Goal: Task Accomplishment & Management: Manage account settings

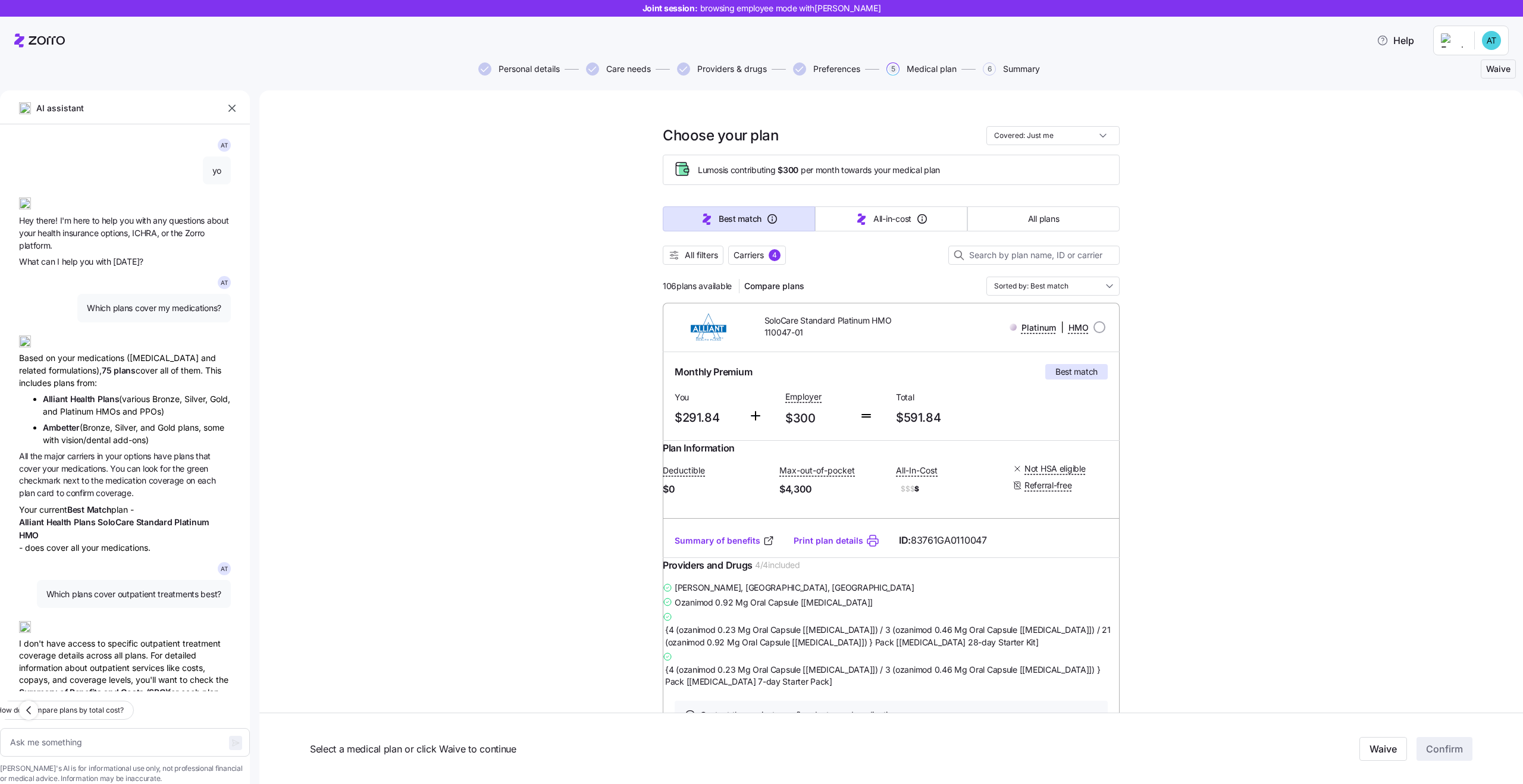
scroll to position [223, 0]
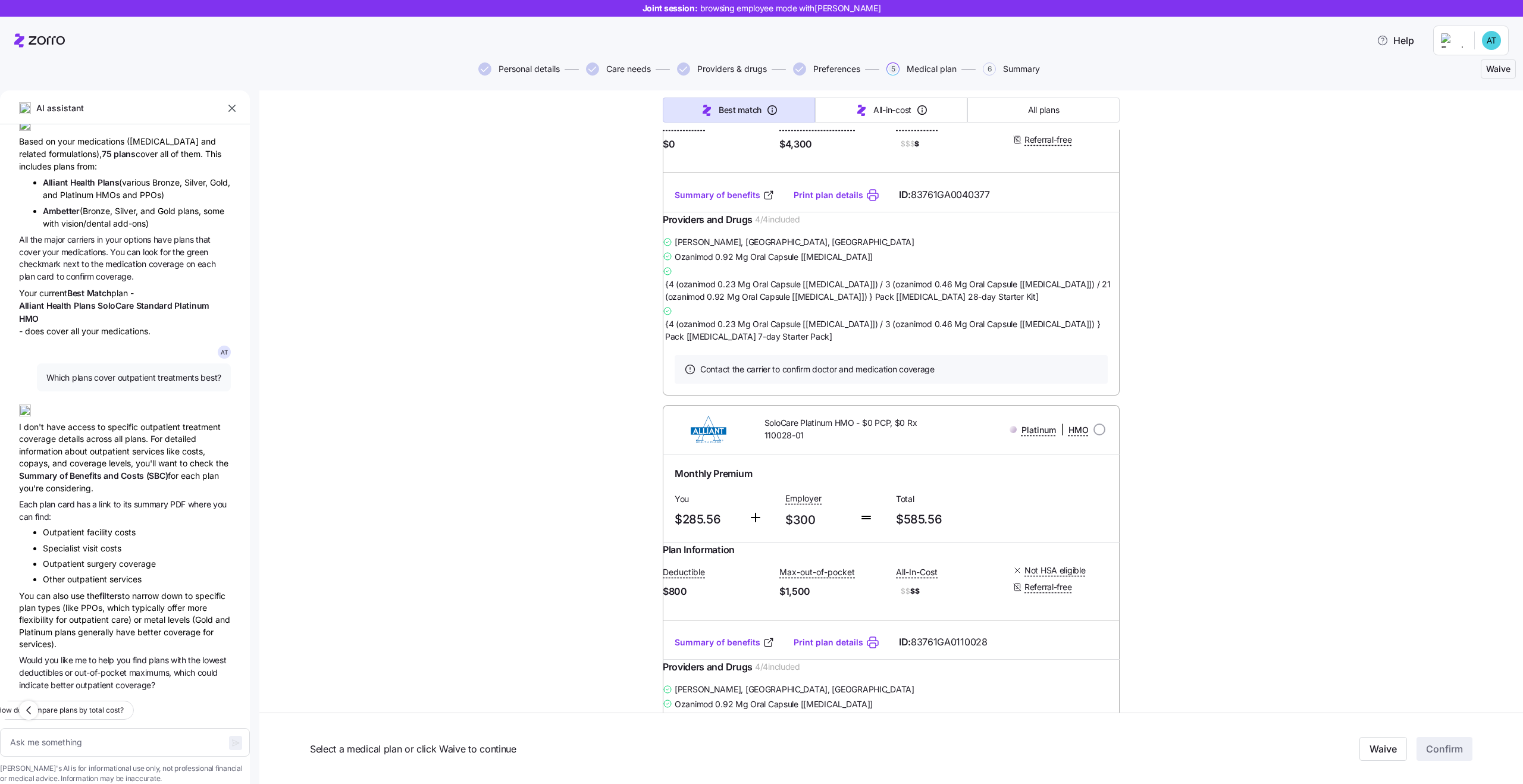
drag, startPoint x: 1497, startPoint y: 71, endPoint x: 1470, endPoint y: 116, distance: 52.5
click at [1470, 116] on div "Joint session: browsing employee mode with [PERSON_NAME] Help Personal details …" at bounding box center [762, 389] width 1523 height 777
click at [1497, 74] on span "Waive" at bounding box center [1498, 69] width 25 height 12
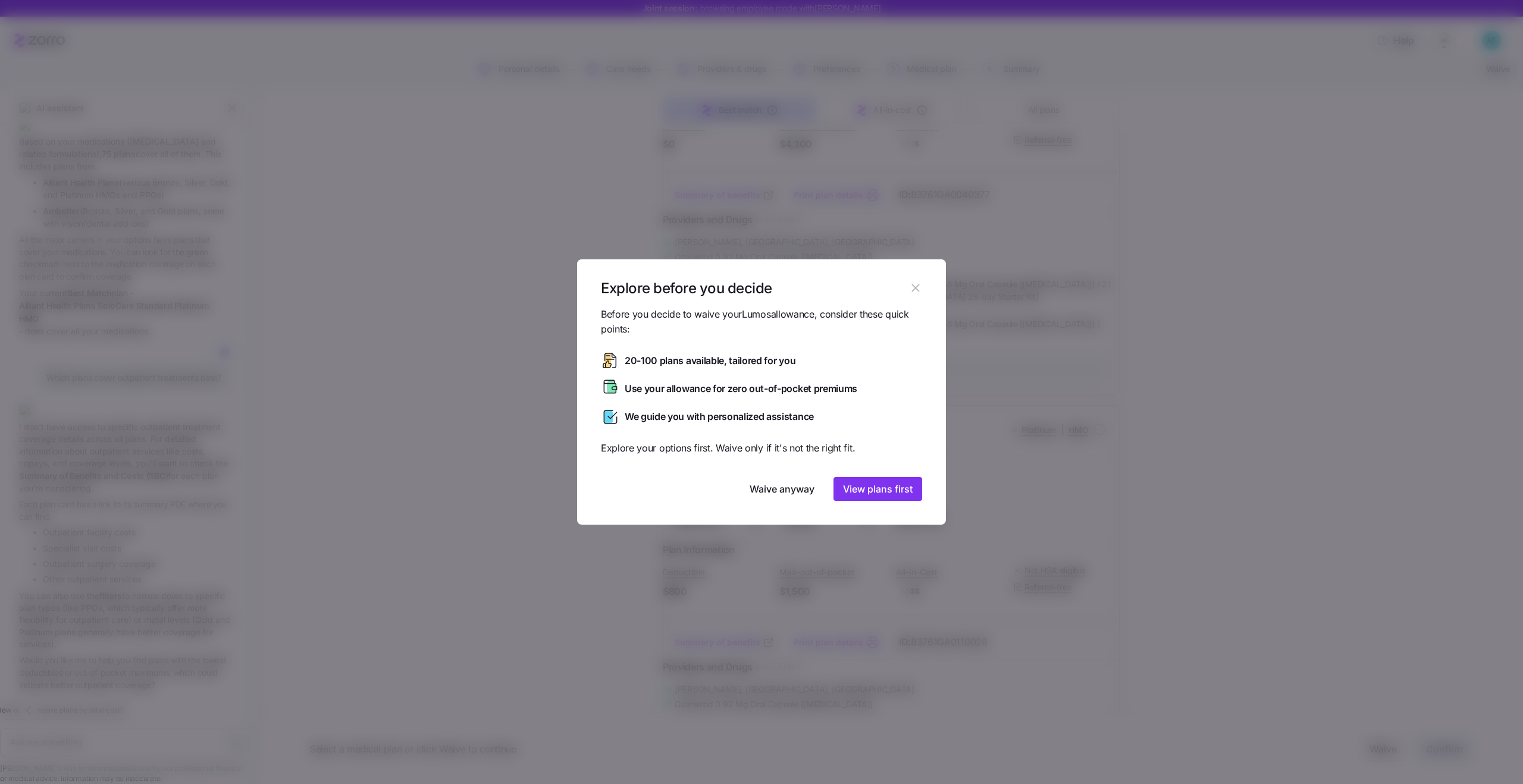
click at [910, 295] on button "button" at bounding box center [915, 287] width 19 height 19
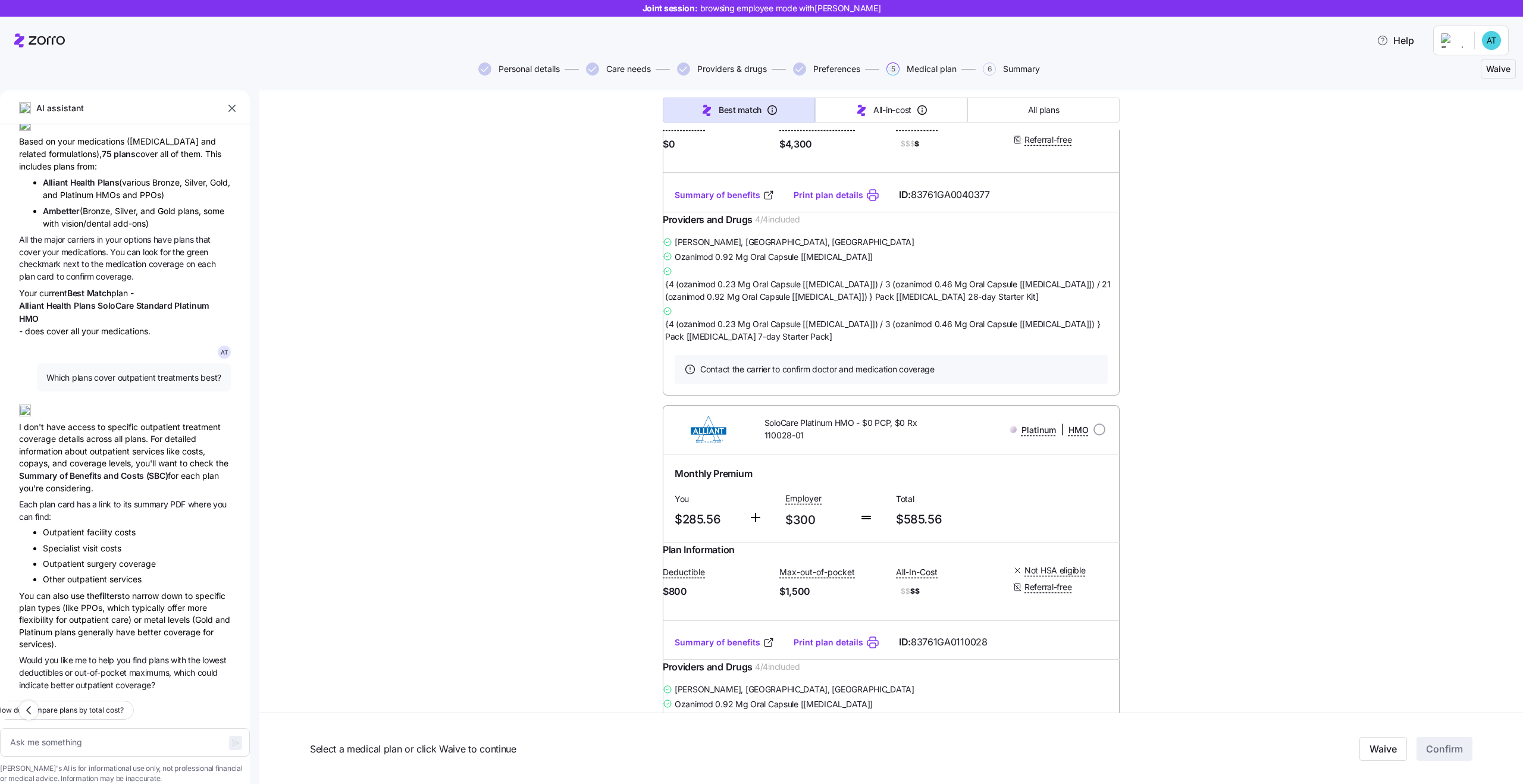
click at [1500, 74] on span "Waive" at bounding box center [1498, 69] width 25 height 12
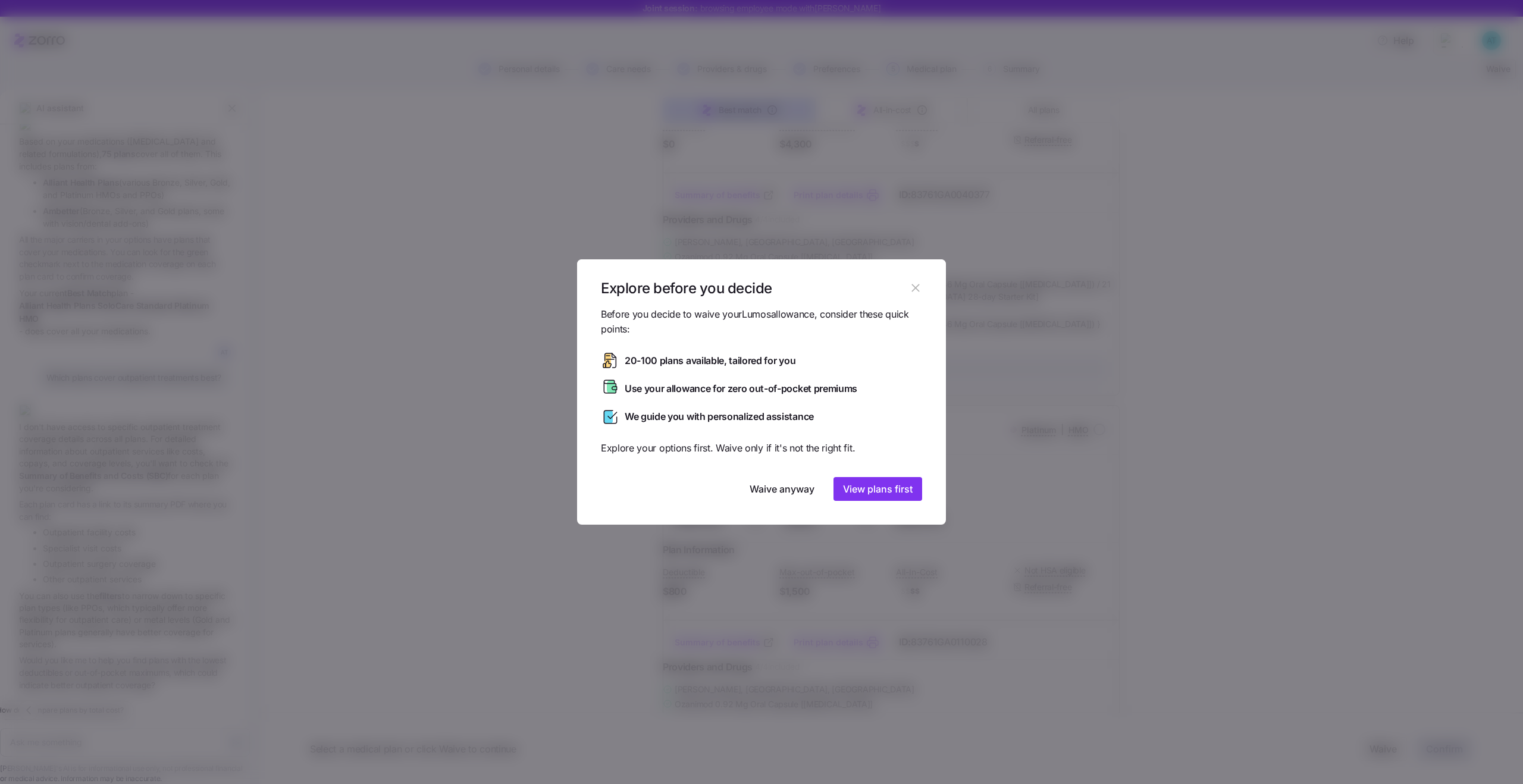
click at [1227, 296] on div at bounding box center [762, 392] width 1523 height 784
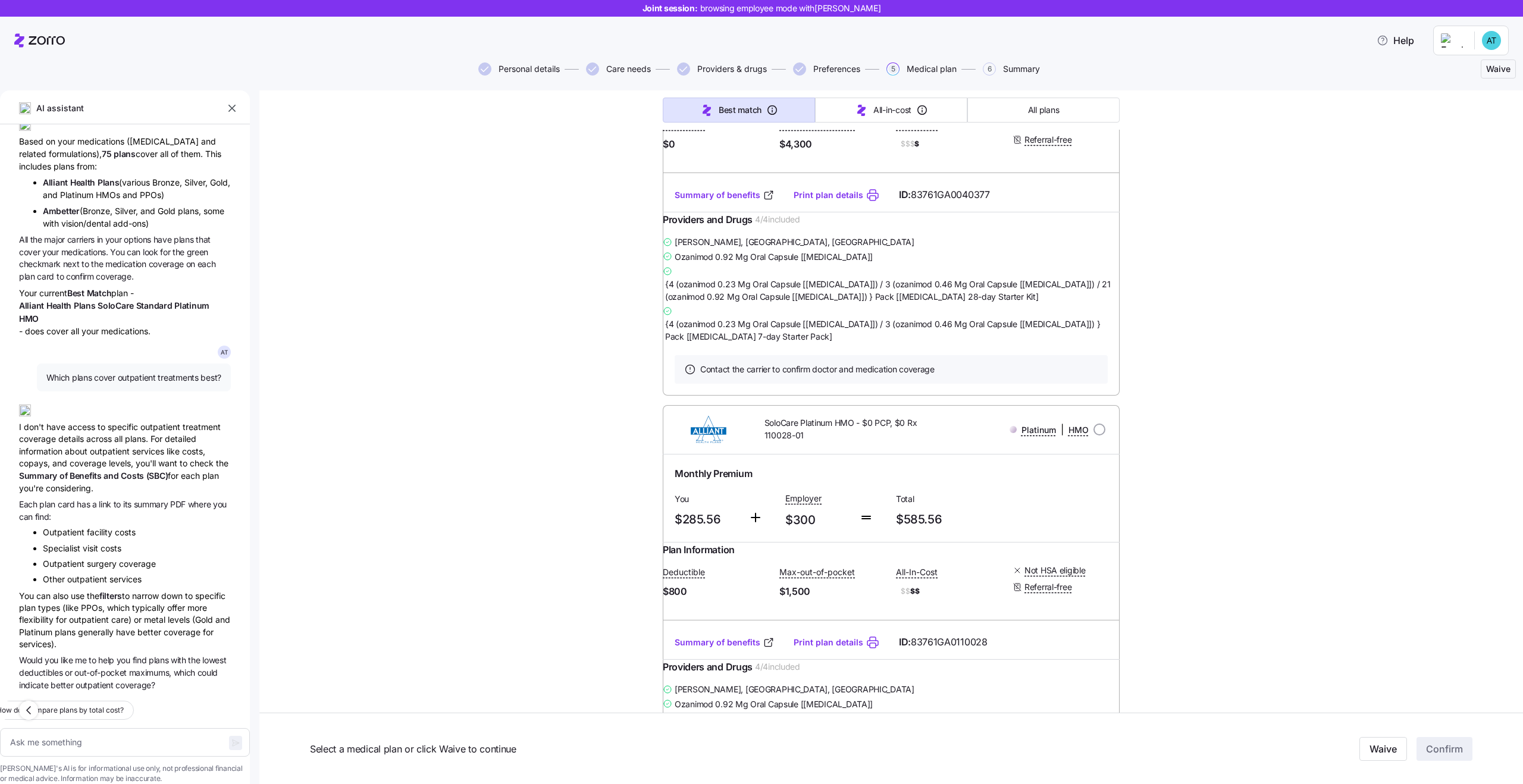
click at [1503, 74] on span "Waive" at bounding box center [1498, 69] width 25 height 12
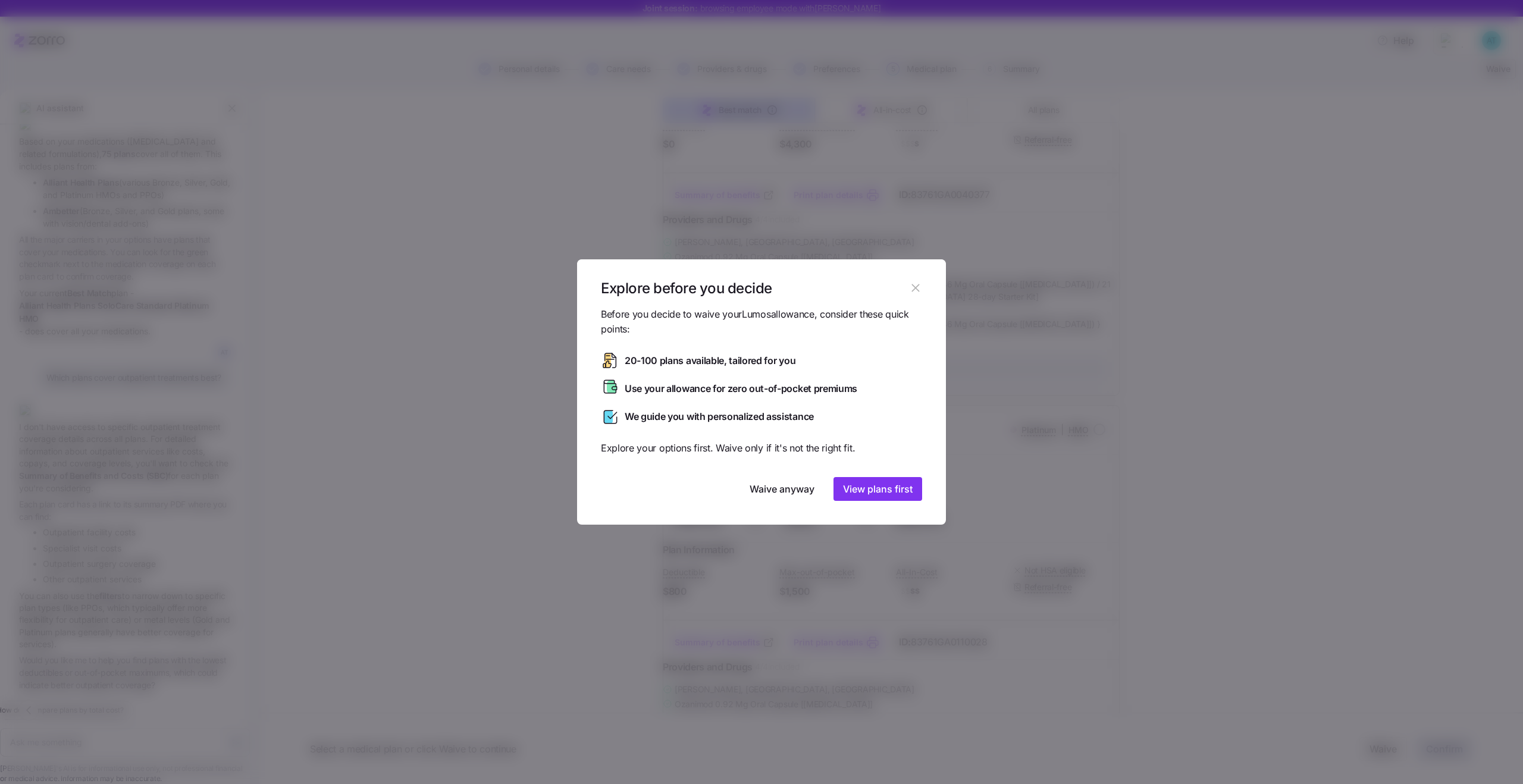
click at [1158, 392] on div at bounding box center [762, 392] width 1523 height 784
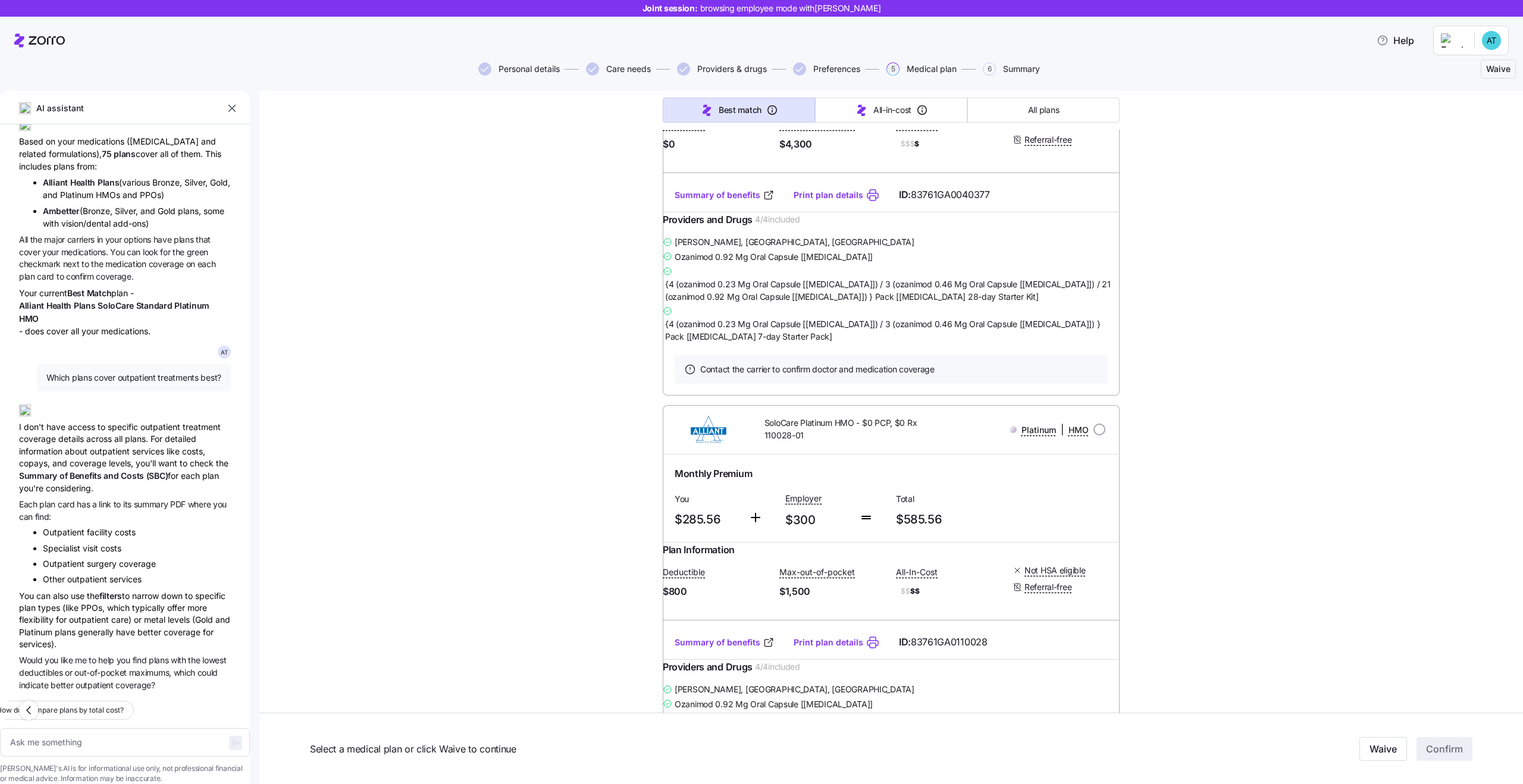
click at [1504, 71] on span "Waive" at bounding box center [1498, 69] width 25 height 12
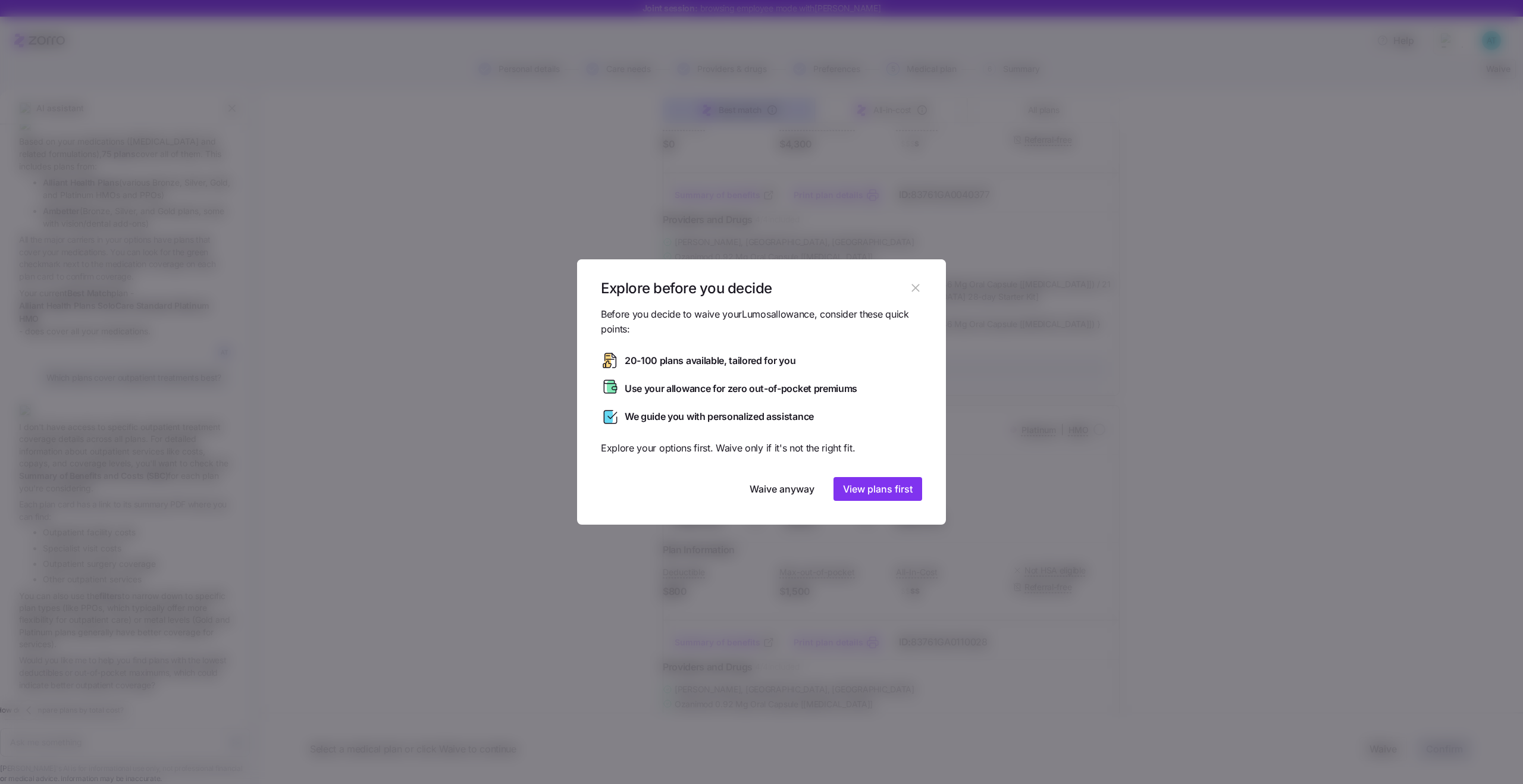
click at [1341, 355] on div at bounding box center [762, 392] width 1523 height 784
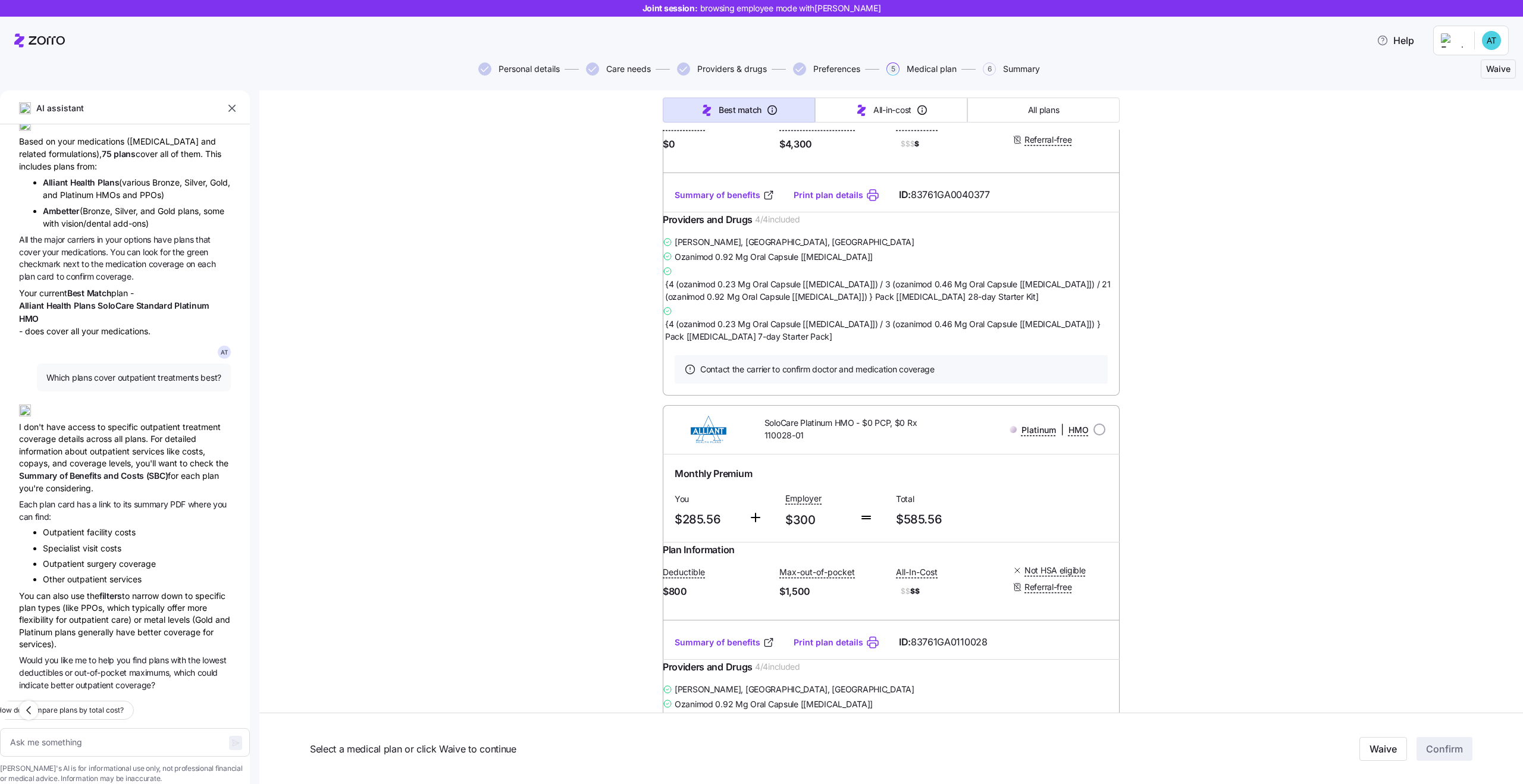
drag, startPoint x: 1383, startPoint y: 749, endPoint x: 1368, endPoint y: 663, distance: 87.3
click at [1368, 663] on div "Choose your plan Covered: Just me Lumos is contributing $300 per month towards …" at bounding box center [891, 586] width 1264 height 2579
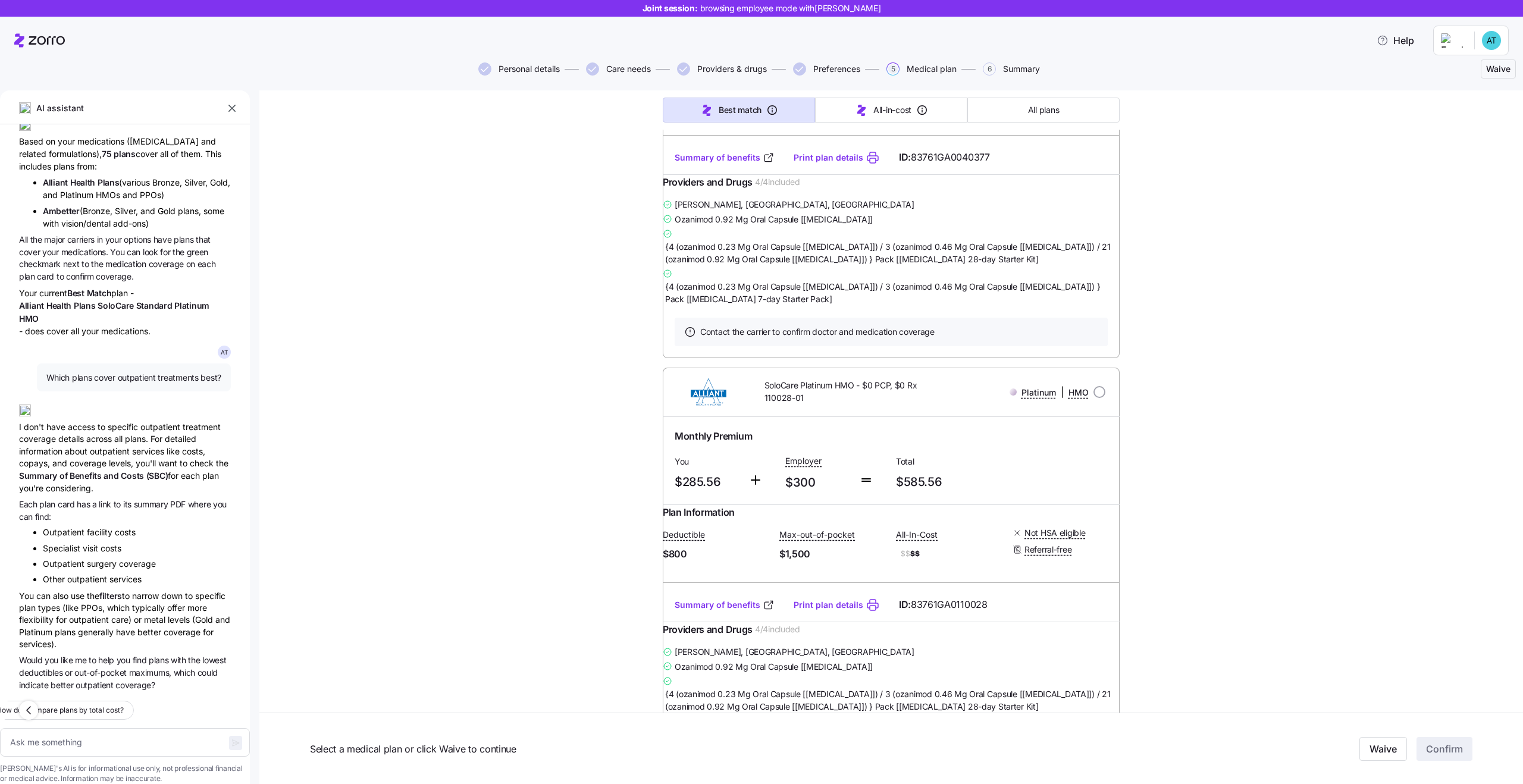
scroll to position [843, 0]
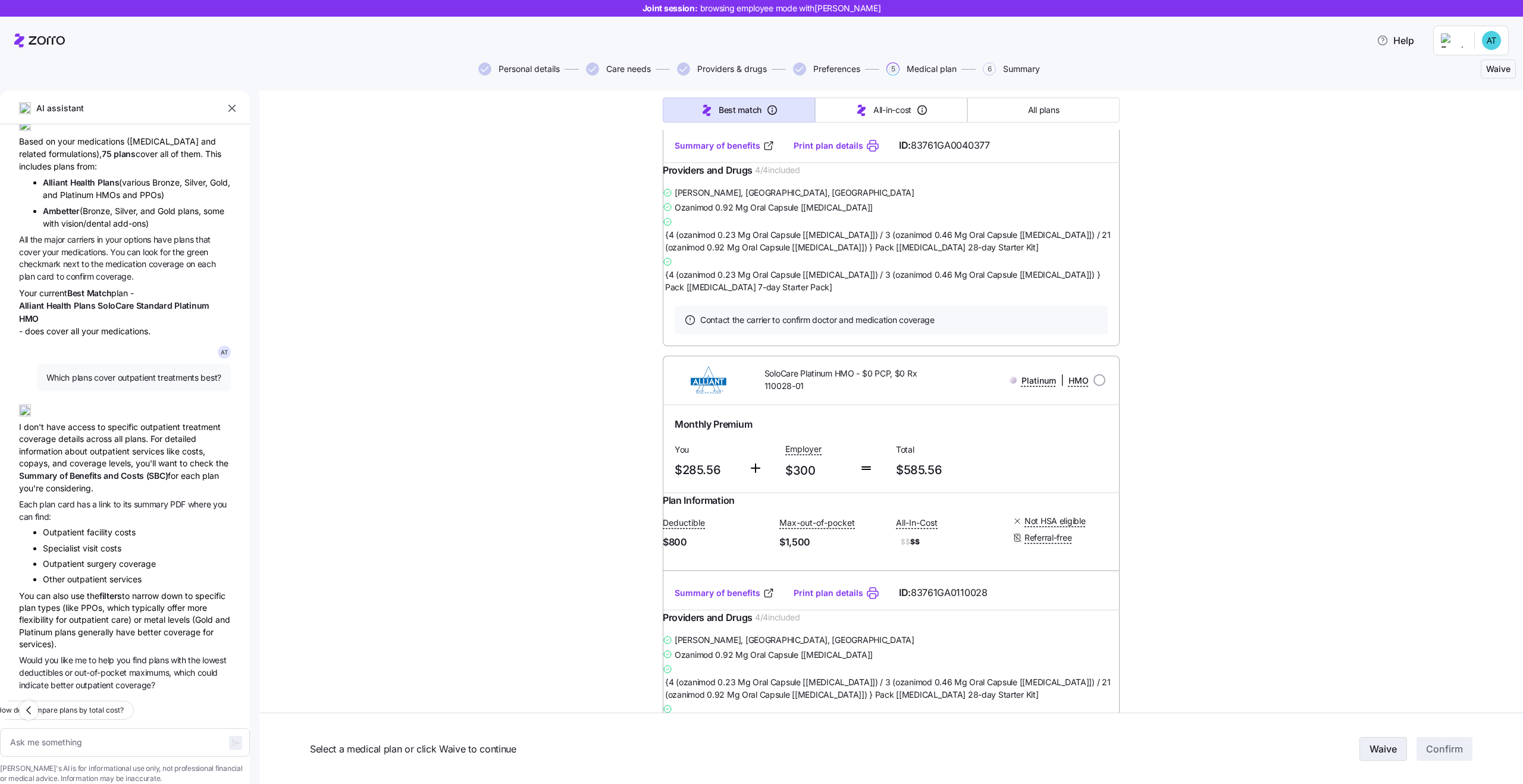
click at [1375, 746] on span "Waive" at bounding box center [1383, 749] width 27 height 14
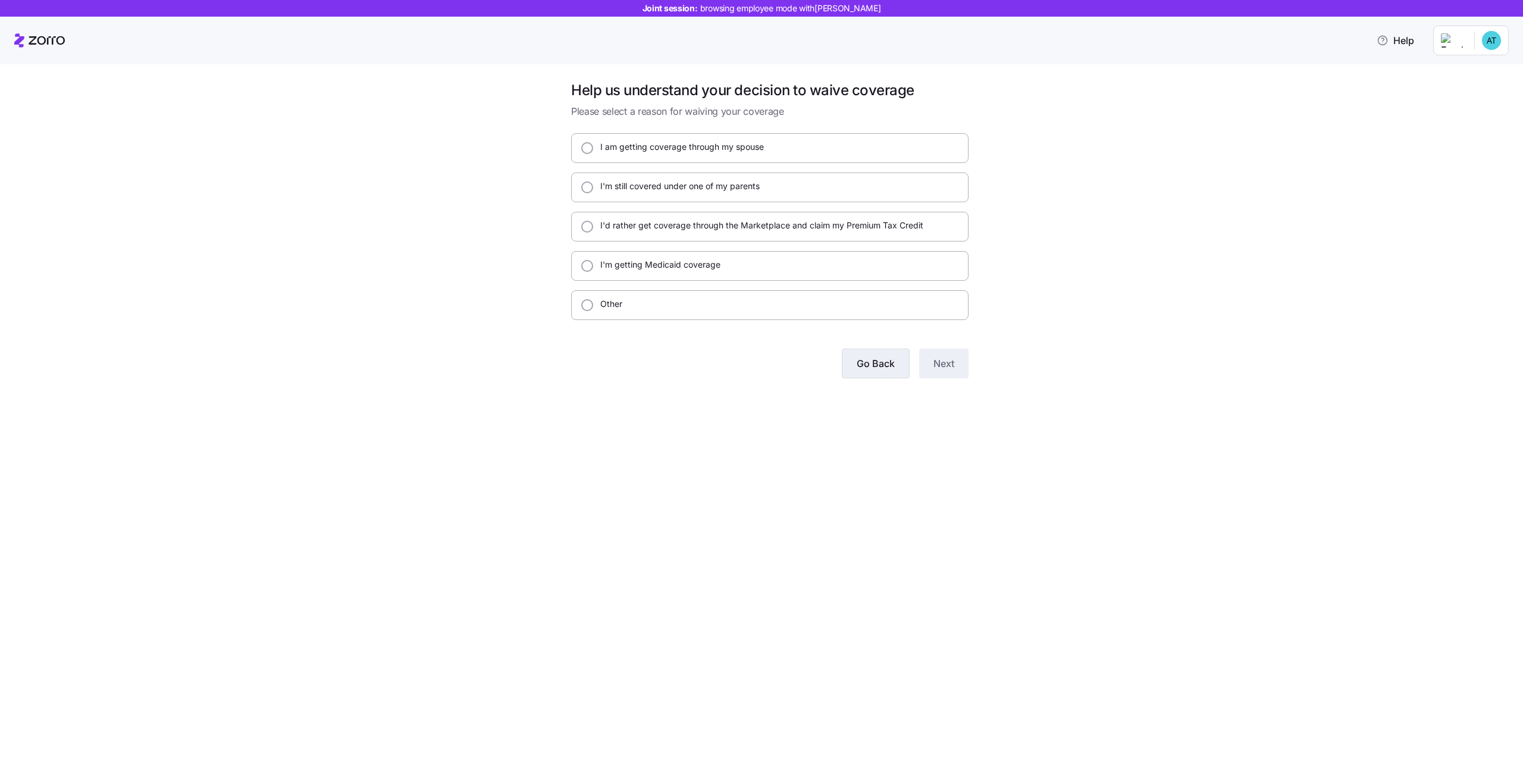
click at [887, 368] on span "Go Back" at bounding box center [876, 363] width 38 height 14
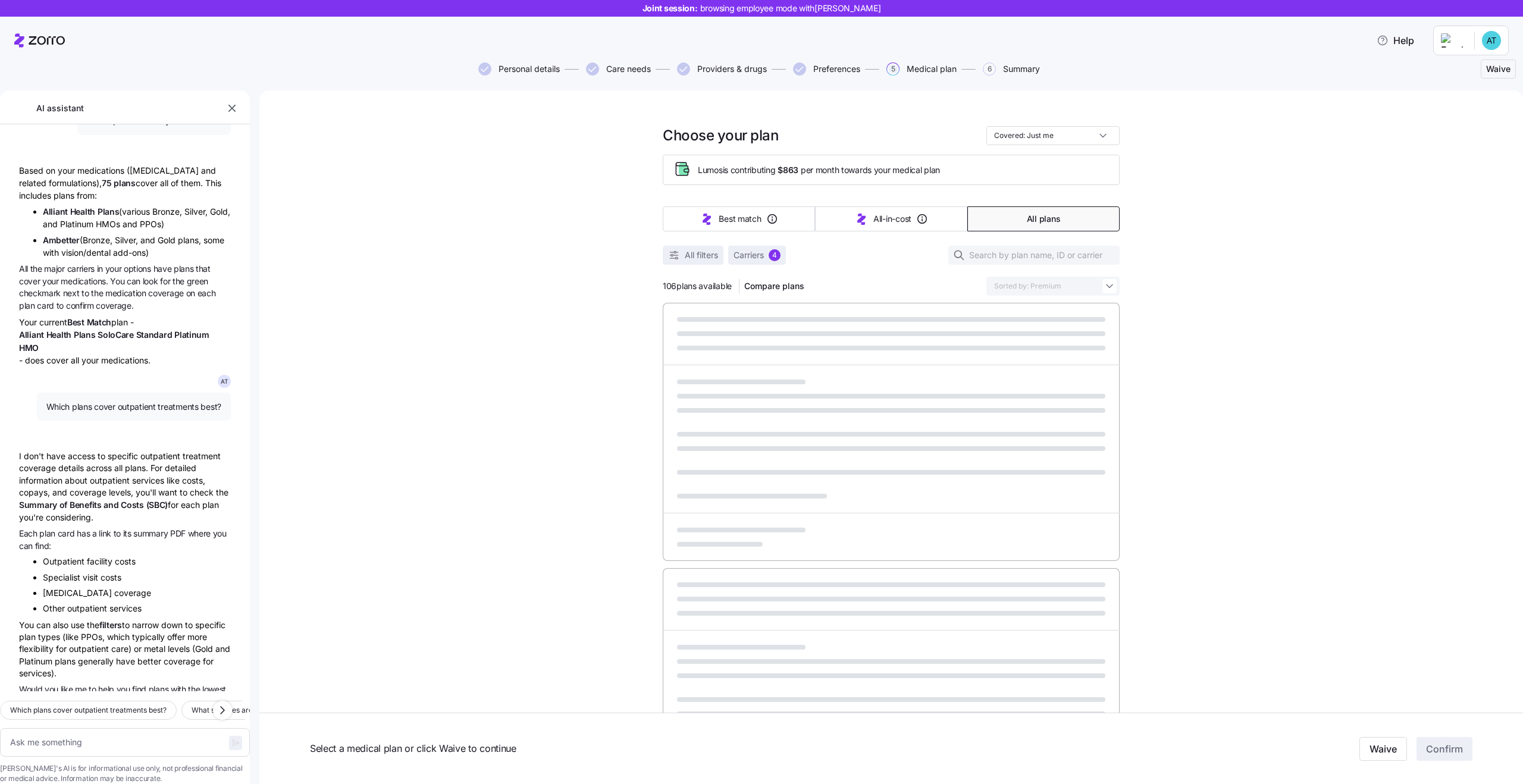
scroll to position [223, 0]
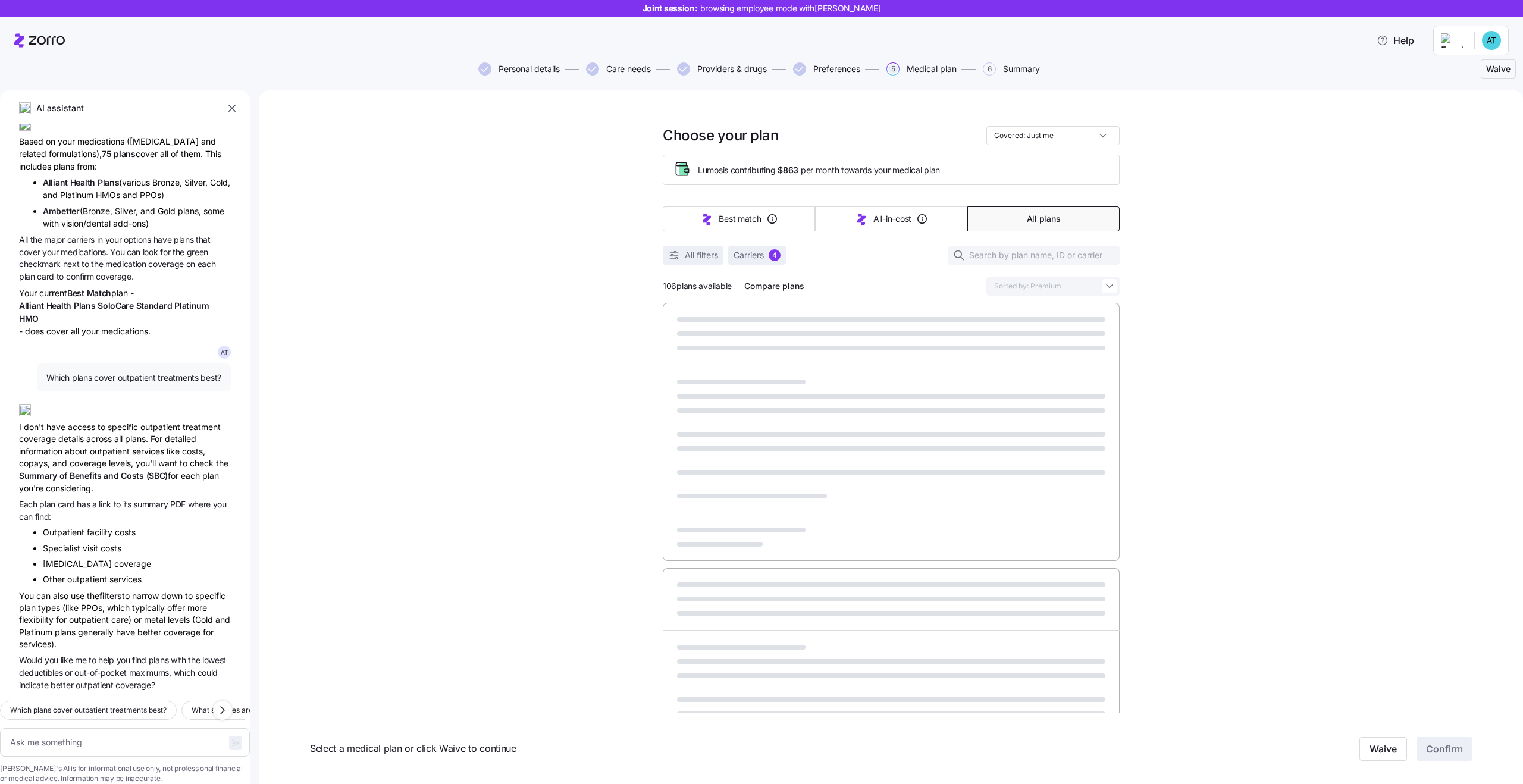
click at [1500, 71] on span "Waive" at bounding box center [1498, 69] width 25 height 12
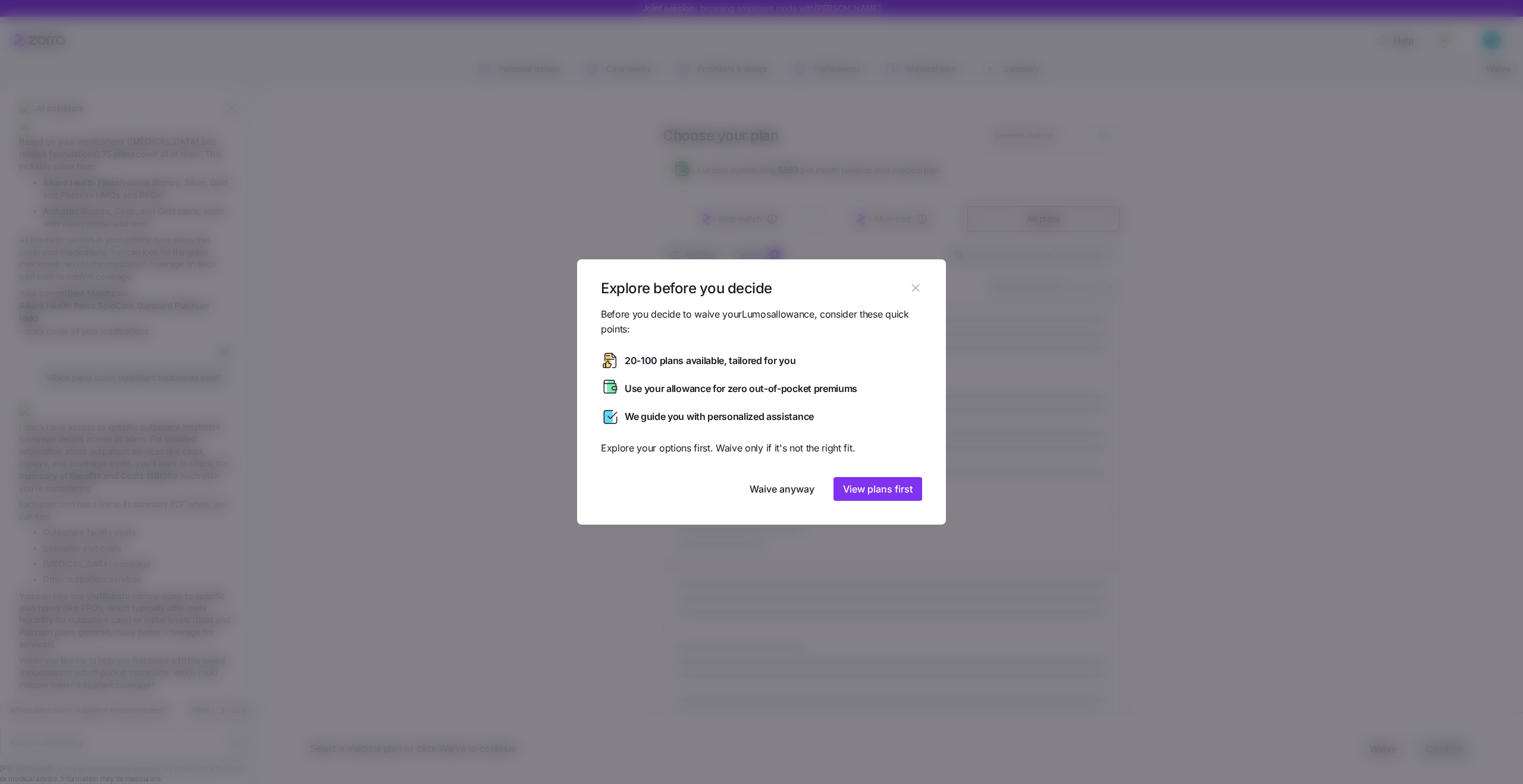
click at [917, 285] on icon "button" at bounding box center [915, 287] width 13 height 13
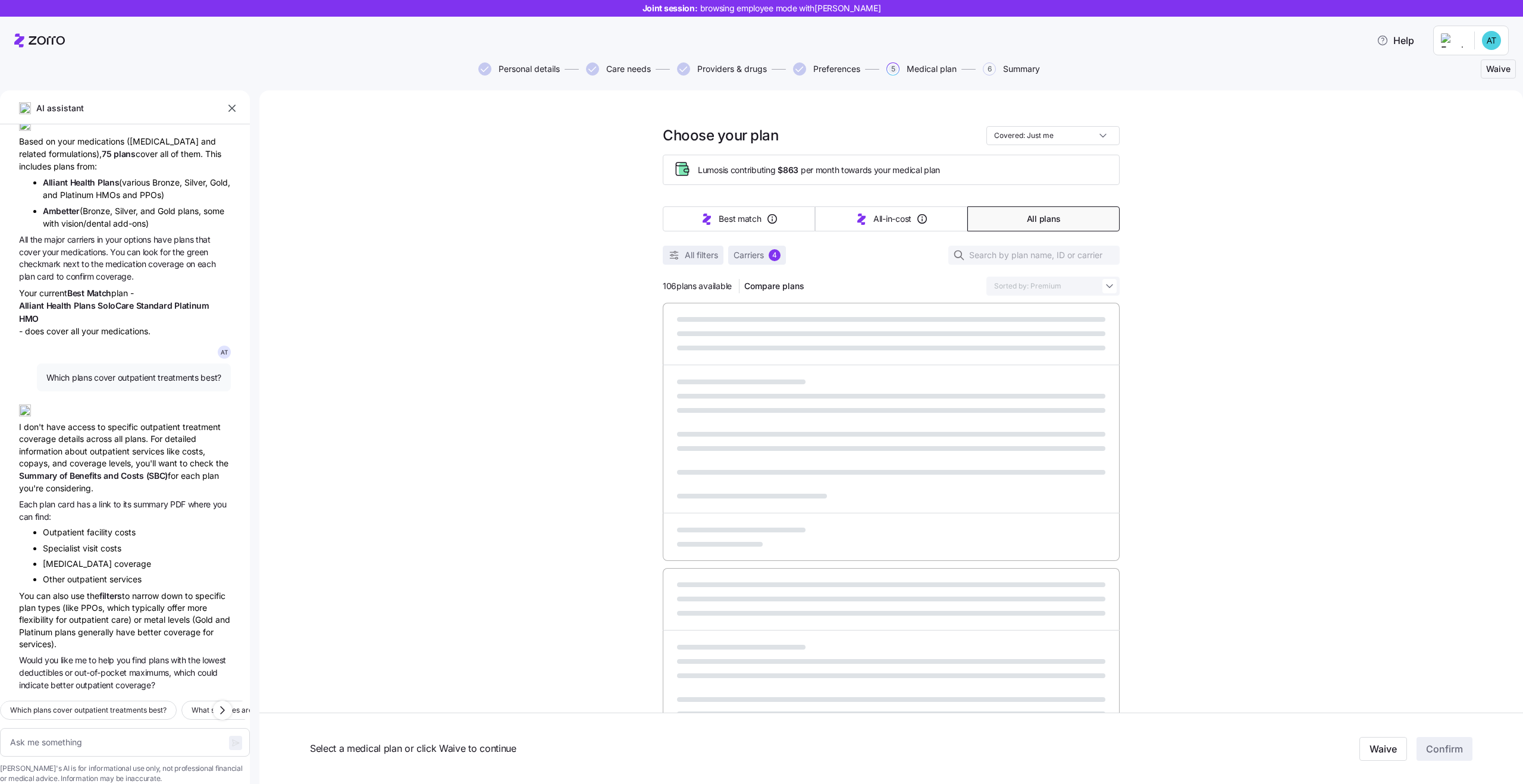
drag, startPoint x: 1491, startPoint y: 71, endPoint x: 1471, endPoint y: 77, distance: 20.9
click at [1471, 77] on div "Personal details Care needs Providers & drugs Preferences 5 Medical plan 6 Summ…" at bounding box center [762, 69] width 1509 height 29
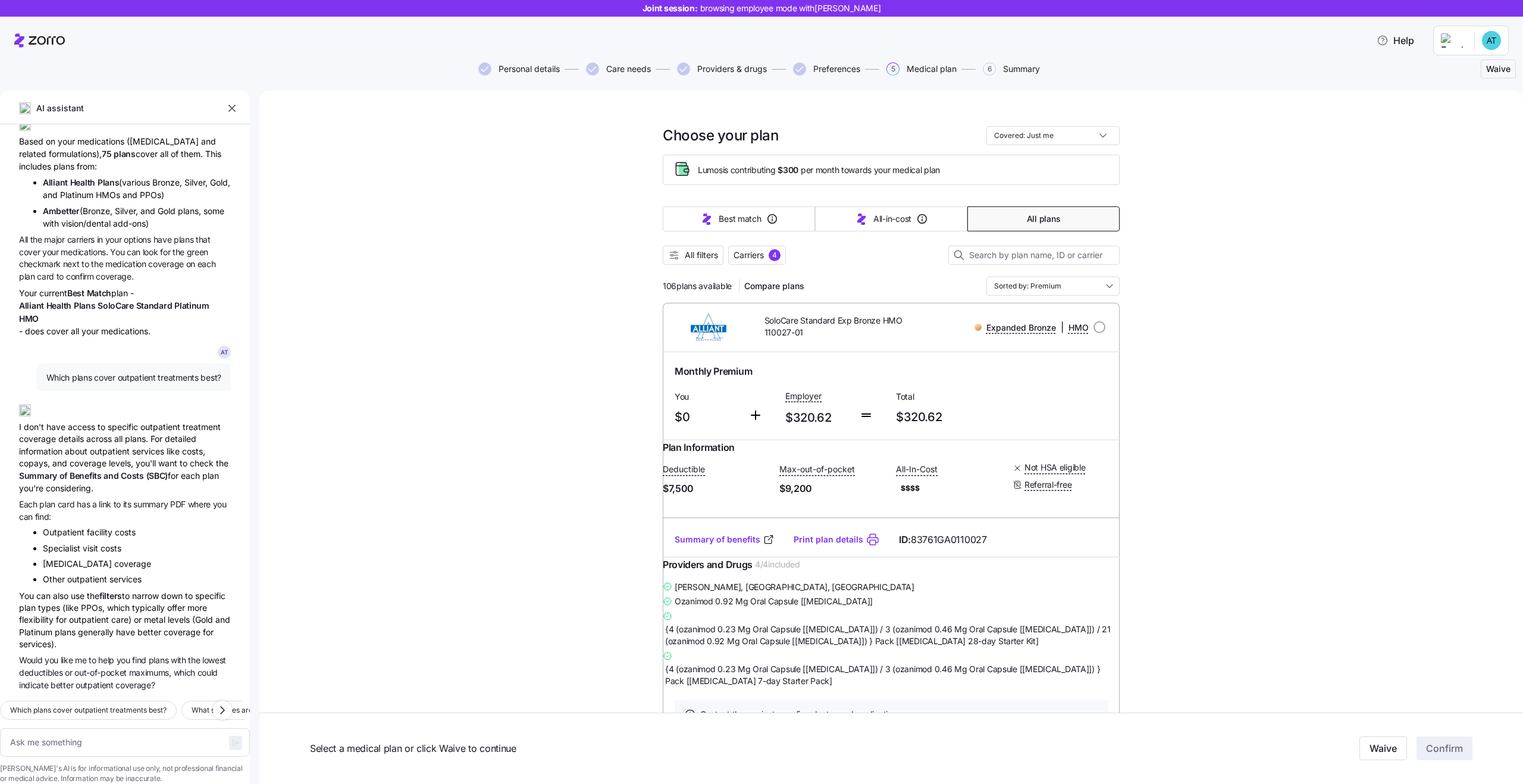
drag, startPoint x: 1390, startPoint y: 750, endPoint x: 962, endPoint y: 686, distance: 432.8
drag, startPoint x: 1377, startPoint y: 746, endPoint x: 1262, endPoint y: 662, distance: 142.4
drag, startPoint x: 1491, startPoint y: 70, endPoint x: 1434, endPoint y: 154, distance: 101.5
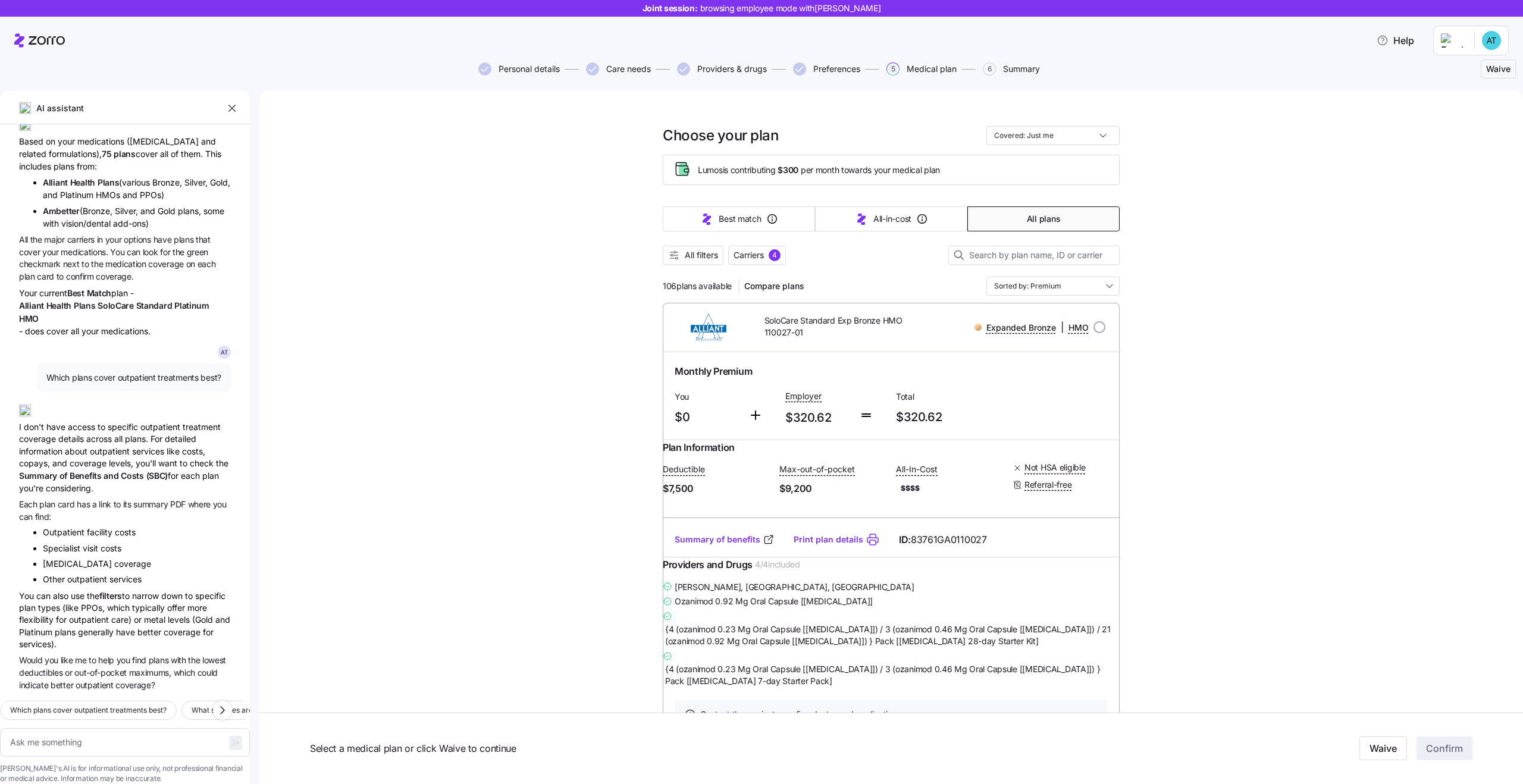
click at [1435, 151] on div "Joint session: browsing employee mode with Alexis Trujillo Help Personal detail…" at bounding box center [762, 389] width 1523 height 777
drag, startPoint x: 1497, startPoint y: 68, endPoint x: 1405, endPoint y: 99, distance: 97.1
click at [1405, 99] on div "Joint session: browsing employee mode with Alexis Trujillo Help Personal detail…" at bounding box center [762, 389] width 1523 height 777
click at [53, 39] on icon at bounding box center [39, 40] width 50 height 14
click at [50, 42] on icon at bounding box center [39, 40] width 50 height 14
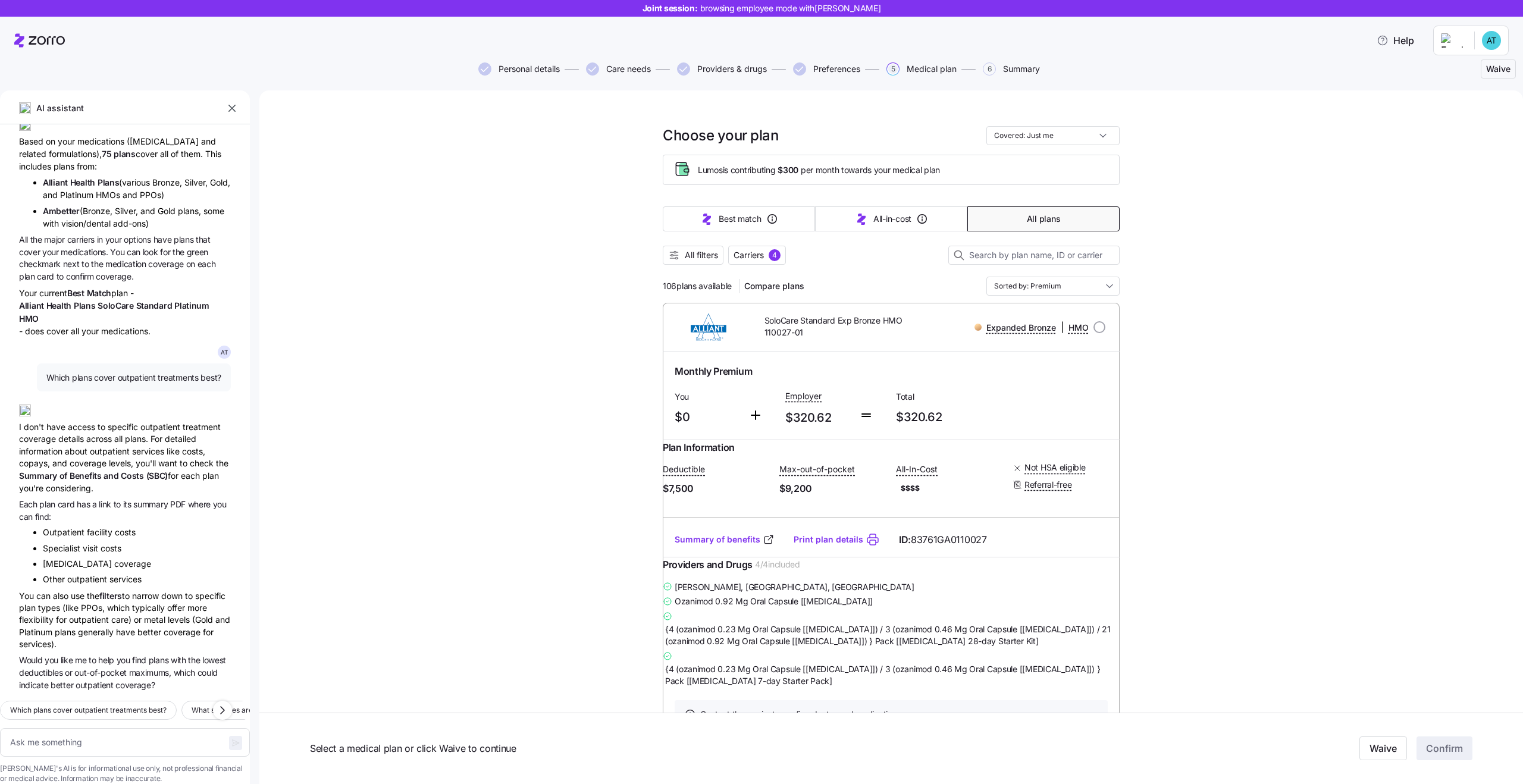
type textarea "x"
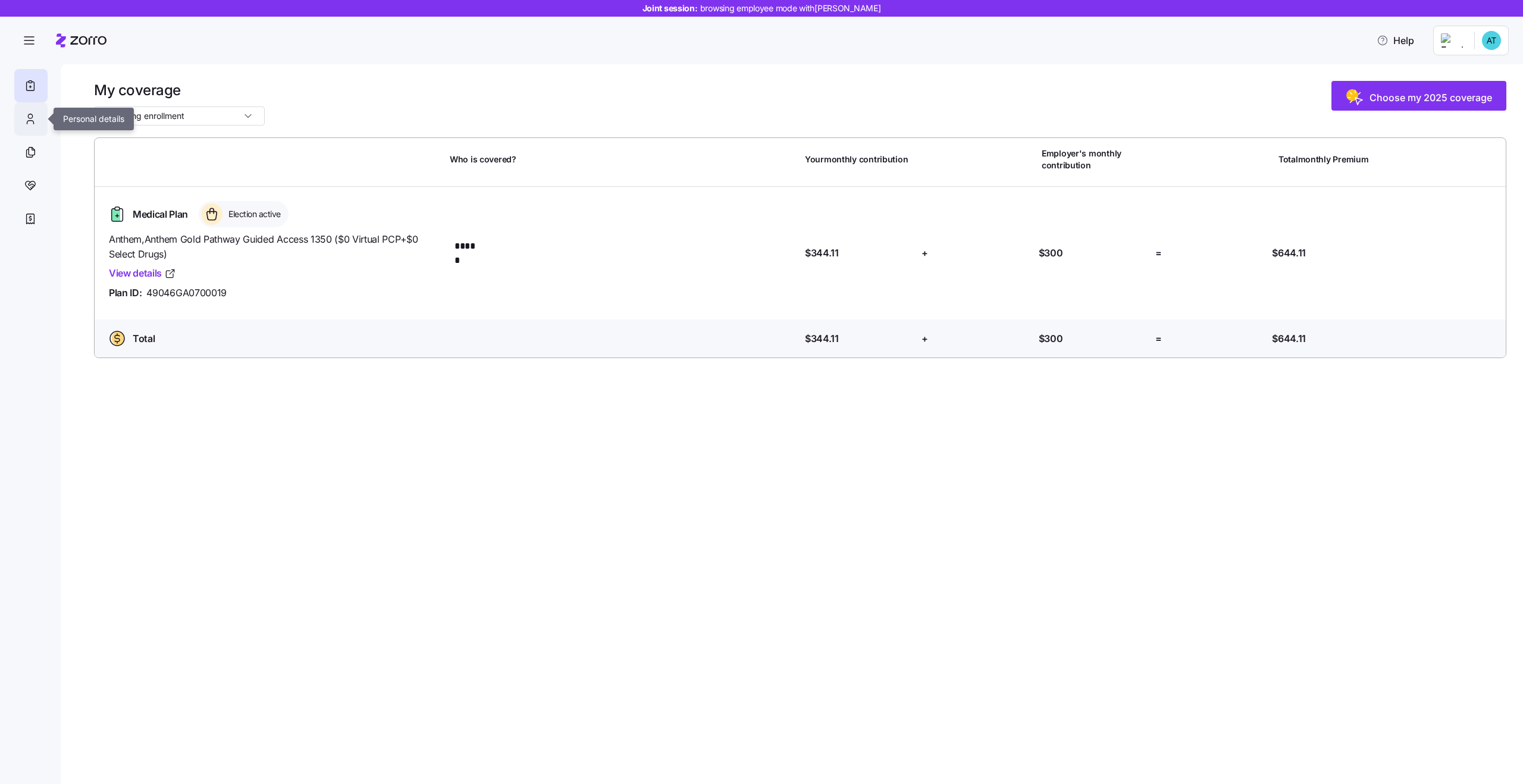
click at [38, 119] on div at bounding box center [31, 119] width 33 height 33
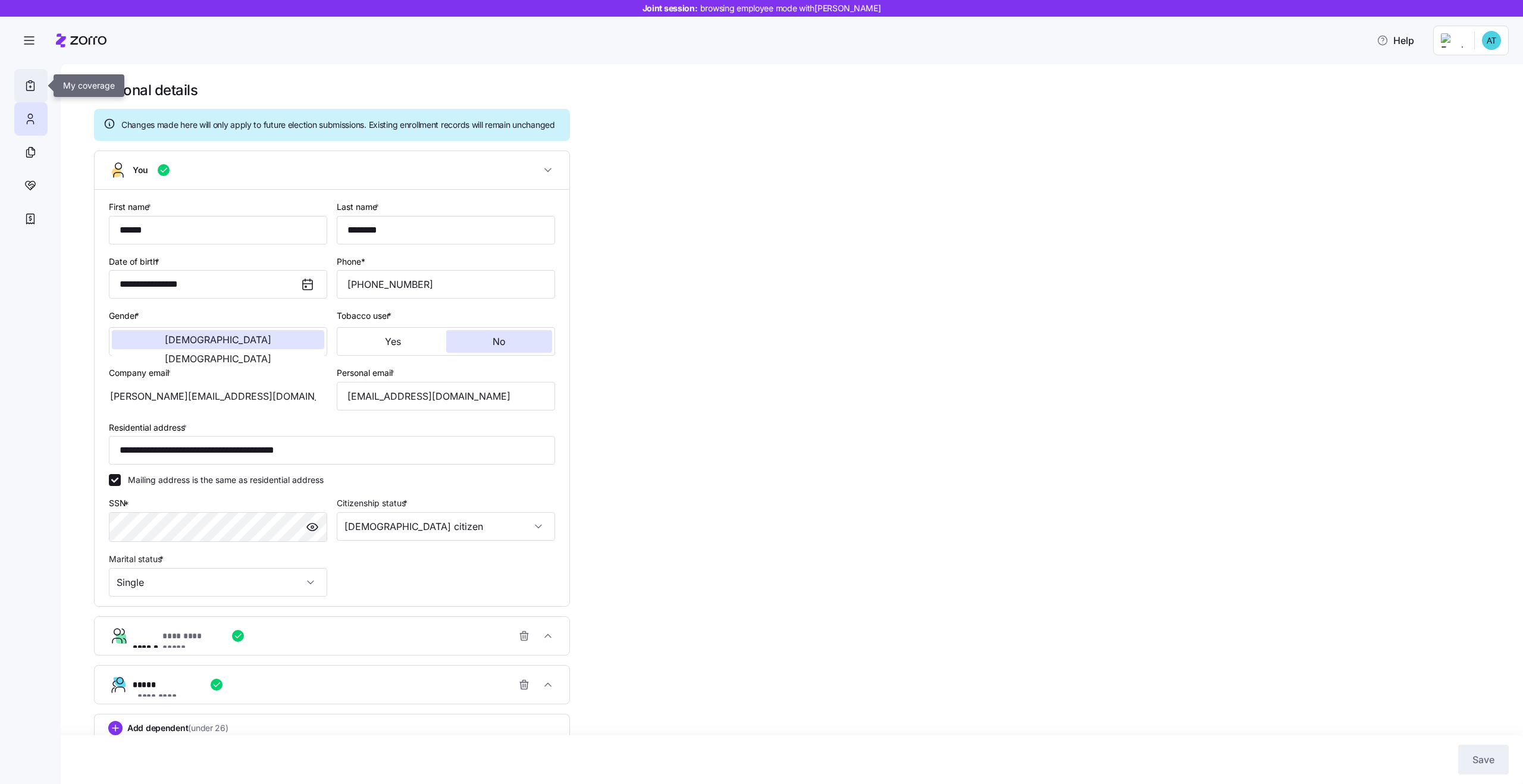
click at [33, 80] on icon at bounding box center [30, 86] width 13 height 14
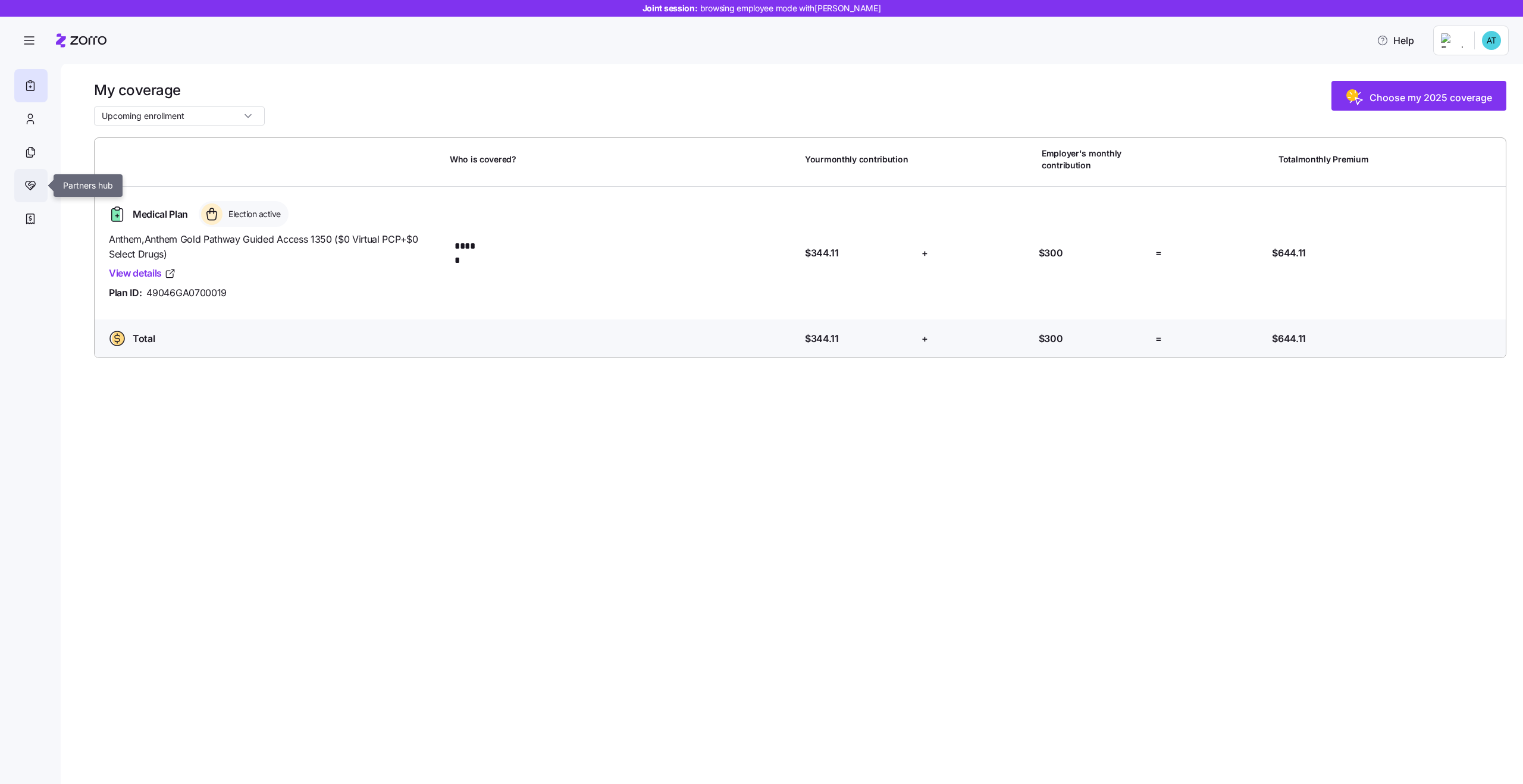
click at [27, 191] on icon at bounding box center [30, 185] width 13 height 14
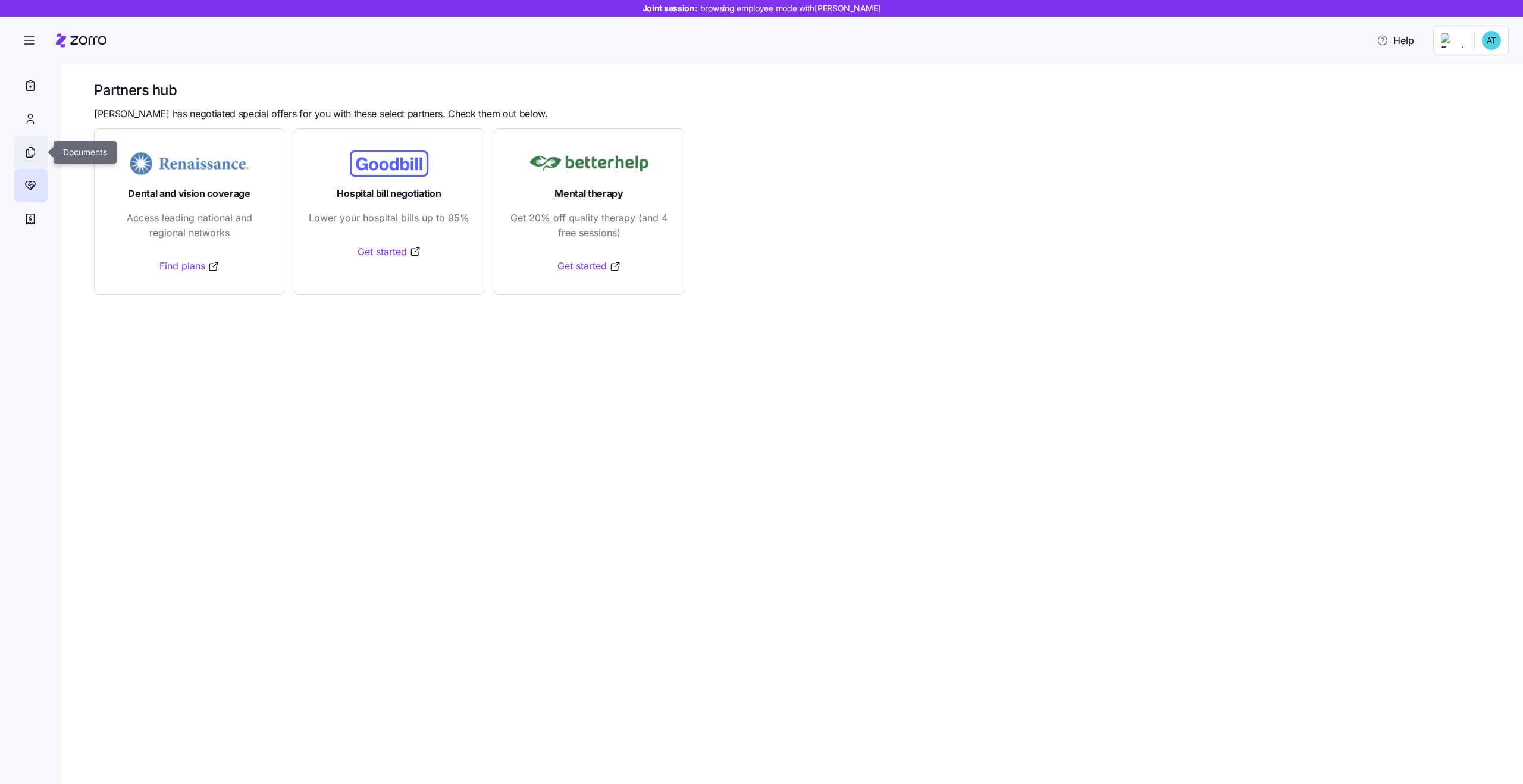
click at [30, 154] on icon at bounding box center [30, 152] width 13 height 14
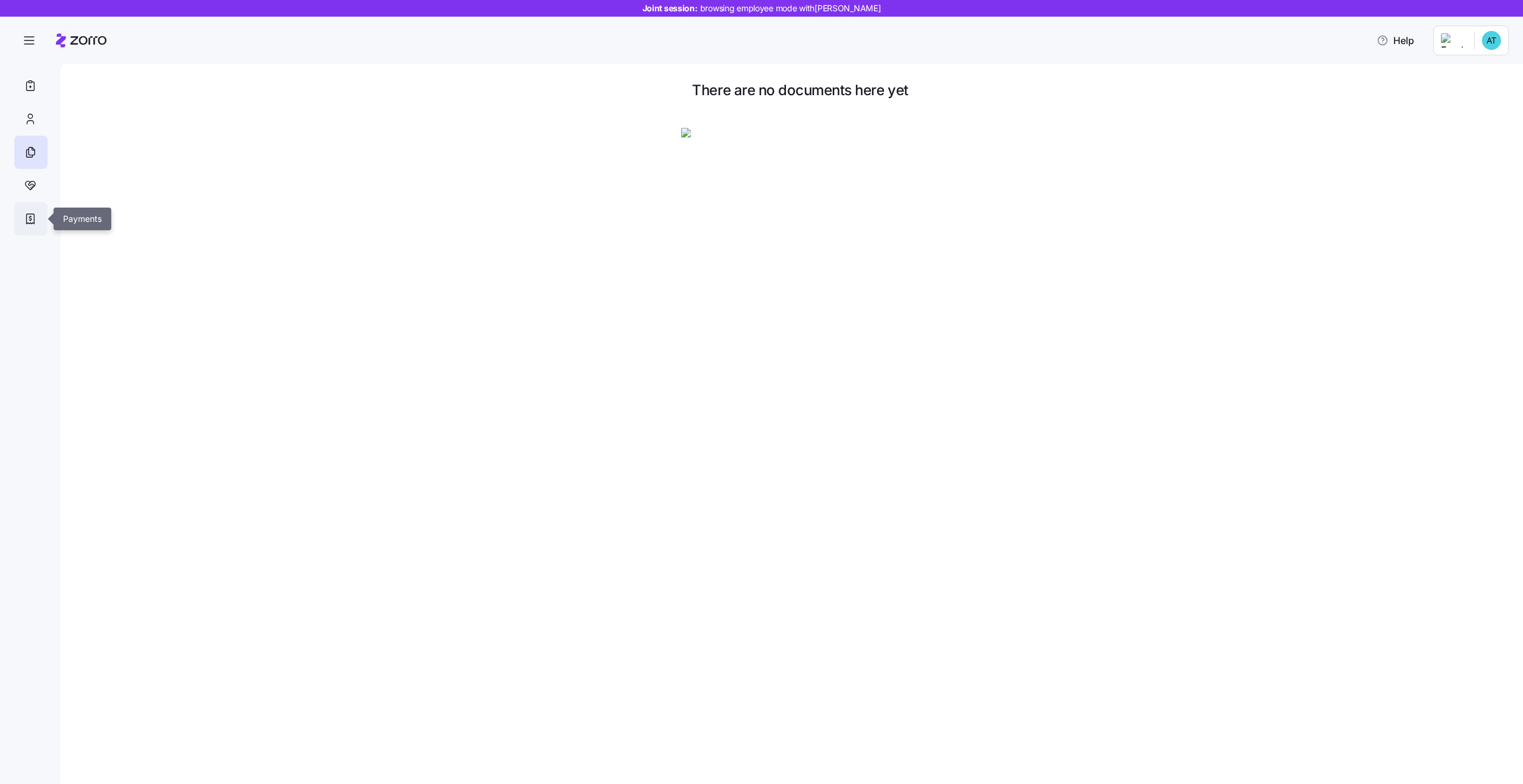
click at [30, 218] on icon at bounding box center [30, 218] width 13 height 14
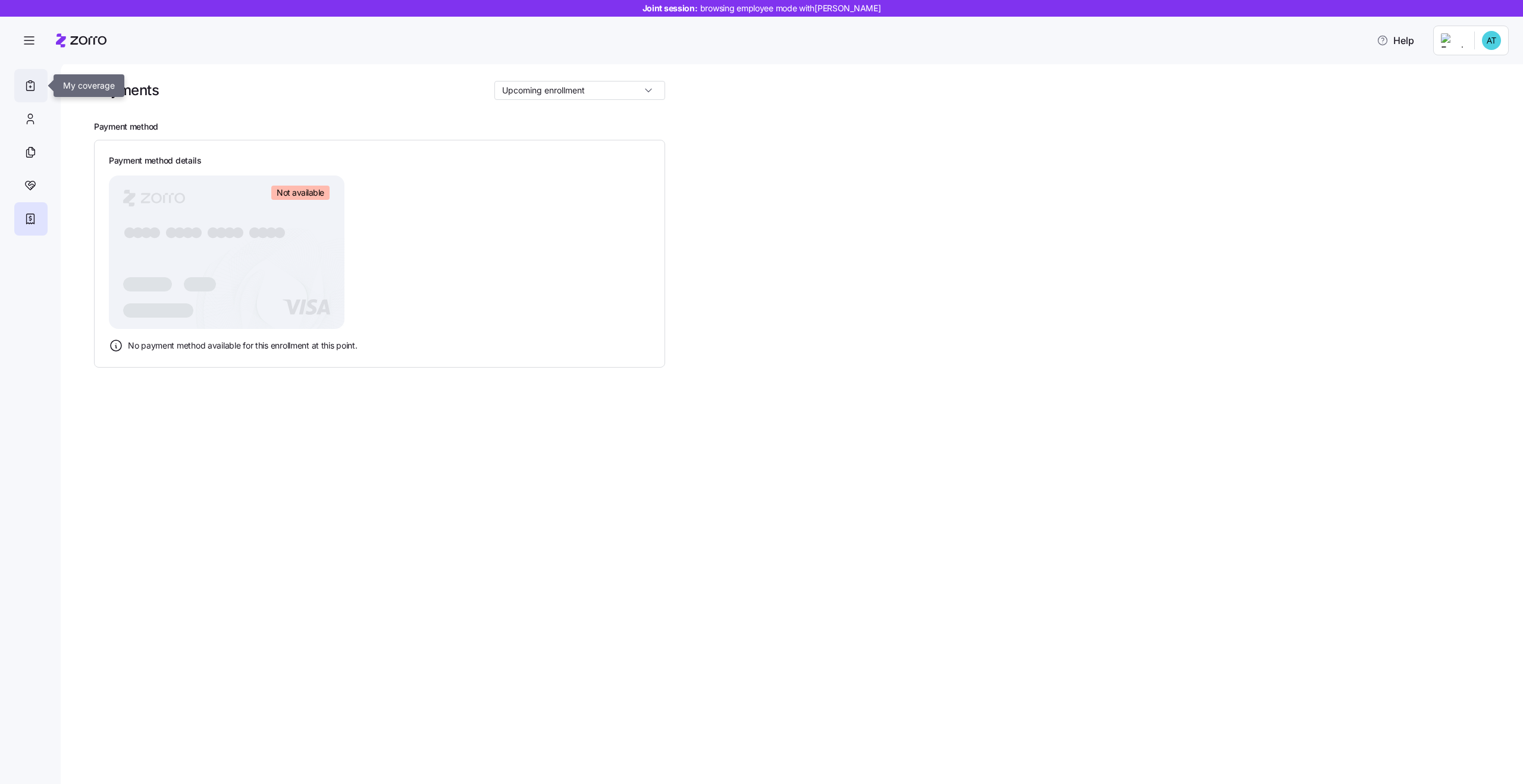
click at [34, 79] on icon at bounding box center [30, 86] width 13 height 14
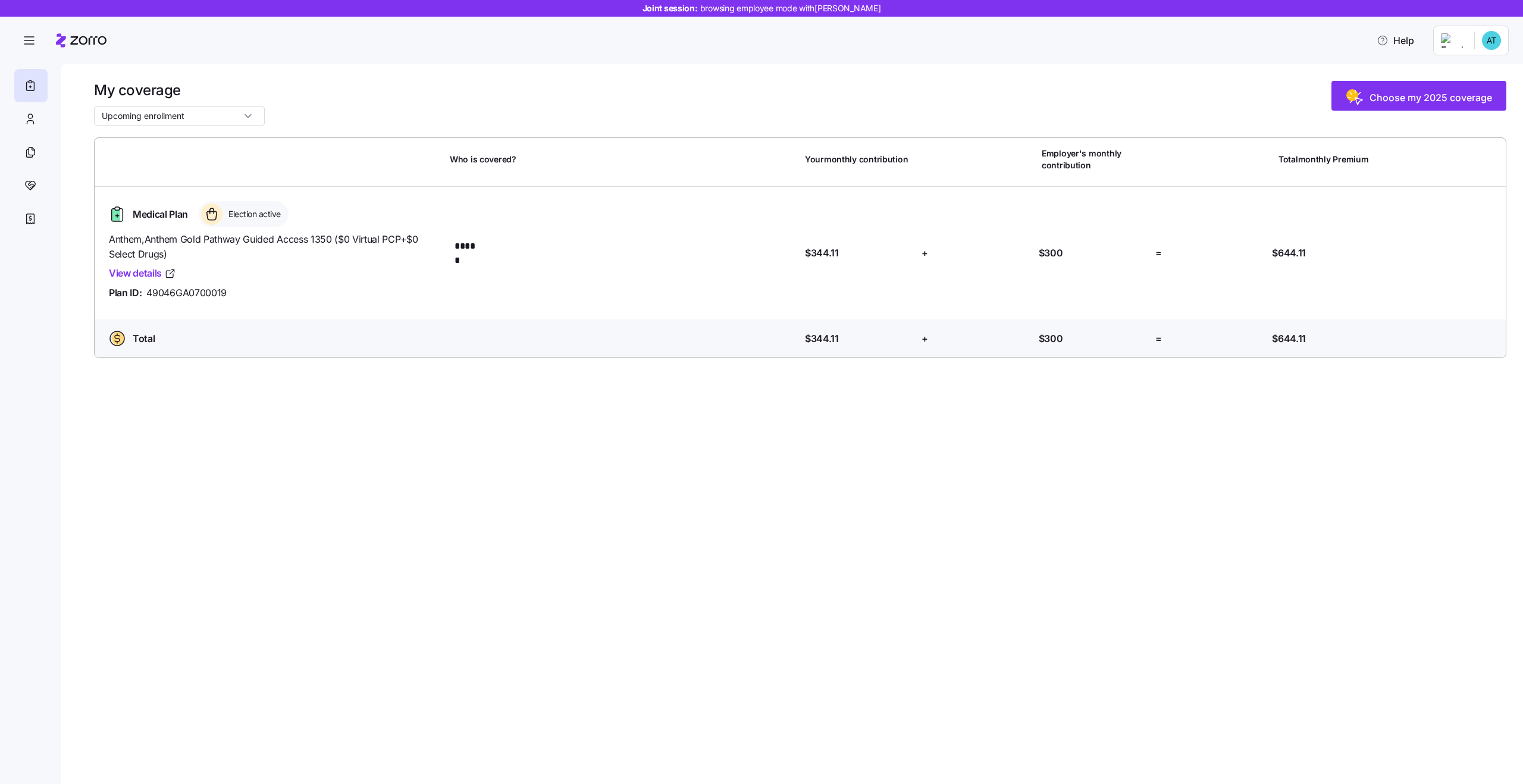
click at [842, 512] on div "My coverage Upcoming enrollment Choose my 2025 coverage Who is covered? Your mo…" at bounding box center [792, 422] width 1462 height 722
click at [378, 233] on span "Anthem , Anthem Gold Pathway Guided Access 1350 ($0 Virtual PCP+$0 Select Drugs)" at bounding box center [275, 247] width 332 height 30
click at [404, 244] on span "Anthem , Anthem Gold Pathway Guided Access 1350 ($0 Virtual PCP+$0 Select Drugs)" at bounding box center [275, 247] width 332 height 30
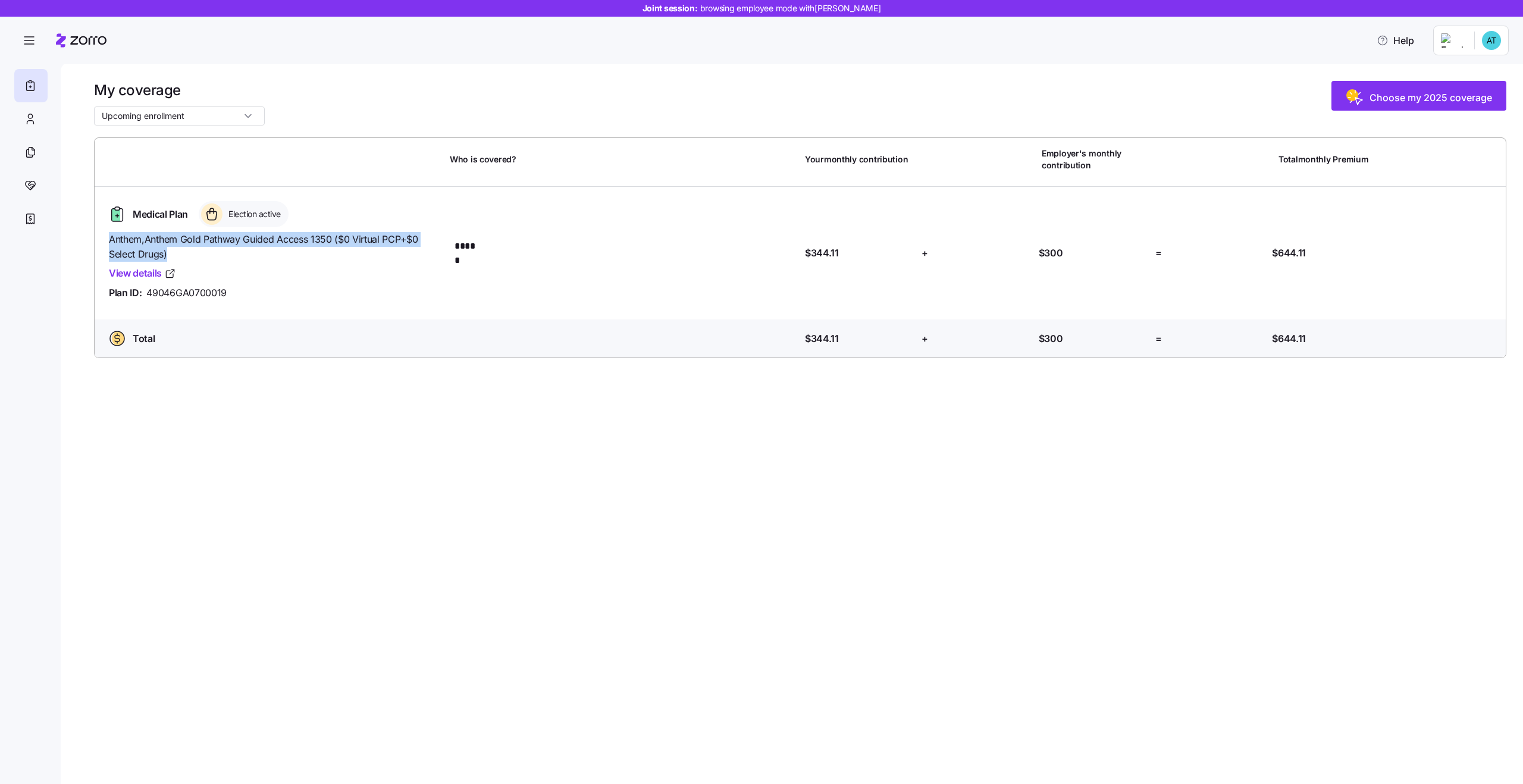
click at [435, 250] on span "Anthem , Anthem Gold Pathway Guided Access 1350 ($0 Virtual PCP+$0 Select Drugs)" at bounding box center [275, 247] width 332 height 30
click at [364, 236] on span "Anthem , Anthem Gold Pathway Guided Access 1350 ($0 Virtual PCP+$0 Select Drugs)" at bounding box center [275, 247] width 332 height 30
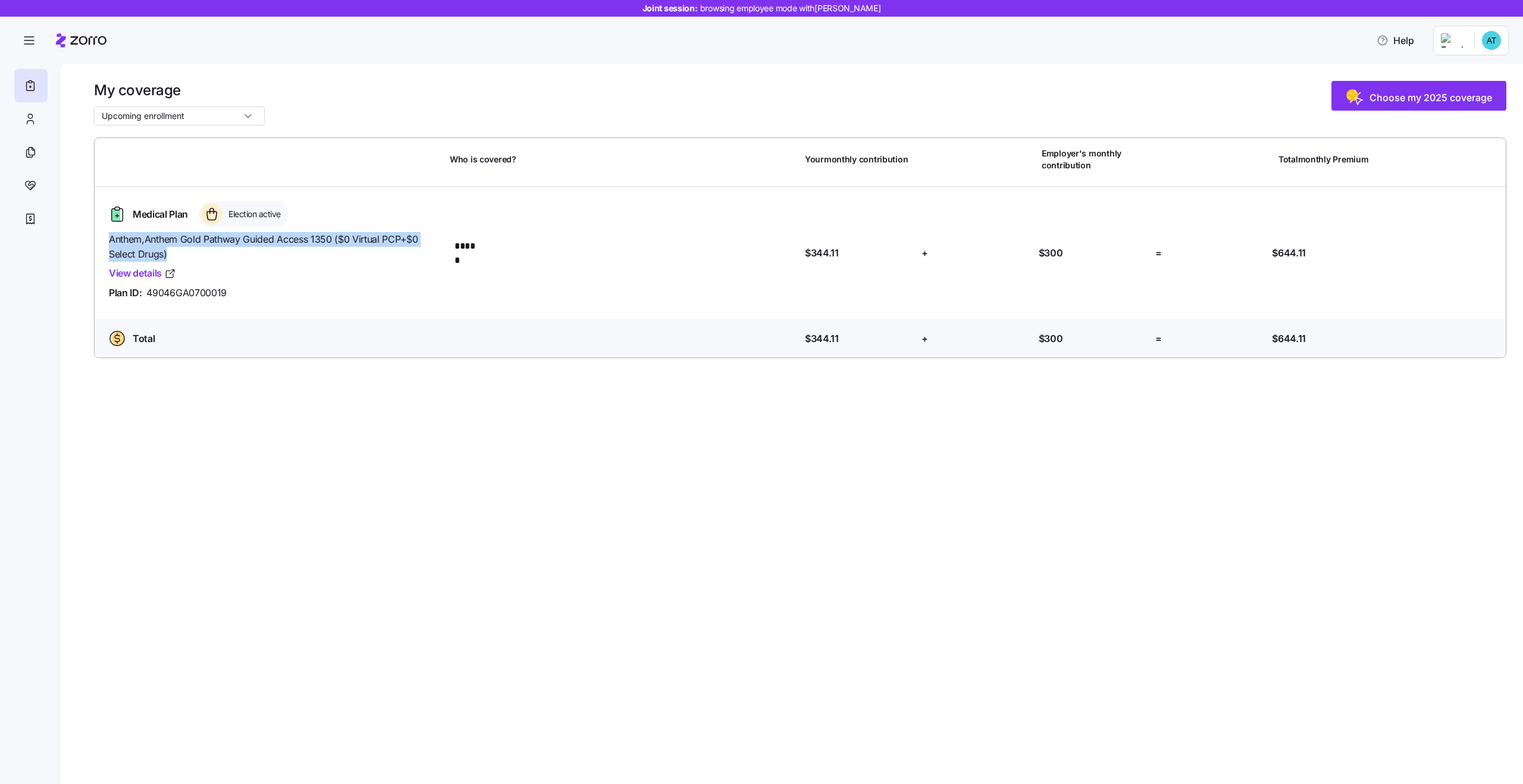
click at [383, 238] on span "Anthem , Anthem Gold Pathway Guided Access 1350 ($0 Virtual PCP+$0 Select Drugs)" at bounding box center [275, 247] width 332 height 30
click at [186, 122] on input "Upcoming enrollment" at bounding box center [179, 116] width 171 height 19
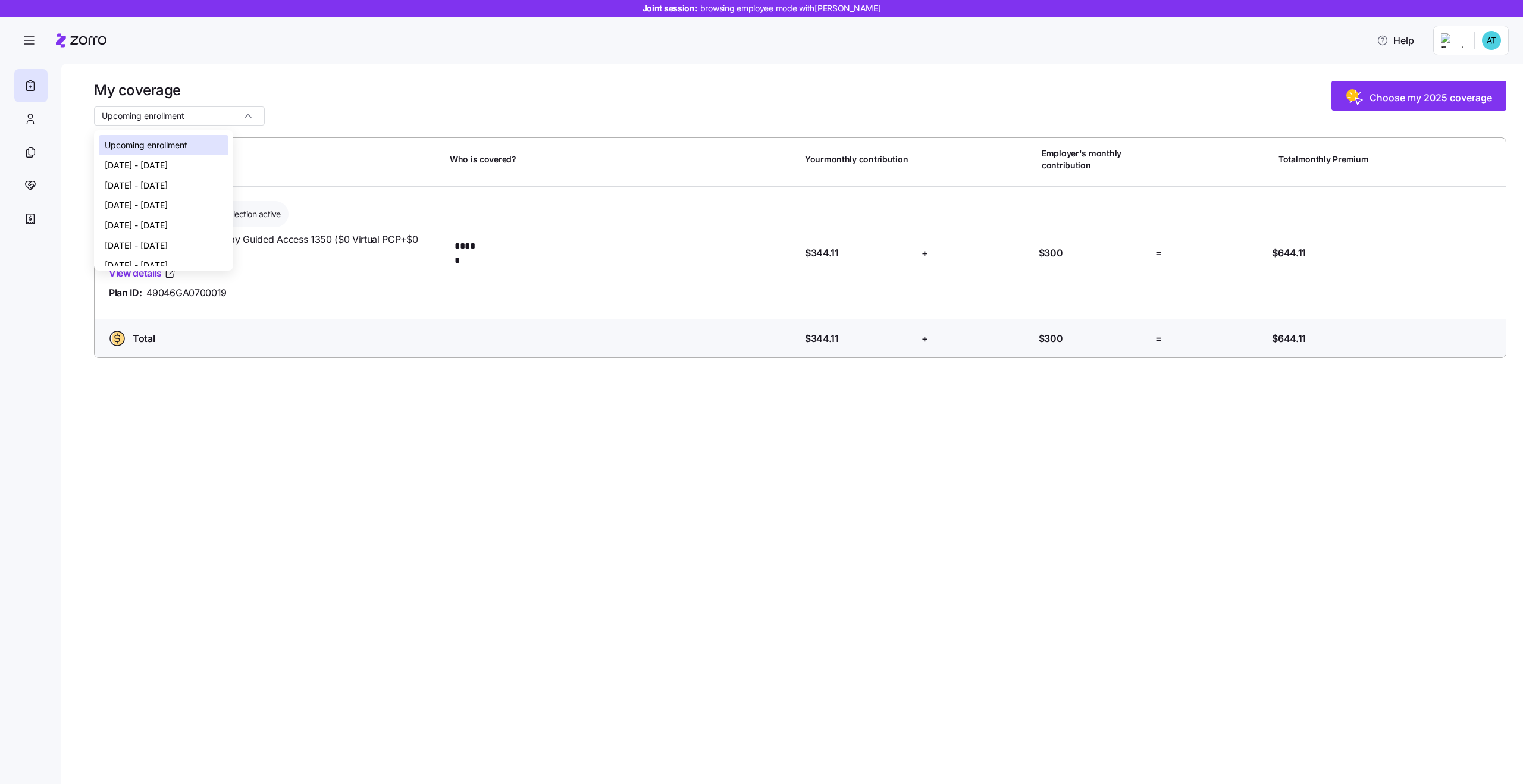
click at [822, 563] on div "My coverage Upcoming enrollment Choose my 2025 coverage Who is covered? Your mo…" at bounding box center [792, 422] width 1462 height 722
click at [1490, 48] on html "Joint session: browsing employee mode with Alexis Trujillo Help My coverage Upc…" at bounding box center [762, 389] width 1523 height 777
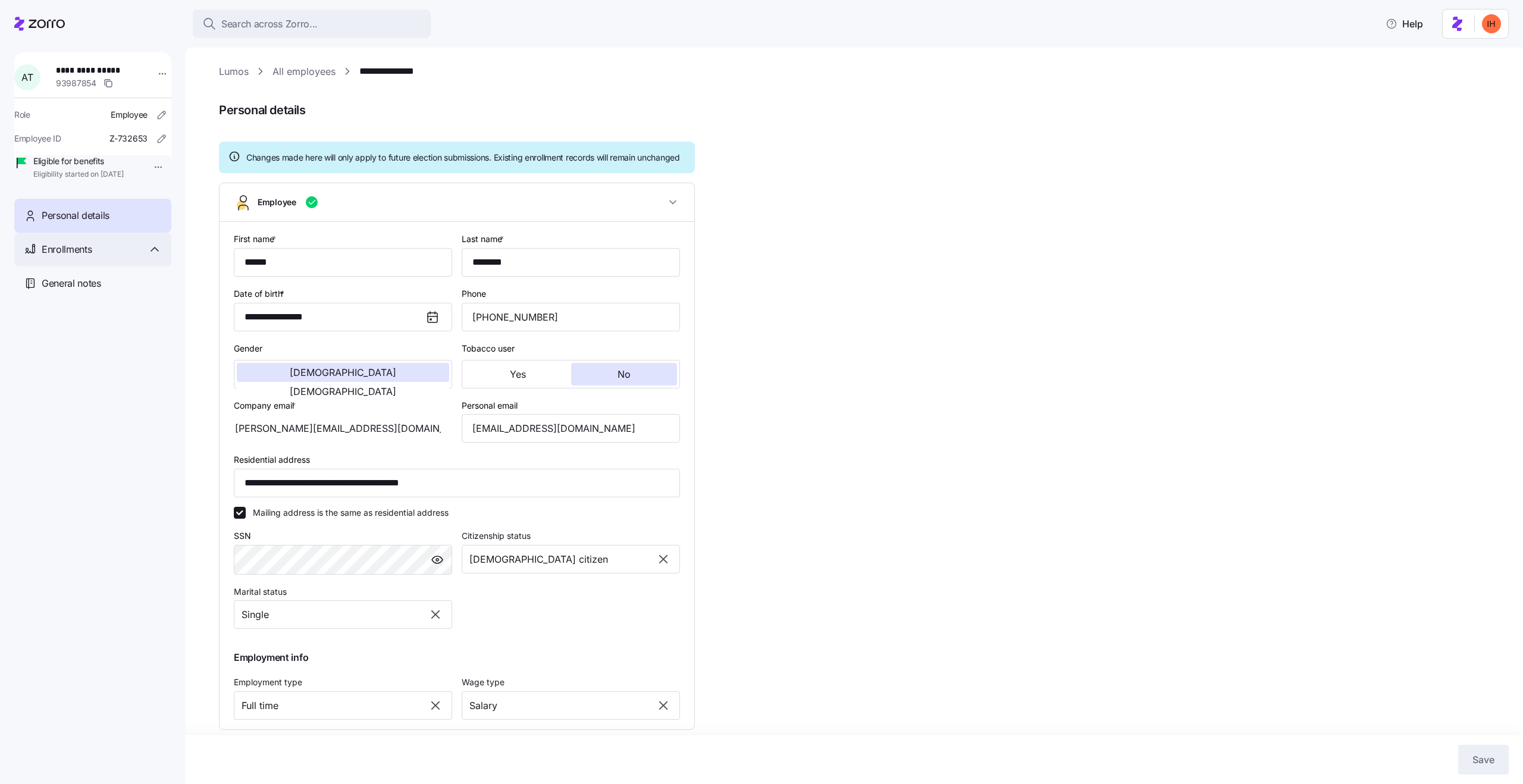
click at [74, 257] on span "Enrollments" at bounding box center [67, 250] width 50 height 15
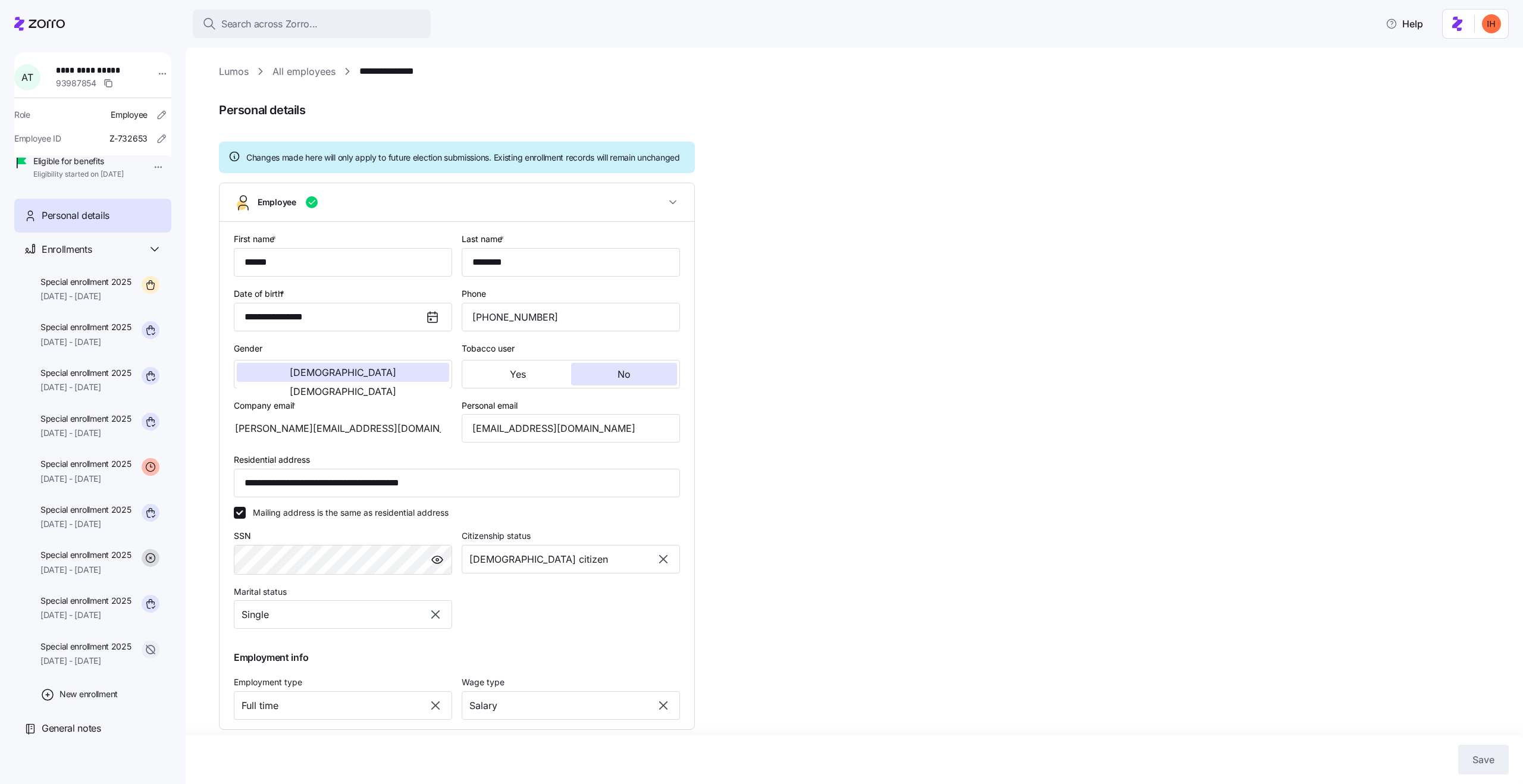
click at [303, 66] on link "All employees" at bounding box center [304, 72] width 63 height 15
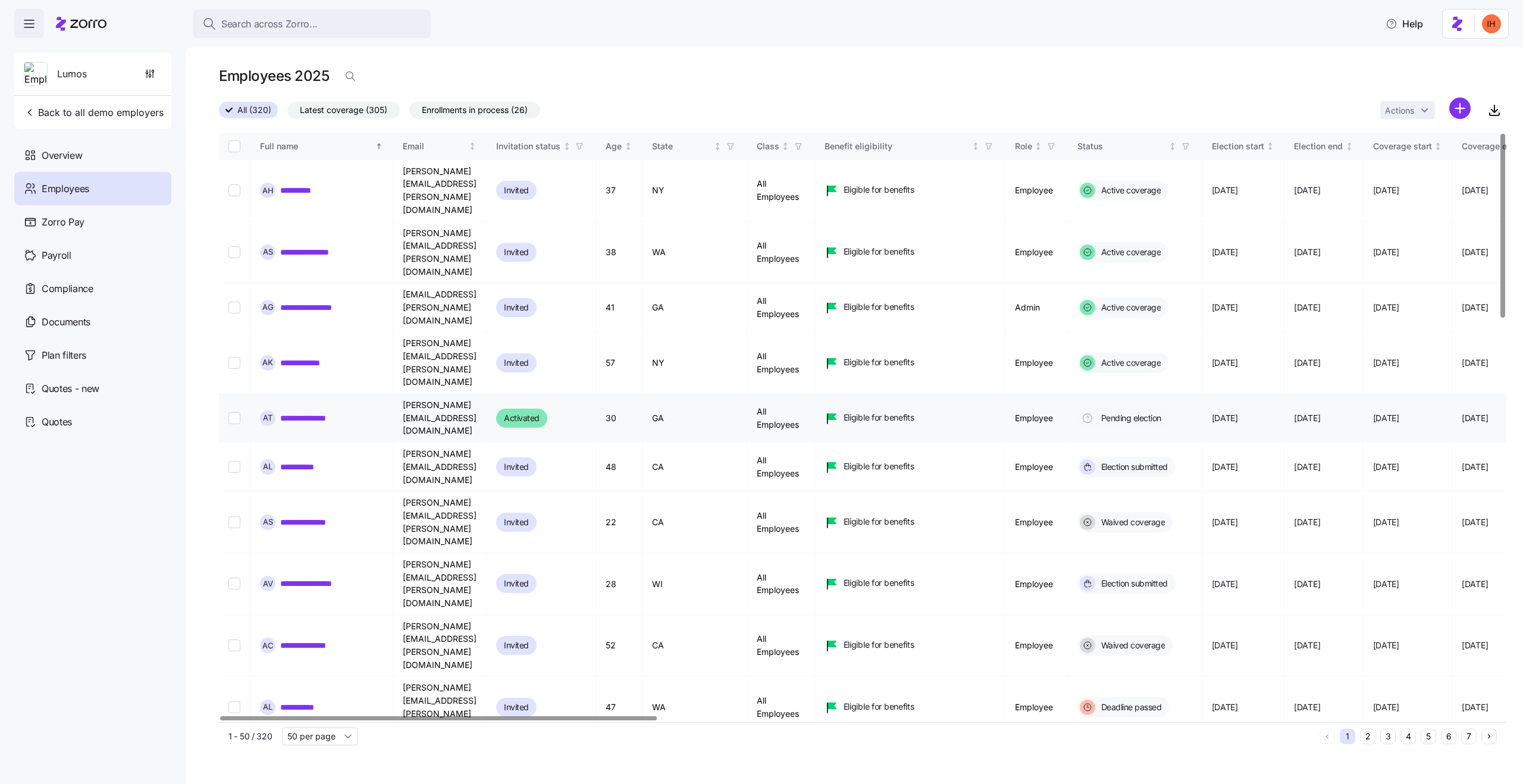
click at [311, 413] on link "**********" at bounding box center [306, 419] width 52 height 12
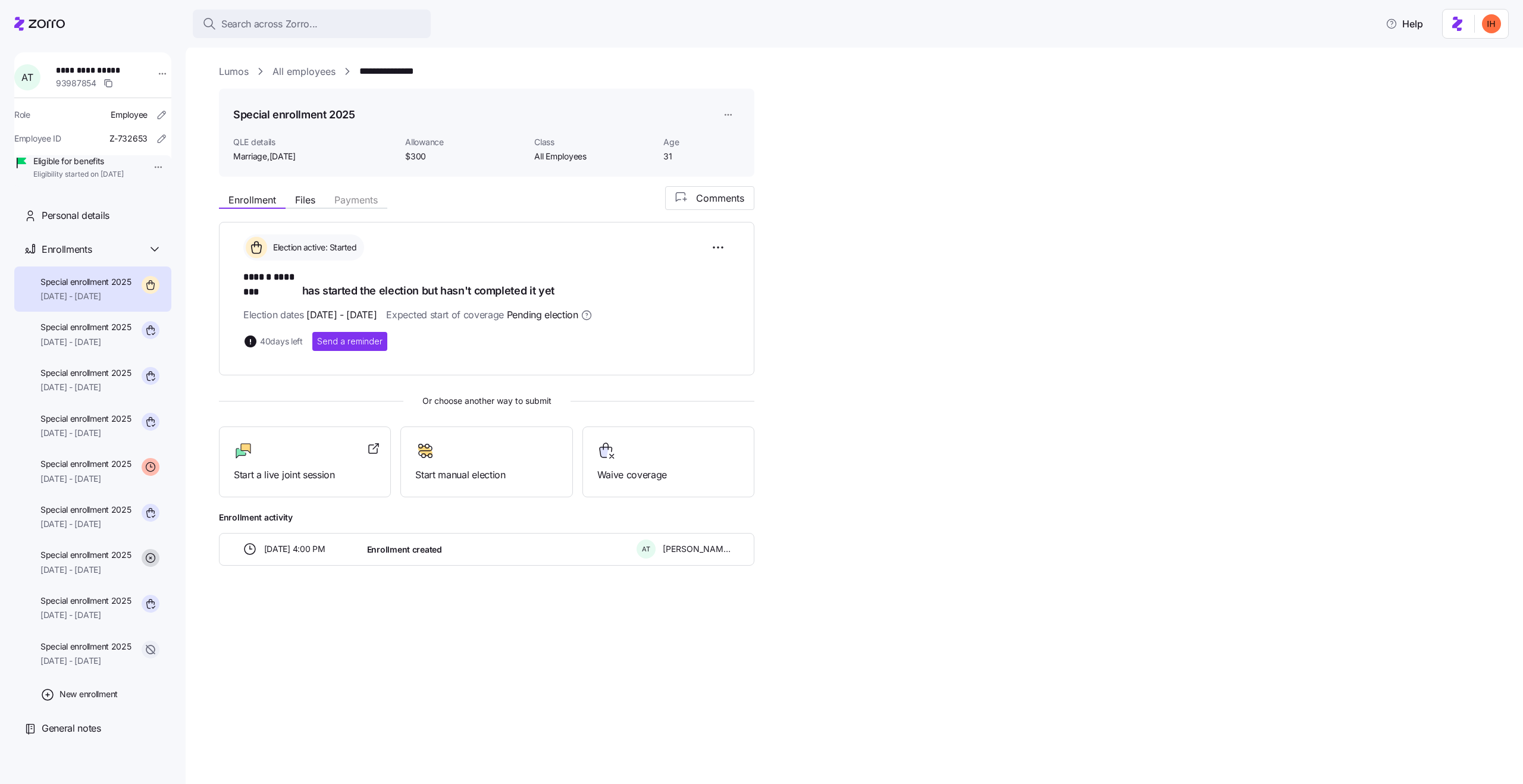
click at [257, 157] on span "Marriage , 09/30/2025" at bounding box center [264, 157] width 62 height 12
click at [370, 179] on div "**********" at bounding box center [863, 344] width 1287 height 559
click at [74, 333] on span "Special enrollment 2025" at bounding box center [86, 327] width 91 height 12
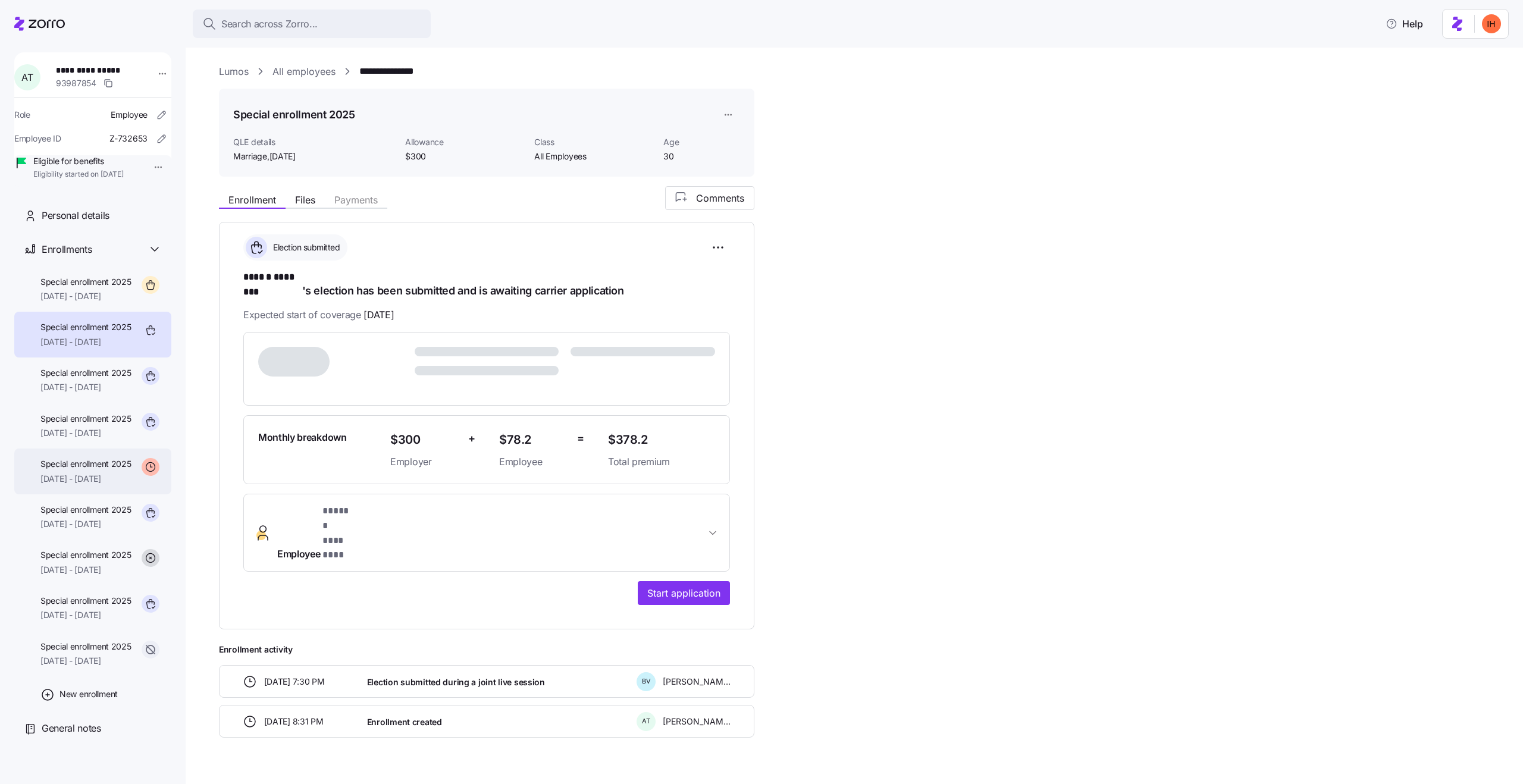
click at [87, 470] on span "Special enrollment 2025" at bounding box center [86, 464] width 91 height 12
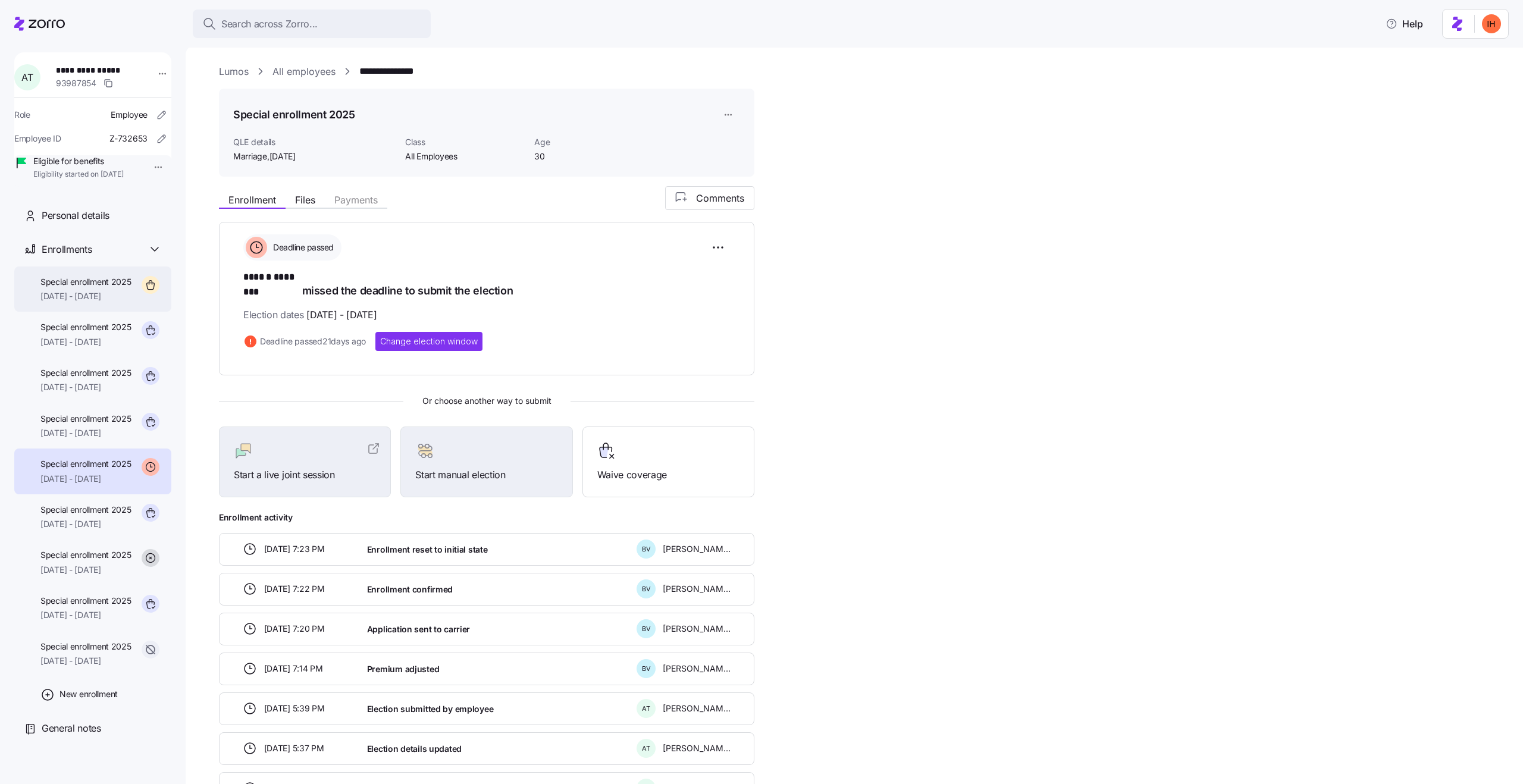
click at [119, 288] on span "Special enrollment 2025" at bounding box center [86, 282] width 91 height 12
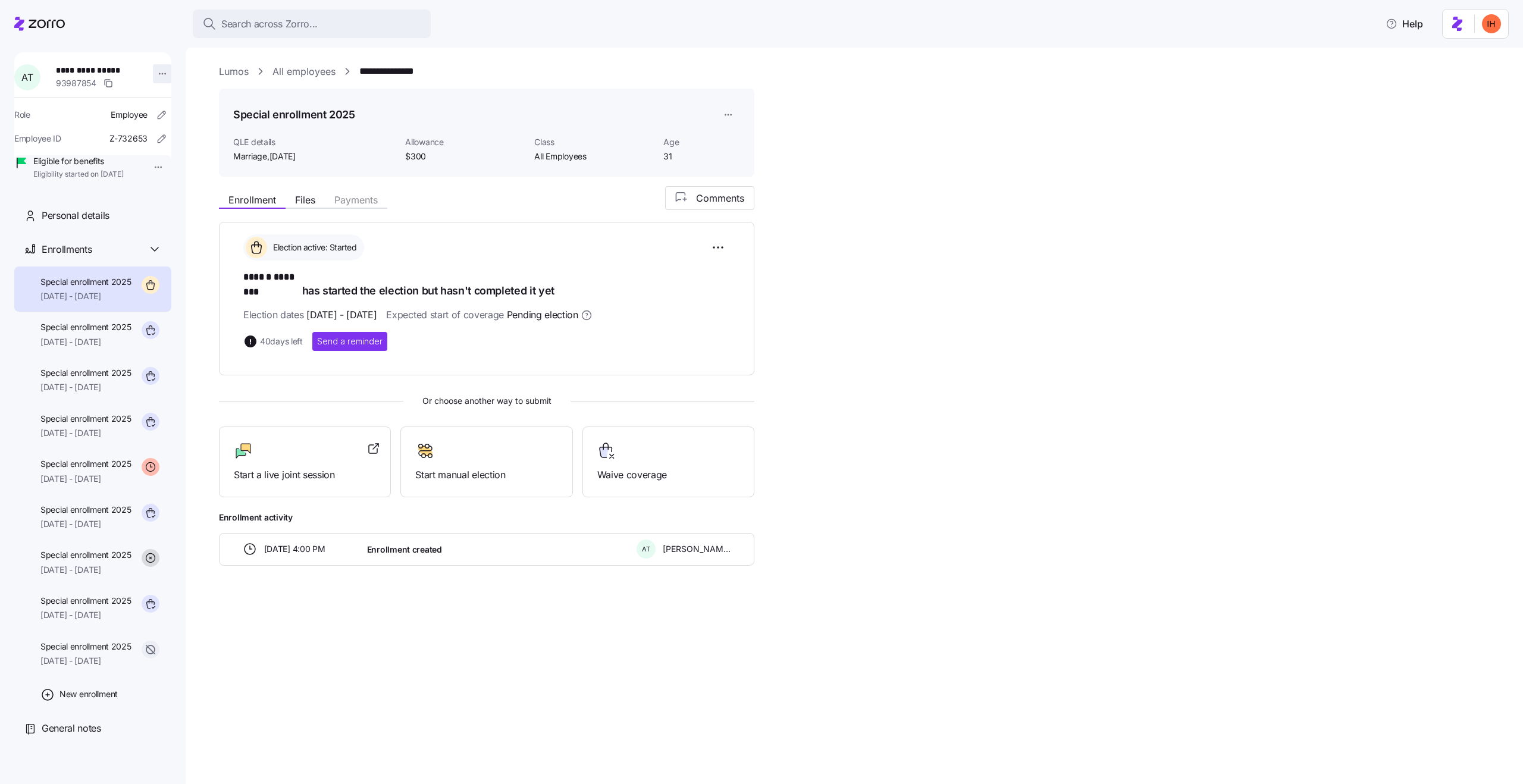
click at [154, 73] on html "**********" at bounding box center [762, 389] width 1523 height 777
click at [194, 154] on div "Log in as" at bounding box center [188, 158] width 35 height 13
click at [303, 197] on span "Files" at bounding box center [305, 200] width 20 height 10
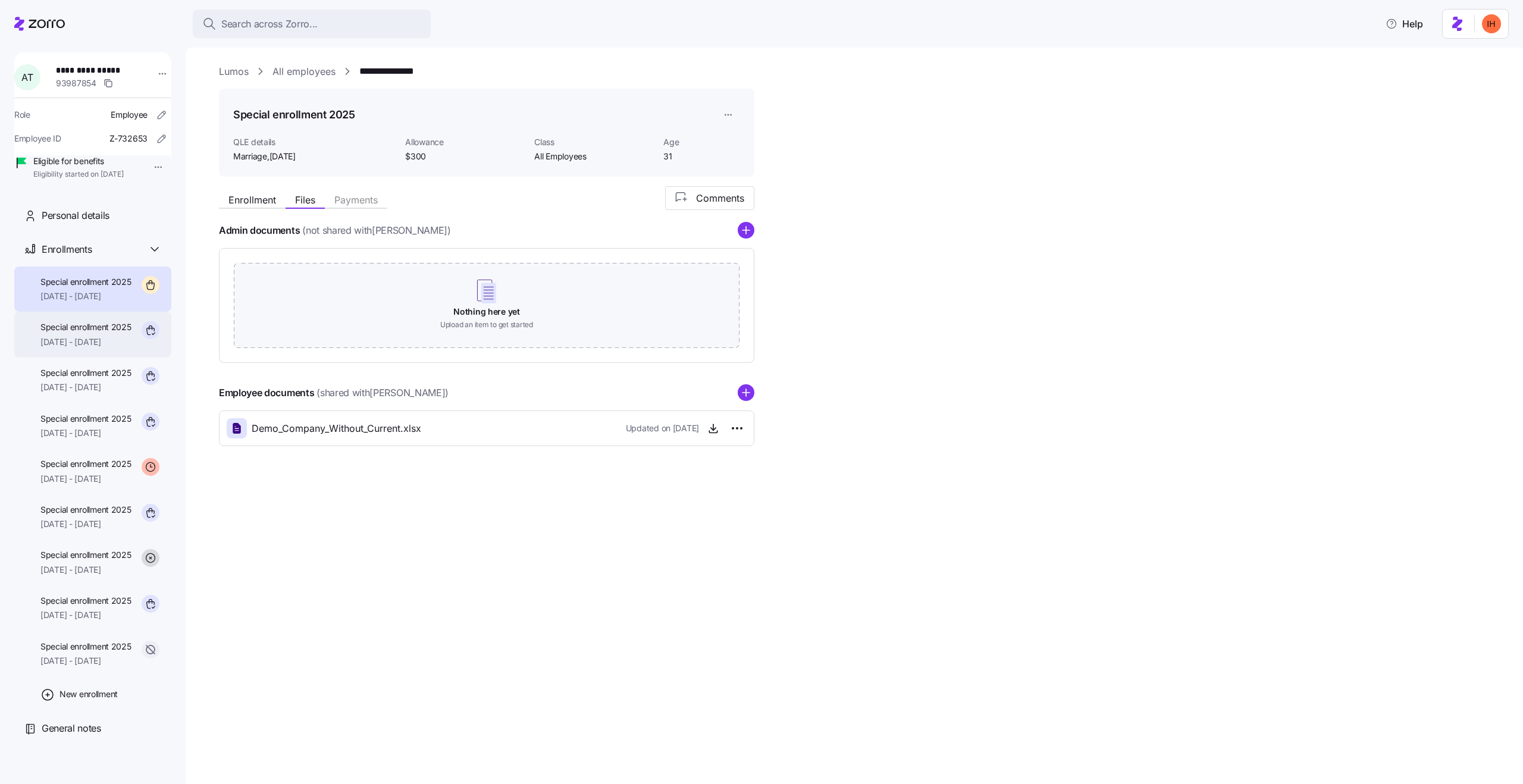
click at [114, 348] on span "[DATE] - [DATE]" at bounding box center [86, 342] width 91 height 12
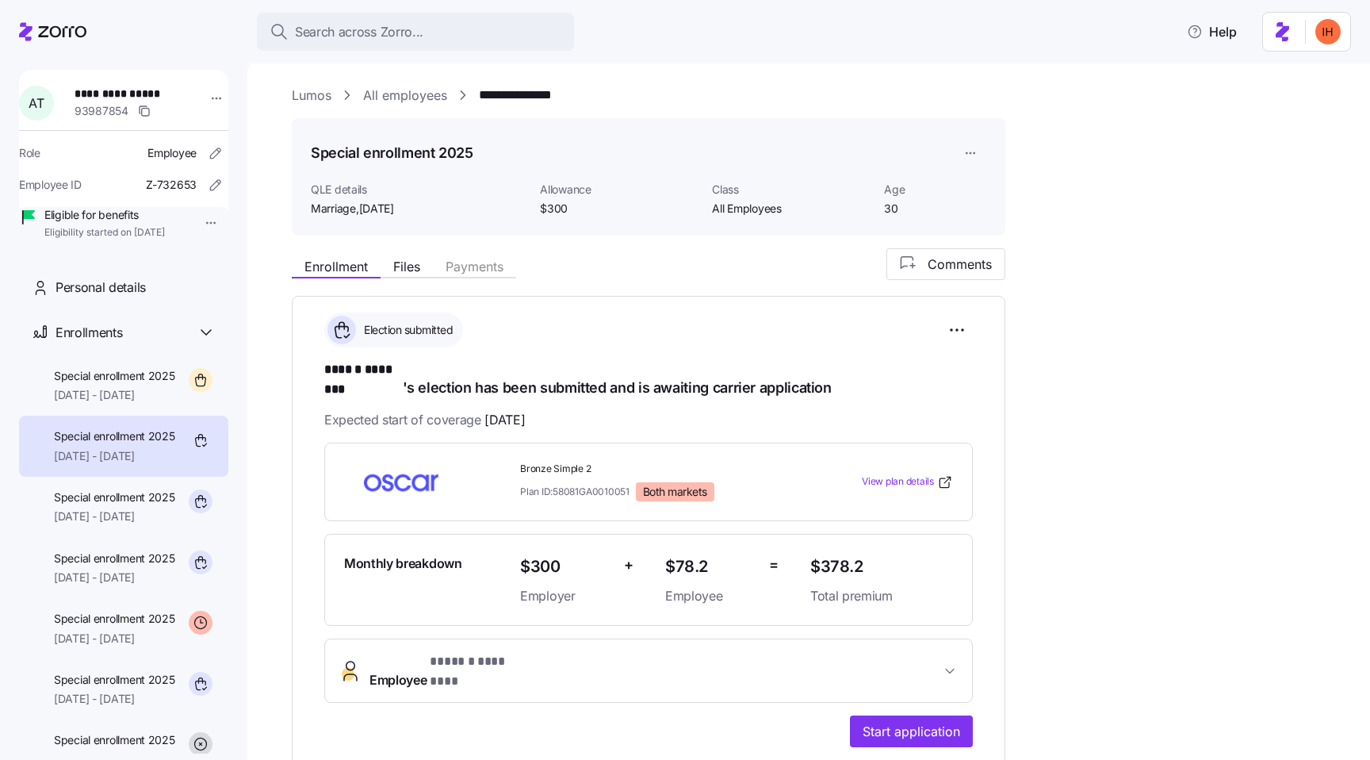
click at [167, 46] on div "Search across Zorro... Help" at bounding box center [685, 31] width 1370 height 63
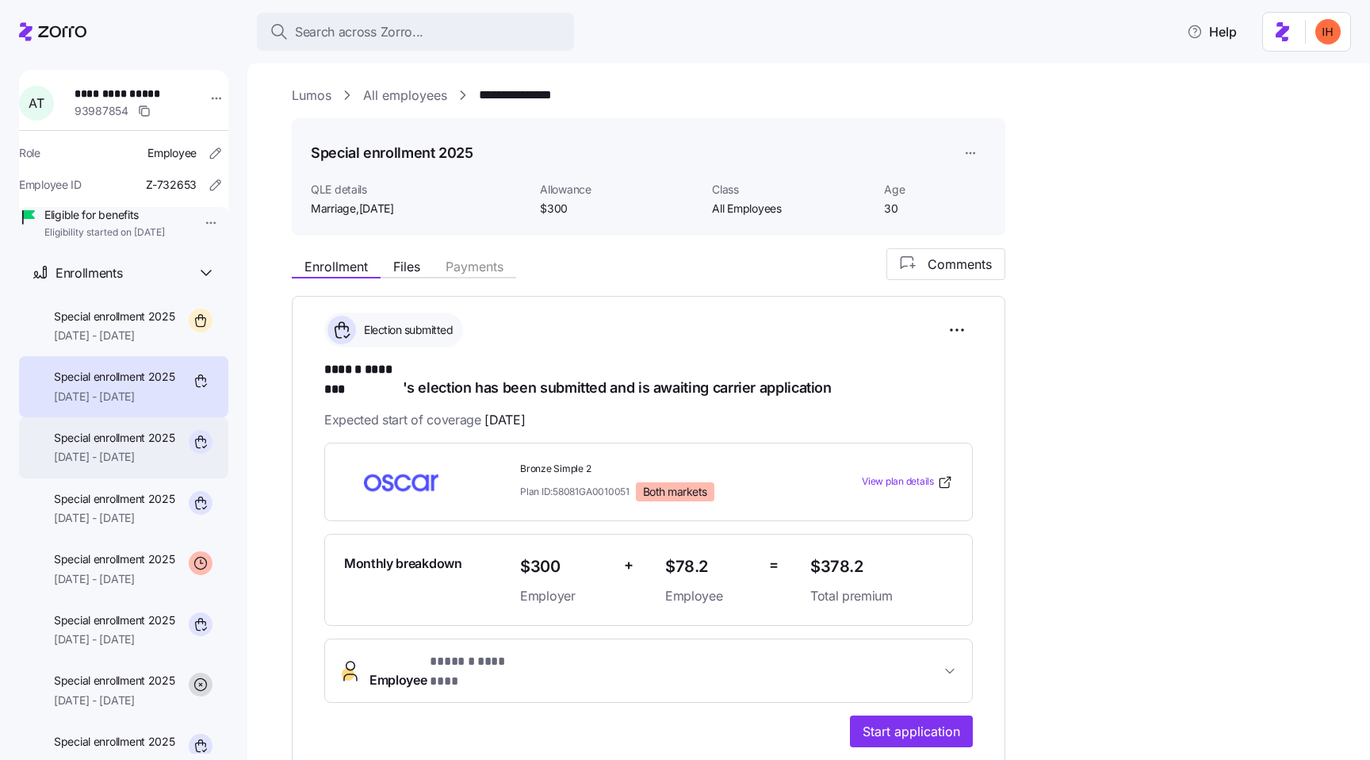
scroll to position [78, 0]
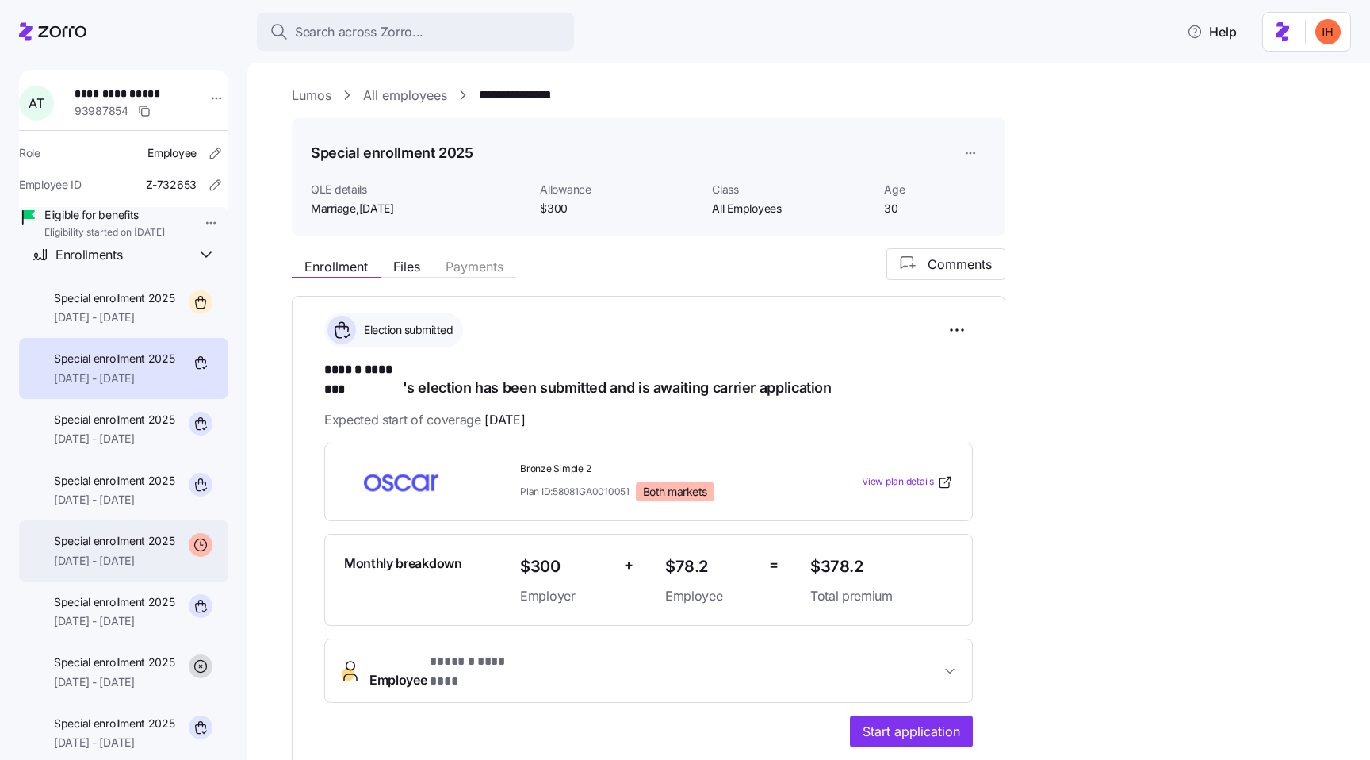
click at [145, 569] on span "[DATE] - [DATE]" at bounding box center [114, 561] width 121 height 16
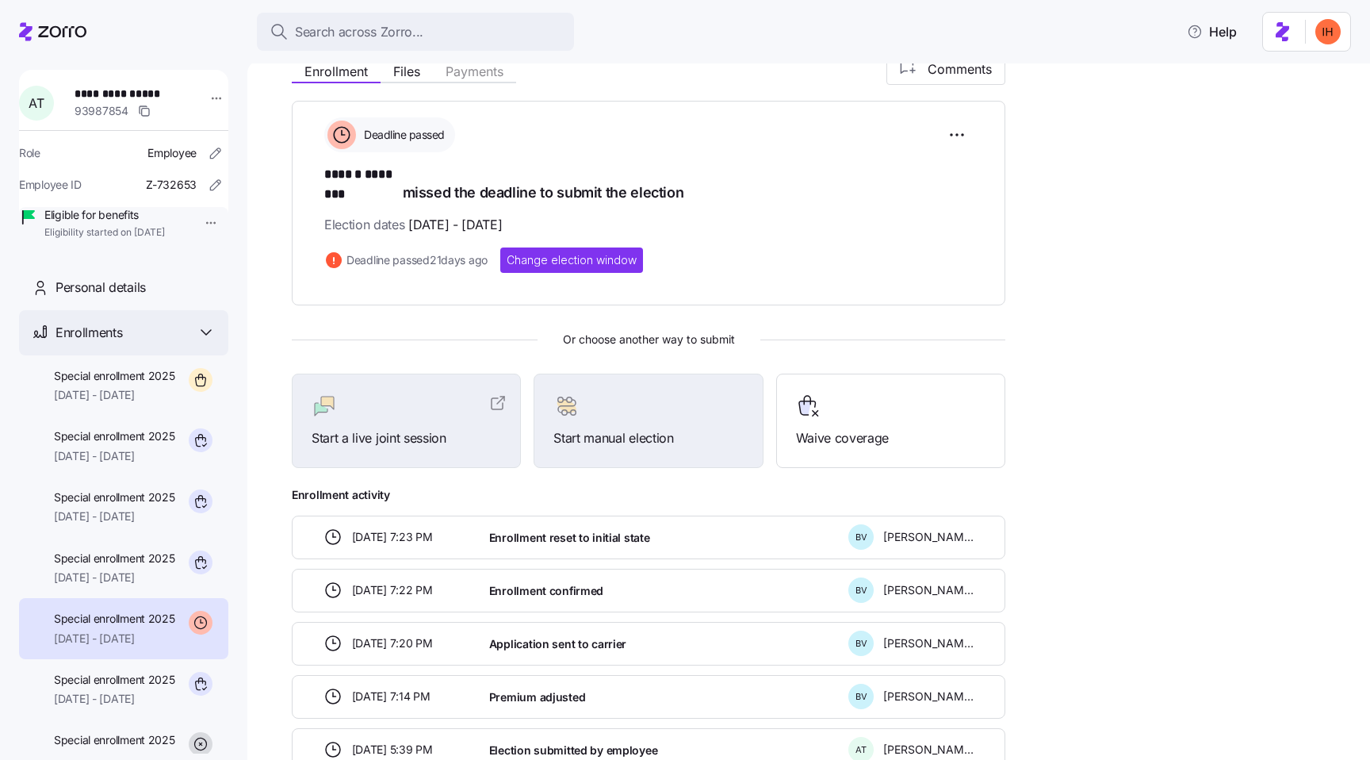
click at [201, 342] on icon at bounding box center [206, 332] width 19 height 19
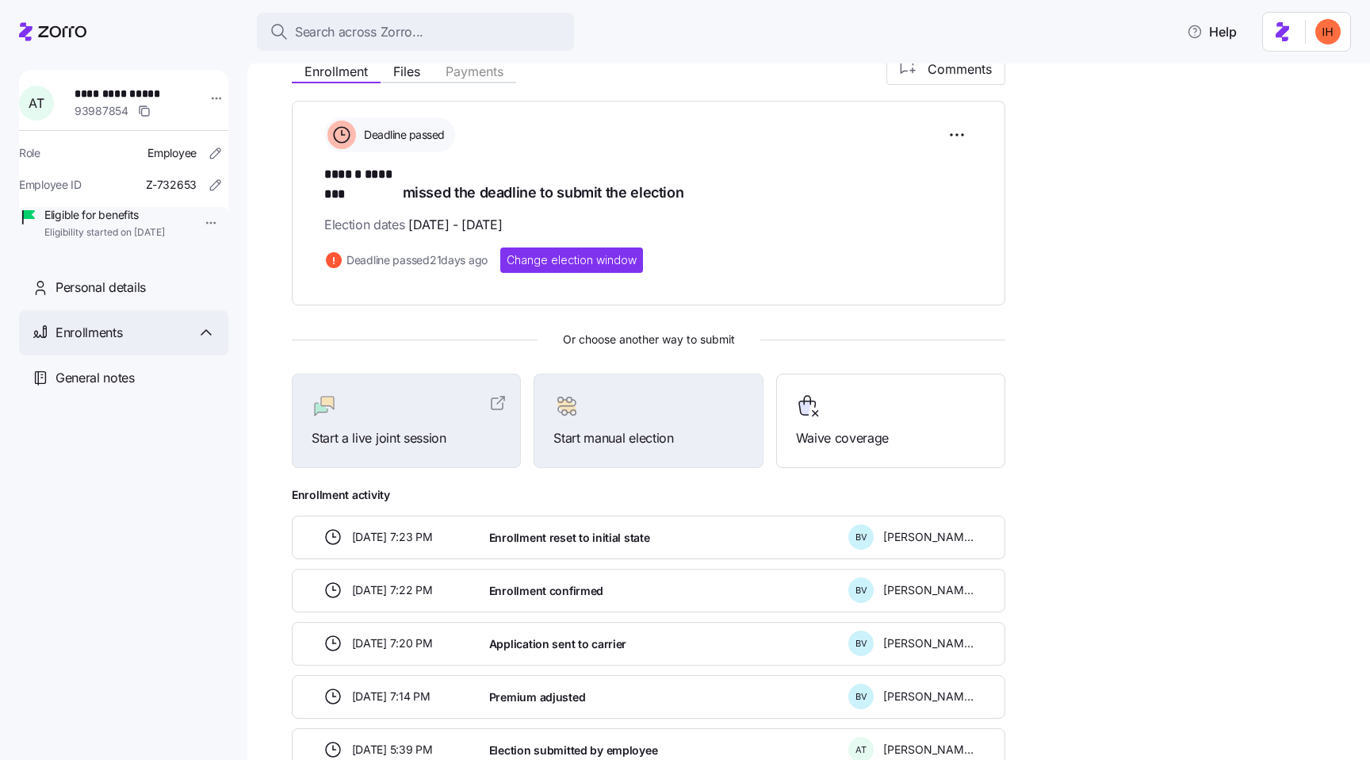
click at [201, 342] on icon at bounding box center [206, 332] width 19 height 19
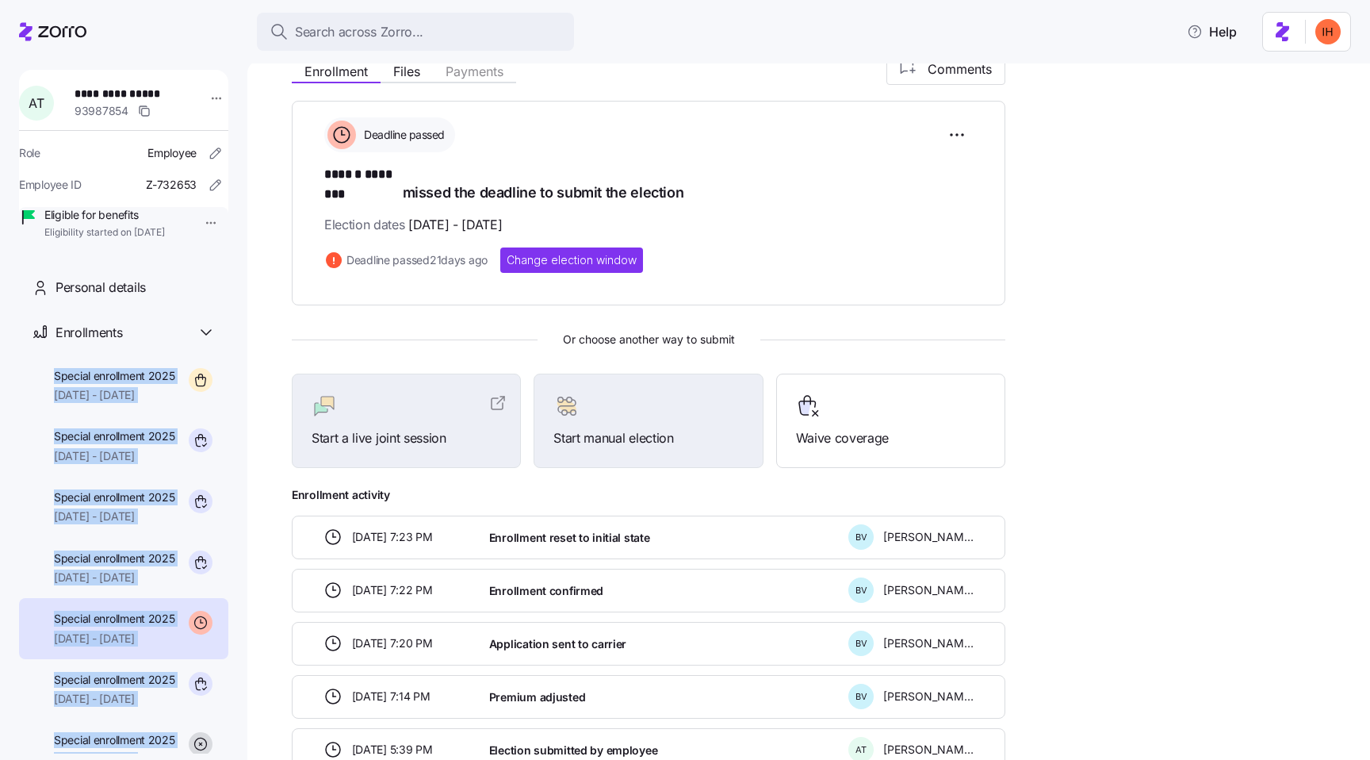
click at [238, 366] on div "**********" at bounding box center [123, 412] width 247 height 684
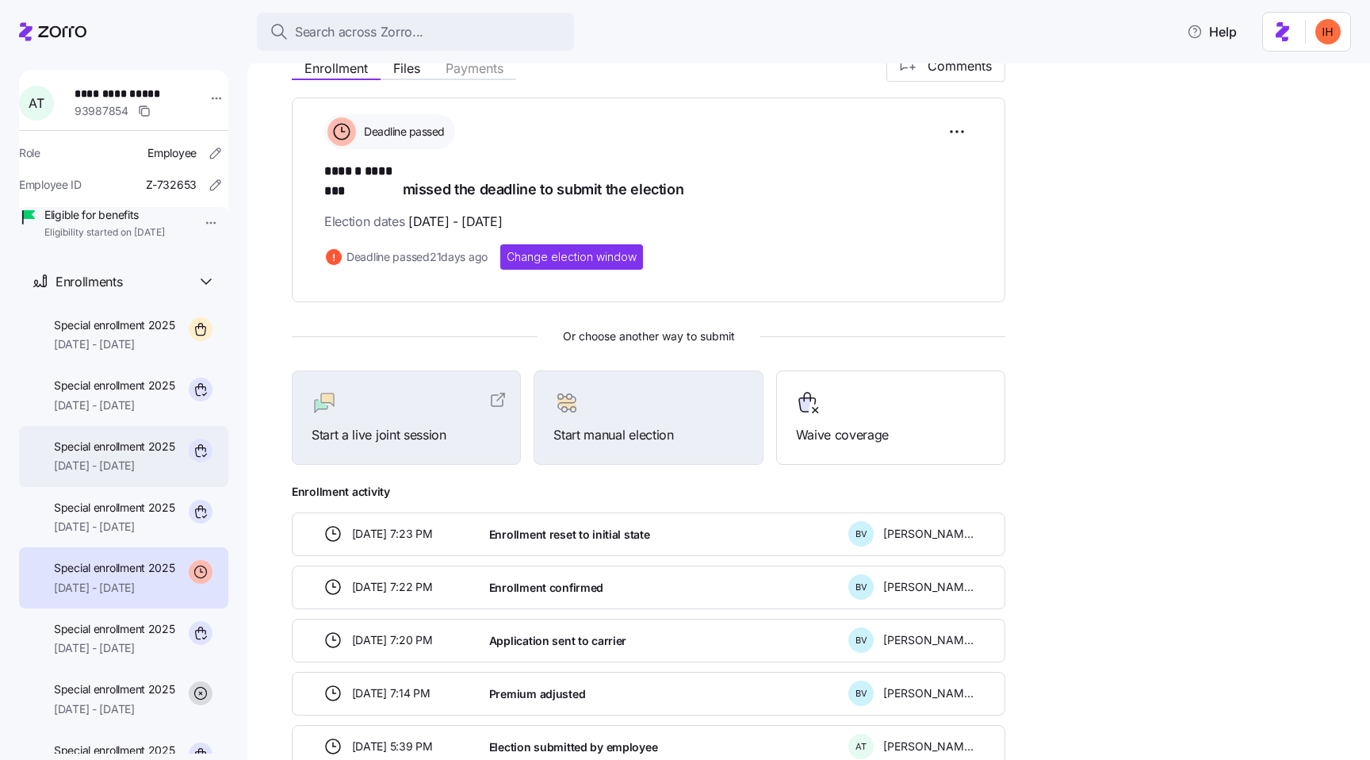
scroll to position [65, 0]
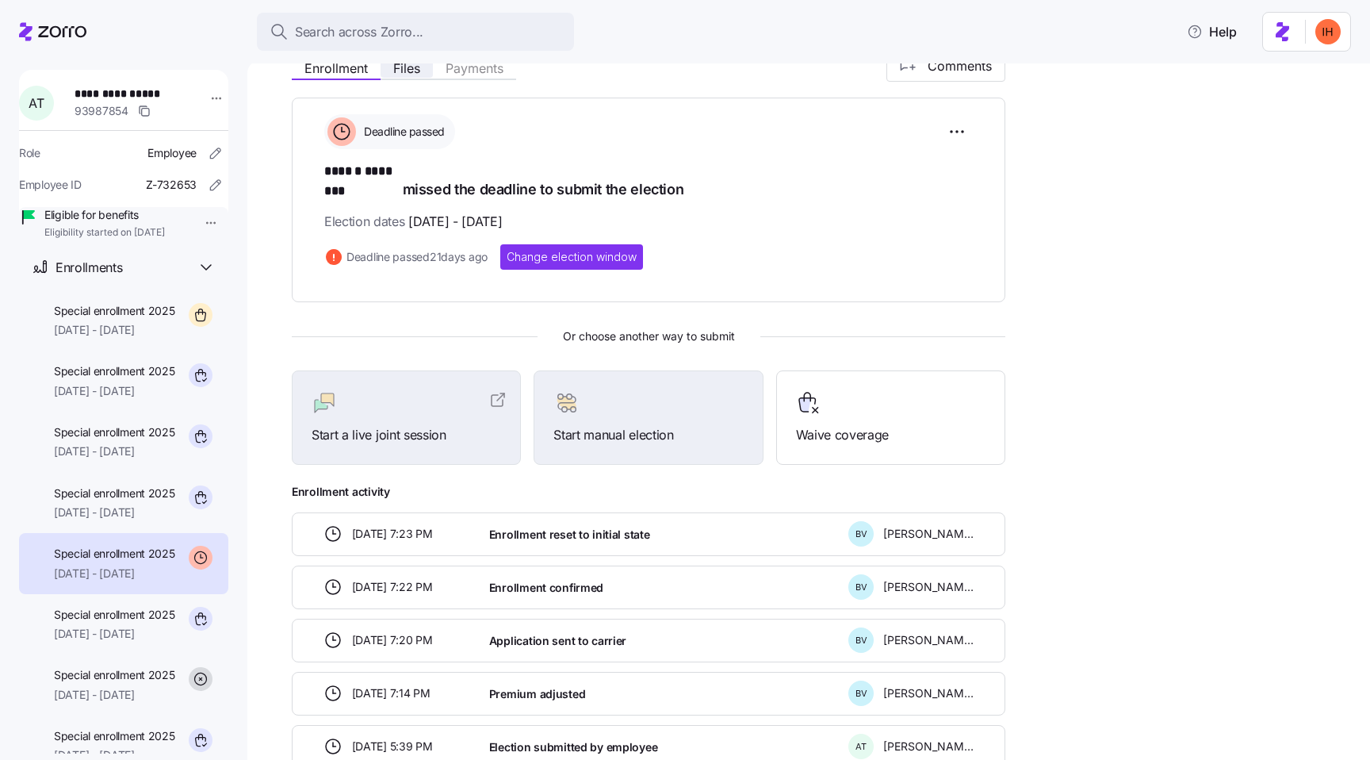
click at [396, 75] on span "Files" at bounding box center [406, 68] width 27 height 13
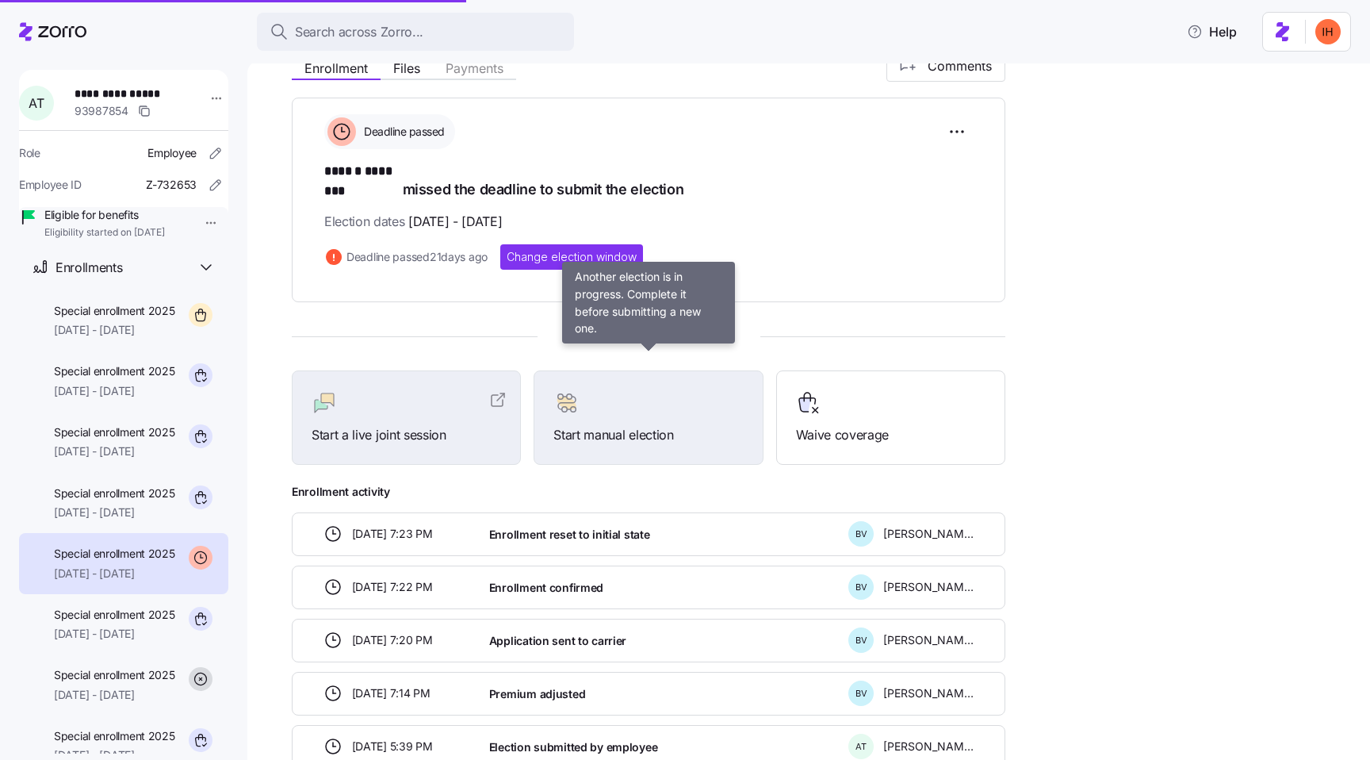
scroll to position [119, 0]
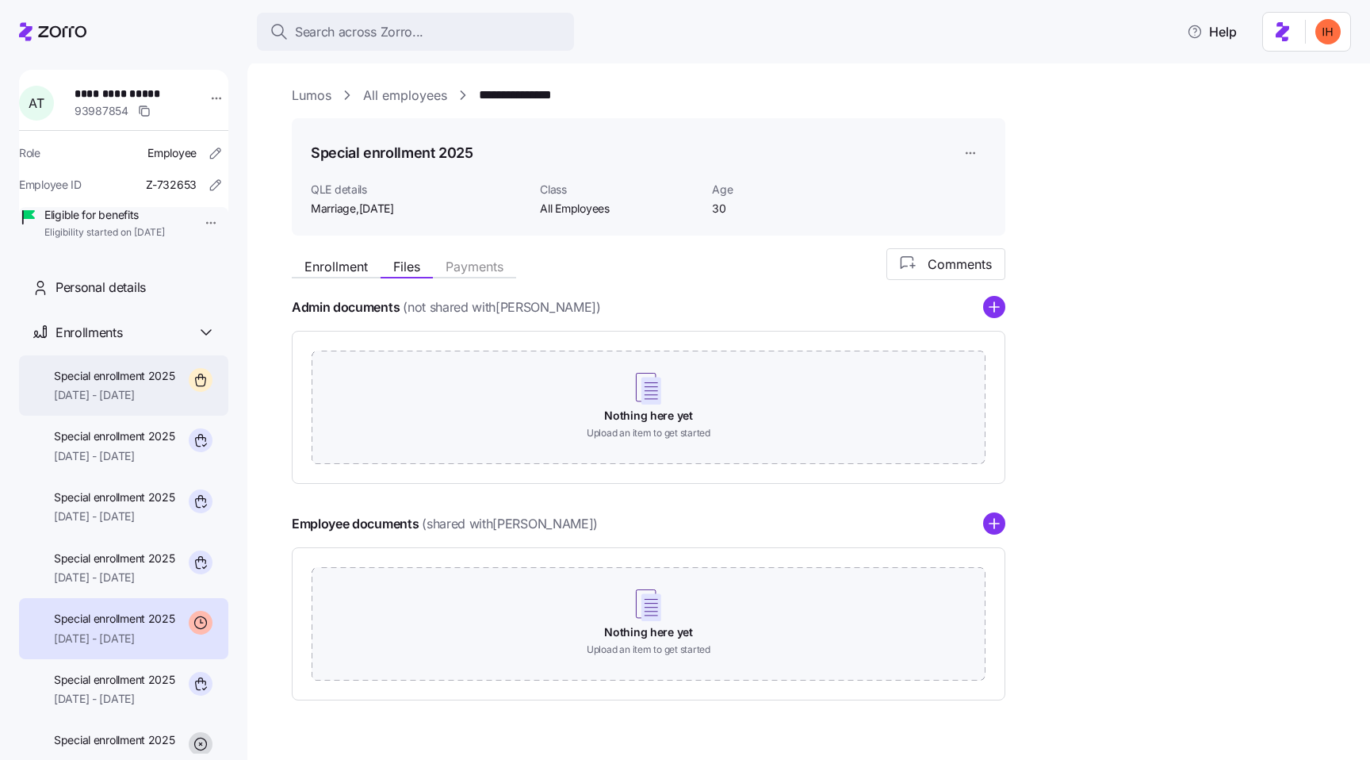
click at [140, 384] on span "Special enrollment 2025" at bounding box center [114, 376] width 121 height 16
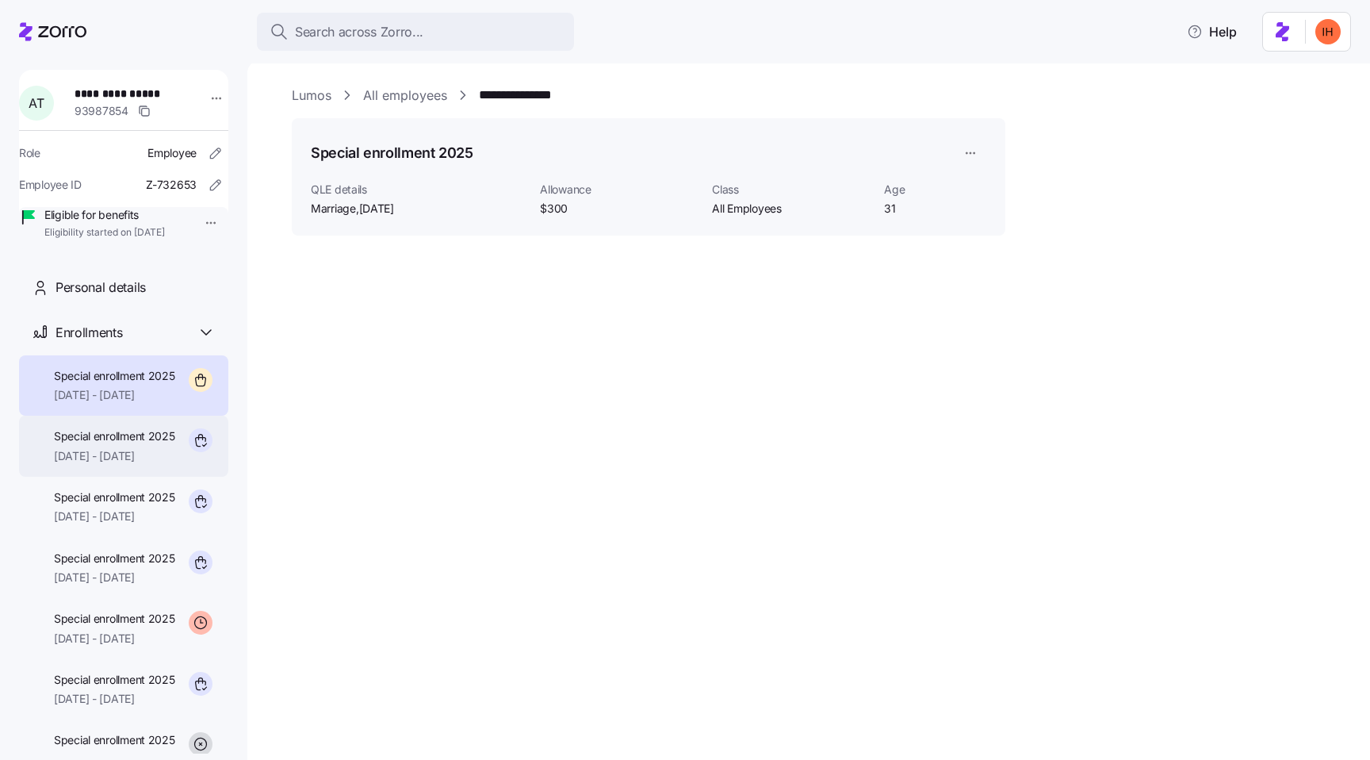
click at [152, 464] on span "[DATE] - [DATE]" at bounding box center [114, 456] width 121 height 16
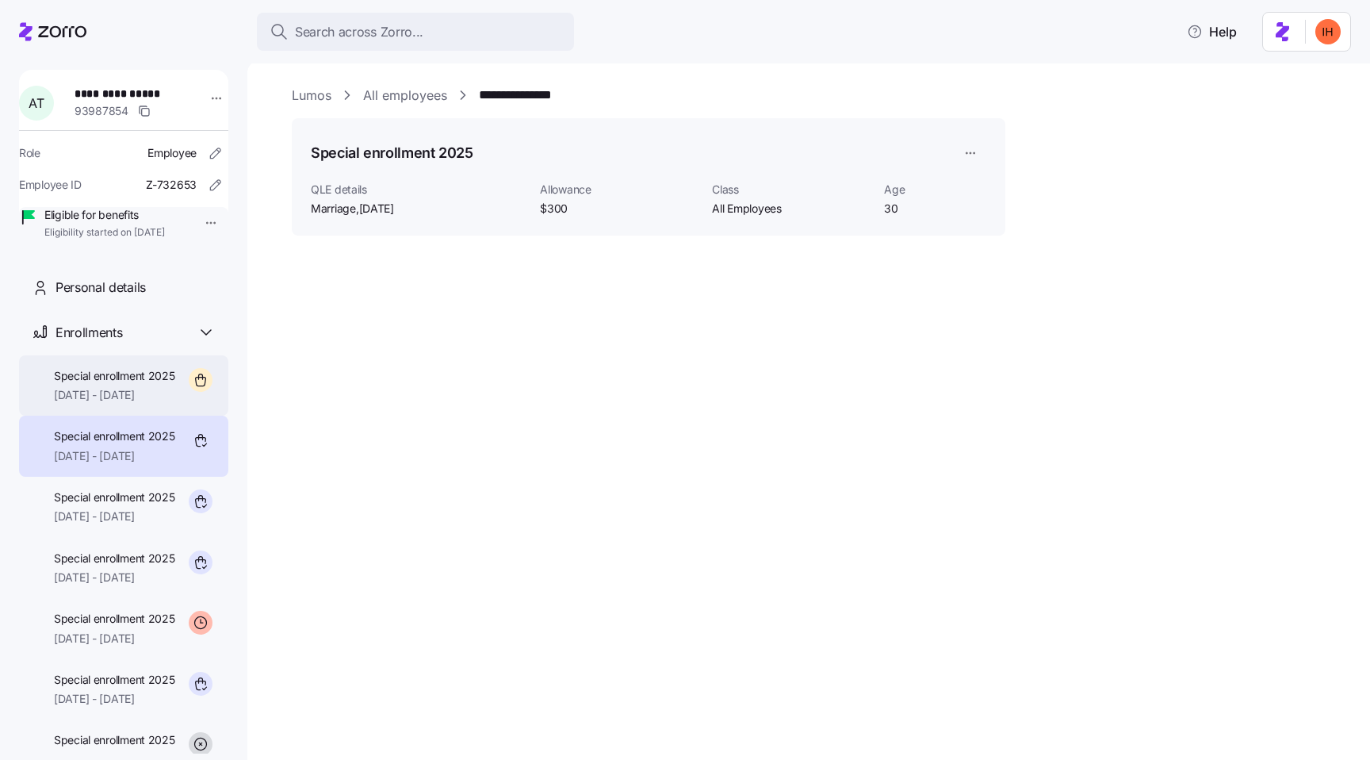
click at [132, 403] on span "11/01/2025 - 12/31/2025" at bounding box center [114, 395] width 121 height 16
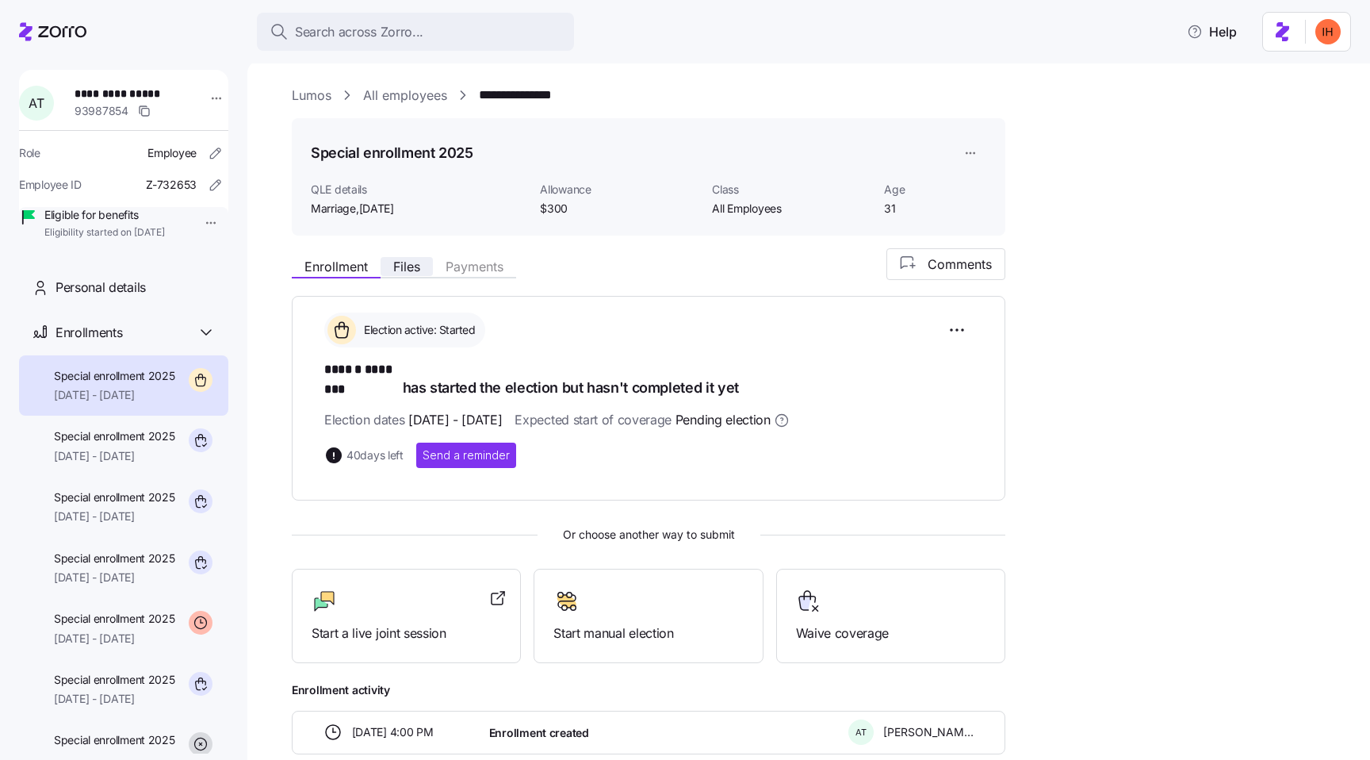
click at [410, 269] on span "Files" at bounding box center [406, 266] width 27 height 13
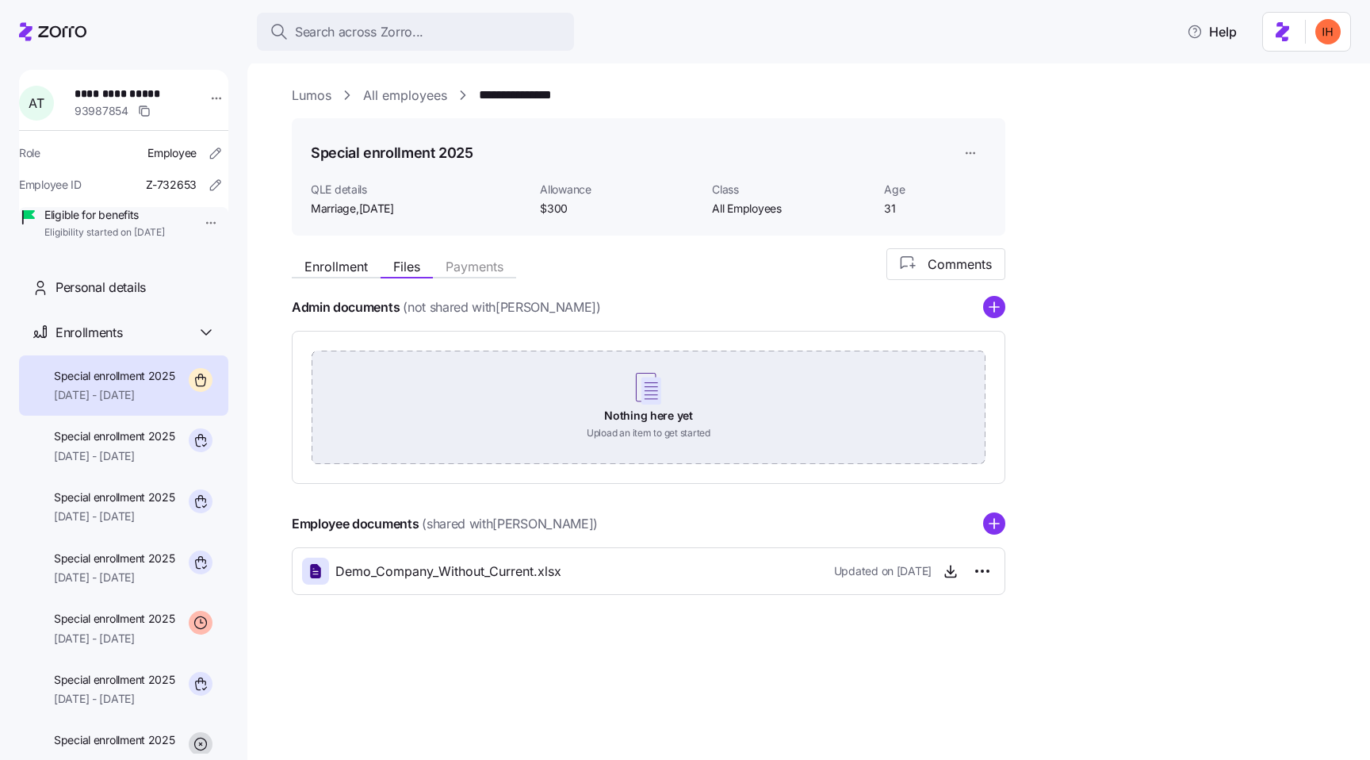
click at [584, 389] on div "Nothing here yet Upload an item to get started" at bounding box center [649, 406] width 674 height 111
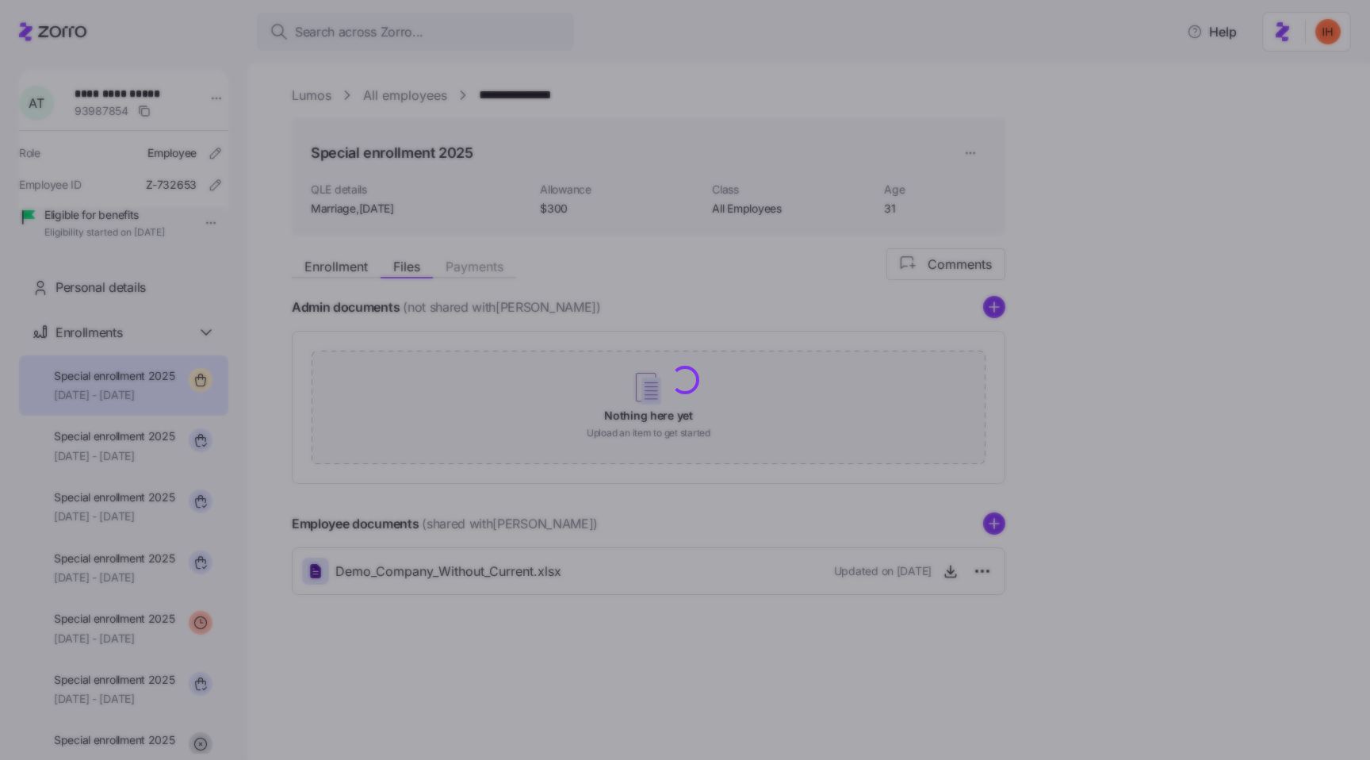
click at [783, 447] on div at bounding box center [685, 380] width 1370 height 760
click at [577, 366] on div at bounding box center [685, 380] width 1370 height 760
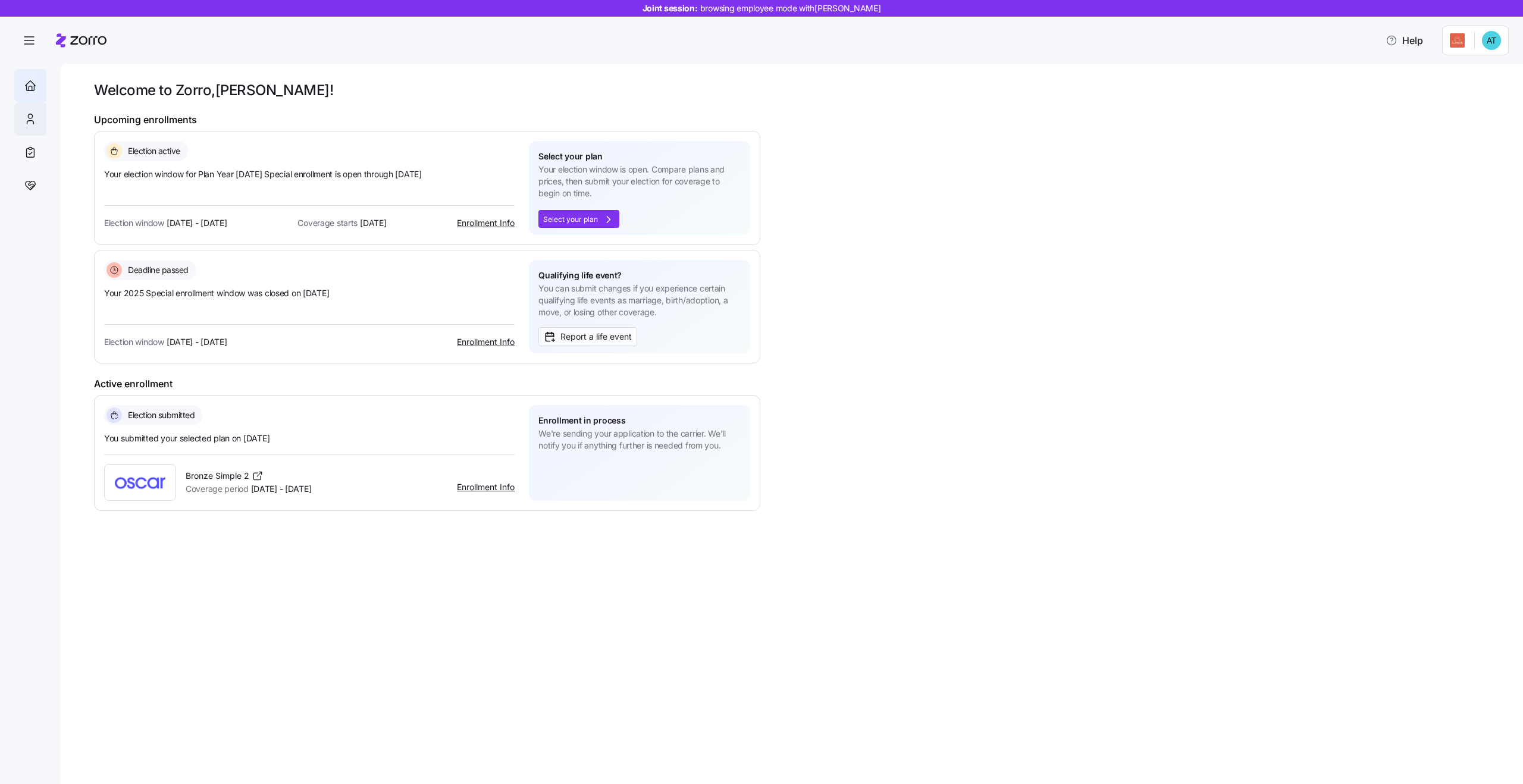
click at [31, 112] on icon at bounding box center [30, 119] width 13 height 14
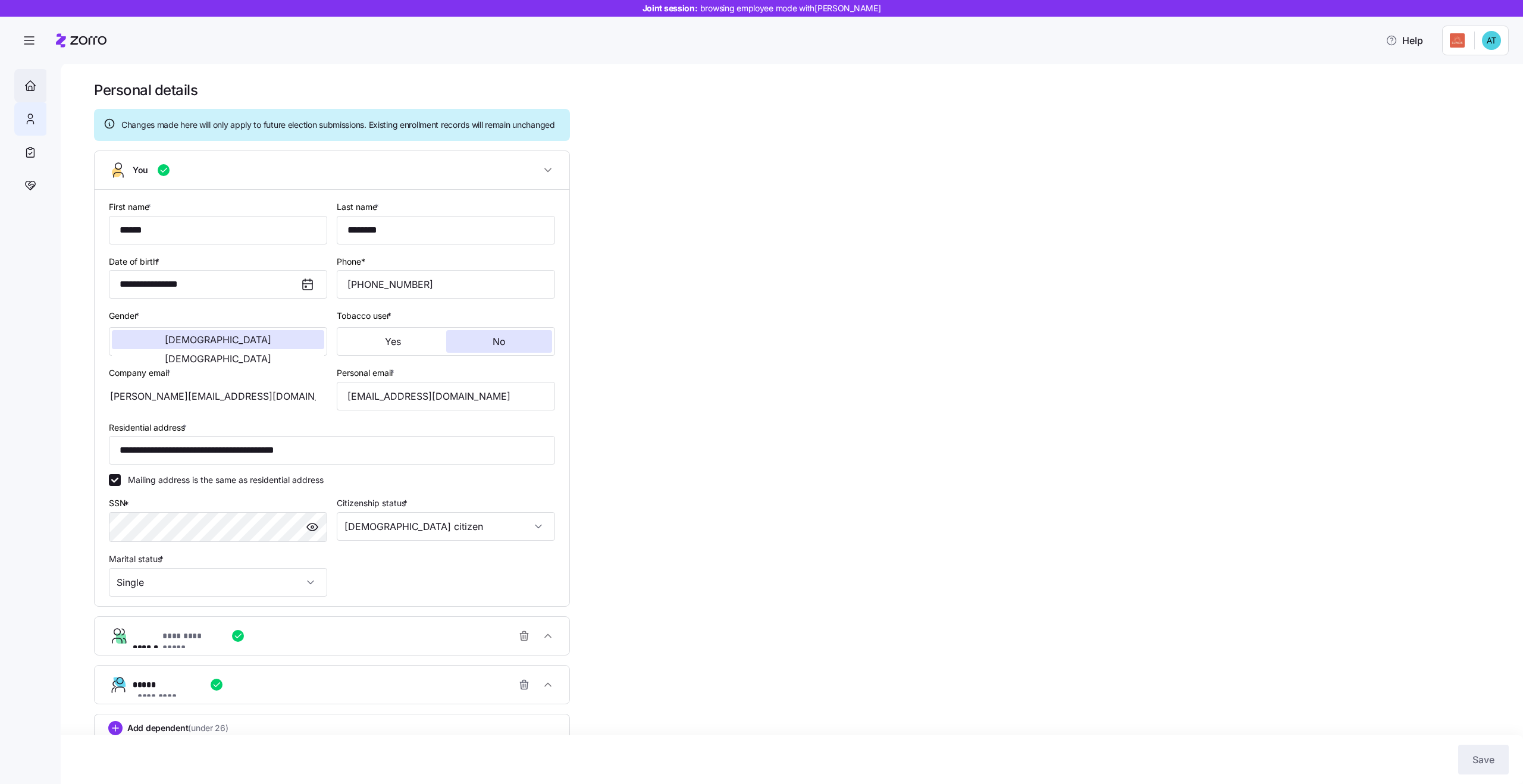
click at [30, 83] on icon at bounding box center [30, 86] width 13 height 14
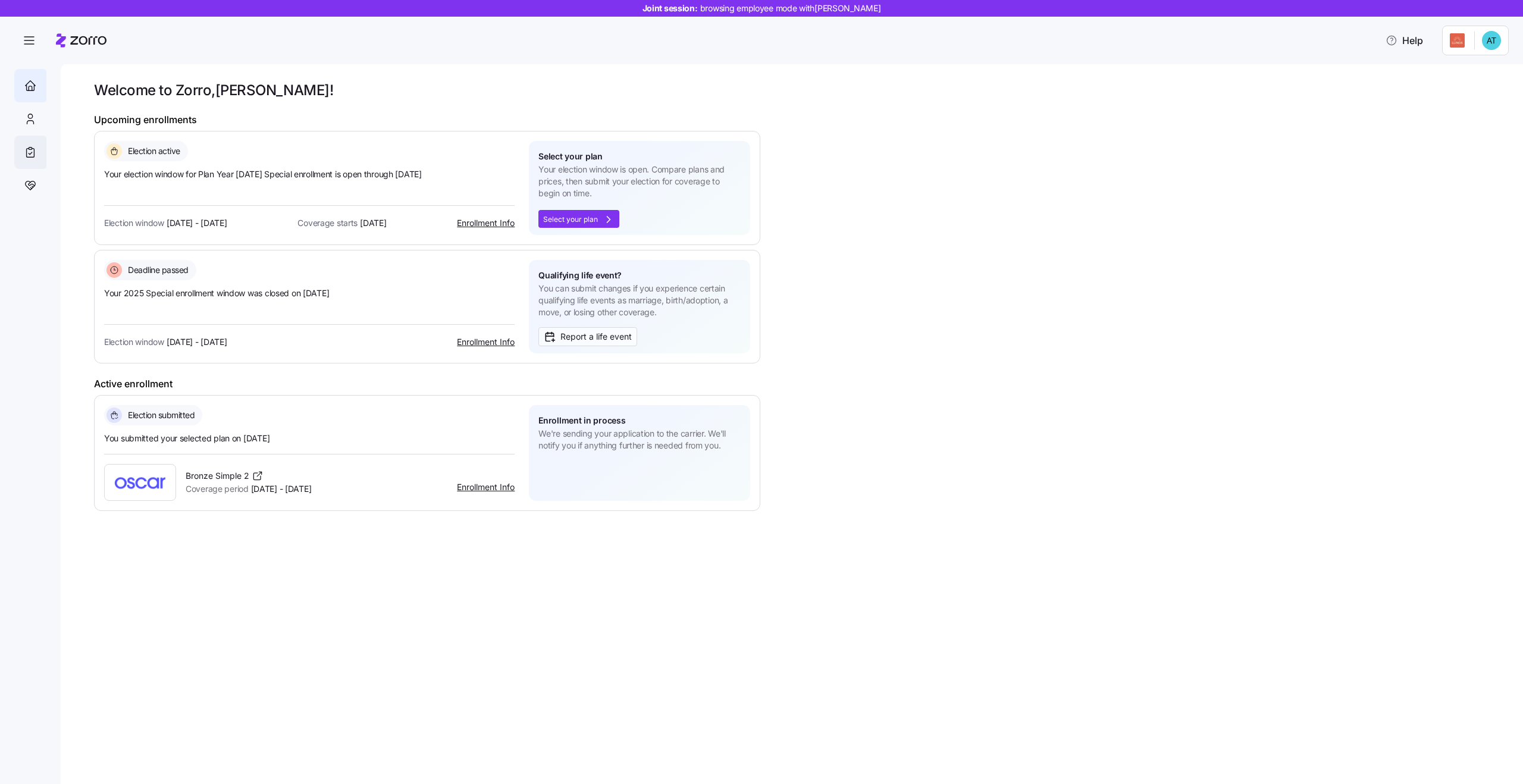
click at [30, 157] on icon at bounding box center [31, 153] width 8 height 9
click at [32, 149] on icon at bounding box center [31, 153] width 8 height 9
click at [32, 158] on icon at bounding box center [30, 152] width 13 height 14
click at [35, 116] on icon at bounding box center [30, 119] width 13 height 14
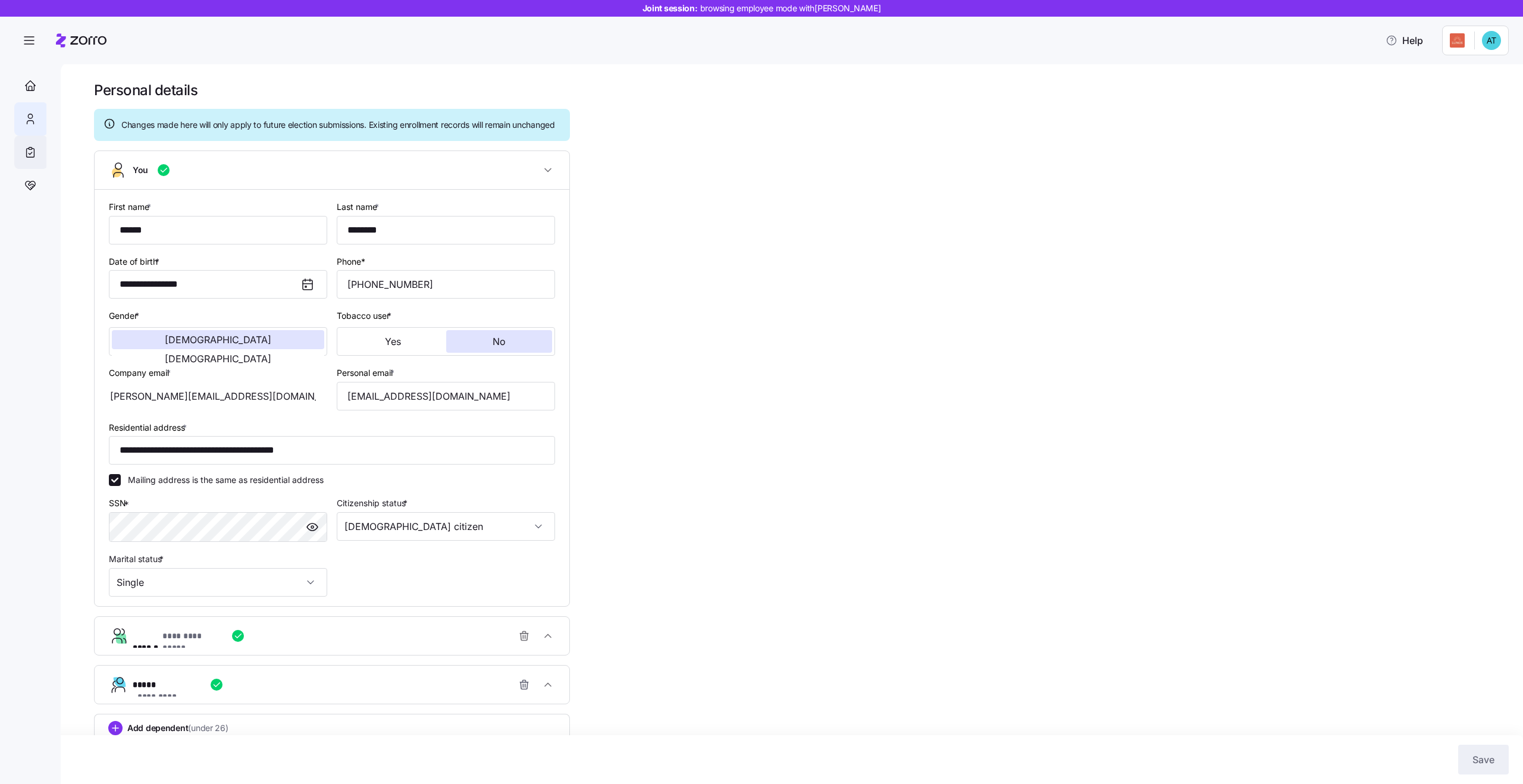
click at [28, 156] on icon at bounding box center [30, 152] width 13 height 14
click at [29, 44] on icon "button" at bounding box center [29, 40] width 14 height 14
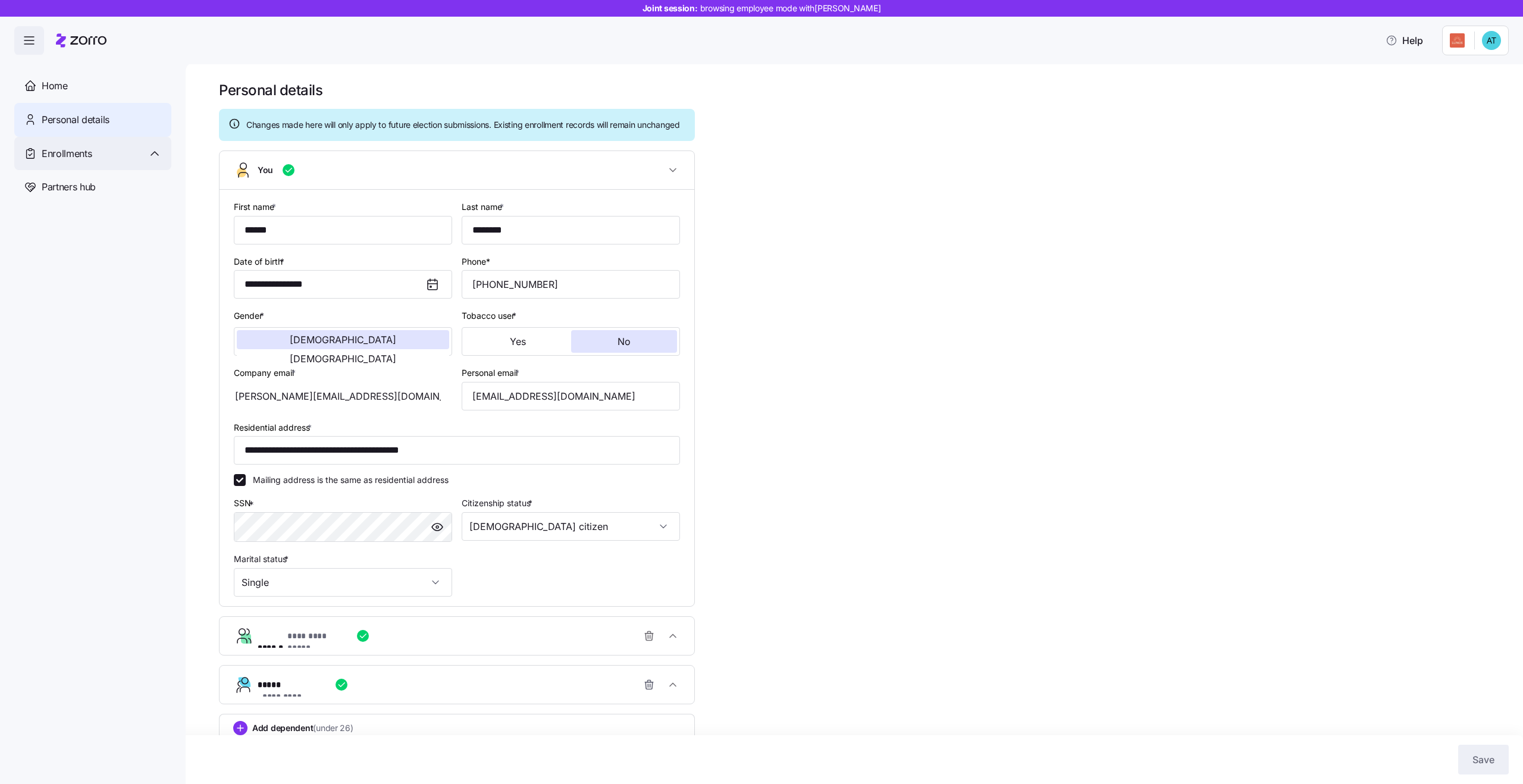
click at [122, 156] on div "Enrollments" at bounding box center [102, 154] width 120 height 15
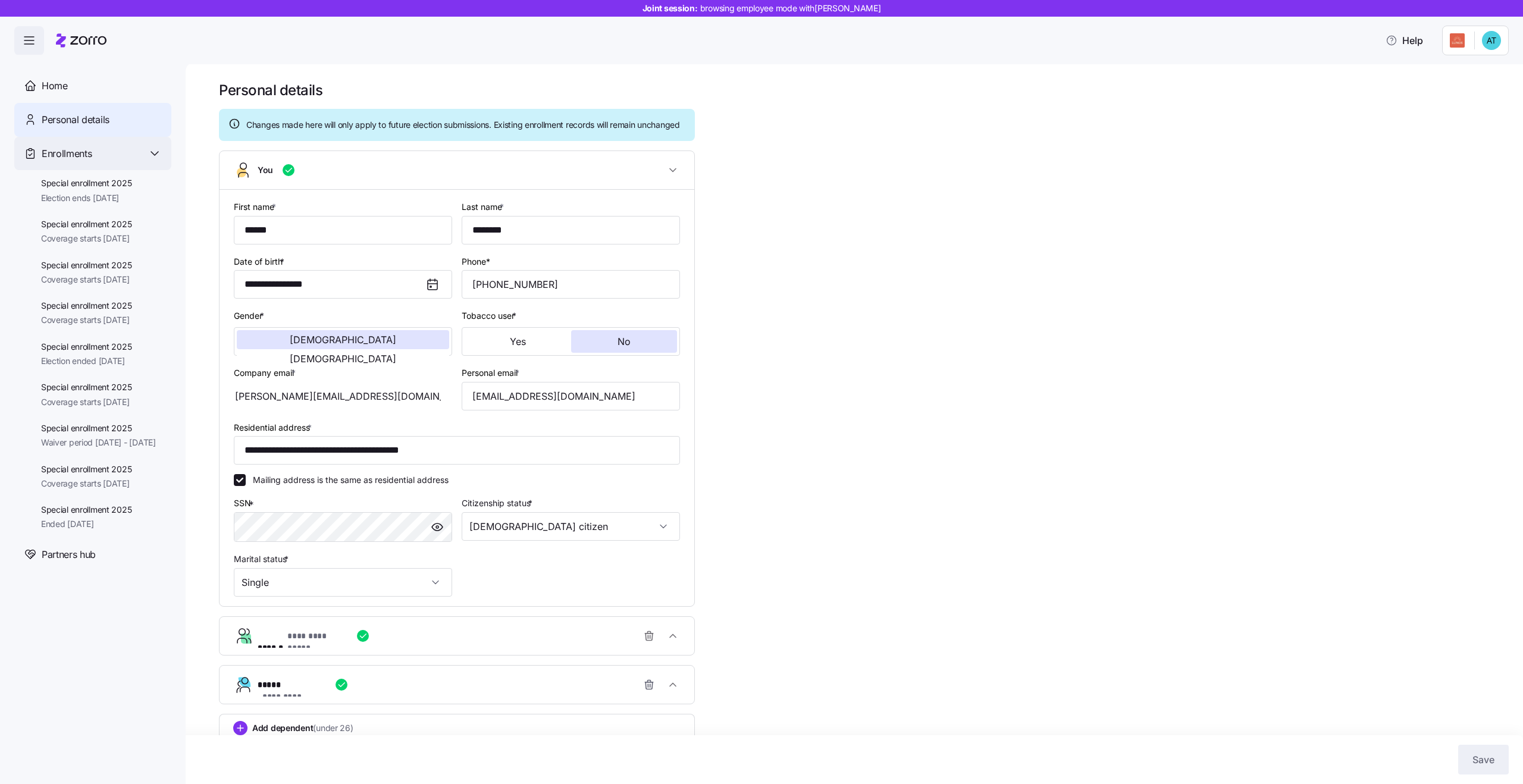
click at [122, 156] on div "Enrollments" at bounding box center [102, 154] width 120 height 15
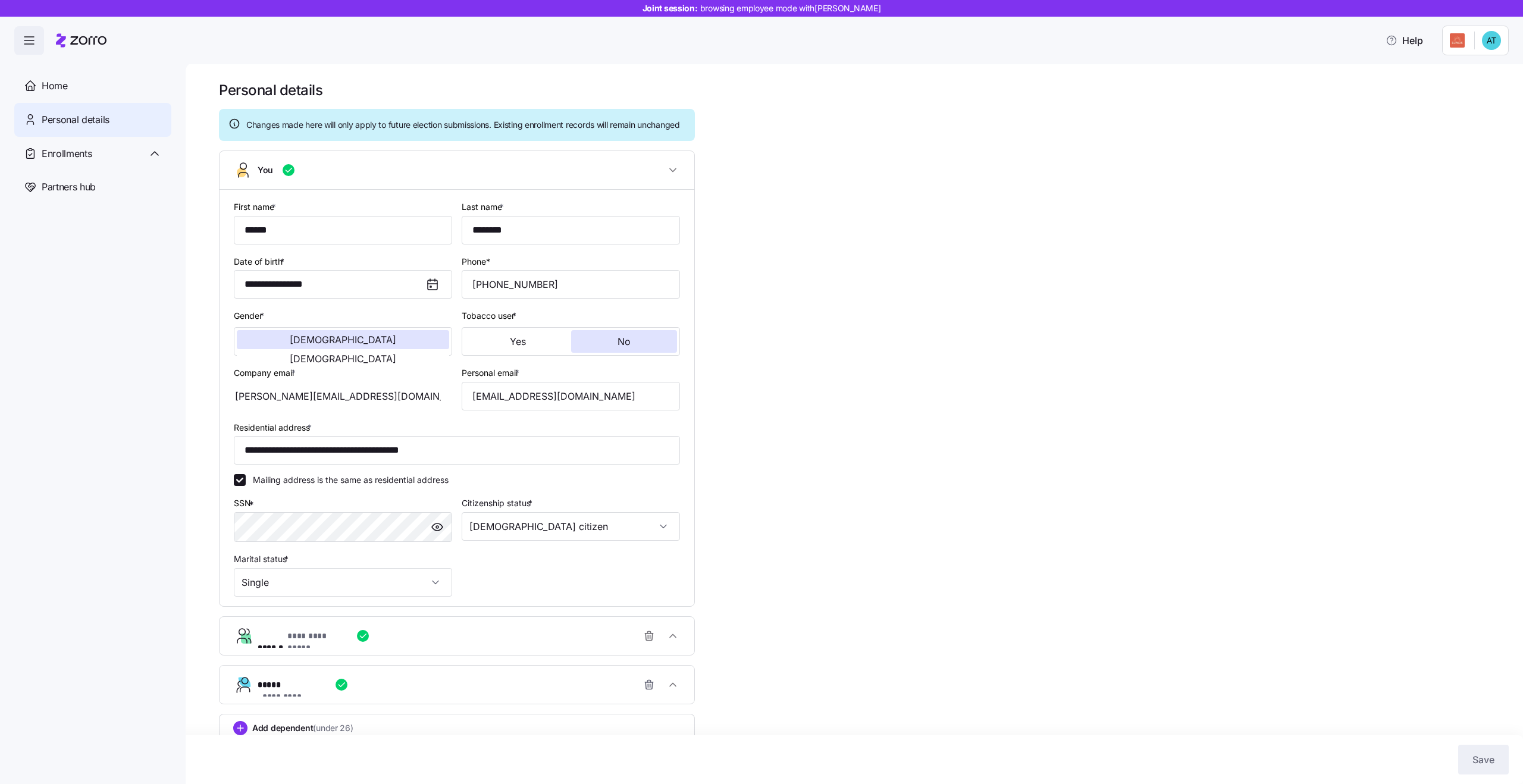
click at [22, 37] on icon "button" at bounding box center [29, 40] width 14 height 14
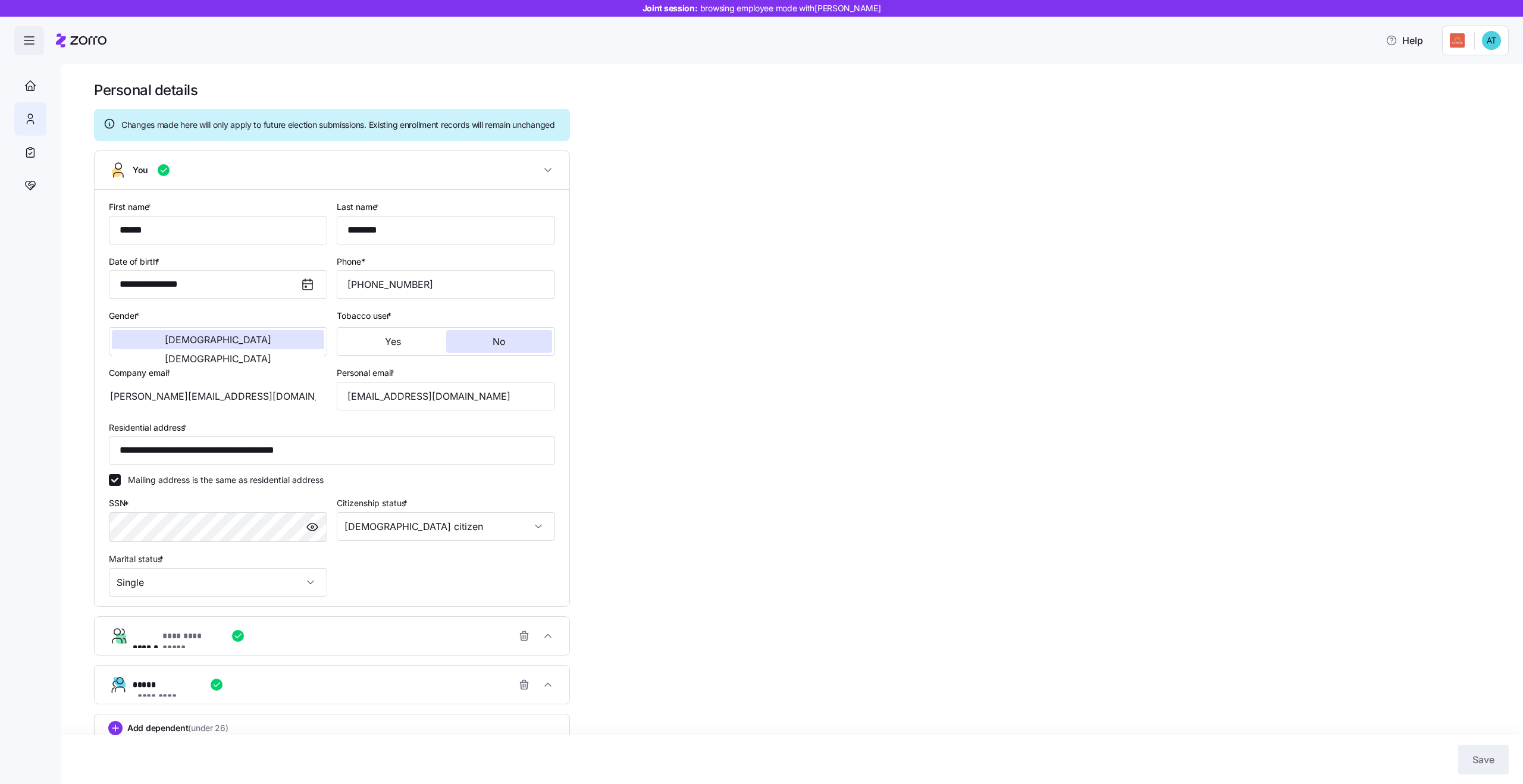
click at [22, 37] on icon "button" at bounding box center [29, 40] width 14 height 14
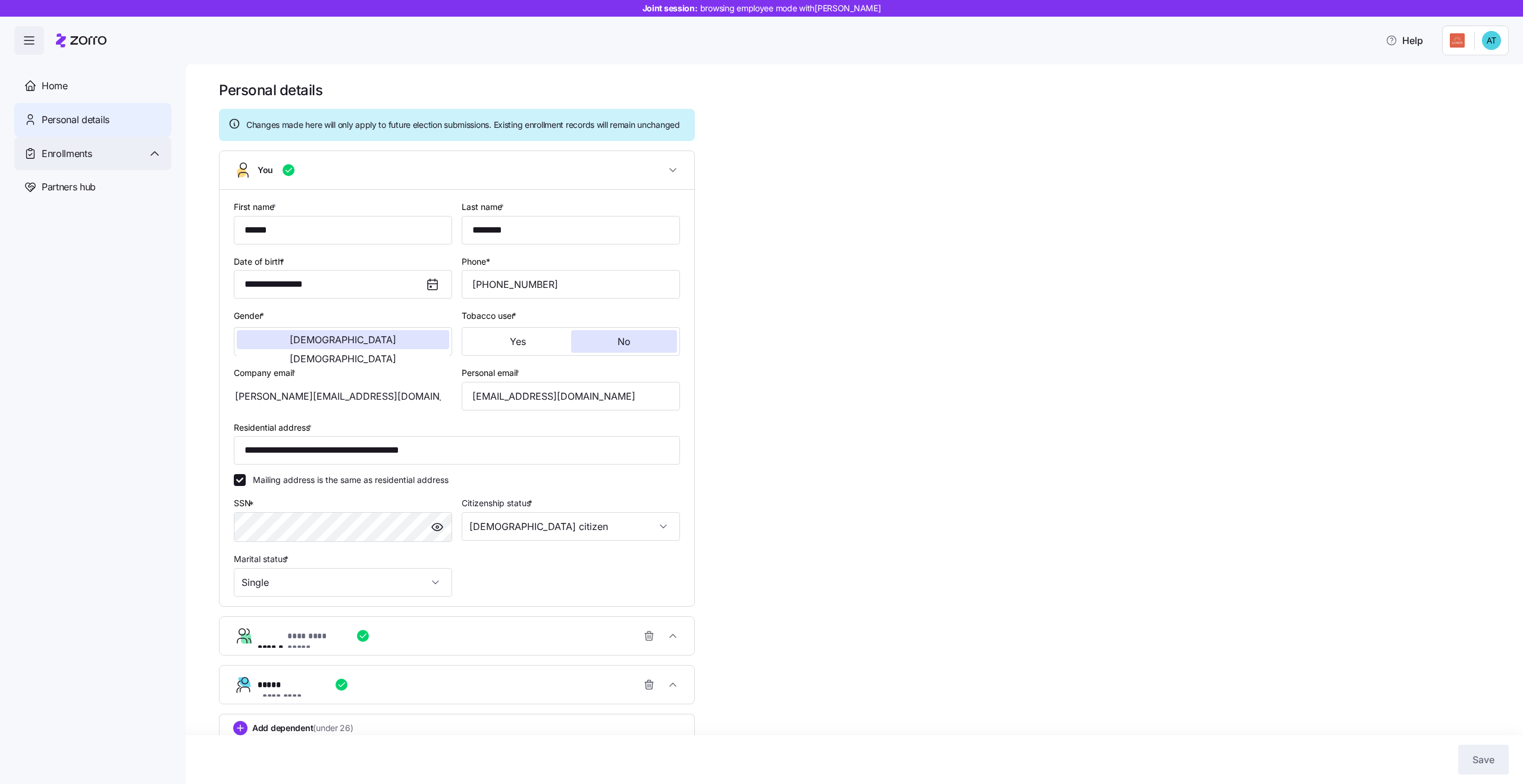
click at [89, 156] on span "Enrollments" at bounding box center [67, 154] width 50 height 15
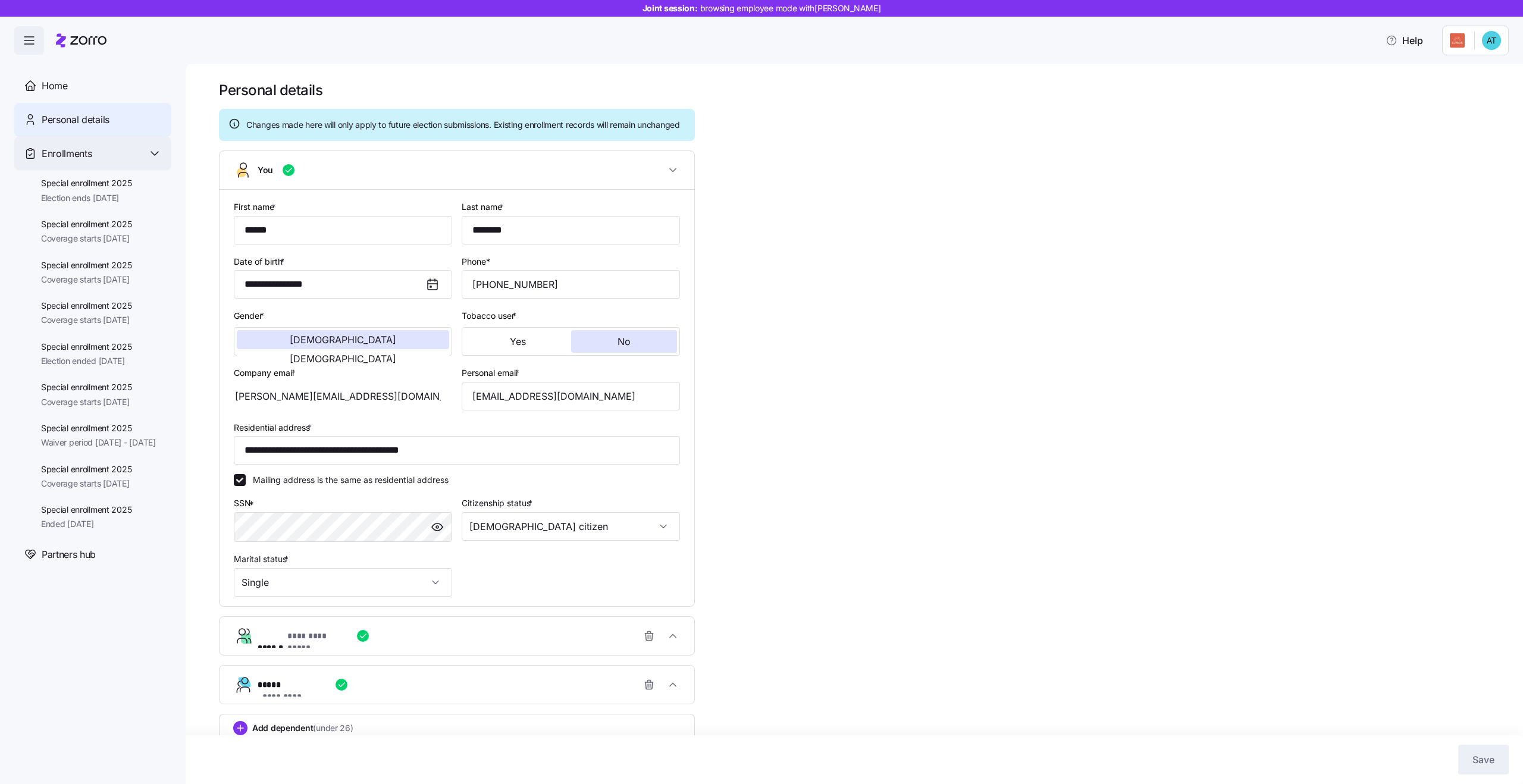
click at [59, 161] on div "Enrollments" at bounding box center [92, 153] width 157 height 34
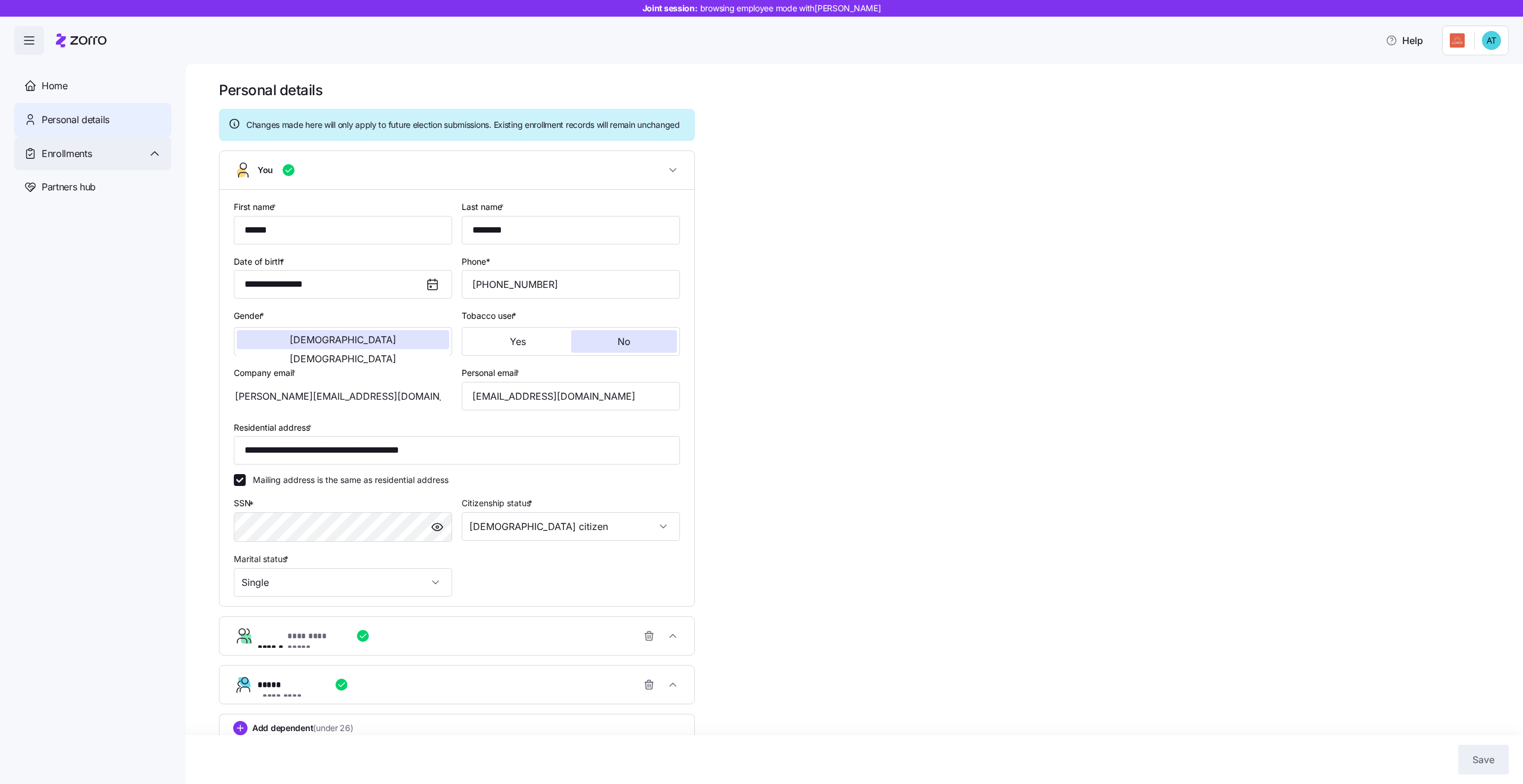
click at [104, 166] on div "Enrollments" at bounding box center [92, 153] width 157 height 34
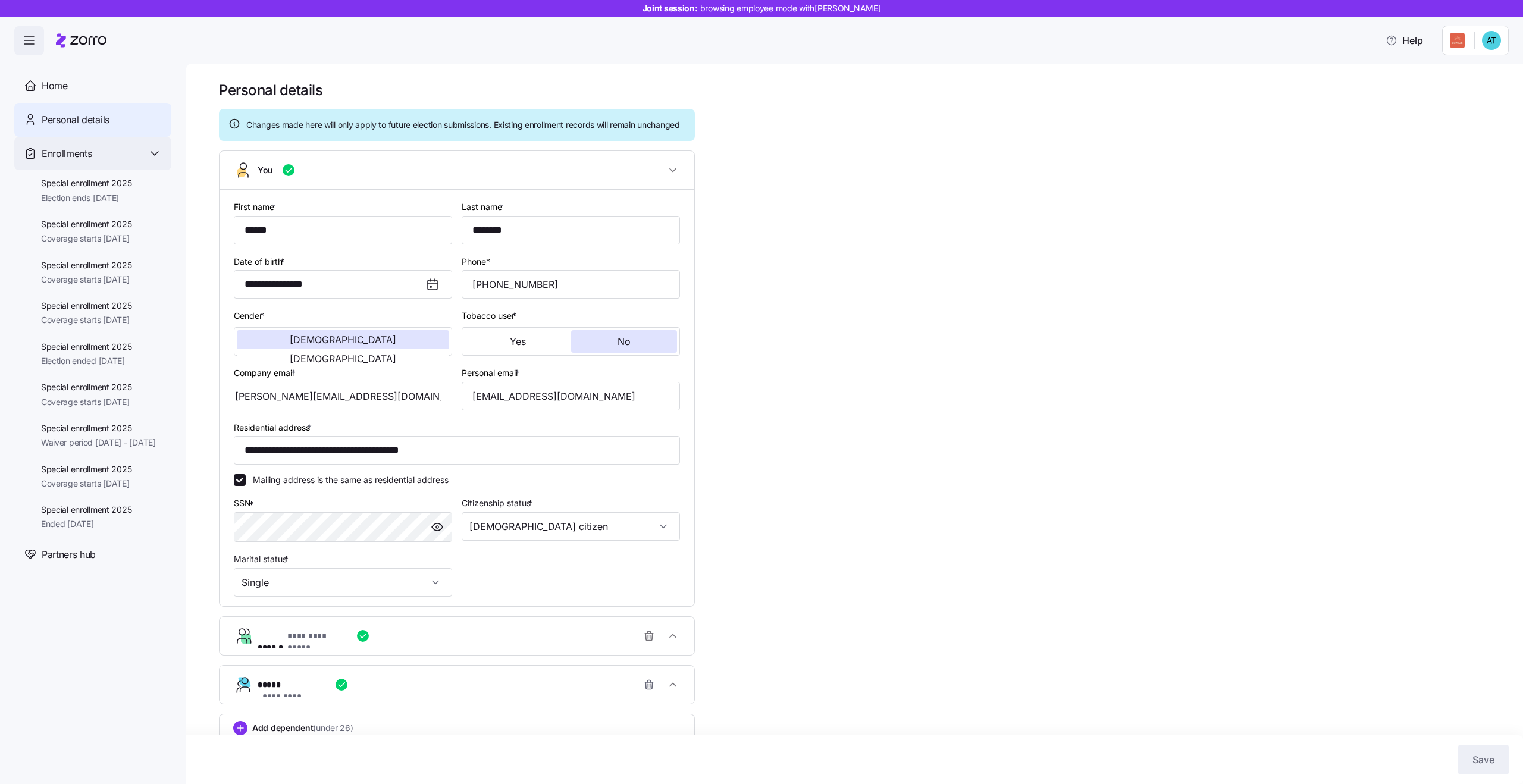
click at [104, 166] on div "Enrollments" at bounding box center [92, 153] width 157 height 34
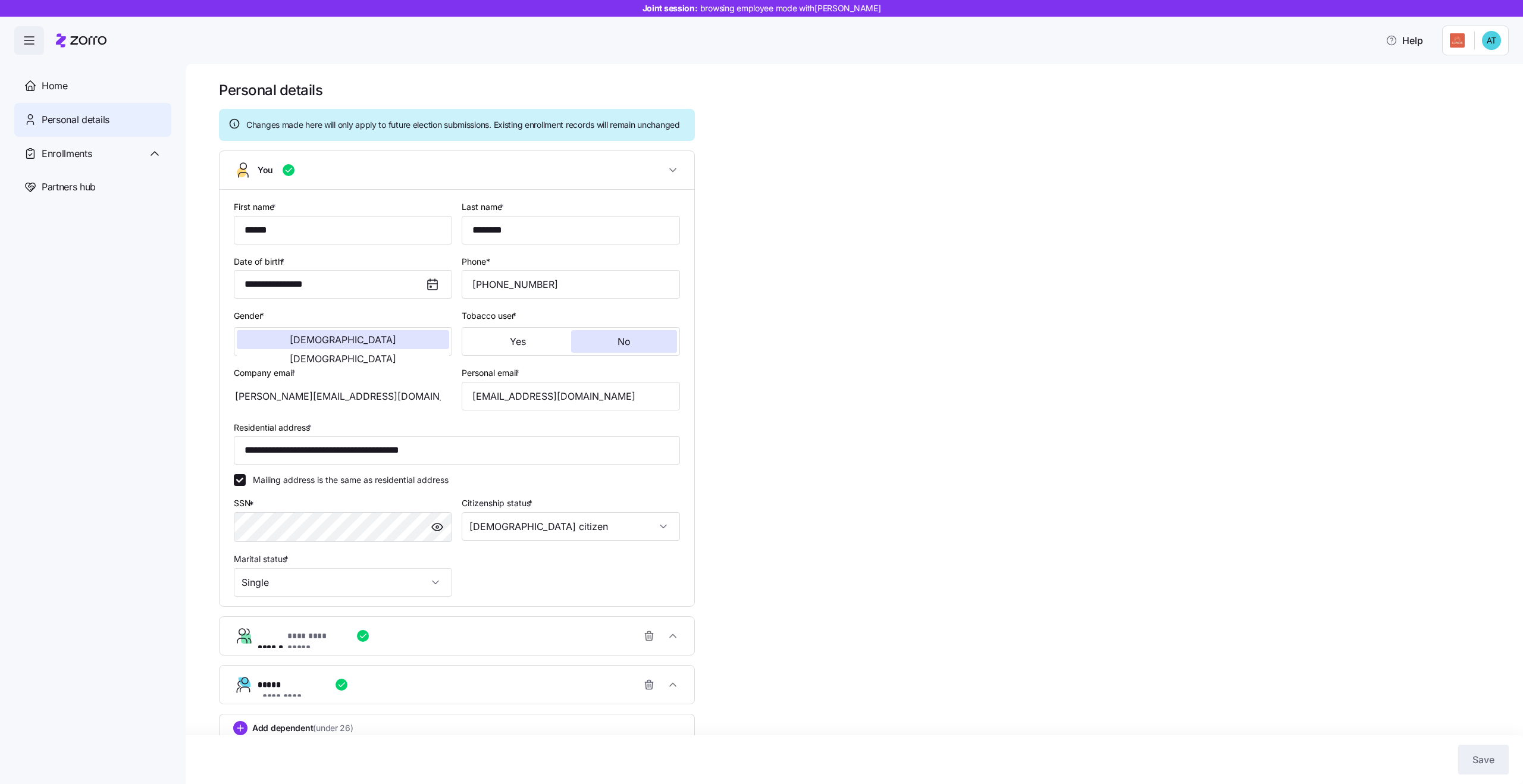
click at [30, 40] on icon "button" at bounding box center [29, 40] width 14 height 14
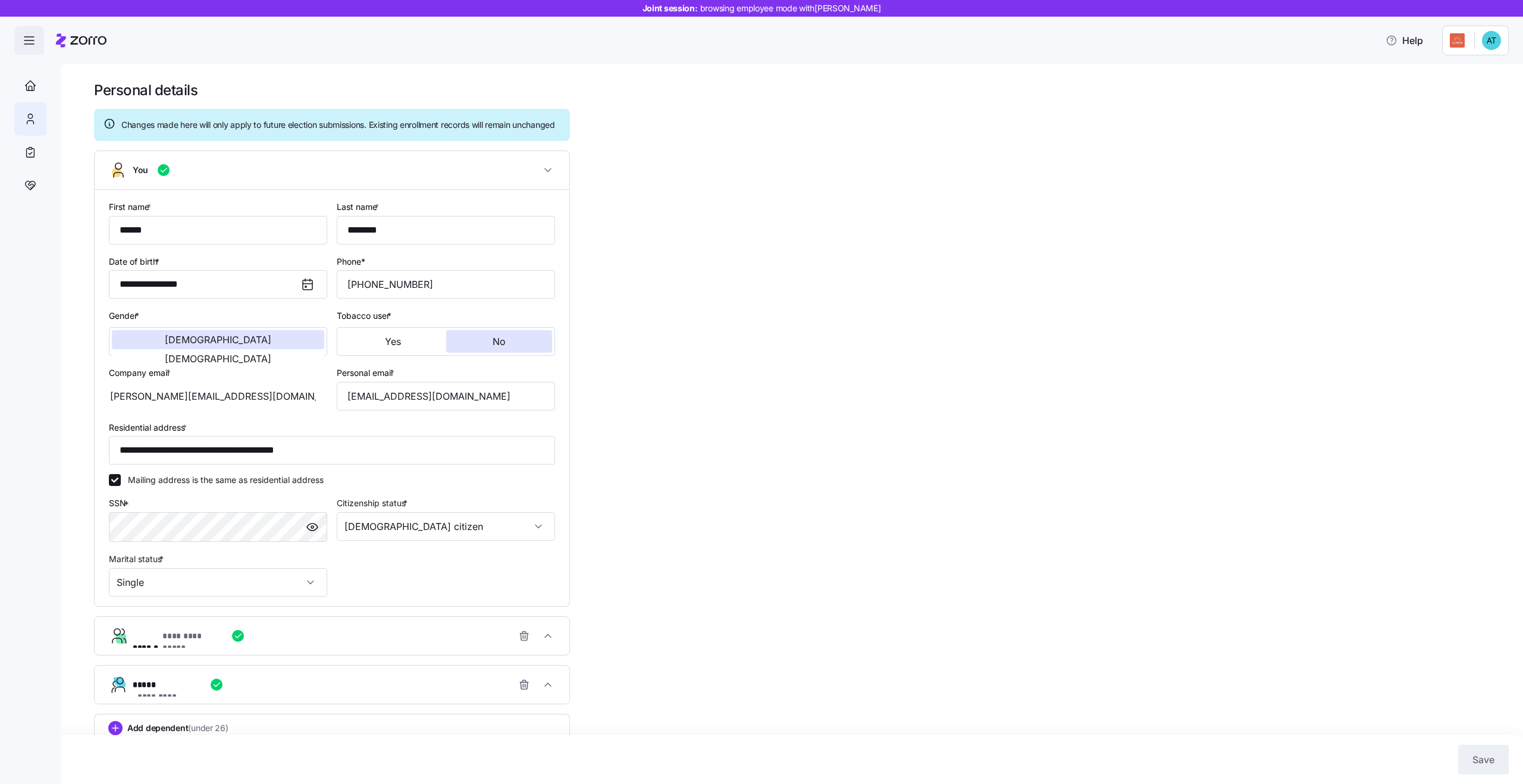
click at [30, 40] on icon "button" at bounding box center [29, 40] width 14 height 14
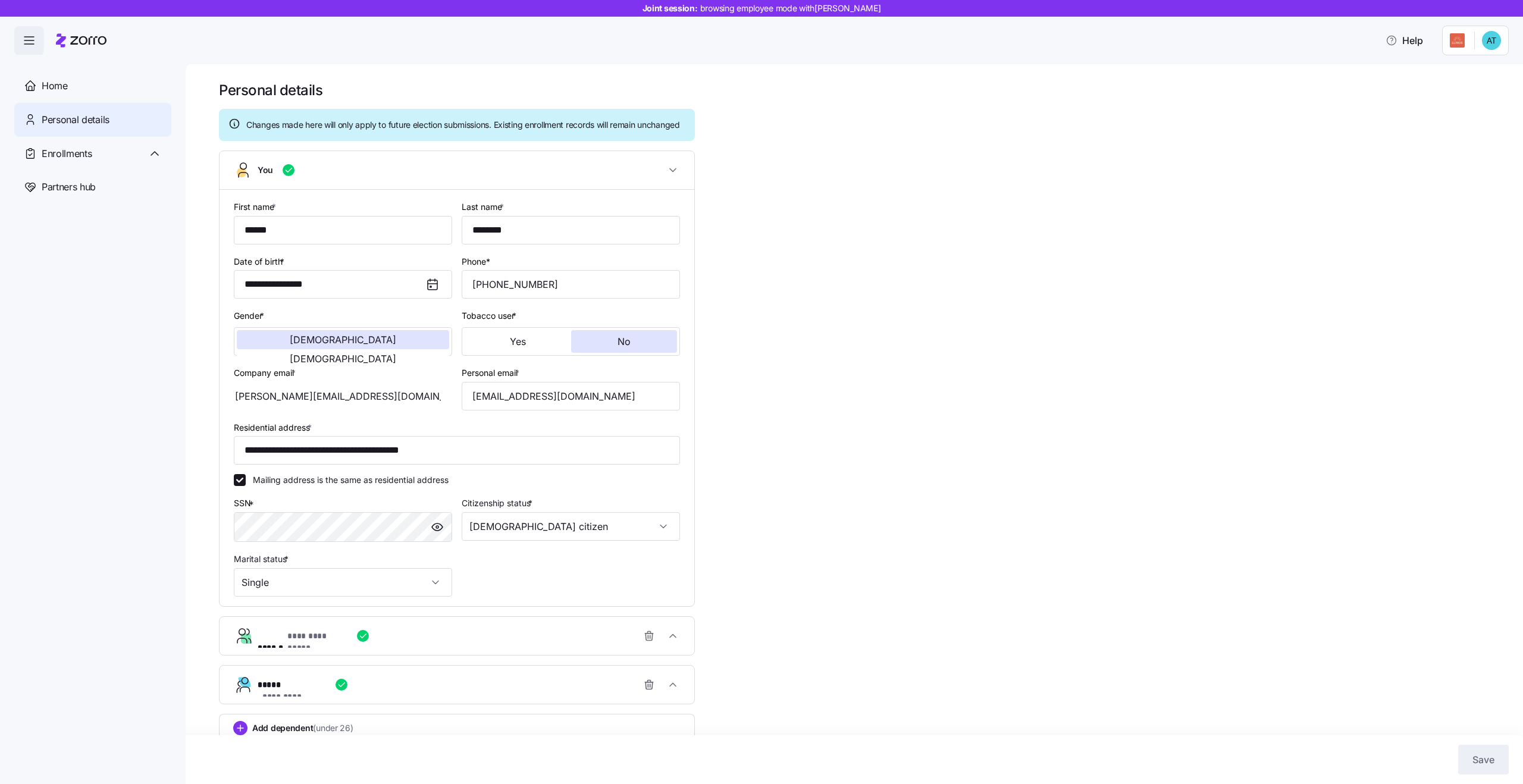
click at [30, 40] on icon "button" at bounding box center [29, 40] width 14 height 14
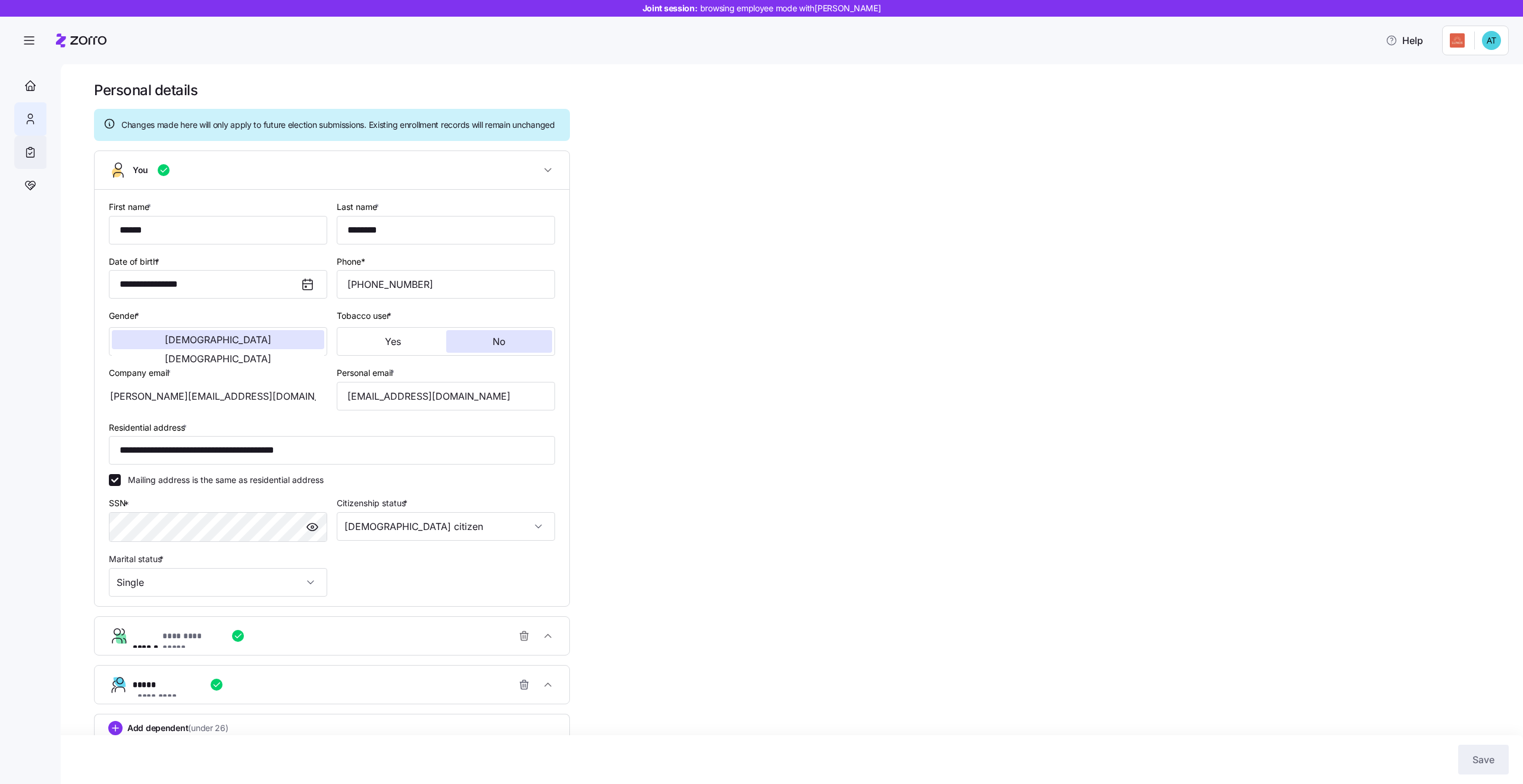
click at [33, 162] on div "Enrollments" at bounding box center [31, 152] width 33 height 33
click at [29, 52] on span "button" at bounding box center [29, 41] width 29 height 29
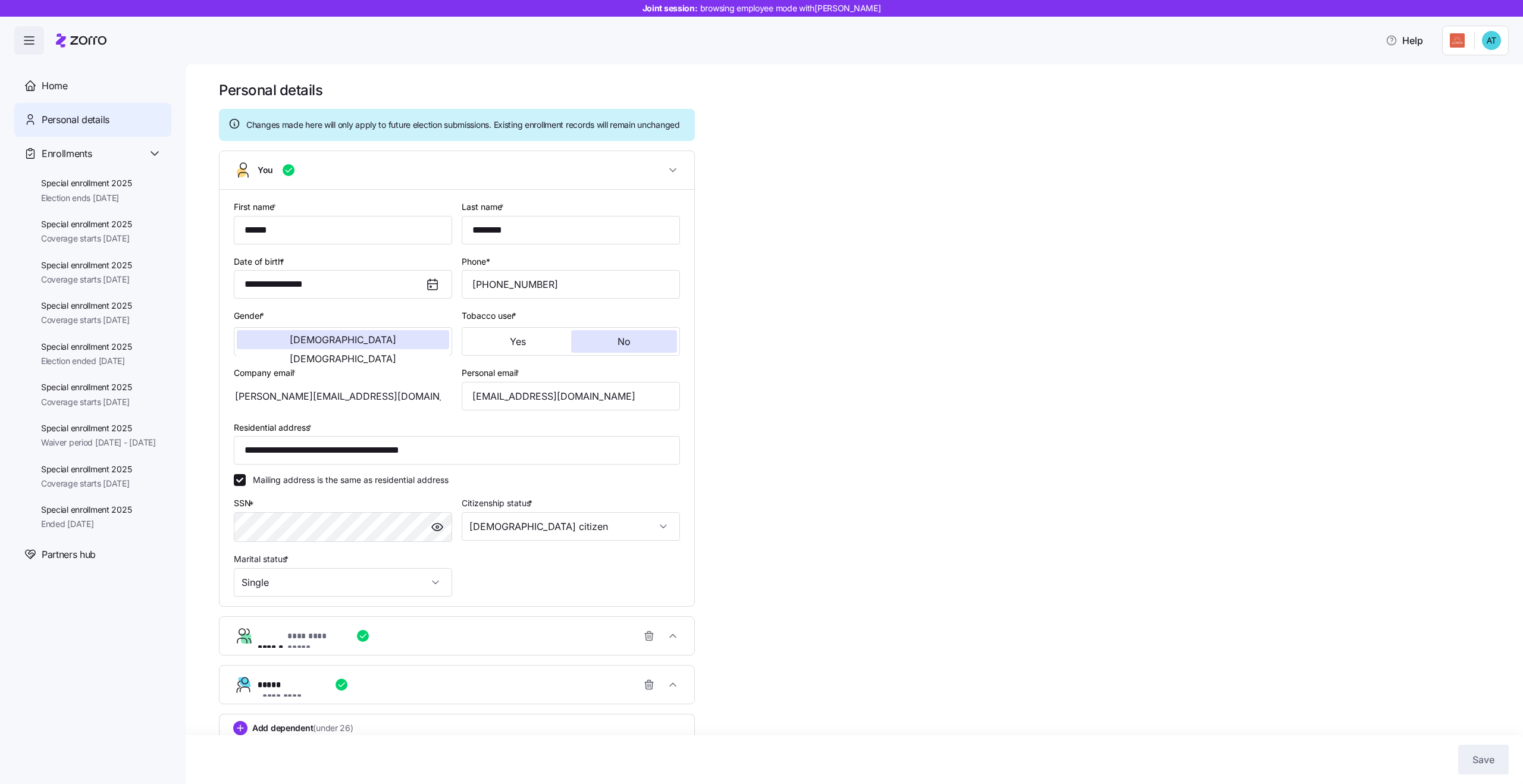
click at [28, 52] on span "button" at bounding box center [29, 41] width 29 height 29
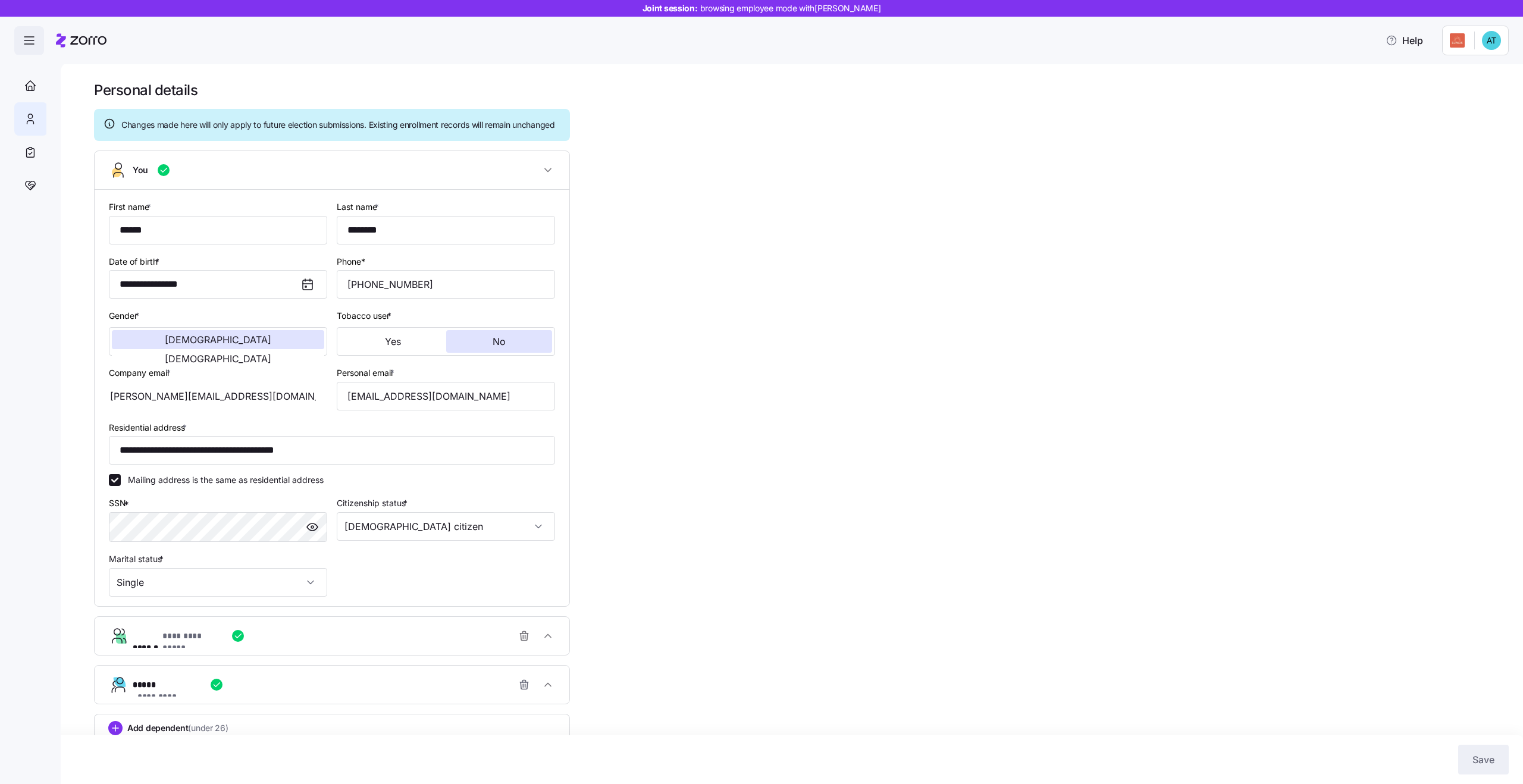
click at [28, 52] on span "button" at bounding box center [29, 41] width 29 height 29
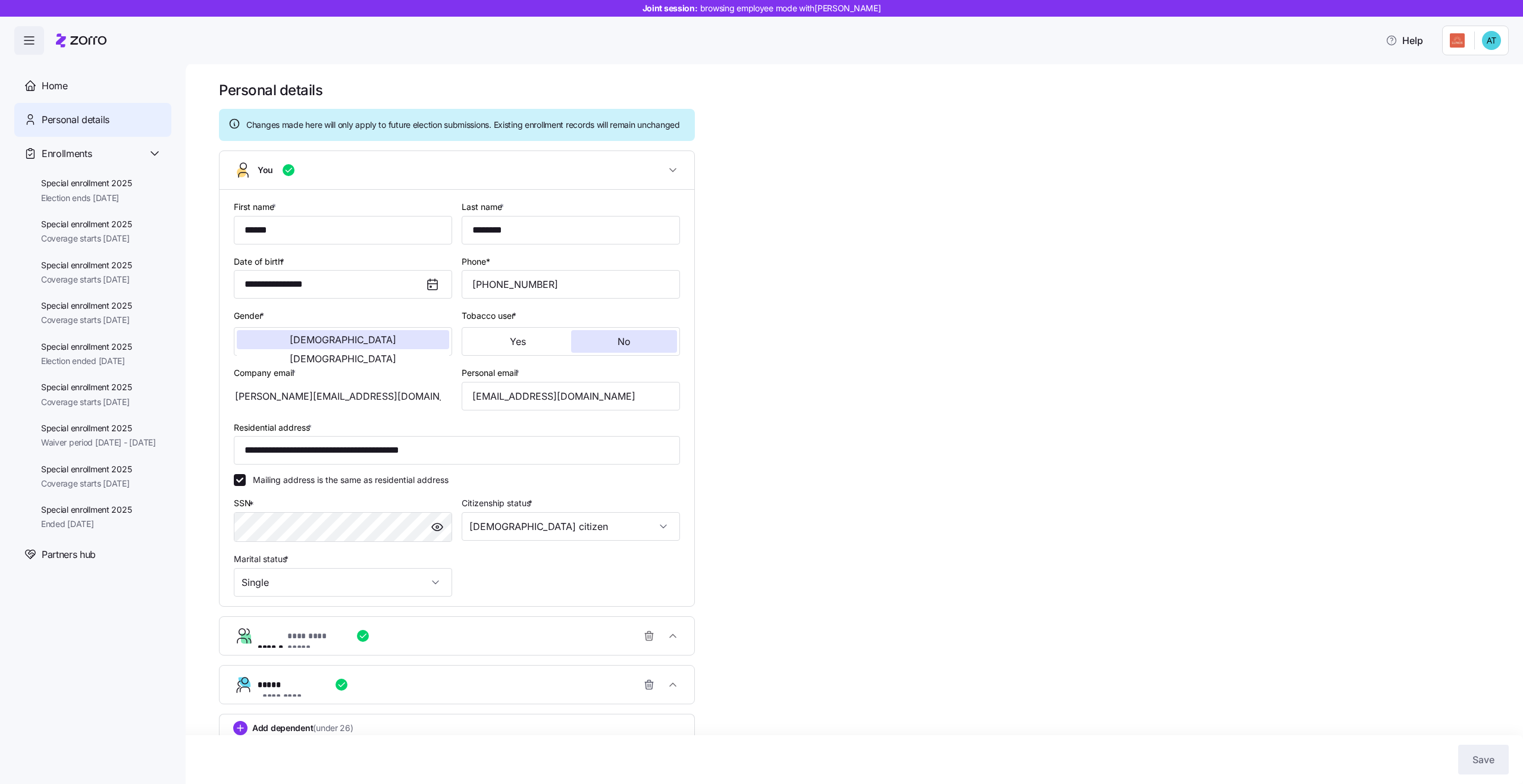
click at [27, 45] on icon "button" at bounding box center [29, 40] width 14 height 14
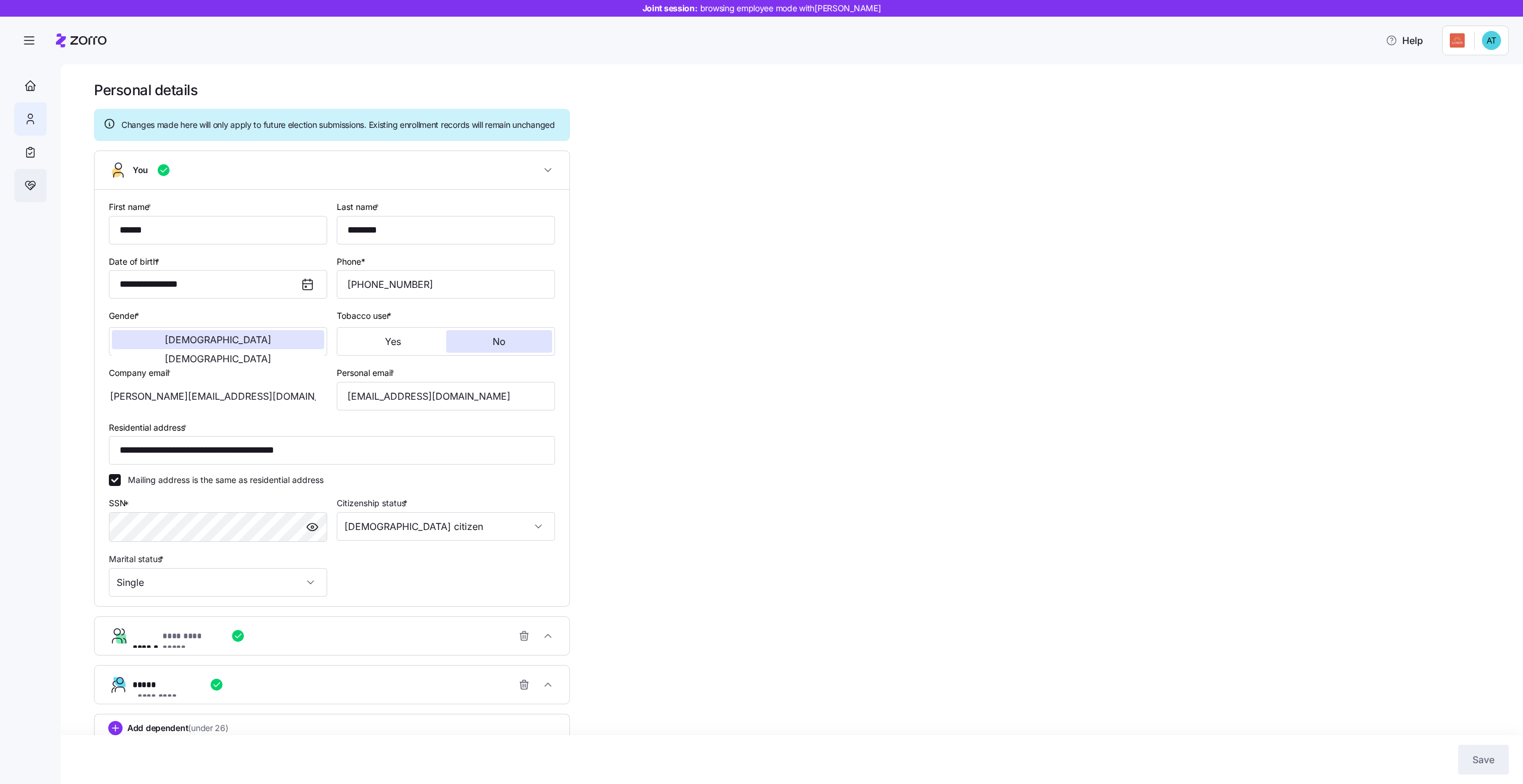
click at [28, 197] on div "Partners hub" at bounding box center [31, 185] width 33 height 33
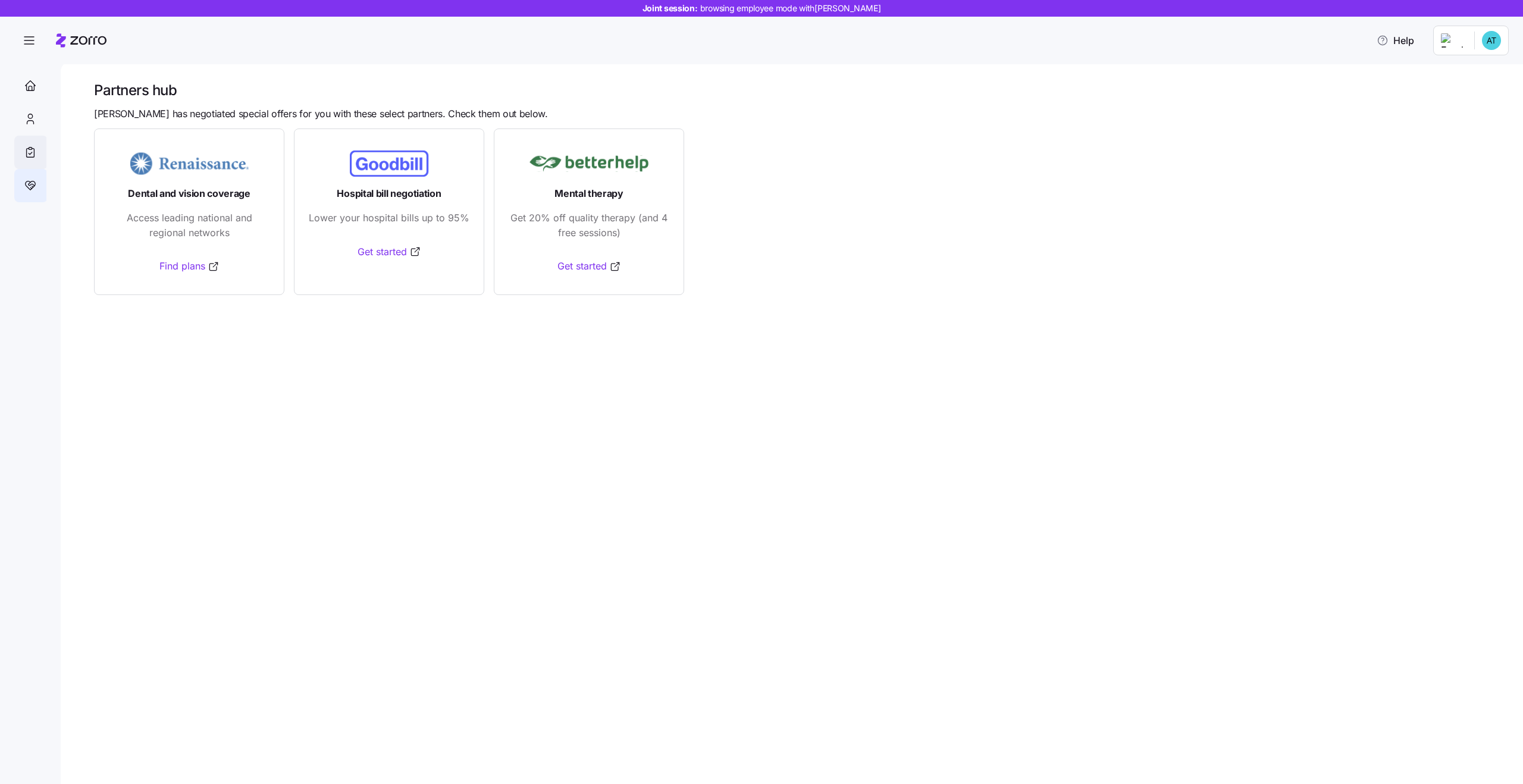
click at [30, 151] on icon at bounding box center [30, 152] width 13 height 14
click at [21, 41] on span "button" at bounding box center [29, 41] width 29 height 29
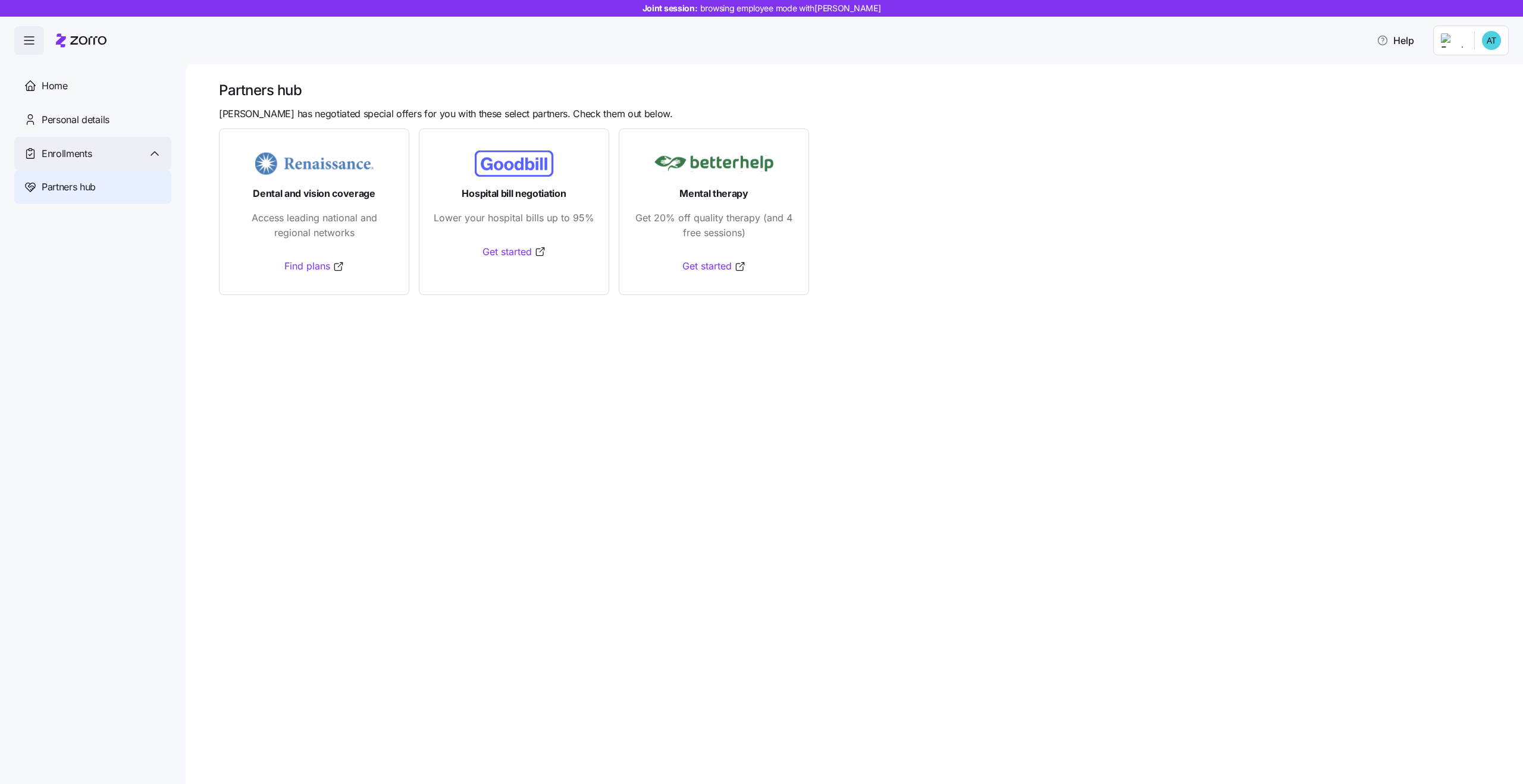
click at [91, 165] on div "Enrollments" at bounding box center [92, 153] width 157 height 34
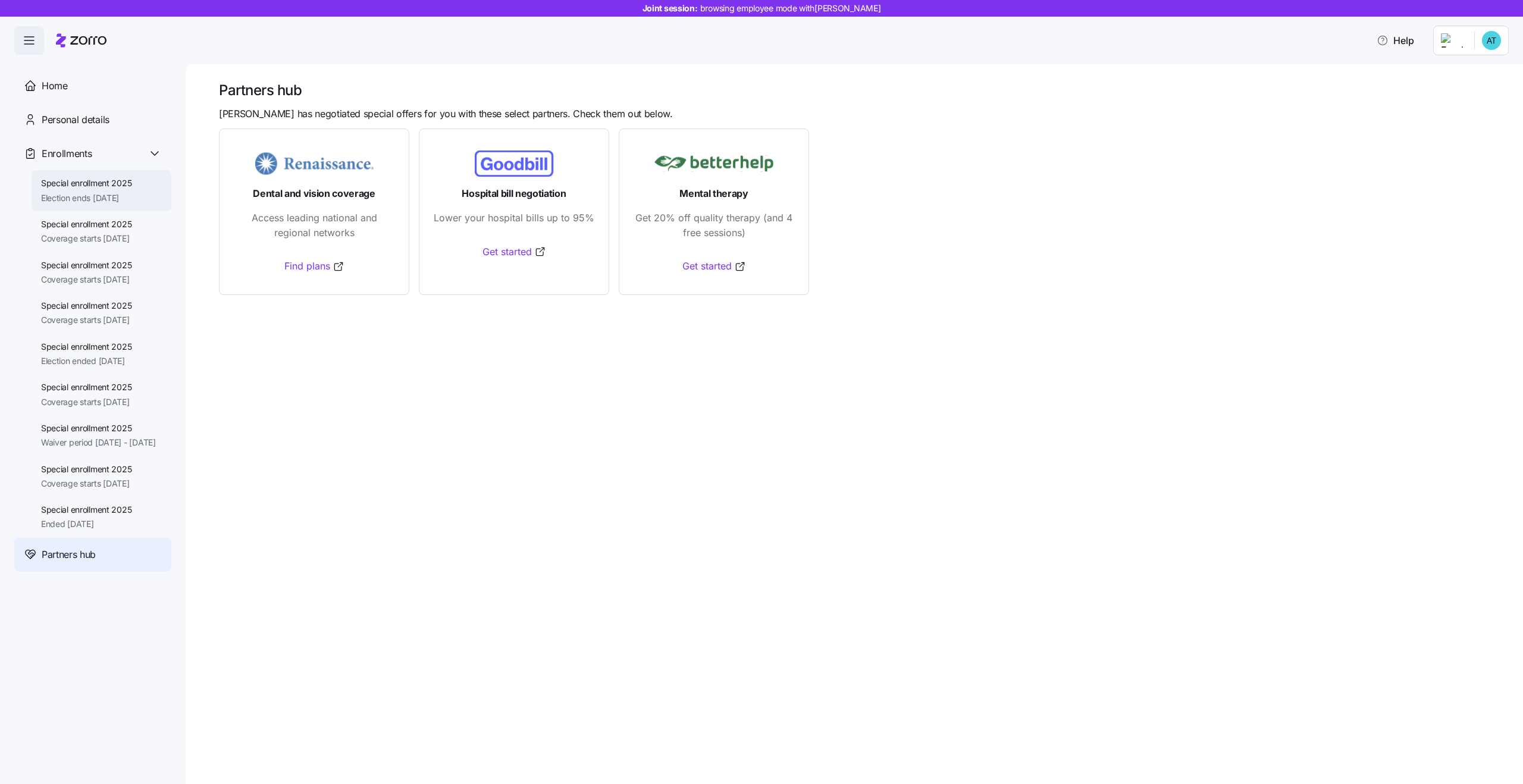
click at [99, 208] on div "Special enrollment 2025 Election ends 11/25/2025" at bounding box center [101, 191] width 140 height 41
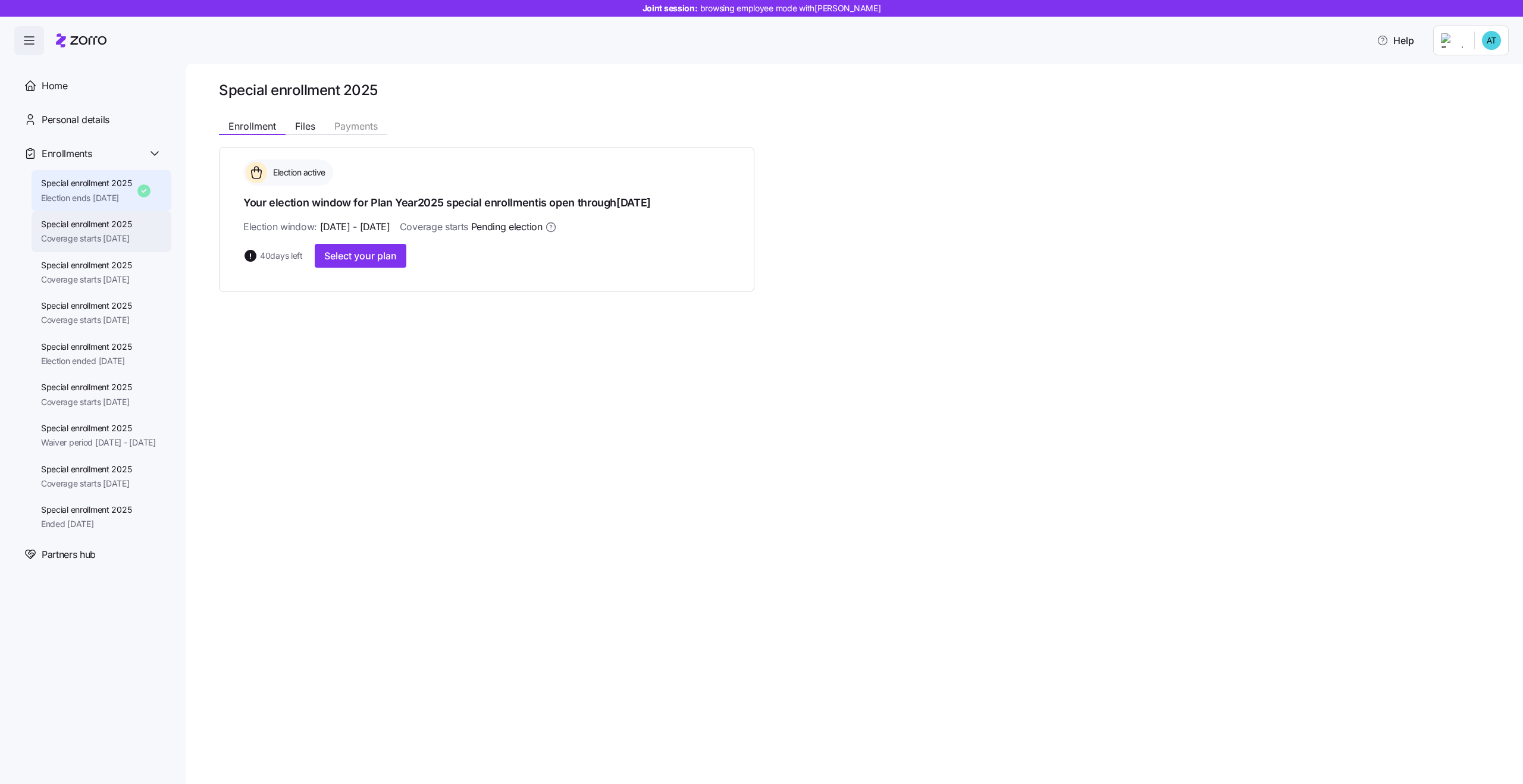
click at [102, 233] on span "Coverage starts 10/01/2025" at bounding box center [86, 239] width 91 height 12
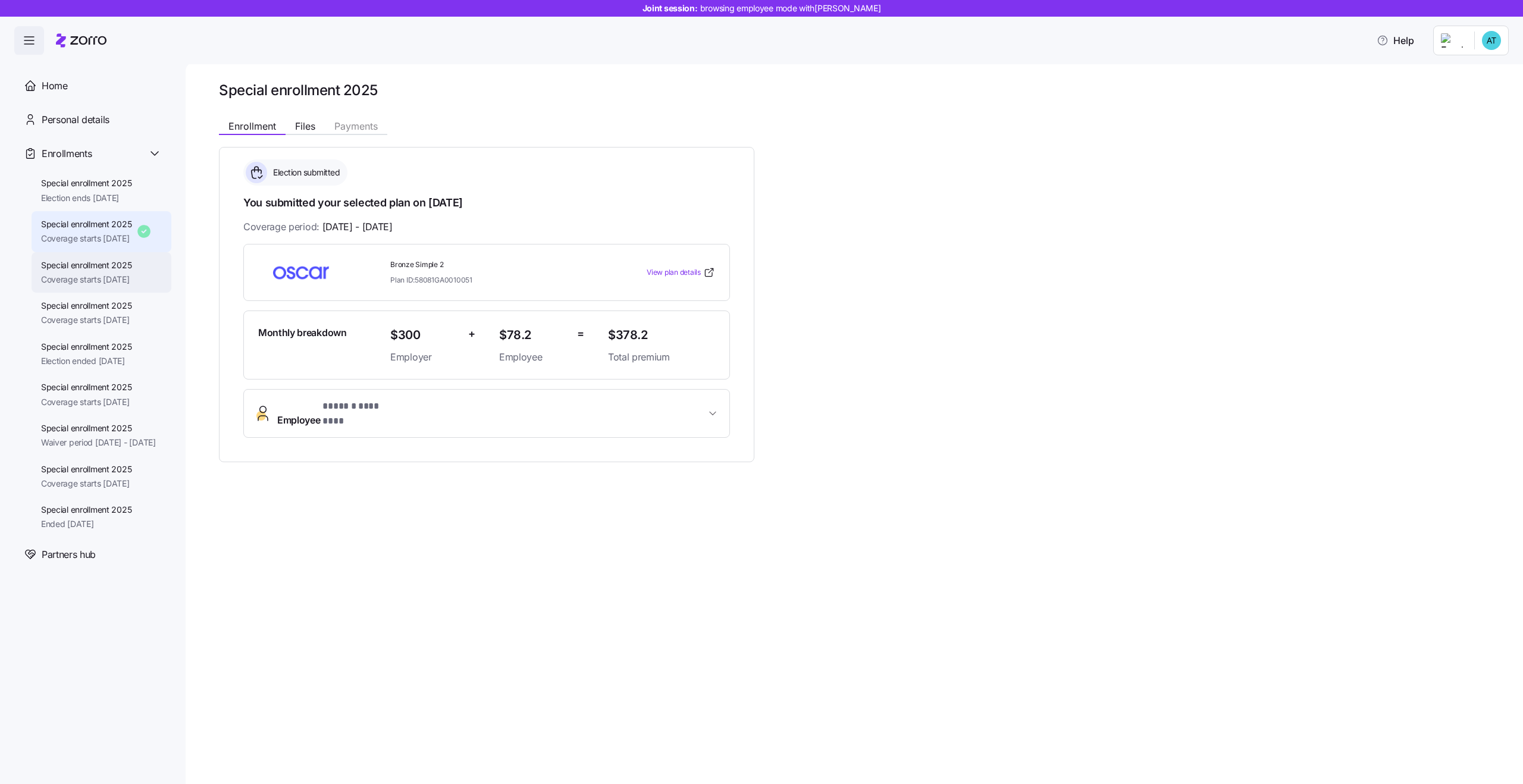
click at [111, 281] on span "Coverage starts 10/01/2025" at bounding box center [86, 280] width 91 height 12
click at [126, 360] on span "Election ended 09/24/2025" at bounding box center [86, 361] width 91 height 12
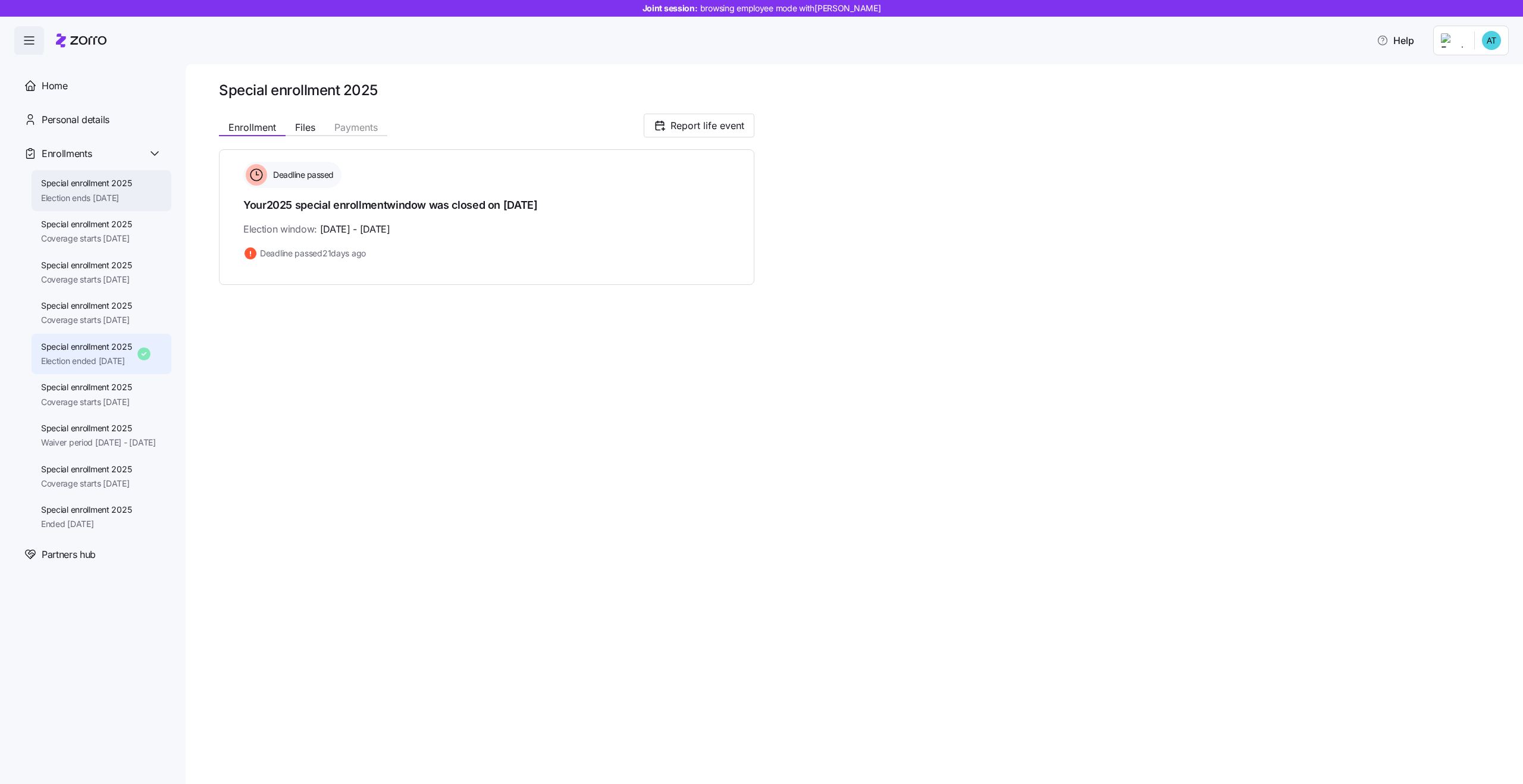
click at [126, 179] on span "Special enrollment 2025" at bounding box center [86, 183] width 91 height 12
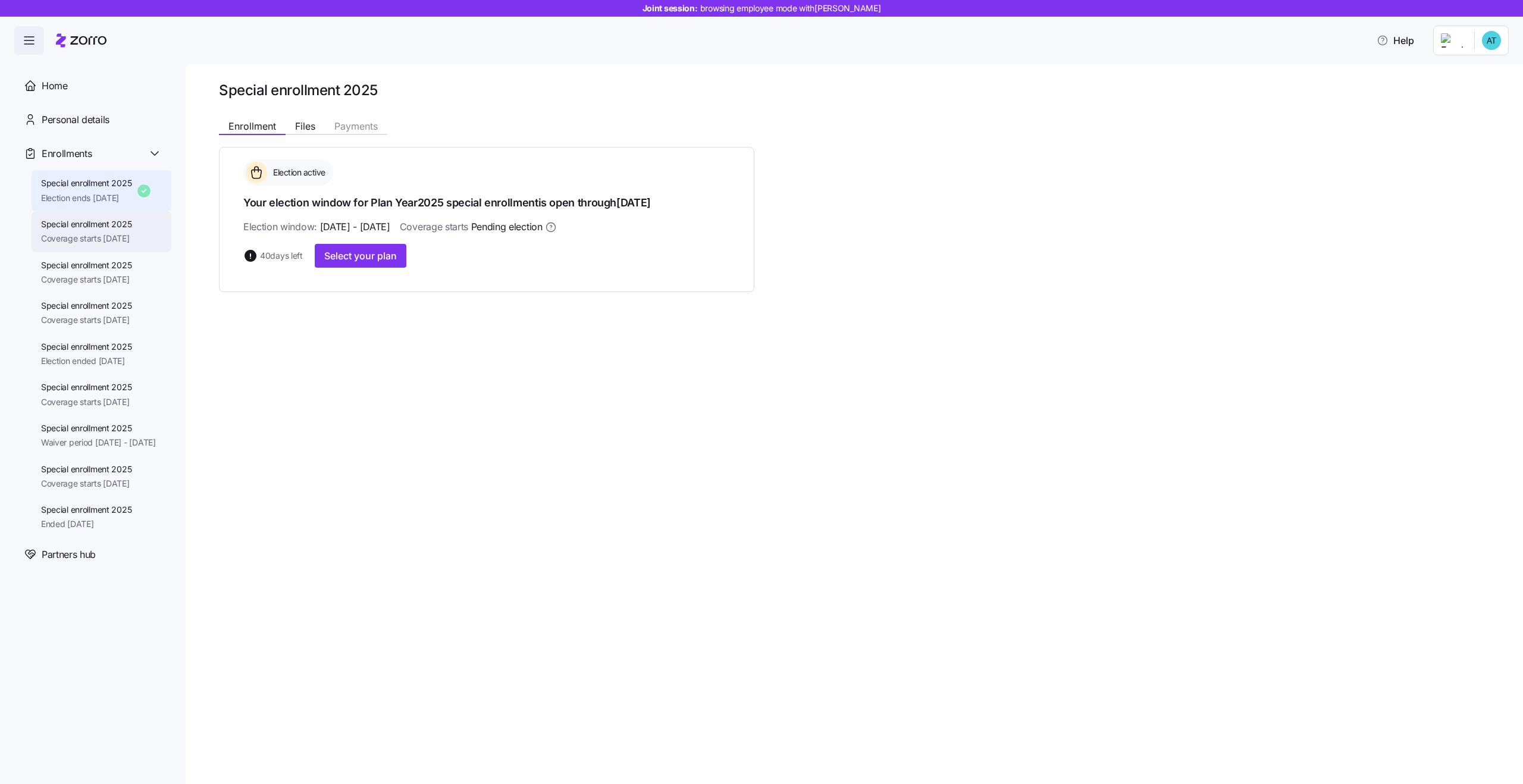
click at [143, 246] on div "Special enrollment 2025 Coverage starts 10/01/2025" at bounding box center [101, 232] width 140 height 41
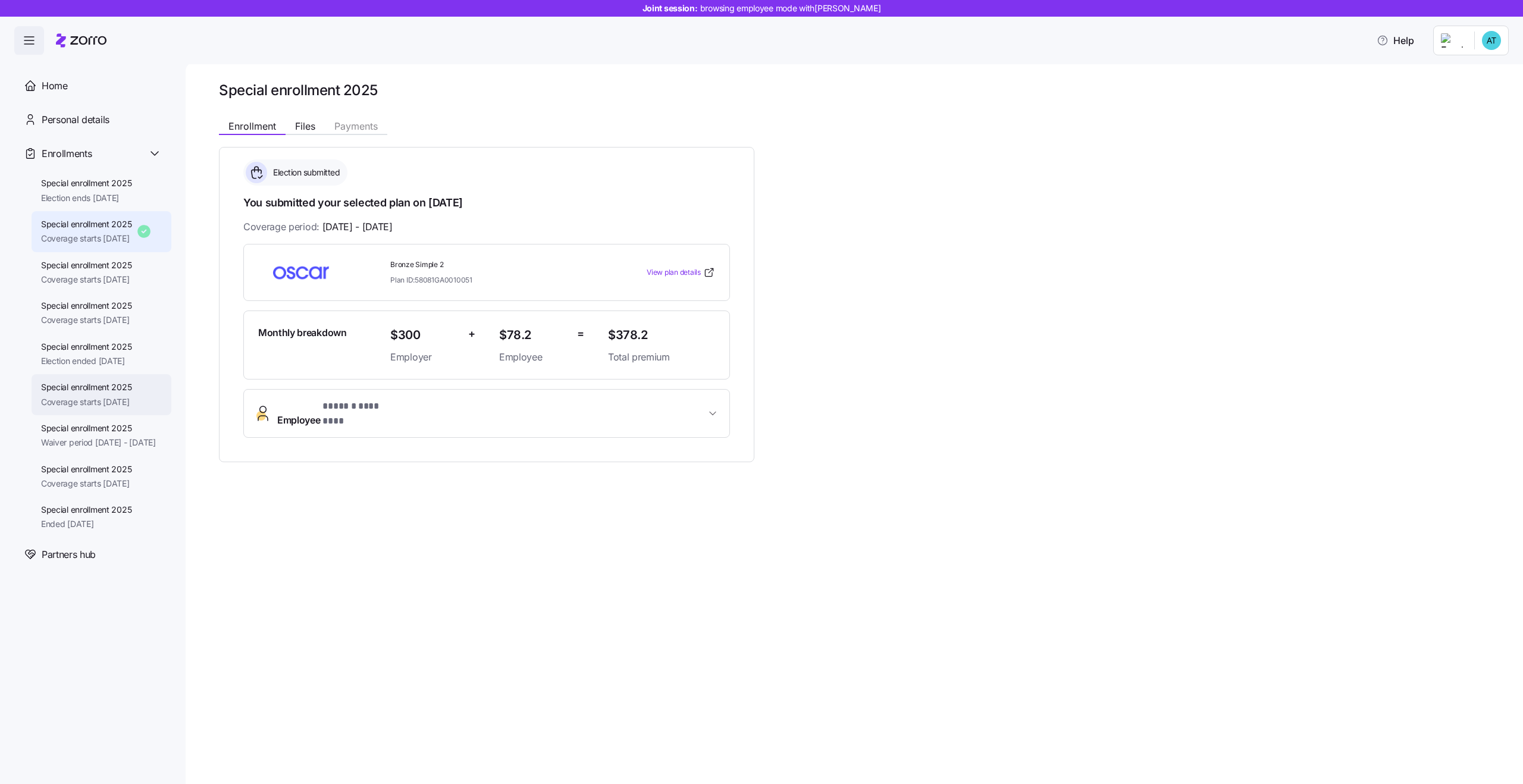
click at [122, 387] on span "Special enrollment 2025" at bounding box center [86, 387] width 91 height 12
click at [110, 449] on span "Waiver period 08/01/2025 - 12/31/2025" at bounding box center [98, 443] width 115 height 12
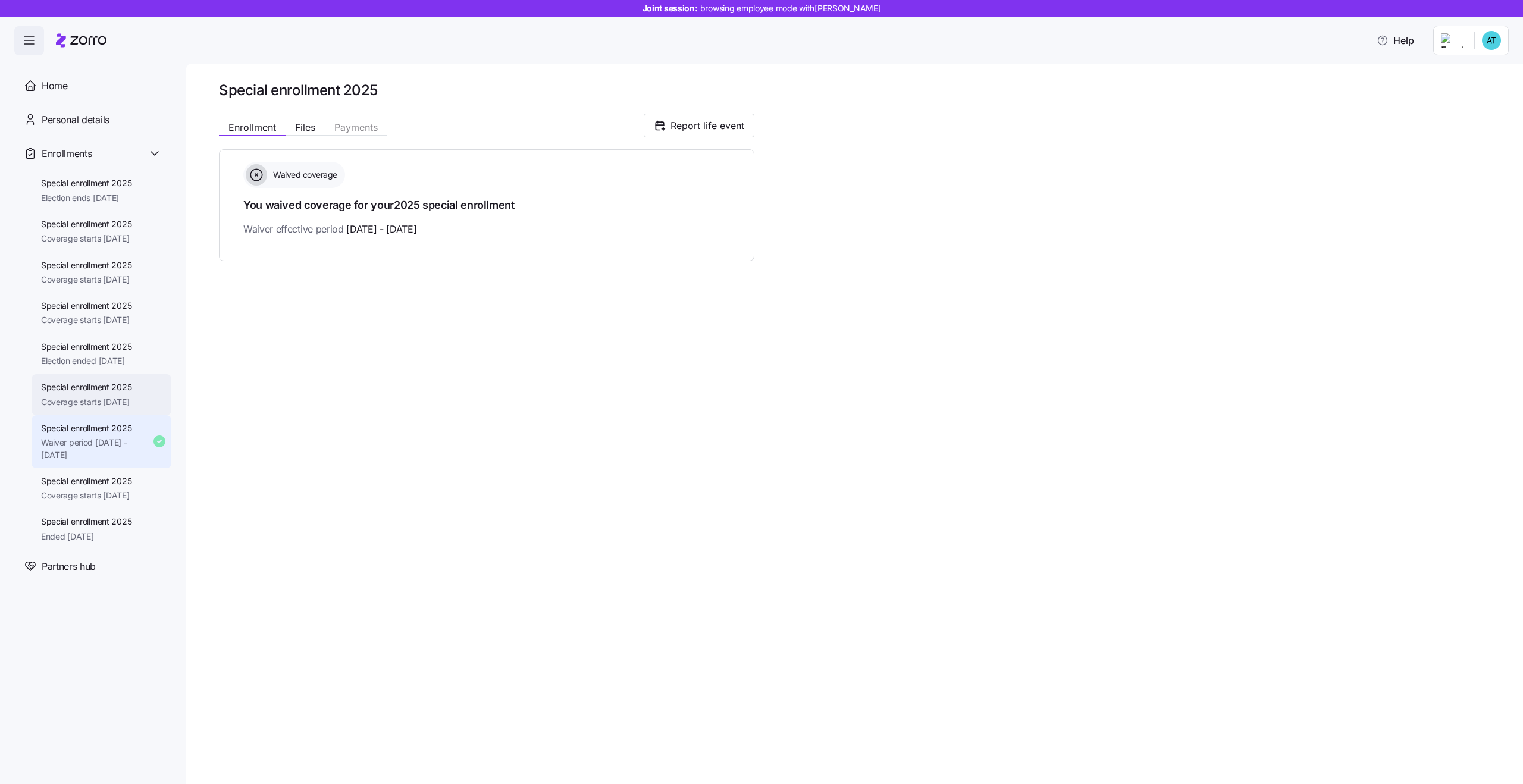
click at [101, 398] on span "Coverage starts 08/01/2025" at bounding box center [86, 402] width 91 height 12
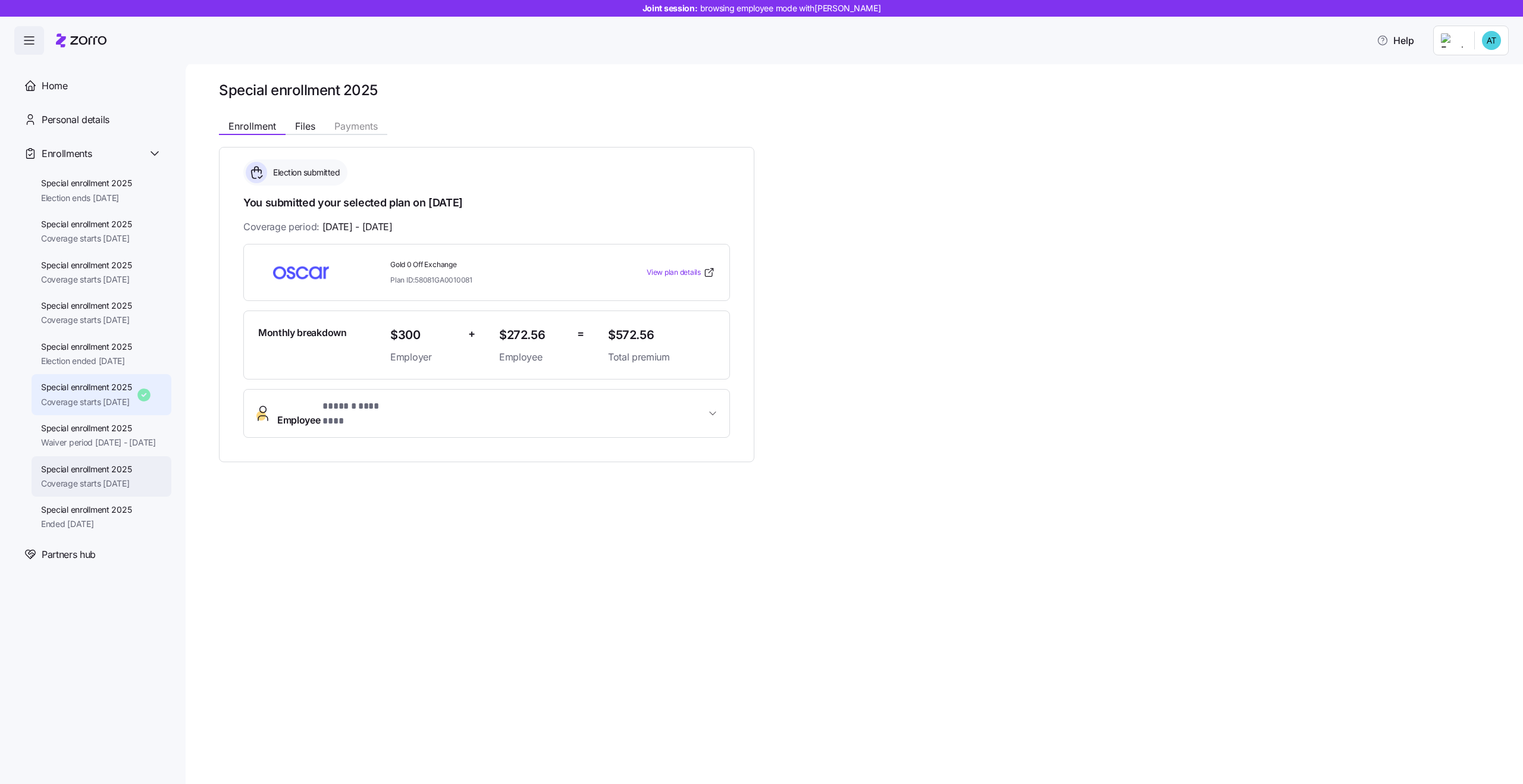
click at [105, 476] on span "Special enrollment 2025" at bounding box center [86, 470] width 91 height 12
click at [101, 516] on span "Special enrollment 2025" at bounding box center [86, 510] width 91 height 12
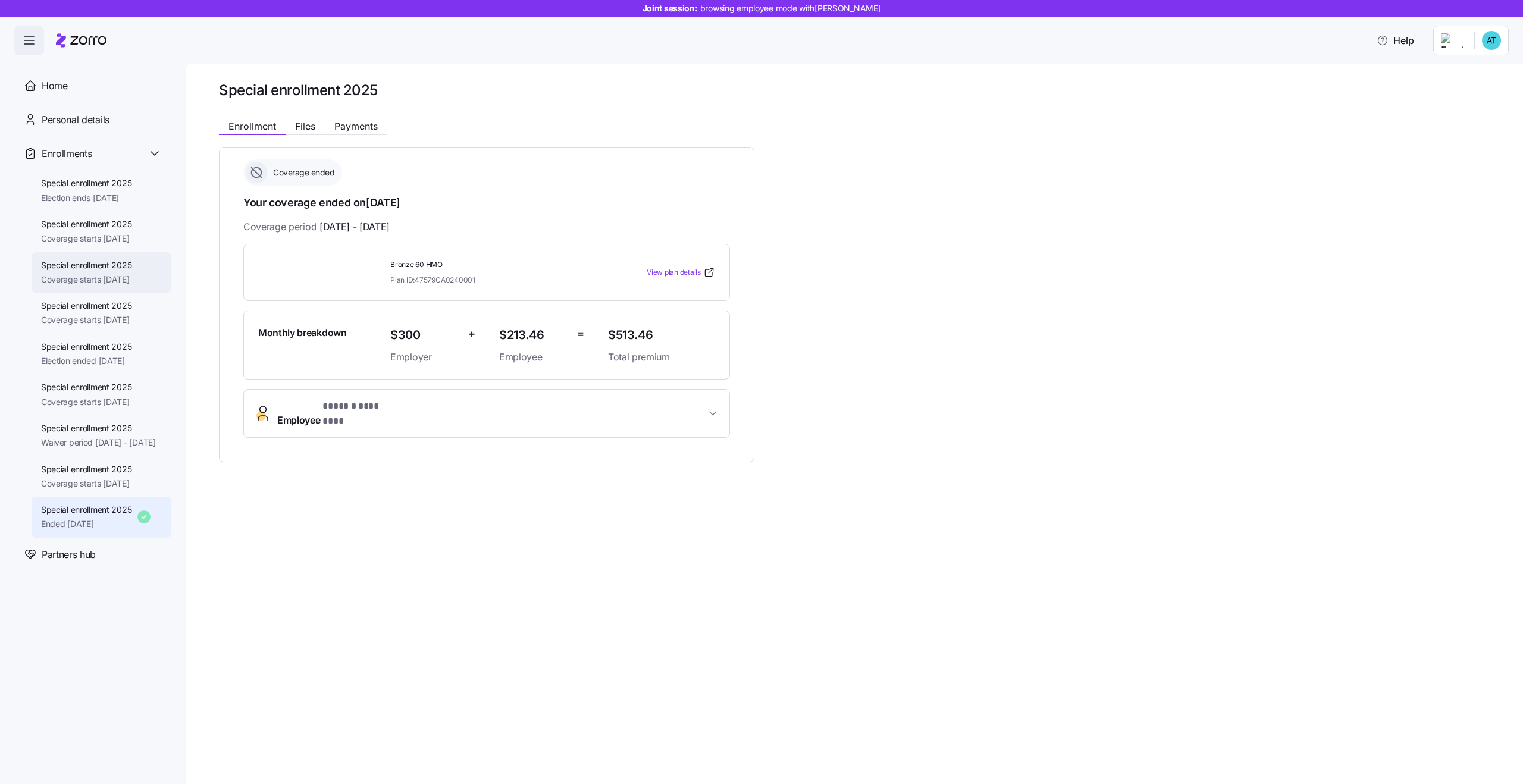
click at [101, 263] on span "Special enrollment 2025" at bounding box center [86, 266] width 91 height 12
click at [113, 191] on div "Special enrollment 2025 Election ends 11/25/2025" at bounding box center [86, 191] width 91 height 27
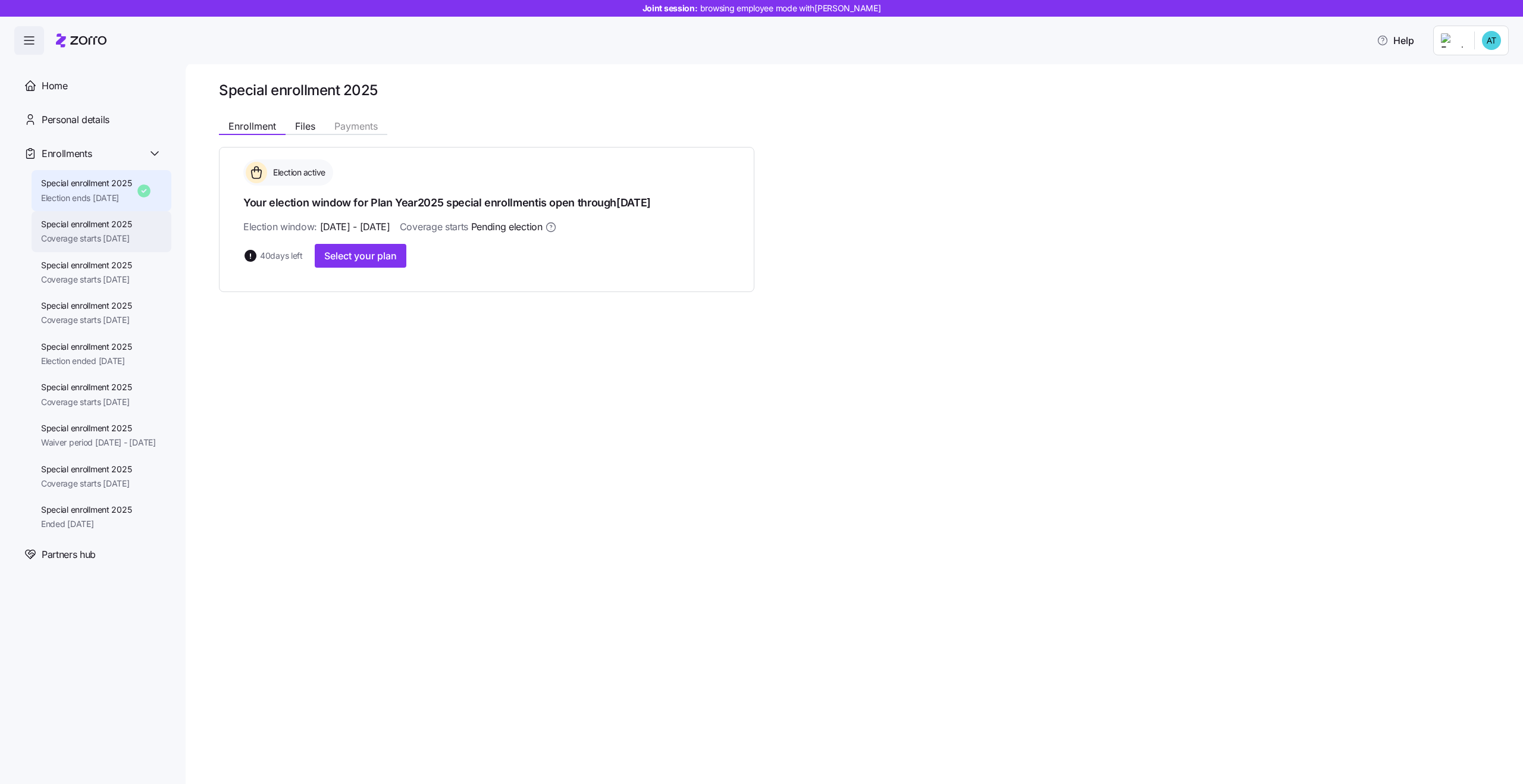
click at [116, 231] on div "Special enrollment 2025 Coverage starts 10/01/2025" at bounding box center [86, 232] width 91 height 27
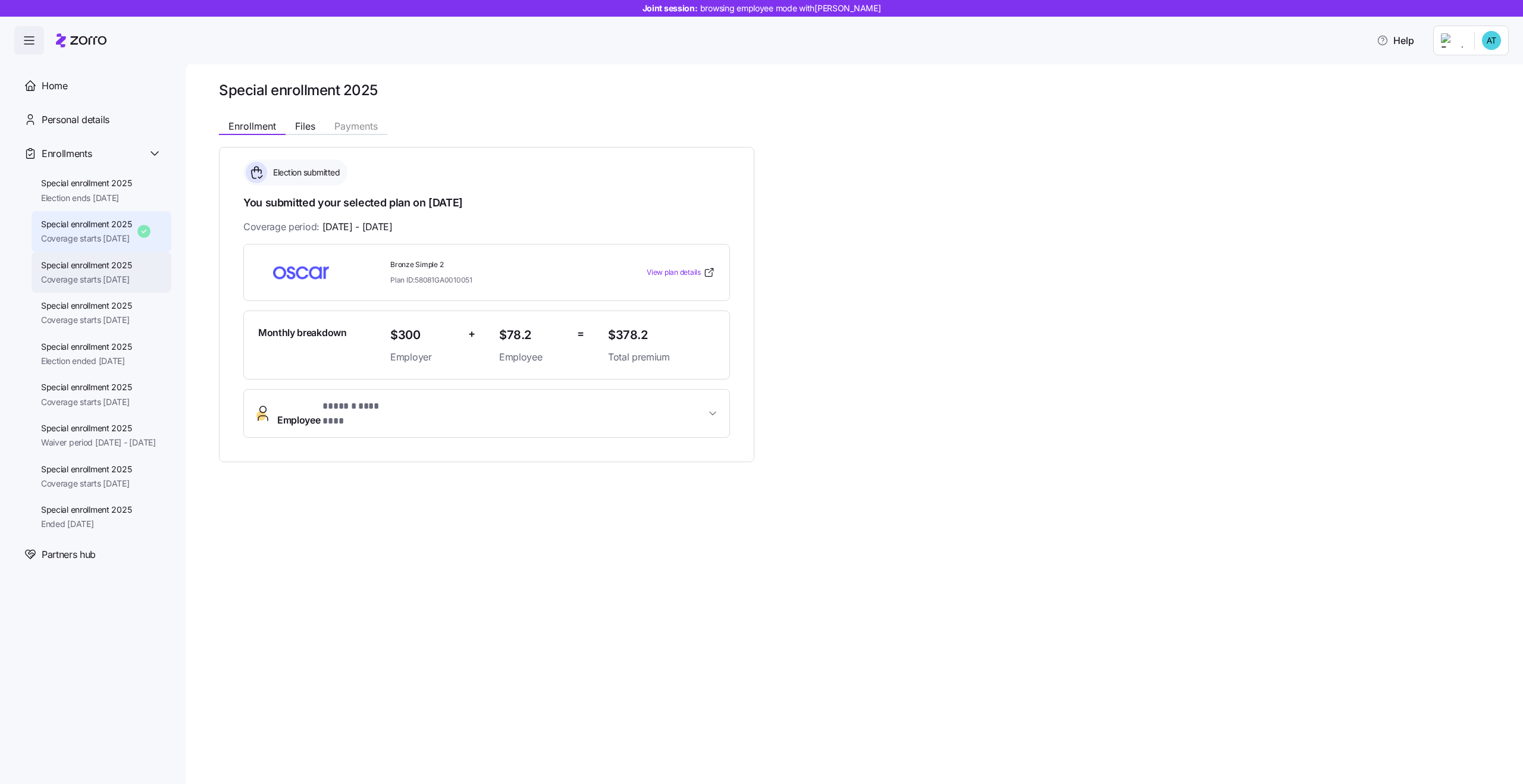
click at [132, 276] on span "Coverage starts 10/01/2025" at bounding box center [86, 280] width 91 height 12
click at [91, 326] on span "Coverage starts 09/01/2025" at bounding box center [86, 320] width 91 height 12
click at [140, 187] on div "Special enrollment 2025 Election ends 11/25/2025" at bounding box center [101, 191] width 140 height 41
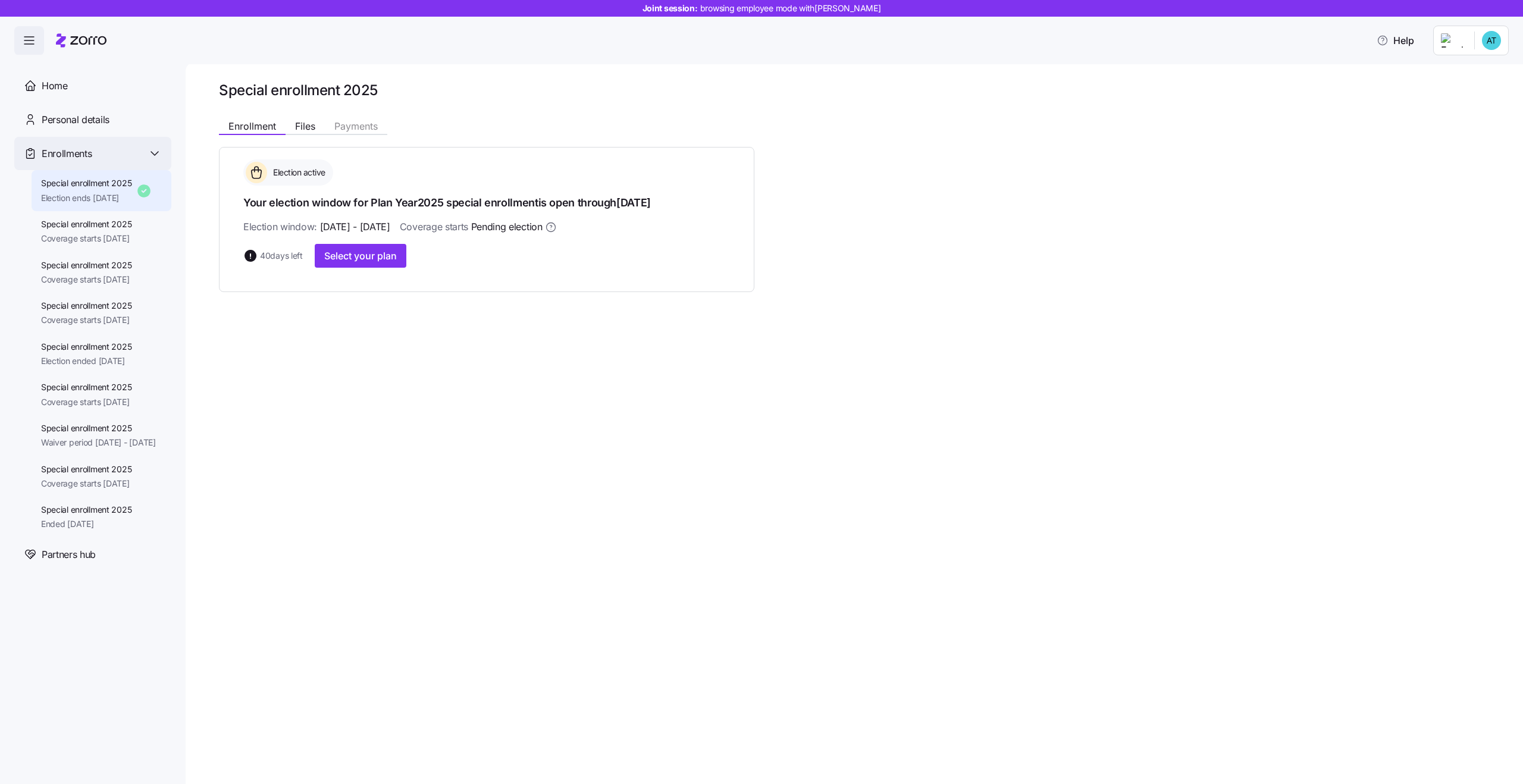
click at [152, 158] on icon at bounding box center [155, 153] width 14 height 14
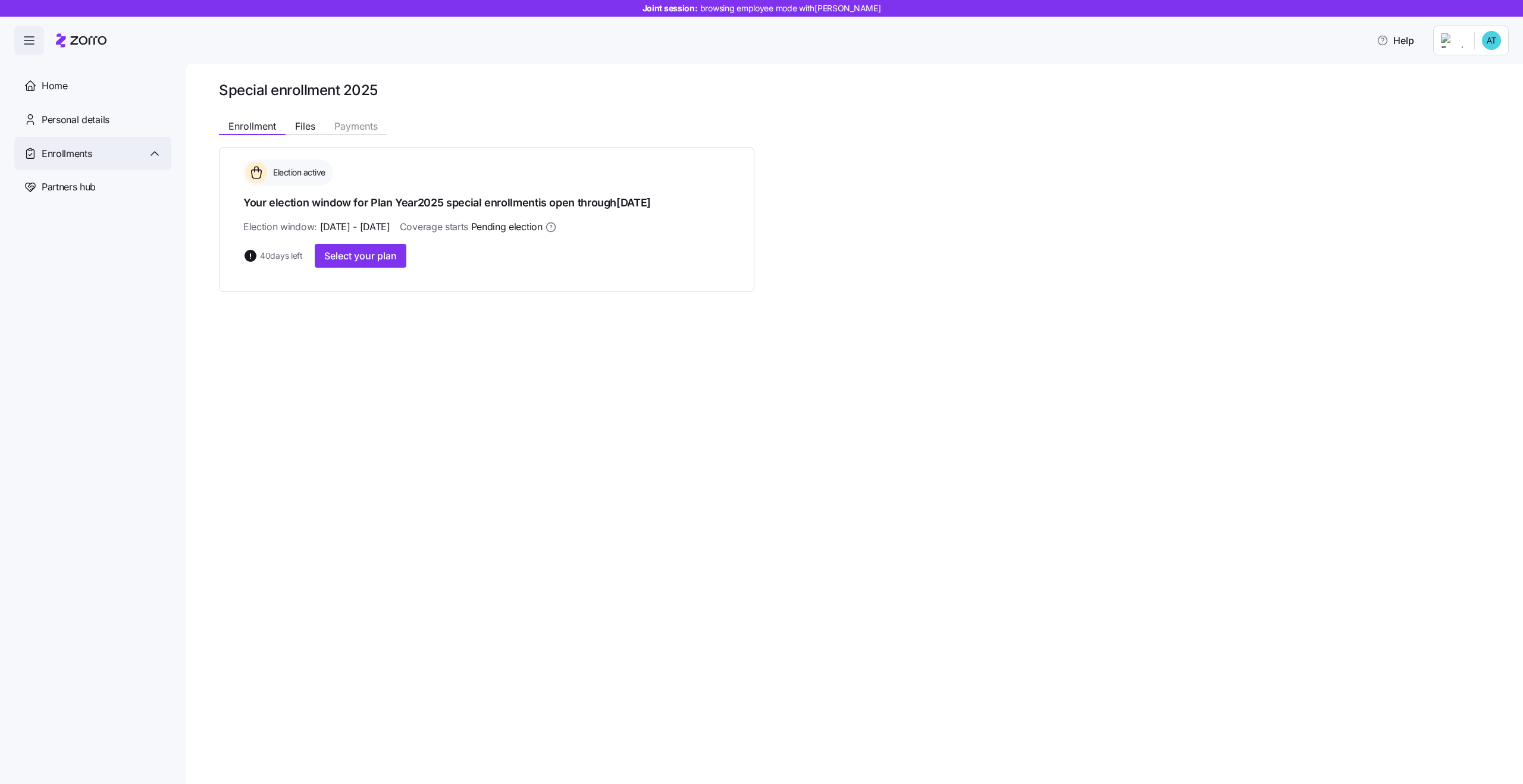
click at [152, 158] on icon at bounding box center [155, 153] width 14 height 14
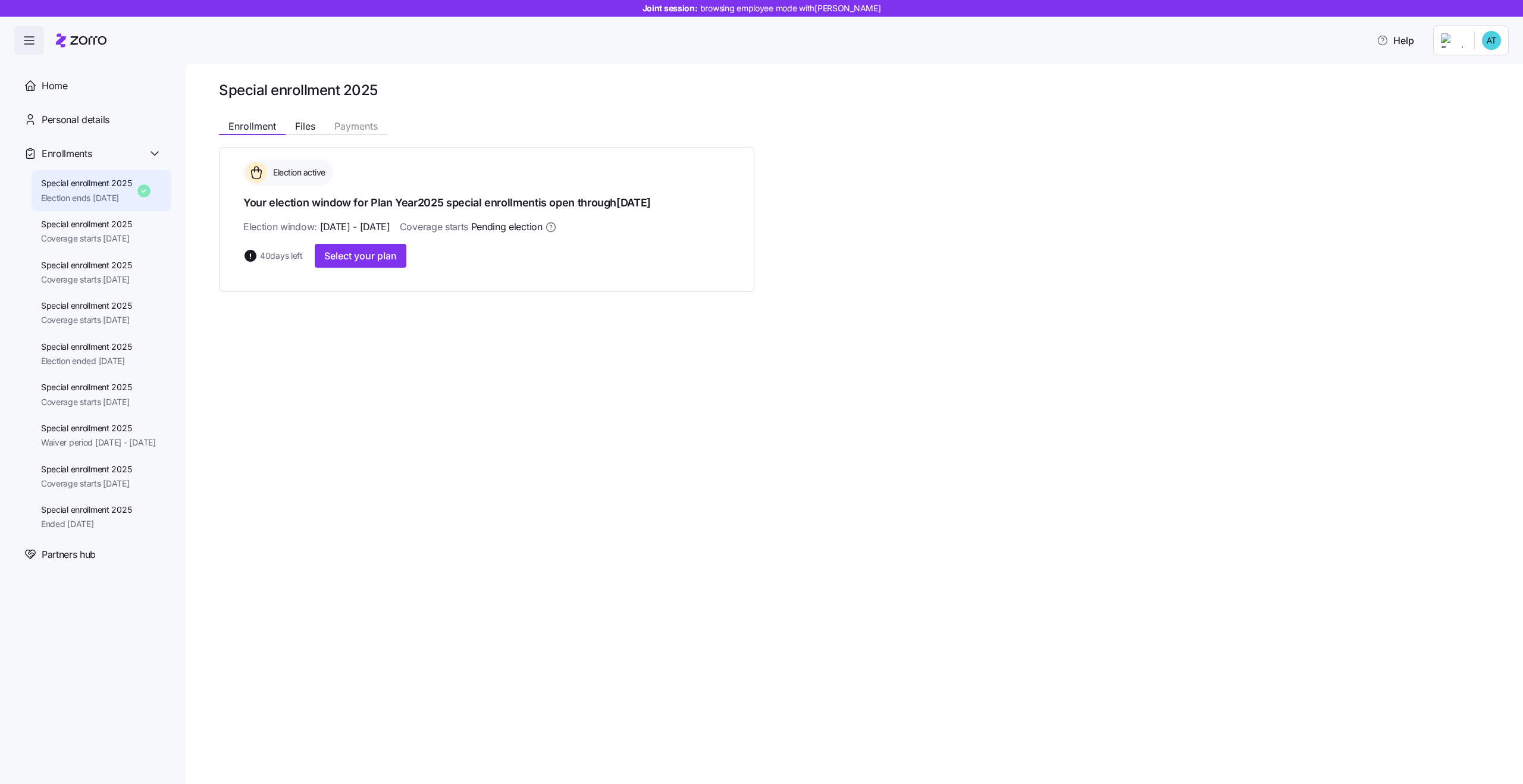
click at [260, 338] on div "Special enrollment 2025 Enrollment Files Payments Election active Your election…" at bounding box center [854, 422] width 1338 height 722
click at [157, 159] on icon at bounding box center [155, 153] width 14 height 14
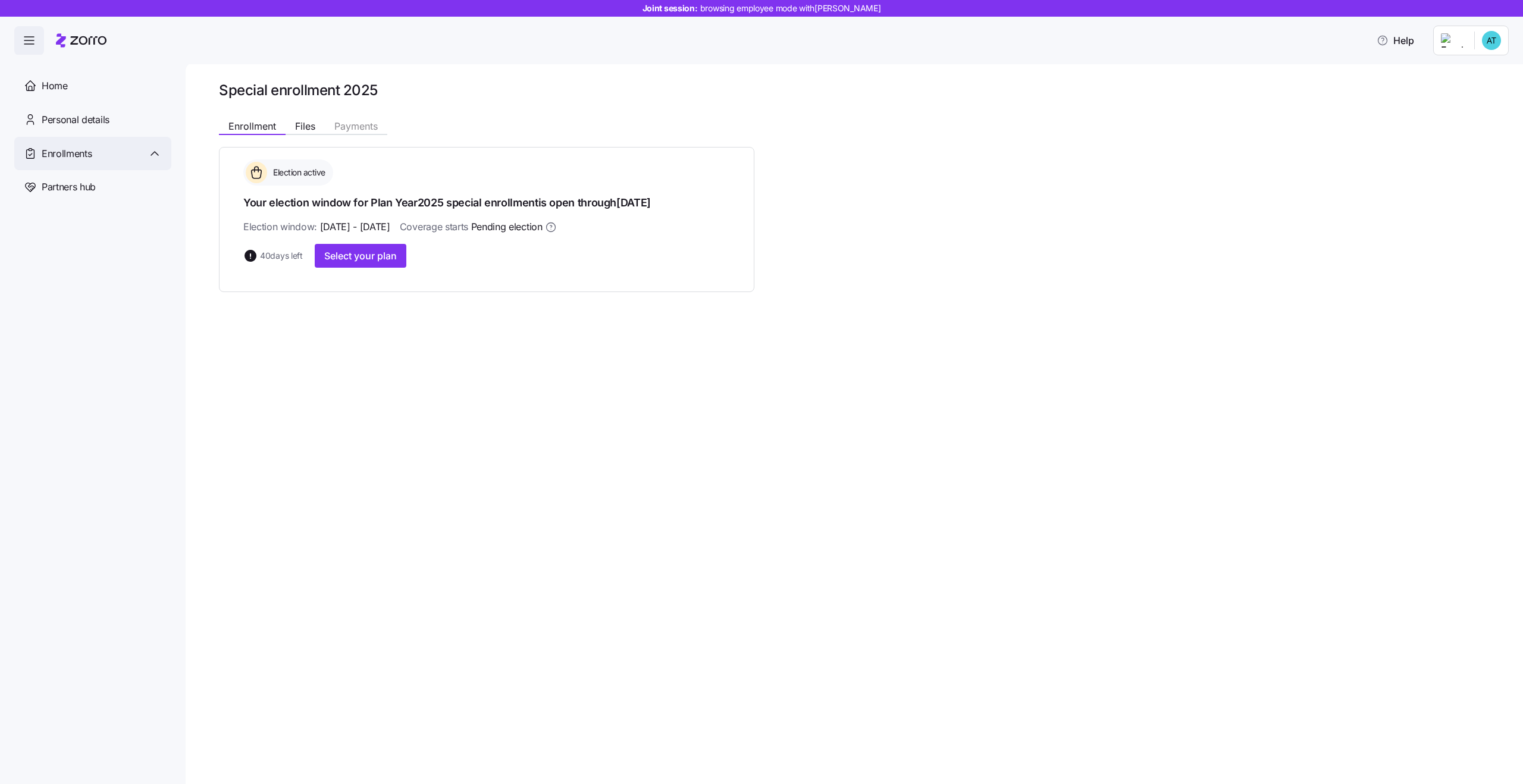
click at [157, 159] on icon at bounding box center [155, 153] width 14 height 14
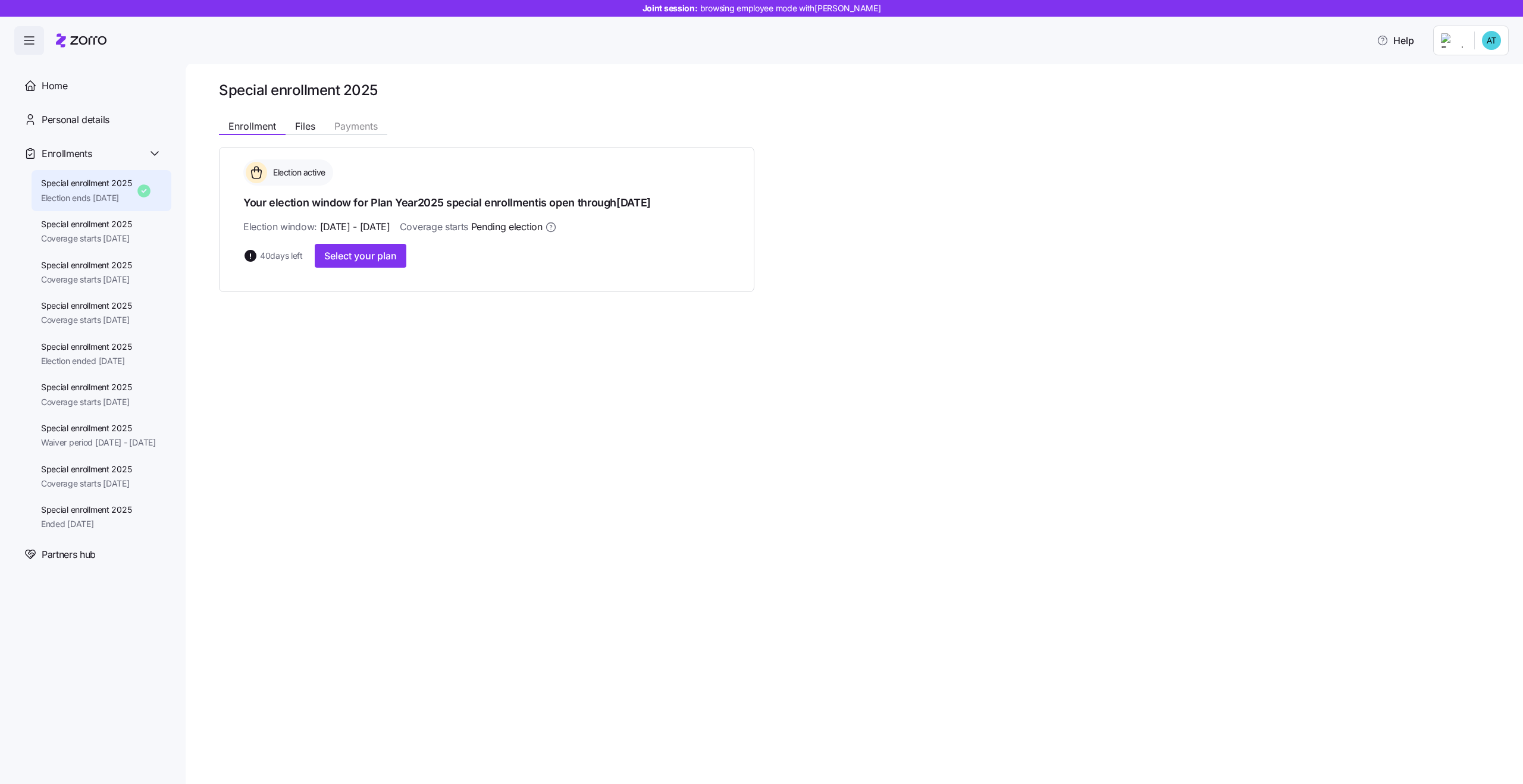
click at [226, 324] on div "Special enrollment 2025 Enrollment Files Payments Election active Your election…" at bounding box center [854, 422] width 1338 height 722
click at [158, 149] on icon at bounding box center [155, 153] width 14 height 14
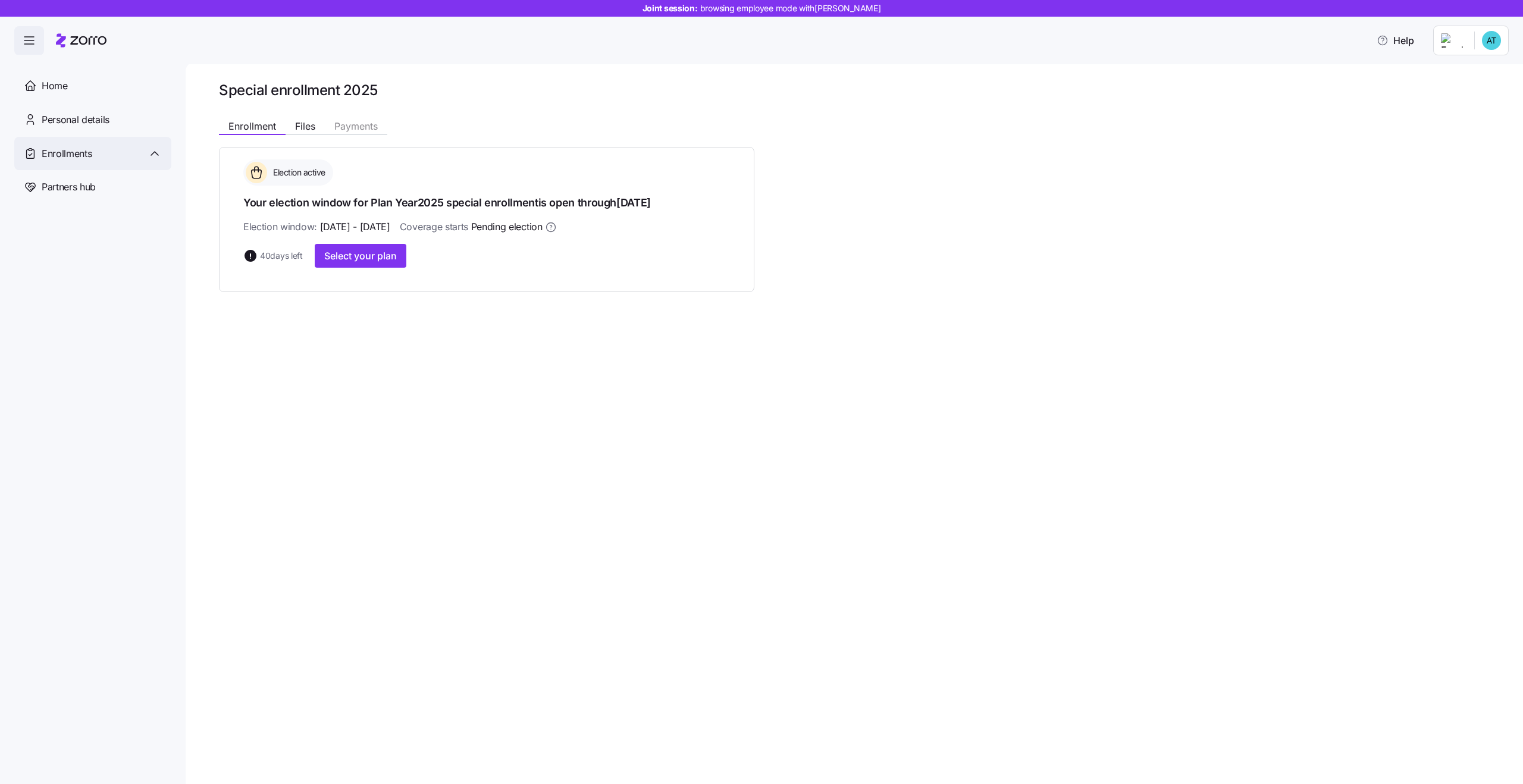
click at [158, 149] on icon at bounding box center [155, 153] width 14 height 14
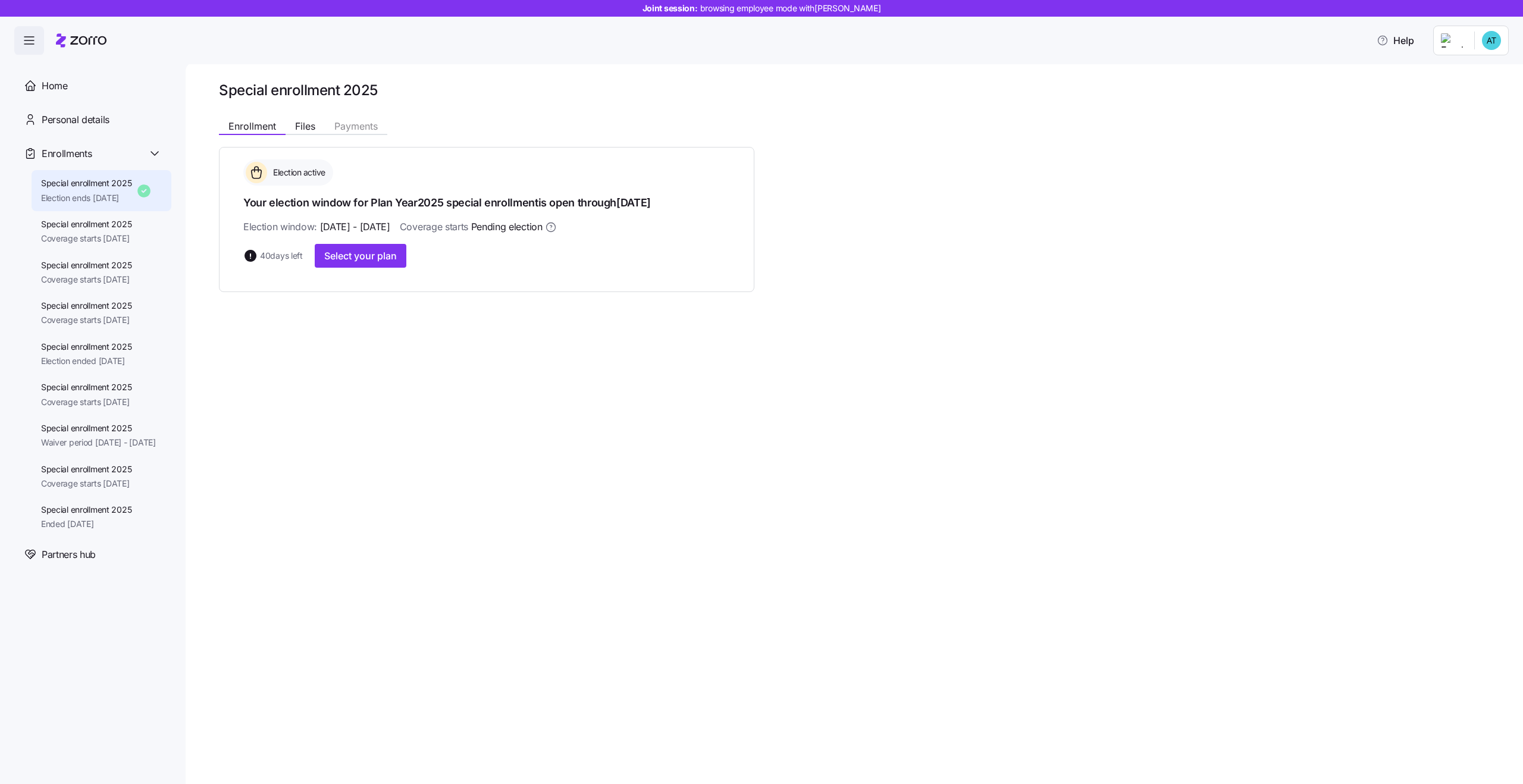
click at [251, 449] on div "Special enrollment 2025 Enrollment Files Payments Election active Your election…" at bounding box center [854, 422] width 1338 height 722
click at [305, 129] on span "Files" at bounding box center [305, 126] width 20 height 10
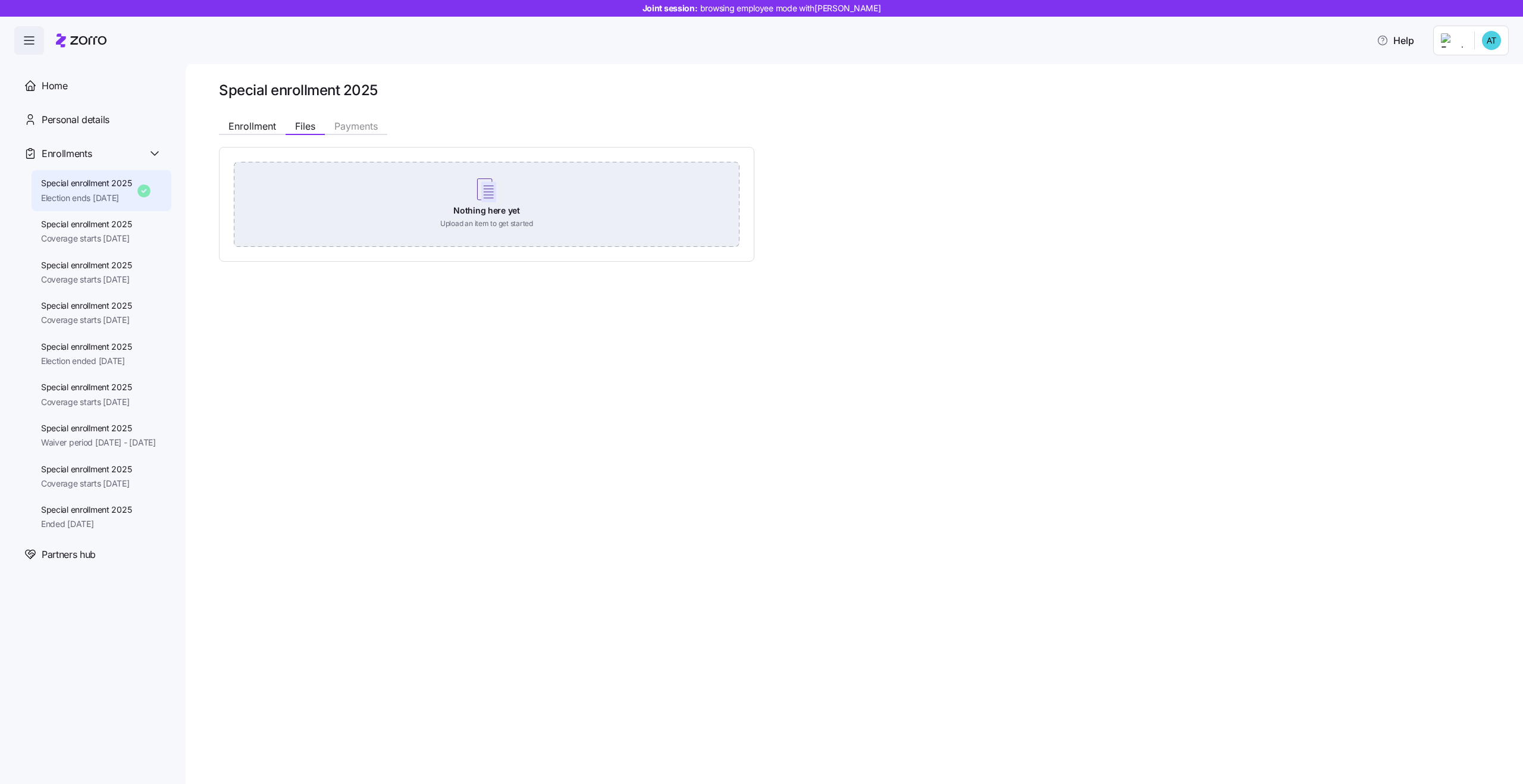
click at [506, 200] on div "Nothing here yet Upload an item to get started" at bounding box center [487, 203] width 506 height 83
click at [491, 237] on div "Nothing here yet Upload an item to get started" at bounding box center [487, 203] width 506 height 83
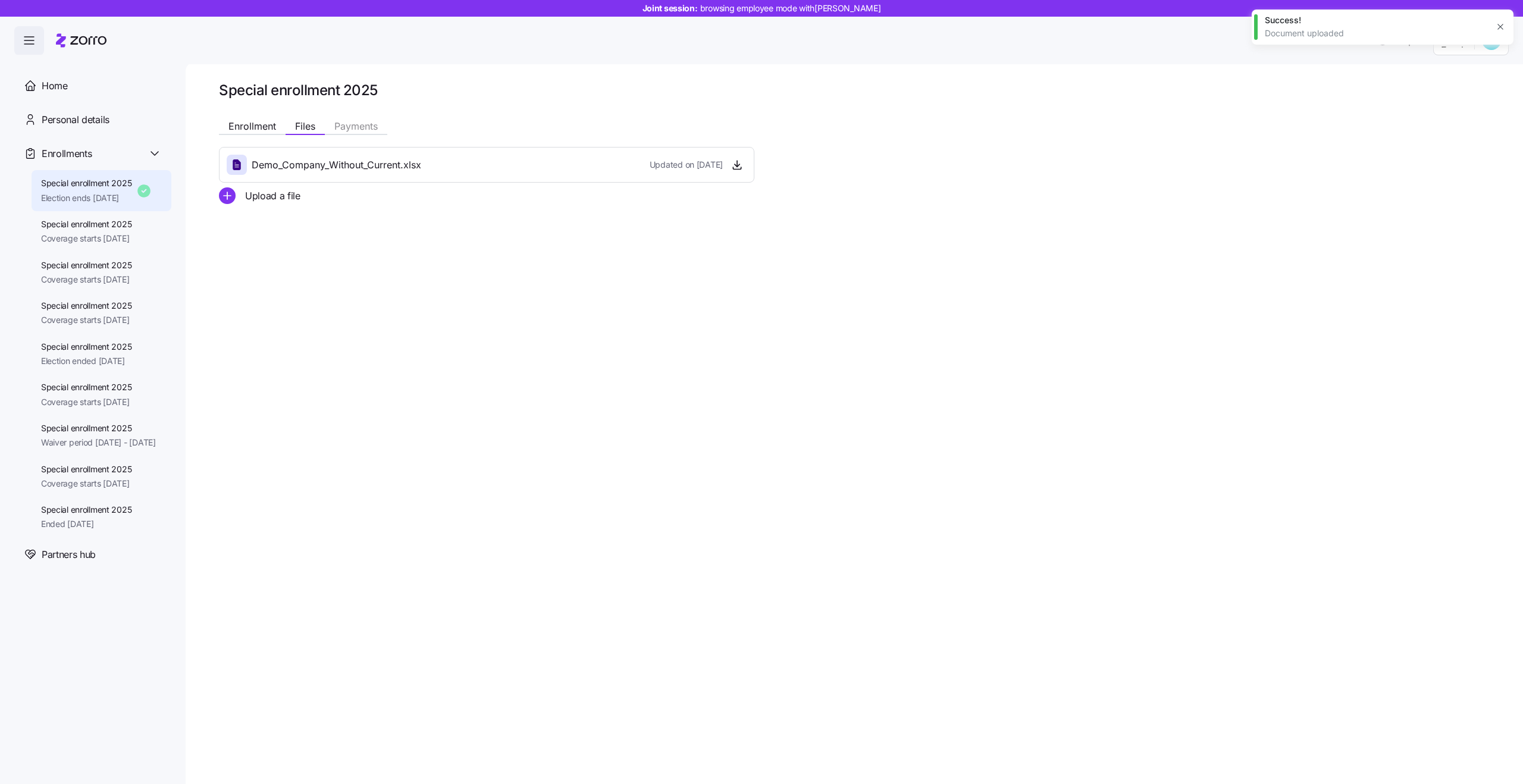
click at [1500, 28] on icon "button" at bounding box center [1500, 26] width 10 height 10
click at [250, 131] on span "Enrollment" at bounding box center [252, 126] width 47 height 10
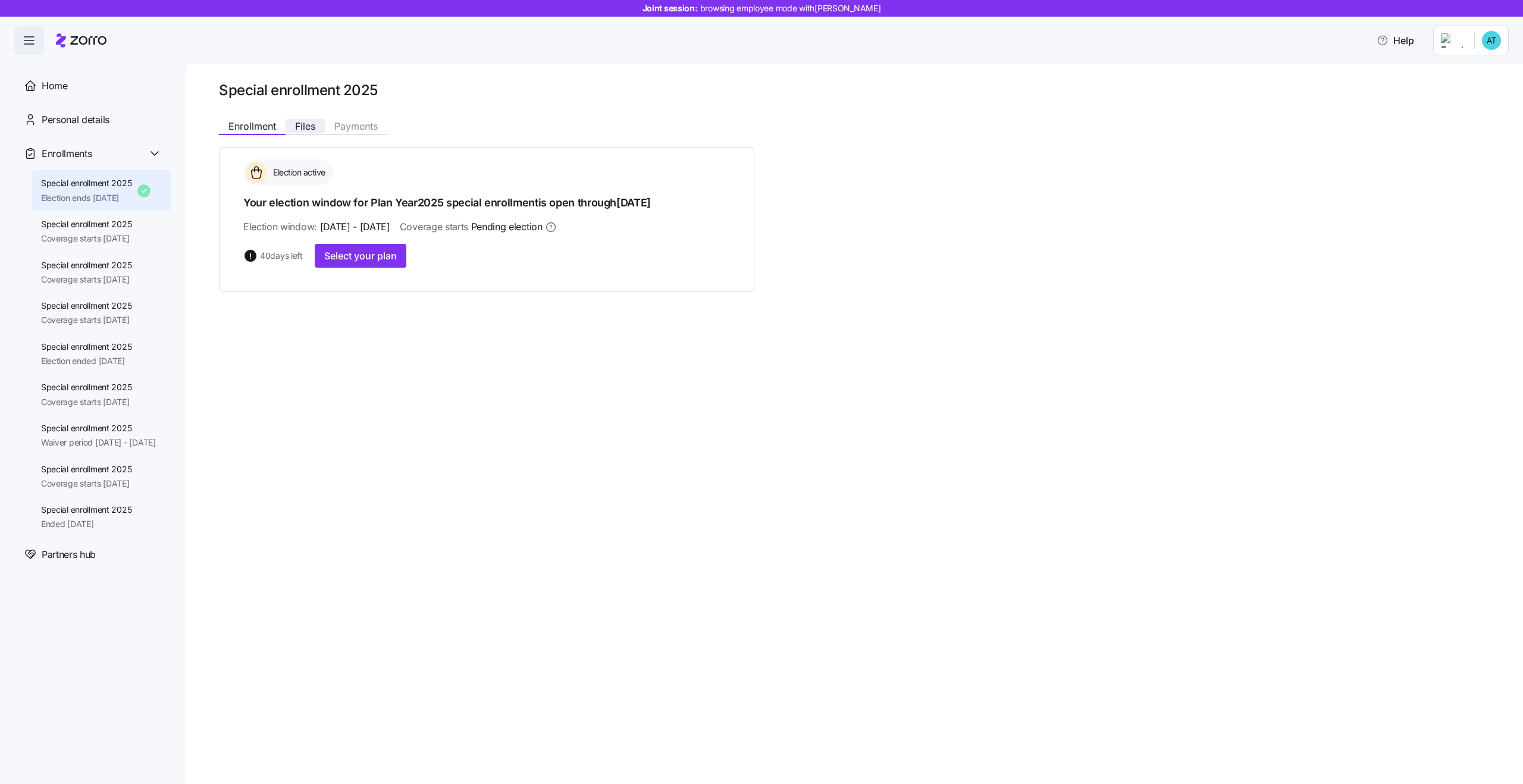
click at [301, 131] on span "Files" at bounding box center [305, 126] width 20 height 10
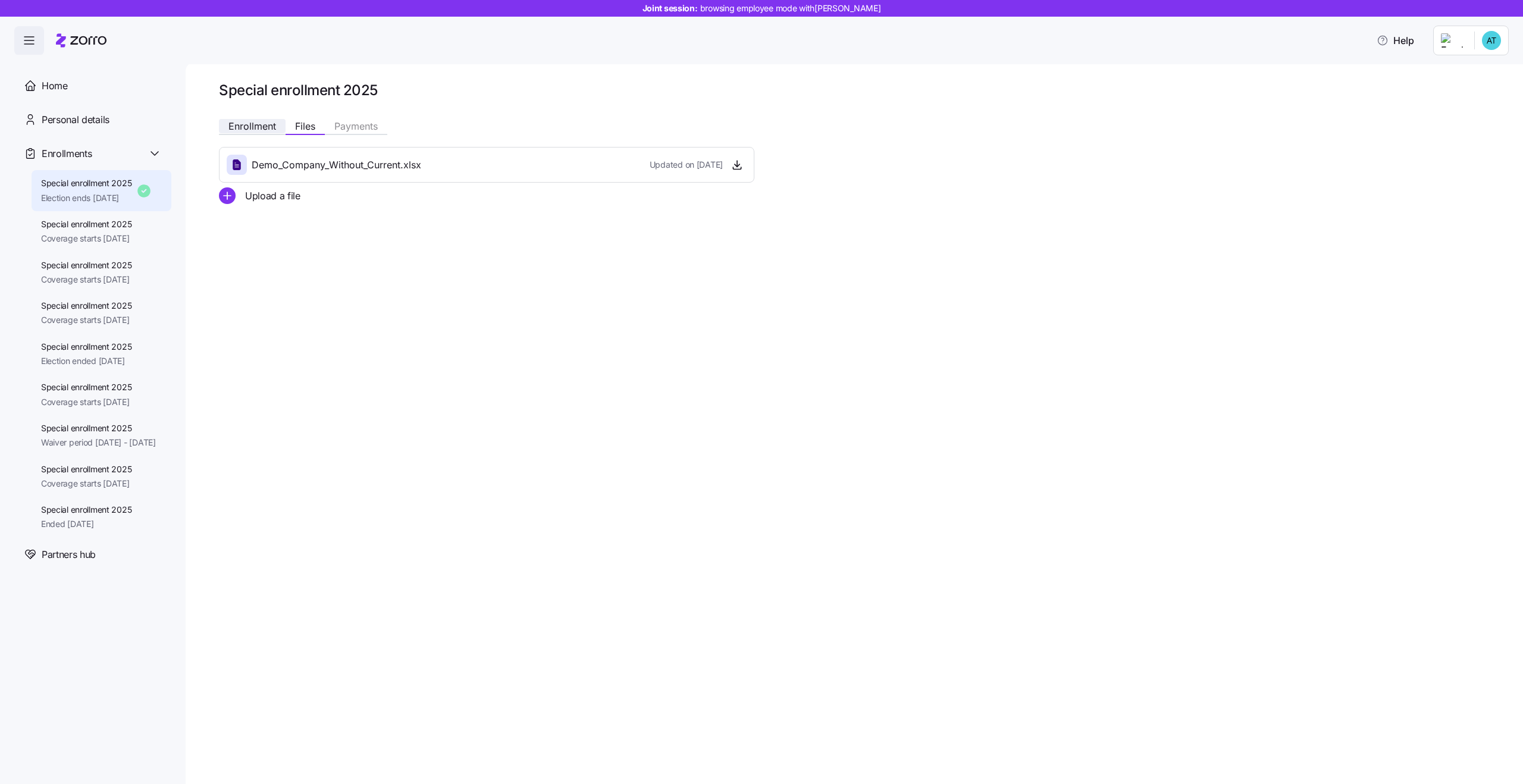
click at [247, 124] on span "Enrollment" at bounding box center [252, 126] width 47 height 10
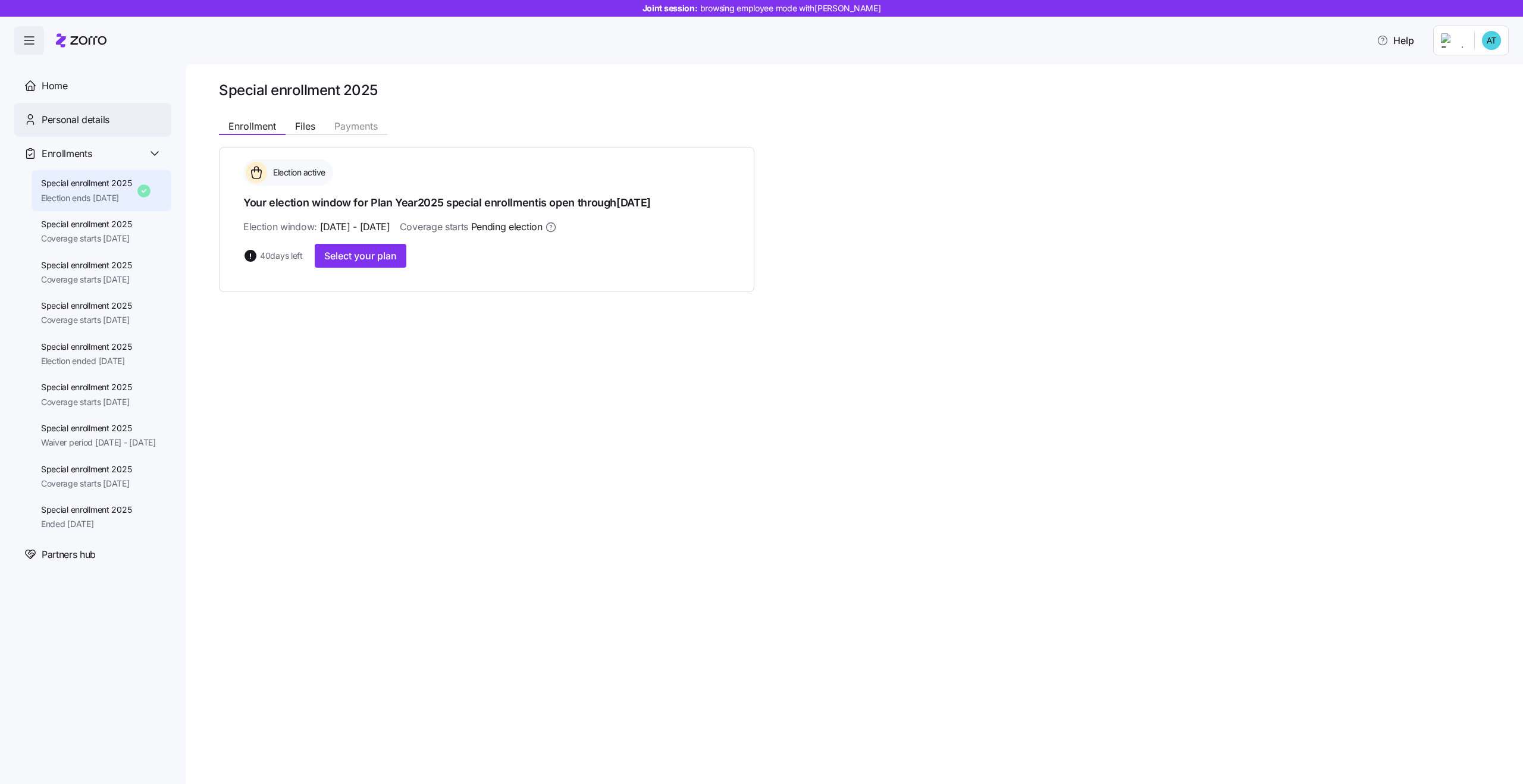
click at [101, 128] on div "Personal details" at bounding box center [92, 119] width 157 height 34
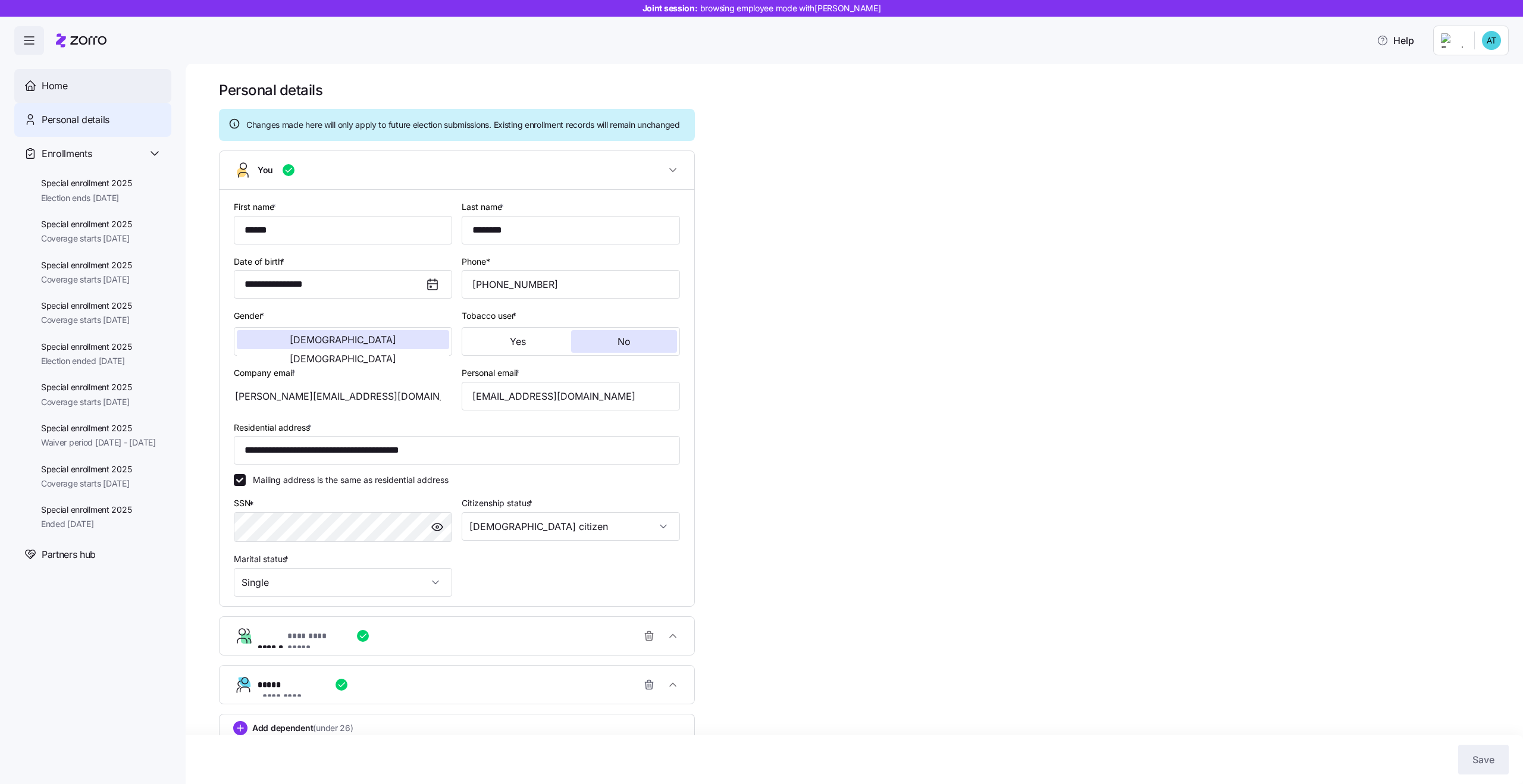
click at [63, 85] on span "Home" at bounding box center [55, 86] width 26 height 15
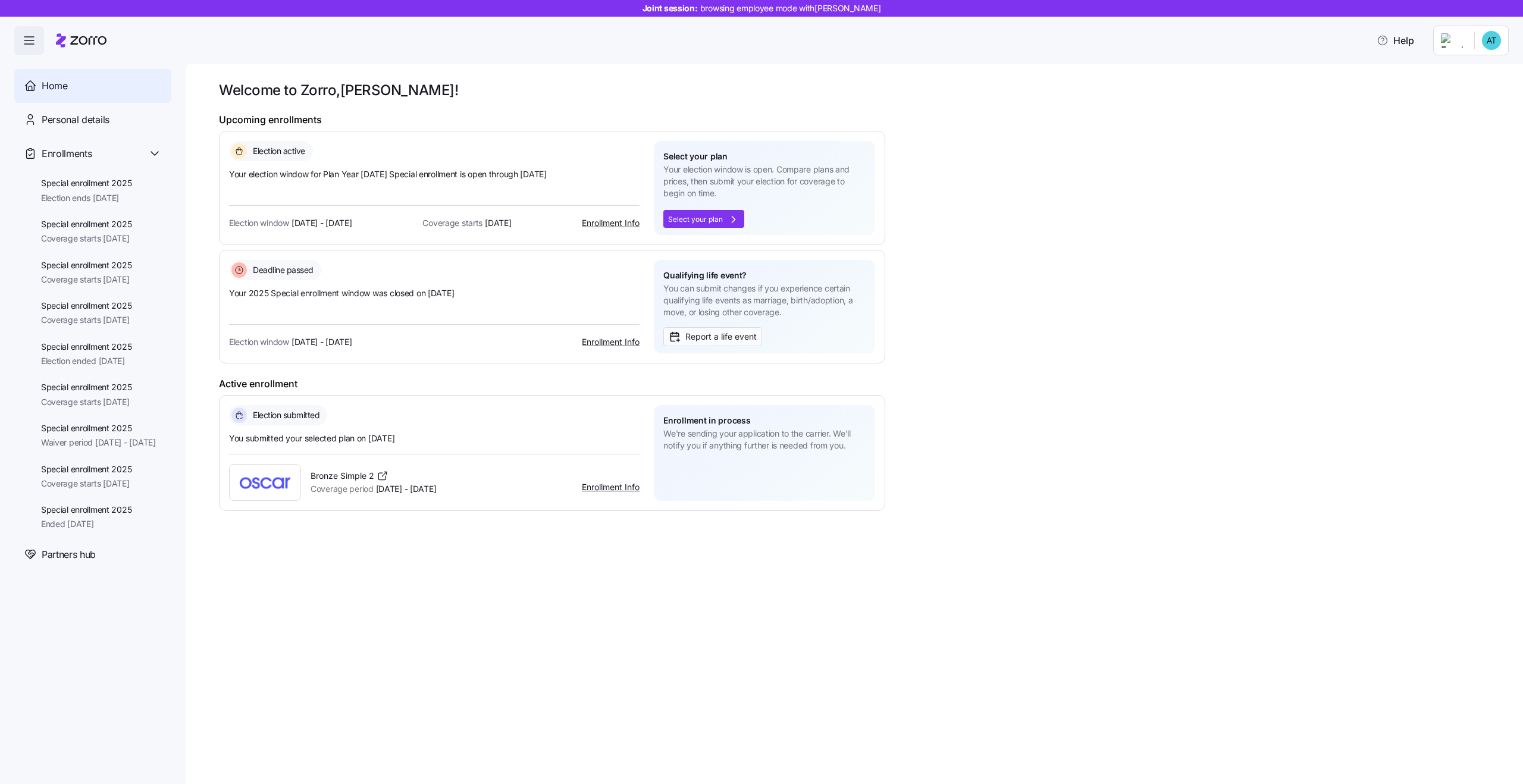
click at [605, 219] on link "Enrollment Info" at bounding box center [611, 222] width 58 height 10
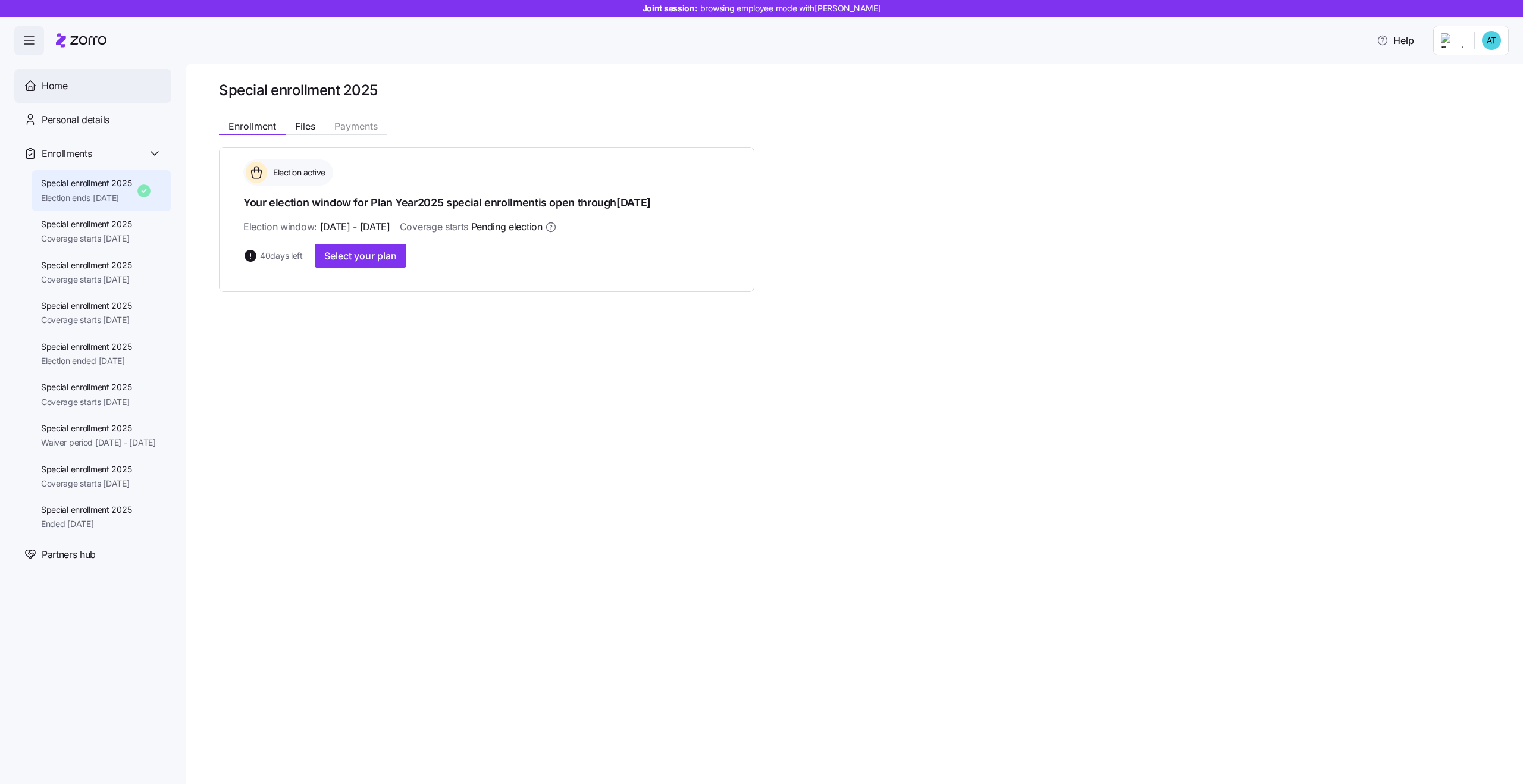
click at [71, 89] on div "Home" at bounding box center [102, 86] width 120 height 15
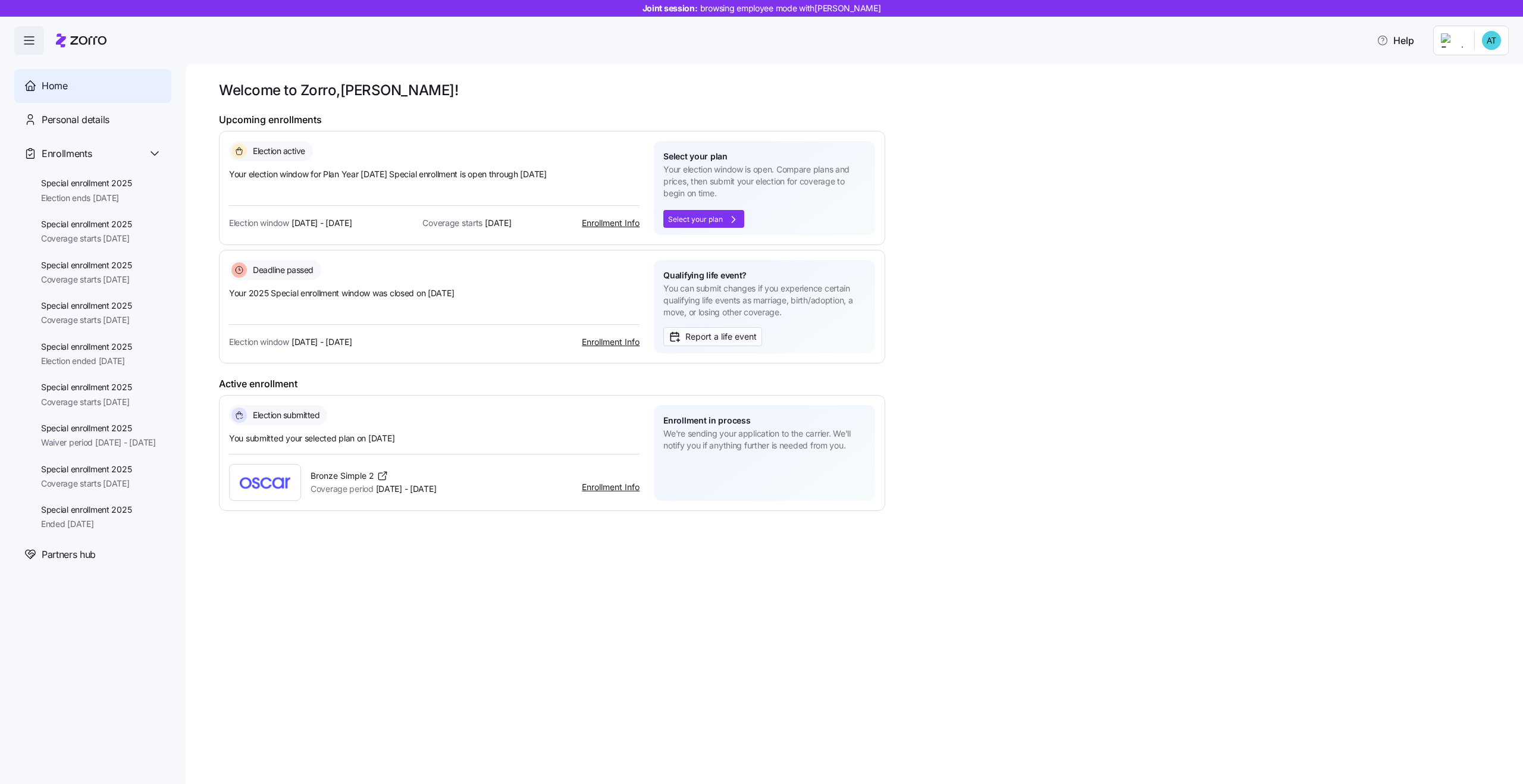
click at [609, 343] on link "Enrollment Info" at bounding box center [611, 341] width 58 height 10
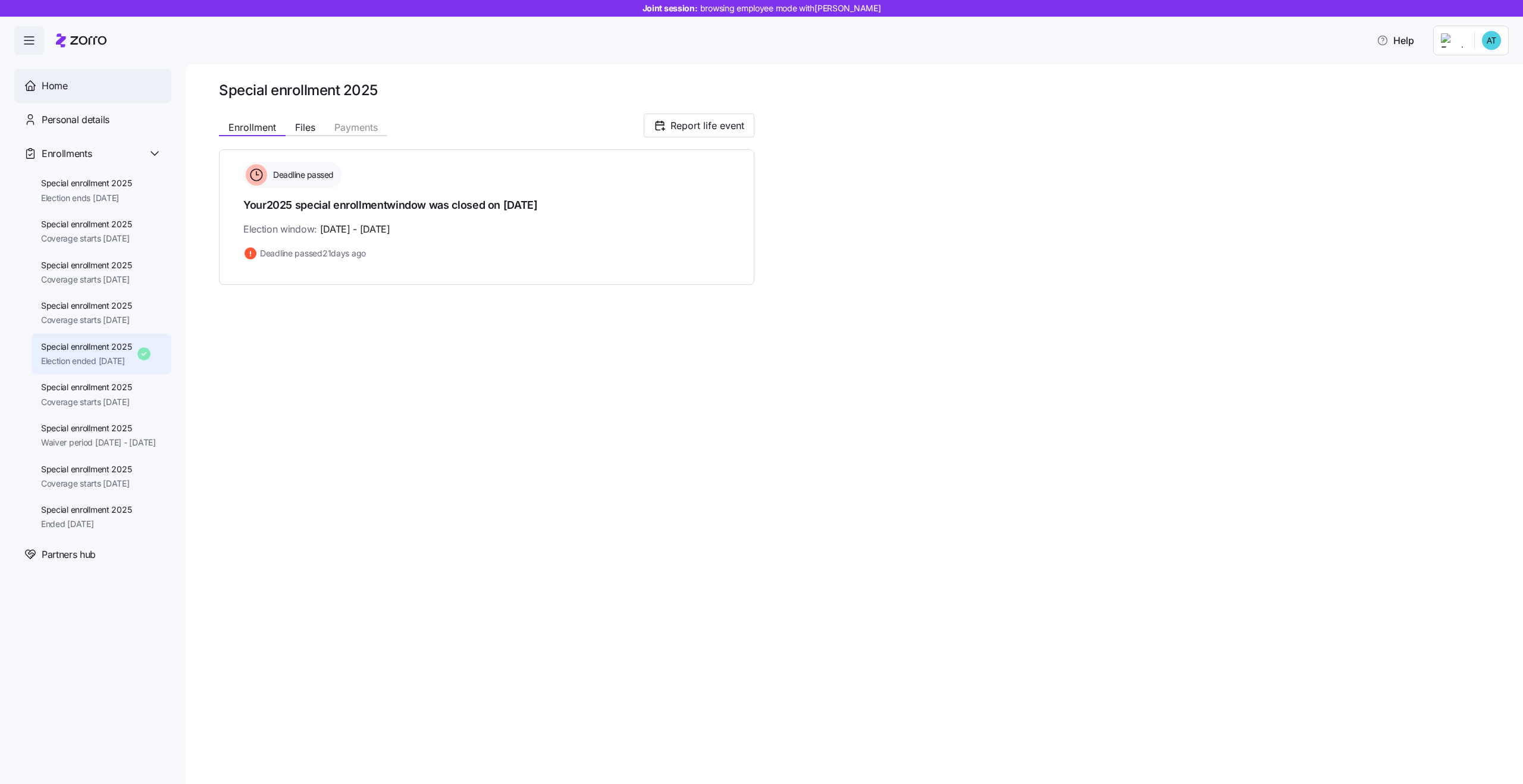
click at [89, 82] on div "Home" at bounding box center [102, 86] width 120 height 15
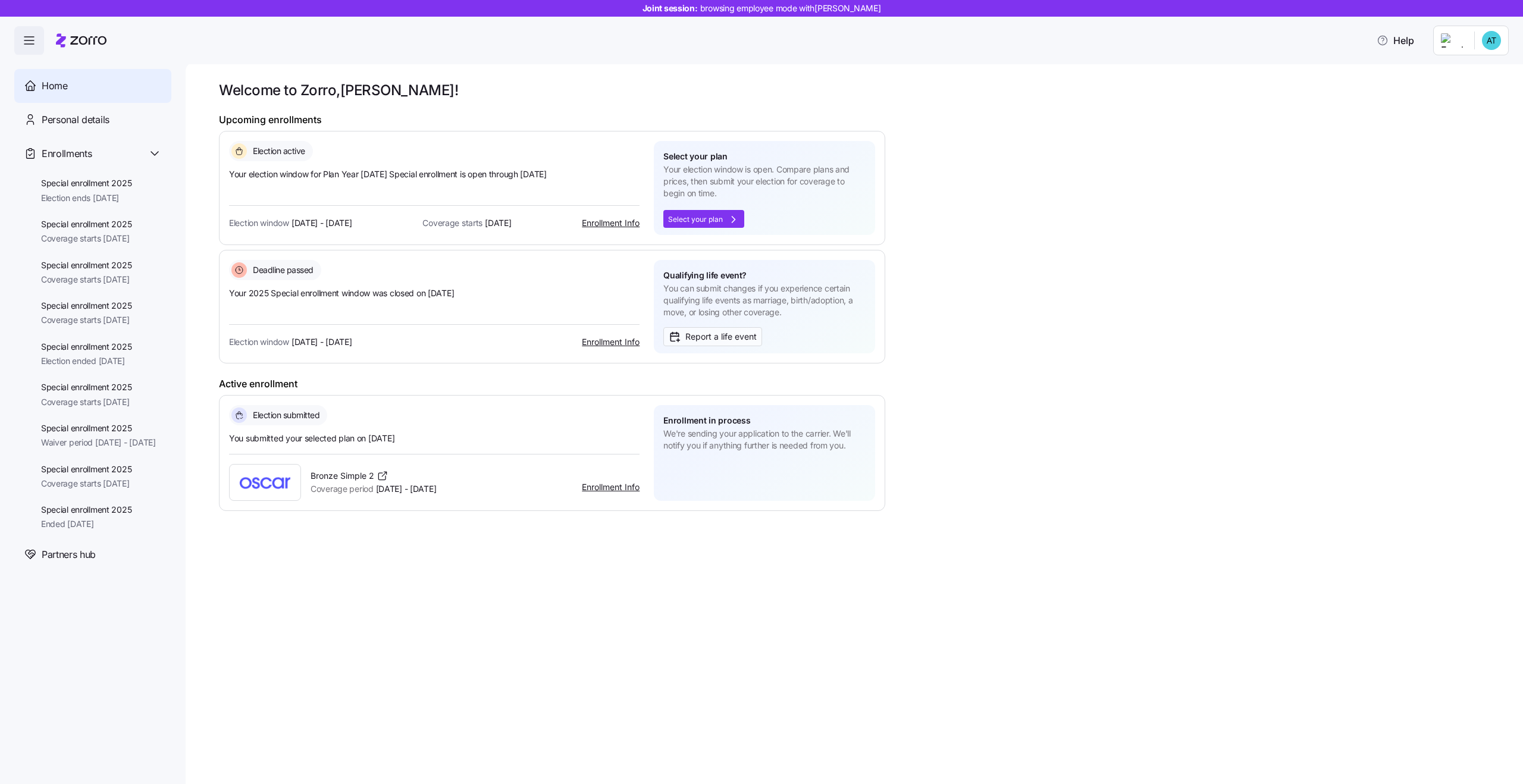
click at [436, 485] on span "Coverage period Oct 1 - Dec 31, 2025" at bounding box center [373, 489] width 125 height 12
click at [527, 482] on div "Bronze Simple 2 Coverage period Oct 1 - Dec 31, 2025 Enrollment Info" at bounding box center [434, 482] width 410 height 37
click at [245, 382] on h1 "Active enrollment" at bounding box center [552, 384] width 666 height 13
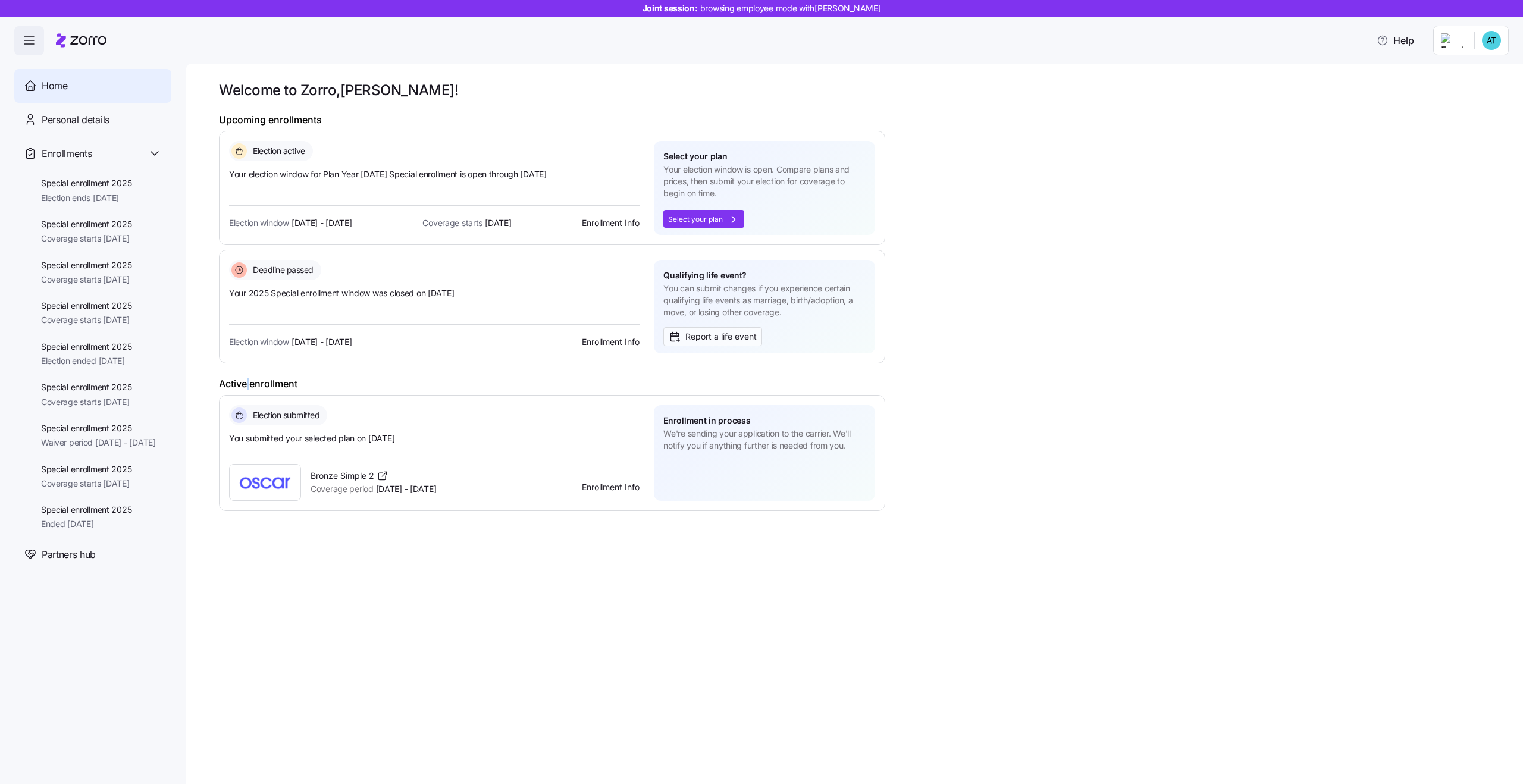
click at [245, 382] on h1 "Active enrollment" at bounding box center [552, 384] width 666 height 13
click at [381, 381] on h1 "Active enrollment" at bounding box center [552, 384] width 666 height 13
click at [713, 338] on span "Report a life event" at bounding box center [721, 336] width 71 height 13
click at [86, 181] on span "Special enrollment 2025" at bounding box center [86, 183] width 91 height 12
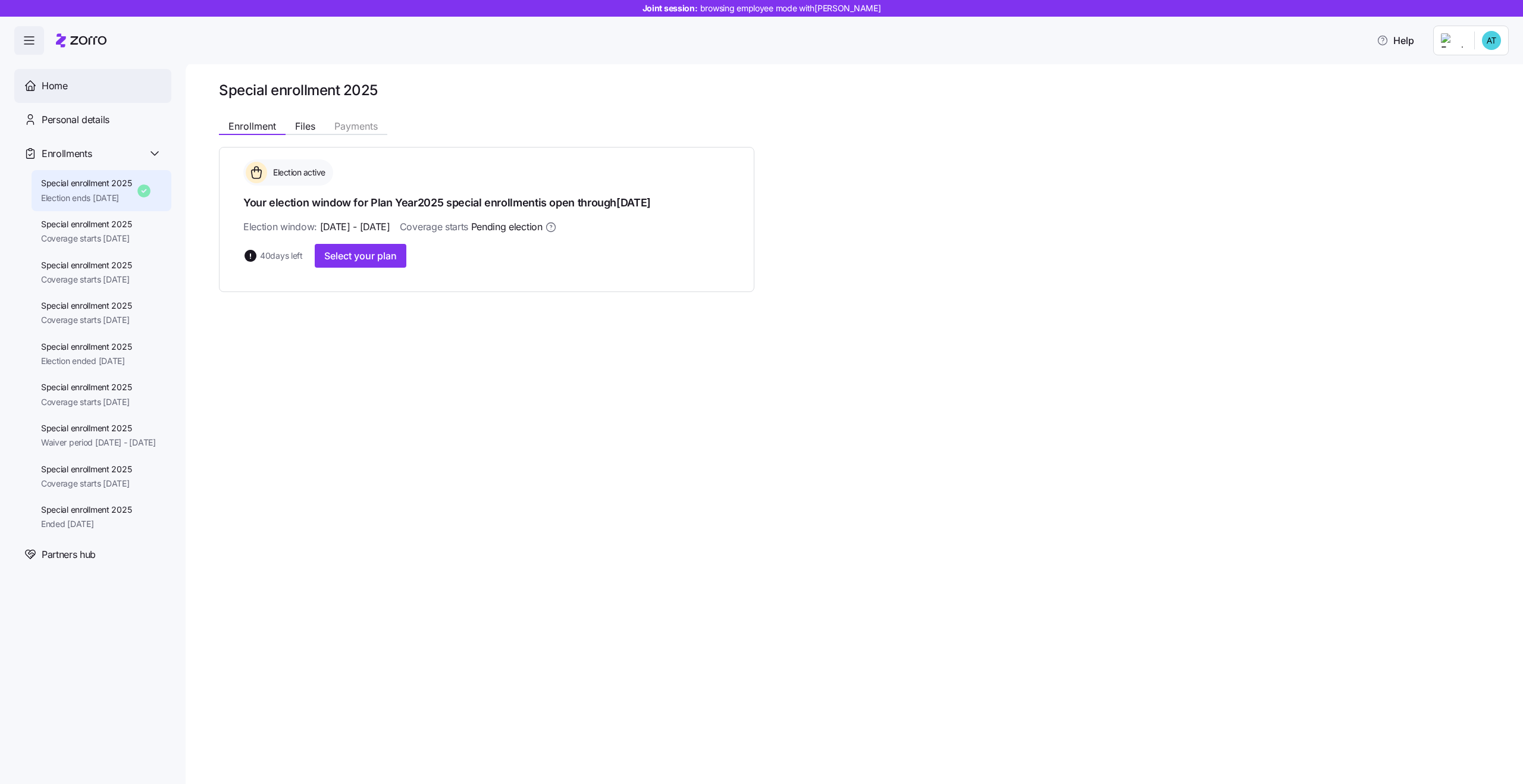
click at [76, 83] on div "Home" at bounding box center [102, 86] width 120 height 15
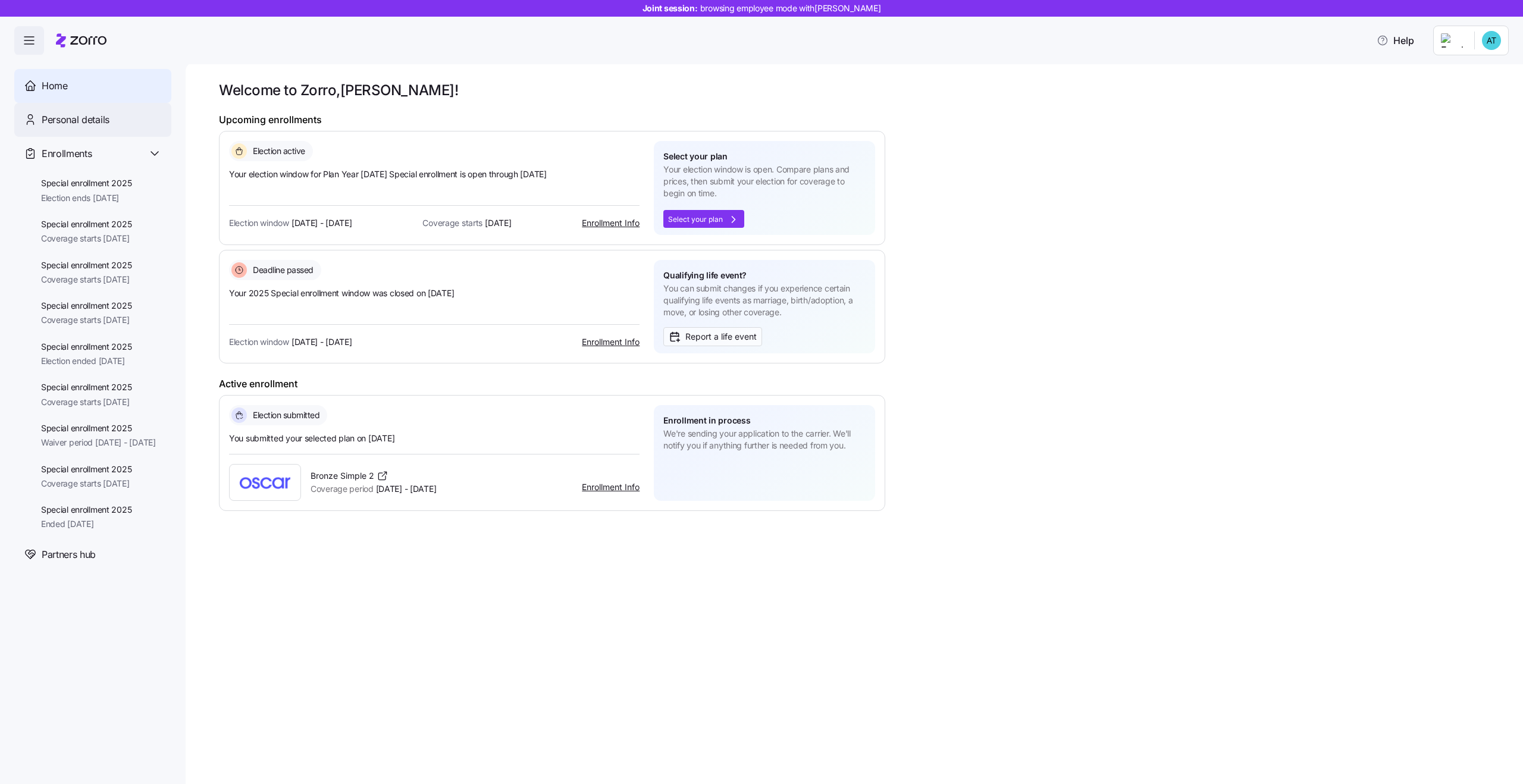
click at [97, 131] on div "Personal details" at bounding box center [92, 119] width 157 height 34
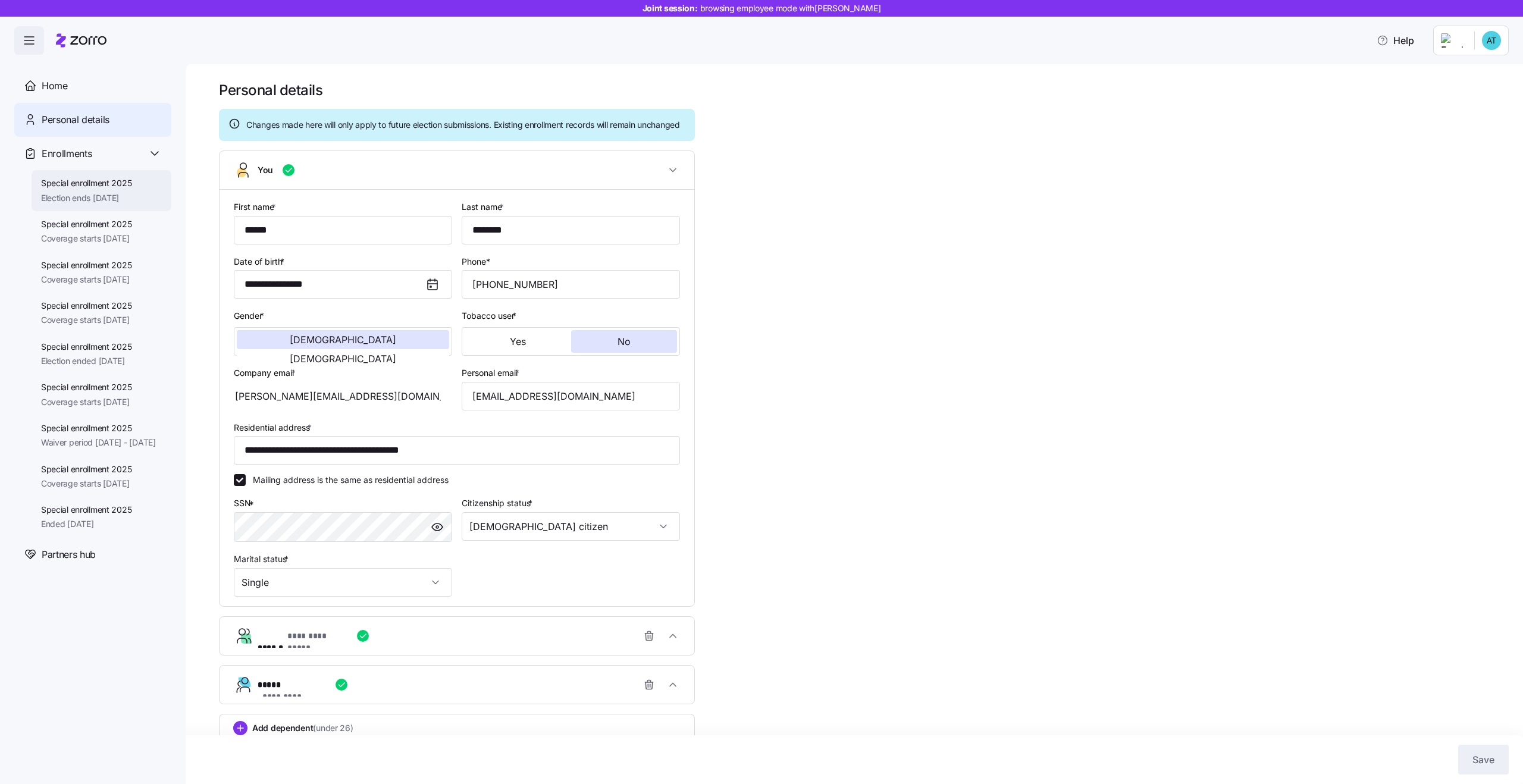
click at [99, 199] on span "Election ends 11/25/2025" at bounding box center [86, 198] width 91 height 12
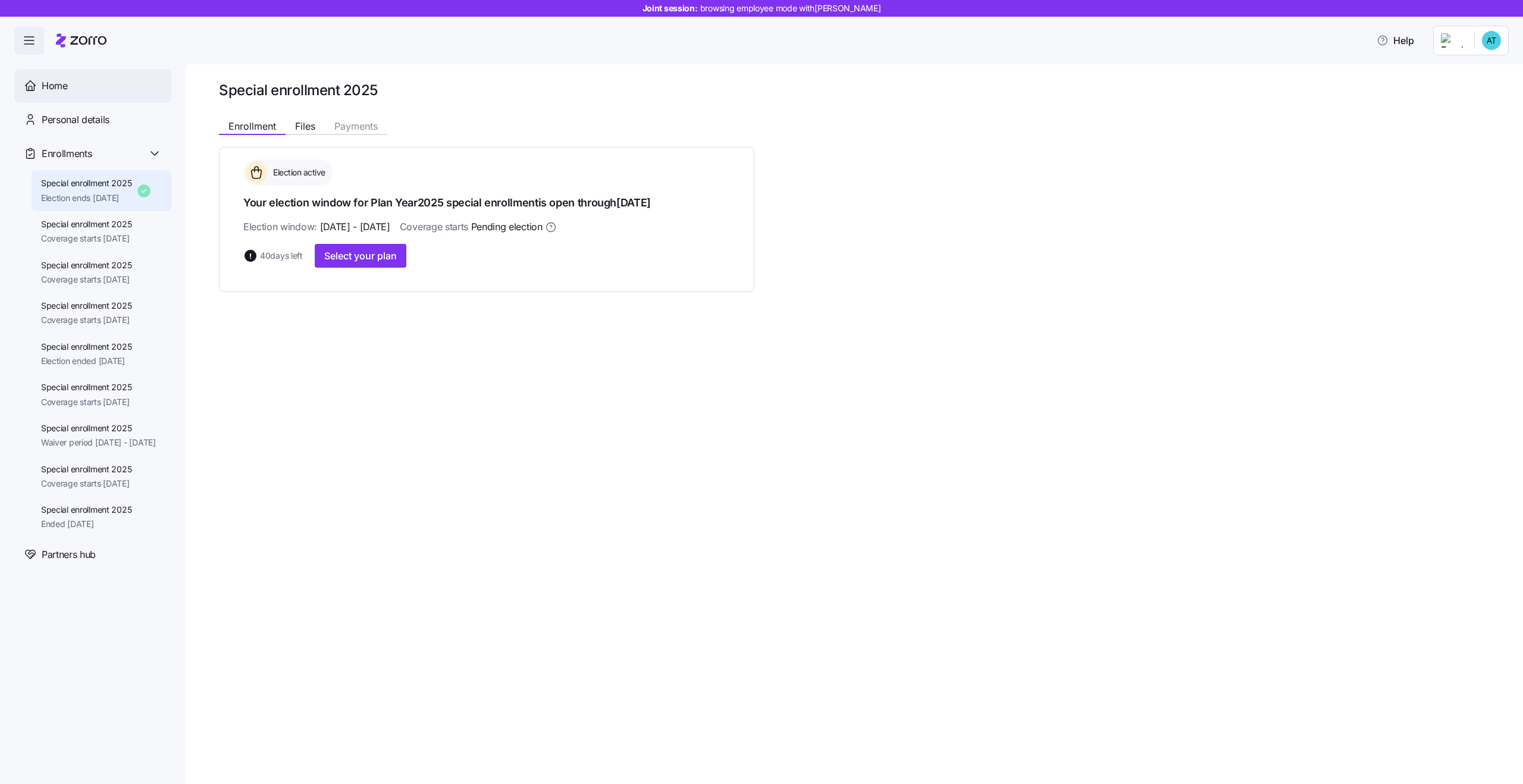
click at [83, 92] on div "Home" at bounding box center [102, 86] width 120 height 15
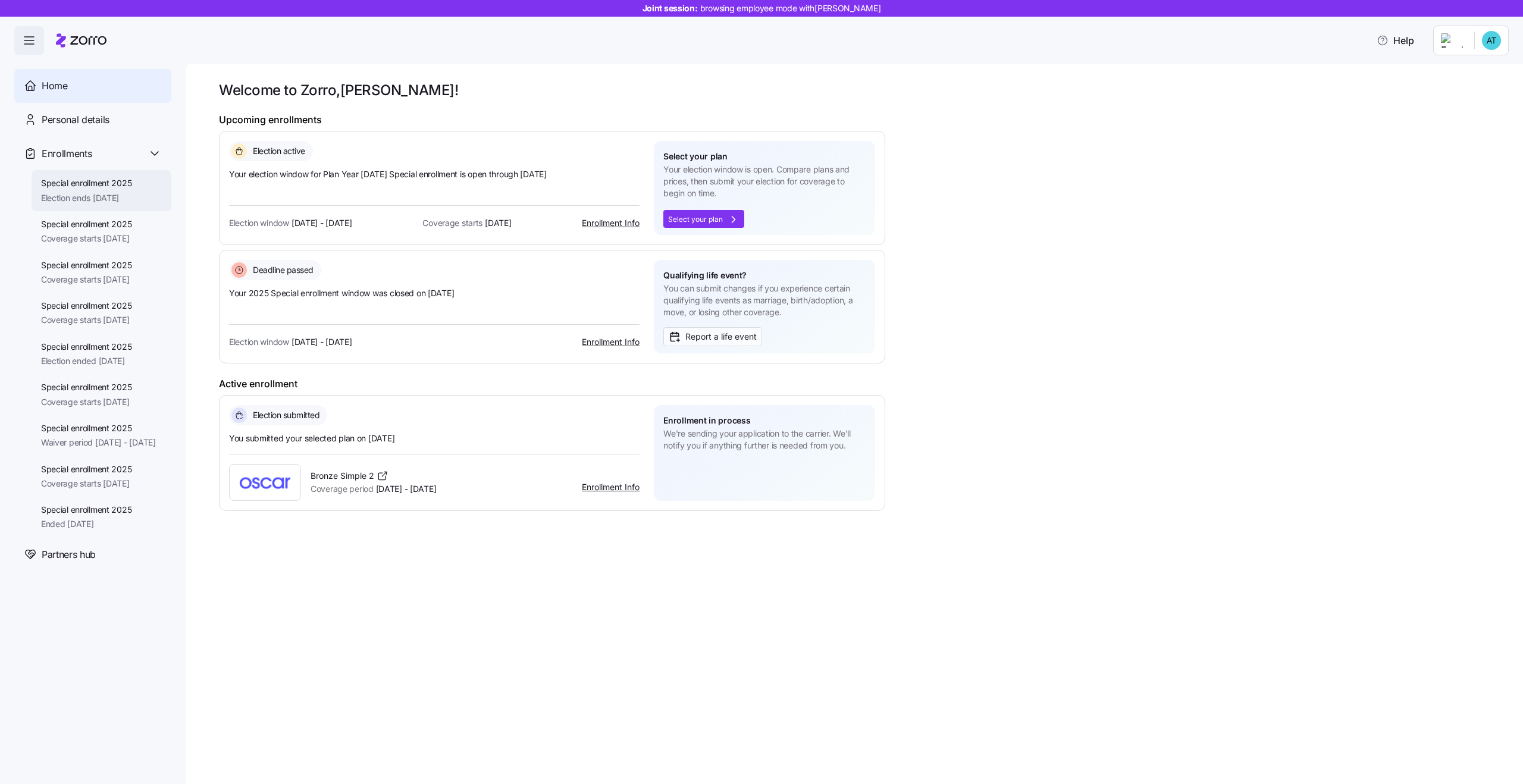
click at [92, 197] on span "Election ends 11/25/2025" at bounding box center [86, 198] width 91 height 12
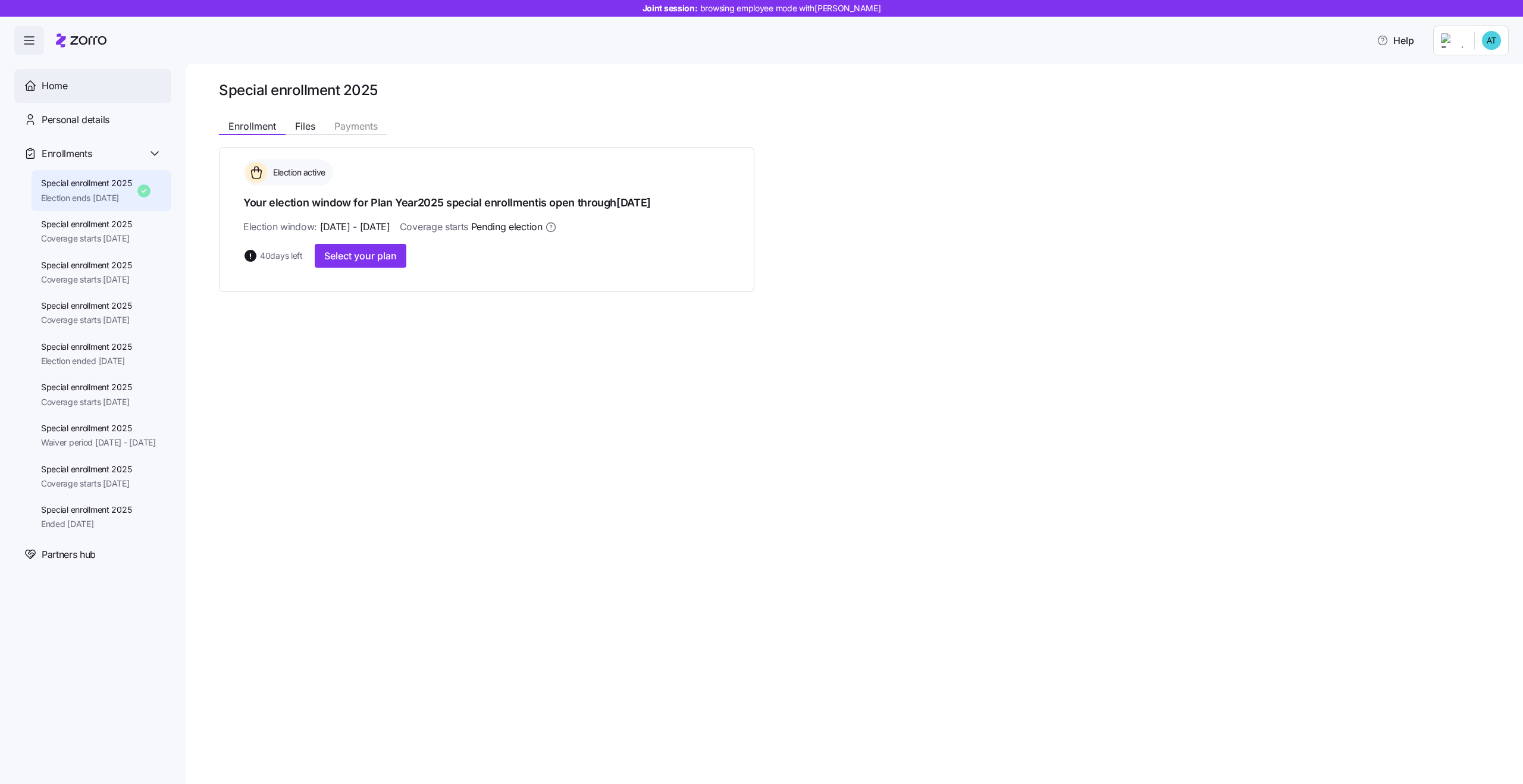
click at [68, 87] on div "Home" at bounding box center [102, 86] width 120 height 15
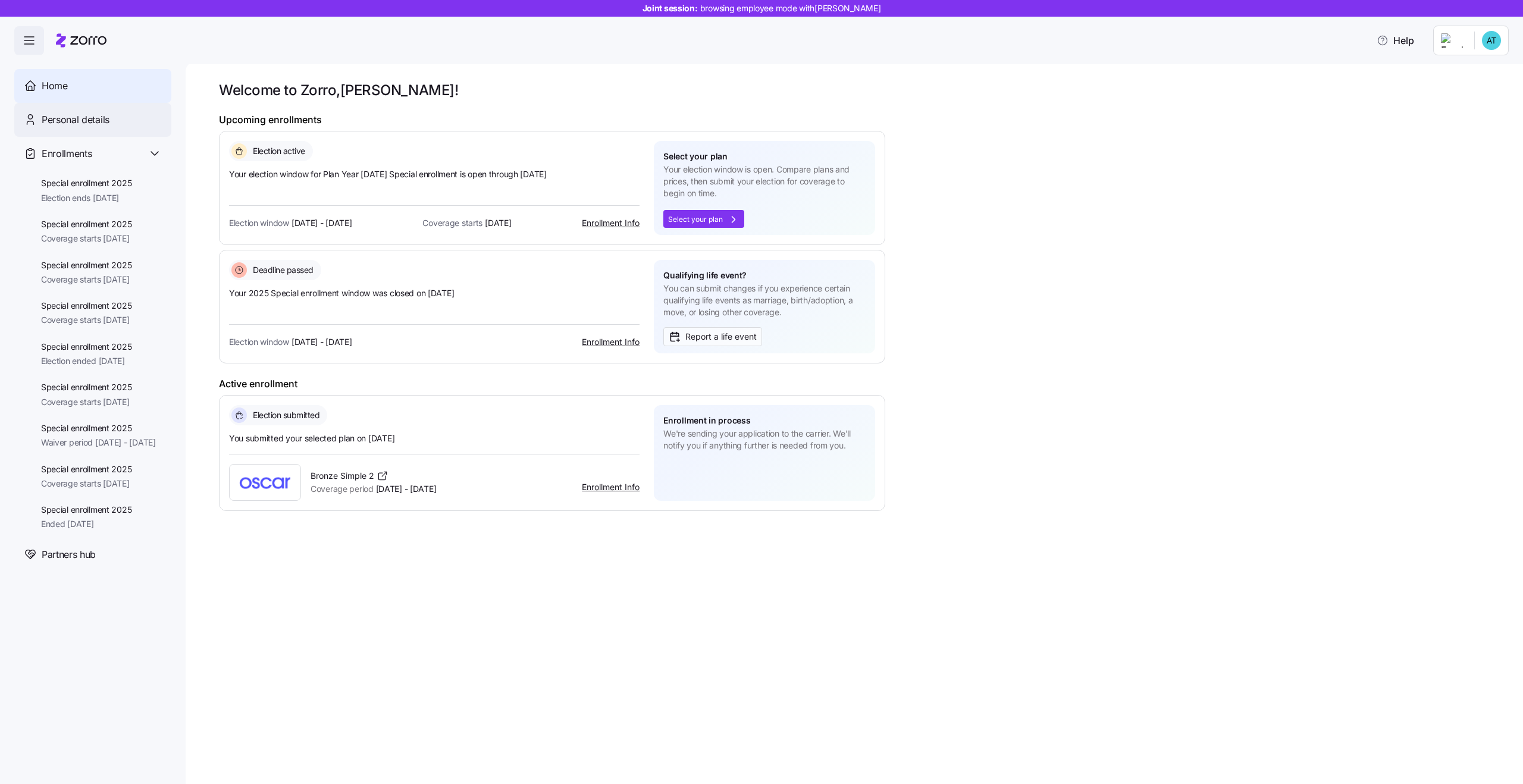
click at [81, 127] on div "Personal details" at bounding box center [92, 119] width 157 height 34
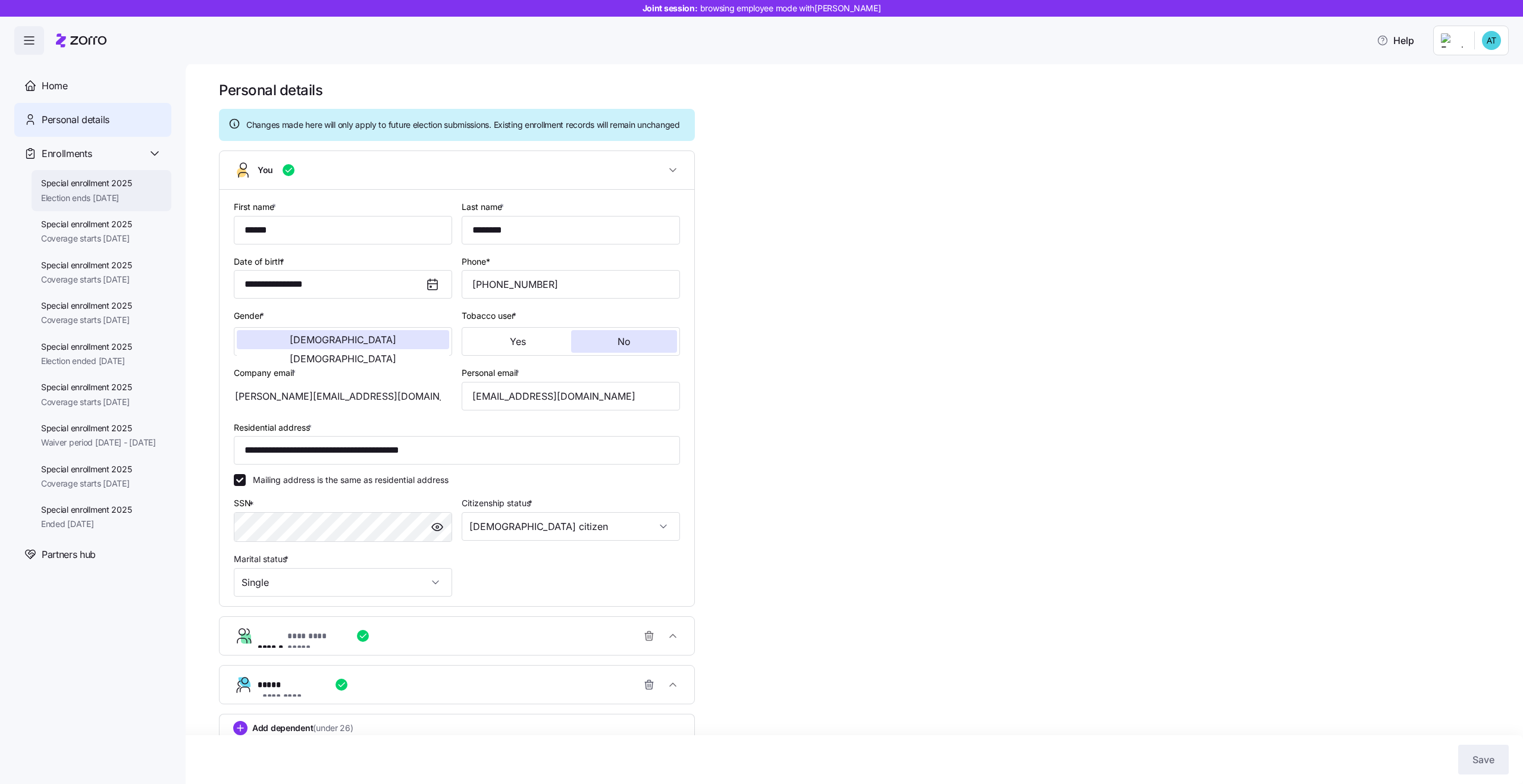
click at [102, 198] on span "Election ends 11/25/2025" at bounding box center [86, 198] width 91 height 12
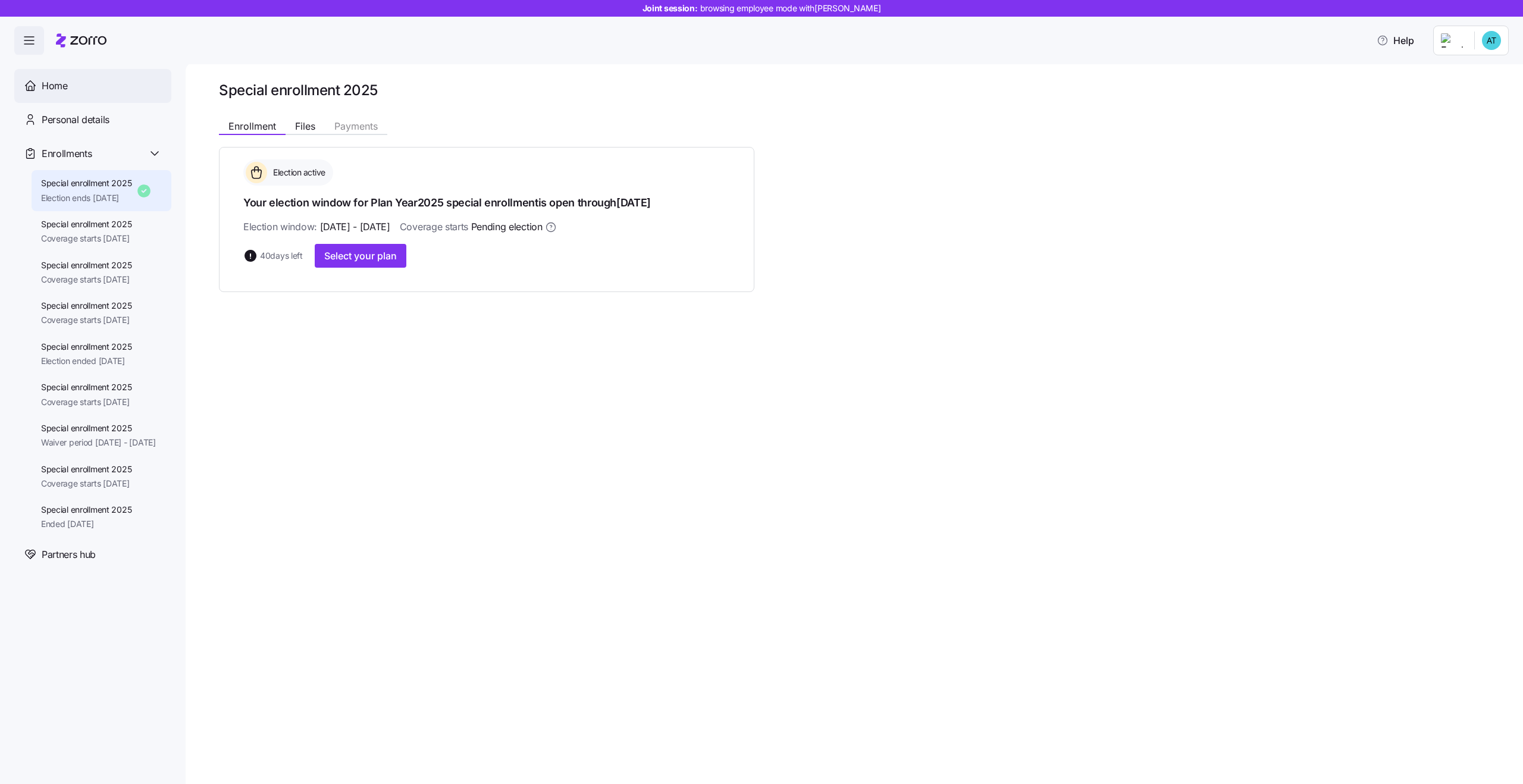
click at [89, 89] on div "Home" at bounding box center [102, 86] width 120 height 15
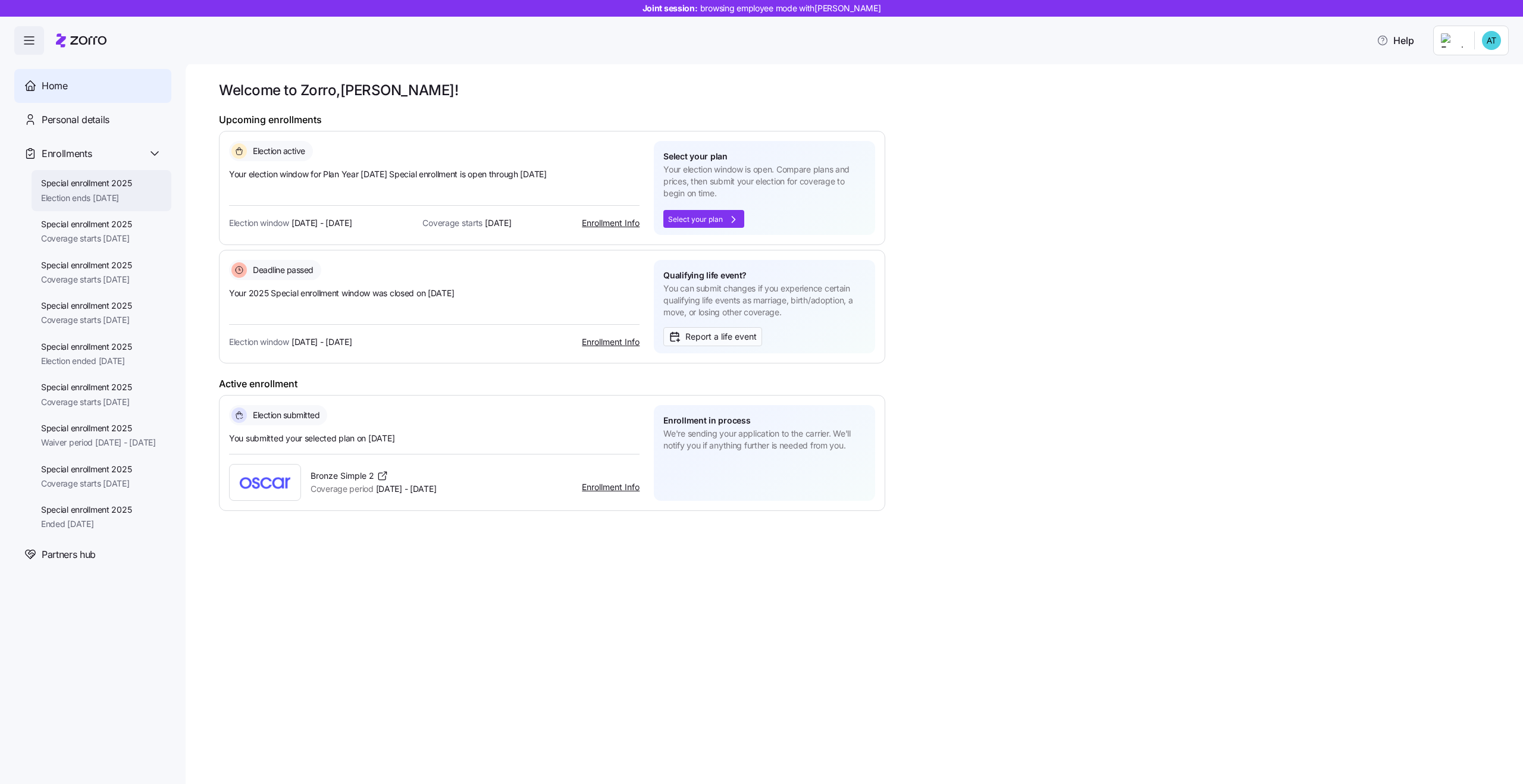
click at [50, 191] on div "Special enrollment 2025 Election ends 11/25/2025" at bounding box center [86, 191] width 91 height 27
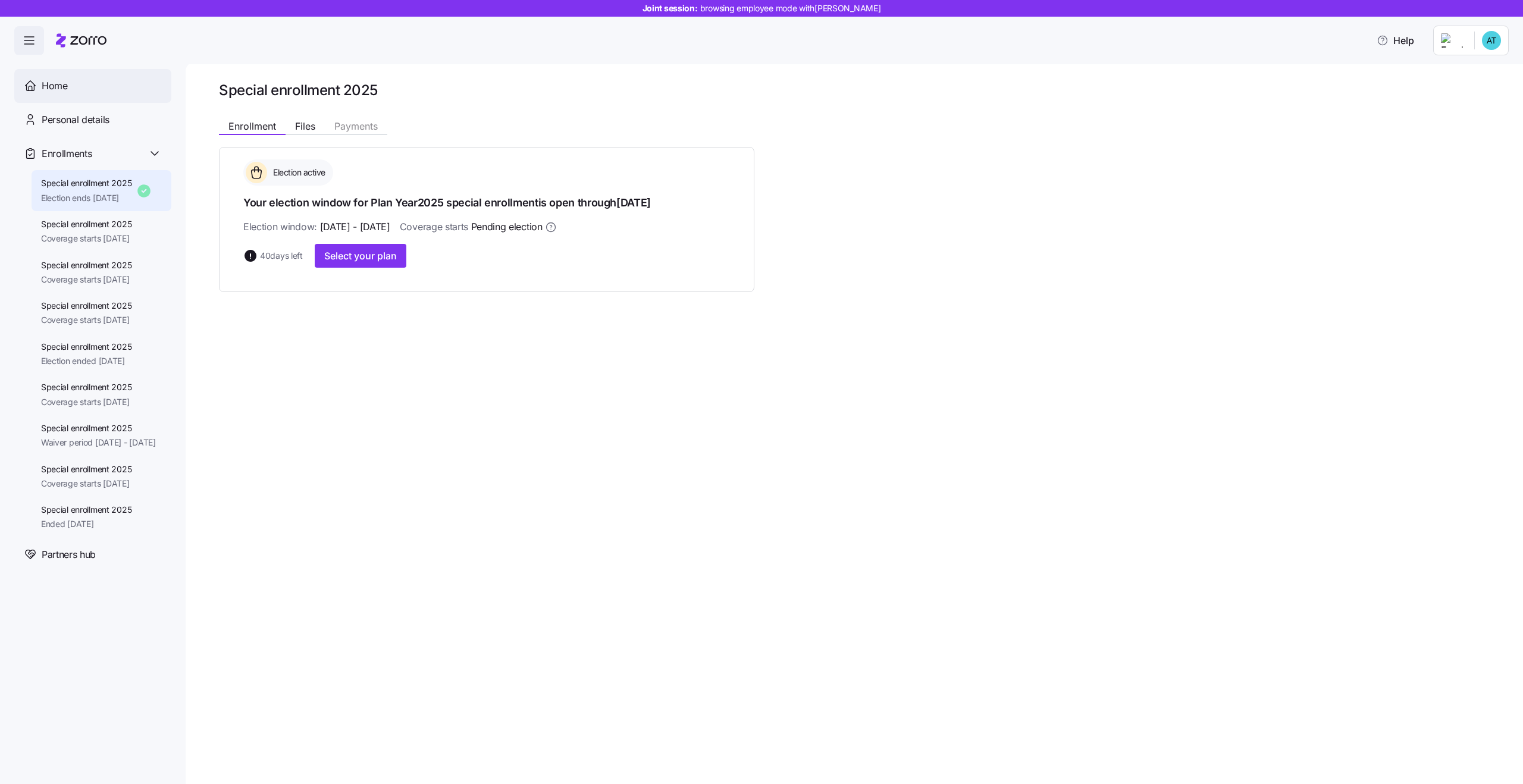
click at [65, 80] on span "Home" at bounding box center [55, 86] width 26 height 15
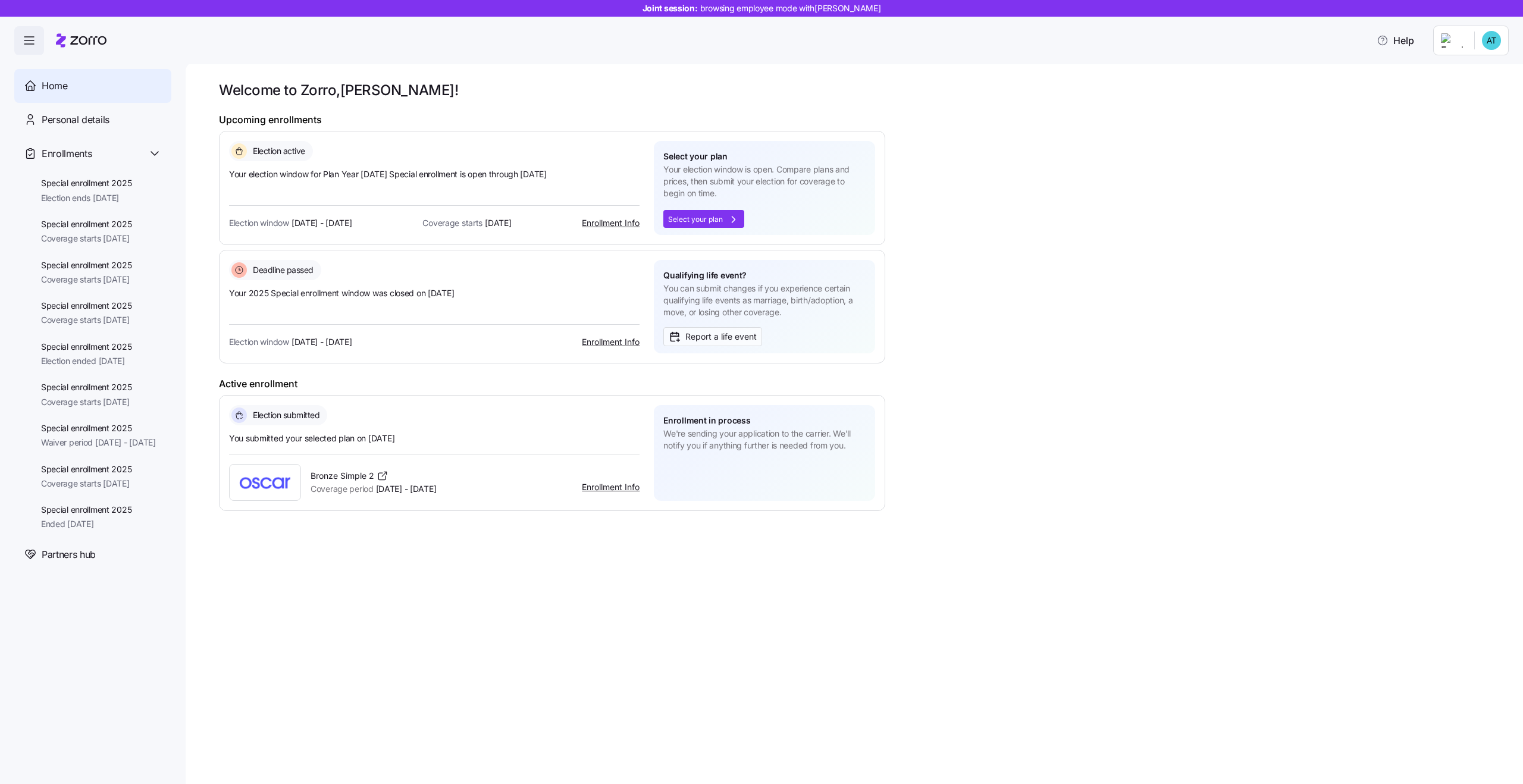
click at [298, 296] on span "Your 2025 Special enrollment window was closed on 09/24/2025" at bounding box center [434, 293] width 410 height 12
click at [341, 296] on span "Your 2025 Special enrollment window was closed on 09/24/2025" at bounding box center [434, 293] width 410 height 12
click at [698, 425] on span "Enrollment in process" at bounding box center [707, 421] width 87 height 12
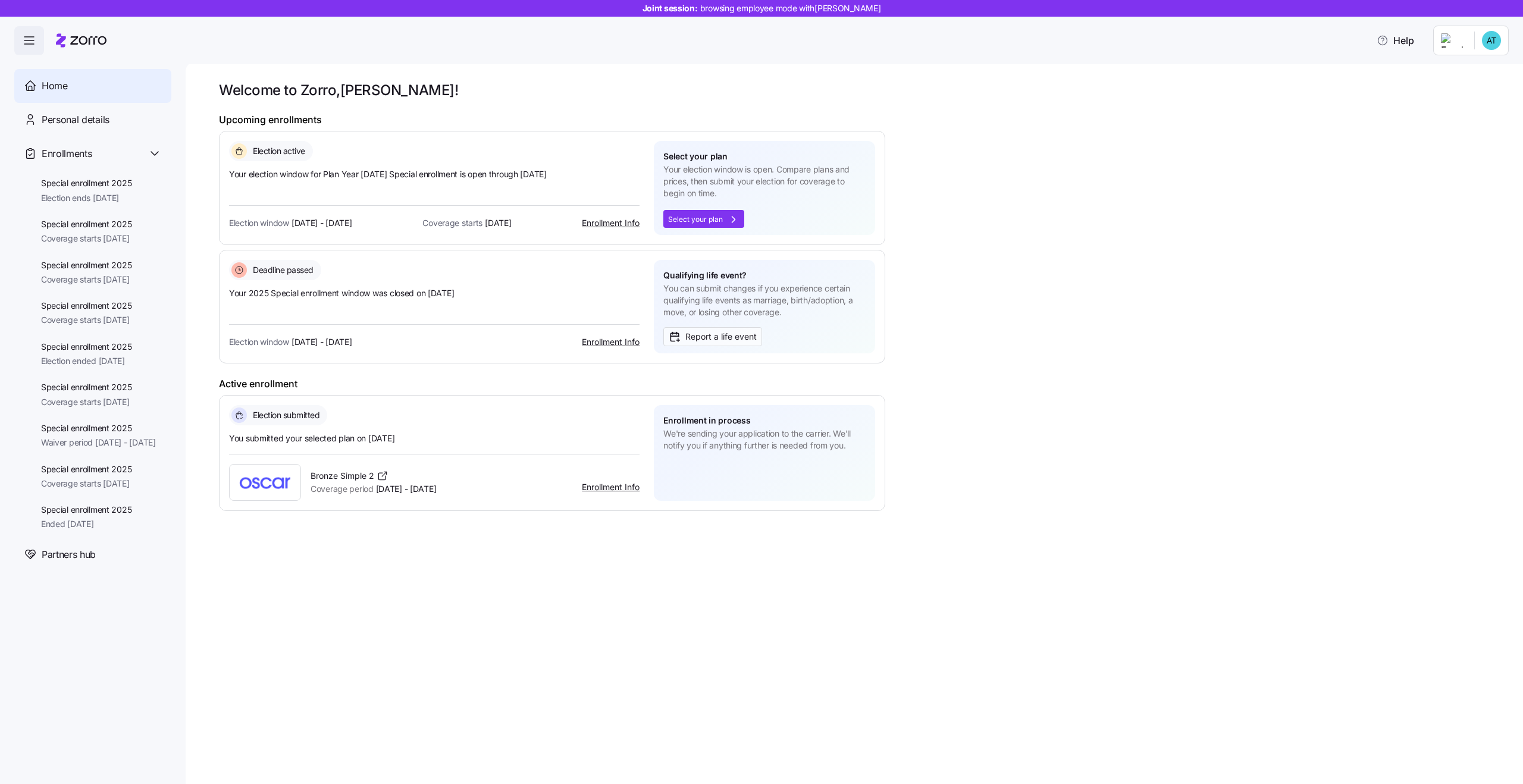
click at [698, 425] on span "Enrollment in process" at bounding box center [707, 421] width 87 height 12
click at [740, 441] on span "We're sending your application to the carrier. We'll notify you if anything fur…" at bounding box center [765, 440] width 203 height 25
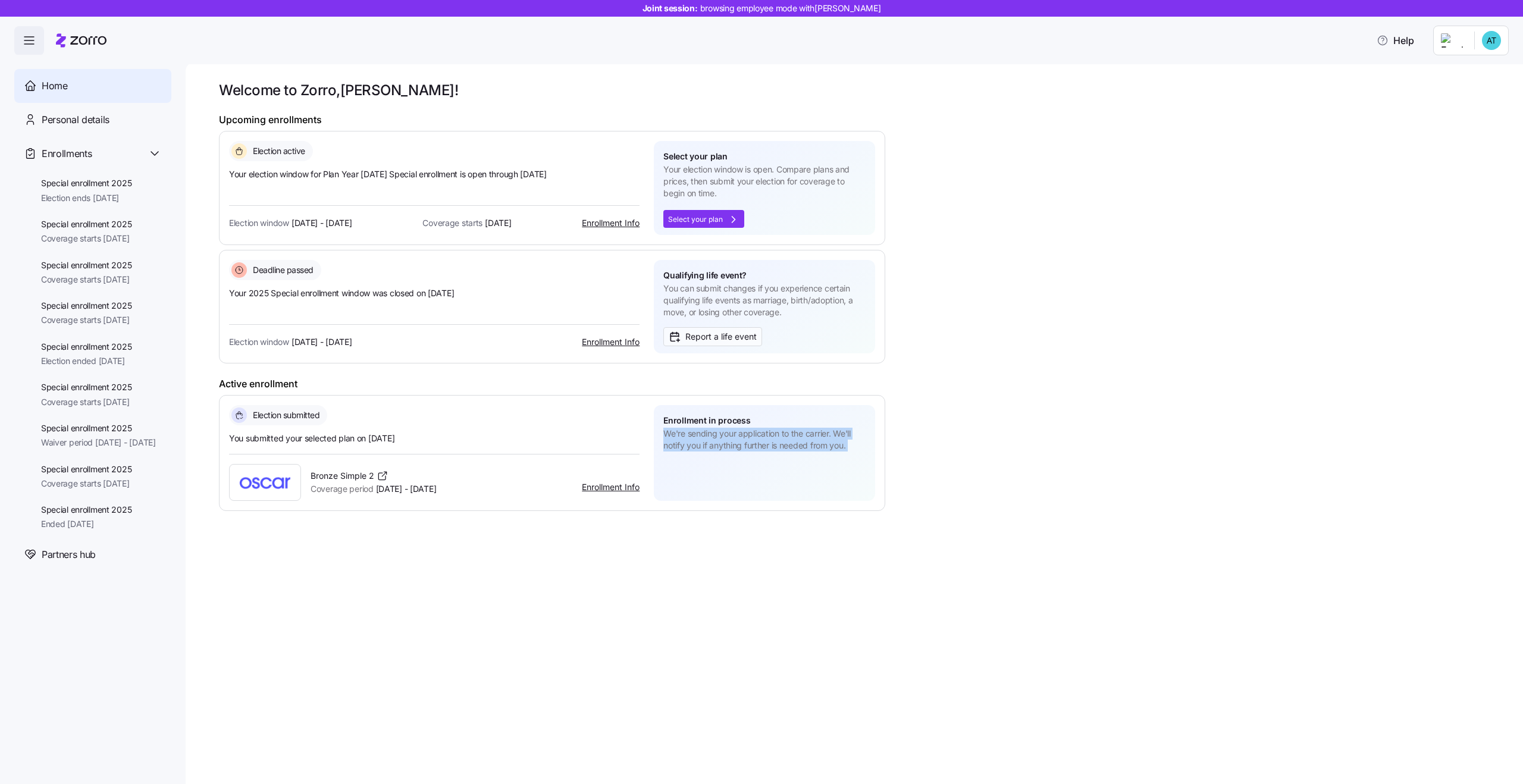
click at [713, 441] on span "We're sending your application to the carrier. We'll notify you if anything fur…" at bounding box center [765, 440] width 203 height 25
click at [752, 441] on span "We're sending your application to the carrier. We'll notify you if anything fur…" at bounding box center [765, 440] width 203 height 25
click at [389, 289] on span "Your 2025 Special enrollment window was closed on 09/24/2025" at bounding box center [434, 293] width 410 height 12
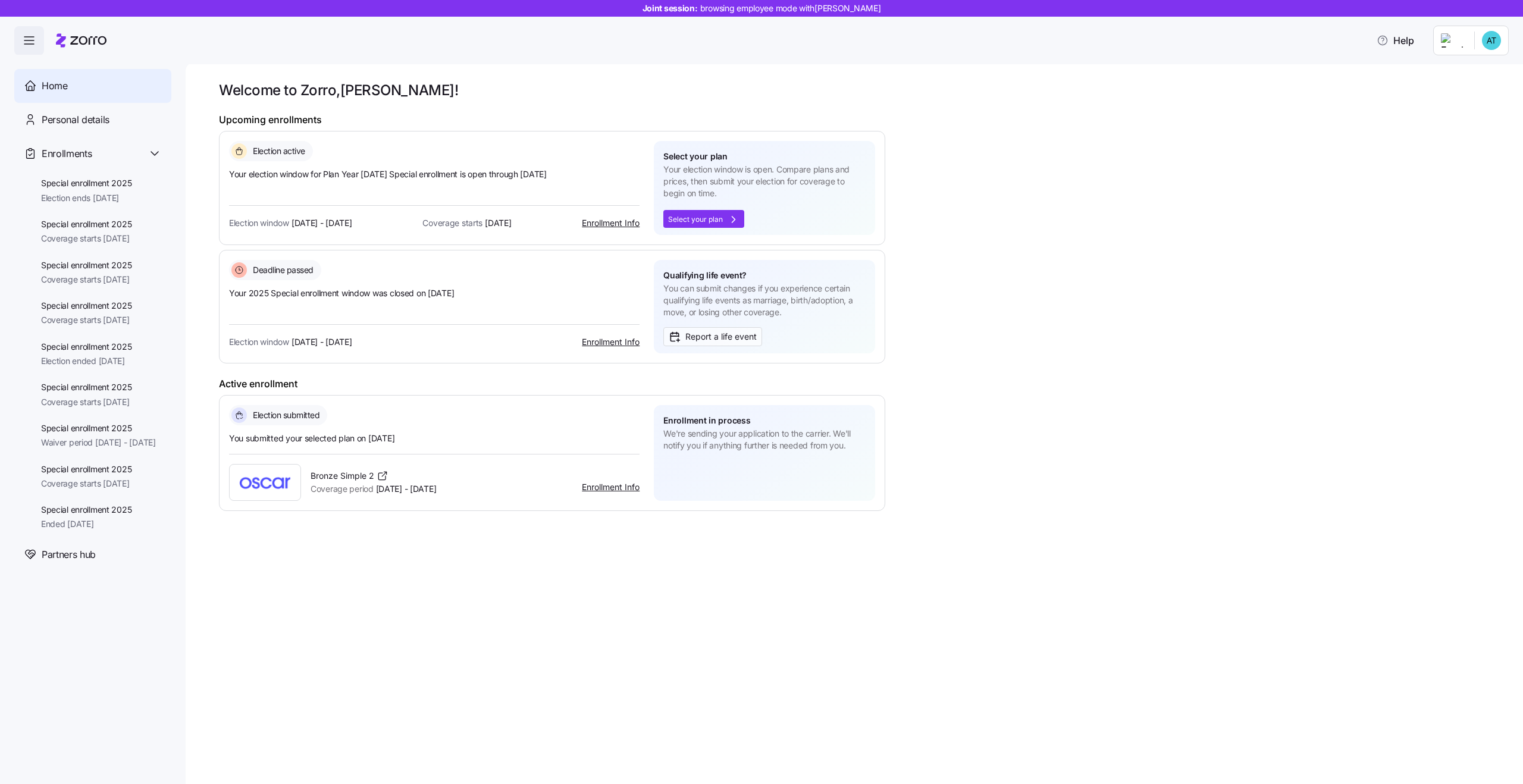
click at [389, 289] on span "Your 2025 Special enrollment window was closed on 09/24/2025" at bounding box center [434, 293] width 410 height 12
click at [424, 294] on span "Your 2025 Special enrollment window was closed on 09/24/2025" at bounding box center [434, 293] width 410 height 12
click at [704, 303] on span "You can submit changes if you experience certain qualifying life events as marr…" at bounding box center [765, 301] width 203 height 36
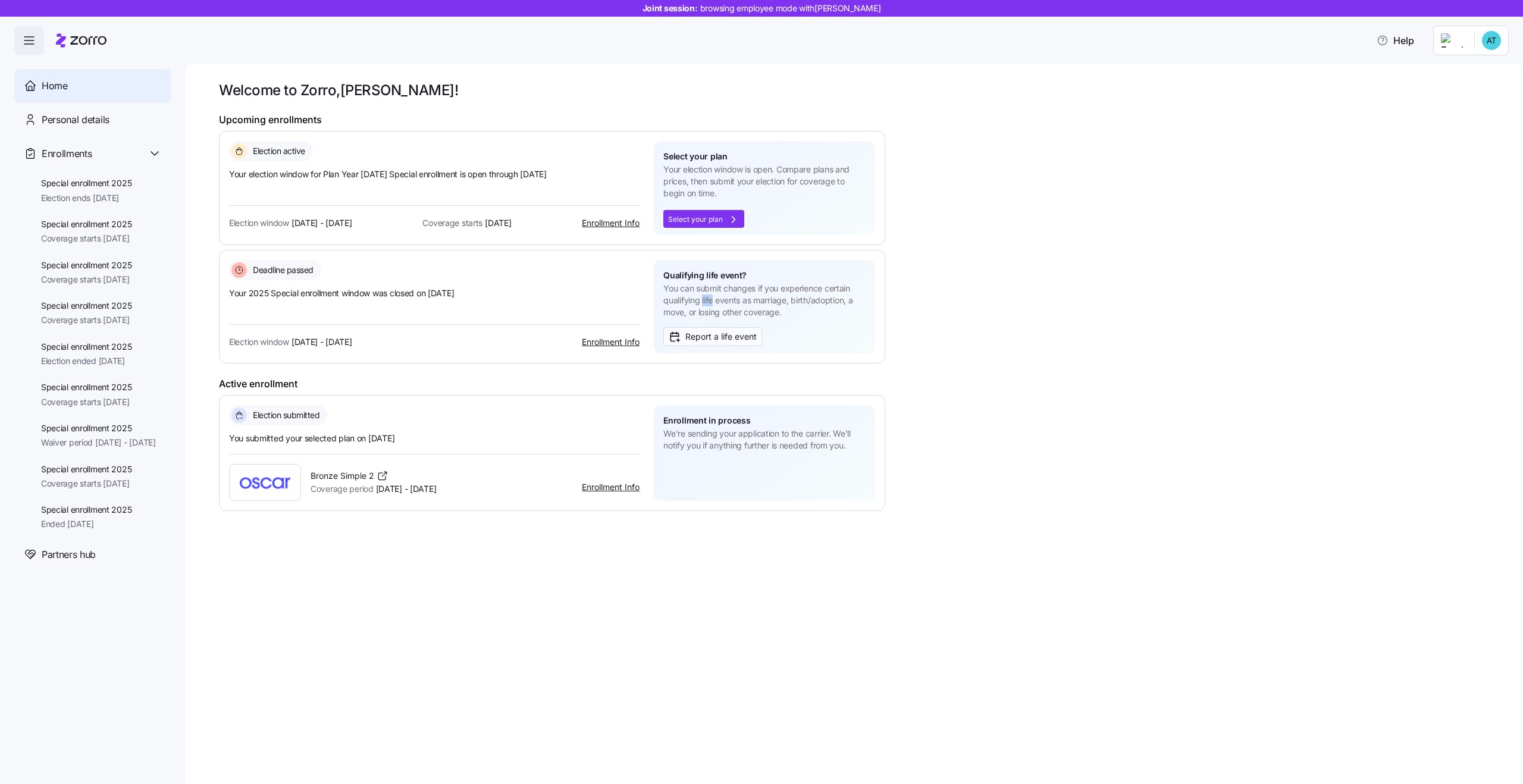
click at [704, 303] on span "You can submit changes if you experience certain qualifying life events as marr…" at bounding box center [765, 301] width 203 height 36
click at [694, 278] on span "Qualifying life event?" at bounding box center [704, 275] width 83 height 12
click at [741, 310] on span "You can submit changes if you experience certain qualifying life events as marr…" at bounding box center [765, 301] width 203 height 36
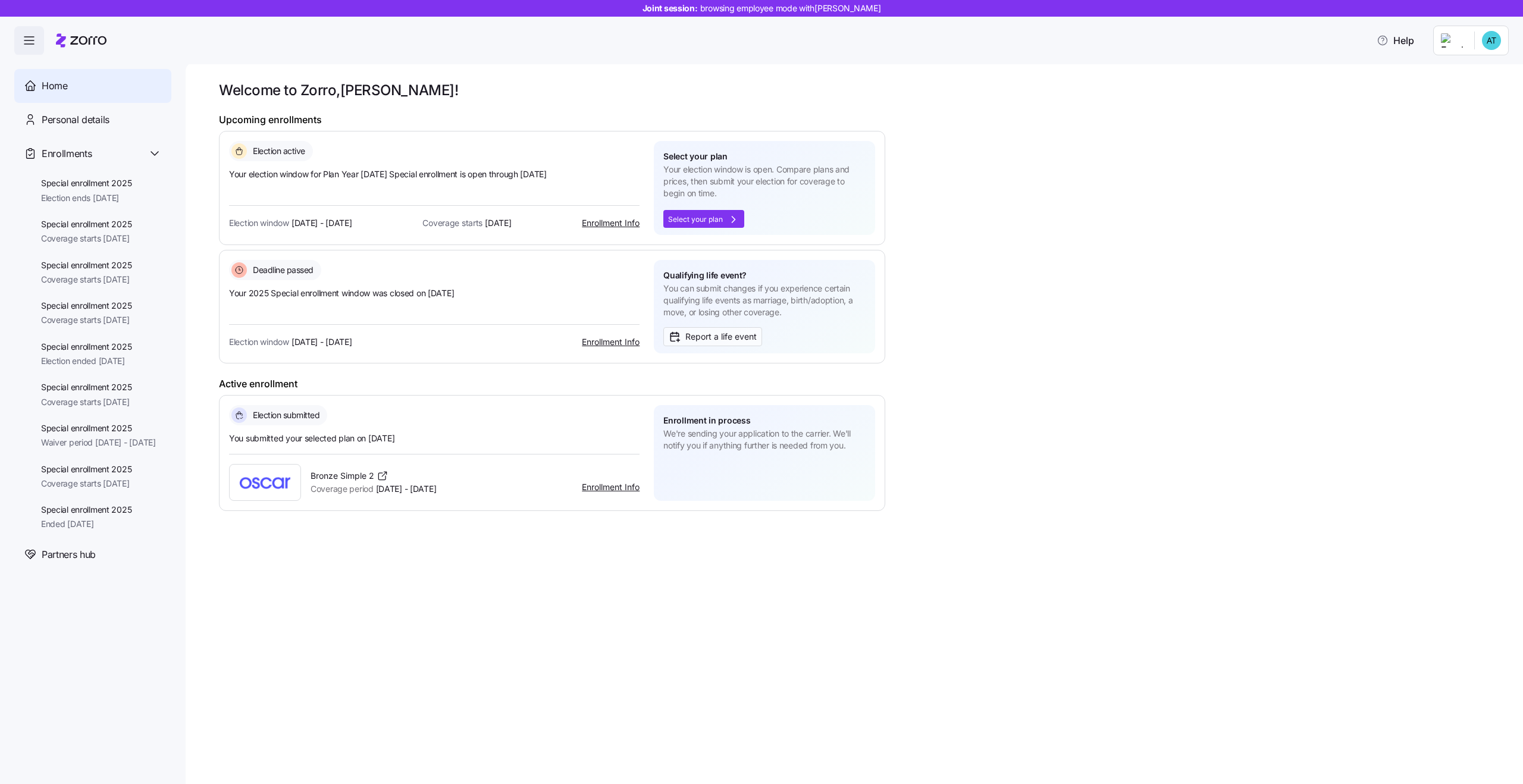
click at [741, 310] on span "You can submit changes if you experience certain qualifying life events as marr…" at bounding box center [765, 301] width 203 height 36
click at [718, 315] on span "You can submit changes if you experience certain qualifying life events as marr…" at bounding box center [765, 301] width 203 height 36
click at [727, 437] on span "We're sending your application to the carrier. We'll notify you if anything fur…" at bounding box center [765, 440] width 203 height 25
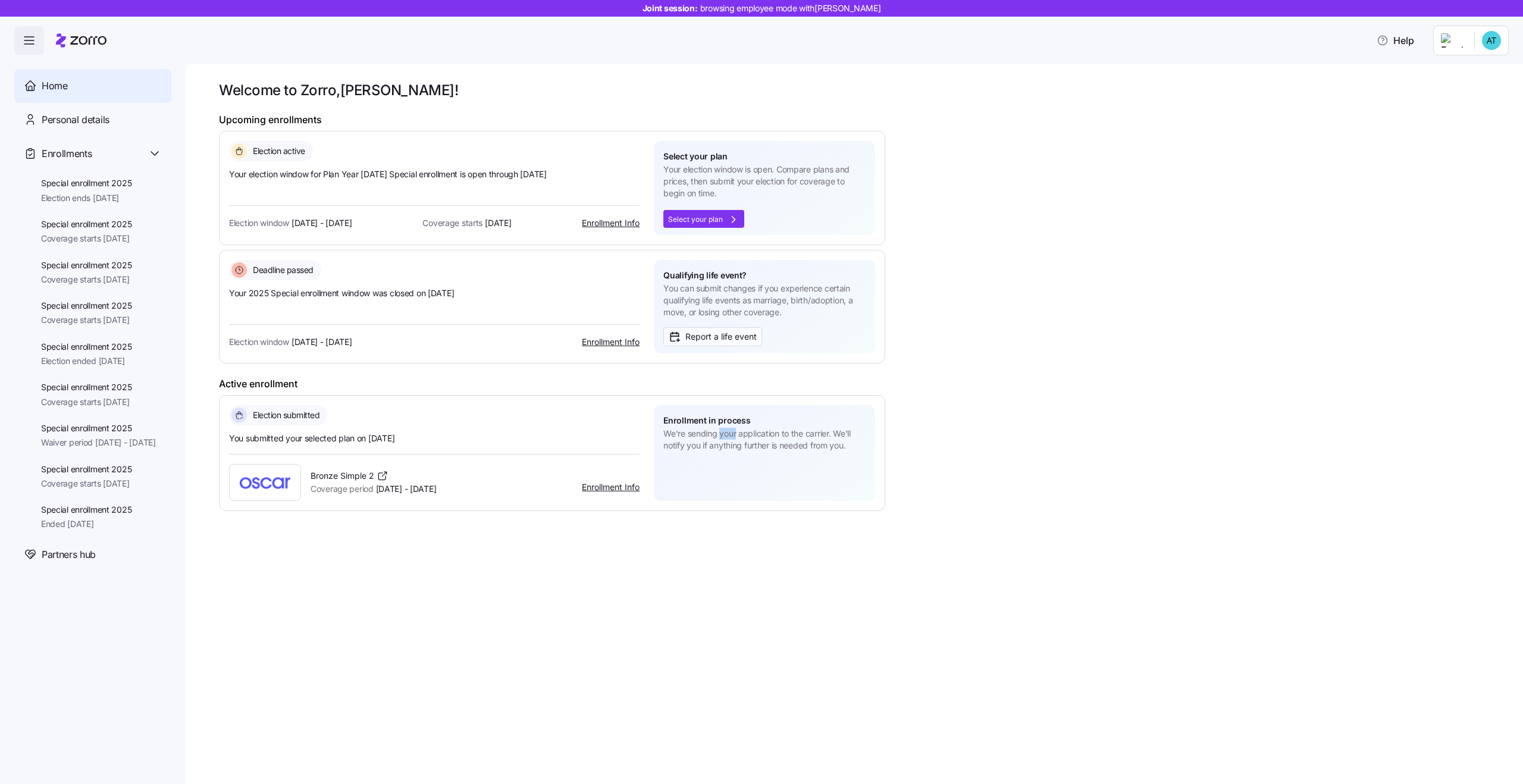
click at [727, 437] on span "We're sending your application to the carrier. We'll notify you if anything fur…" at bounding box center [765, 440] width 203 height 25
click at [768, 445] on span "We're sending your application to the carrier. We'll notify you if anything fur…" at bounding box center [765, 440] width 203 height 25
click at [385, 436] on span "You submitted your selected plan on Sep 2, 2025" at bounding box center [434, 439] width 410 height 12
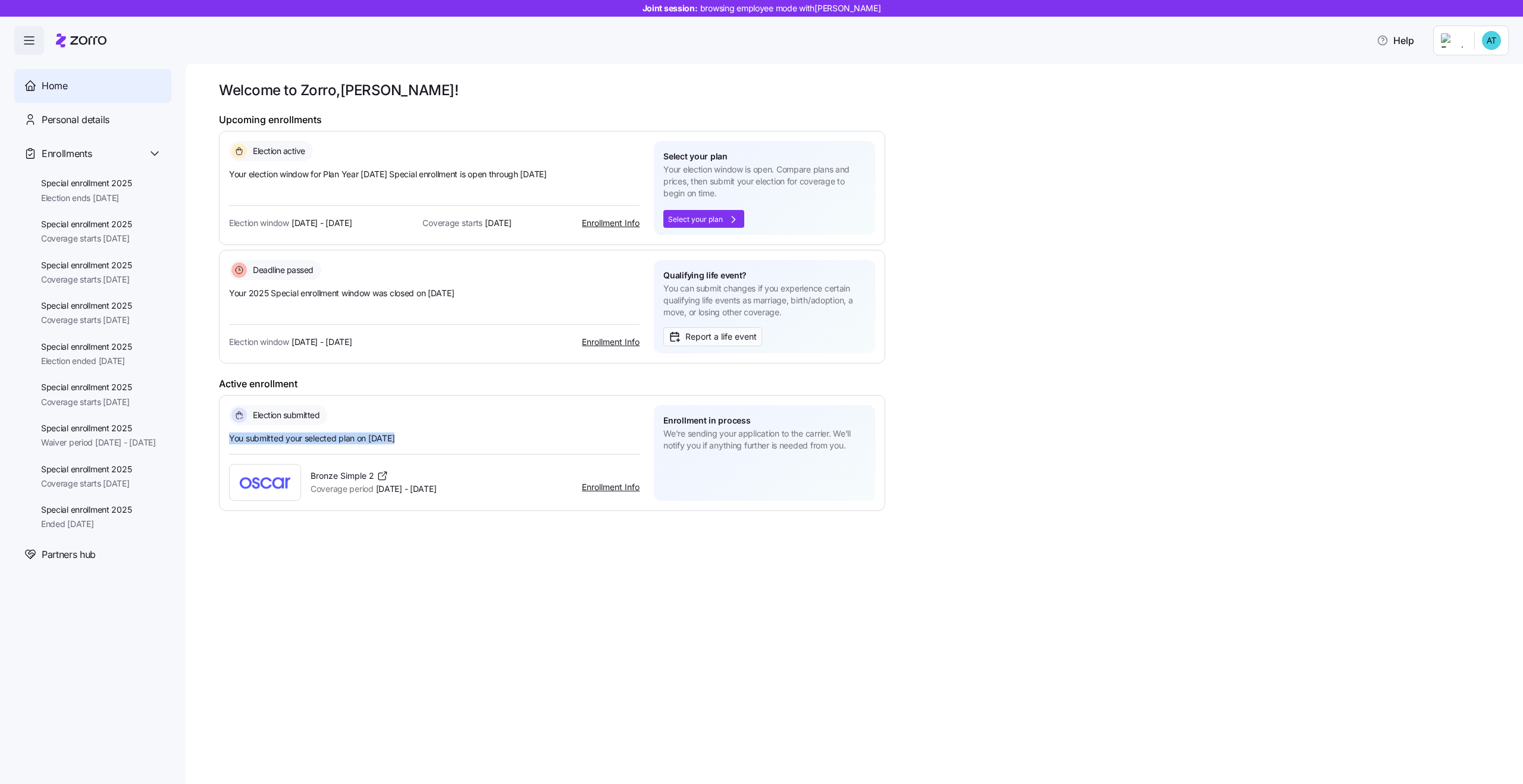
click at [353, 435] on span "You submitted your selected plan on Sep 2, 2025" at bounding box center [434, 439] width 410 height 12
click at [369, 442] on span "You submitted your selected plan on Sep 2, 2025" at bounding box center [434, 439] width 410 height 12
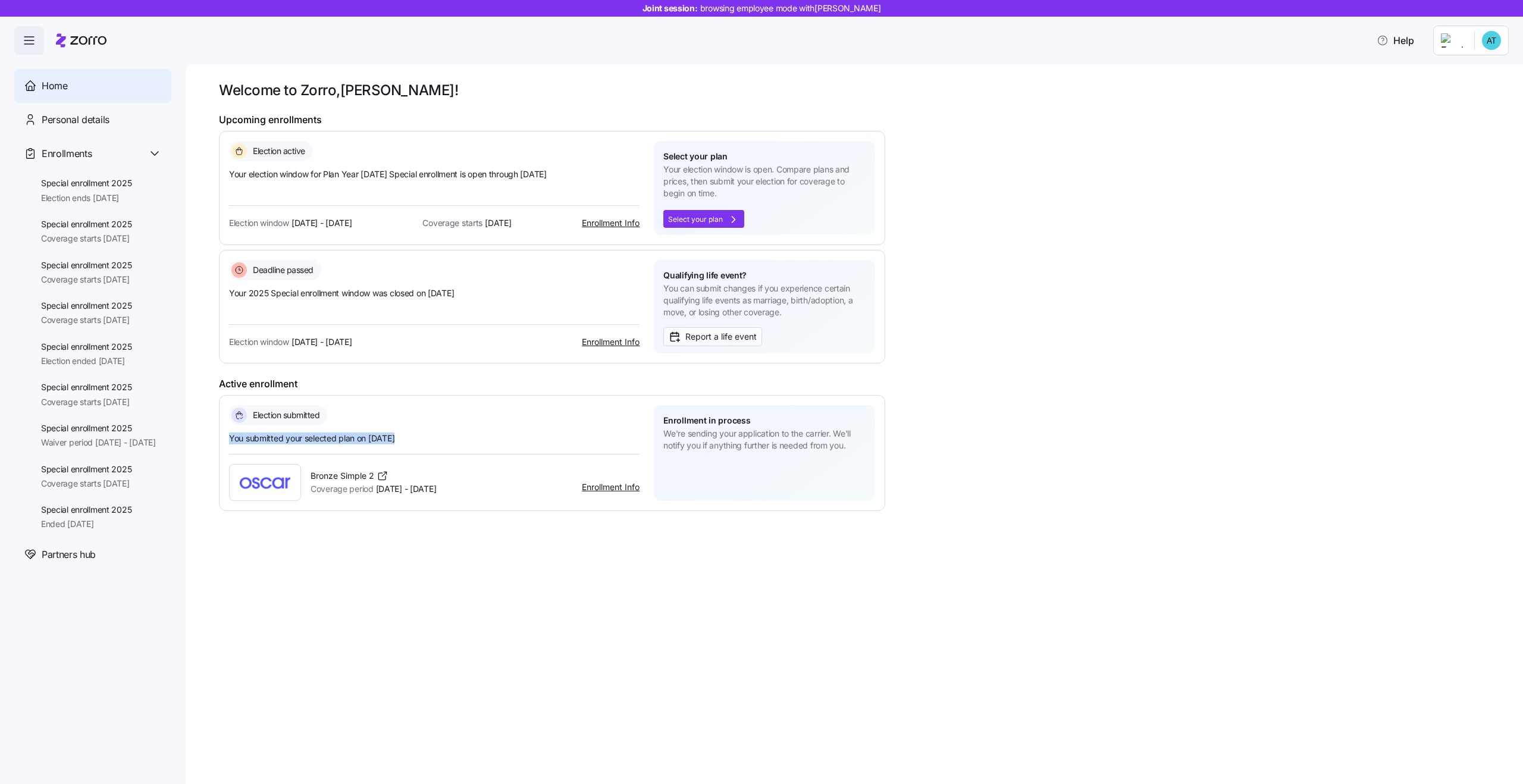
click at [306, 434] on span "You submitted your selected plan on Sep 2, 2025" at bounding box center [434, 439] width 410 height 12
click at [356, 439] on span "You submitted your selected plan on Sep 2, 2025" at bounding box center [434, 439] width 410 height 12
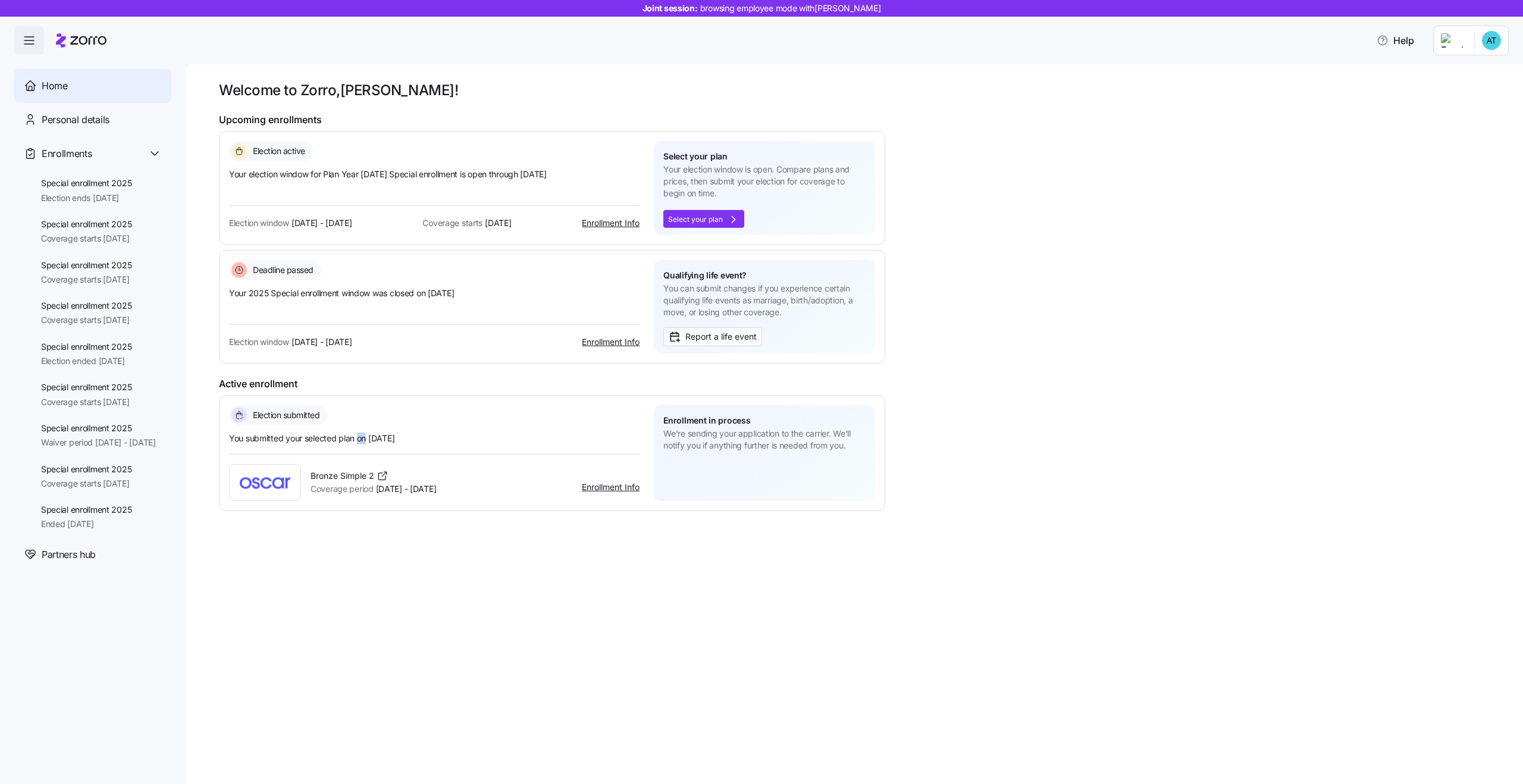
click at [356, 439] on span "You submitted your selected plan on Sep 2, 2025" at bounding box center [434, 439] width 410 height 12
click at [332, 438] on span "You submitted your selected plan on Sep 2, 2025" at bounding box center [434, 439] width 410 height 12
click at [299, 292] on span "Your 2025 Special enrollment window was closed on 09/24/2025" at bounding box center [434, 293] width 410 height 12
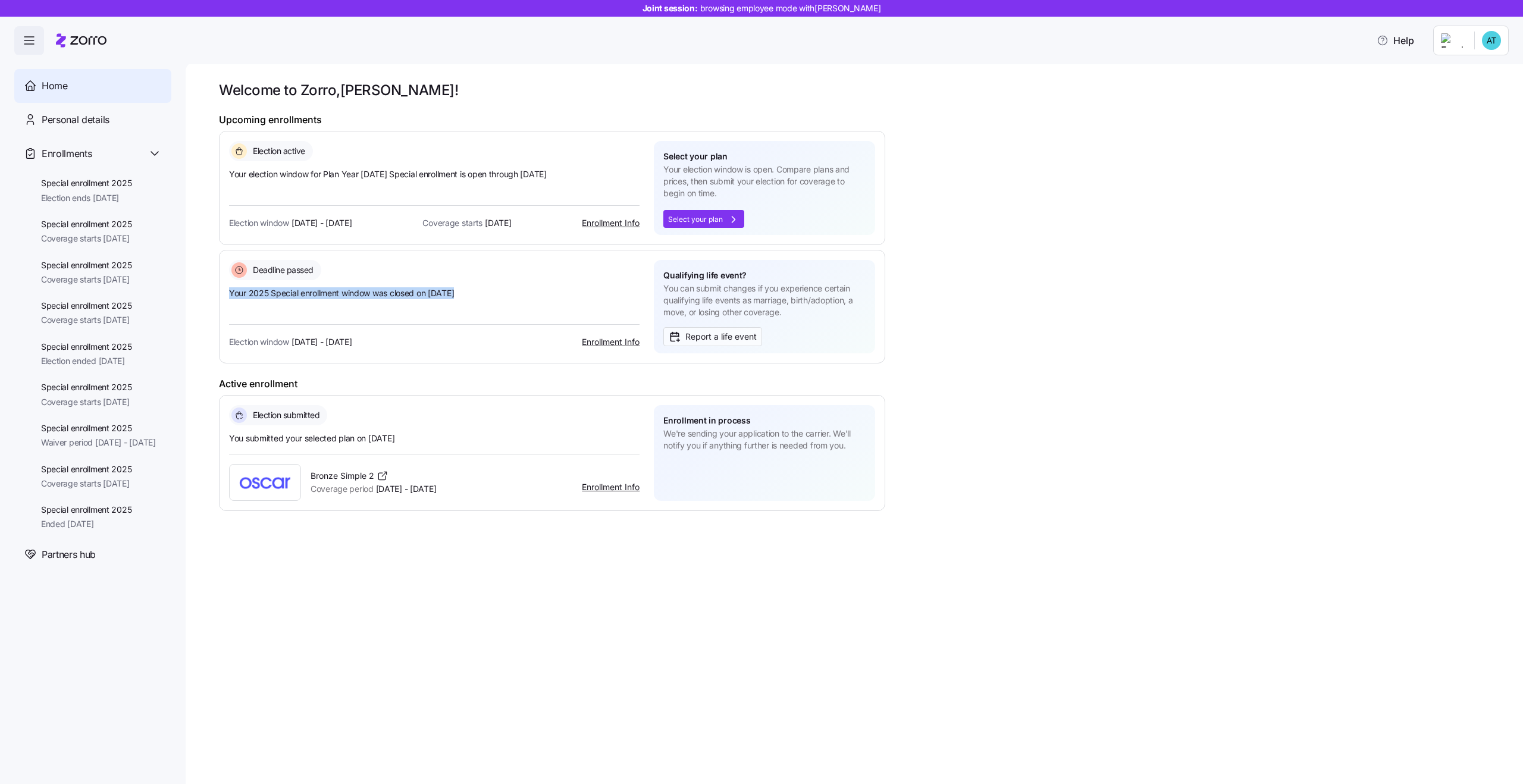
click at [339, 295] on span "Your 2025 Special enrollment window was closed on 09/24/2025" at bounding box center [434, 293] width 410 height 12
click at [696, 443] on span "We're sending your application to the carrier. We'll notify you if anything fur…" at bounding box center [765, 440] width 203 height 25
click at [749, 443] on span "We're sending your application to the carrier. We'll notify you if anything fur…" at bounding box center [765, 440] width 203 height 25
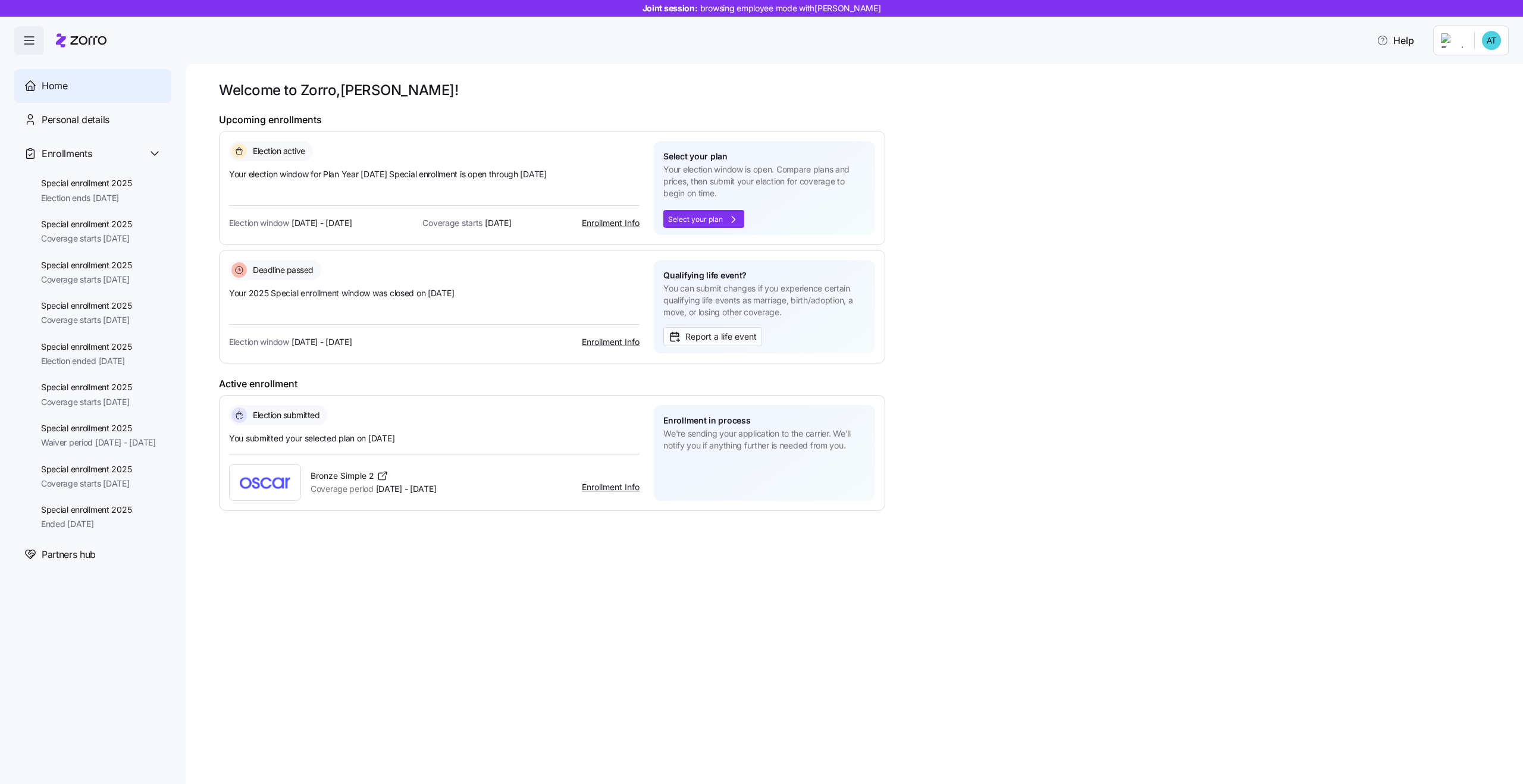
click at [604, 485] on link "Enrollment Info" at bounding box center [611, 486] width 58 height 10
click at [694, 289] on span "You can submit changes if you experience certain qualifying life events as marr…" at bounding box center [765, 301] width 203 height 36
click at [743, 302] on span "You can submit changes if you experience certain qualifying life events as marr…" at bounding box center [765, 301] width 203 height 36
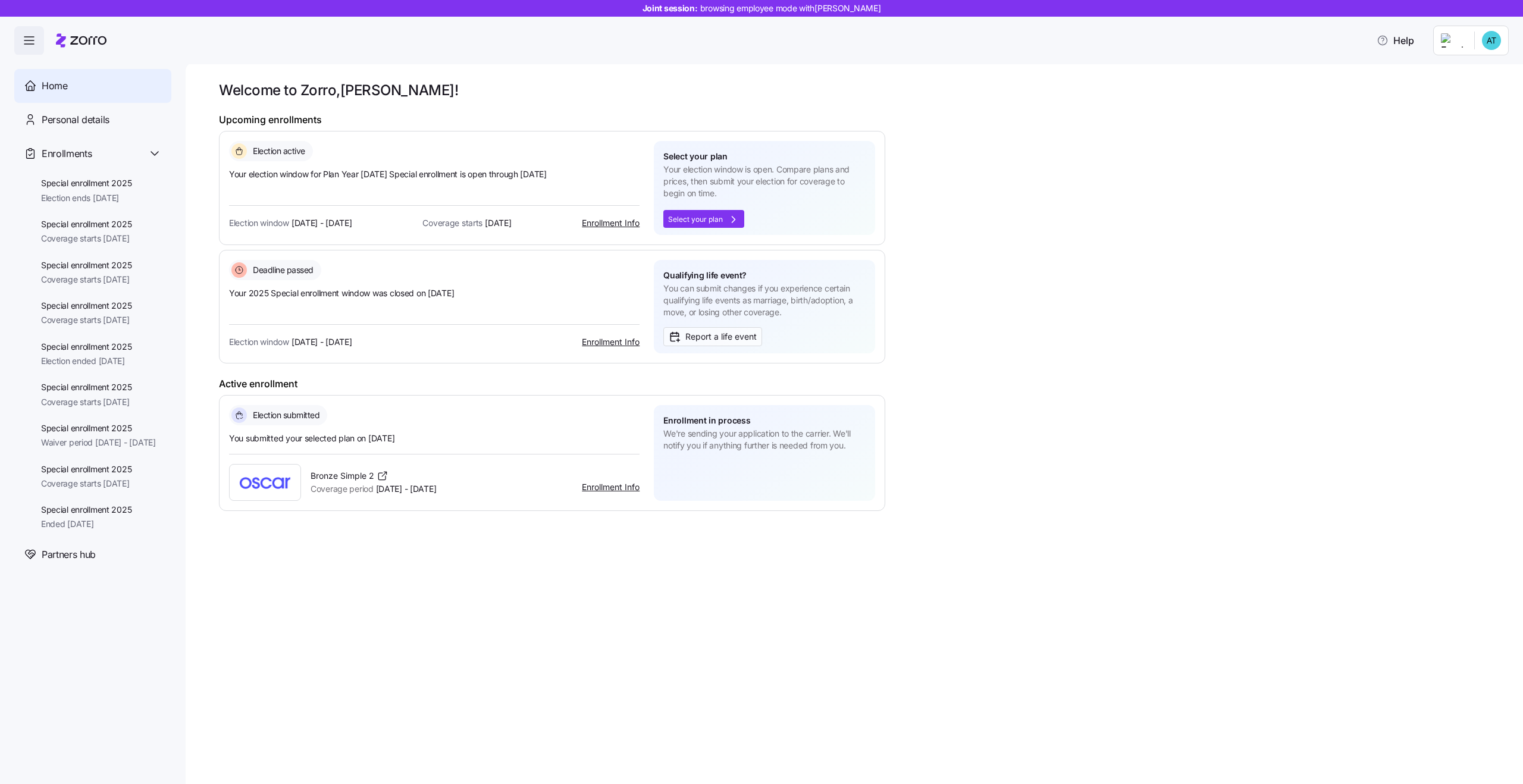
click at [723, 291] on span "You can submit changes if you experience certain qualifying life events as marr…" at bounding box center [765, 301] width 203 height 36
click at [740, 296] on span "You can submit changes if you experience certain qualifying life events as marr…" at bounding box center [765, 301] width 203 height 36
click at [709, 173] on span "Your election window is open. Compare plans and prices, then submit your electi…" at bounding box center [765, 182] width 203 height 36
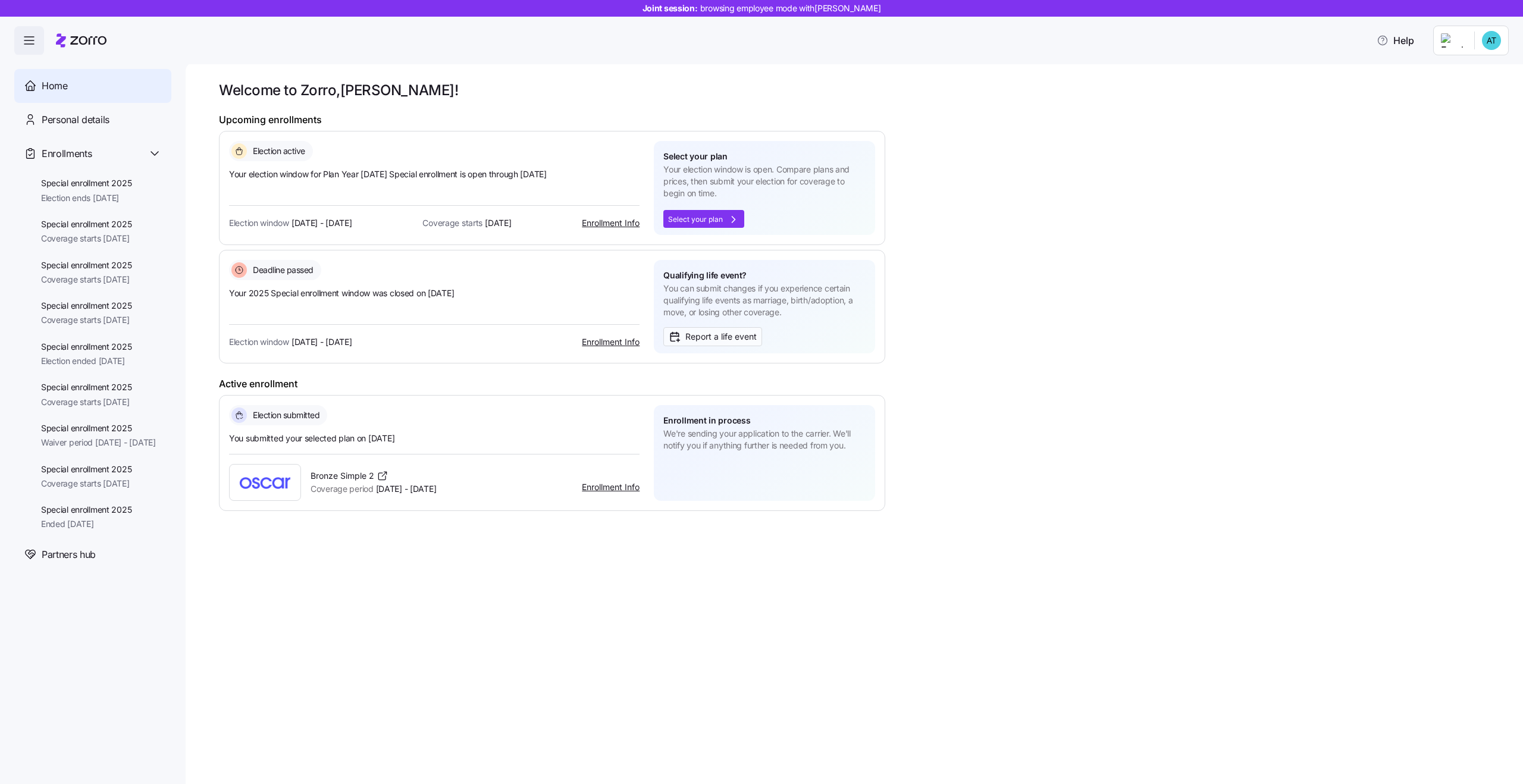
click at [709, 173] on span "Your election window is open. Compare plans and prices, then submit your electi…" at bounding box center [765, 182] width 203 height 36
click at [723, 174] on span "Your election window is open. Compare plans and prices, then submit your electi…" at bounding box center [765, 182] width 203 height 36
click at [749, 444] on span "We're sending your application to the carrier. We'll notify you if anything fur…" at bounding box center [765, 440] width 203 height 25
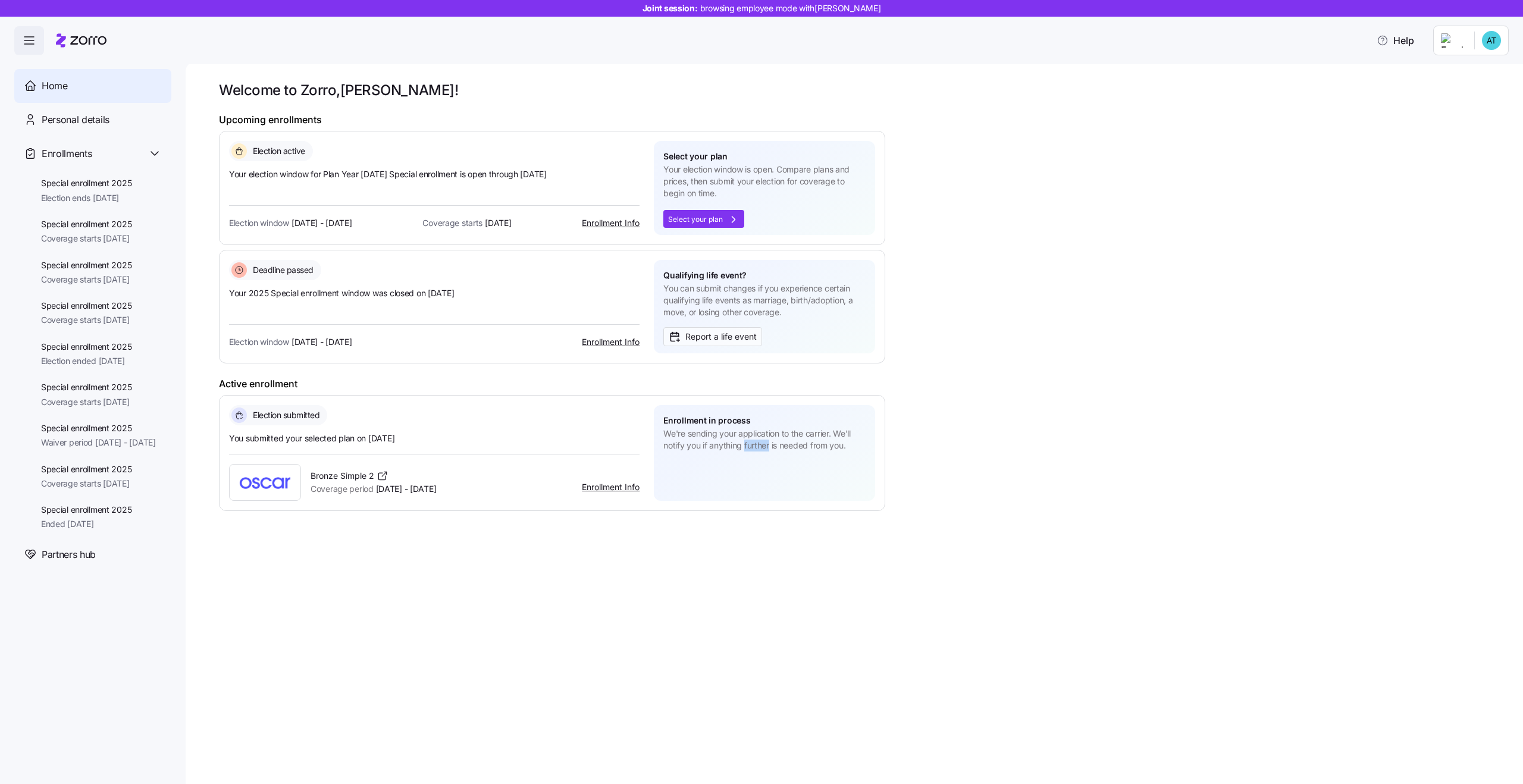
click at [749, 444] on span "We're sending your application to the carrier. We'll notify you if anything fur…" at bounding box center [765, 440] width 203 height 25
click at [729, 440] on span "We're sending your application to the carrier. We'll notify you if anything fur…" at bounding box center [765, 440] width 203 height 25
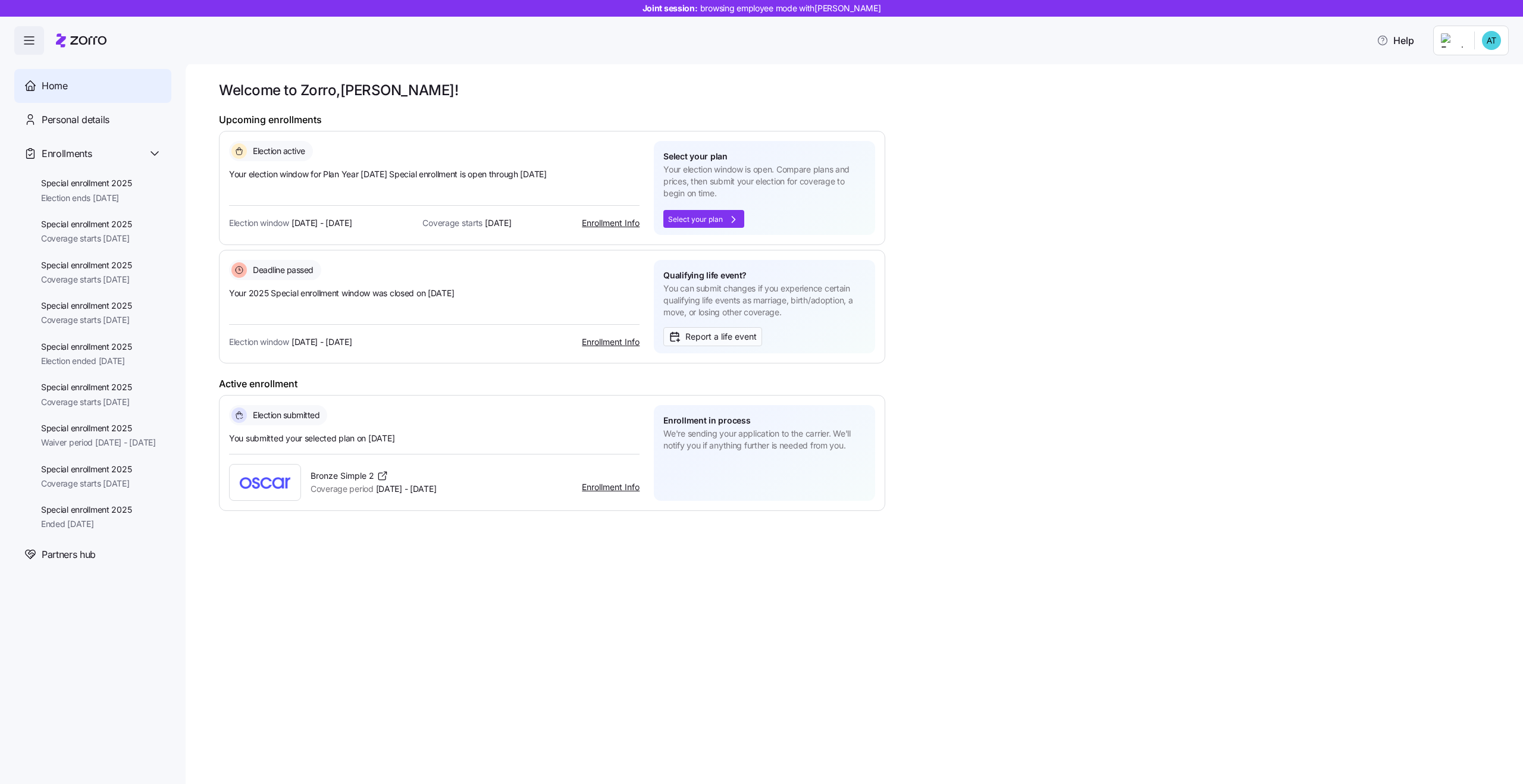
click at [729, 440] on span "We're sending your application to the carrier. We'll notify you if anything fur…" at bounding box center [765, 440] width 203 height 25
click at [762, 442] on span "We're sending your application to the carrier. We'll notify you if anything fur…" at bounding box center [765, 440] width 203 height 25
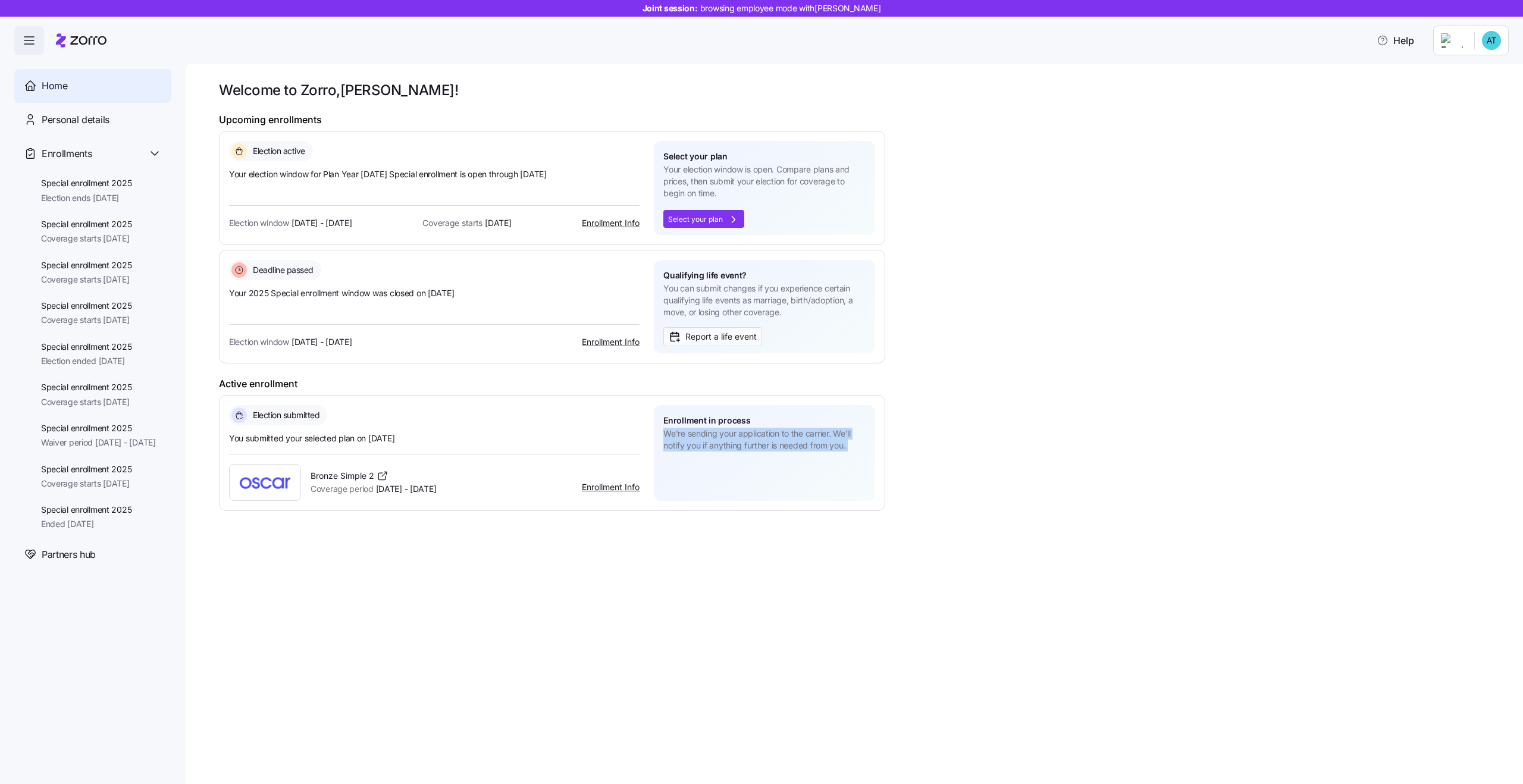
click at [734, 442] on span "We're sending your application to the carrier. We'll notify you if anything fur…" at bounding box center [765, 440] width 203 height 25
click at [712, 303] on span "You can submit changes if you experience certain qualifying life events as marr…" at bounding box center [765, 301] width 203 height 36
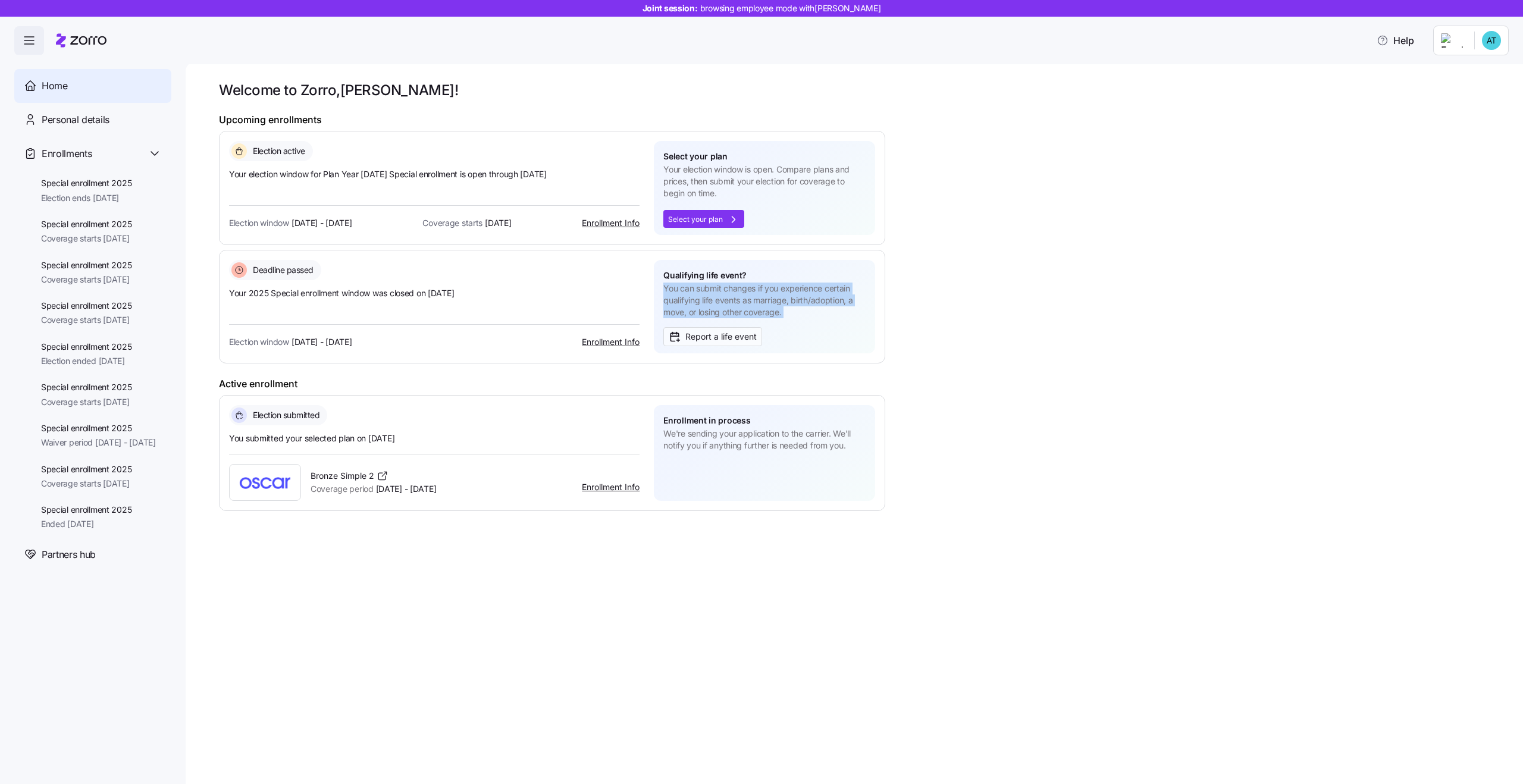
click at [762, 304] on span "You can submit changes if you experience certain qualifying life events as marr…" at bounding box center [765, 301] width 203 height 36
click at [365, 433] on span "You submitted your selected plan on Sep 2, 2025" at bounding box center [434, 439] width 410 height 12
click at [317, 446] on div "Election submitted You submitted your selected plan on Sep 2, 2025 Bronze Simpl…" at bounding box center [434, 453] width 410 height 96
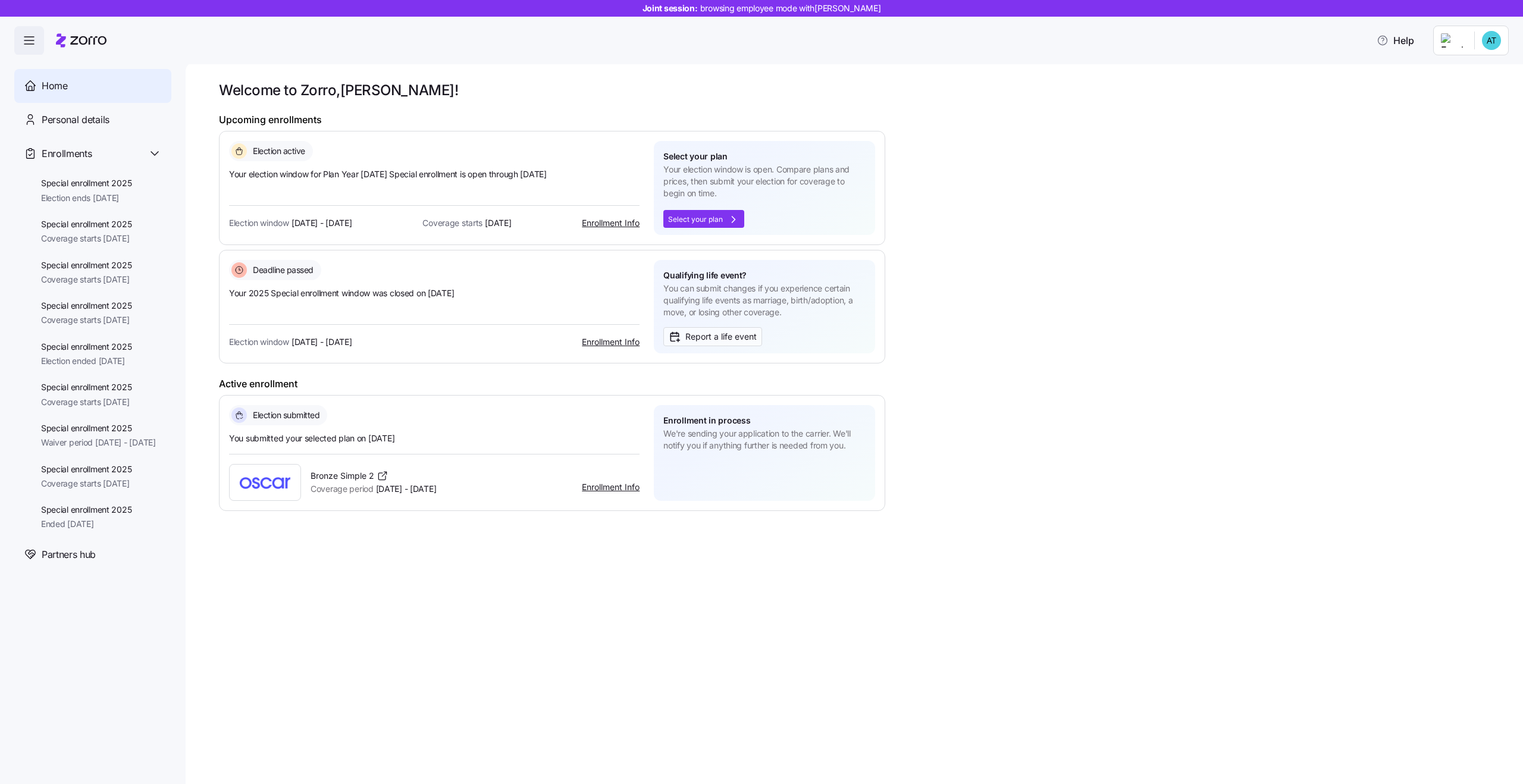
click at [313, 438] on span "You submitted your selected plan on Sep 2, 2025" at bounding box center [434, 439] width 410 height 12
click at [382, 450] on div "Election submitted You submitted your selected plan on Sep 2, 2025 Bronze Simpl…" at bounding box center [434, 453] width 410 height 96
click at [614, 487] on link "Enrollment Info" at bounding box center [611, 486] width 58 height 10
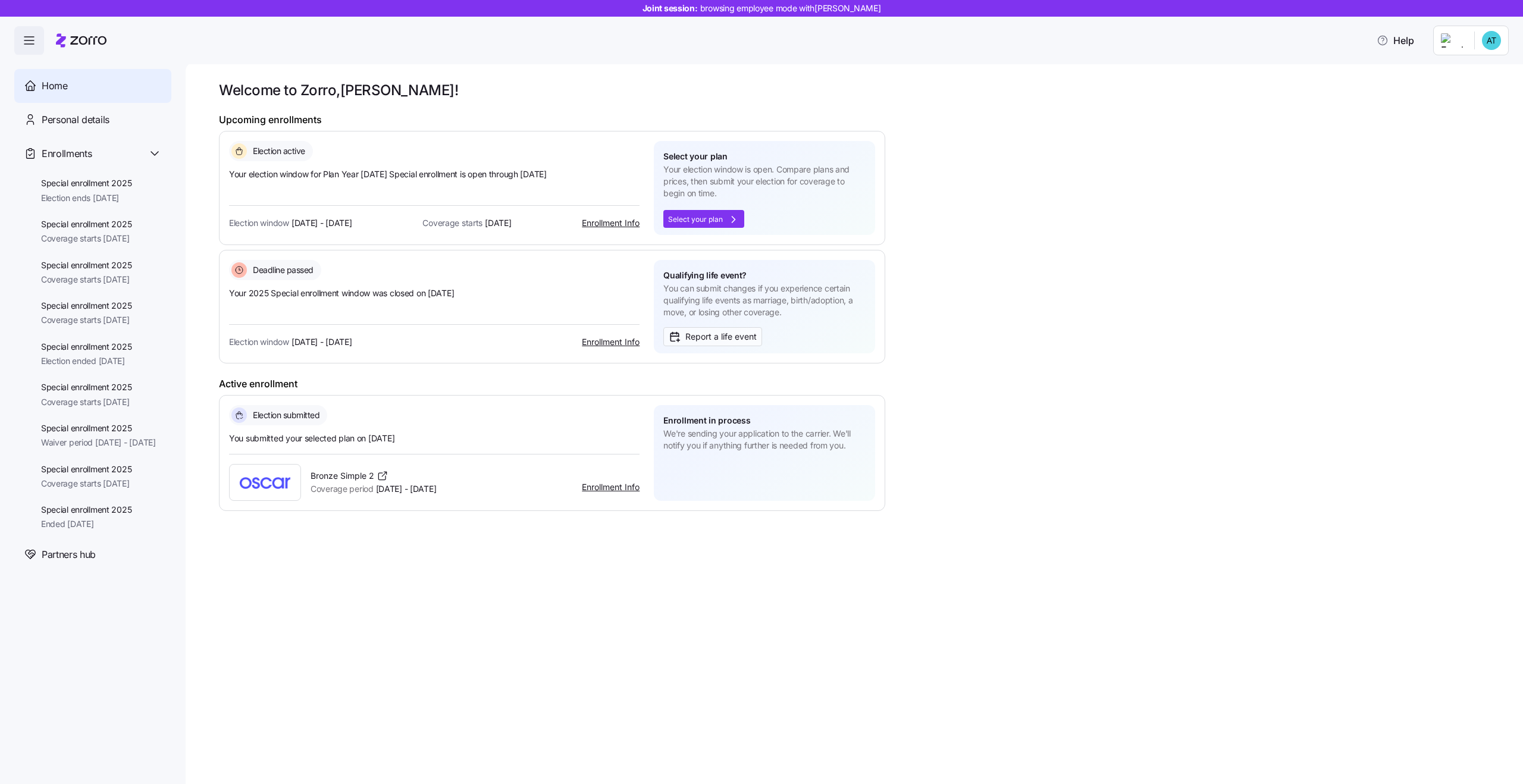
click at [612, 223] on link "Enrollment Info" at bounding box center [611, 222] width 58 height 10
click at [69, 203] on div "Special enrollment 2025 Election ends 11/25/2025" at bounding box center [101, 191] width 140 height 41
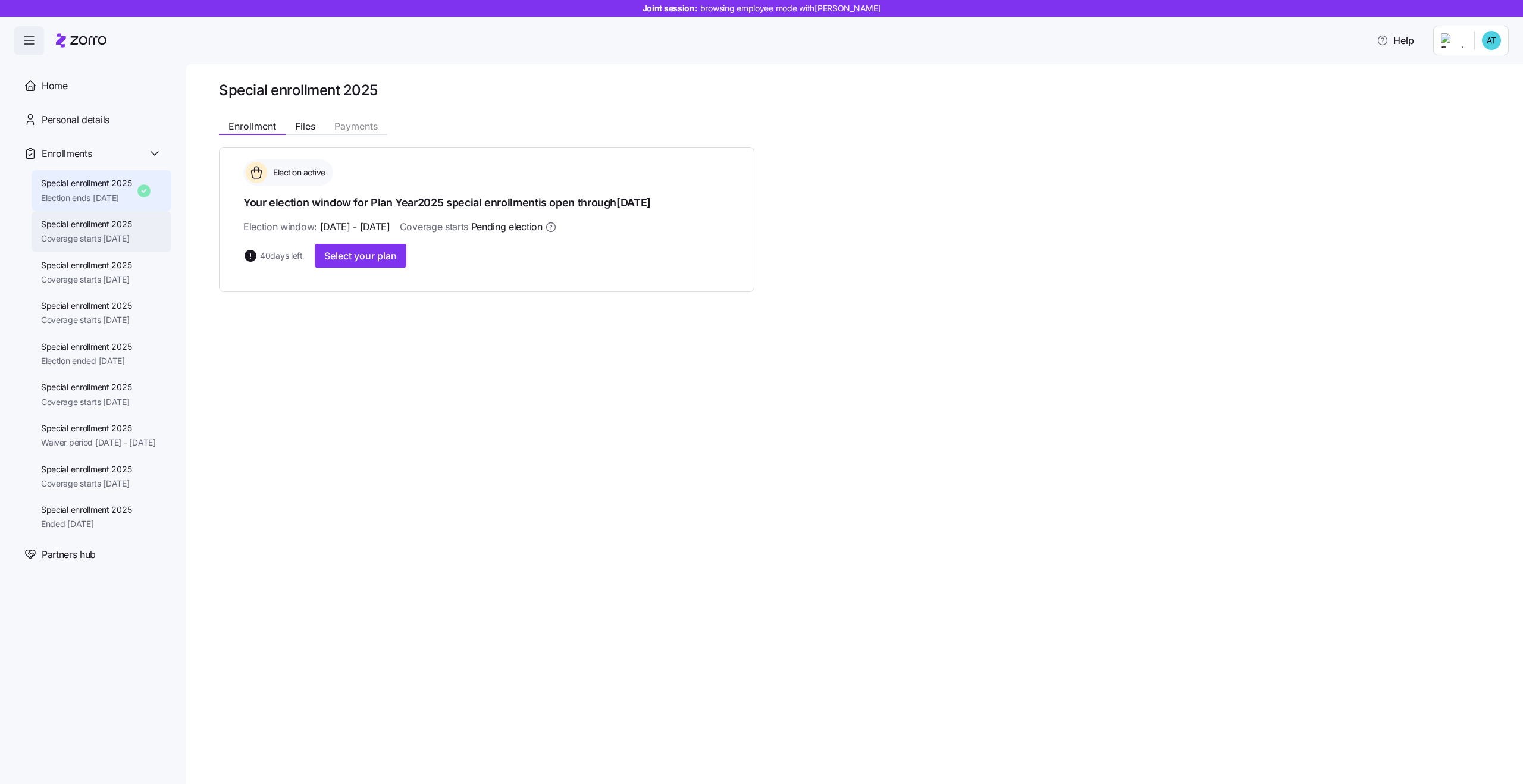
click at [132, 234] on span "Coverage starts 10/01/2025" at bounding box center [86, 239] width 91 height 12
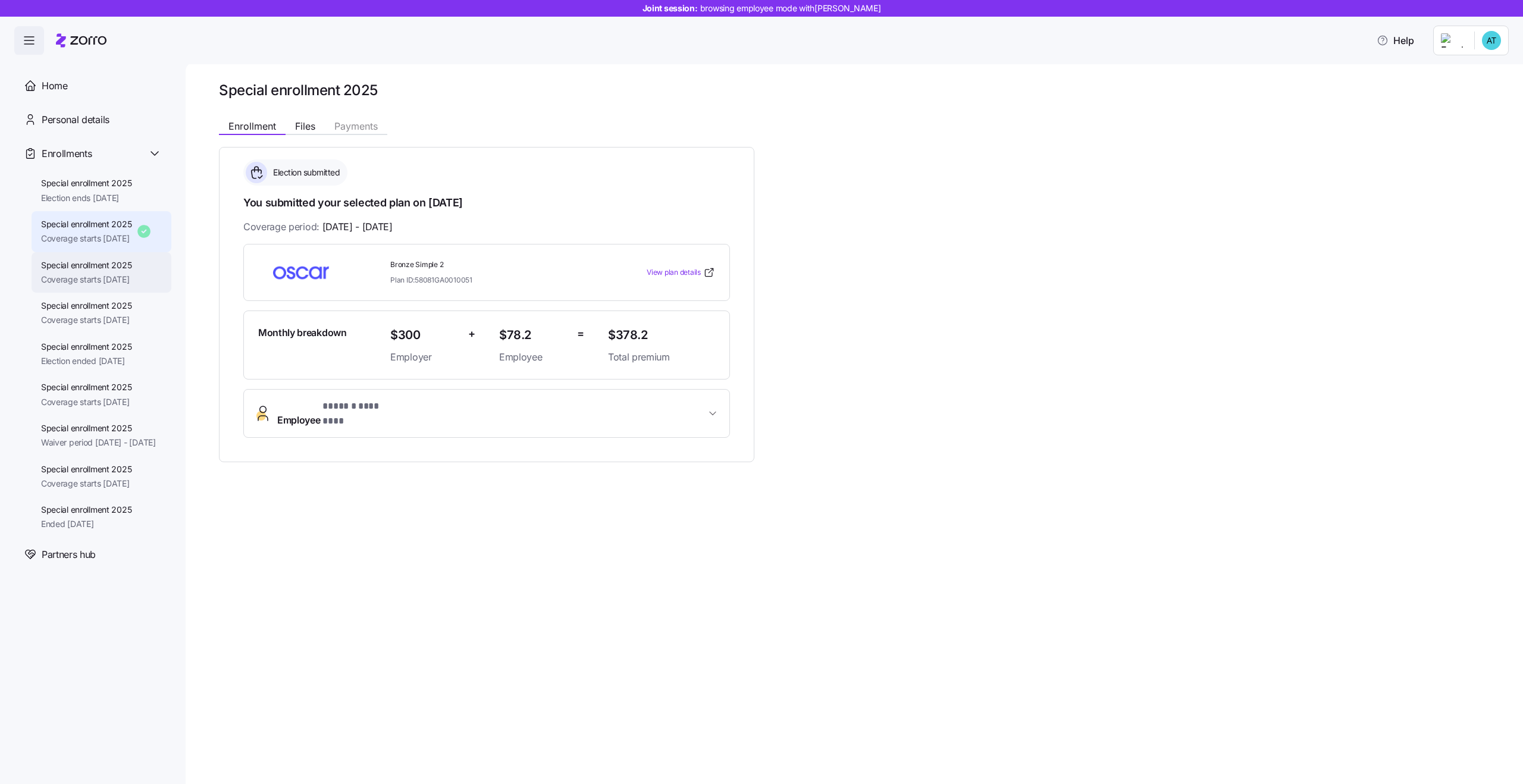
click at [59, 289] on div "Special enrollment 2025 Coverage starts 10/01/2025" at bounding box center [101, 272] width 140 height 41
click at [68, 306] on span "Special enrollment 2025" at bounding box center [86, 306] width 91 height 12
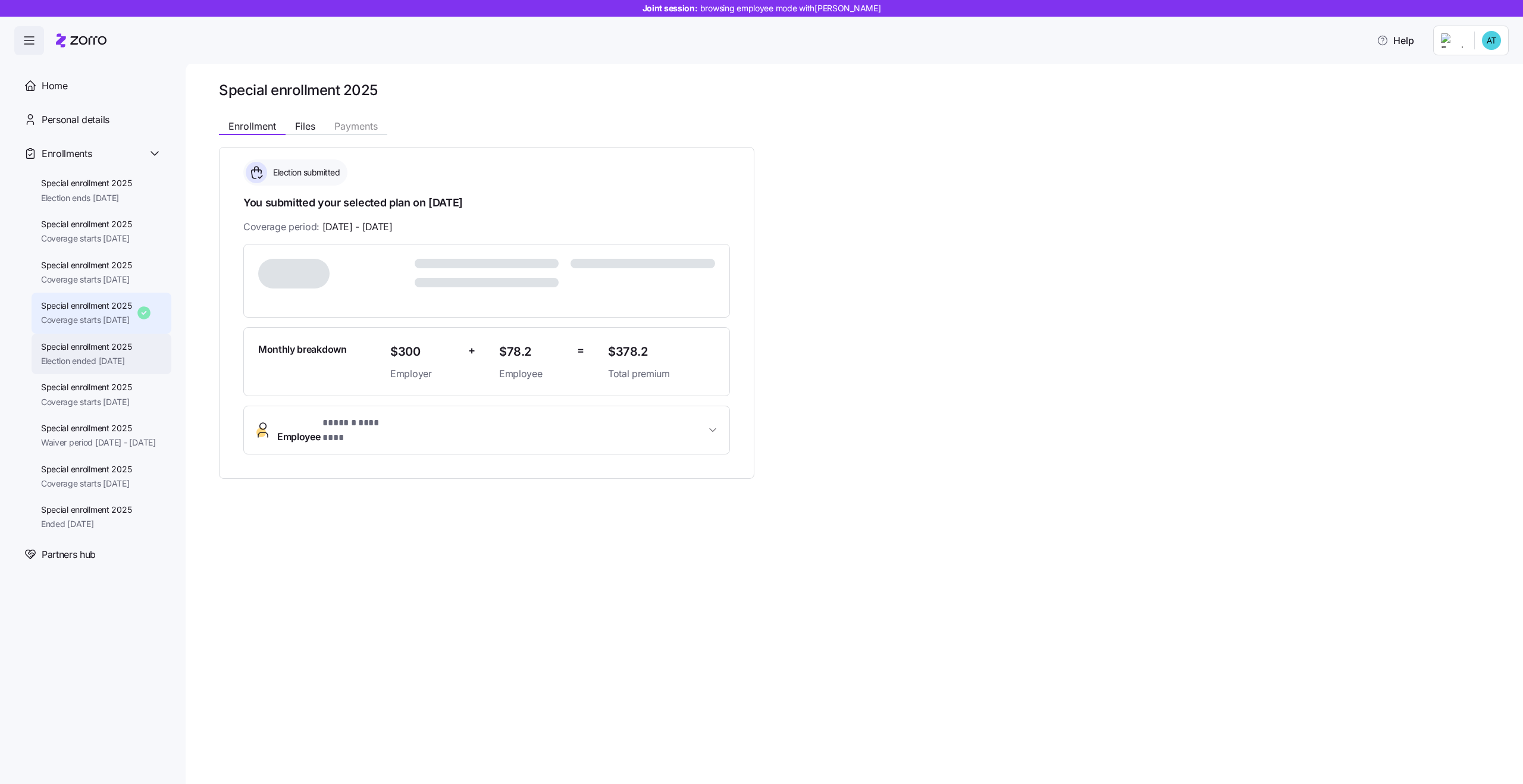
click at [103, 367] on span "Election ended 09/24/2025" at bounding box center [86, 361] width 91 height 12
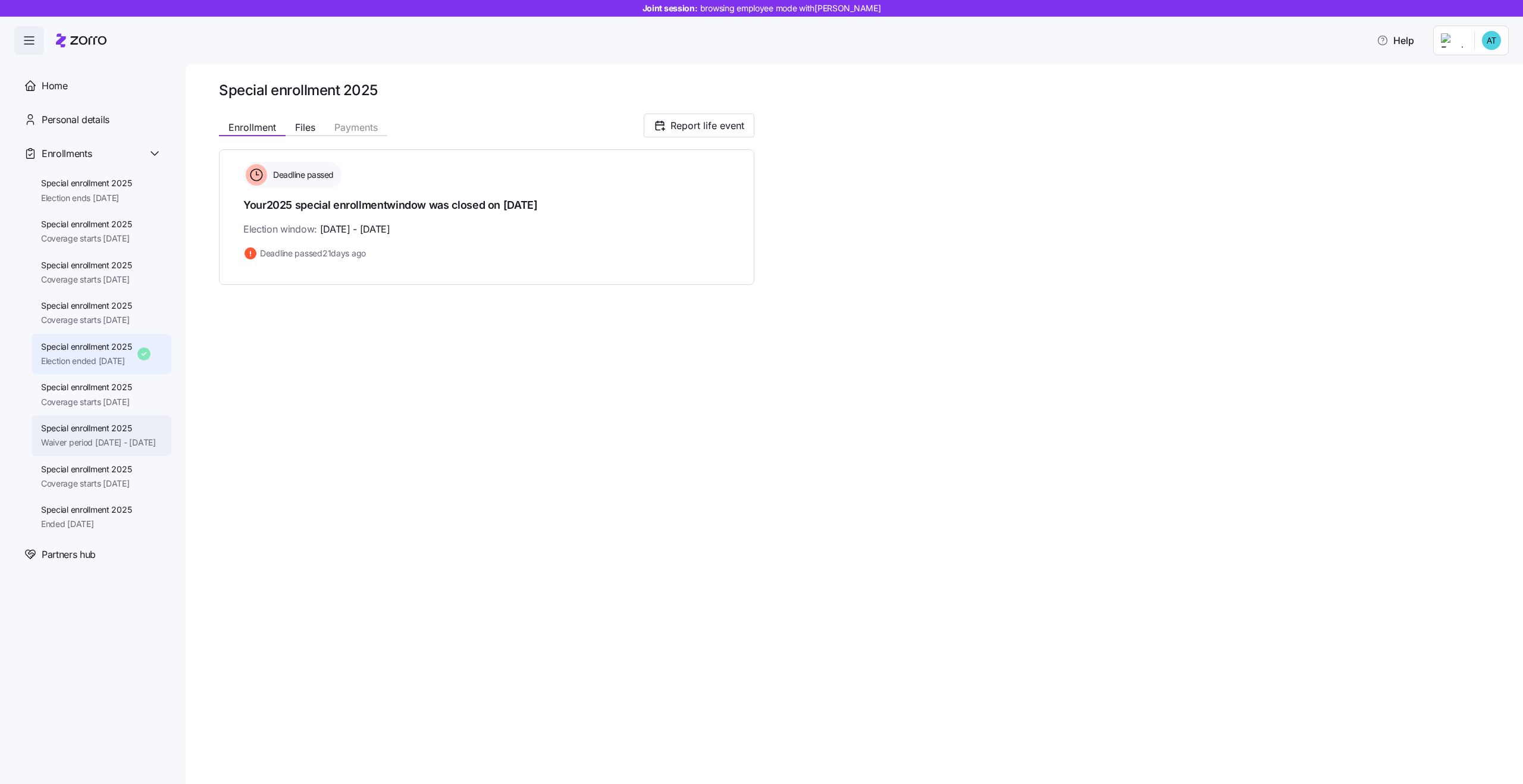
click at [100, 416] on div "Special enrollment 2025 Waiver period 08/01/2025 - 12/31/2025" at bounding box center [101, 436] width 140 height 41
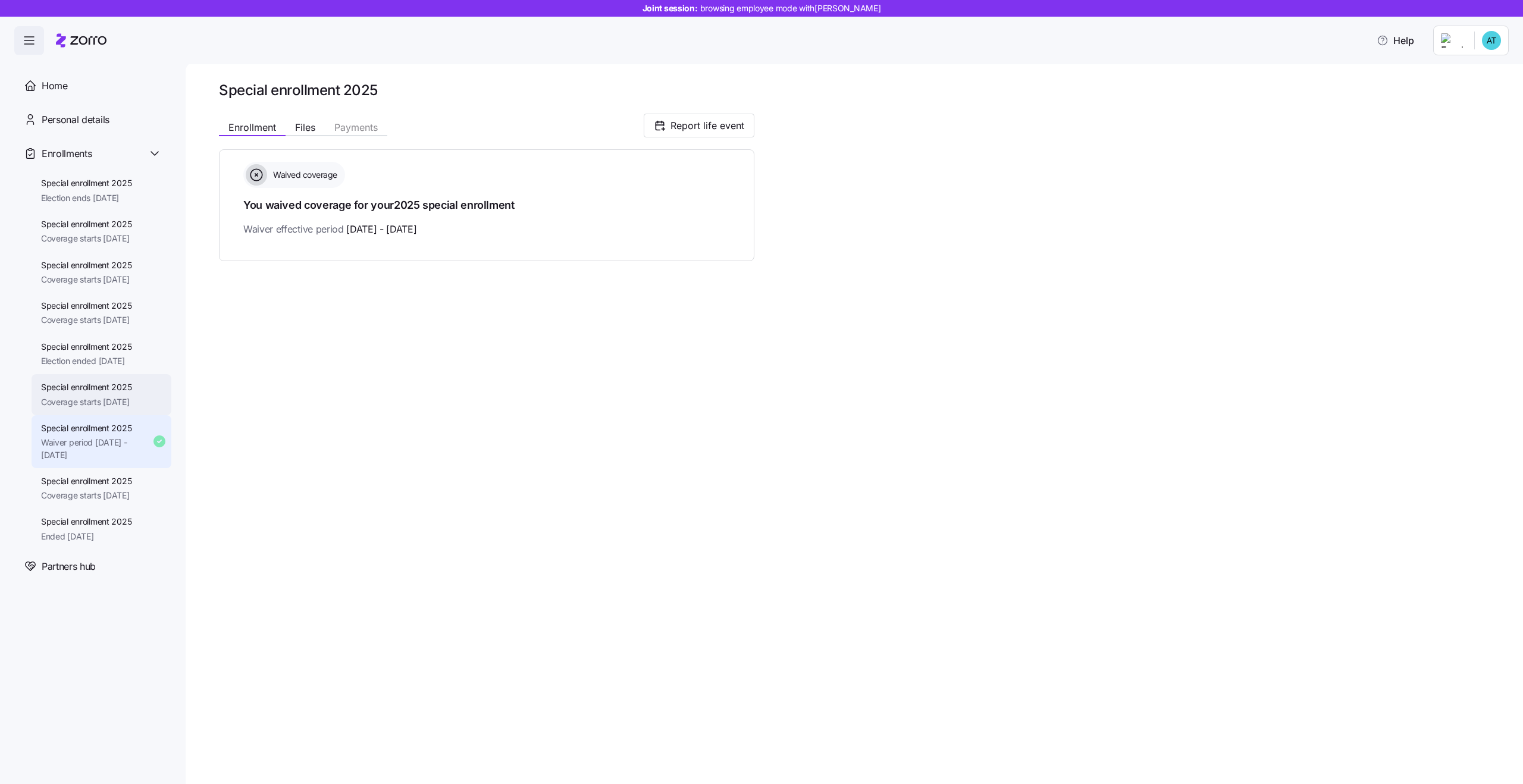
click at [99, 401] on span "Coverage starts 08/01/2025" at bounding box center [86, 402] width 91 height 12
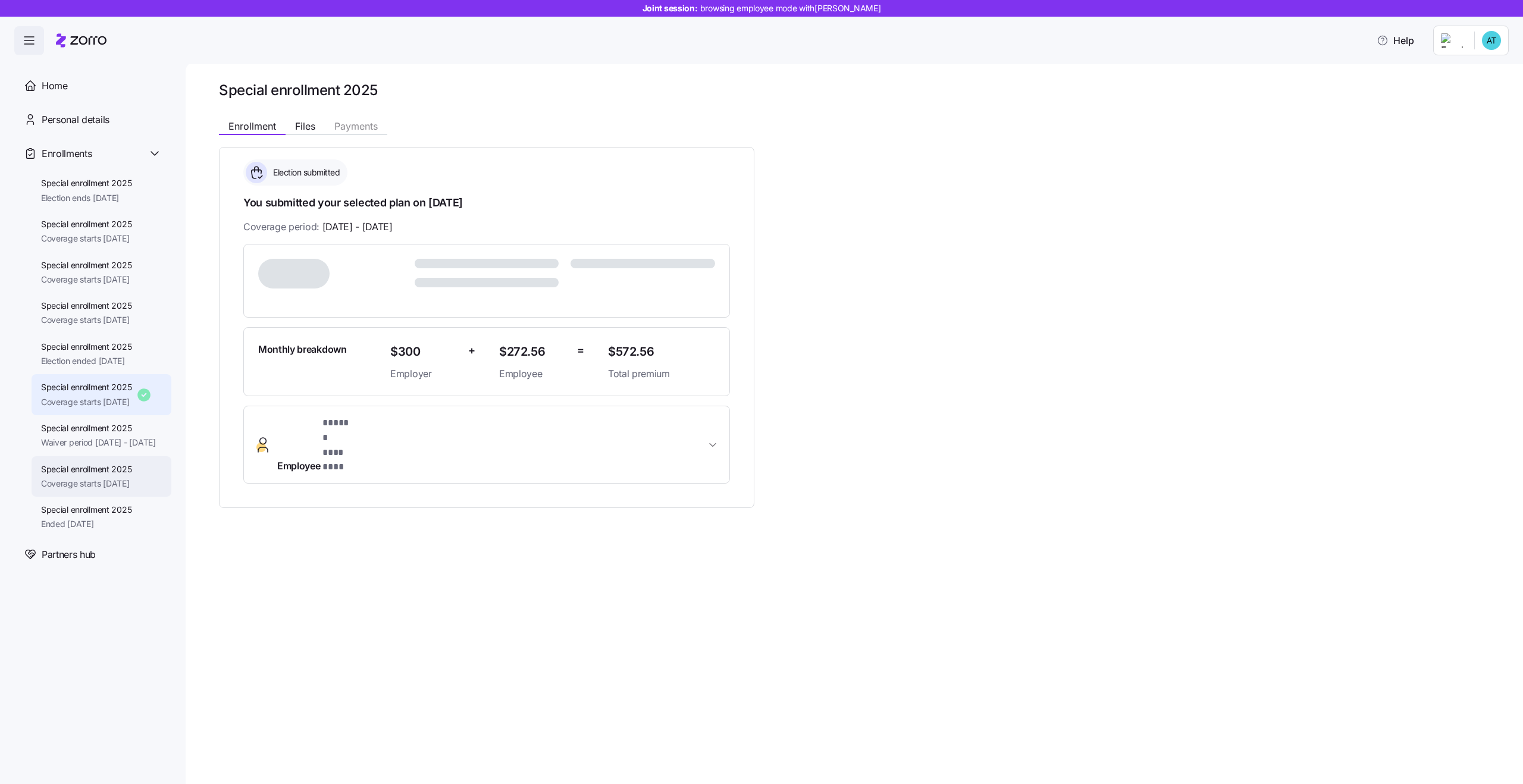
click at [115, 491] on div "Special enrollment 2025 Coverage starts 08/01/2025" at bounding box center [86, 477] width 91 height 27
click at [114, 516] on span "Special enrollment 2025" at bounding box center [86, 510] width 91 height 12
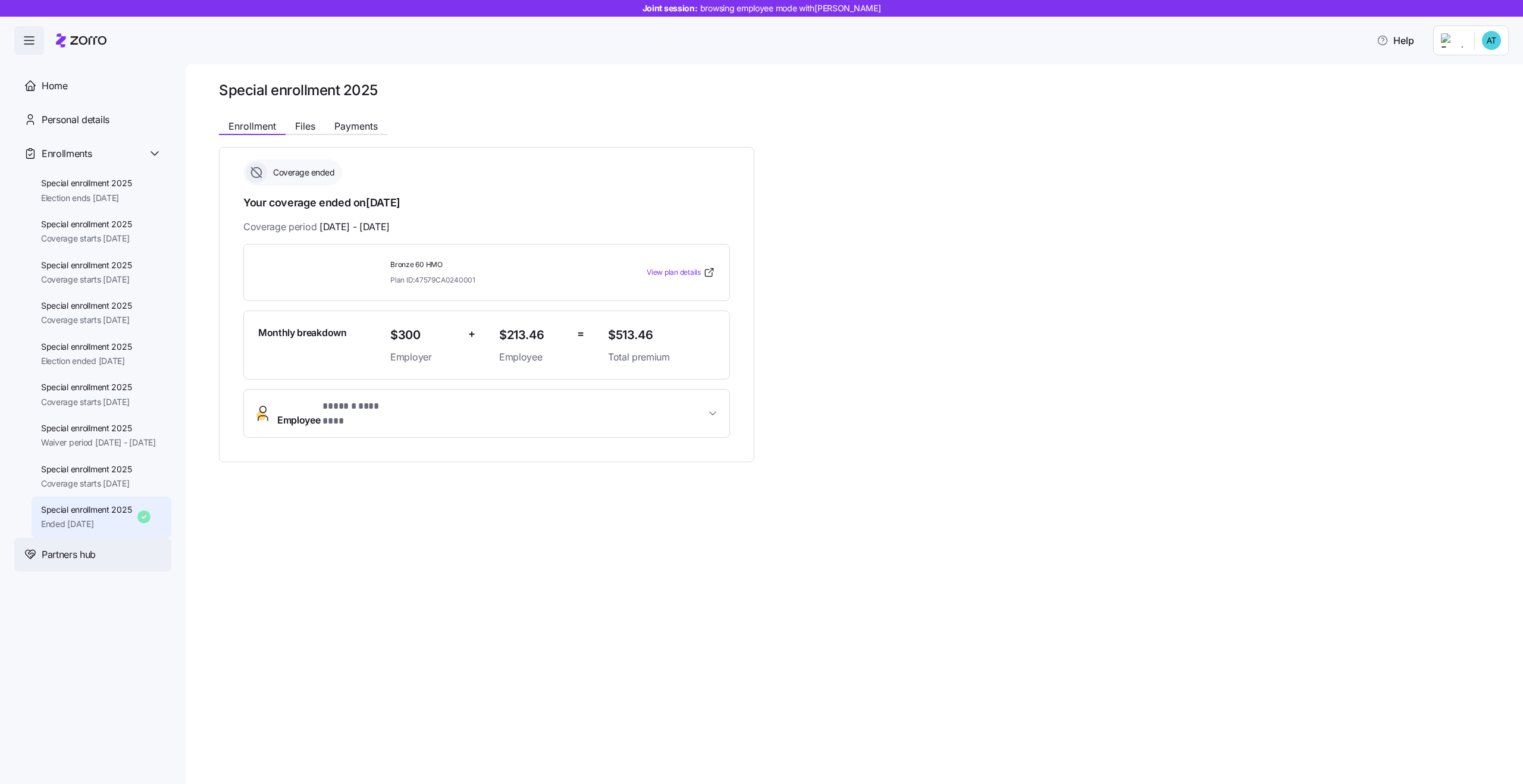
click at [97, 562] on div "Partners hub" at bounding box center [102, 555] width 120 height 15
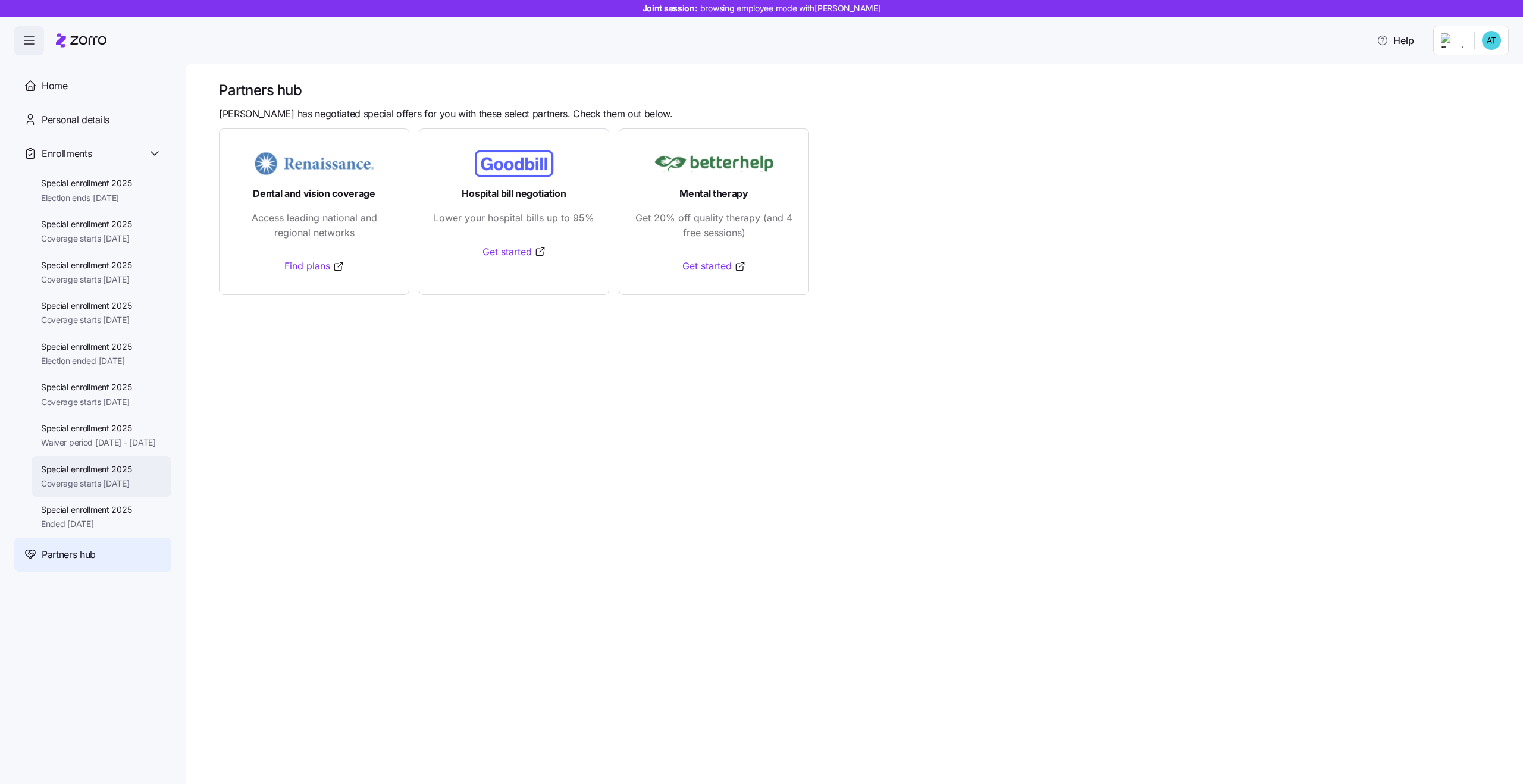
click at [102, 490] on span "Coverage starts 08/01/2025" at bounding box center [86, 484] width 91 height 12
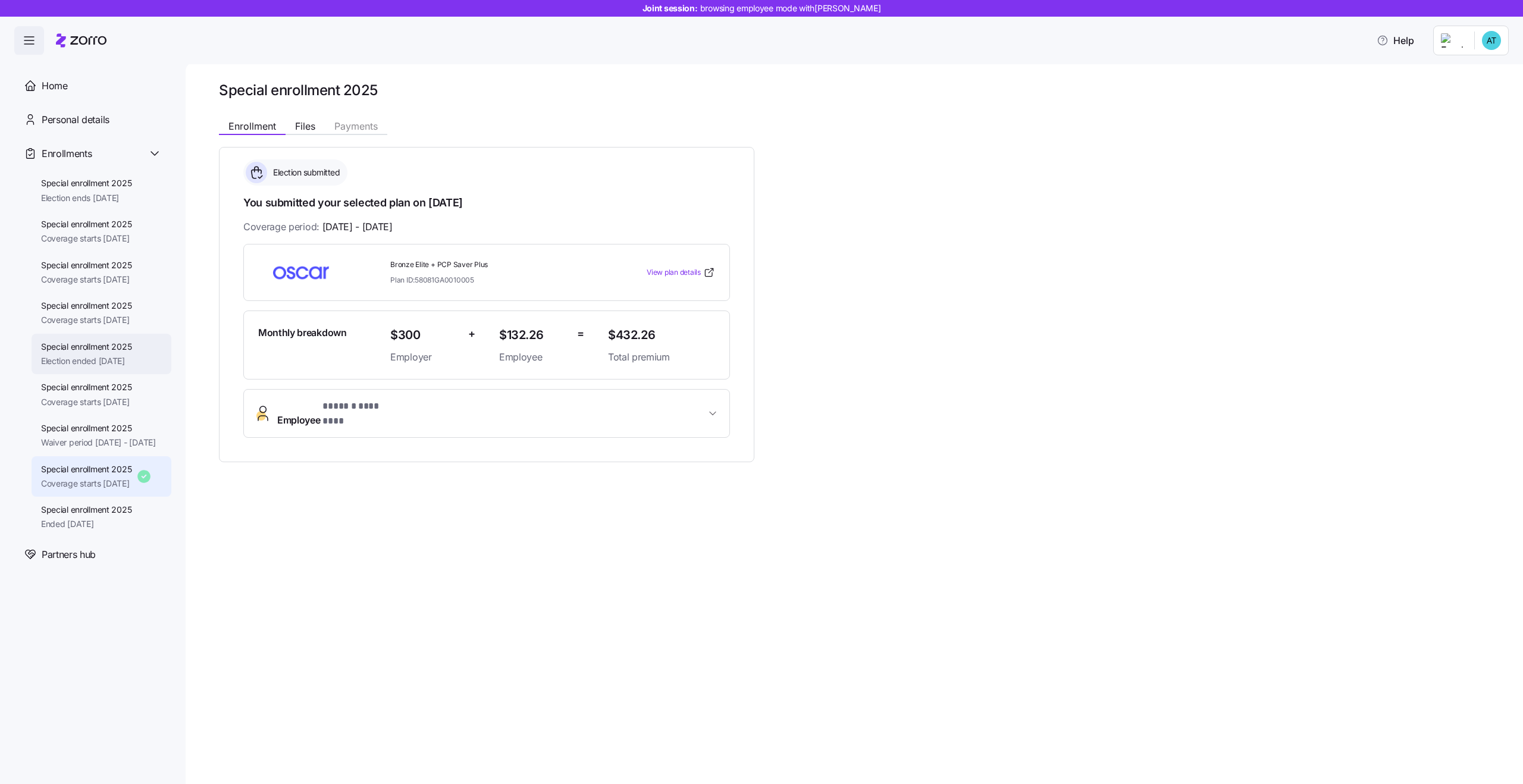
click at [101, 373] on div "Special enrollment 2025 Election ended 09/24/2025" at bounding box center [101, 354] width 140 height 41
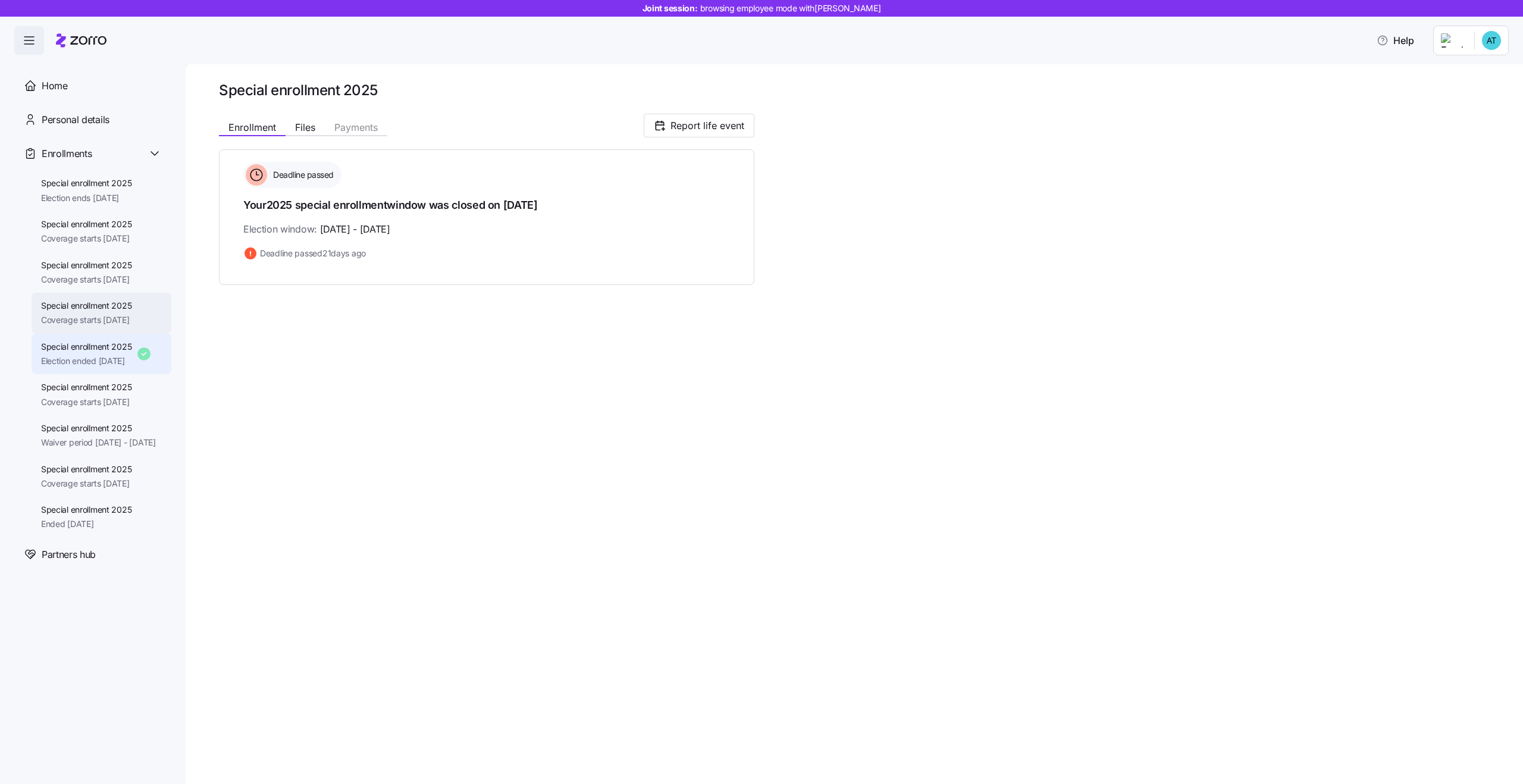
click at [106, 303] on span "Special enrollment 2025" at bounding box center [86, 306] width 91 height 12
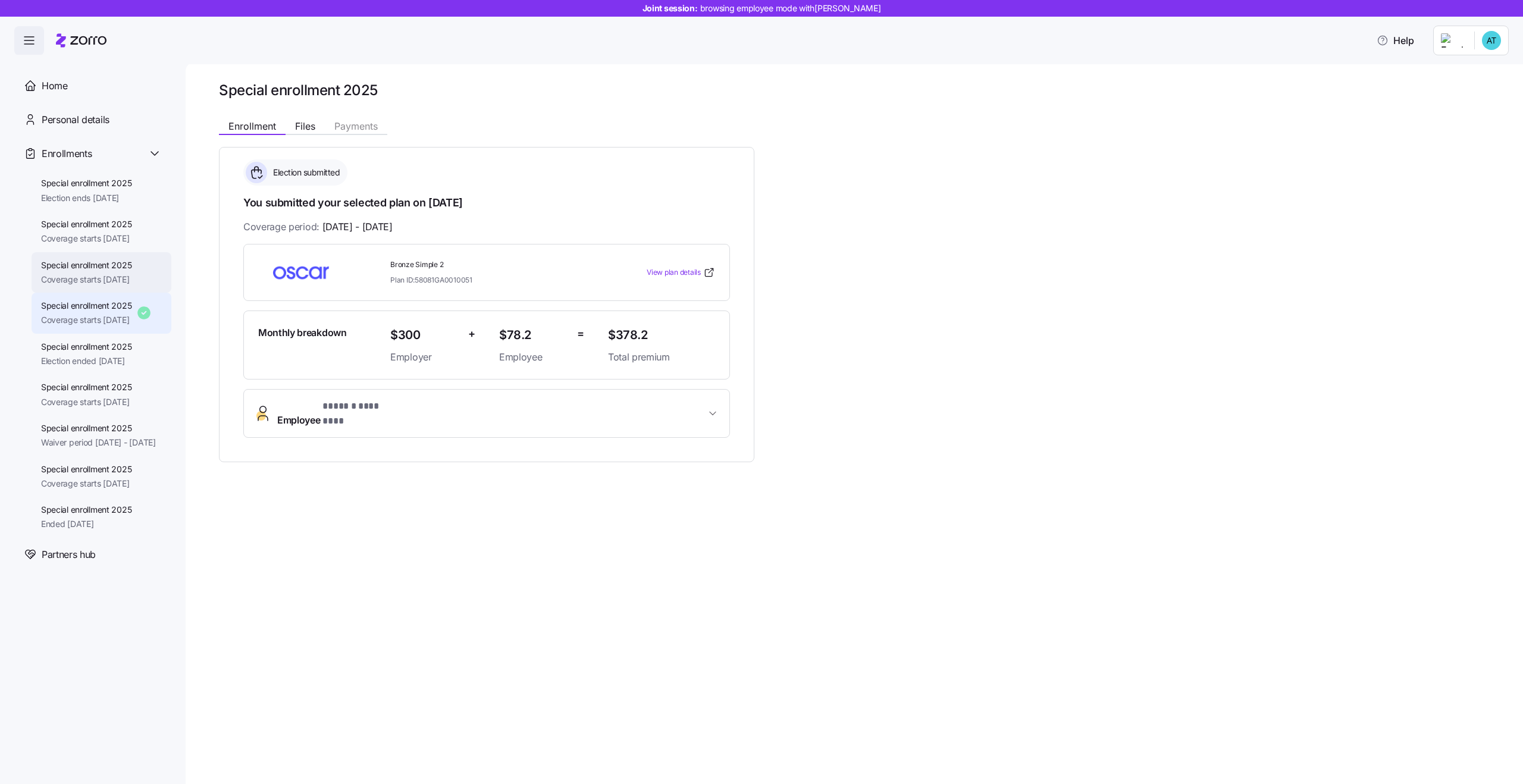
click at [105, 275] on span "Coverage starts 10/01/2025" at bounding box center [86, 280] width 91 height 12
click at [106, 317] on span "Coverage starts 09/01/2025" at bounding box center [86, 320] width 91 height 12
click at [109, 353] on span "Special enrollment 2025" at bounding box center [86, 347] width 91 height 12
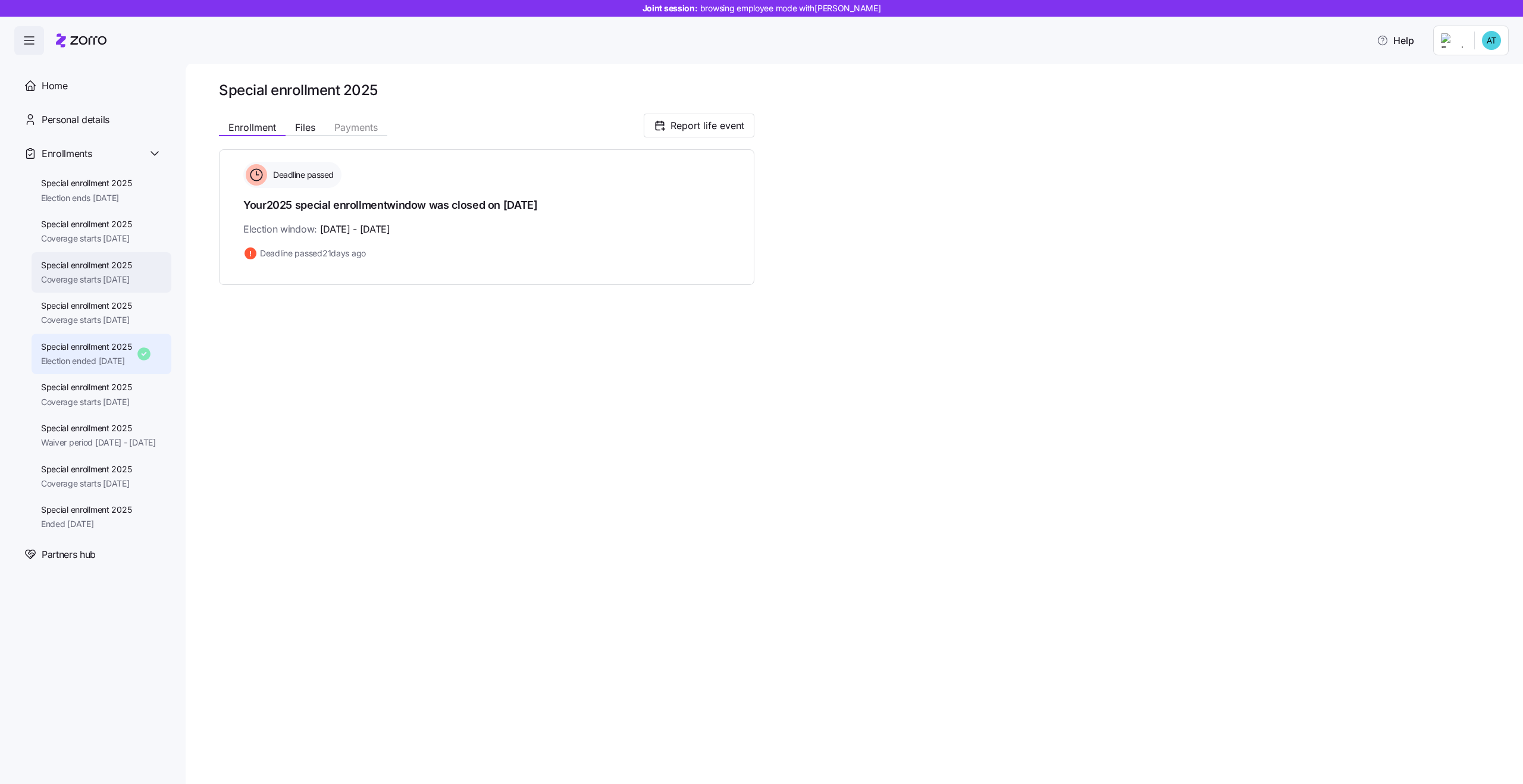
click at [105, 291] on div "Special enrollment 2025 Coverage starts 10/01/2025" at bounding box center [101, 272] width 140 height 41
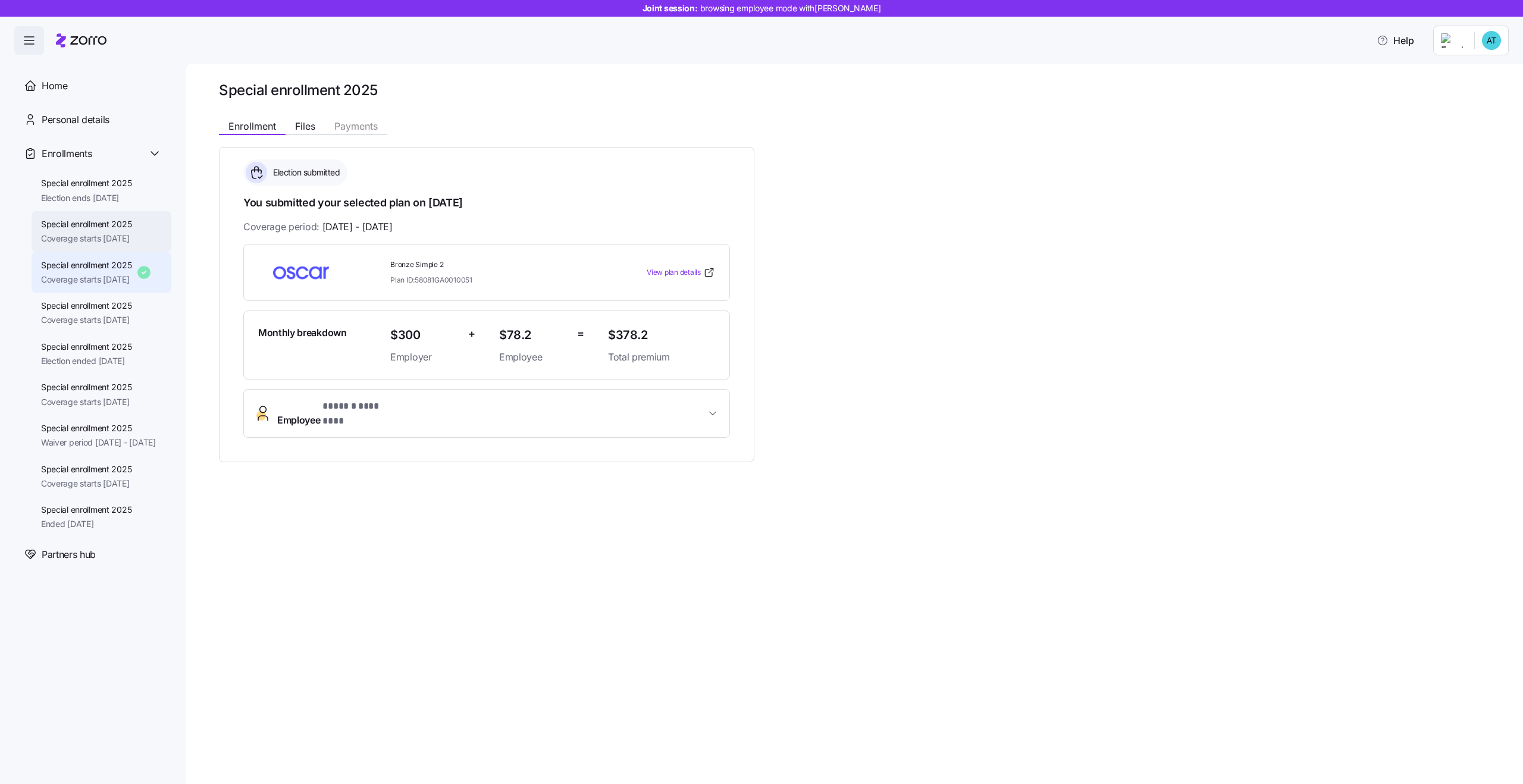
click at [108, 240] on span "Coverage starts 10/01/2025" at bounding box center [86, 239] width 91 height 12
click at [111, 206] on div "Special enrollment 2025 Election ends 11/25/2025" at bounding box center [101, 191] width 140 height 41
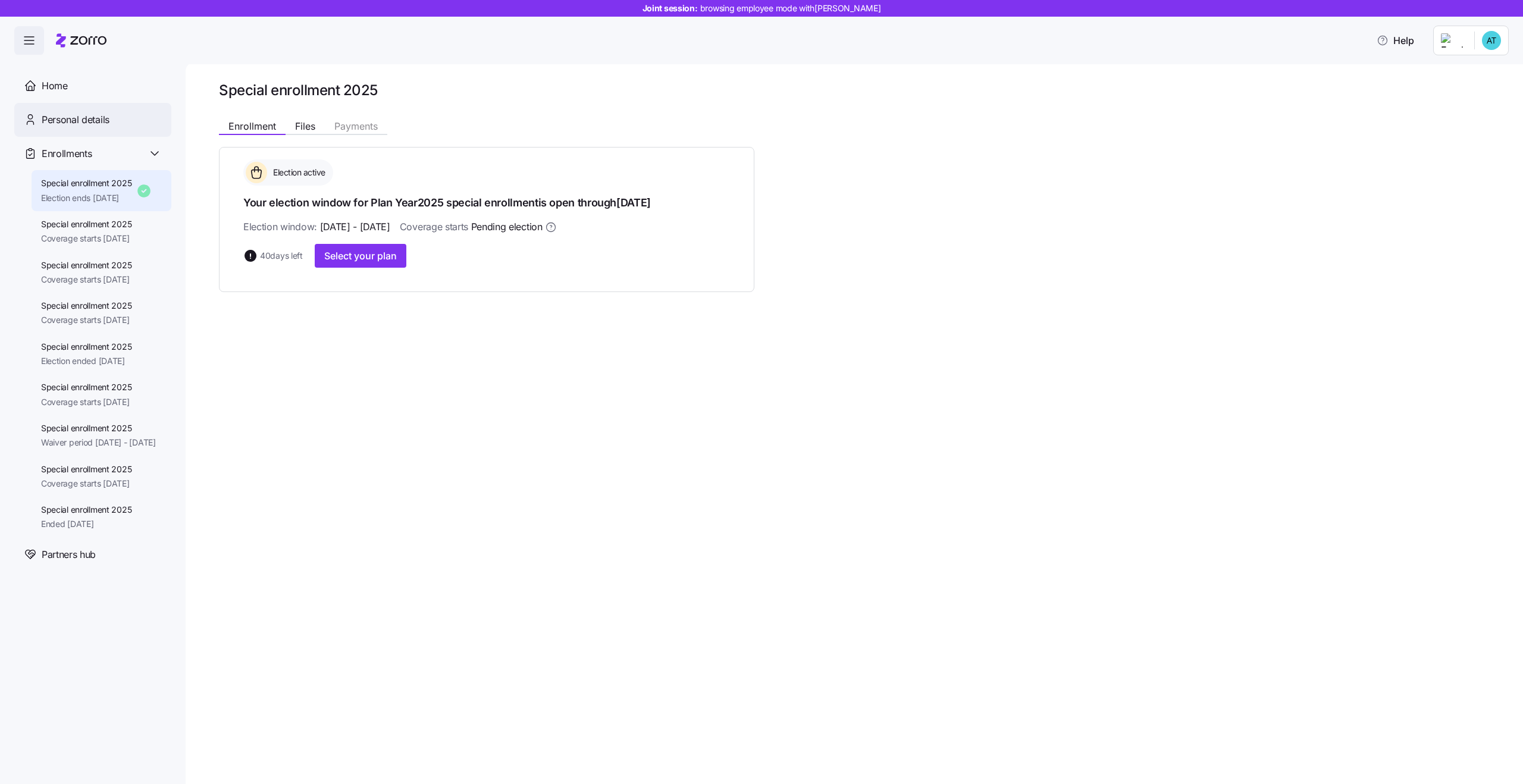
click at [106, 105] on div "Personal details" at bounding box center [92, 119] width 157 height 34
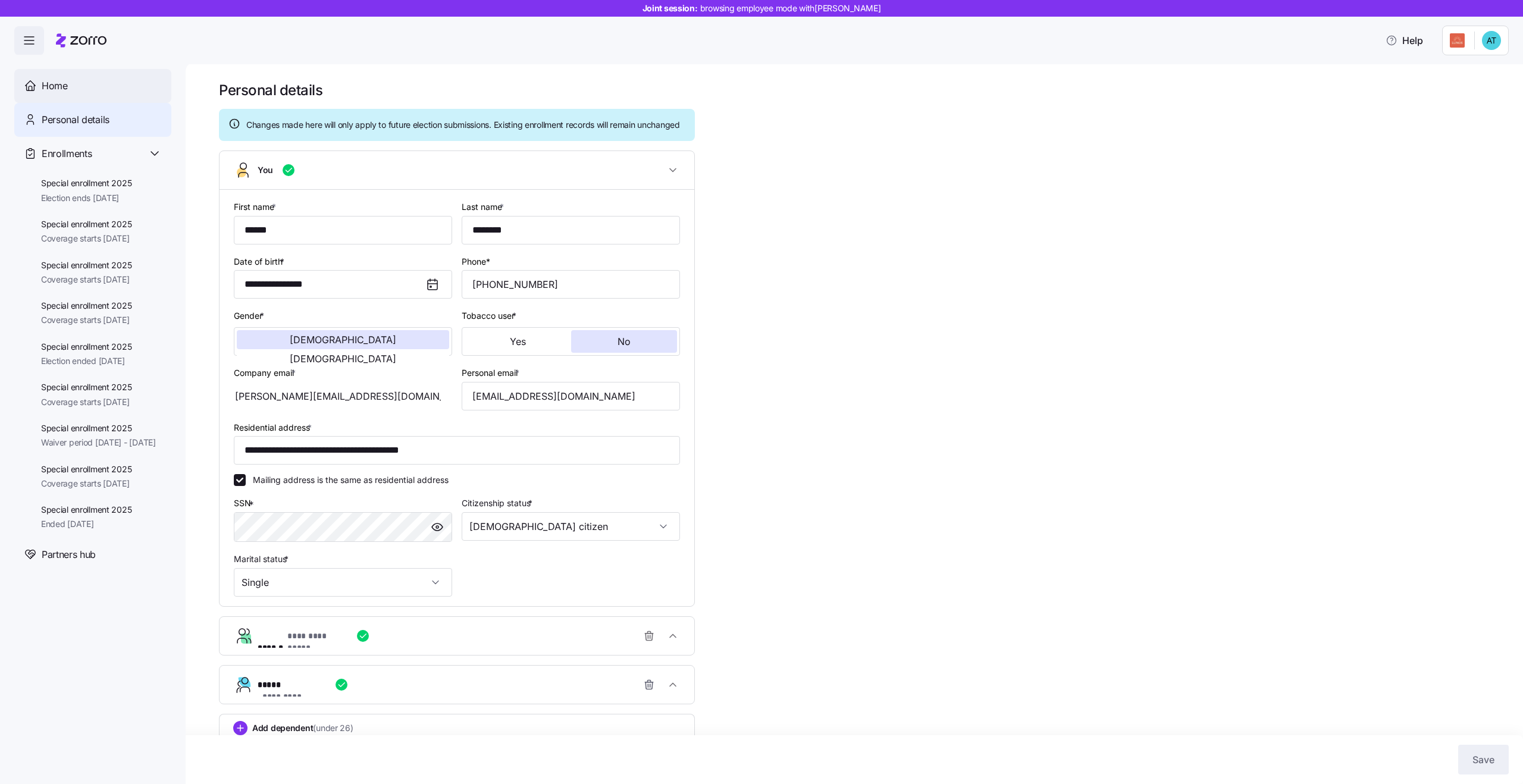
click at [83, 77] on div "Home" at bounding box center [92, 86] width 157 height 34
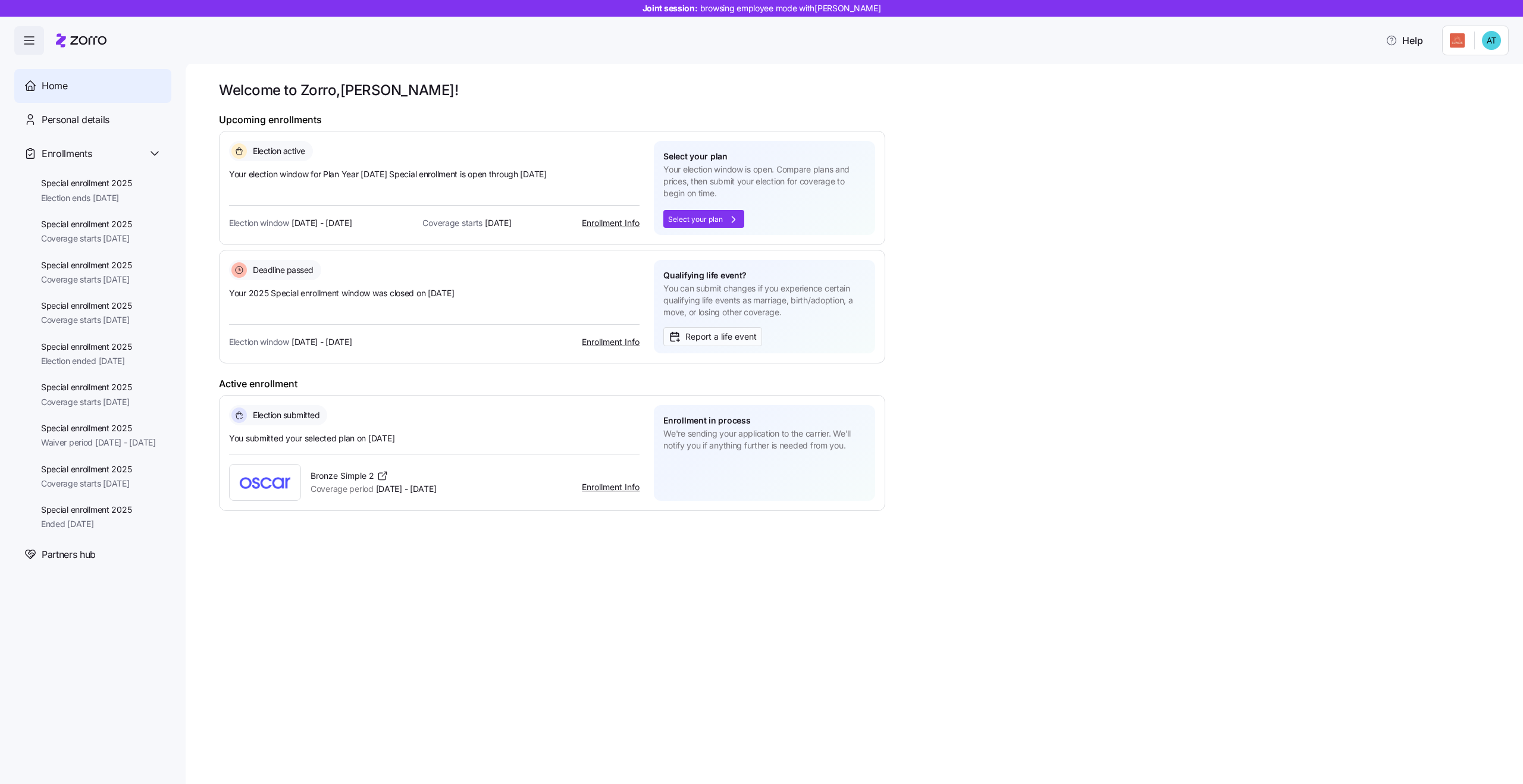
click at [287, 172] on span "Your election window for Plan Year 2025 Special enrollment is open through Nov …" at bounding box center [434, 174] width 410 height 12
click at [326, 176] on span "Your election window for Plan Year 2025 Special enrollment is open through Nov …" at bounding box center [434, 174] width 410 height 12
click at [407, 171] on span "Your election window for Plan Year 2025 Special enrollment is open through Nov …" at bounding box center [434, 174] width 410 height 12
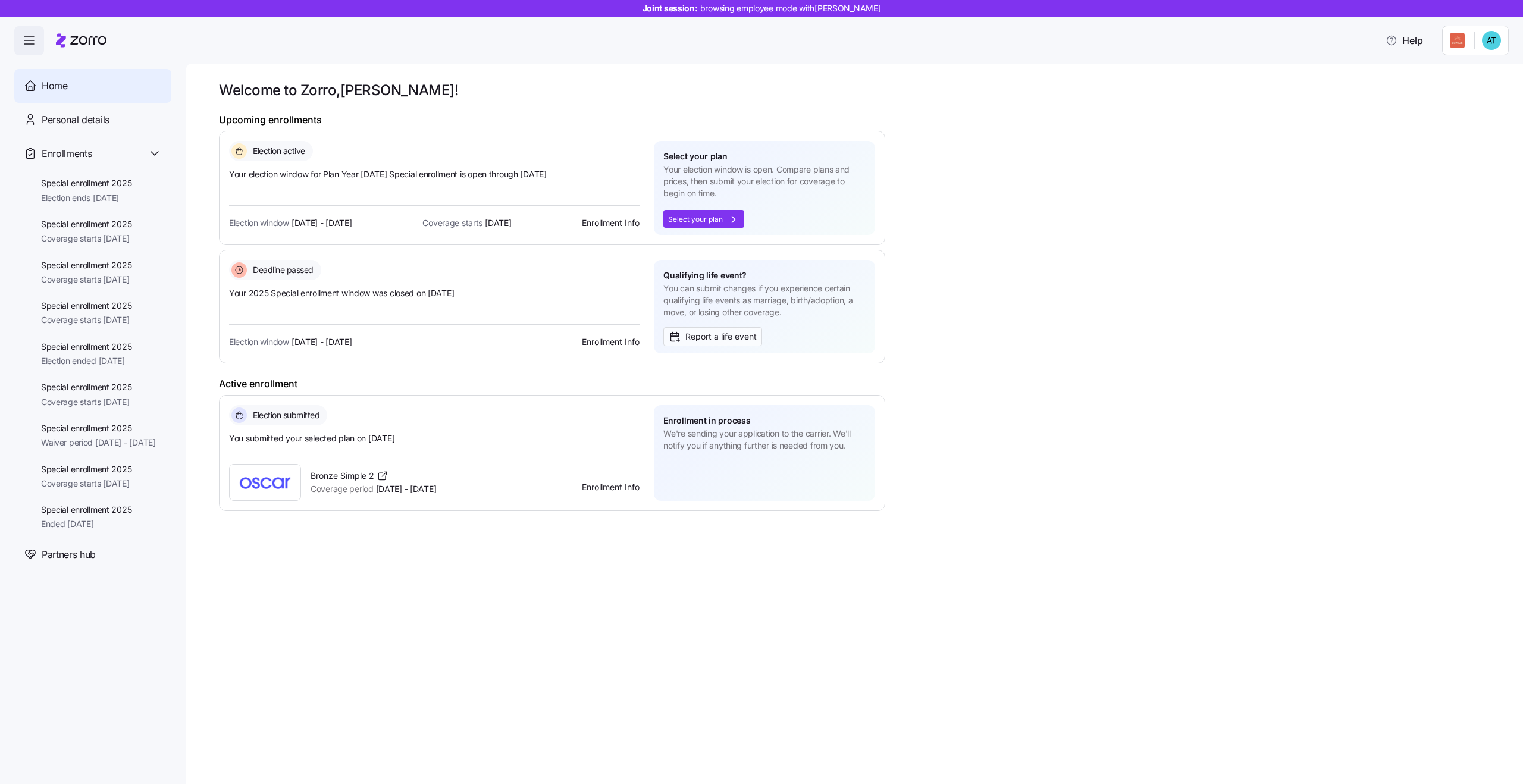
click at [407, 171] on span "Your election window for Plan Year 2025 Special enrollment is open through Nov …" at bounding box center [434, 174] width 410 height 12
click at [731, 182] on span "Your election window is open. Compare plans and prices, then submit your electi…" at bounding box center [765, 182] width 203 height 36
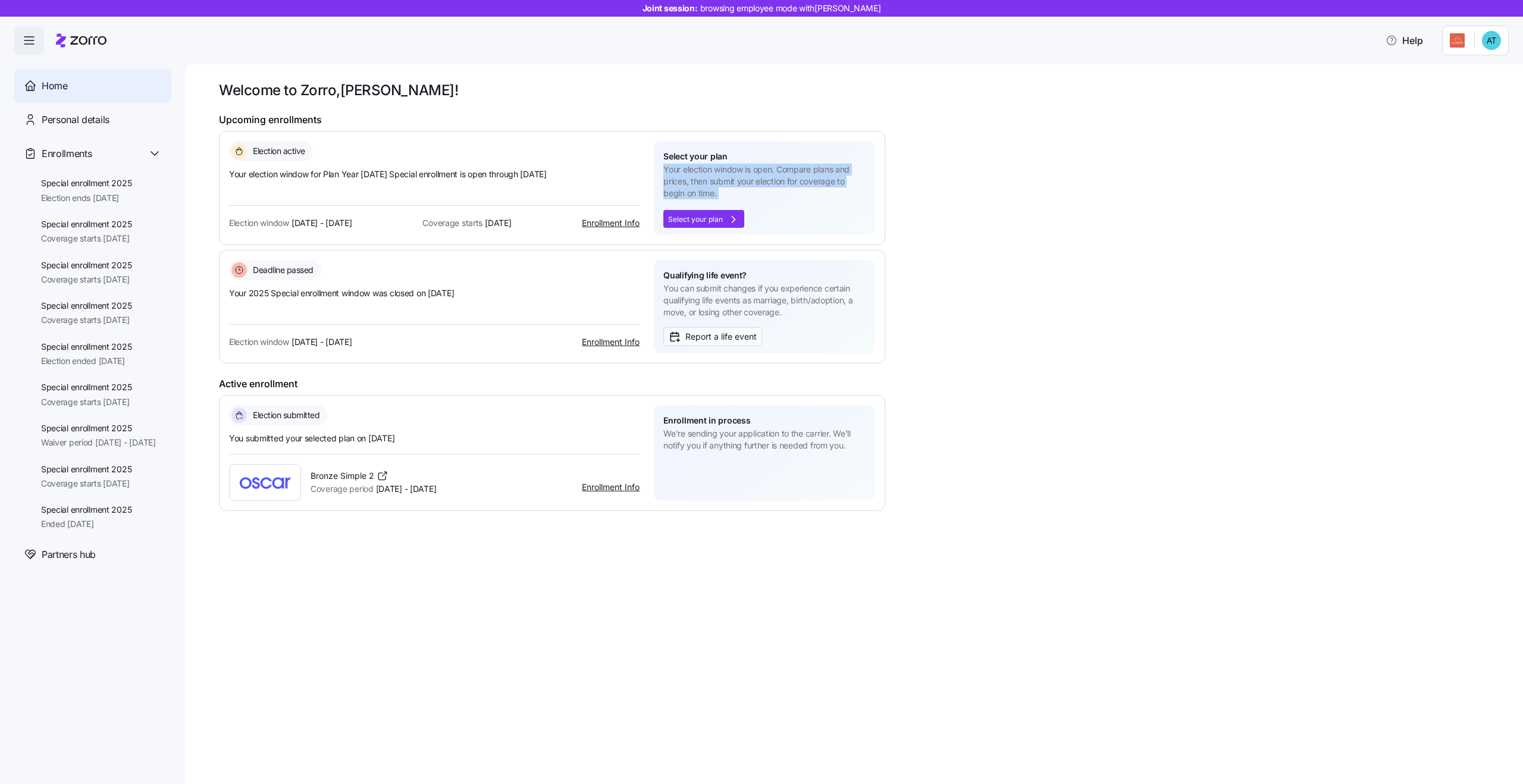
click at [698, 188] on span "Your election window is open. Compare plans and prices, then submit your electi…" at bounding box center [765, 182] width 203 height 36
click at [707, 301] on span "You can submit changes if you experience certain qualifying life events as marr…" at bounding box center [765, 301] width 203 height 36
click at [680, 296] on span "You can submit changes if you experience certain qualifying life events as marr…" at bounding box center [765, 301] width 203 height 36
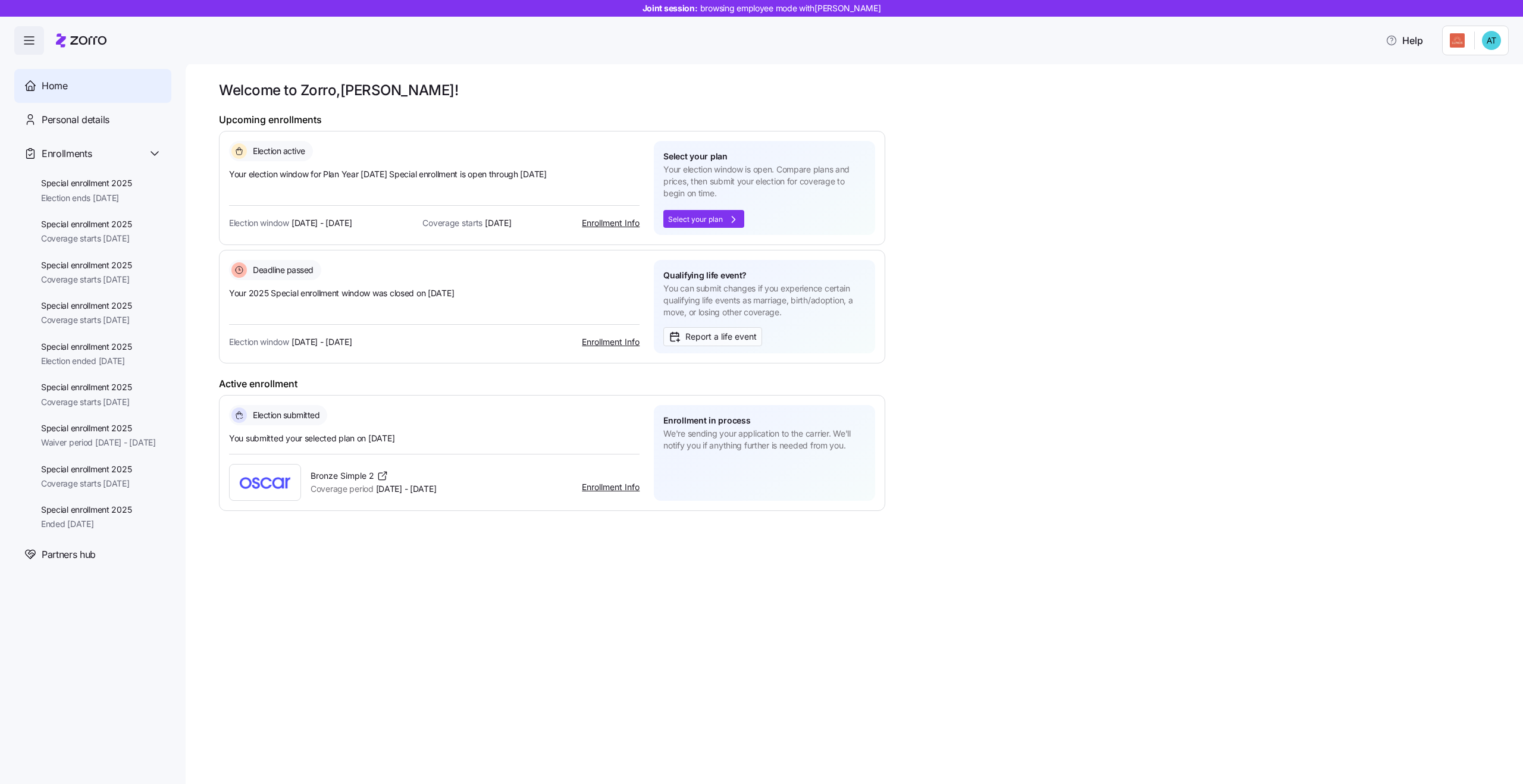
click at [272, 381] on h1 "Active enrollment" at bounding box center [552, 384] width 666 height 13
click at [255, 381] on h1 "Active enrollment" at bounding box center [552, 384] width 666 height 13
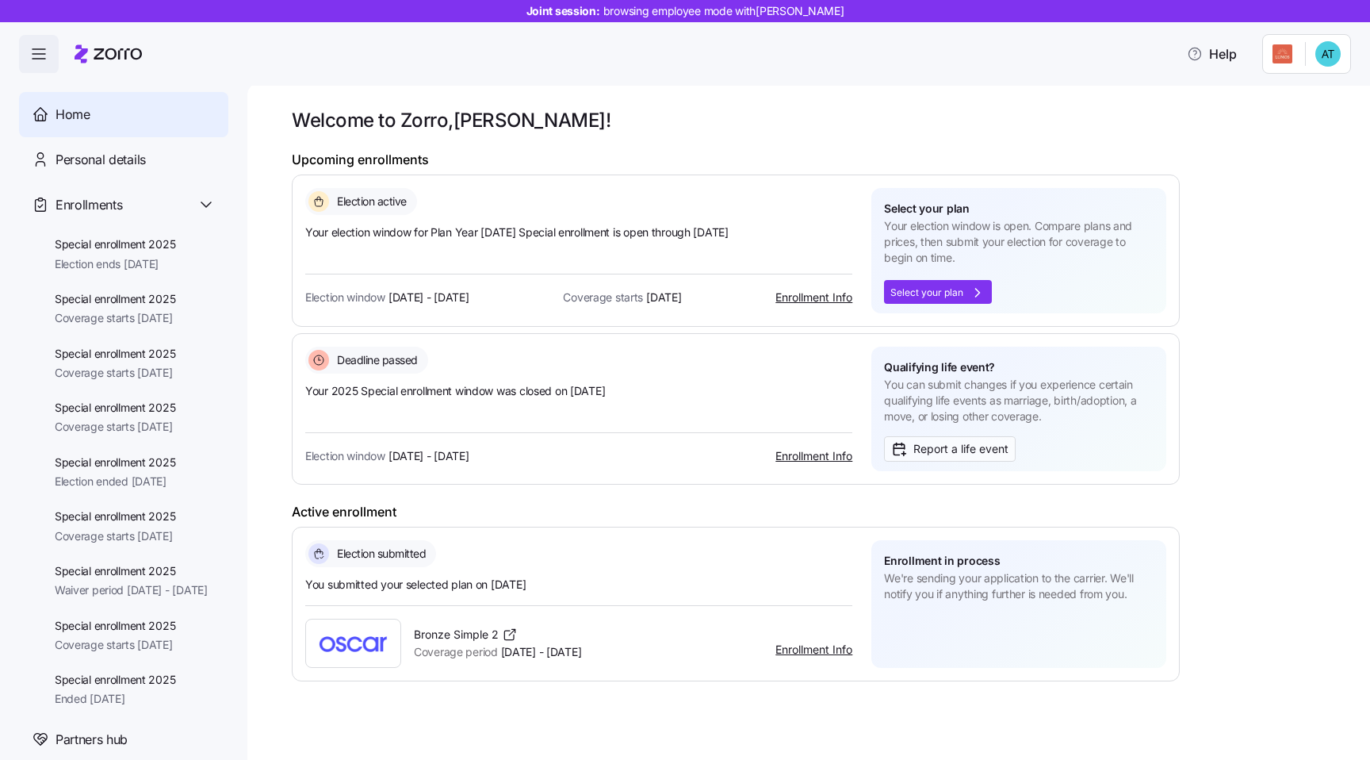
click at [626, 90] on div "Welcome to Zorro, Alexis ! Upcoming enrollments Election active Your election w…" at bounding box center [808, 420] width 1123 height 677
click at [646, 297] on span "Nov 1, 2025" at bounding box center [663, 297] width 35 height 16
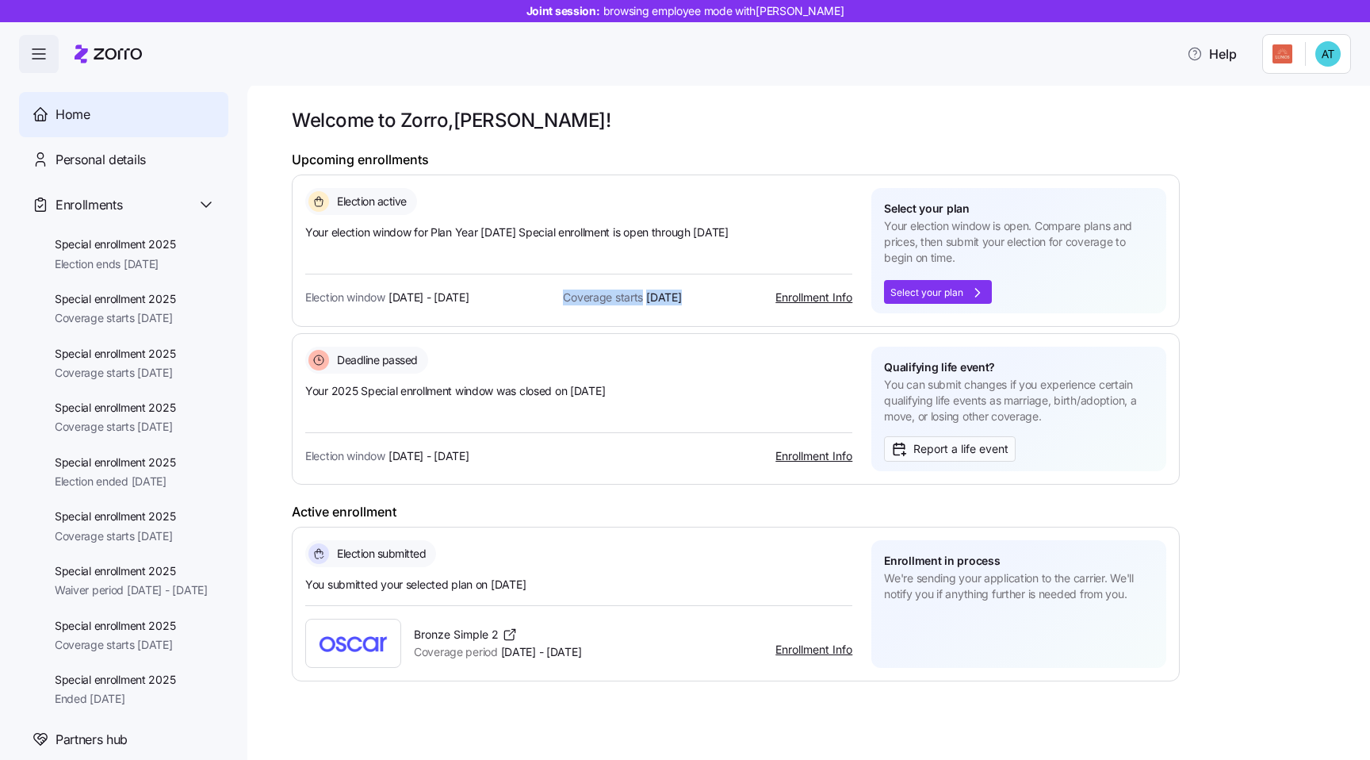
click at [625, 298] on span "Coverage starts" at bounding box center [603, 297] width 80 height 16
click at [472, 657] on span "Coverage period" at bounding box center [456, 652] width 84 height 16
click at [512, 654] on span "Coverage period Oct 1 - Dec 31, 2025" at bounding box center [497, 652] width 167 height 16
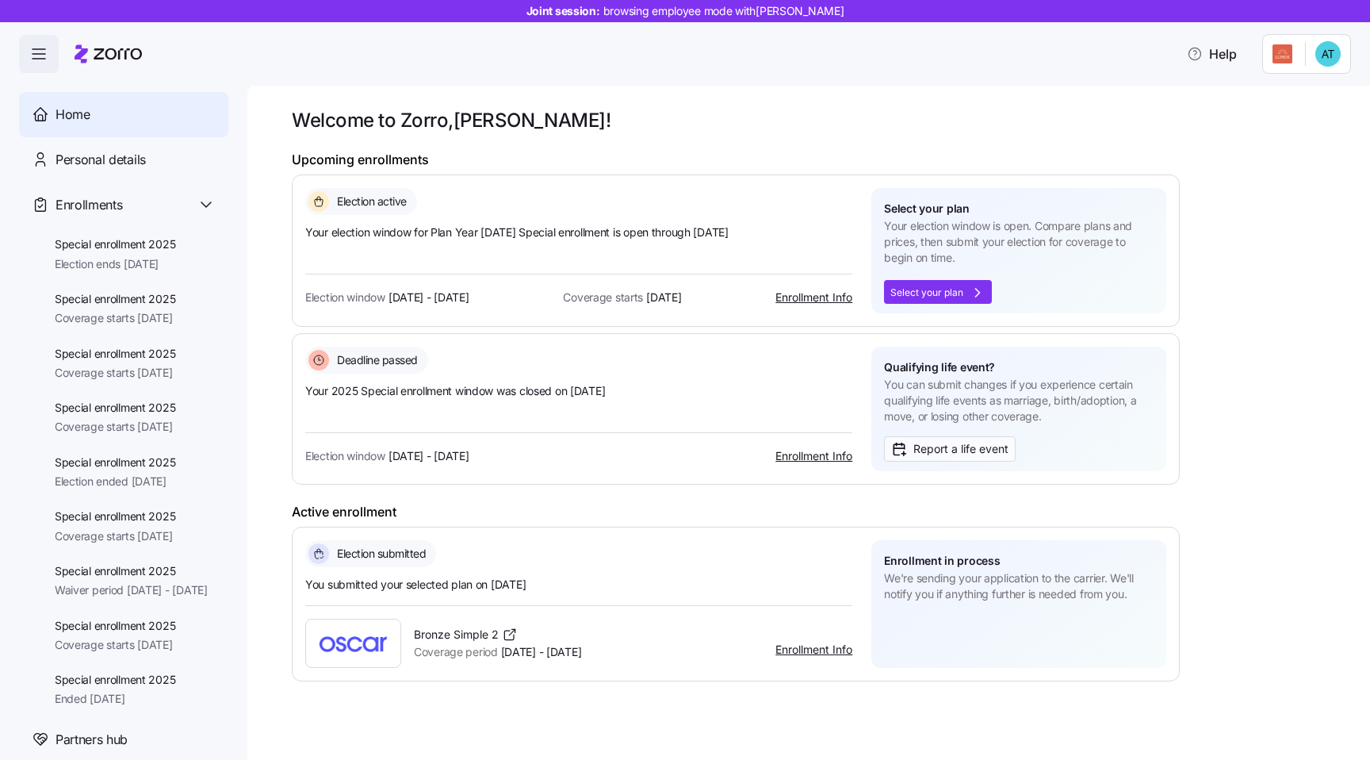
click at [399, 394] on span "Your 2025 Special enrollment window was closed on 09/24/2025" at bounding box center [578, 391] width 547 height 16
click at [442, 393] on span "Your 2025 Special enrollment window was closed on 09/24/2025" at bounding box center [578, 391] width 547 height 16
click at [866, 108] on h1 "Welcome to Zorro, Alexis !" at bounding box center [806, 120] width 1028 height 25
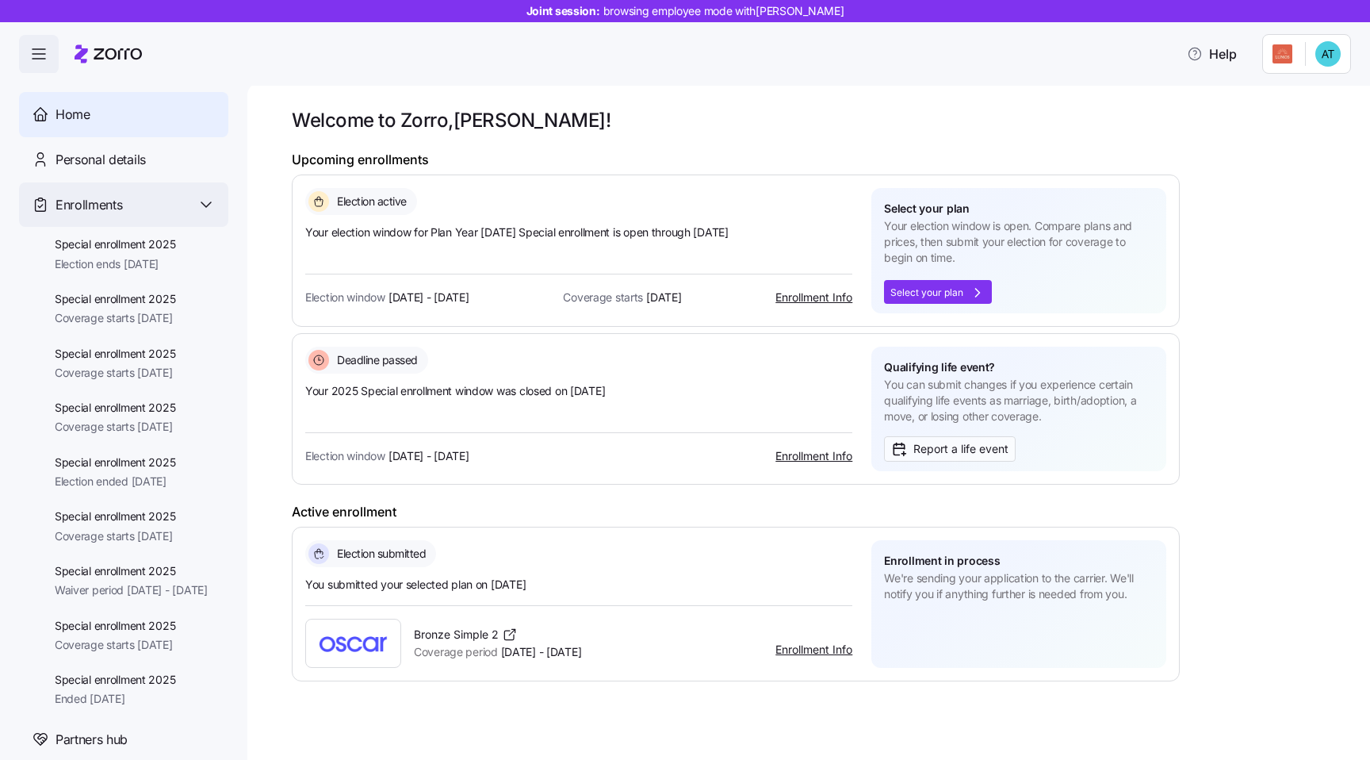
click at [154, 212] on div "Enrollments" at bounding box center [136, 205] width 160 height 20
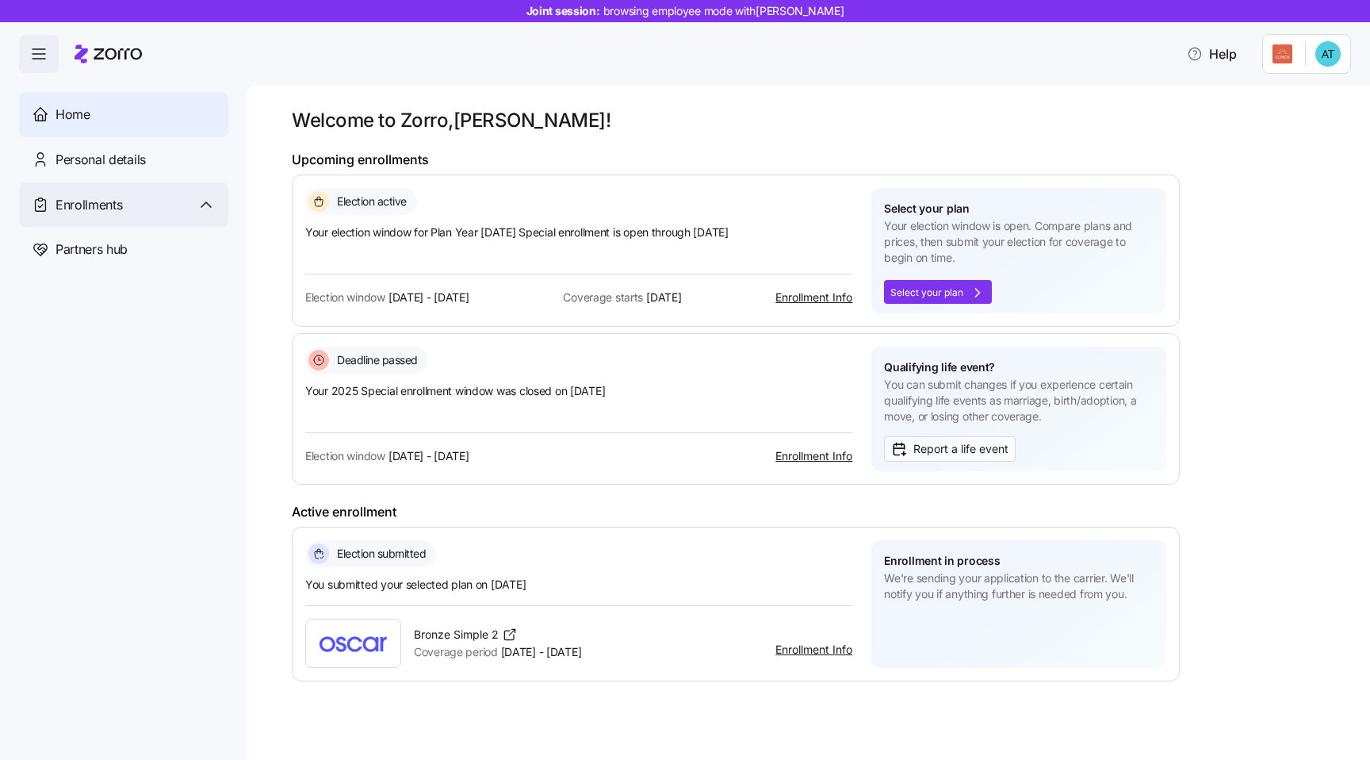
click at [154, 212] on div "Enrollments" at bounding box center [136, 205] width 160 height 20
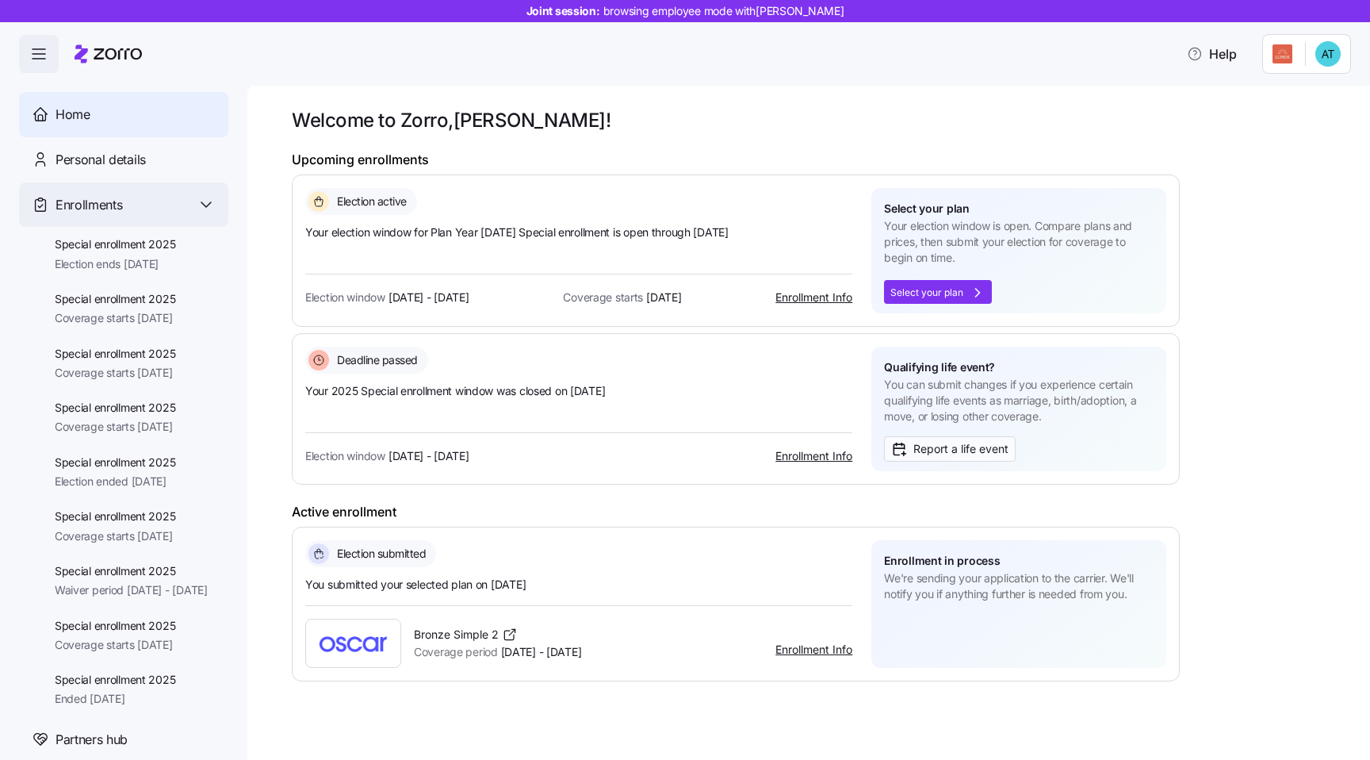
click at [154, 212] on div "Enrollments" at bounding box center [136, 205] width 160 height 20
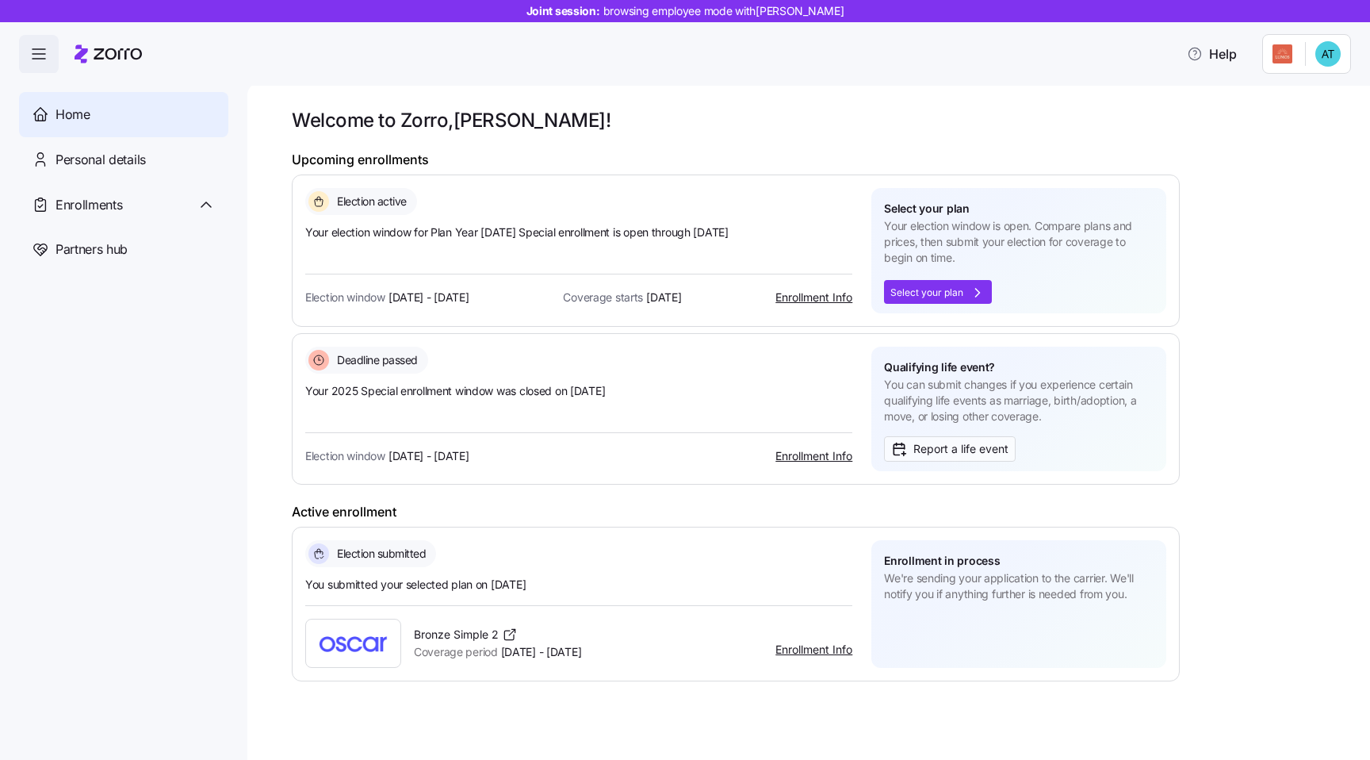
click at [33, 60] on icon "button" at bounding box center [38, 53] width 19 height 19
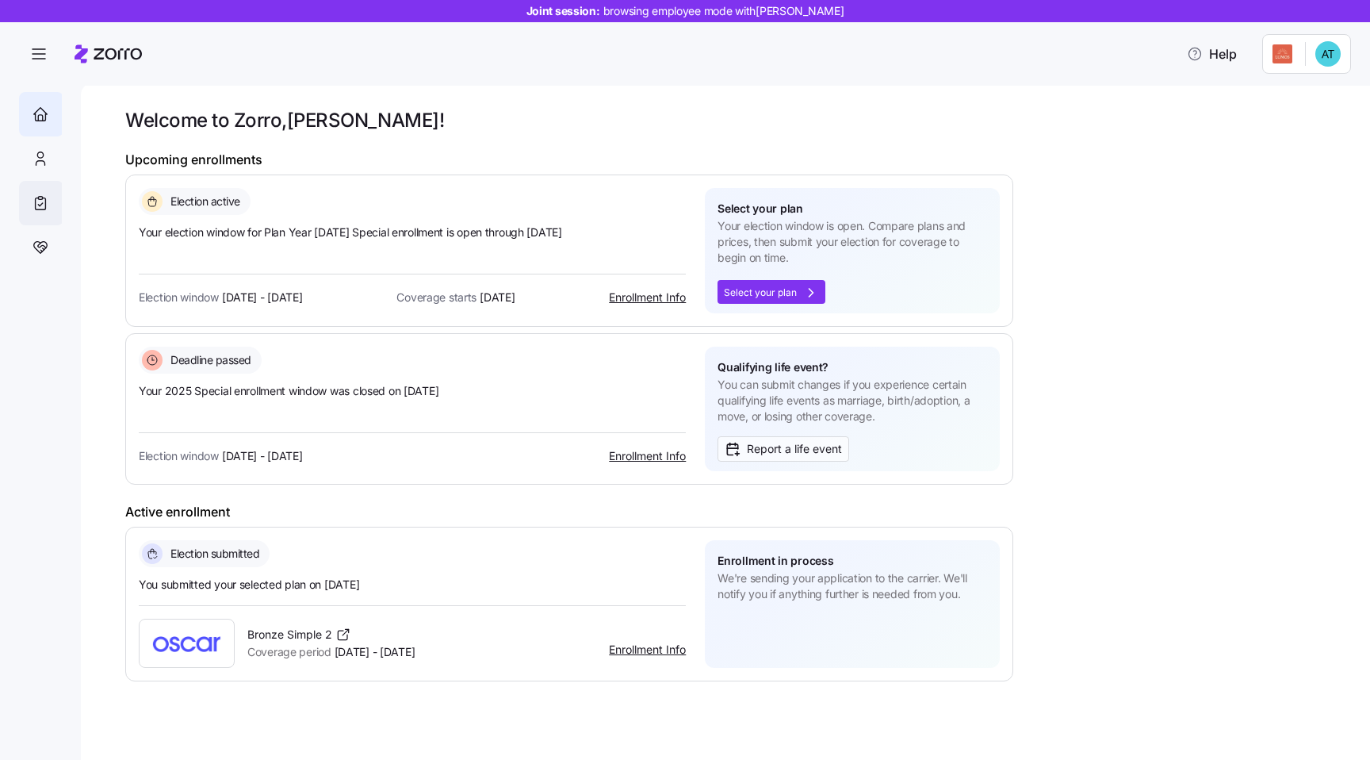
click at [37, 214] on div "Enrollments" at bounding box center [41, 203] width 44 height 44
click at [38, 48] on icon "button" at bounding box center [38, 53] width 19 height 19
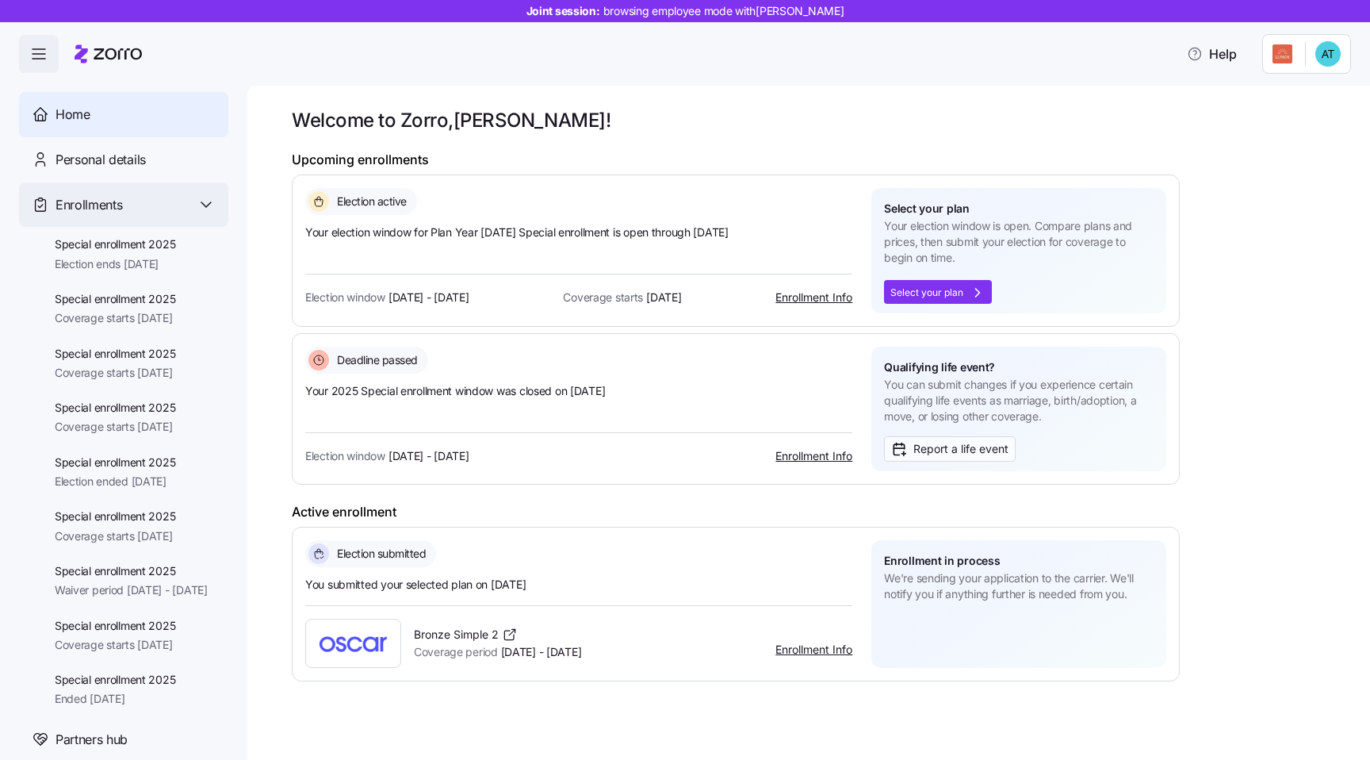
click at [136, 197] on div "Enrollments" at bounding box center [136, 205] width 160 height 20
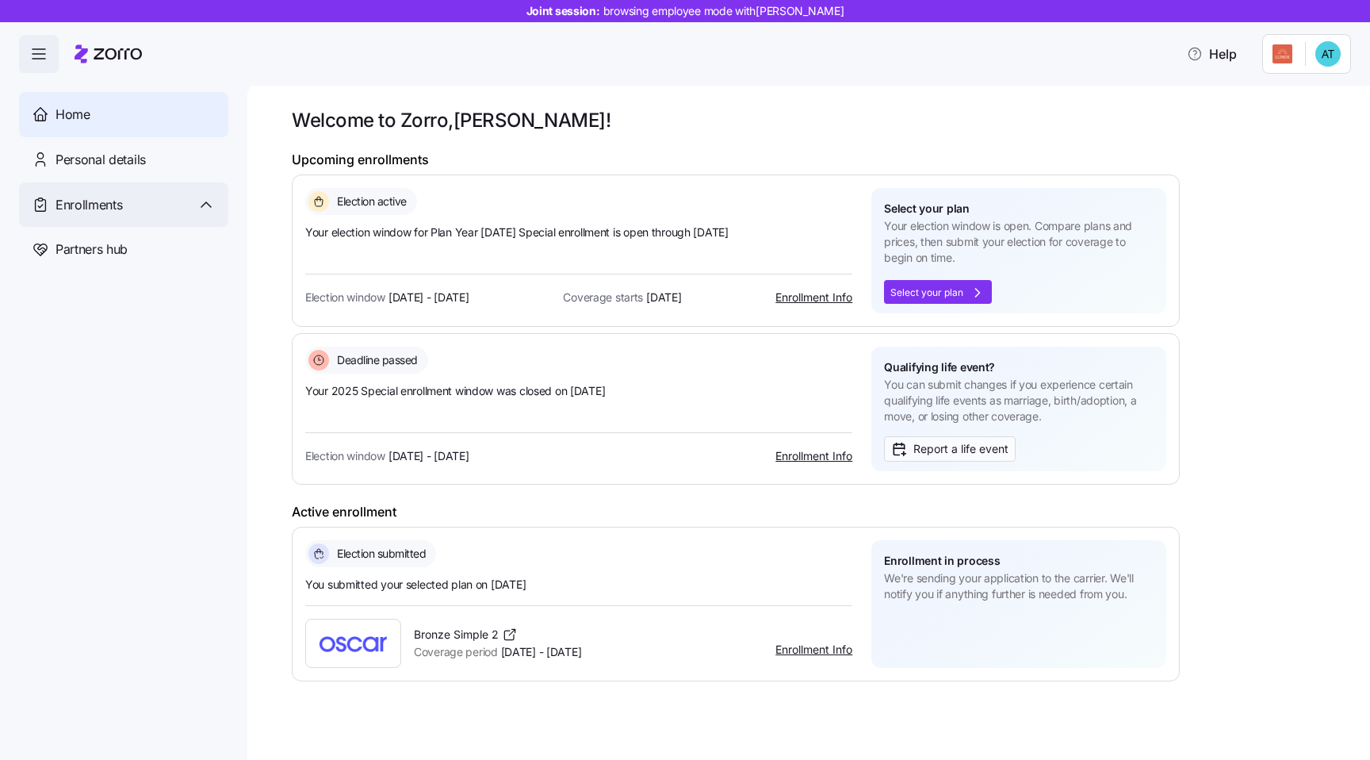
click at [136, 197] on div "Enrollments" at bounding box center [136, 205] width 160 height 20
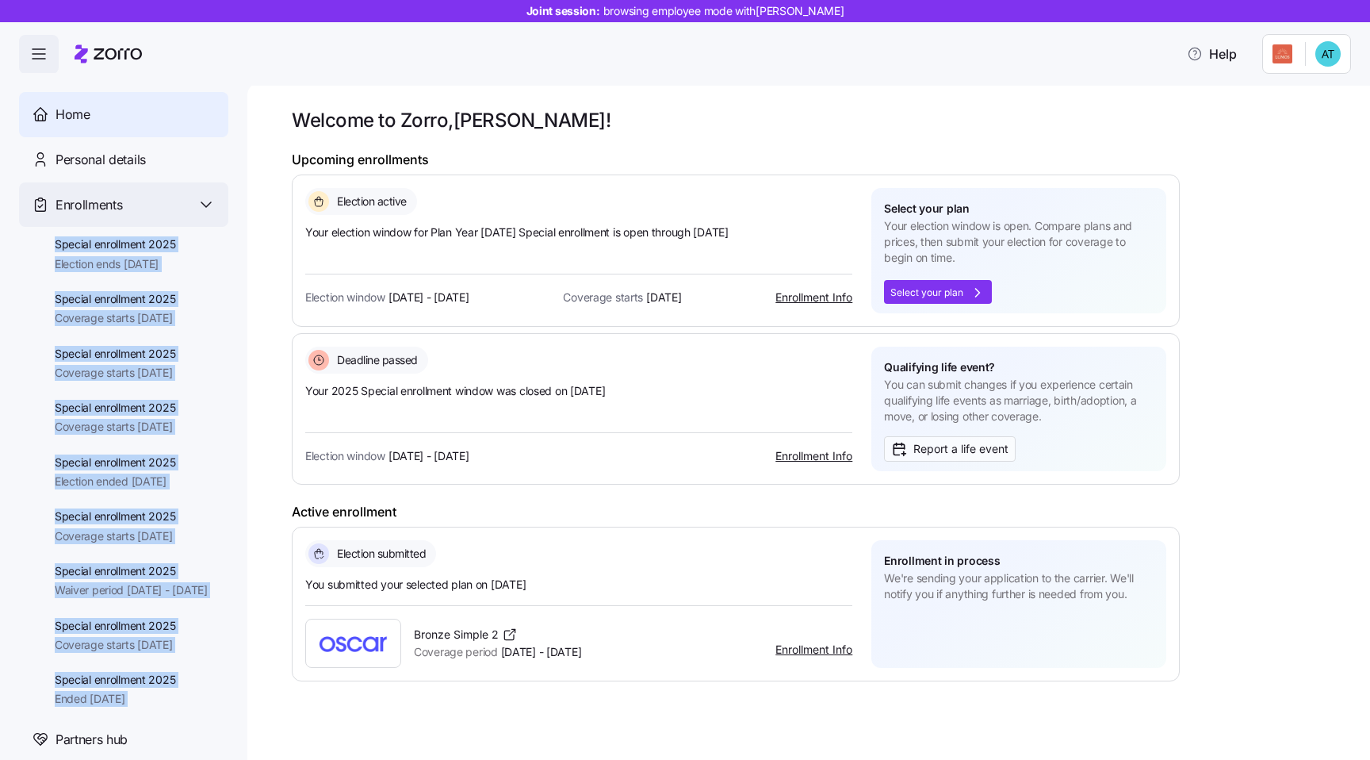
click at [203, 191] on div "Enrollments" at bounding box center [123, 204] width 209 height 45
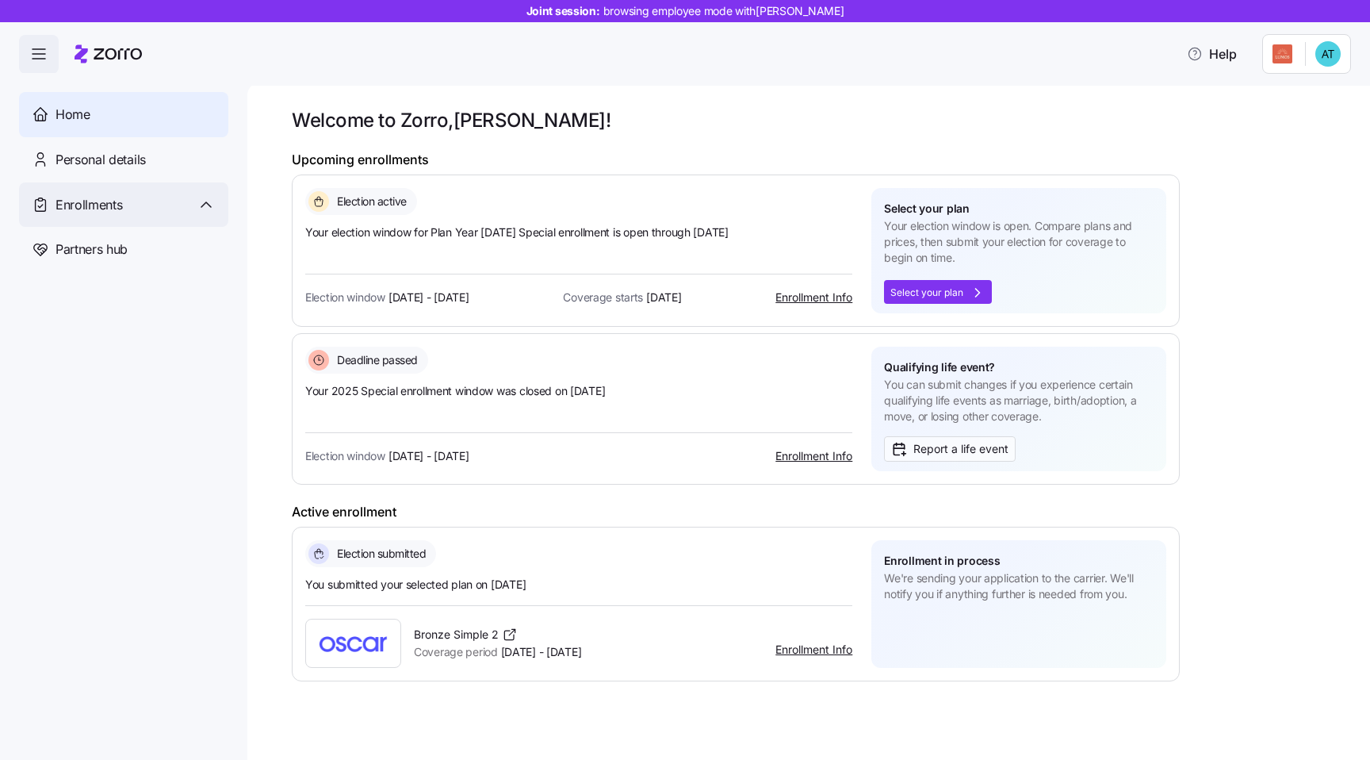
click at [199, 205] on icon at bounding box center [206, 204] width 19 height 19
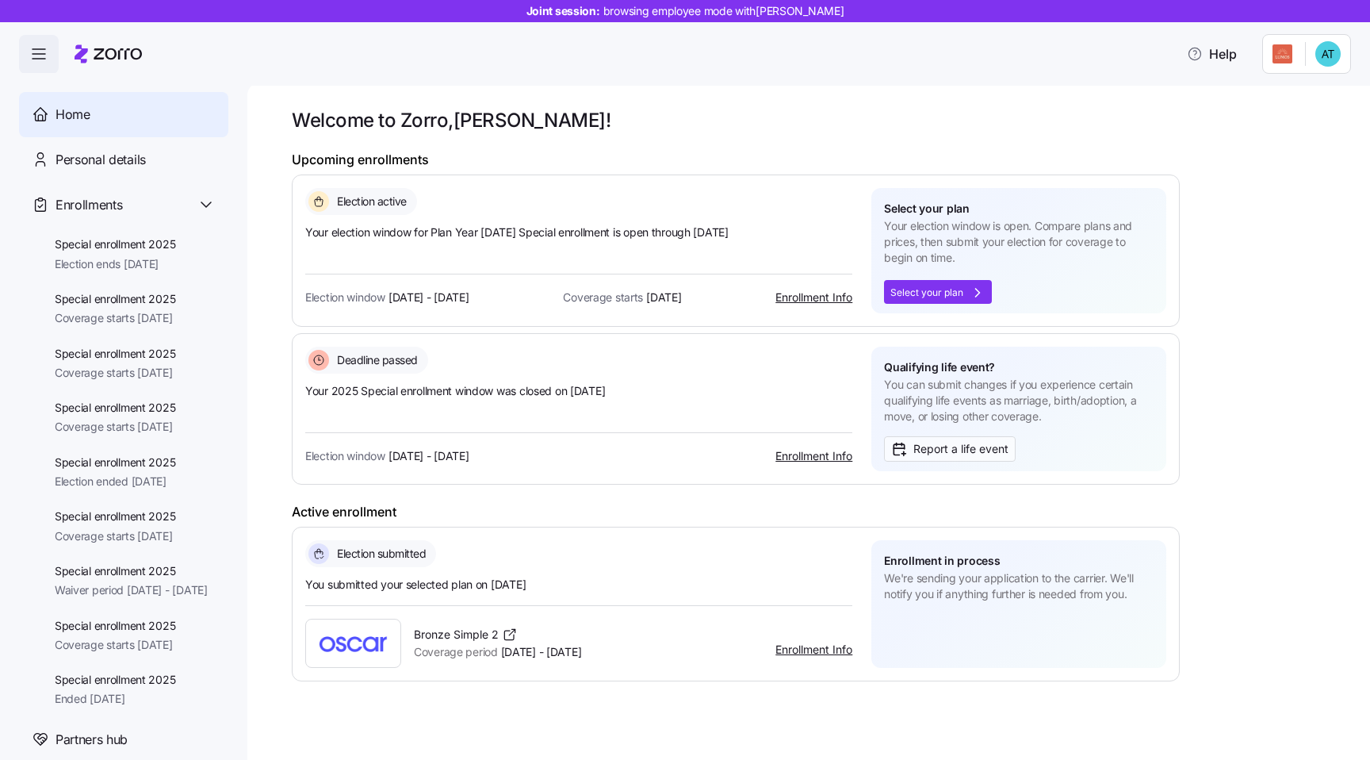
click at [585, 224] on span "Your election window for Plan Year 2025 Special enrollment is open through Nov …" at bounding box center [578, 232] width 547 height 16
click at [568, 231] on span "Your election window for Plan Year 2025 Special enrollment is open through Nov …" at bounding box center [578, 232] width 547 height 16
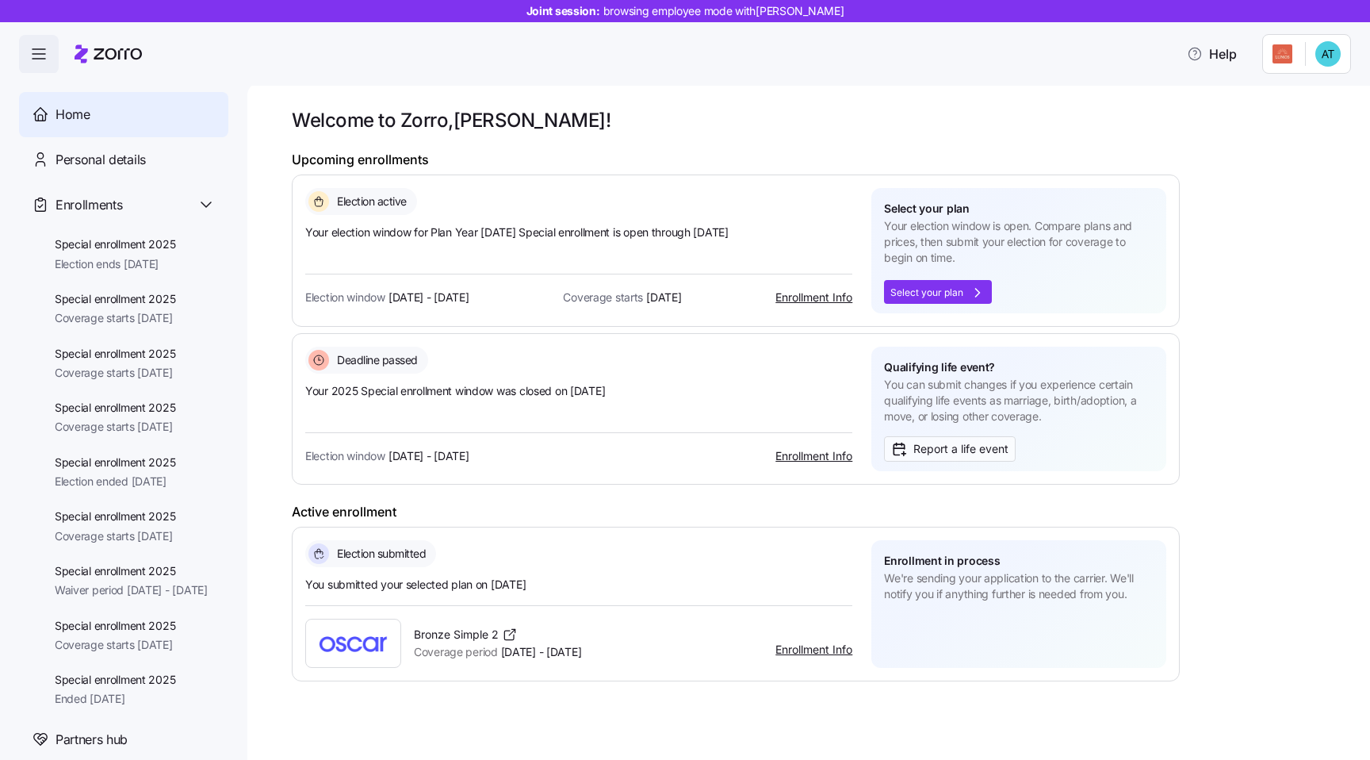
click at [462, 385] on span "Your 2025 Special enrollment window was closed on 09/24/2025" at bounding box center [578, 391] width 547 height 16
click at [507, 389] on span "Your 2025 Special enrollment window was closed on 09/24/2025" at bounding box center [578, 391] width 547 height 16
click at [548, 657] on span "Coverage period Oct 1 - Dec 31, 2025" at bounding box center [497, 652] width 167 height 16
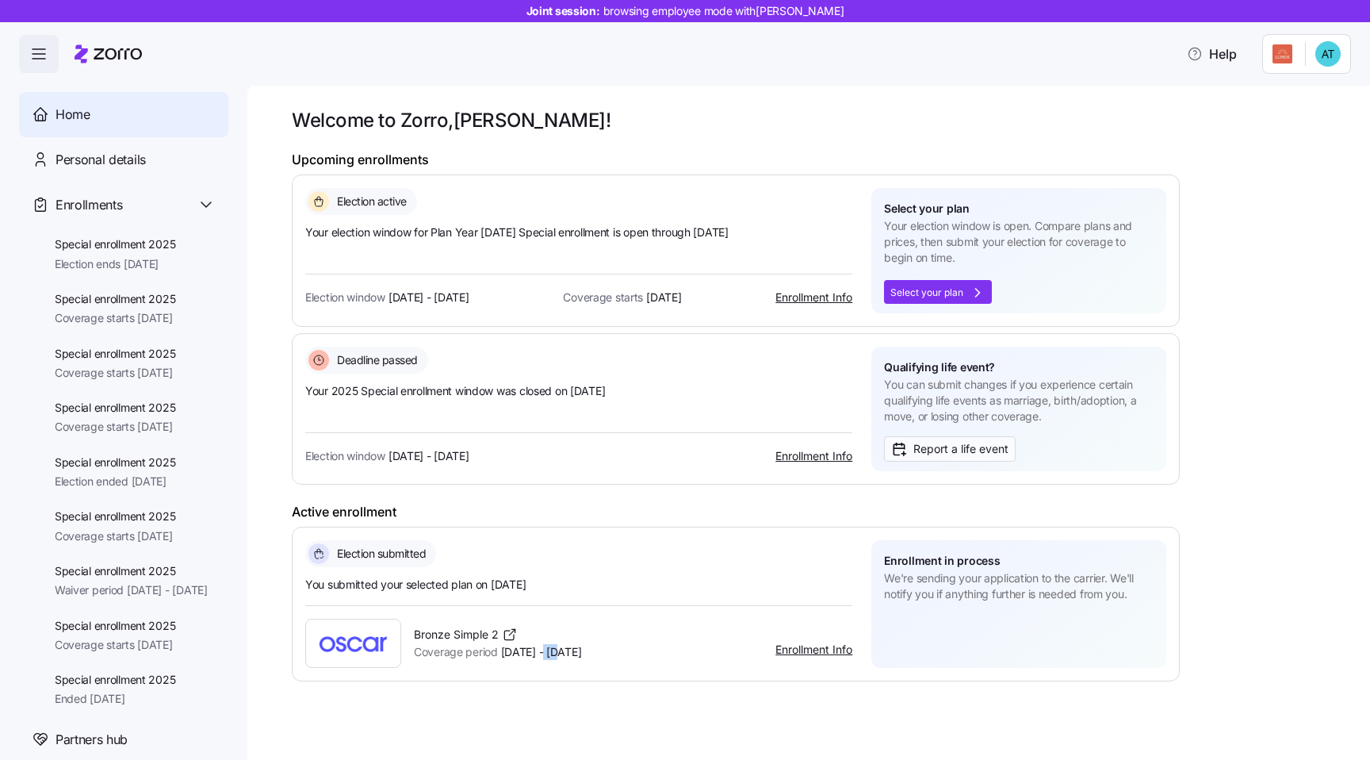
click at [548, 657] on span "Coverage period Oct 1 - Dec 31, 2025" at bounding box center [497, 652] width 167 height 16
click at [483, 657] on span "Coverage period" at bounding box center [456, 652] width 84 height 16
click at [140, 213] on div "Enrollments" at bounding box center [136, 205] width 160 height 20
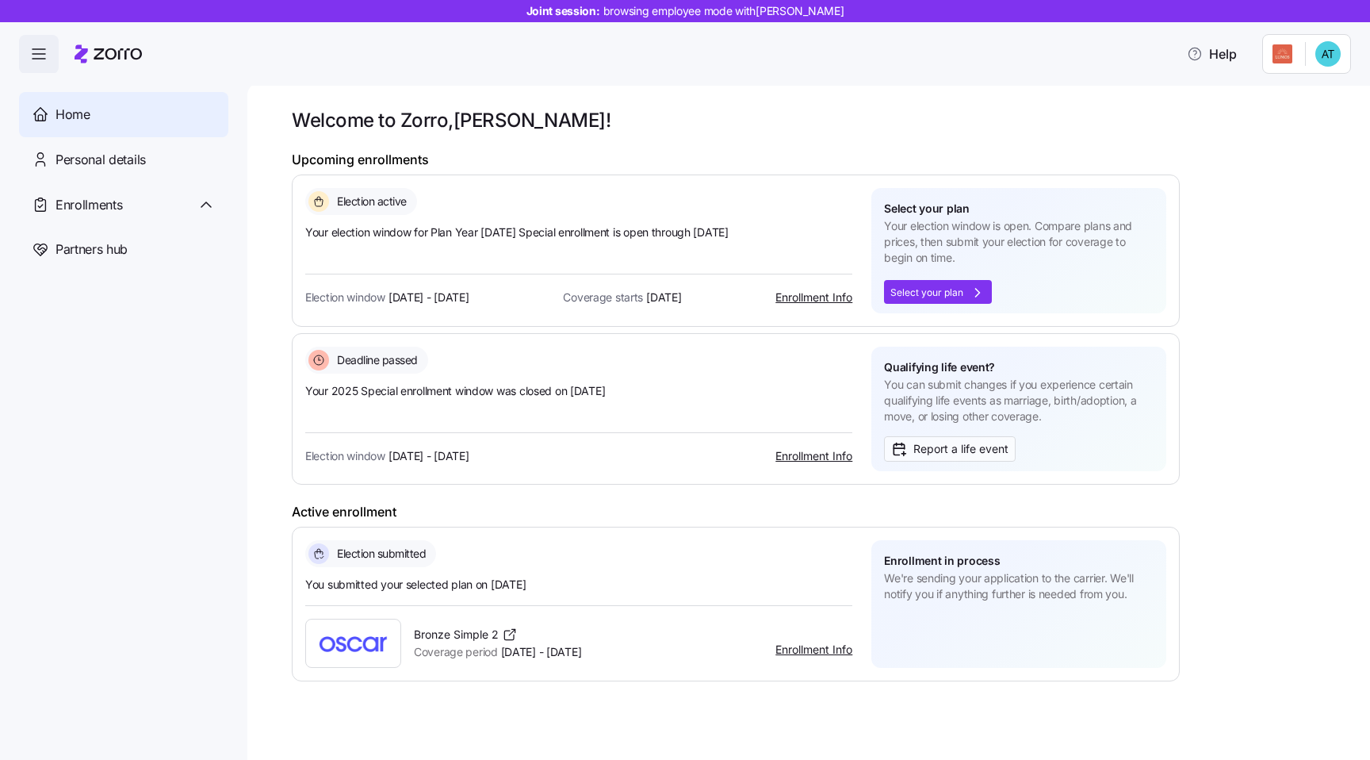
click at [703, 133] on div "Welcome to Zorro, Alexis ! Upcoming enrollments Election active Your election w…" at bounding box center [820, 394] width 1056 height 573
click at [53, 56] on span "button" at bounding box center [39, 55] width 38 height 38
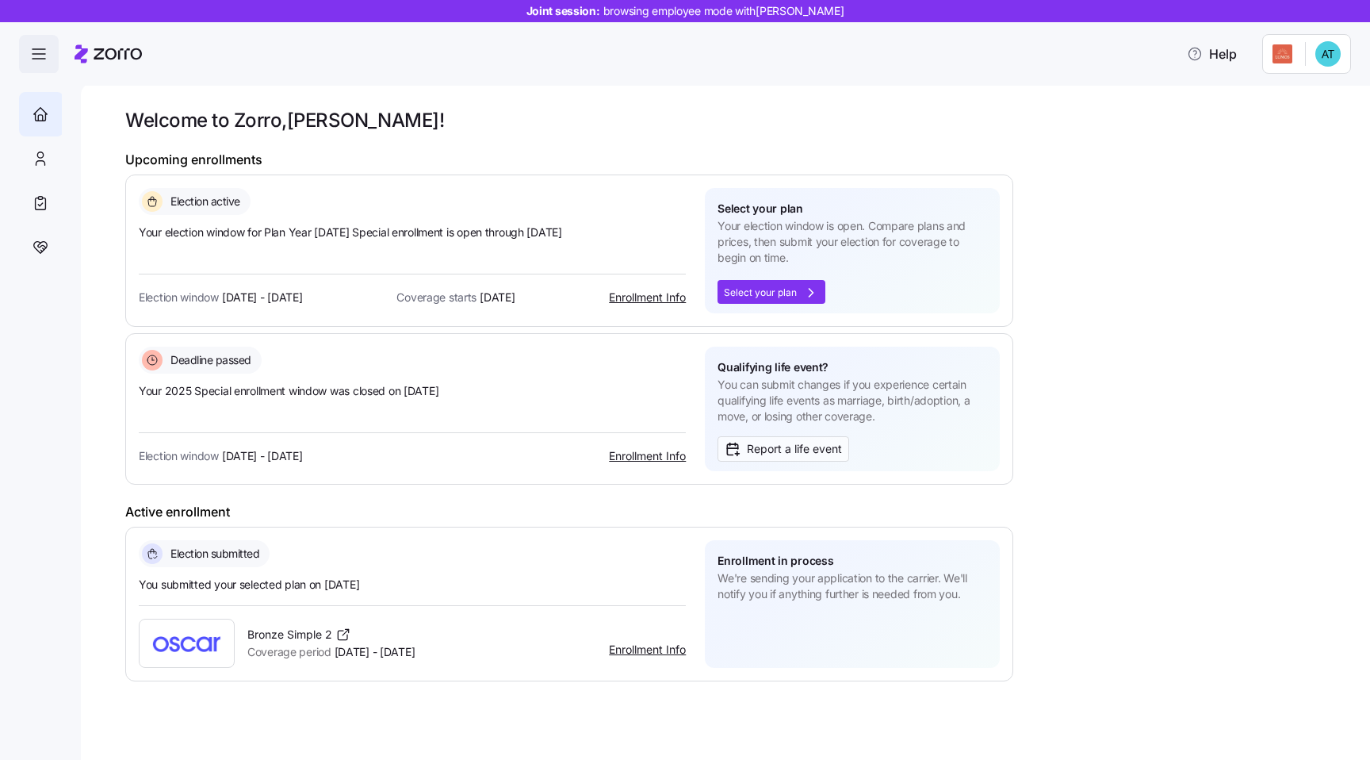
click at [48, 56] on span "button" at bounding box center [39, 55] width 38 height 38
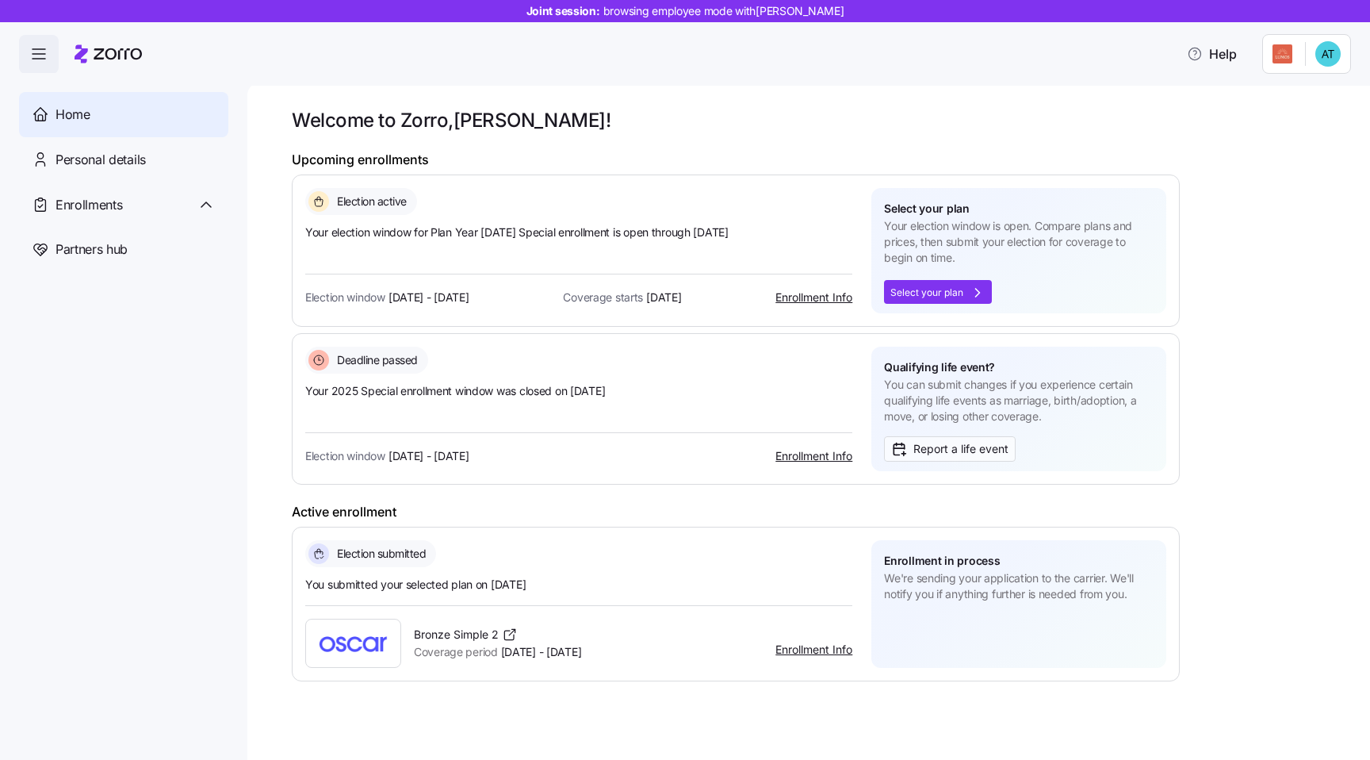
click at [48, 56] on span "button" at bounding box center [39, 55] width 38 height 38
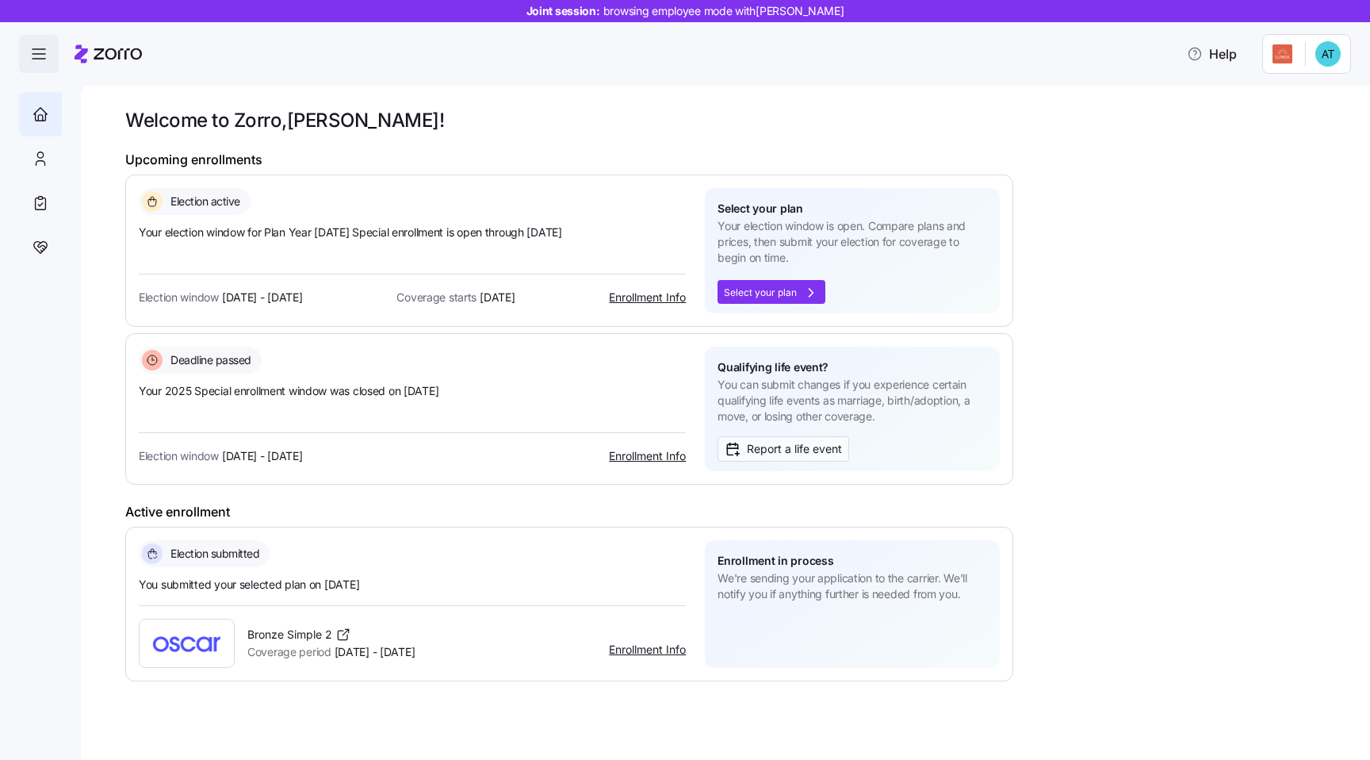
click at [38, 60] on icon "button" at bounding box center [38, 53] width 19 height 19
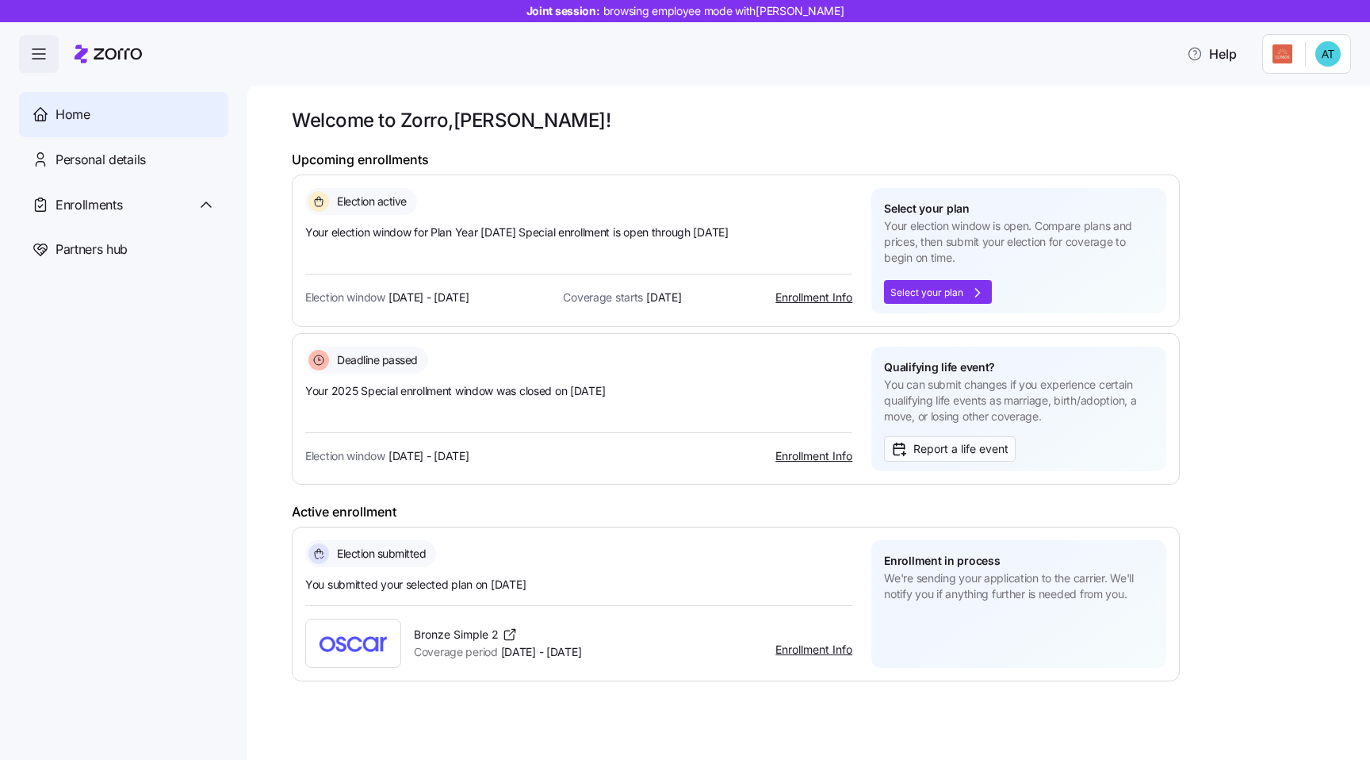
click at [38, 60] on icon "button" at bounding box center [38, 53] width 19 height 19
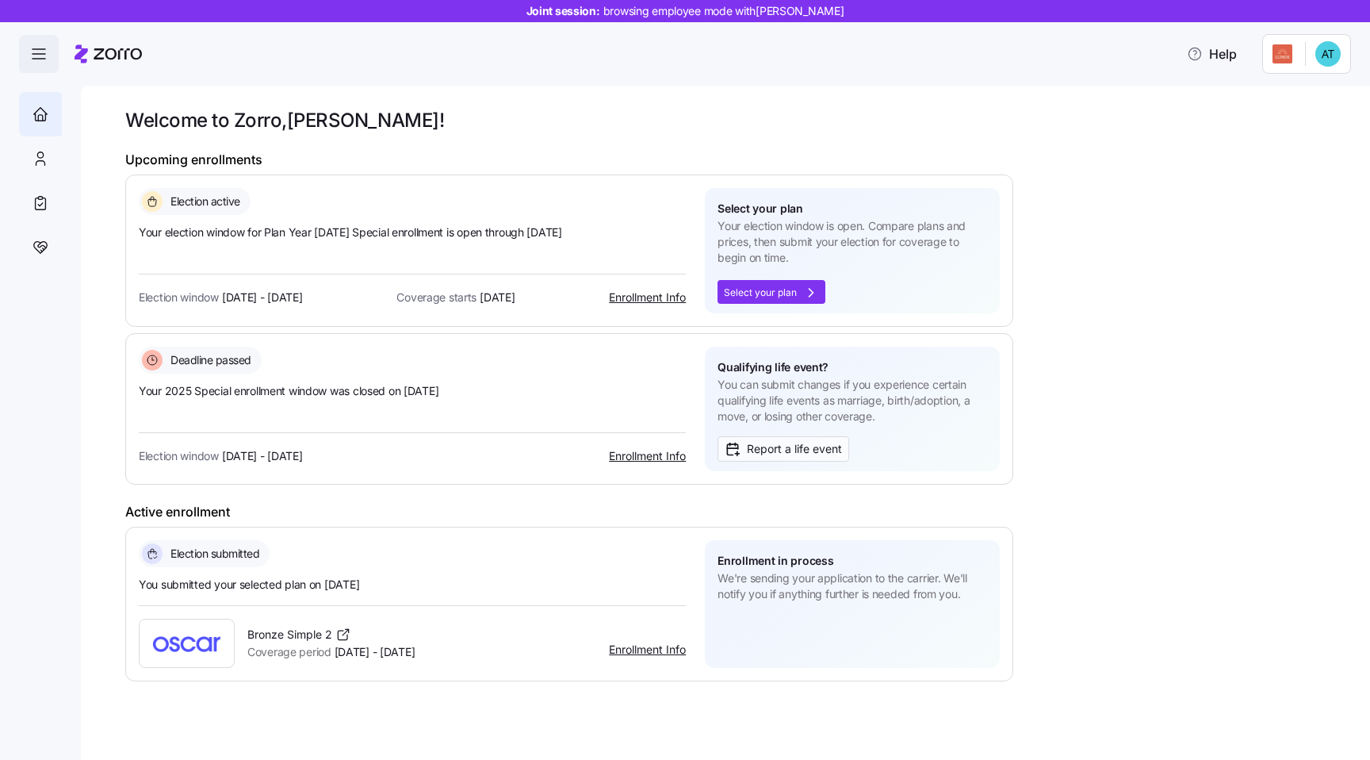
click at [38, 60] on icon "button" at bounding box center [38, 53] width 19 height 19
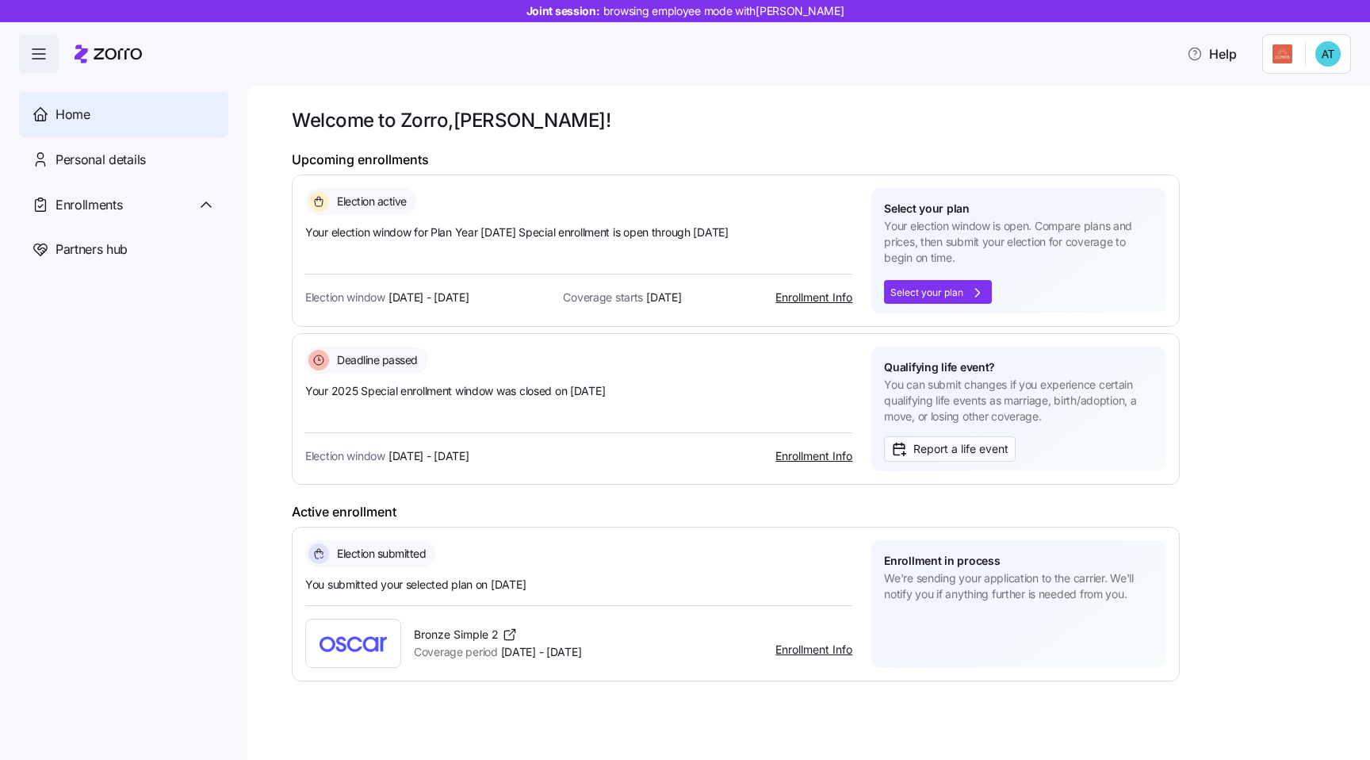
click at [38, 60] on icon "button" at bounding box center [38, 53] width 19 height 19
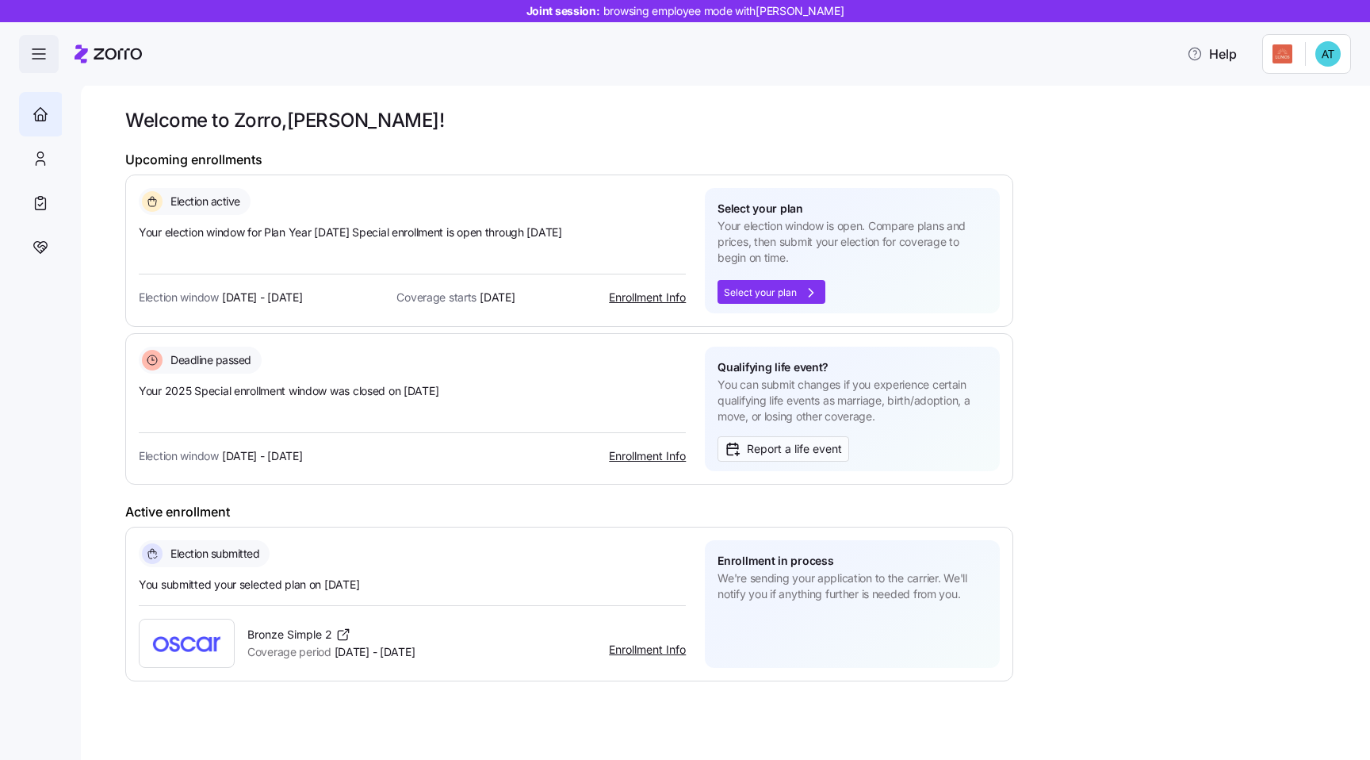
click at [38, 60] on icon "button" at bounding box center [38, 53] width 19 height 19
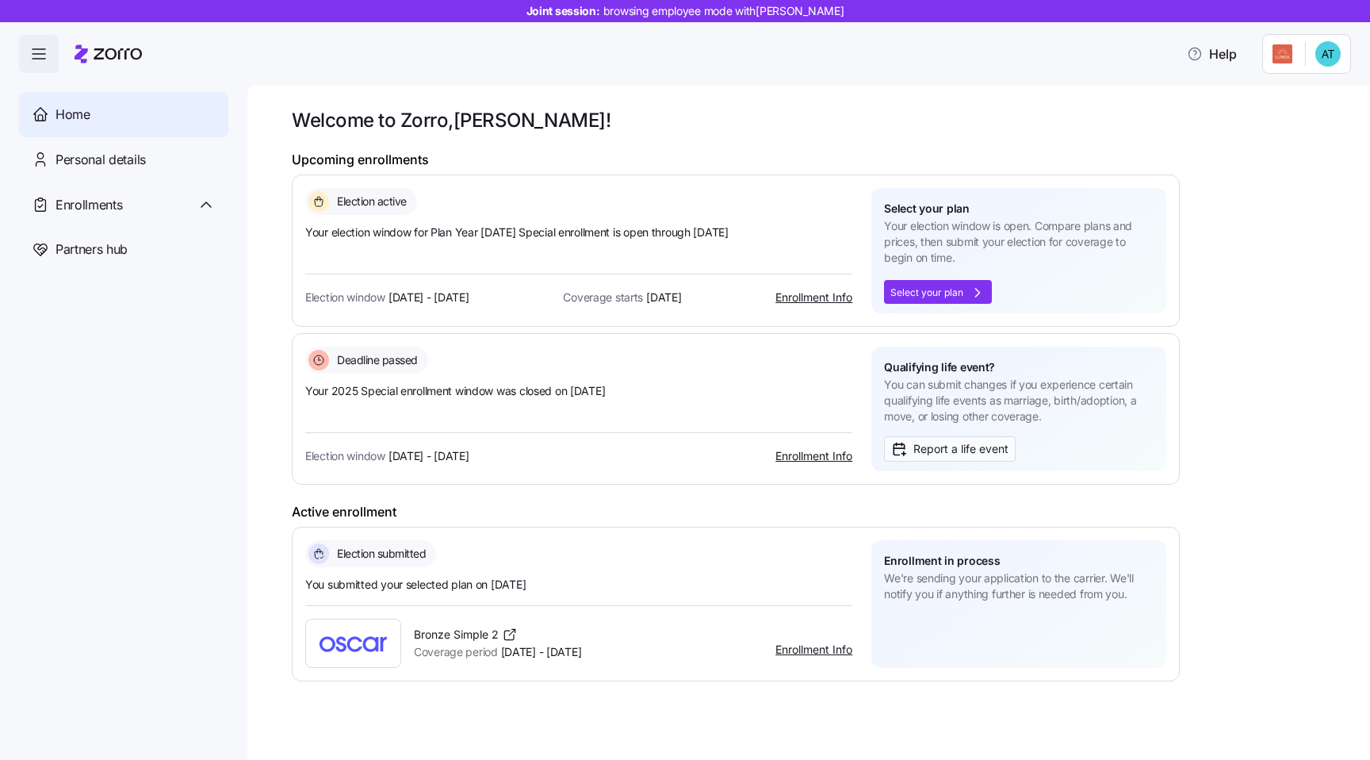
click at [38, 60] on icon "button" at bounding box center [38, 53] width 19 height 19
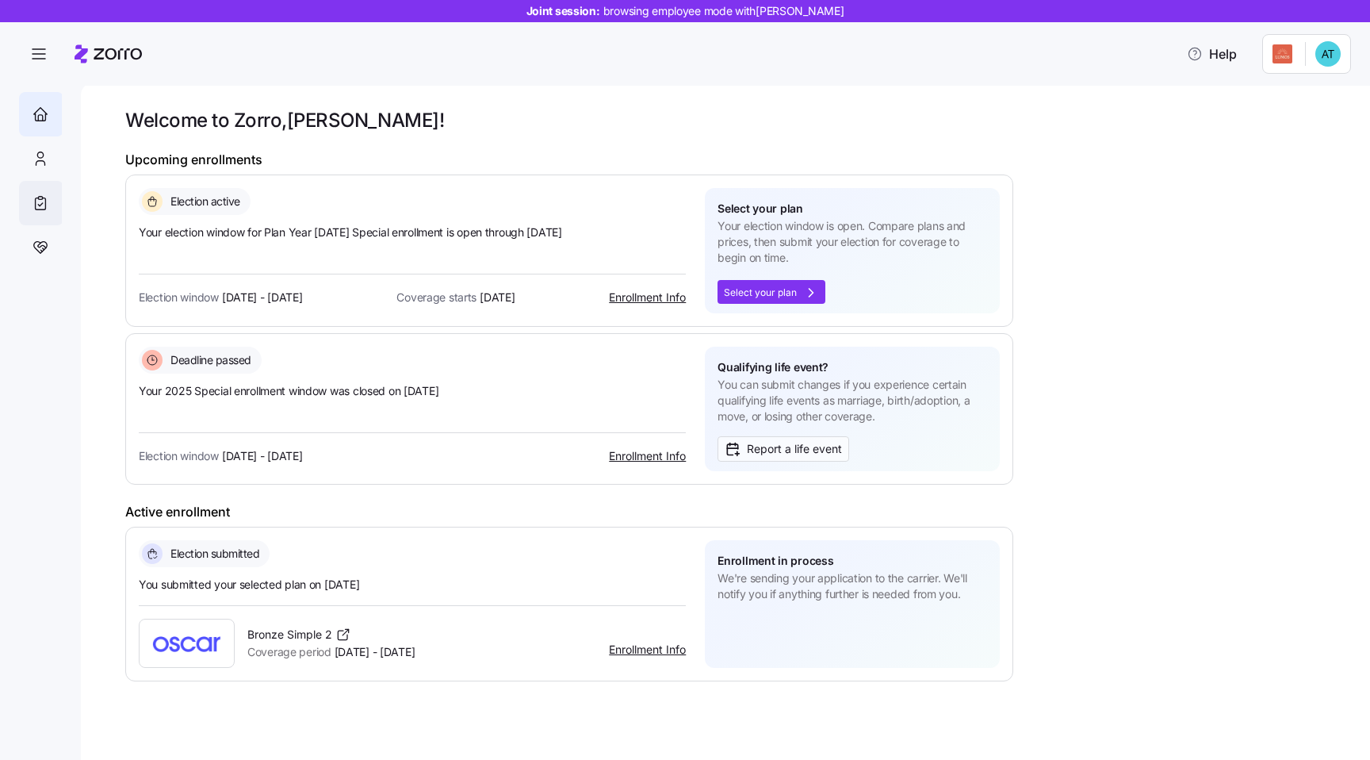
click at [36, 204] on icon at bounding box center [41, 204] width 10 height 12
click at [44, 42] on span "button" at bounding box center [39, 55] width 38 height 38
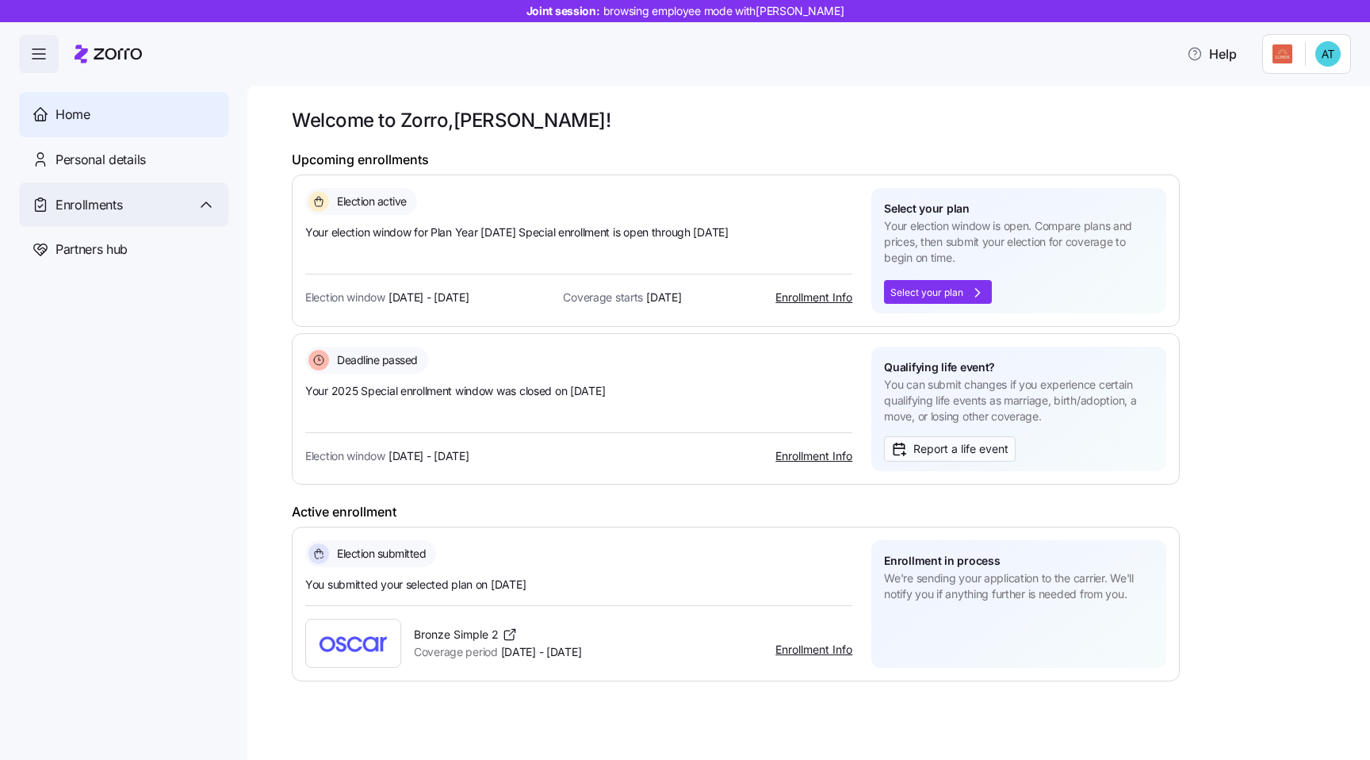
click at [139, 200] on div "Enrollments" at bounding box center [136, 205] width 160 height 20
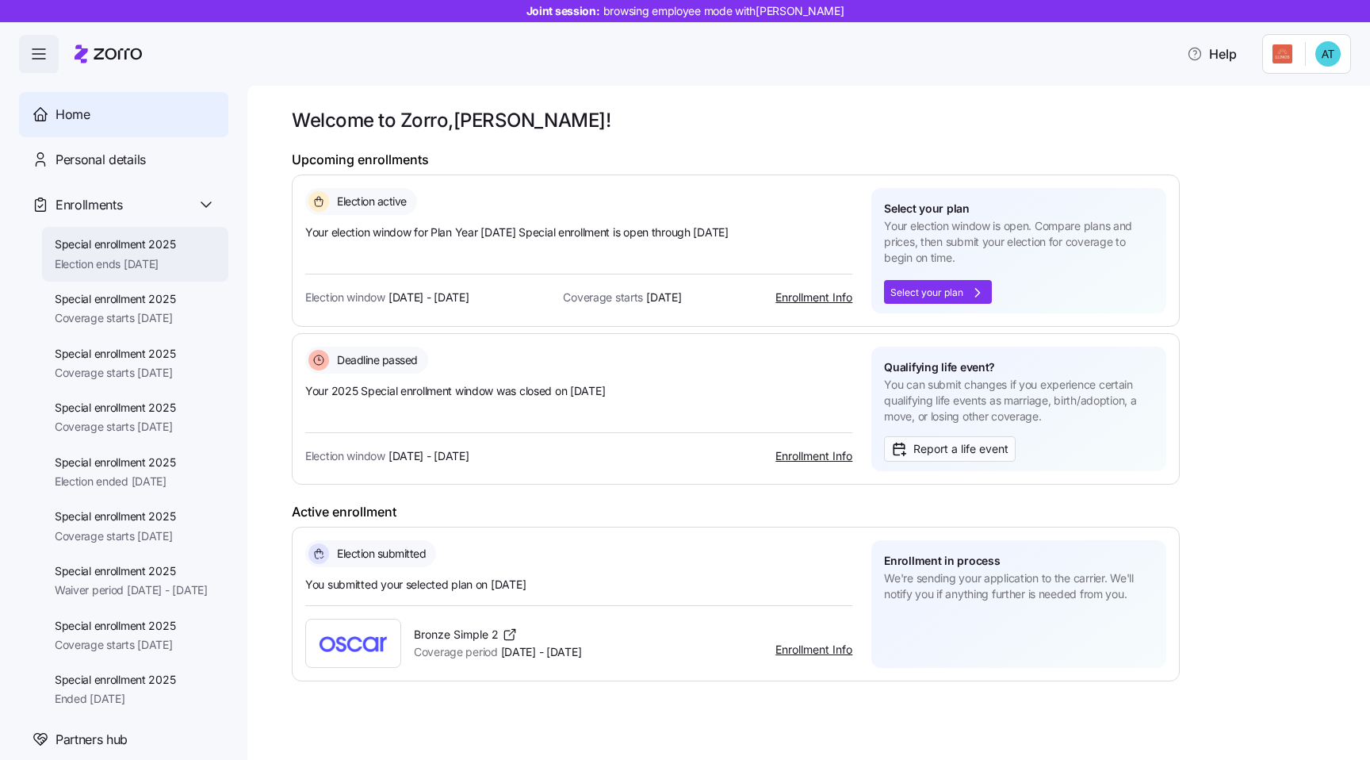
click at [125, 256] on span "Election ends 11/25/2025" at bounding box center [115, 264] width 121 height 16
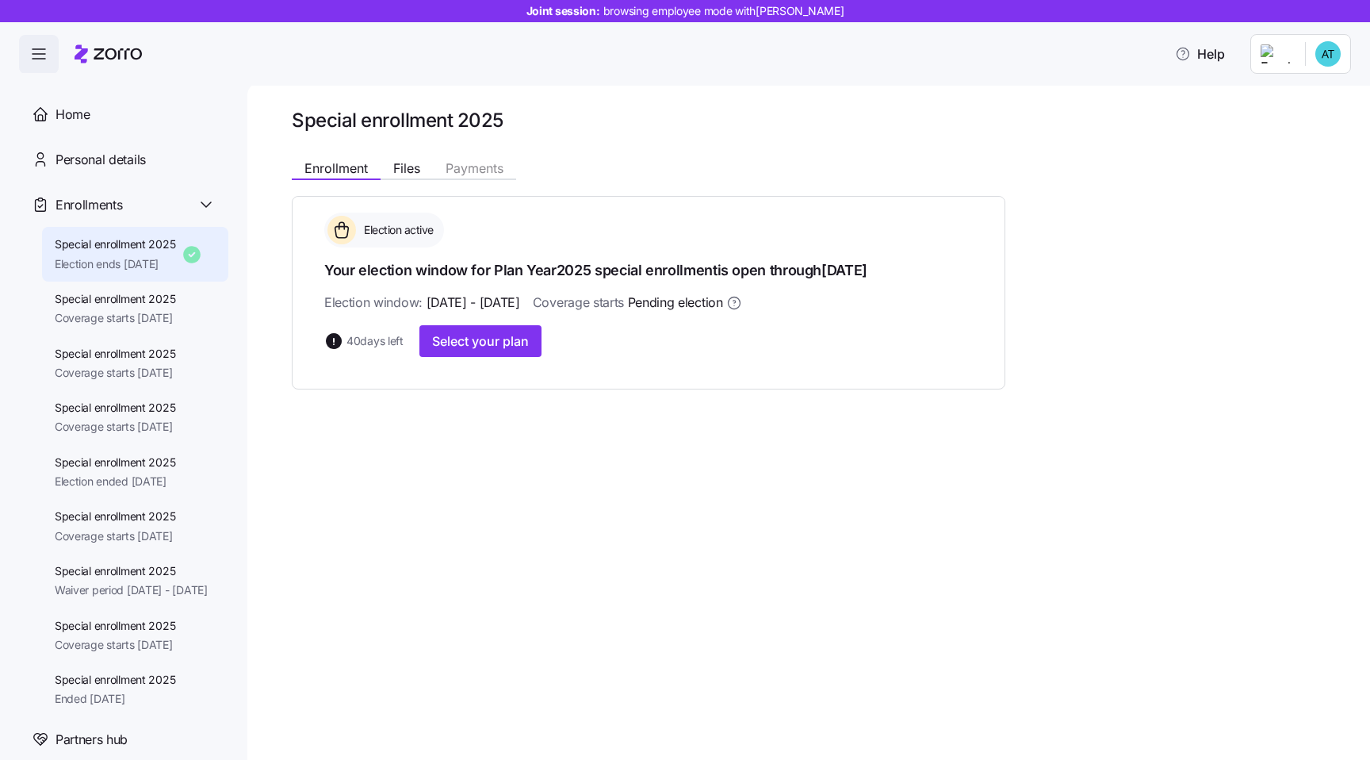
click at [30, 32] on div at bounding box center [80, 54] width 123 height 44
click at [32, 53] on icon "button" at bounding box center [38, 53] width 19 height 19
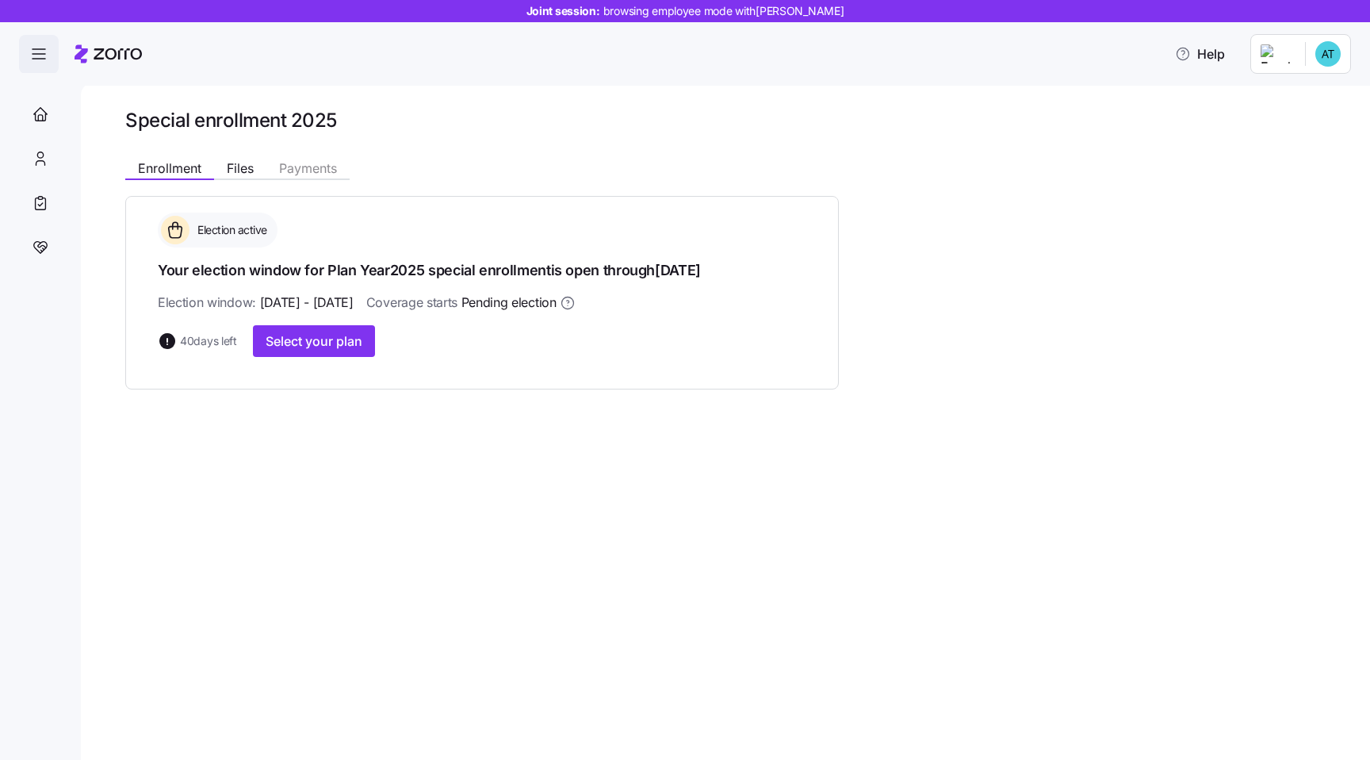
click at [32, 53] on icon "button" at bounding box center [38, 53] width 19 height 19
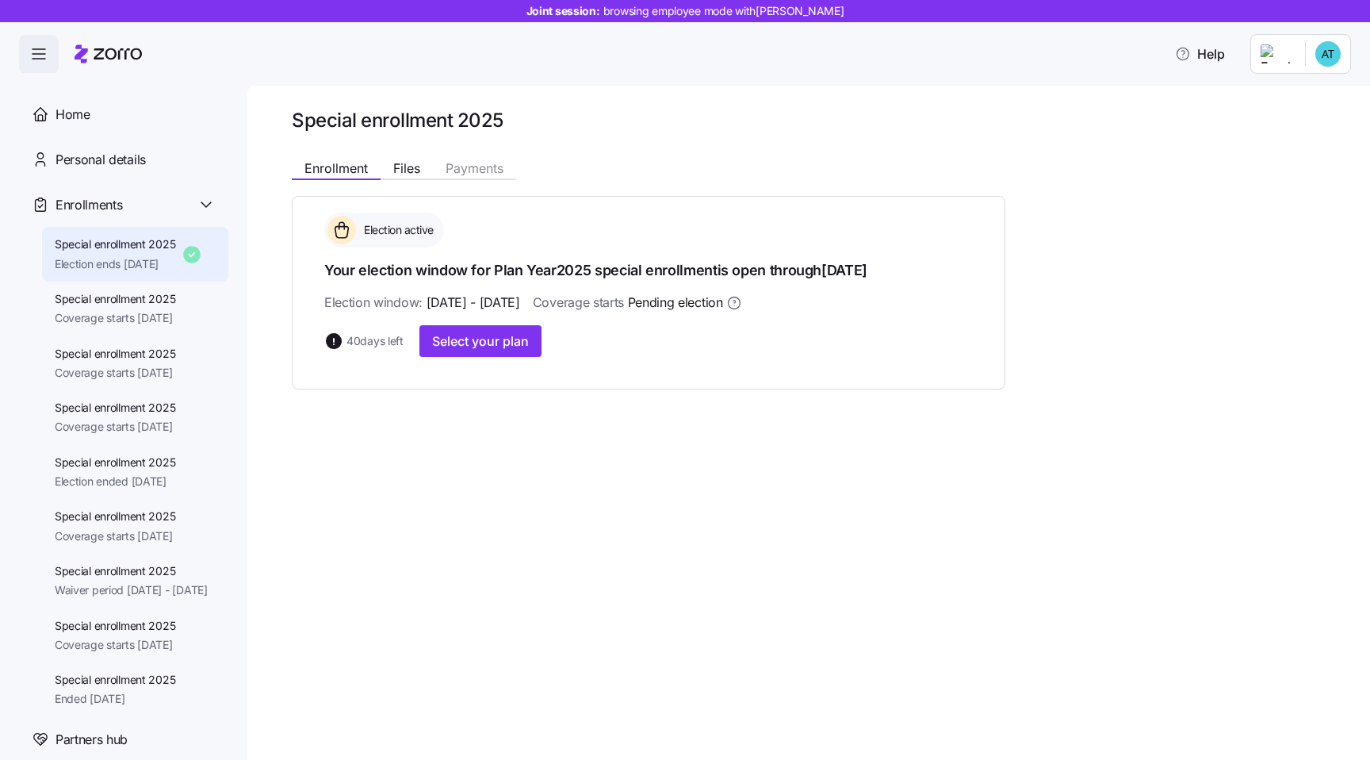
click at [42, 61] on icon "button" at bounding box center [38, 53] width 19 height 19
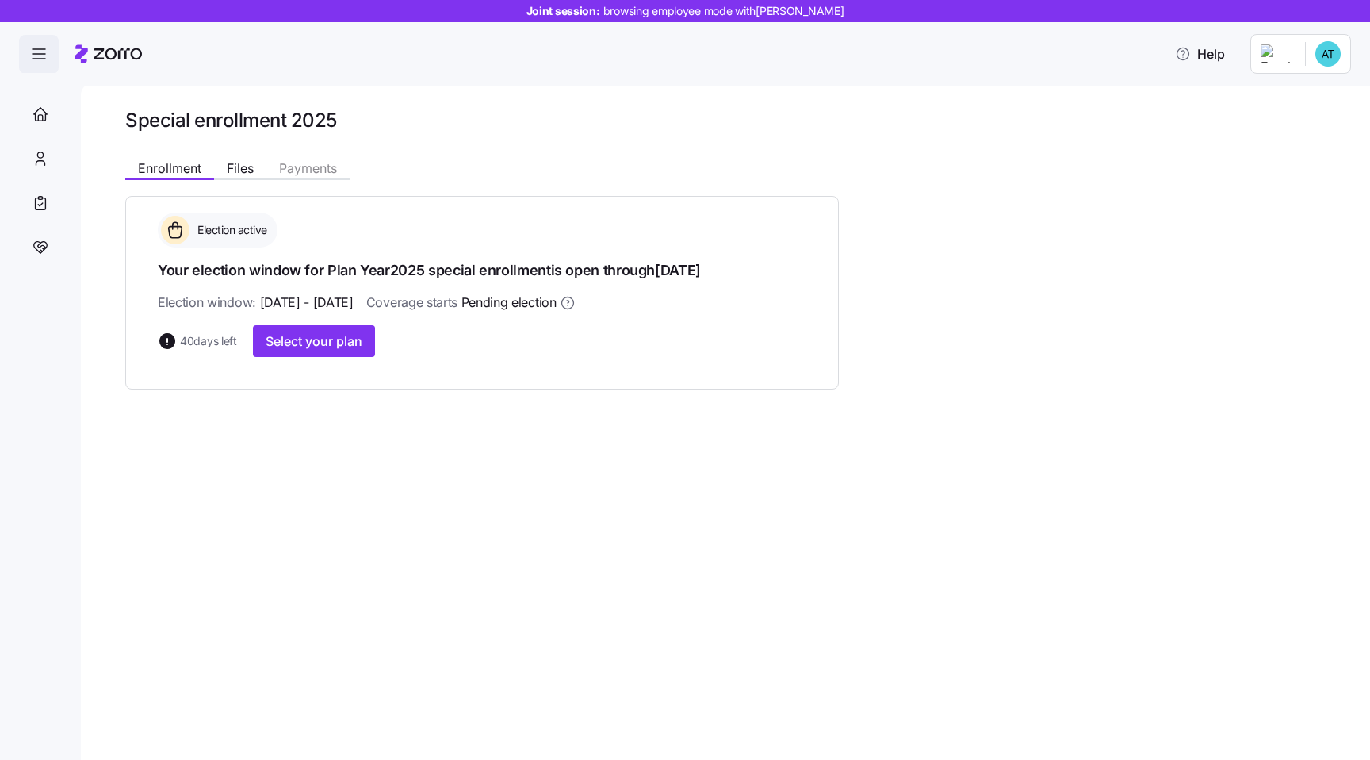
click at [42, 61] on icon "button" at bounding box center [38, 53] width 19 height 19
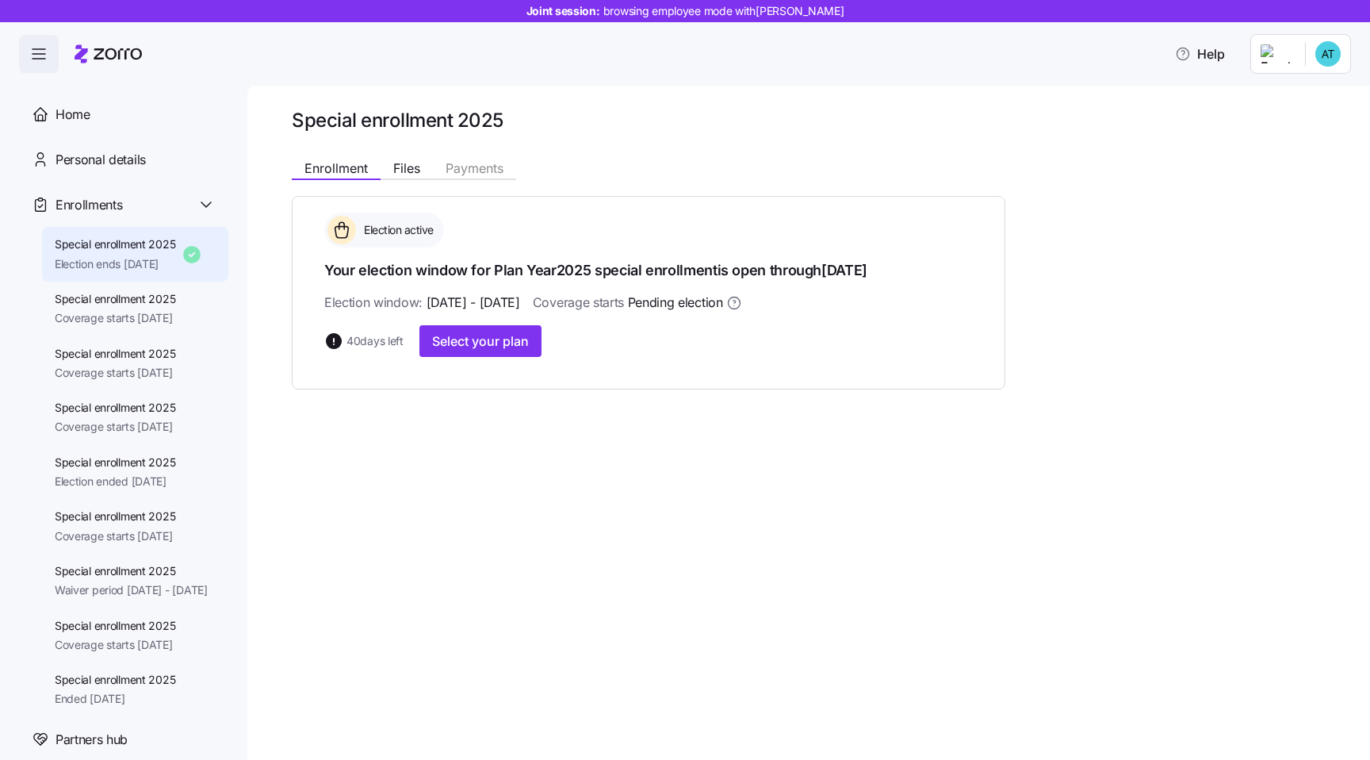
click at [42, 61] on icon "button" at bounding box center [38, 53] width 19 height 19
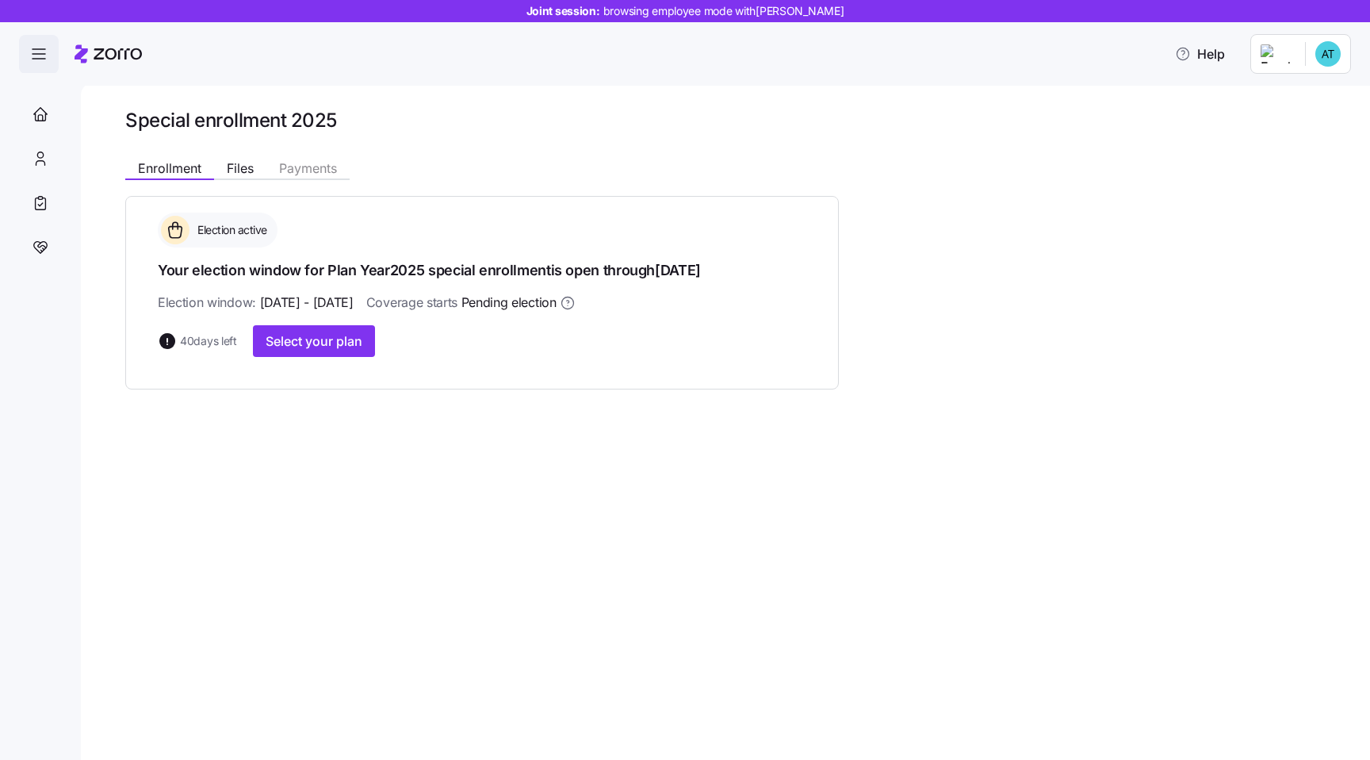
click at [42, 61] on icon "button" at bounding box center [38, 53] width 19 height 19
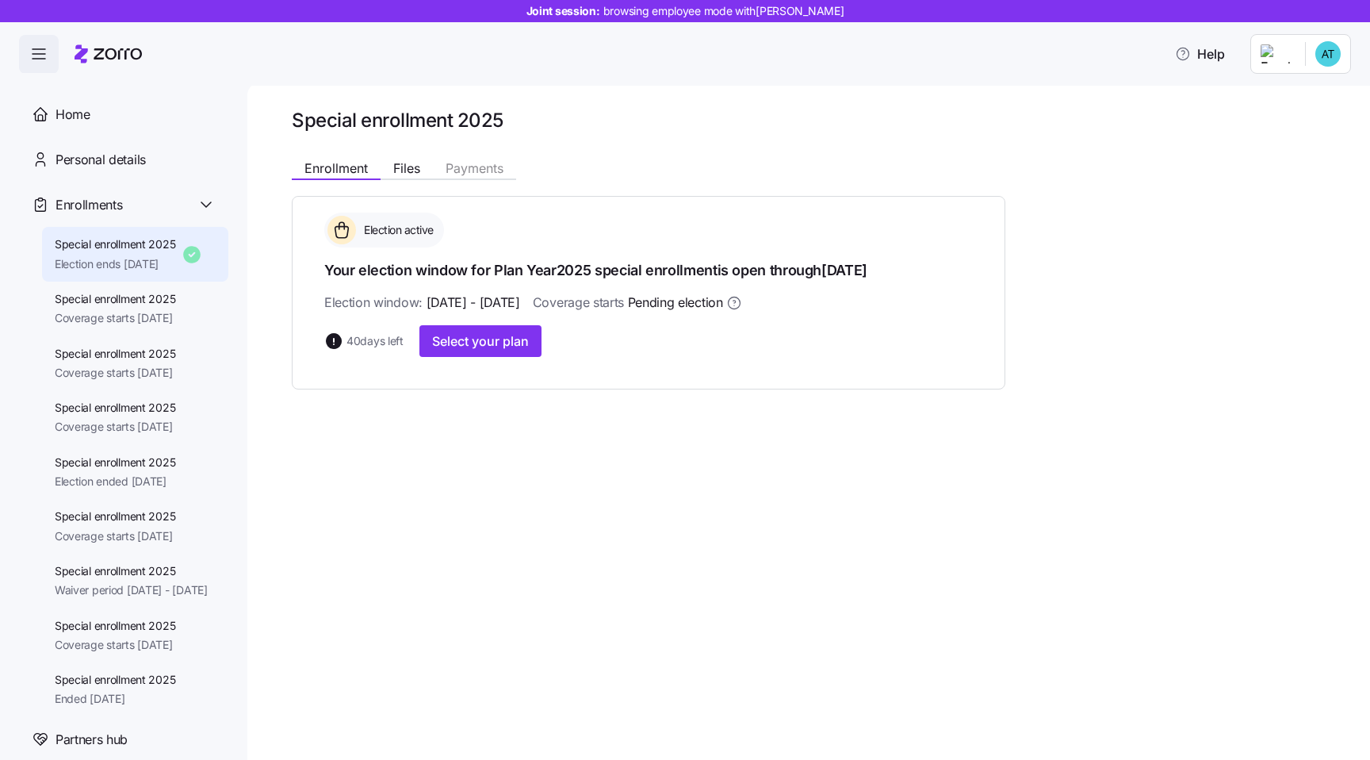
click at [30, 80] on nav "Home Personal details Enrollments Special enrollment 2025 Election ends 11/25/2…" at bounding box center [123, 416] width 247 height 687
click at [44, 54] on icon "button" at bounding box center [38, 53] width 19 height 19
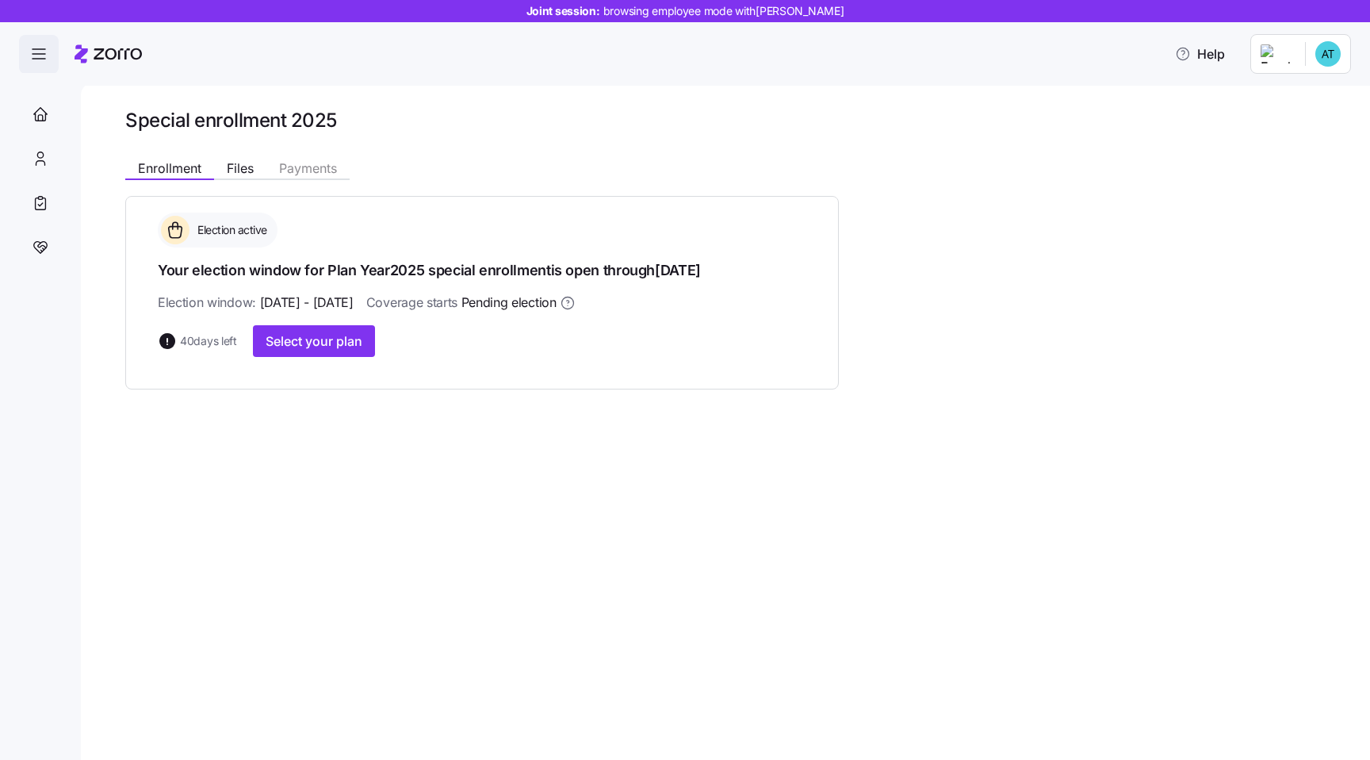
click at [44, 54] on icon "button" at bounding box center [38, 53] width 19 height 19
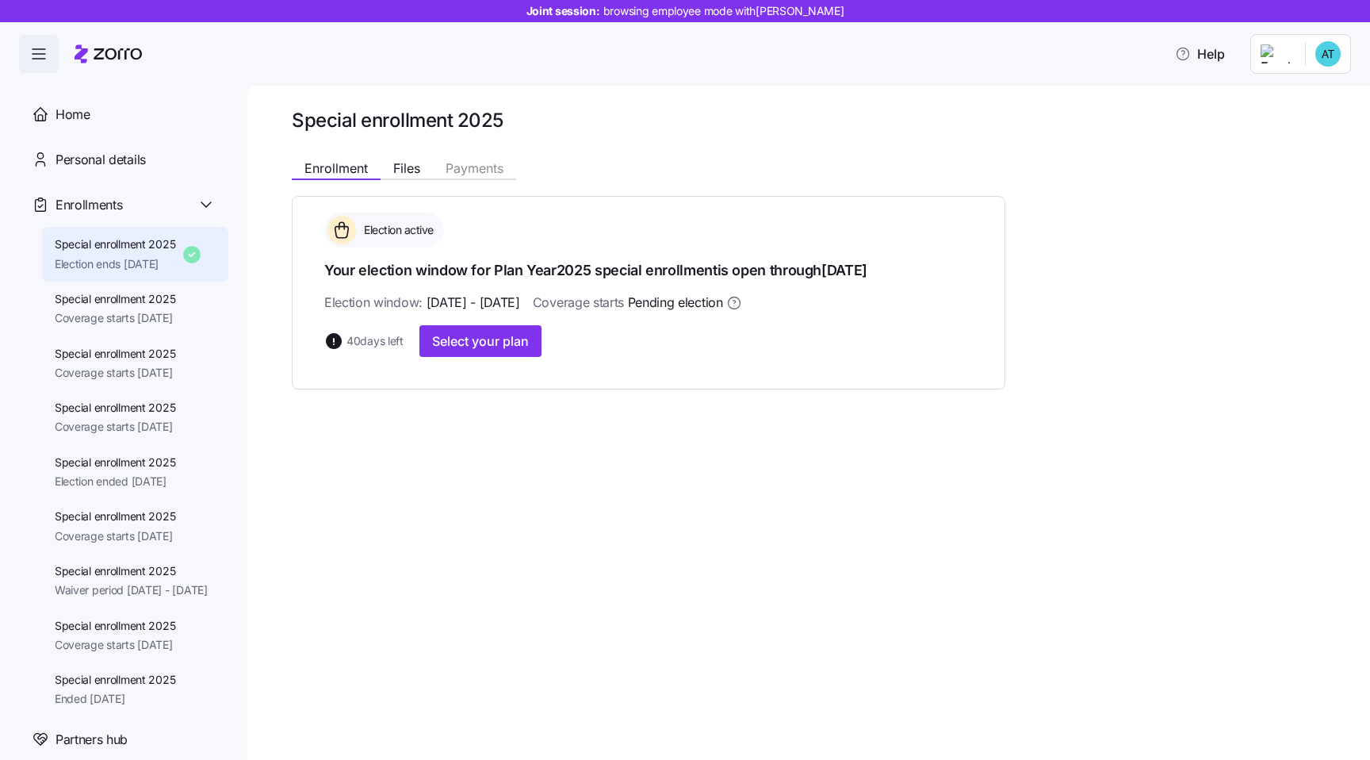
click at [44, 54] on icon "button" at bounding box center [38, 53] width 19 height 19
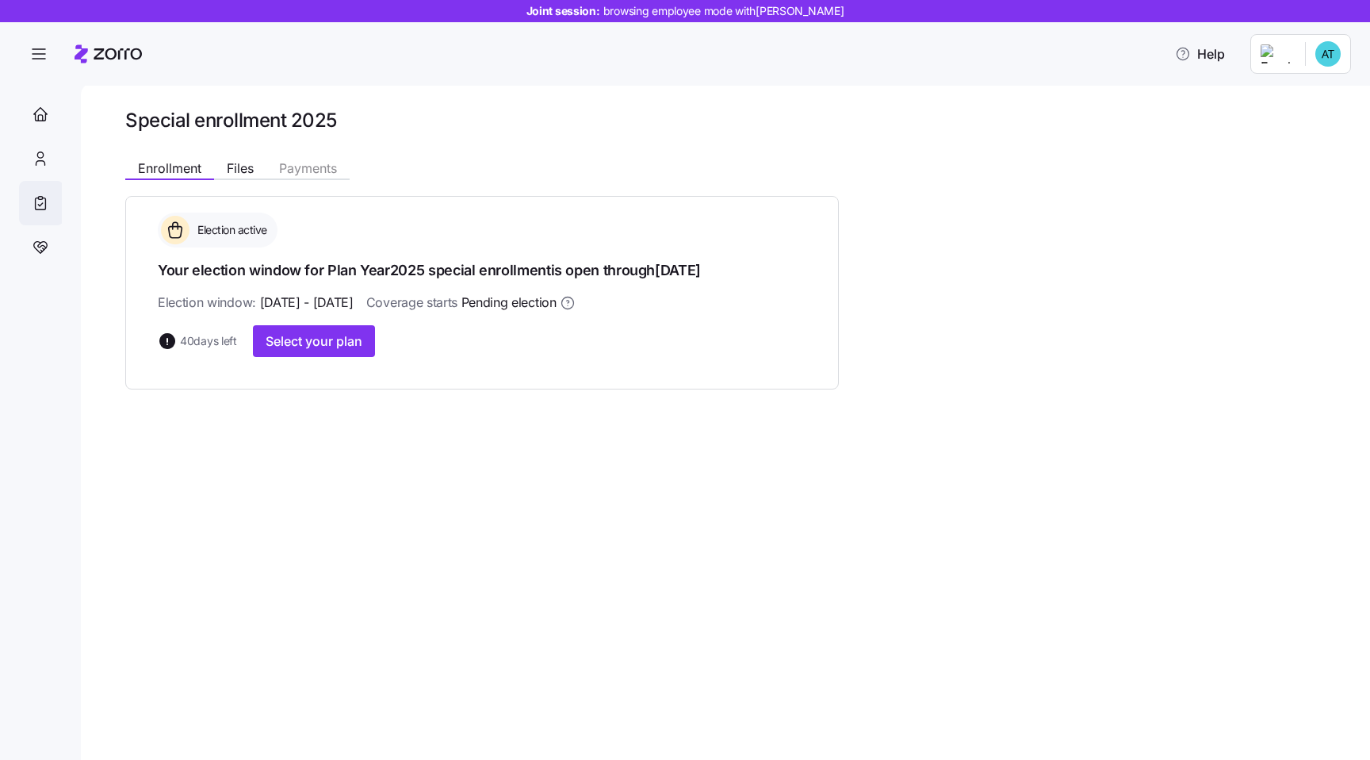
click at [47, 210] on icon at bounding box center [40, 203] width 17 height 19
click at [176, 535] on div "Special enrollment 2025 Enrollment Files Payments Election active Your election…" at bounding box center [726, 420] width 1290 height 677
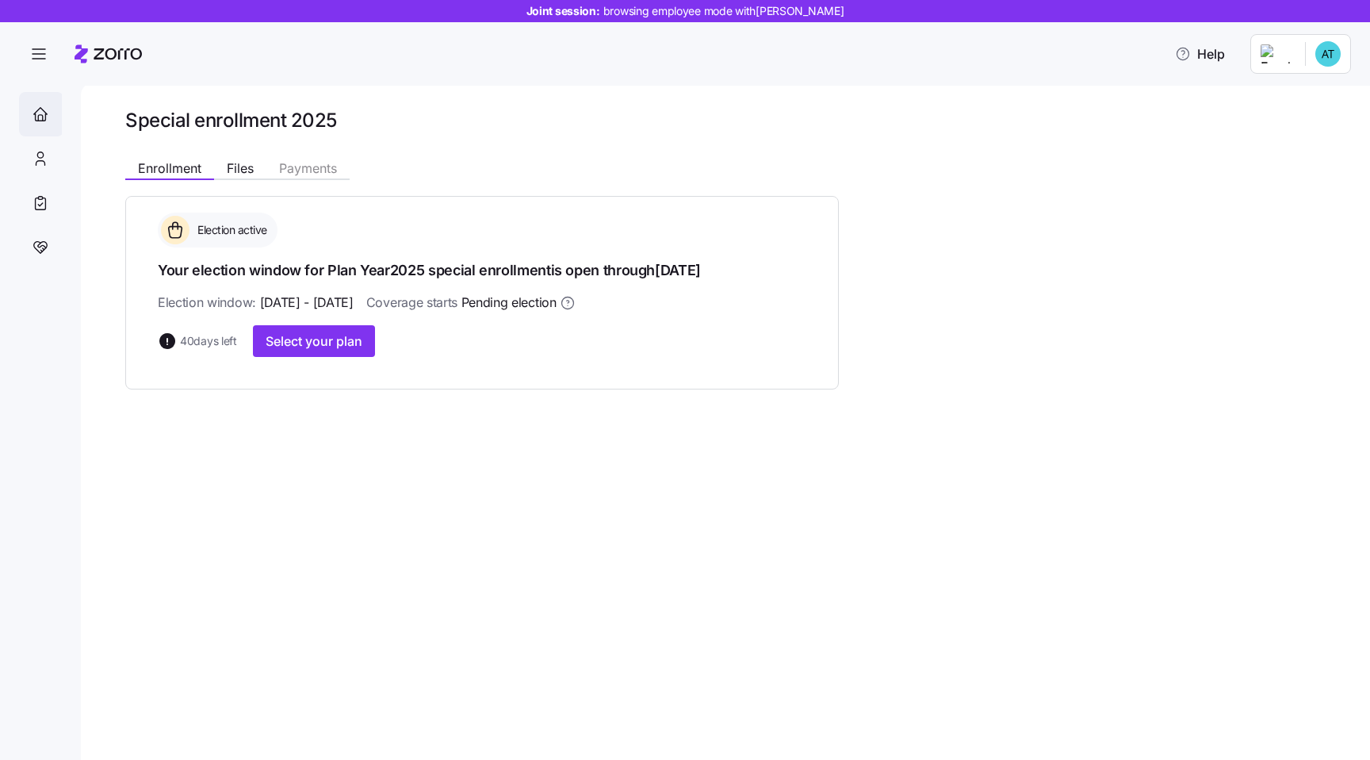
click at [34, 121] on icon at bounding box center [40, 114] width 17 height 19
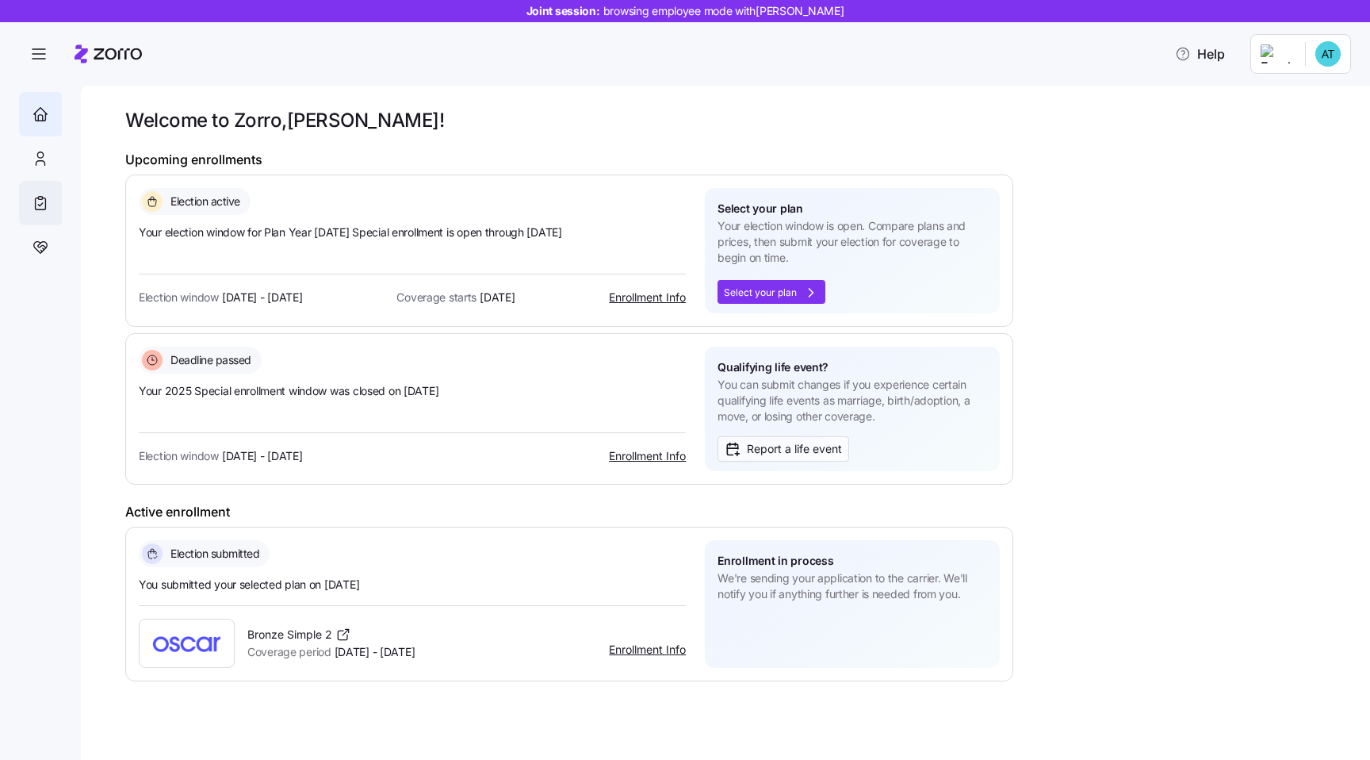
click at [33, 201] on icon at bounding box center [40, 203] width 17 height 19
click at [40, 44] on span "button" at bounding box center [39, 55] width 38 height 38
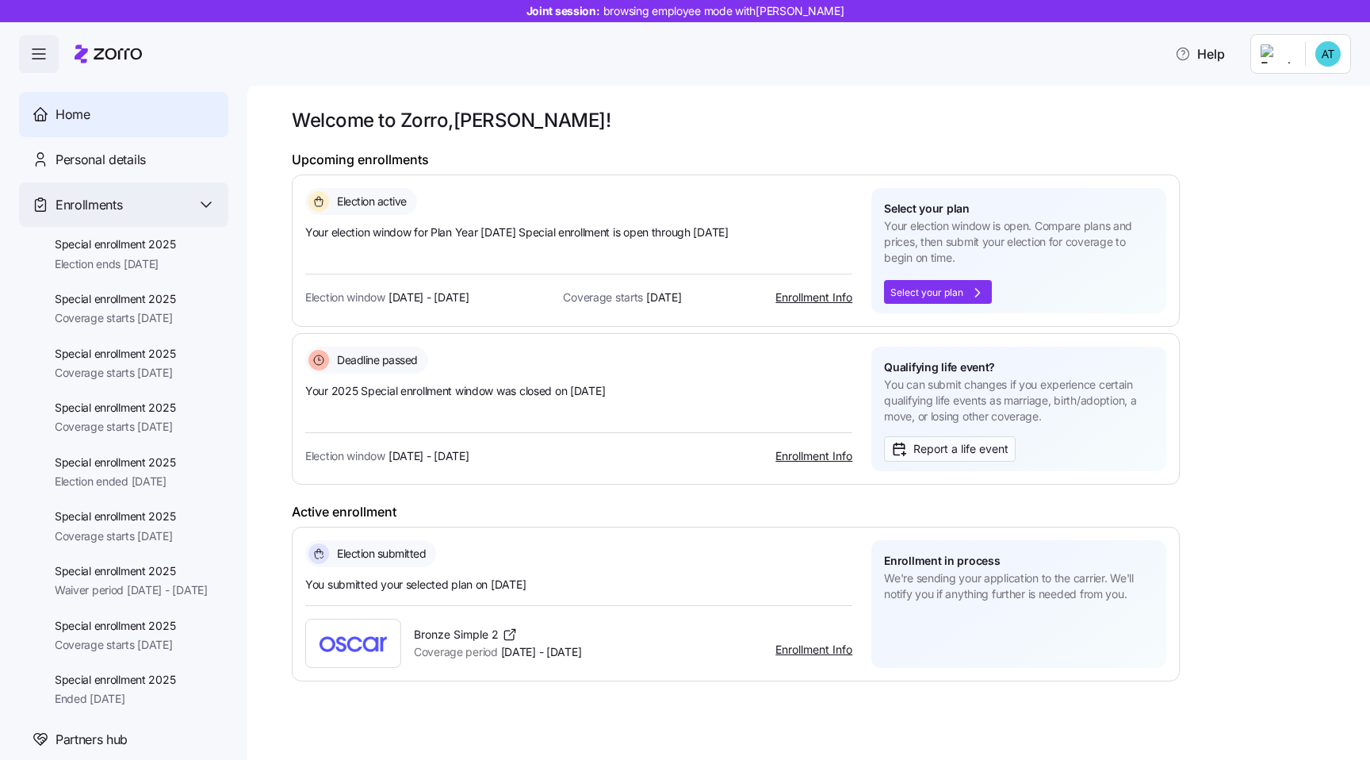
click at [197, 190] on div "Enrollments" at bounding box center [123, 204] width 209 height 45
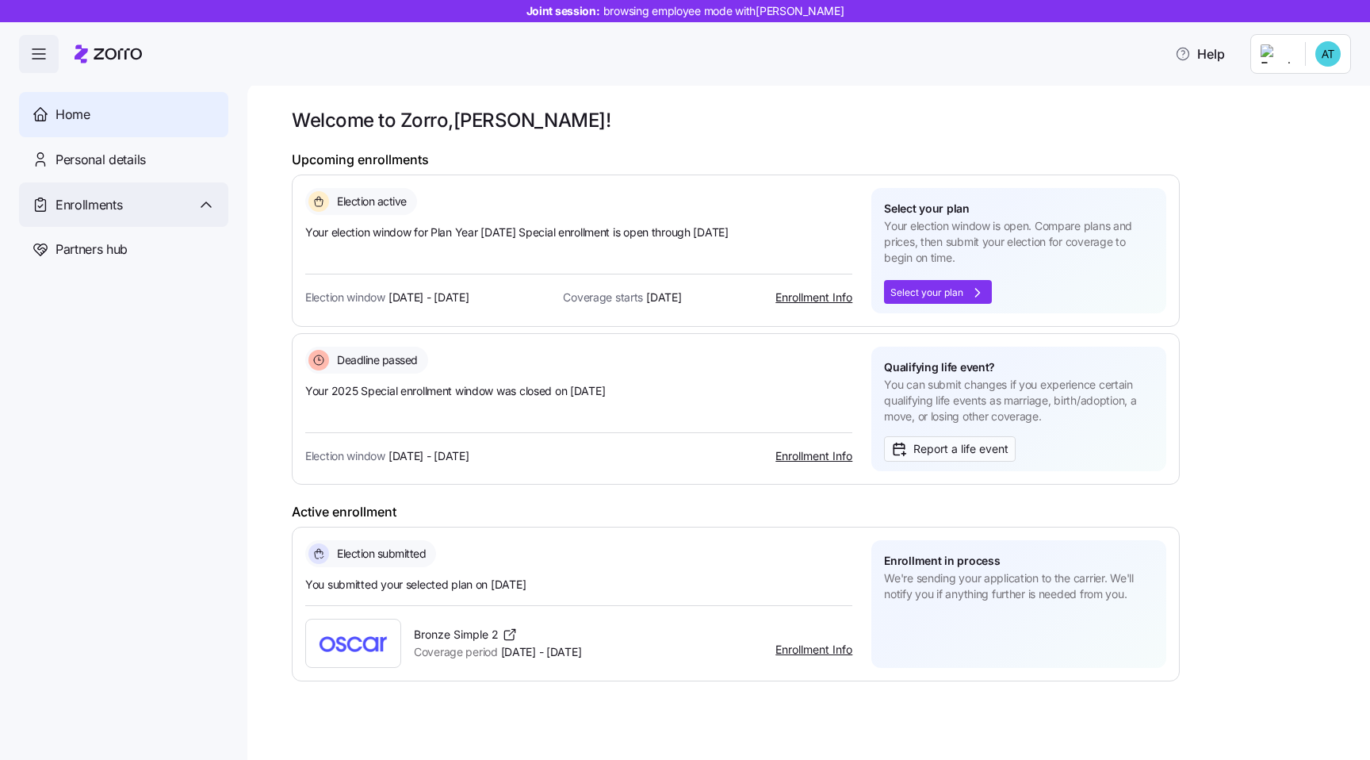
click at [197, 190] on div "Enrollments" at bounding box center [123, 204] width 209 height 45
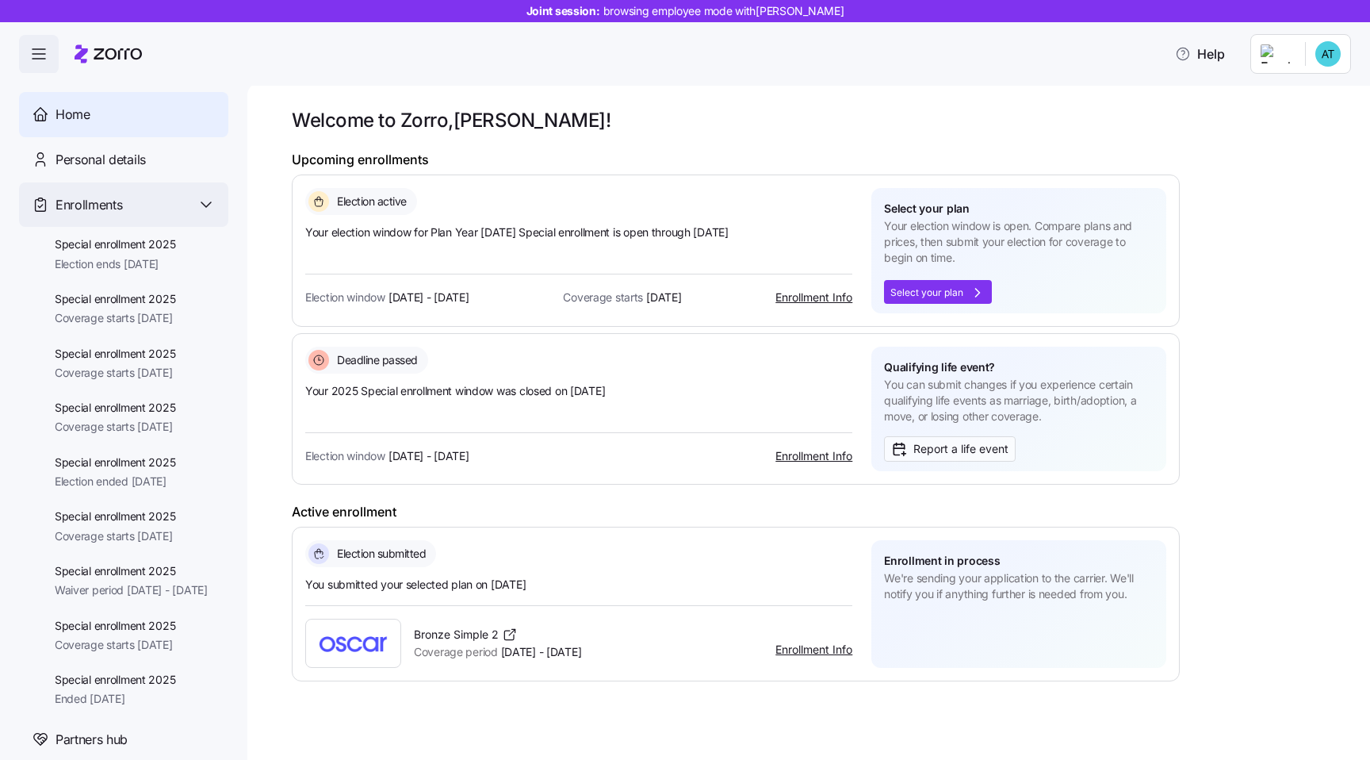
click at [197, 190] on div "Enrollments" at bounding box center [123, 204] width 209 height 45
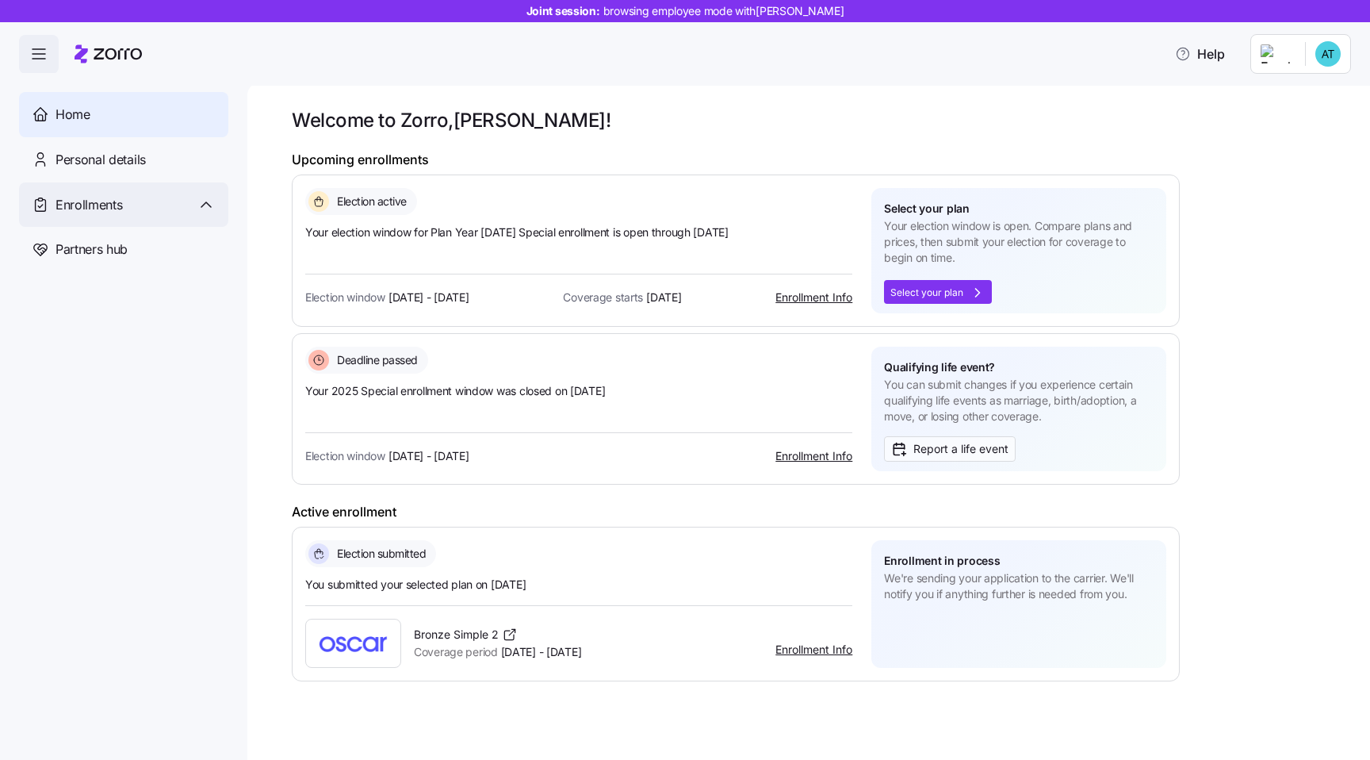
click at [121, 210] on span "Enrollments" at bounding box center [89, 205] width 67 height 20
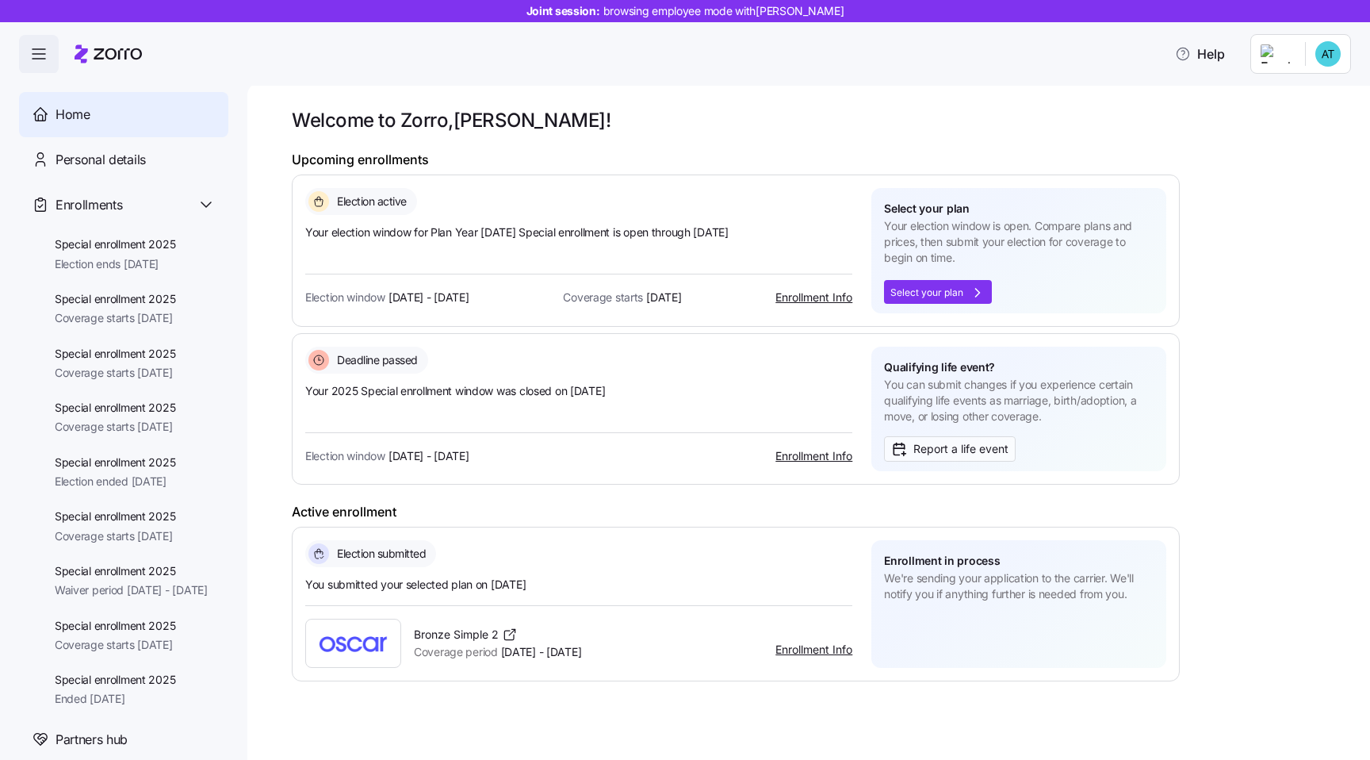
click at [679, 301] on span "Nov 1, 2025" at bounding box center [663, 297] width 35 height 16
click at [810, 298] on link "Enrollment Info" at bounding box center [814, 296] width 77 height 13
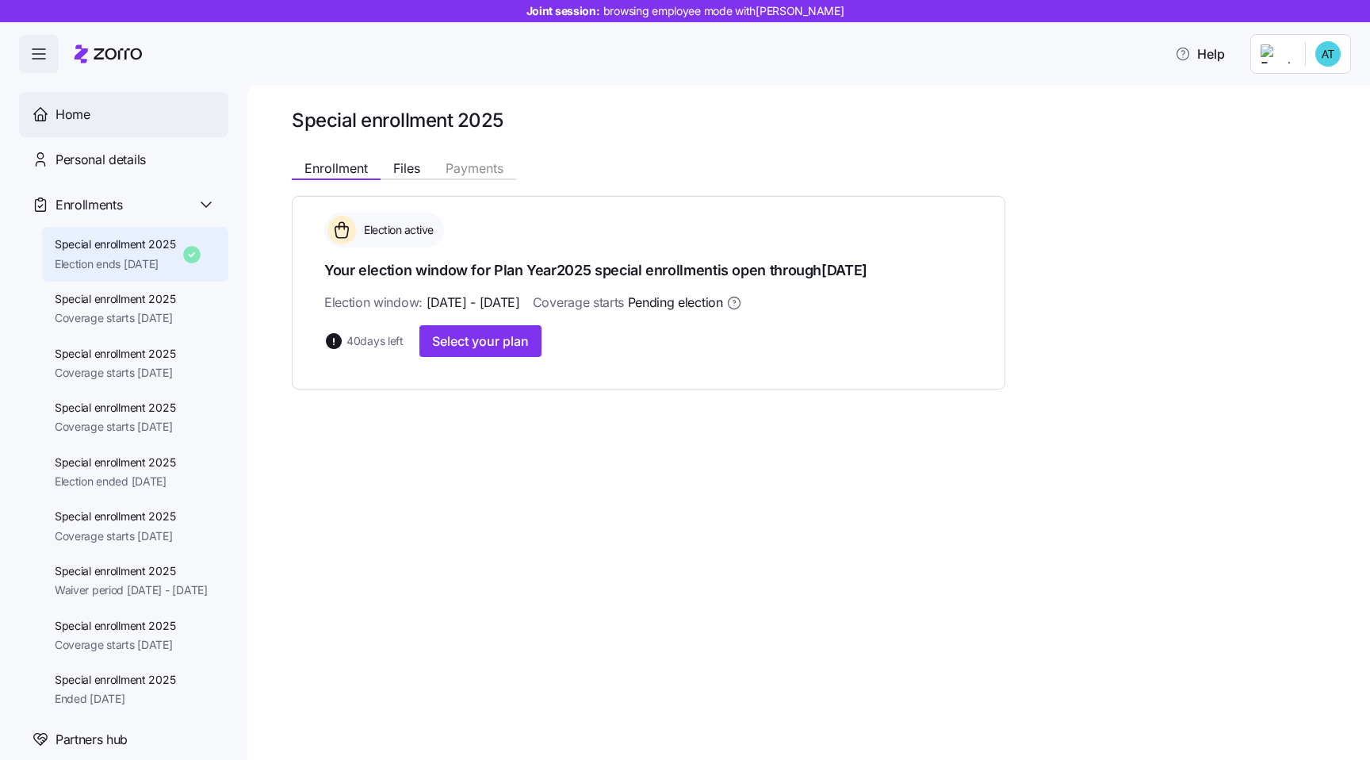
click at [121, 115] on div "Home" at bounding box center [136, 115] width 160 height 20
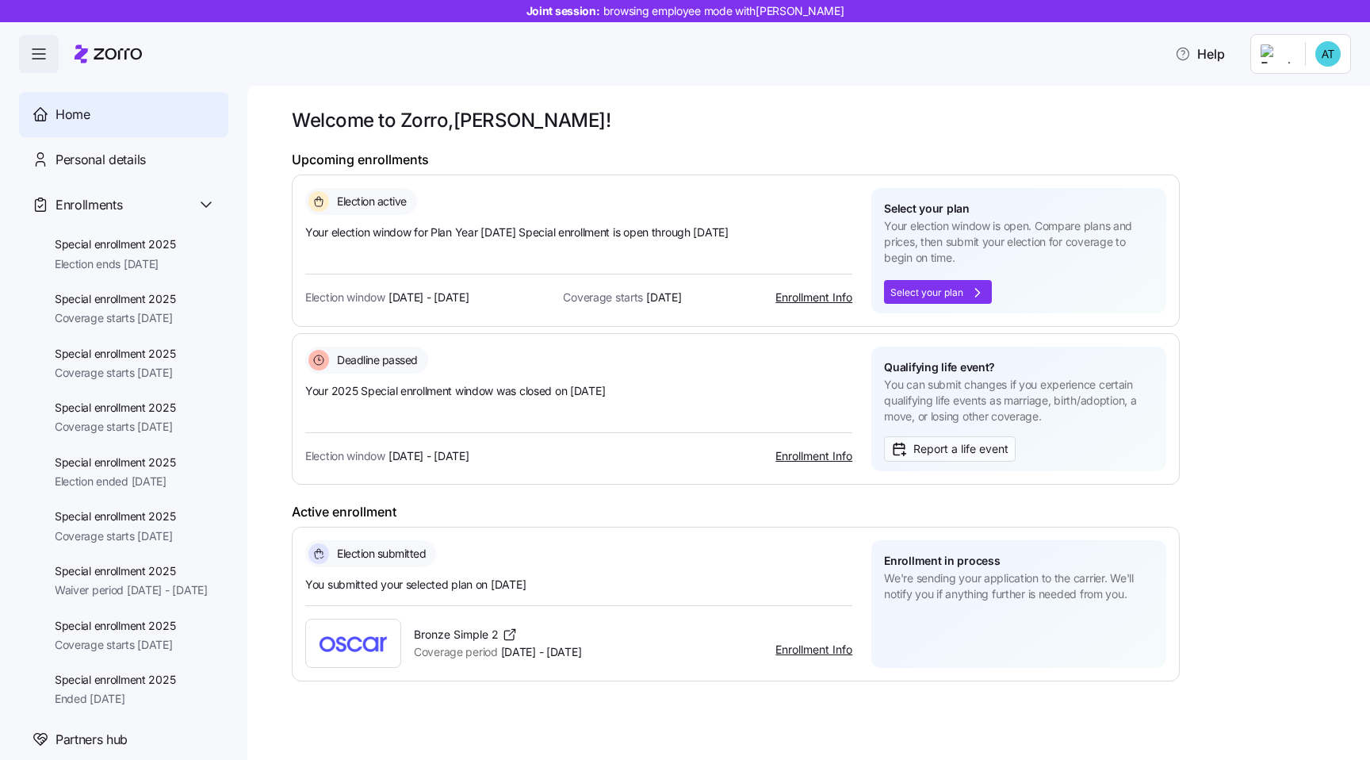
click at [389, 161] on h1 "Upcoming enrollments" at bounding box center [736, 159] width 888 height 17
click at [540, 406] on div "Election window Jul 29 - Sep 24 Enrollment Info" at bounding box center [578, 435] width 547 height 72
click at [485, 390] on span "Your 2025 Special enrollment window was closed on 09/24/2025" at bounding box center [578, 391] width 547 height 16
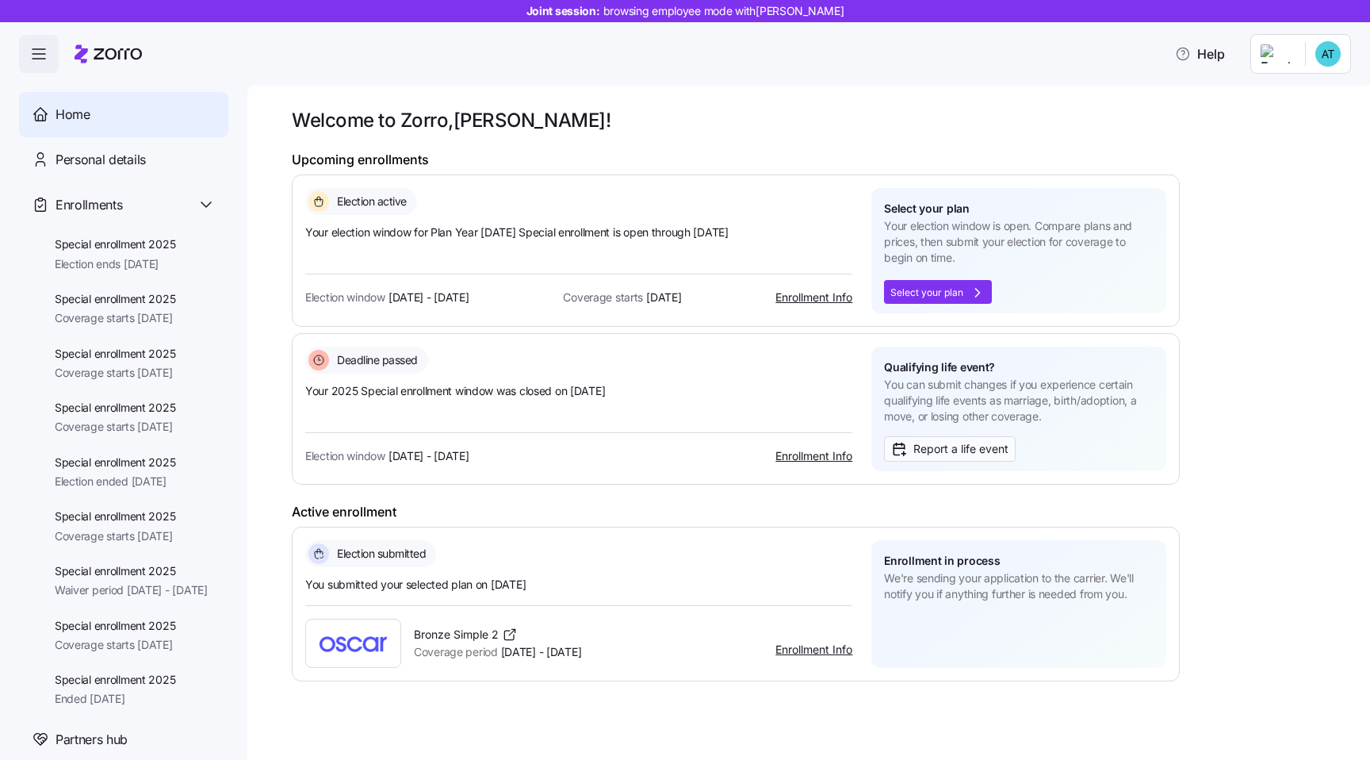
click at [516, 390] on span "Your 2025 Special enrollment window was closed on 09/24/2025" at bounding box center [578, 391] width 547 height 16
click at [408, 391] on span "Your 2025 Special enrollment window was closed on 09/24/2025" at bounding box center [578, 391] width 547 height 16
click at [428, 389] on span "Your 2025 Special enrollment window was closed on 09/24/2025" at bounding box center [578, 391] width 547 height 16
click at [918, 389] on span "You can submit changes if you experience certain qualifying life events as marr…" at bounding box center [1019, 401] width 270 height 48
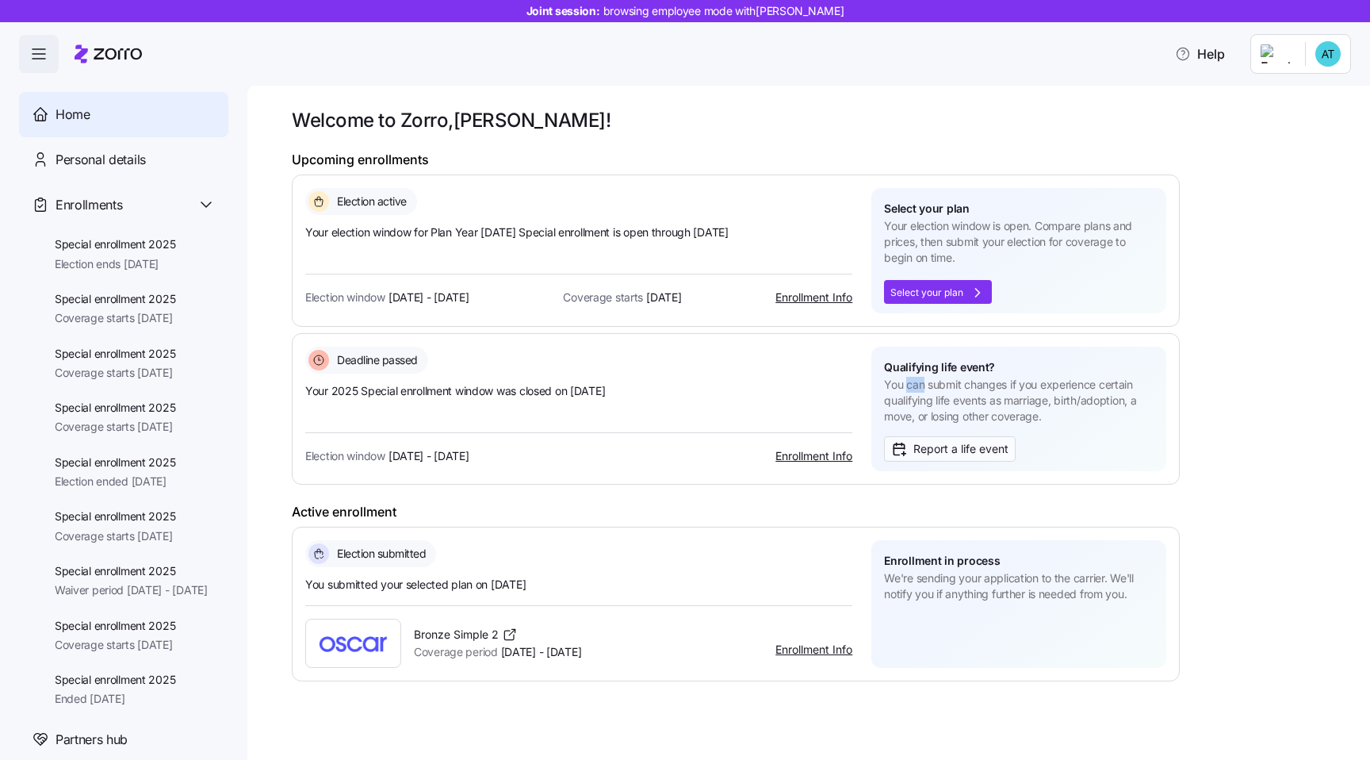
click at [918, 389] on span "You can submit changes if you experience certain qualifying life events as marr…" at bounding box center [1019, 401] width 270 height 48
click at [1002, 404] on span "You can submit changes if you experience certain qualifying life events as marr…" at bounding box center [1019, 401] width 270 height 48
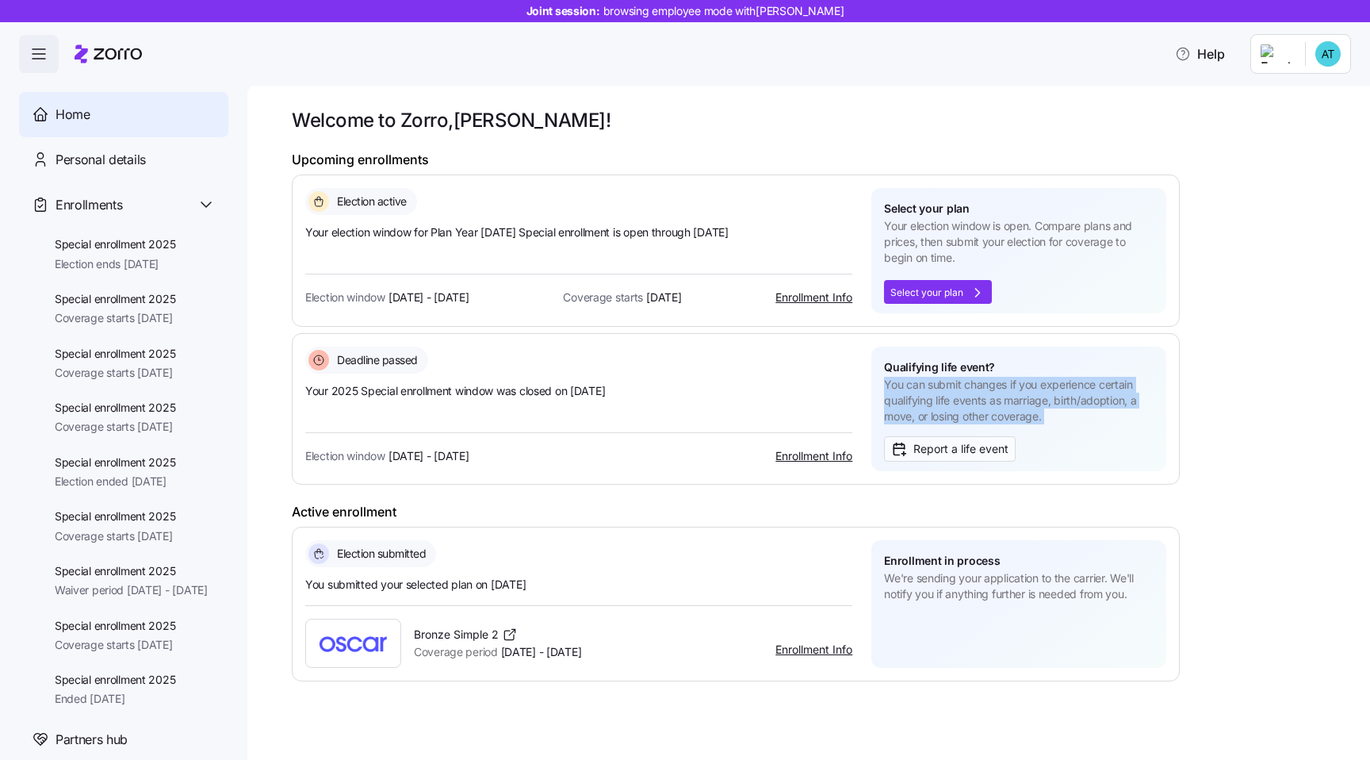
click at [964, 404] on span "You can submit changes if you experience certain qualifying life events as marr…" at bounding box center [1019, 401] width 270 height 48
click at [966, 586] on span "We're sending your application to the carrier. We'll notify you if anything fur…" at bounding box center [1019, 586] width 270 height 33
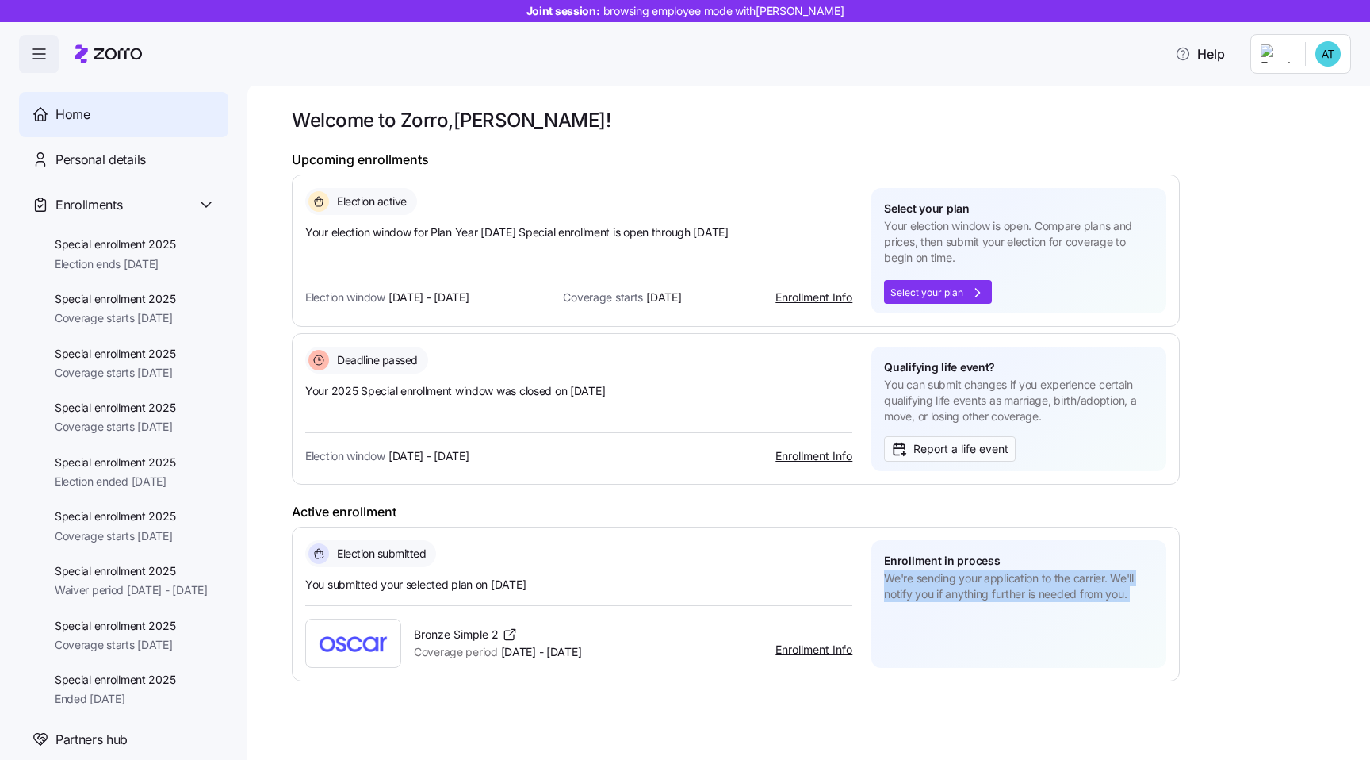
click at [966, 586] on span "We're sending your application to the carrier. We'll notify you if anything fur…" at bounding box center [1019, 586] width 270 height 33
click at [926, 582] on span "We're sending your application to the carrier. We'll notify you if anything fur…" at bounding box center [1019, 586] width 270 height 33
click at [339, 508] on h1 "Active enrollment" at bounding box center [736, 512] width 888 height 17
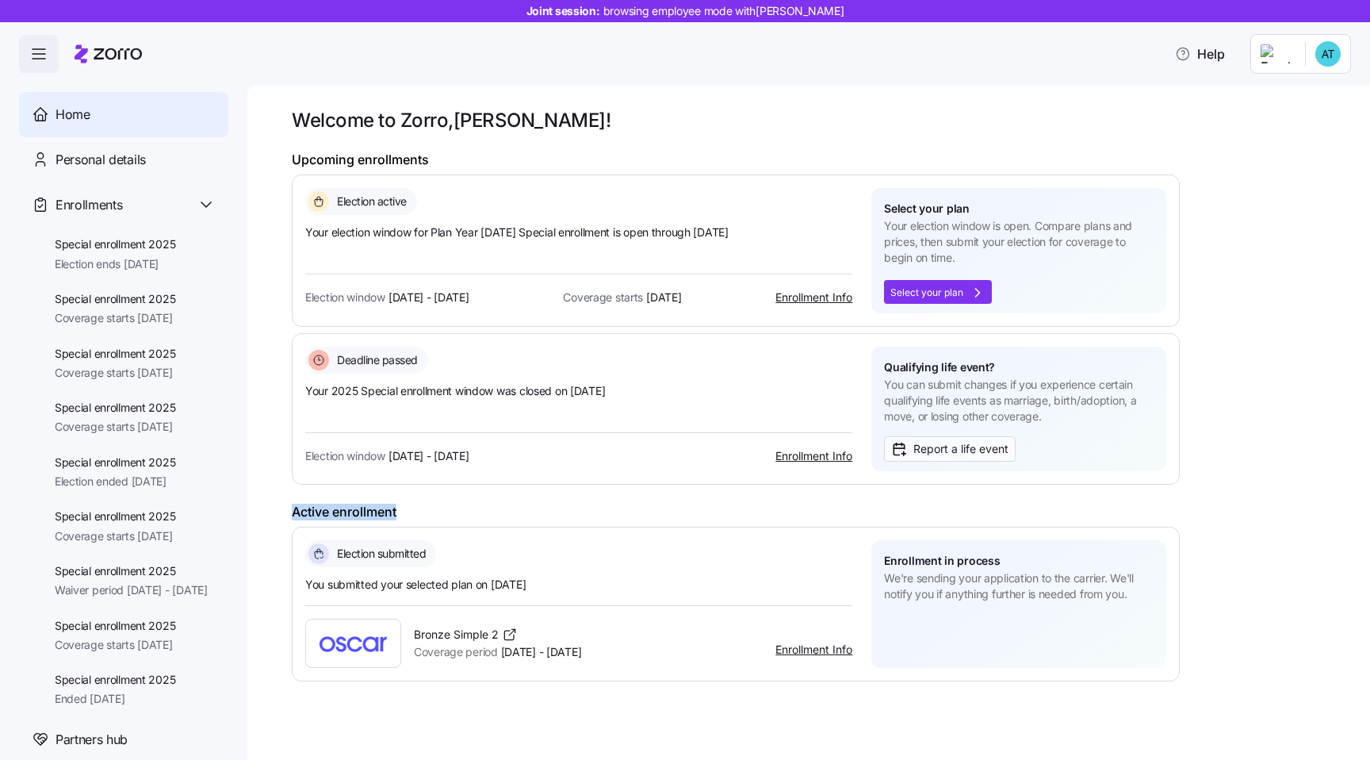
click at [365, 508] on h1 "Active enrollment" at bounding box center [736, 512] width 888 height 17
click at [347, 163] on h1 "Upcoming enrollments" at bounding box center [736, 159] width 888 height 17
click at [380, 160] on h1 "Upcoming enrollments" at bounding box center [736, 159] width 888 height 17
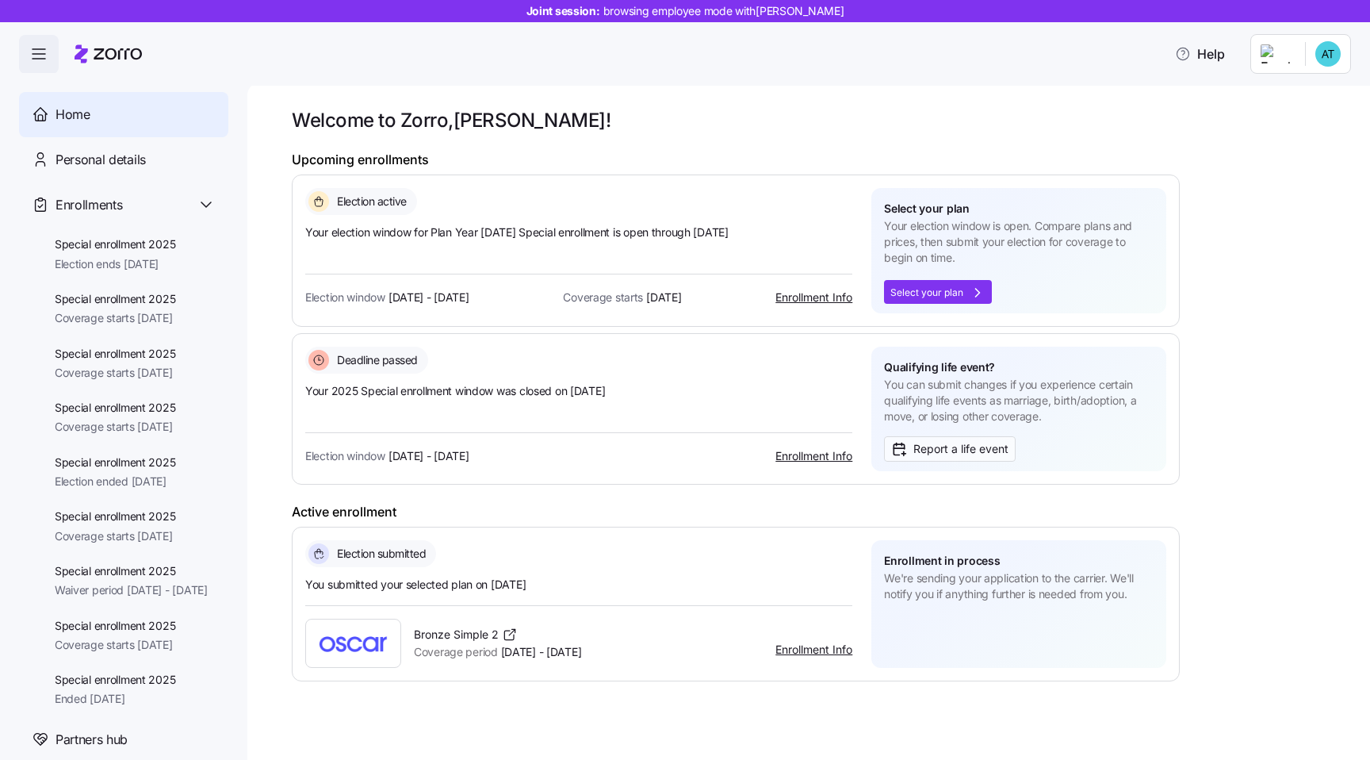
click at [318, 159] on h1 "Upcoming enrollments" at bounding box center [736, 159] width 888 height 17
click at [375, 161] on h1 "Upcoming enrollments" at bounding box center [736, 159] width 888 height 17
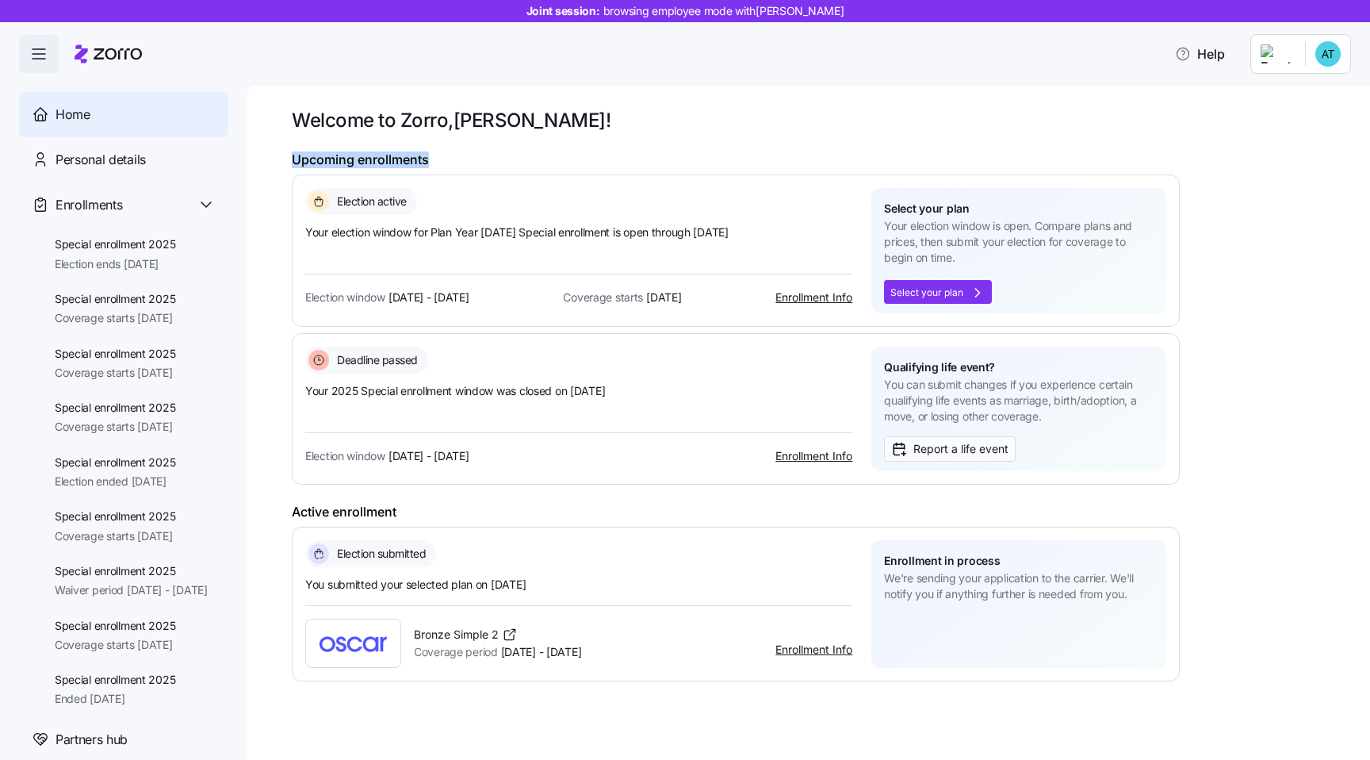
click at [339, 161] on h1 "Upcoming enrollments" at bounding box center [736, 159] width 888 height 17
click at [388, 240] on div "Election active Your election window for Plan Year 2025 Special enrollment is o…" at bounding box center [578, 250] width 547 height 125
click at [388, 240] on span "Your election window for Plan Year 2025 Special enrollment is open through Nov …" at bounding box center [578, 232] width 547 height 16
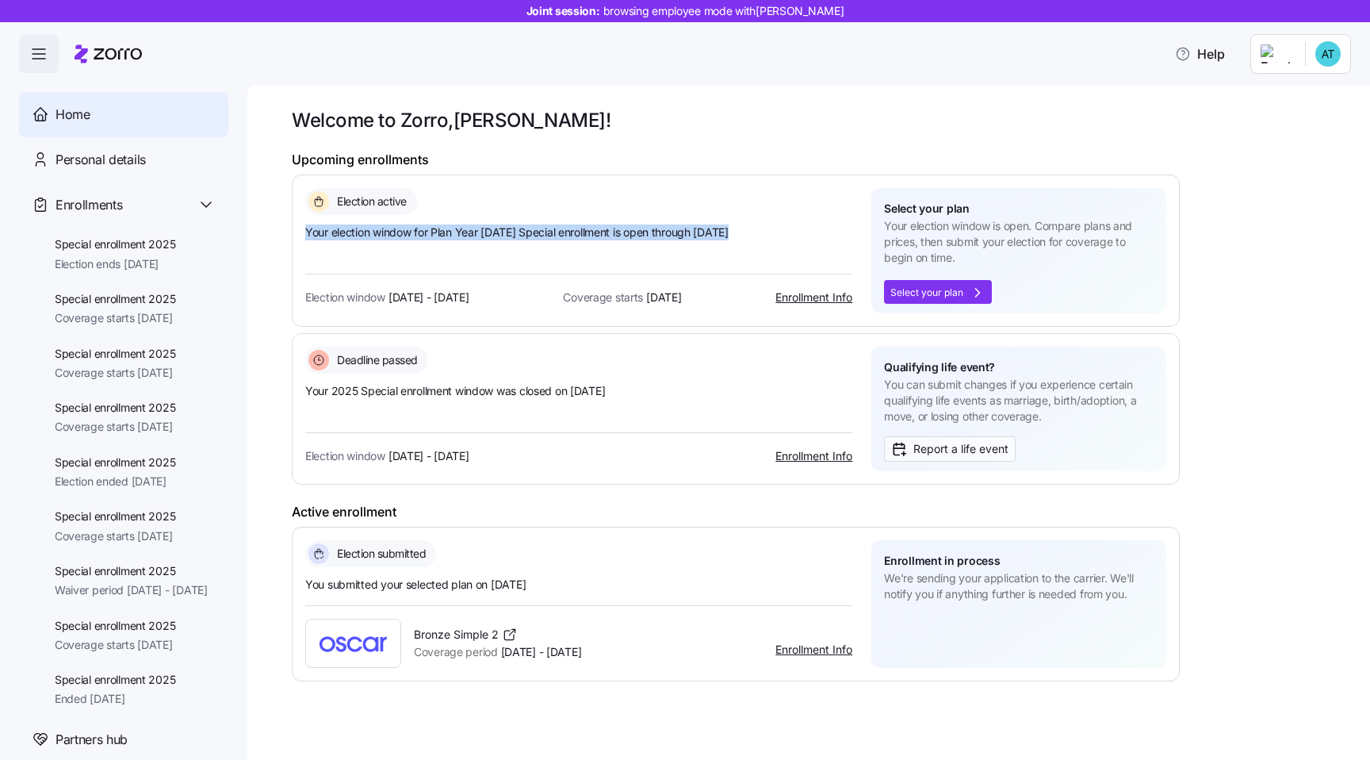
click at [388, 240] on span "Your election window for Plan Year 2025 Special enrollment is open through Nov …" at bounding box center [578, 232] width 547 height 16
click at [428, 233] on span "Your election window for Plan Year 2025 Special enrollment is open through Nov …" at bounding box center [578, 232] width 547 height 16
click at [369, 389] on span "Your 2025 Special enrollment window was closed on 09/24/2025" at bounding box center [578, 391] width 547 height 16
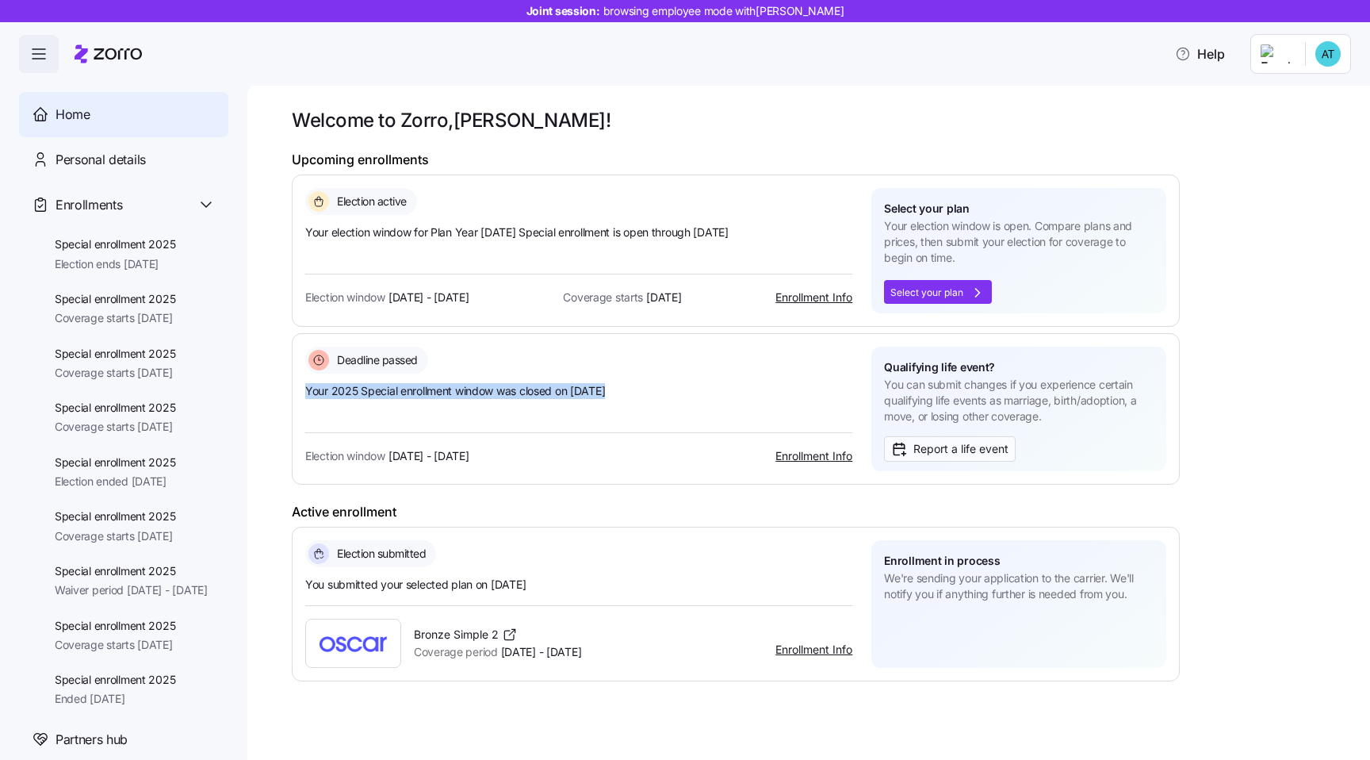
click at [369, 389] on span "Your 2025 Special enrollment window was closed on 09/24/2025" at bounding box center [578, 391] width 547 height 16
click at [404, 387] on span "Your 2025 Special enrollment window was closed on 09/24/2025" at bounding box center [578, 391] width 547 height 16
click at [316, 161] on h1 "Upcoming enrollments" at bounding box center [736, 159] width 888 height 17
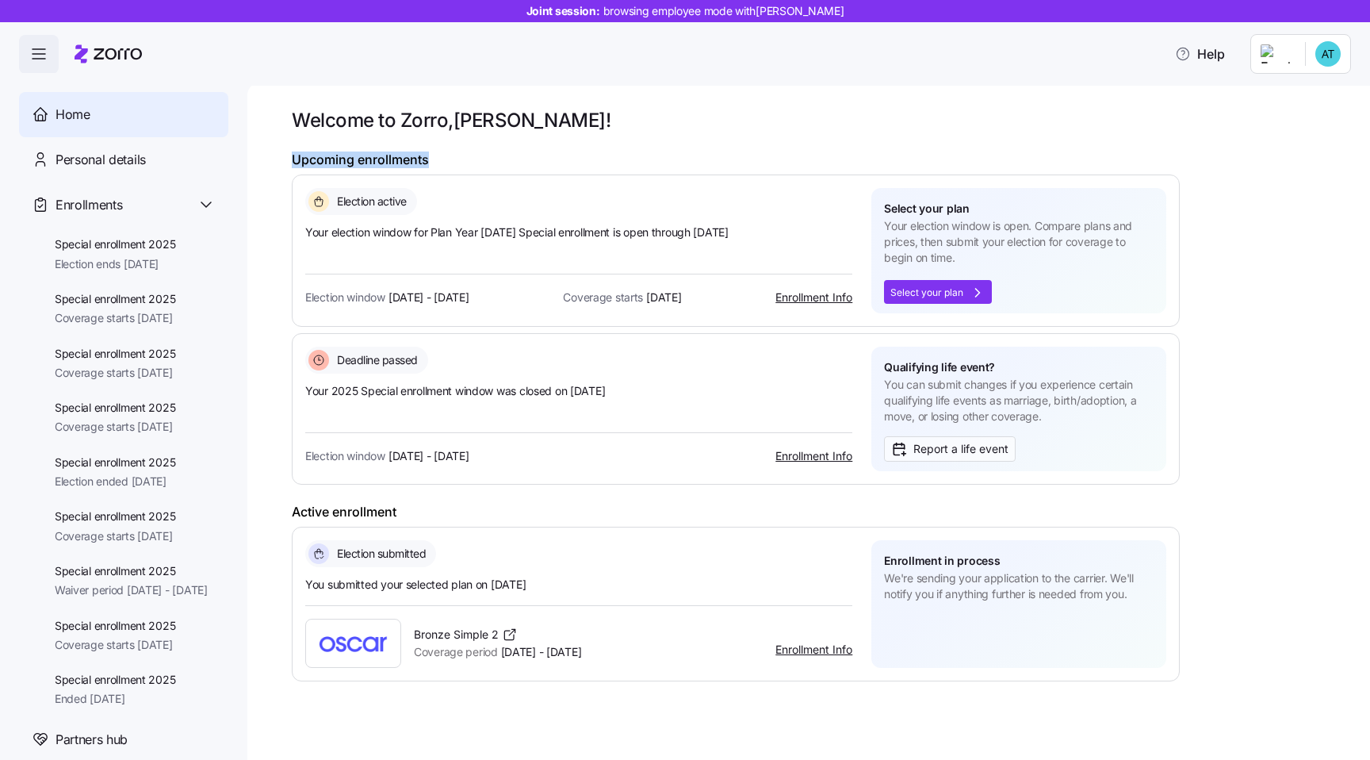
click at [358, 159] on h1 "Upcoming enrollments" at bounding box center [736, 159] width 888 height 17
click at [387, 161] on h1 "Upcoming enrollments" at bounding box center [736, 159] width 888 height 17
click at [336, 159] on h1 "Upcoming enrollments" at bounding box center [736, 159] width 888 height 17
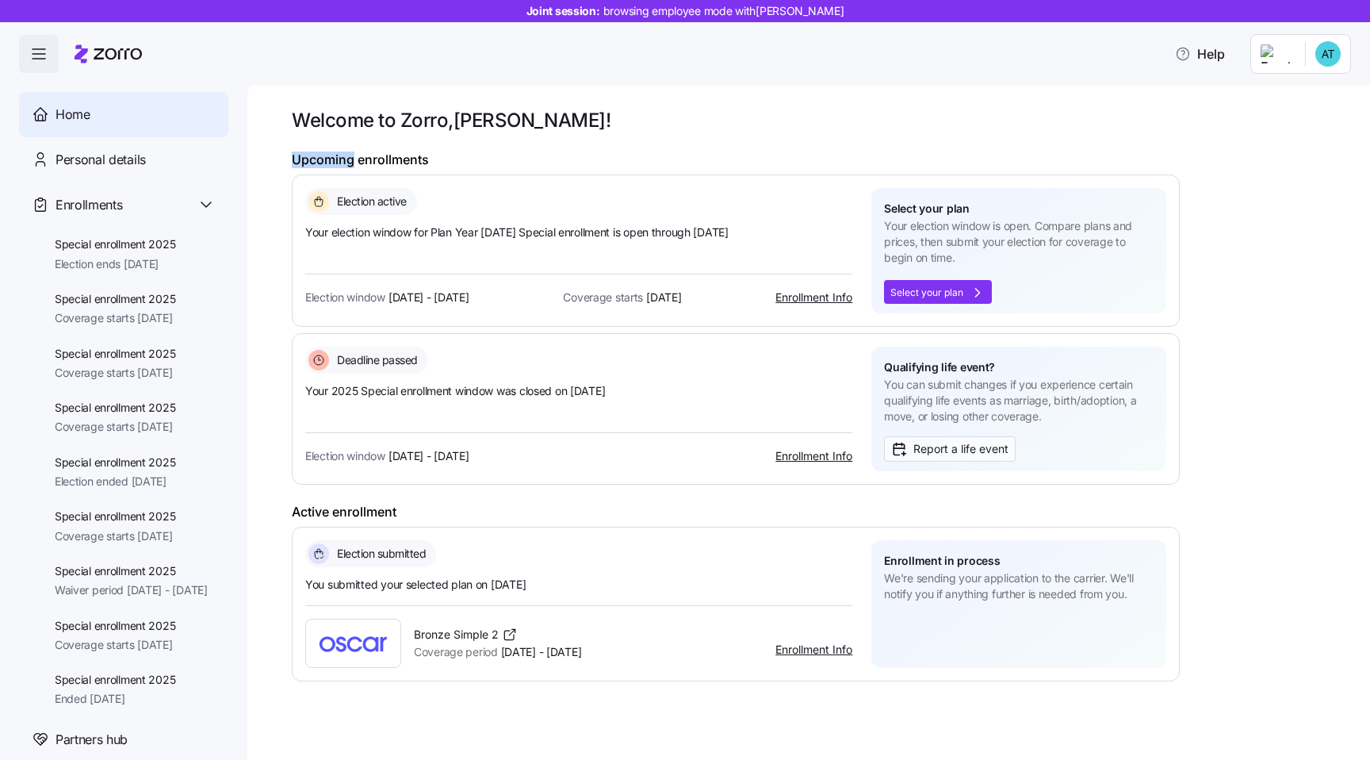
click at [336, 159] on h1 "Upcoming enrollments" at bounding box center [736, 159] width 888 height 17
click at [374, 158] on h1 "Upcoming enrollments" at bounding box center [736, 159] width 888 height 17
click at [948, 403] on span "You can submit changes if you experience certain qualifying life events as marr…" at bounding box center [1019, 401] width 270 height 48
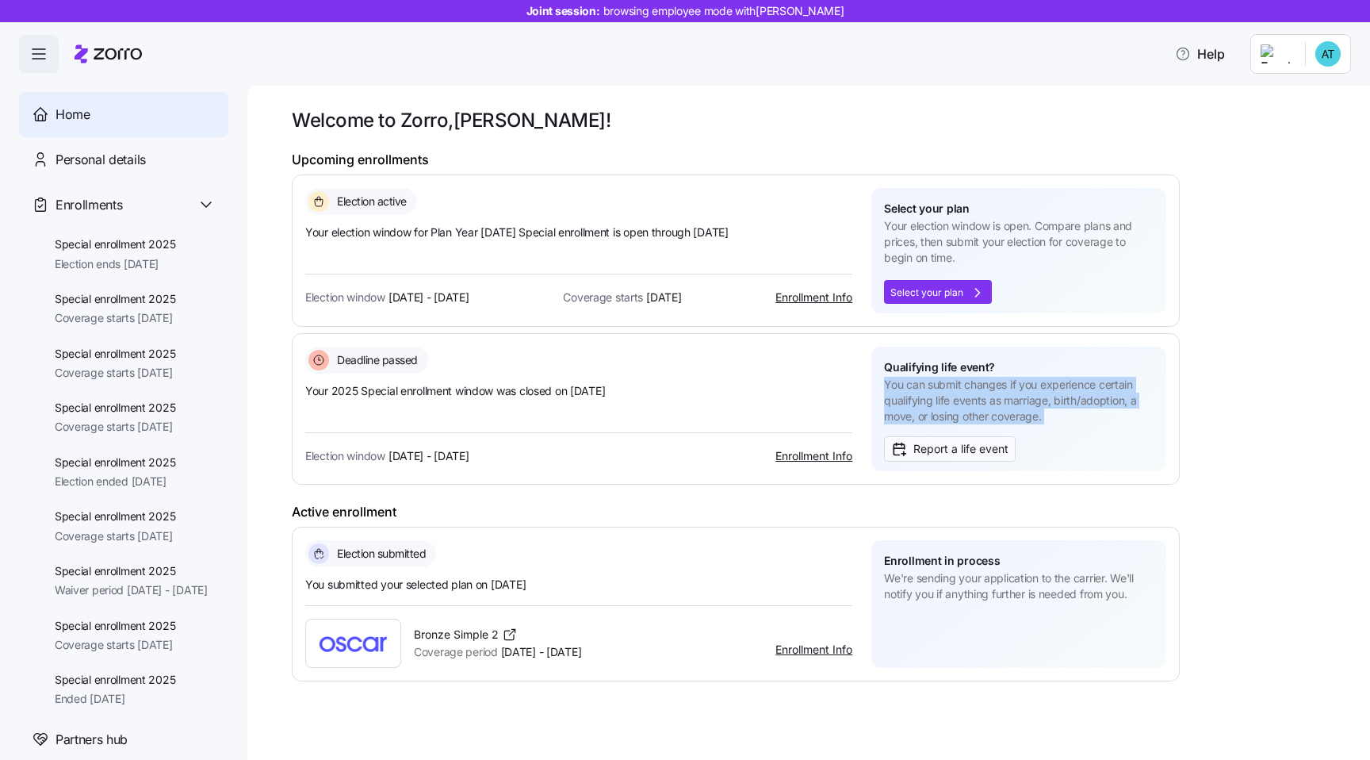
click at [948, 403] on span "You can submit changes if you experience certain qualifying life events as marr…" at bounding box center [1019, 401] width 270 height 48
click at [928, 404] on span "You can submit changes if you experience certain qualifying life events as marr…" at bounding box center [1019, 401] width 270 height 48
click at [904, 585] on span "We're sending your application to the carrier. We'll notify you if anything fur…" at bounding box center [1019, 586] width 270 height 33
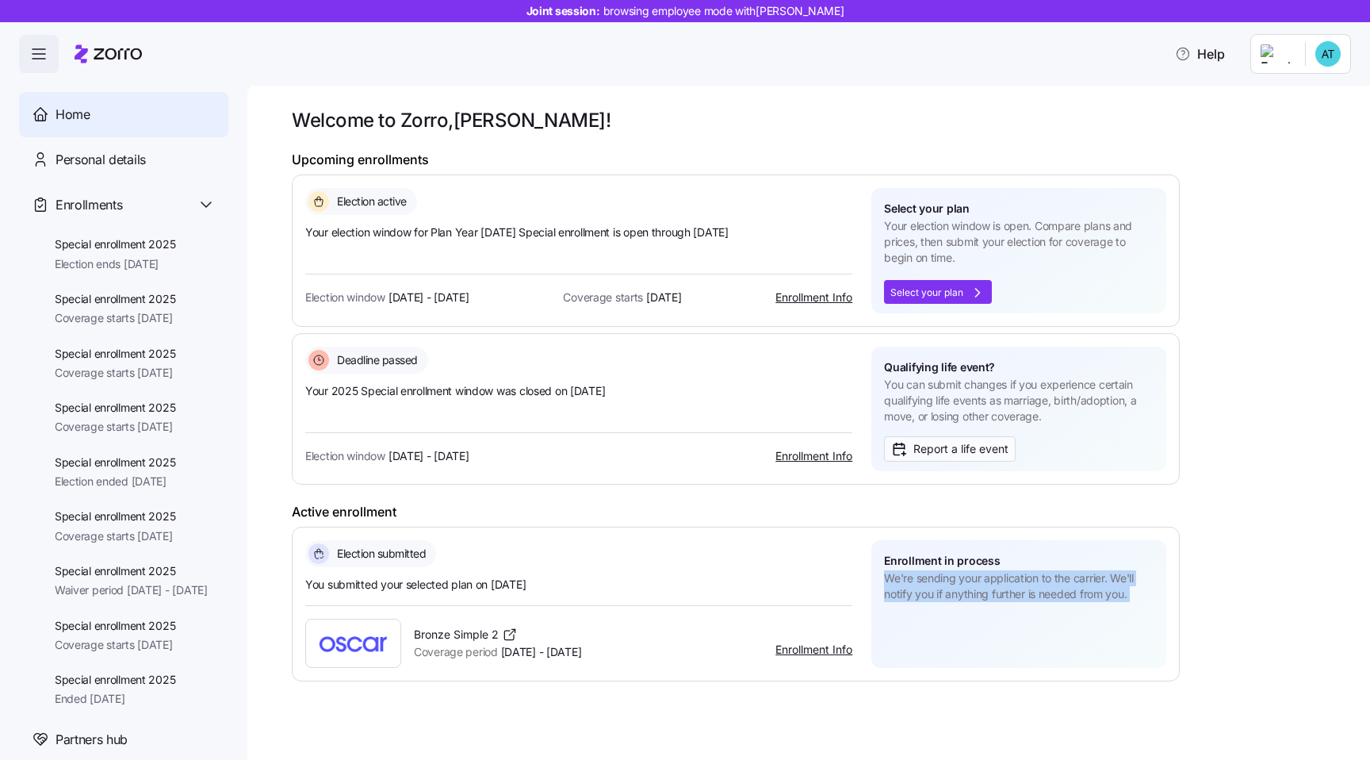
click at [904, 585] on span "We're sending your application to the carrier. We'll notify you if anything fur…" at bounding box center [1019, 586] width 270 height 33
click at [911, 560] on span "Enrollment in process" at bounding box center [942, 561] width 116 height 16
click at [949, 581] on span "We're sending your application to the carrier. We'll notify you if anything fur…" at bounding box center [1019, 586] width 270 height 33
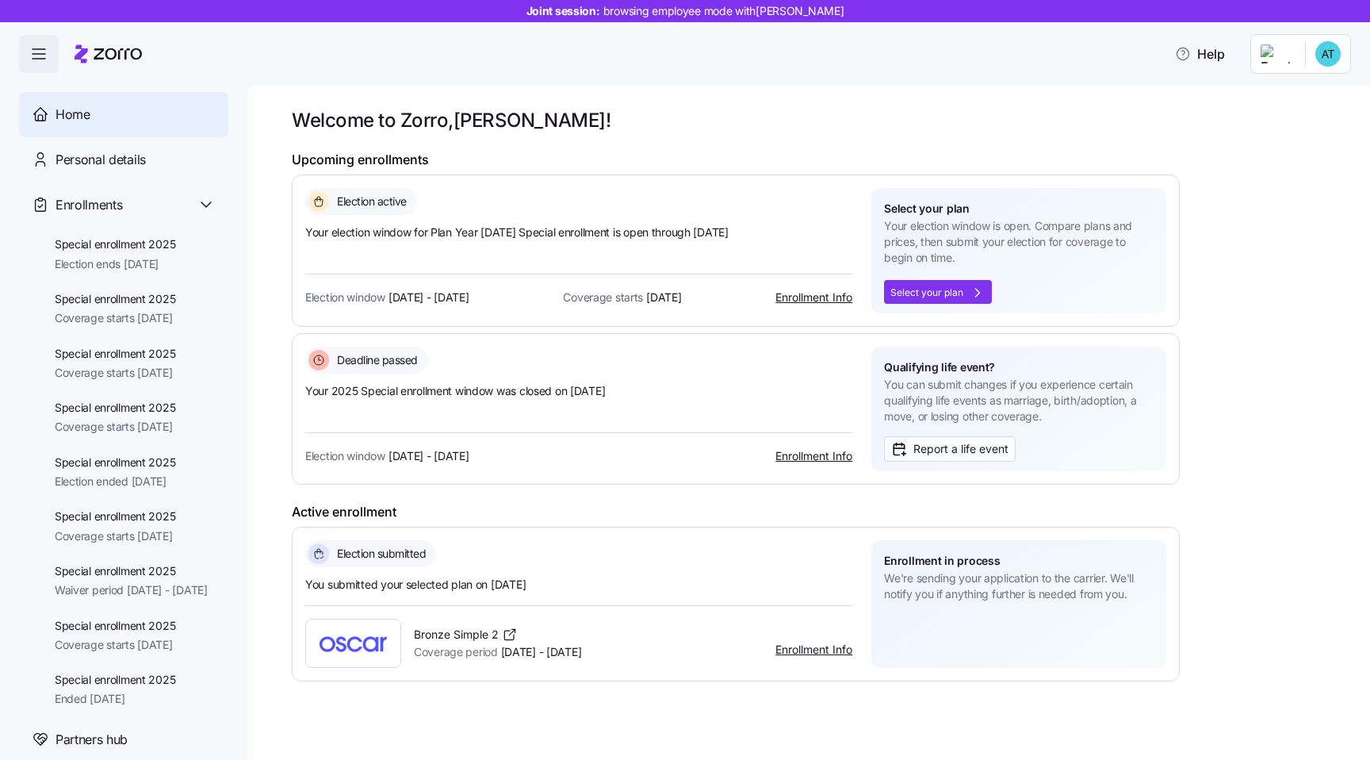
click at [949, 581] on span "We're sending your application to the carrier. We'll notify you if anything fur…" at bounding box center [1019, 586] width 270 height 33
click at [1002, 579] on span "We're sending your application to the carrier. We'll notify you if anything fur…" at bounding box center [1019, 586] width 270 height 33
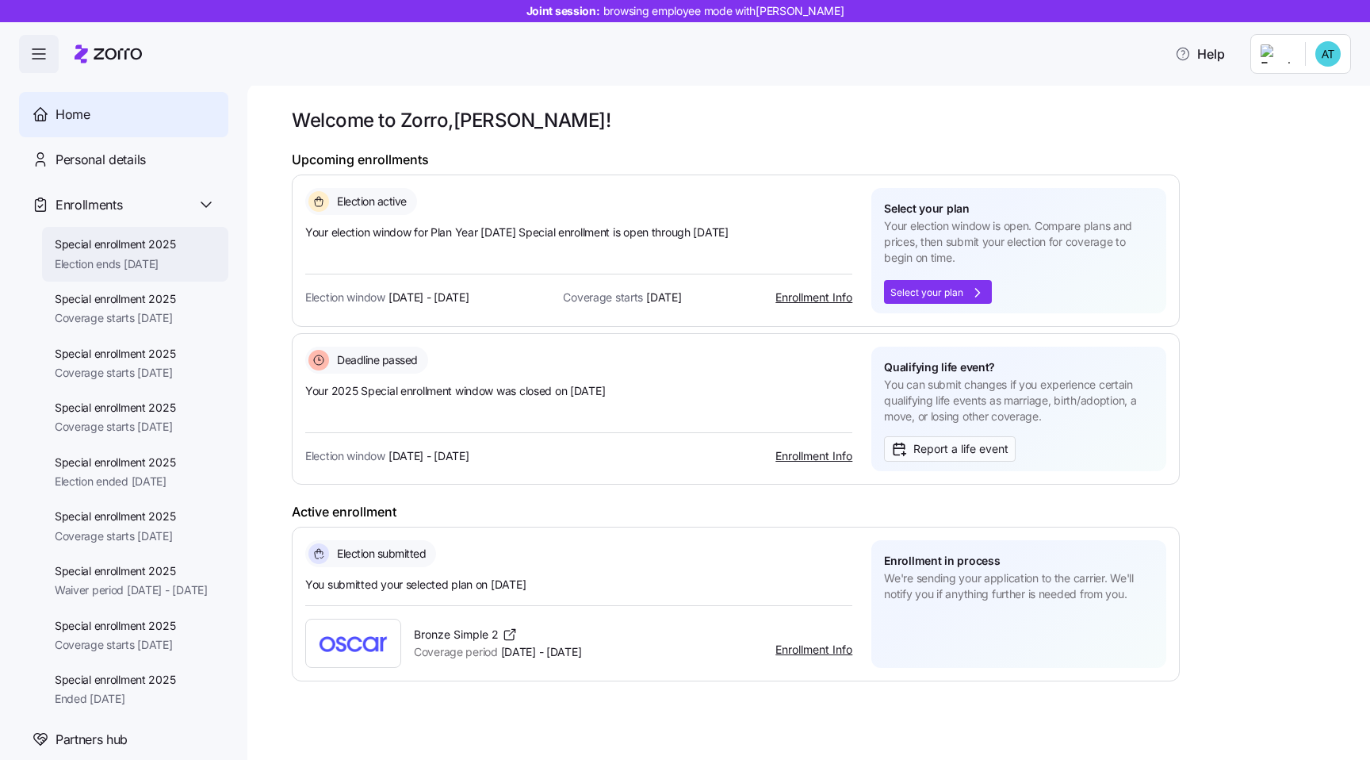
click at [134, 247] on span "Special enrollment 2025" at bounding box center [115, 244] width 121 height 16
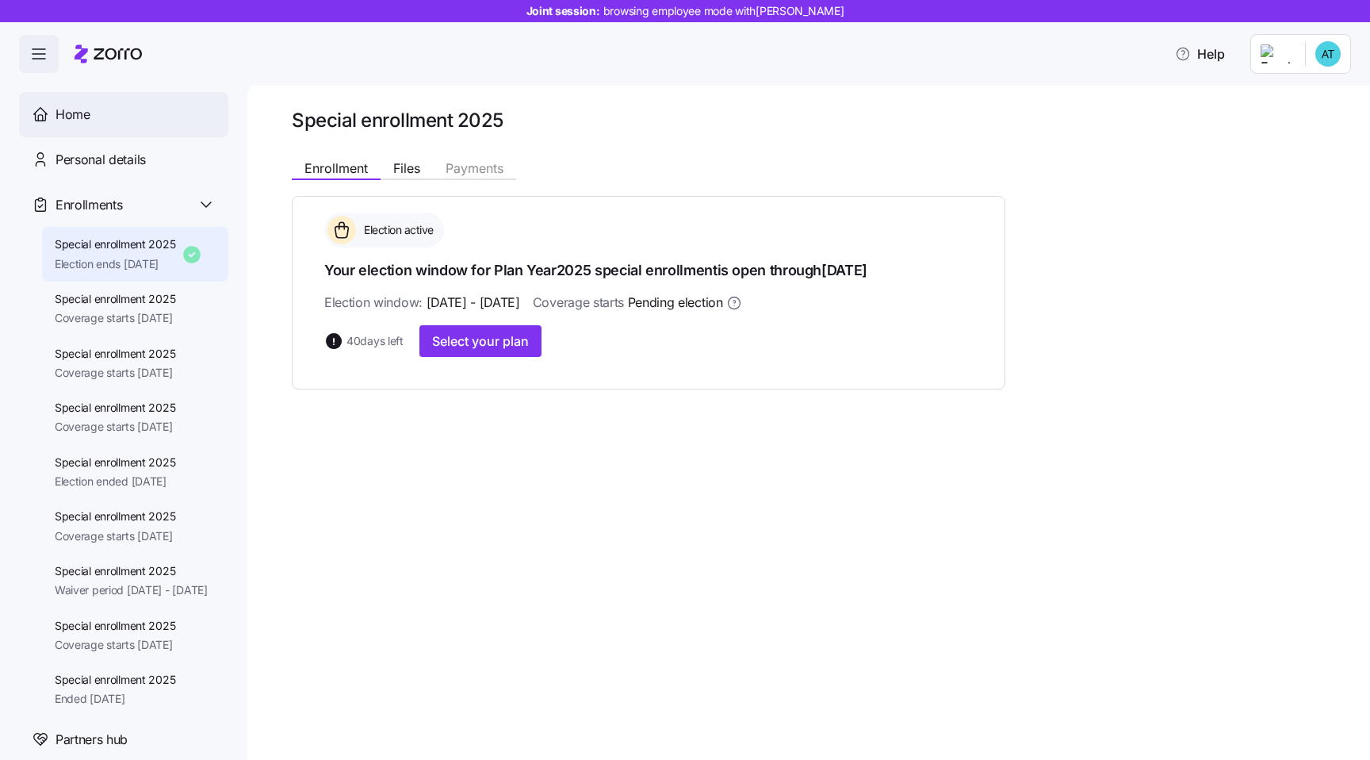
click at [116, 127] on div "Home" at bounding box center [123, 114] width 209 height 45
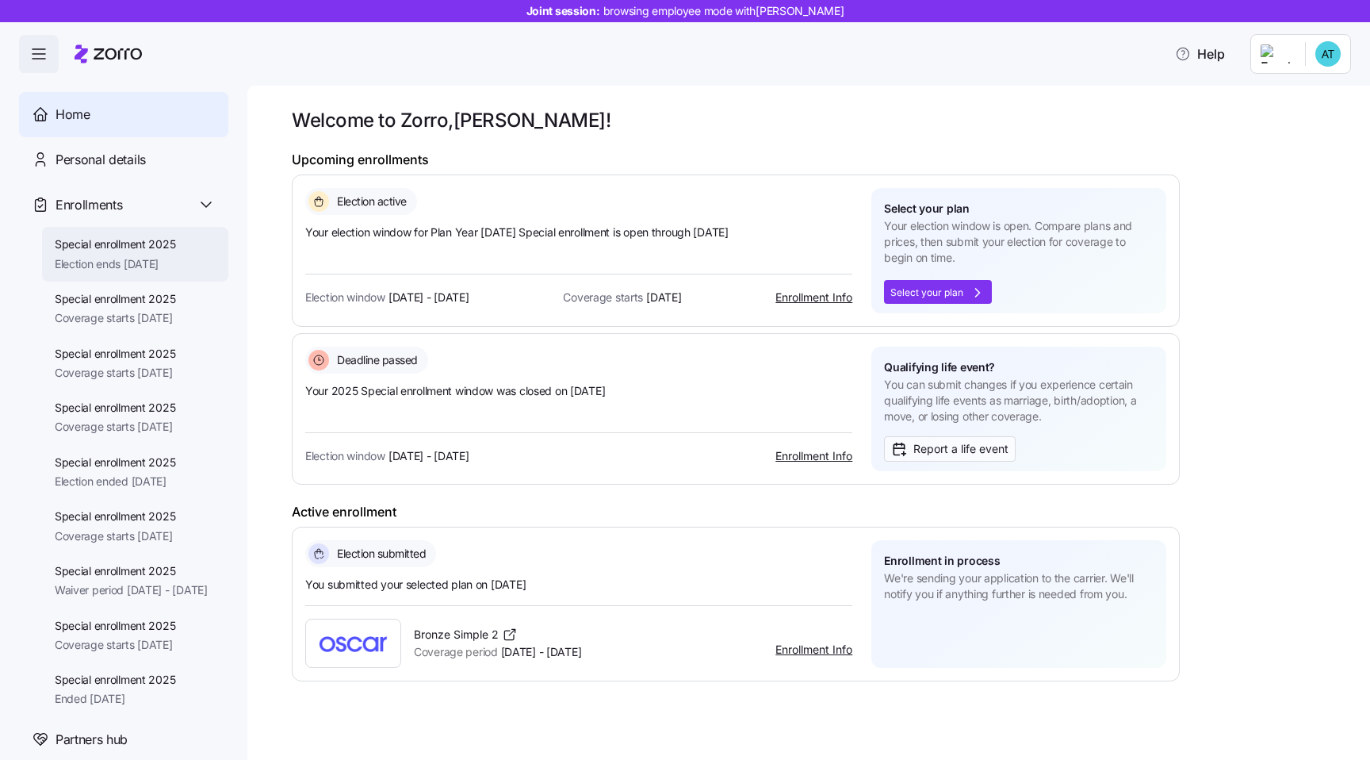
click at [154, 262] on span "Election ends 11/25/2025" at bounding box center [115, 264] width 121 height 16
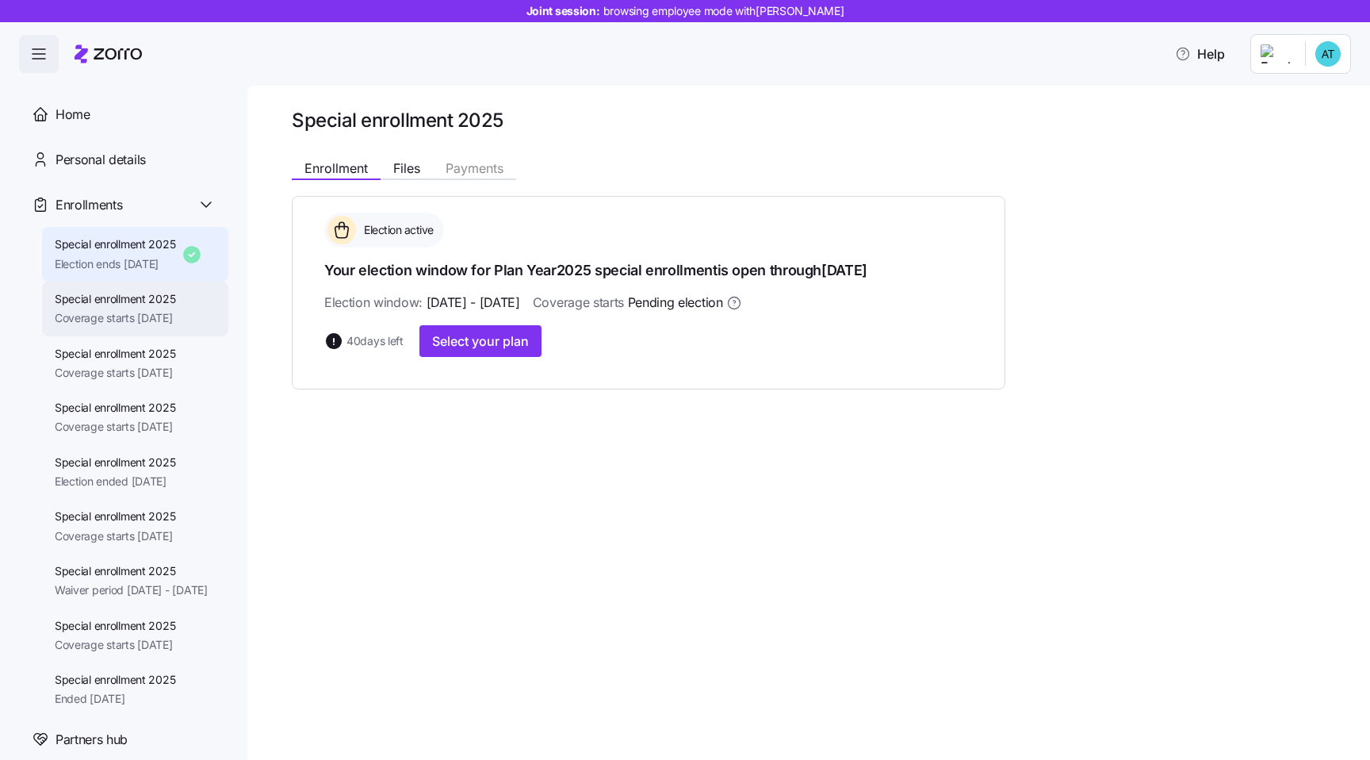
click at [108, 305] on span "Special enrollment 2025" at bounding box center [115, 299] width 121 height 16
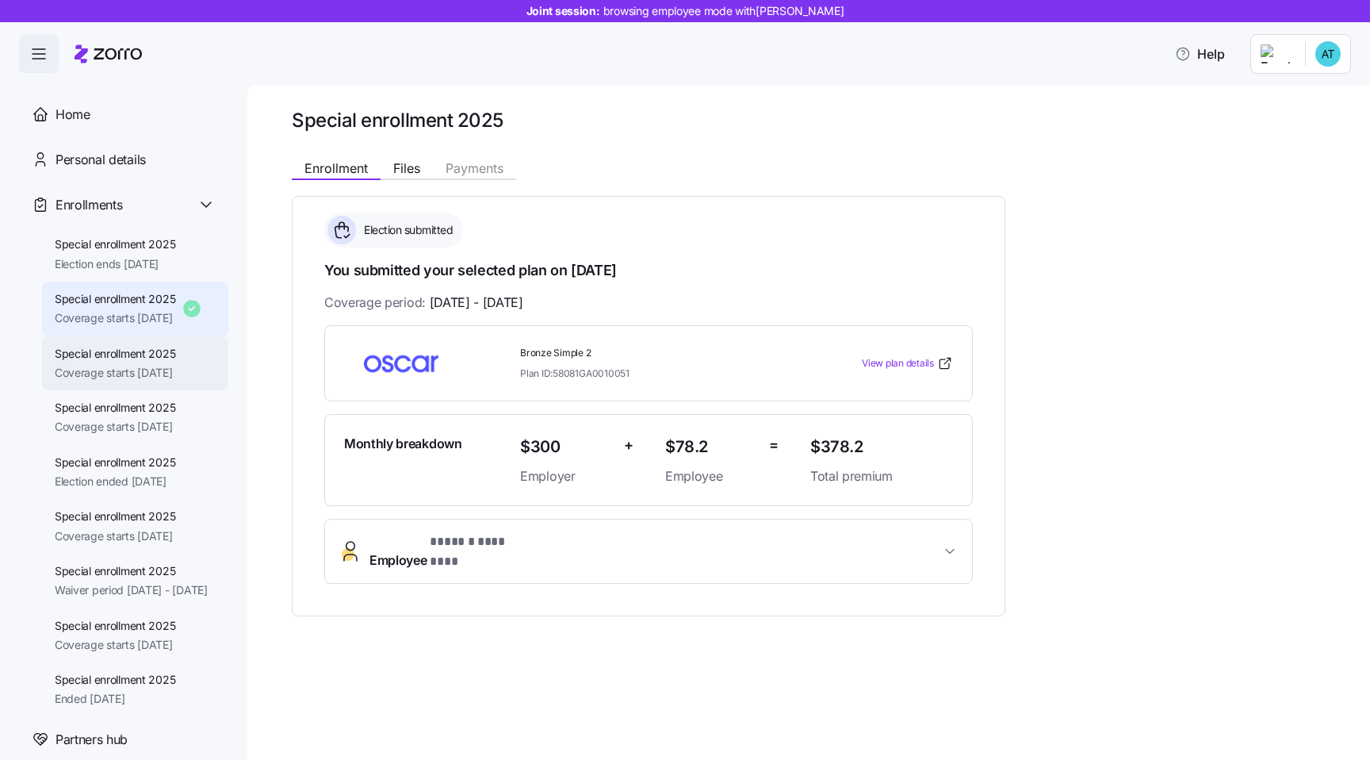
click at [105, 368] on span "Coverage starts 10/01/2025" at bounding box center [115, 373] width 121 height 16
click at [136, 112] on div "Home" at bounding box center [136, 115] width 160 height 20
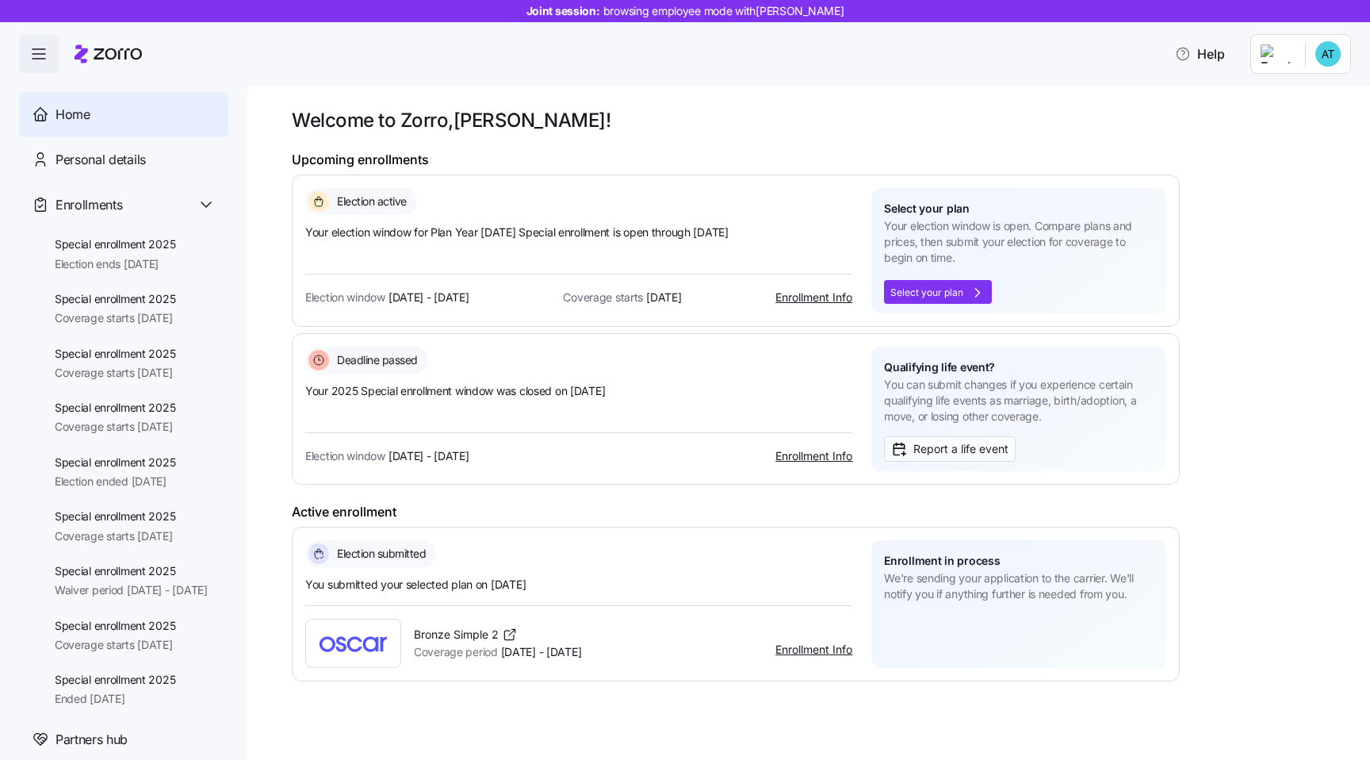
click at [392, 164] on h1 "Upcoming enrollments" at bounding box center [736, 159] width 888 height 17
click at [370, 163] on h1 "Upcoming enrollments" at bounding box center [736, 159] width 888 height 17
click at [192, 203] on div "Enrollments" at bounding box center [136, 205] width 160 height 20
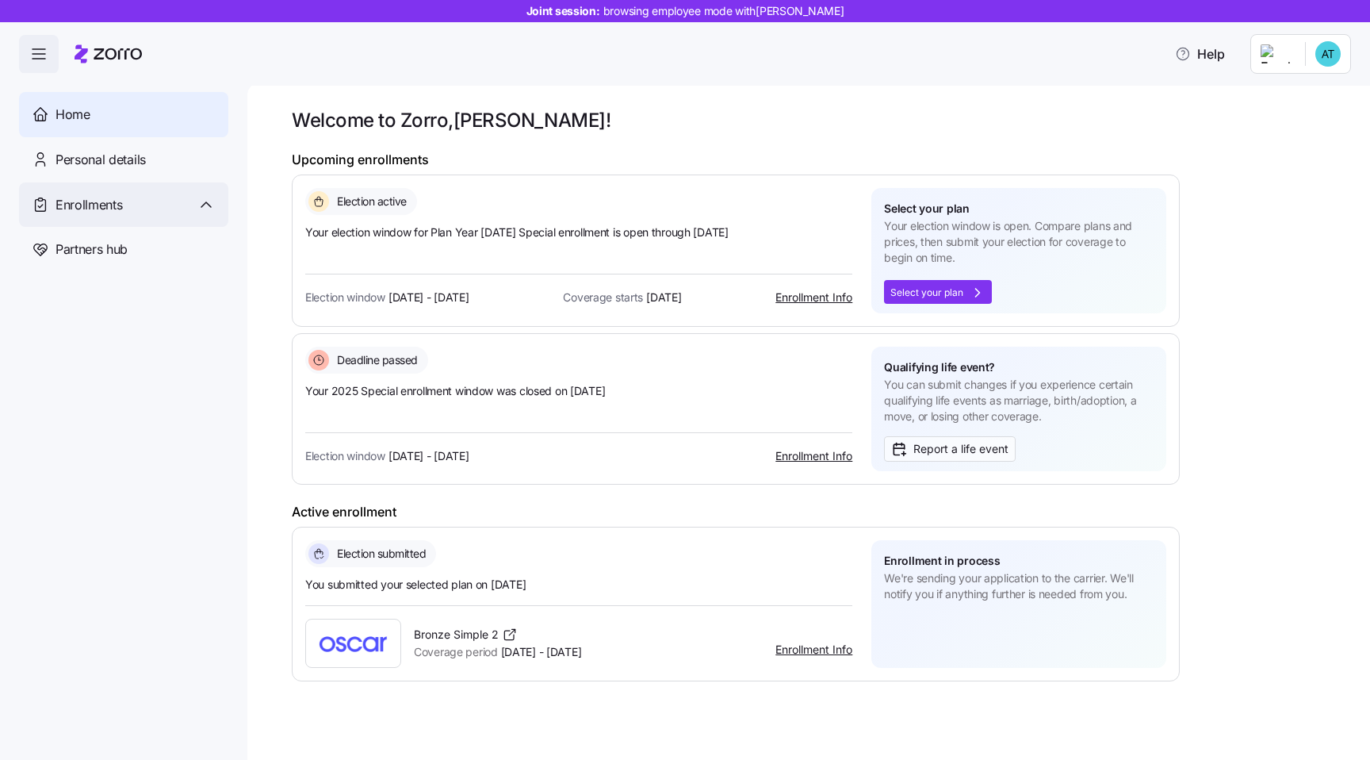
click at [192, 203] on div "Enrollments" at bounding box center [136, 205] width 160 height 20
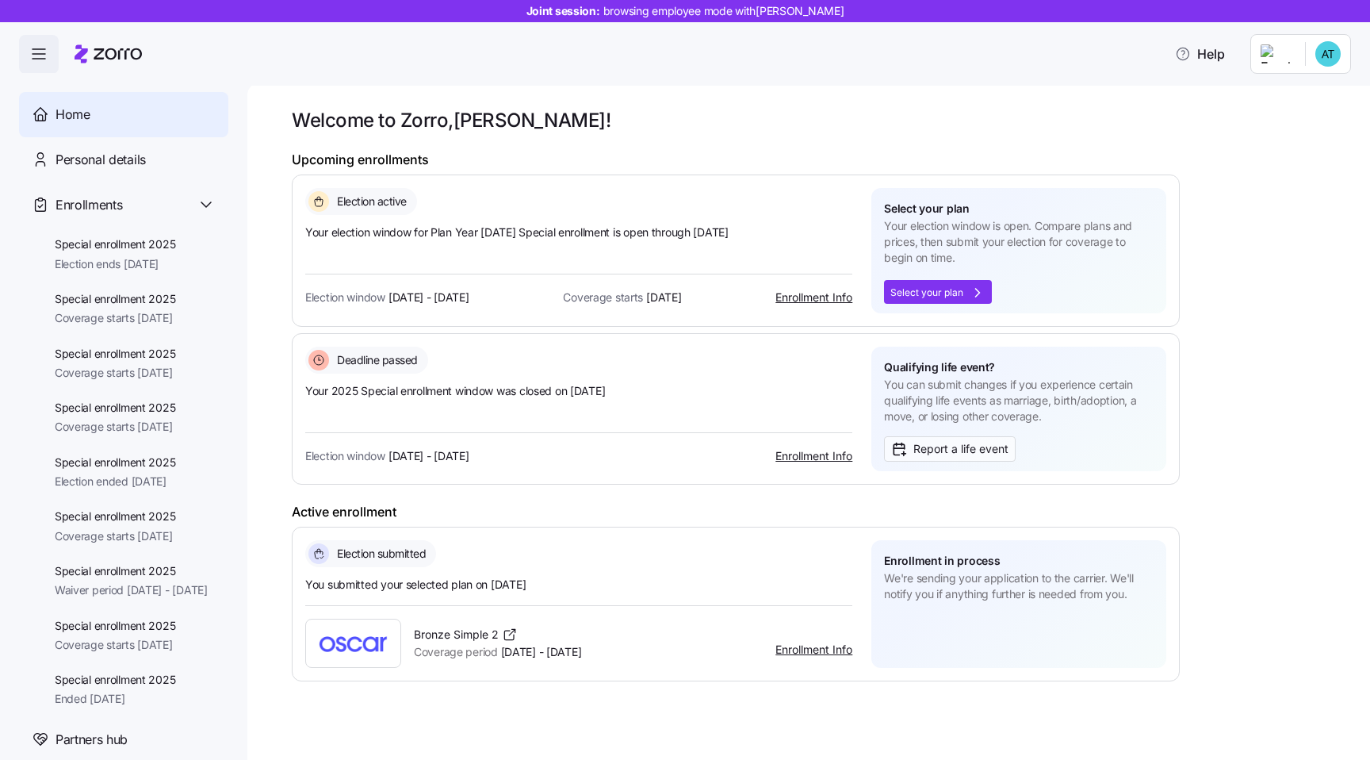
click at [320, 123] on h1 "Welcome to Zorro, Alexis !" at bounding box center [806, 120] width 1028 height 25
click at [187, 209] on div "Enrollments" at bounding box center [136, 205] width 160 height 20
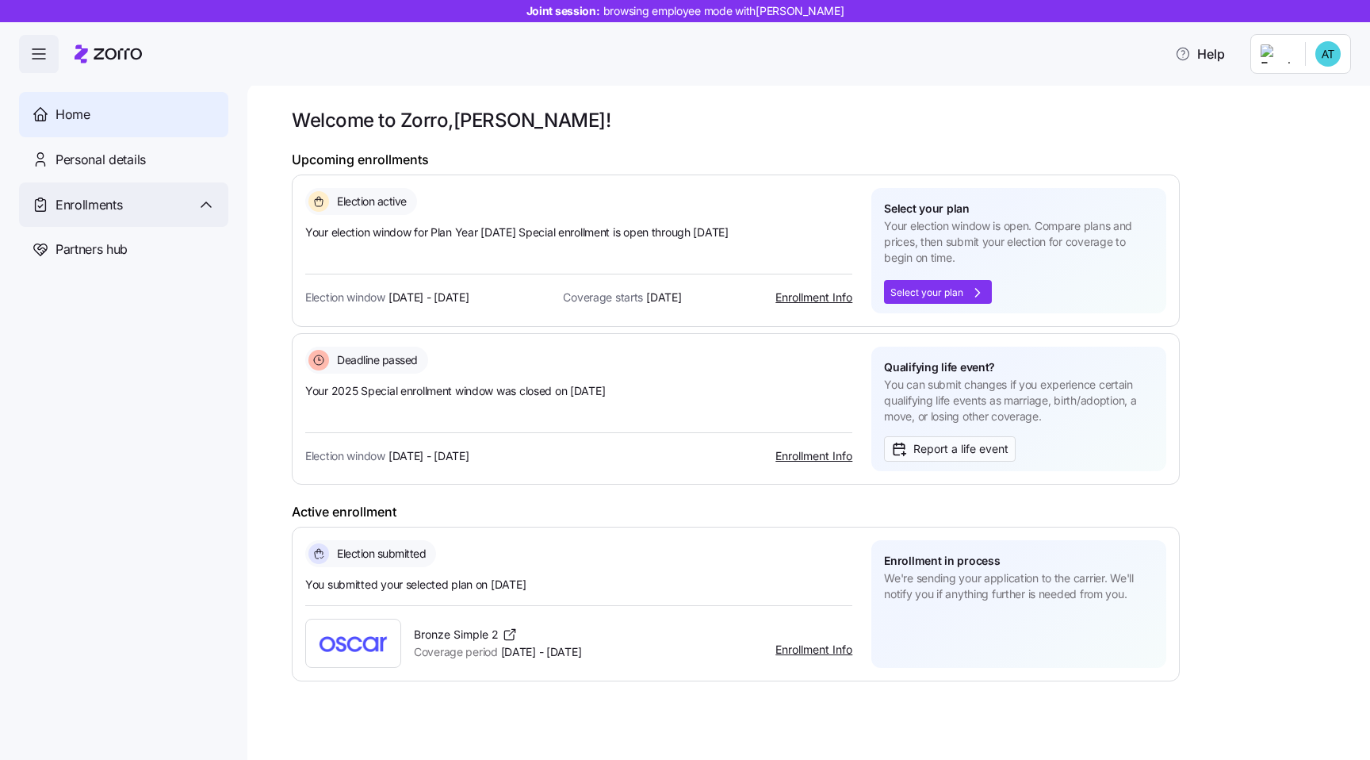
click at [187, 209] on div "Enrollments" at bounding box center [136, 205] width 160 height 20
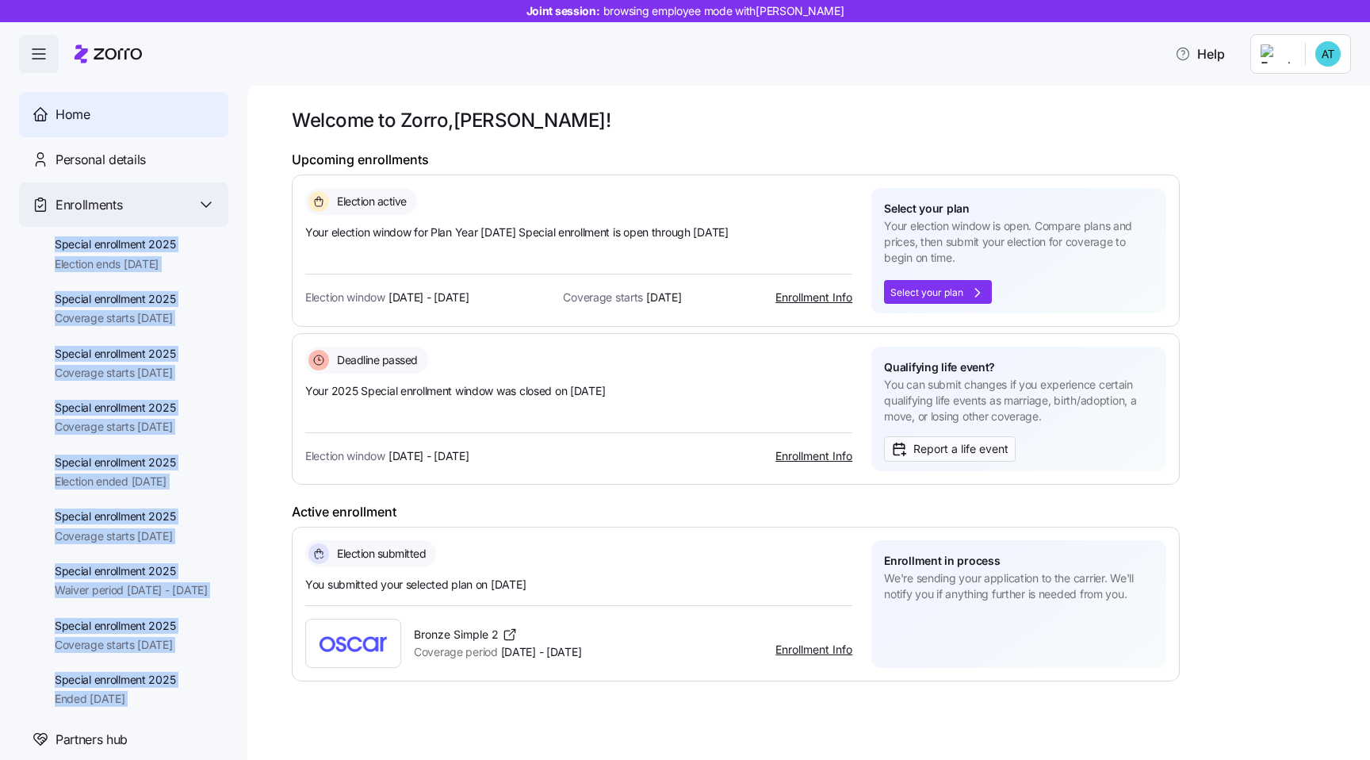
click at [187, 209] on div "Enrollments" at bounding box center [136, 205] width 160 height 20
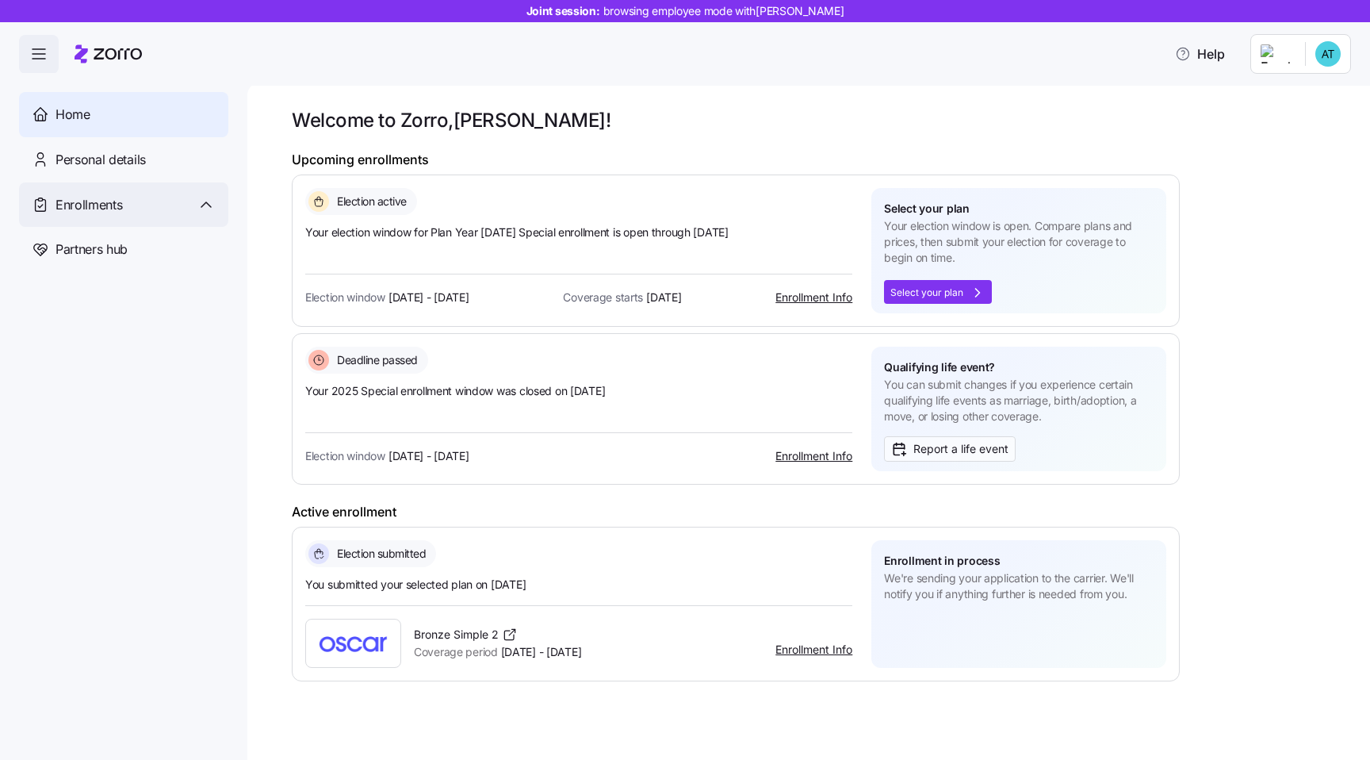
click at [186, 208] on div "Enrollments" at bounding box center [136, 205] width 160 height 20
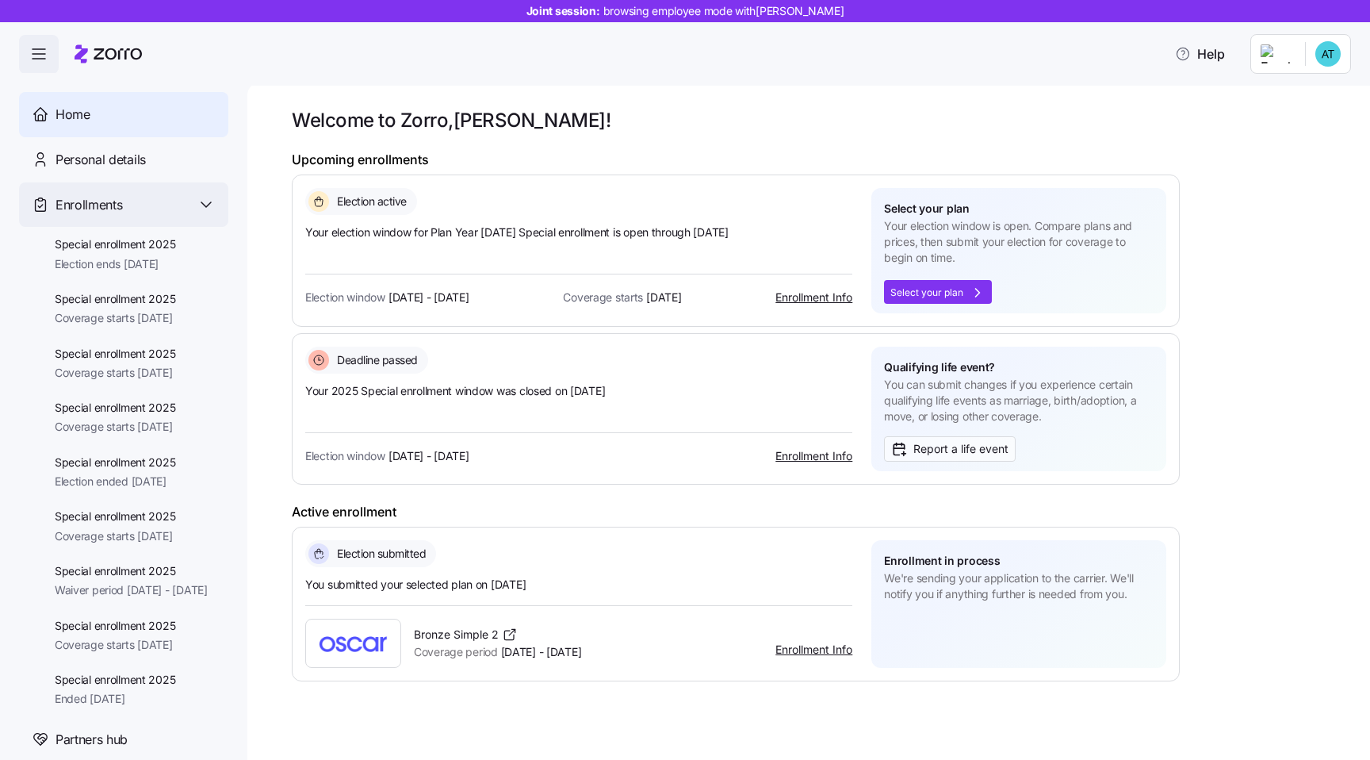
click at [186, 208] on div "Enrollments" at bounding box center [136, 205] width 160 height 20
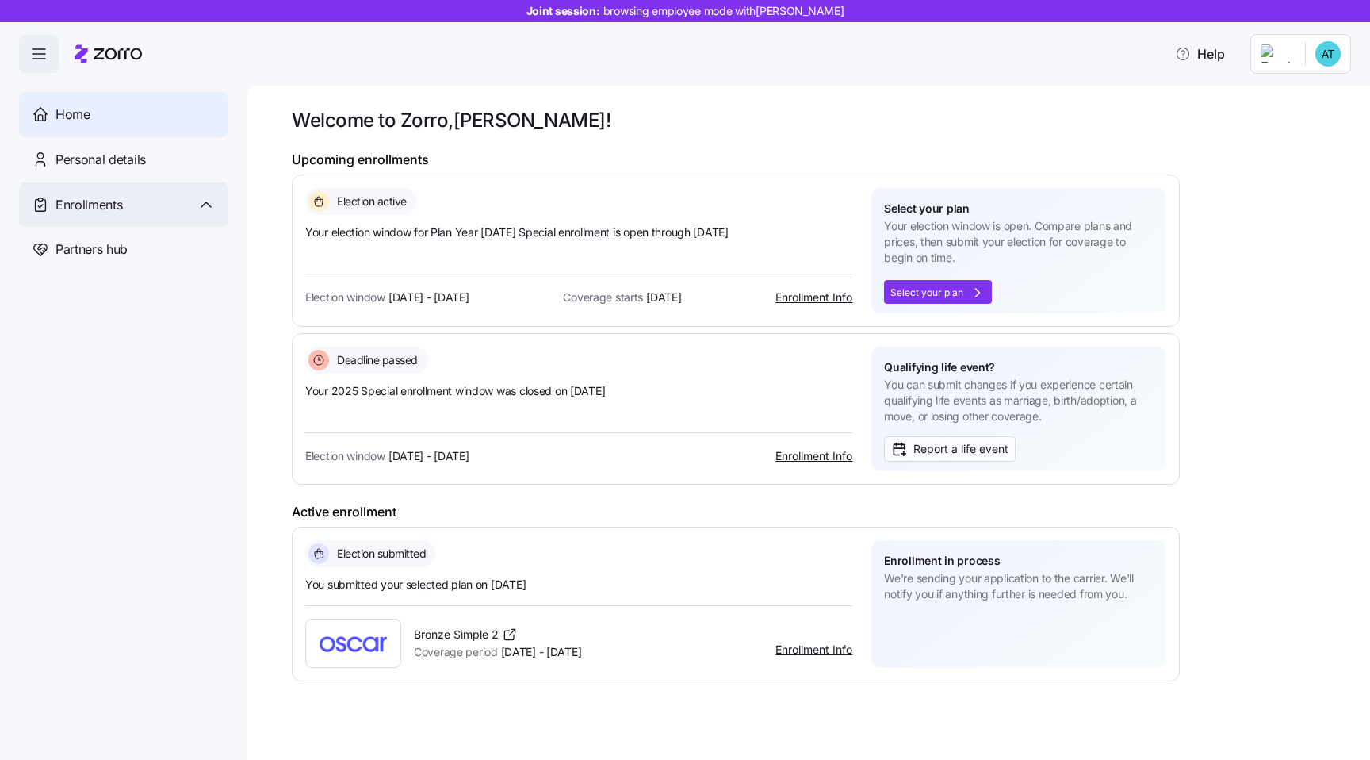
click at [185, 205] on div "Enrollments" at bounding box center [136, 205] width 160 height 20
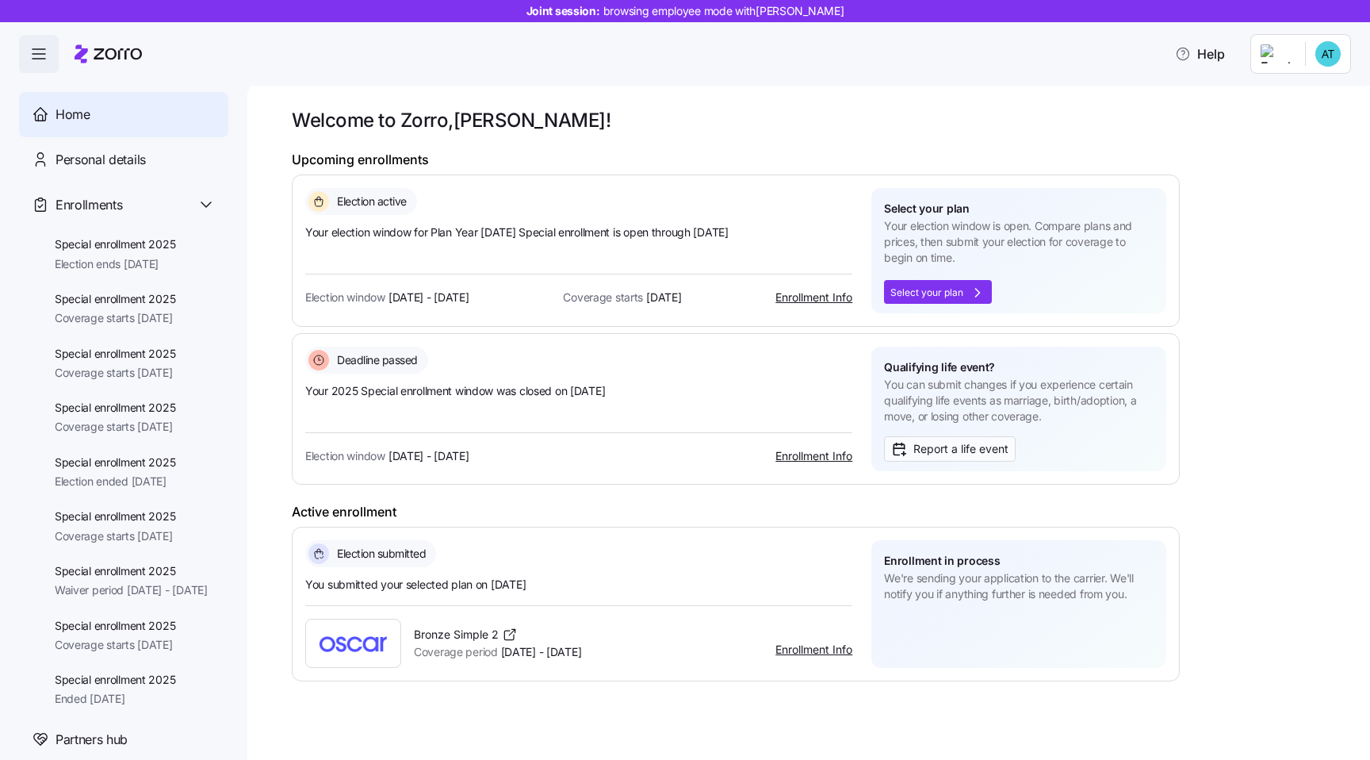
click at [497, 53] on div "Help" at bounding box center [685, 53] width 1370 height 63
click at [202, 195] on icon at bounding box center [206, 204] width 19 height 19
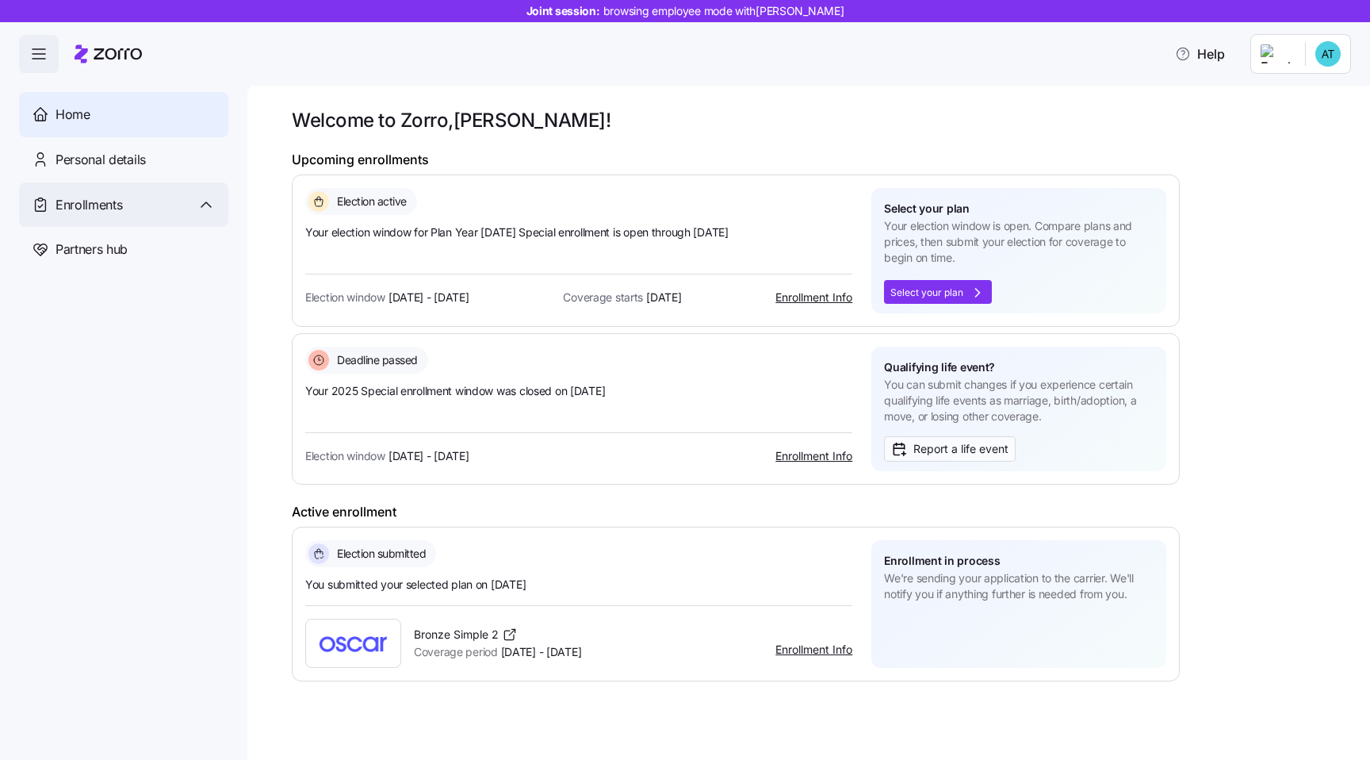
click at [151, 215] on div "Enrollments" at bounding box center [123, 204] width 209 height 45
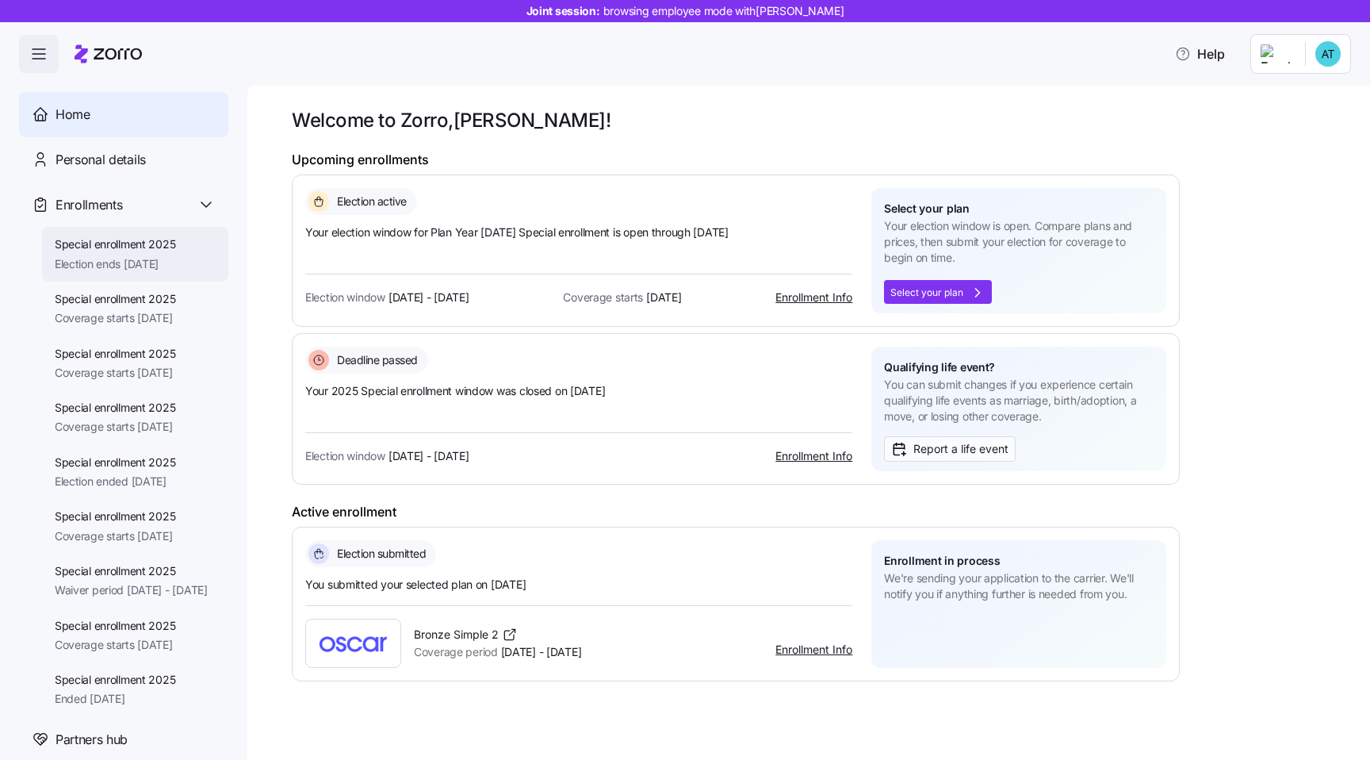
click at [163, 263] on span "Election ends 11/25/2025" at bounding box center [115, 264] width 121 height 16
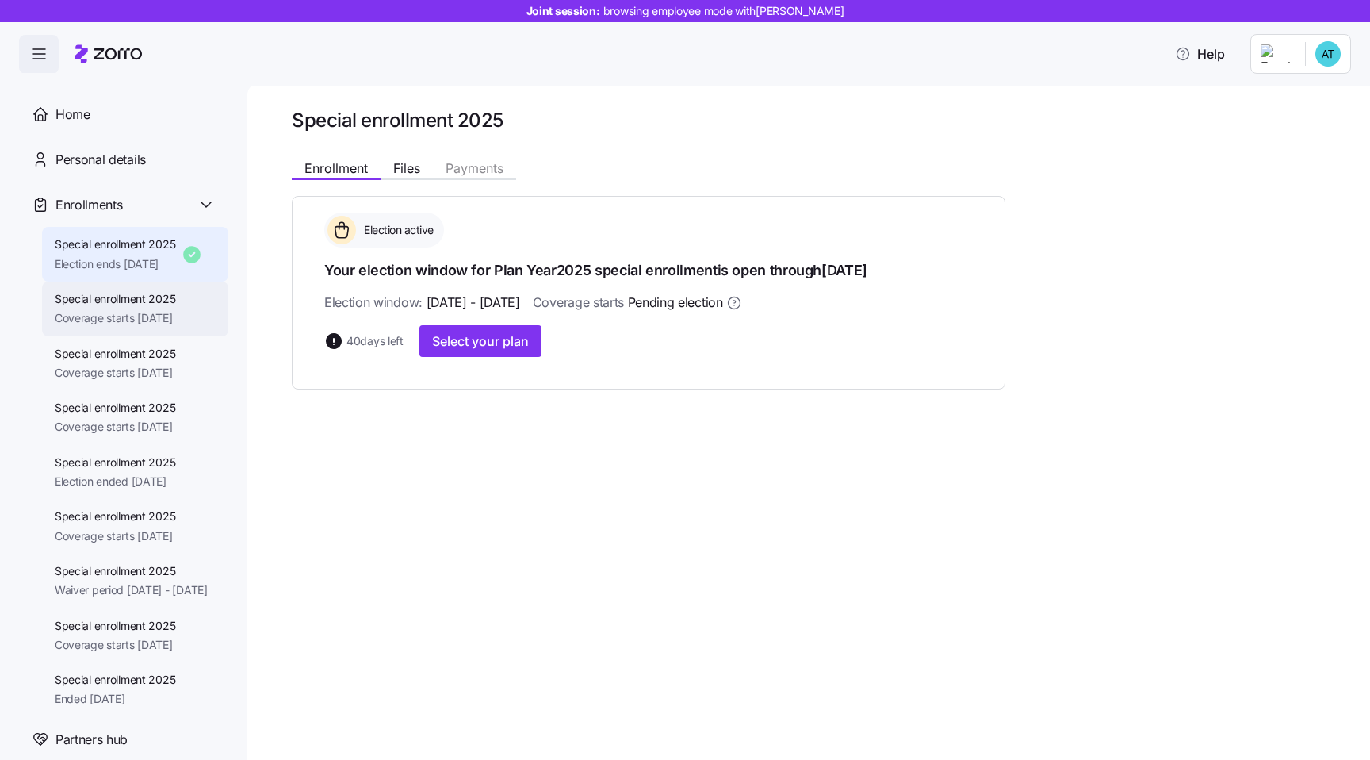
click at [203, 324] on div "Special enrollment 2025 Coverage starts 10/01/2025" at bounding box center [135, 309] width 186 height 55
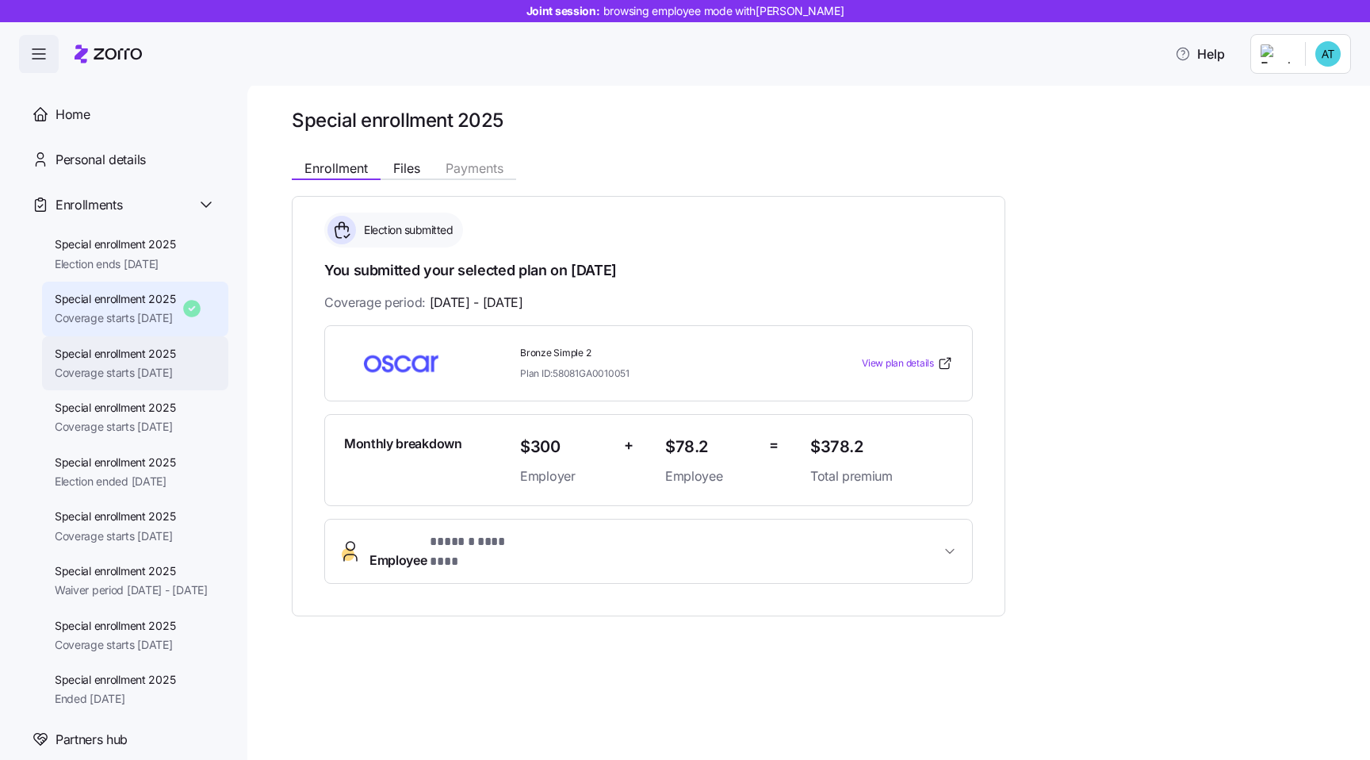
click at [203, 369] on div "Special enrollment 2025 Coverage starts 10/01/2025" at bounding box center [135, 363] width 186 height 55
click at [176, 416] on div "Special enrollment 2025 Coverage starts 09/01/2025" at bounding box center [115, 418] width 121 height 36
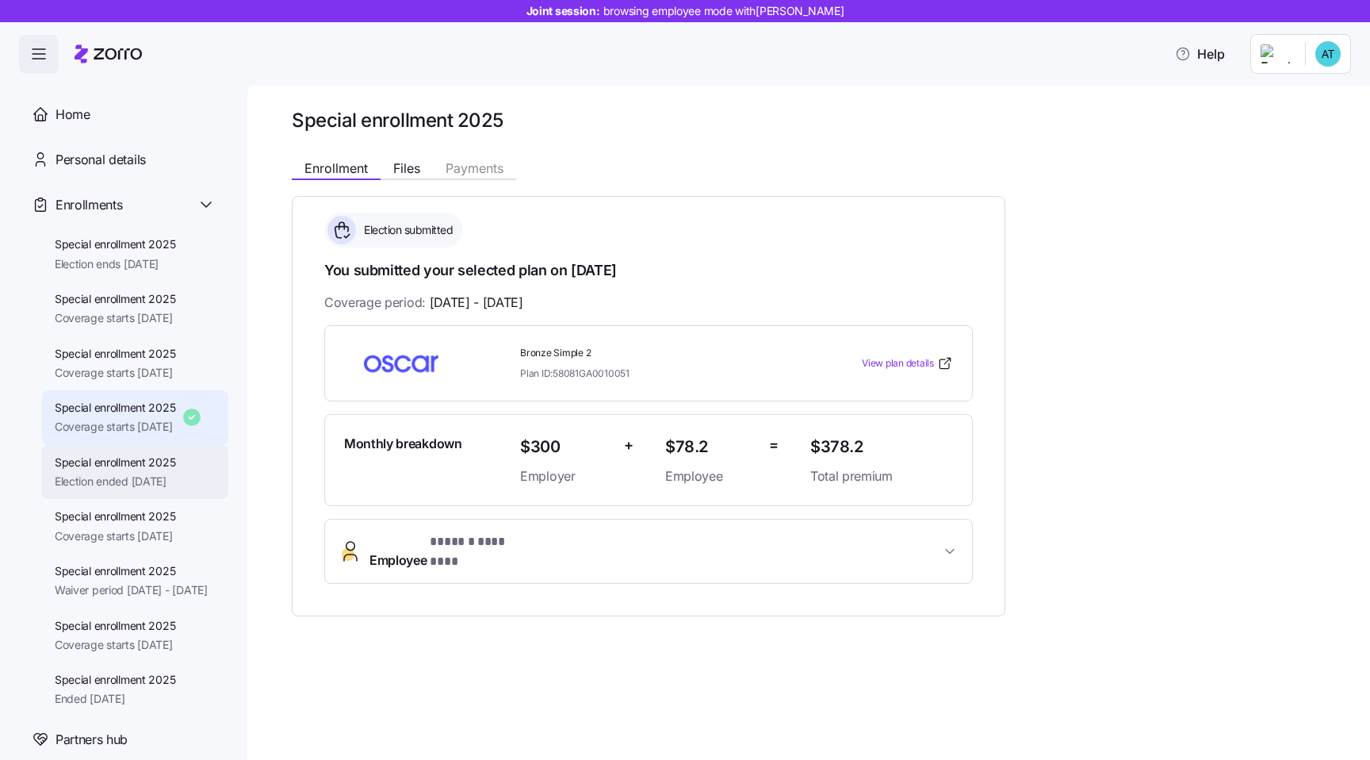
click at [205, 477] on div "Special enrollment 2025 Election ended 09/24/2025" at bounding box center [135, 472] width 186 height 55
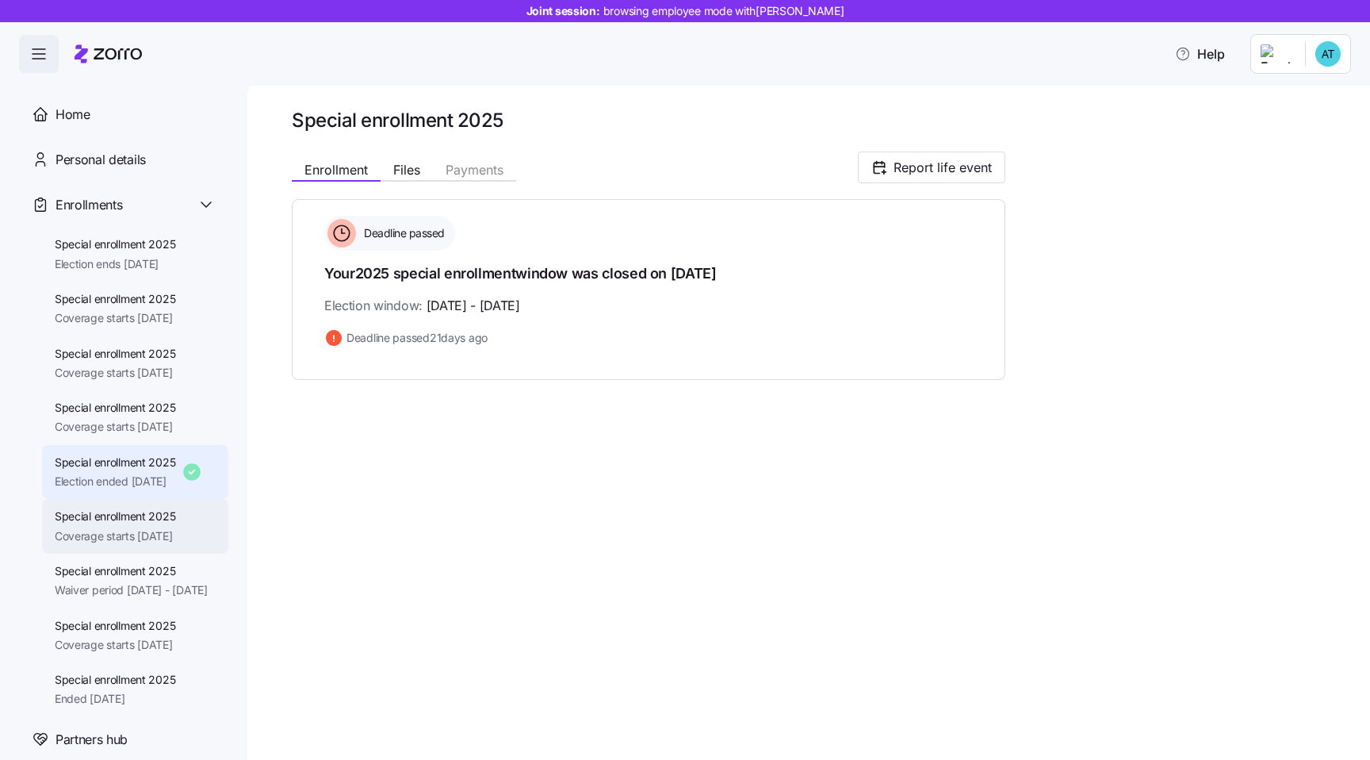
click at [176, 536] on span "Coverage starts 08/01/2025" at bounding box center [115, 536] width 121 height 16
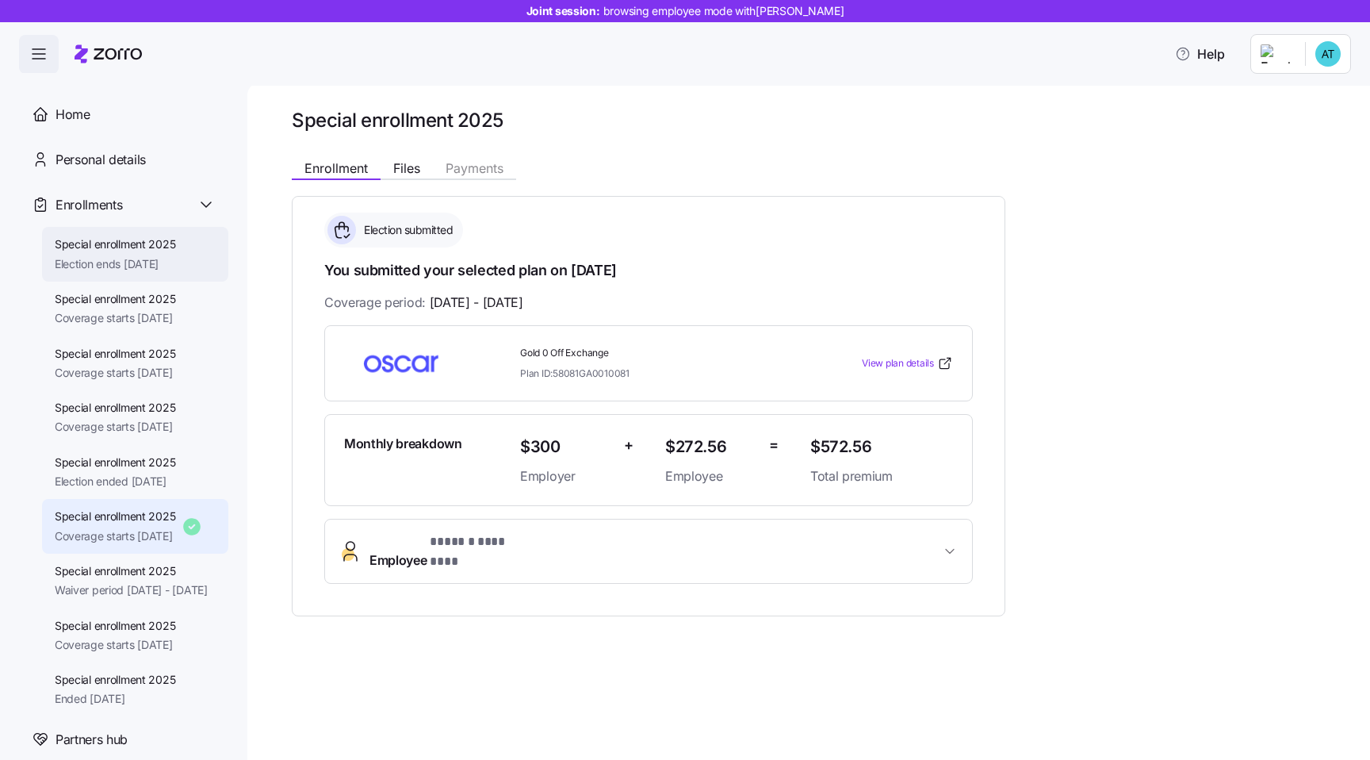
click at [176, 256] on span "Election ends 11/25/2025" at bounding box center [115, 264] width 121 height 16
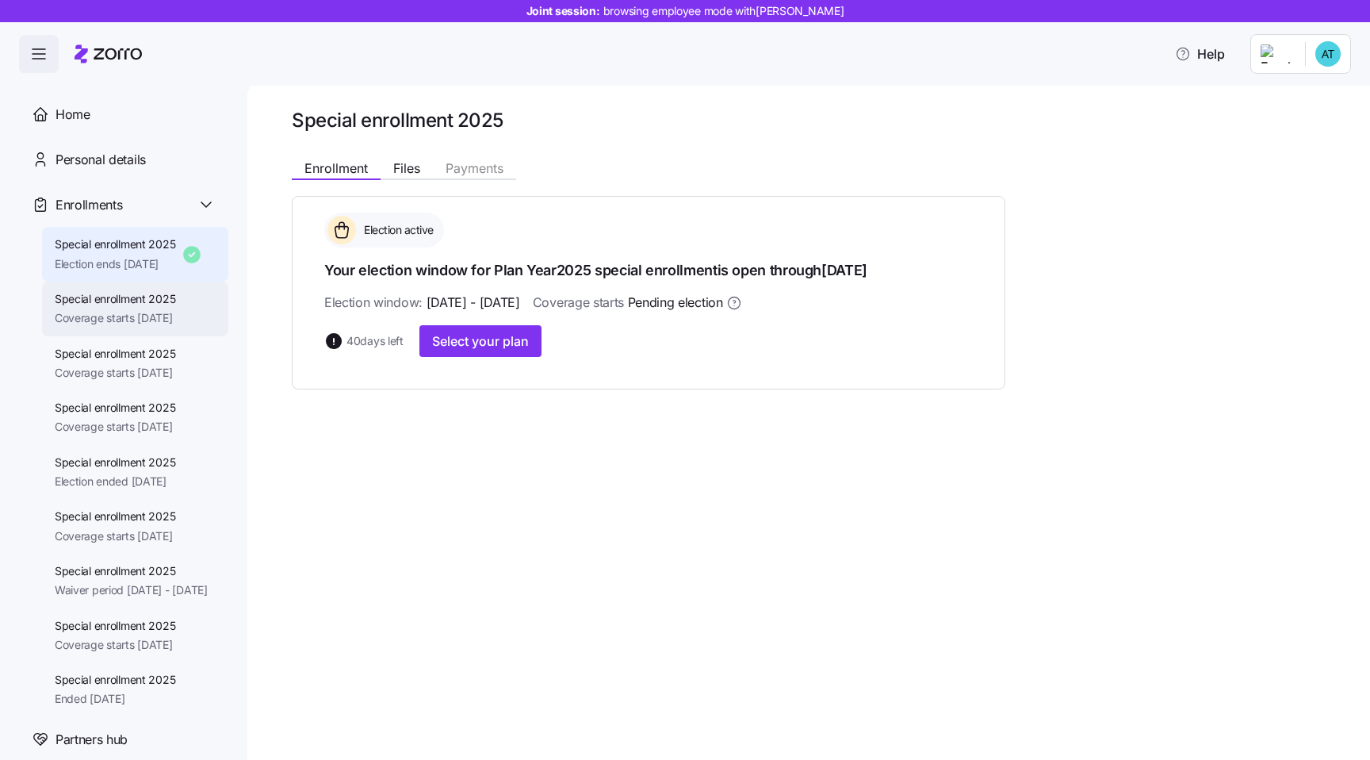
click at [156, 301] on span "Special enrollment 2025" at bounding box center [115, 299] width 121 height 16
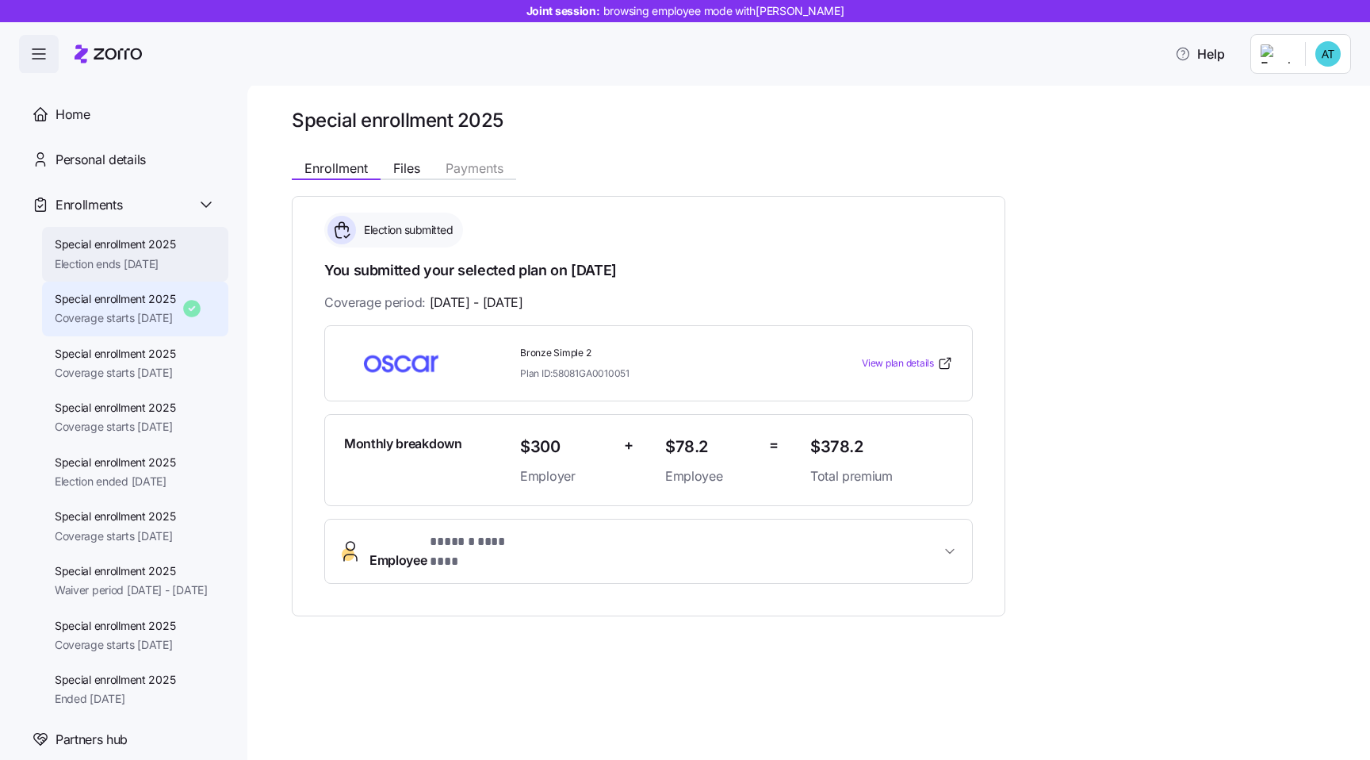
click at [99, 253] on div "Special enrollment 2025 Election ends 11/25/2025" at bounding box center [115, 254] width 121 height 36
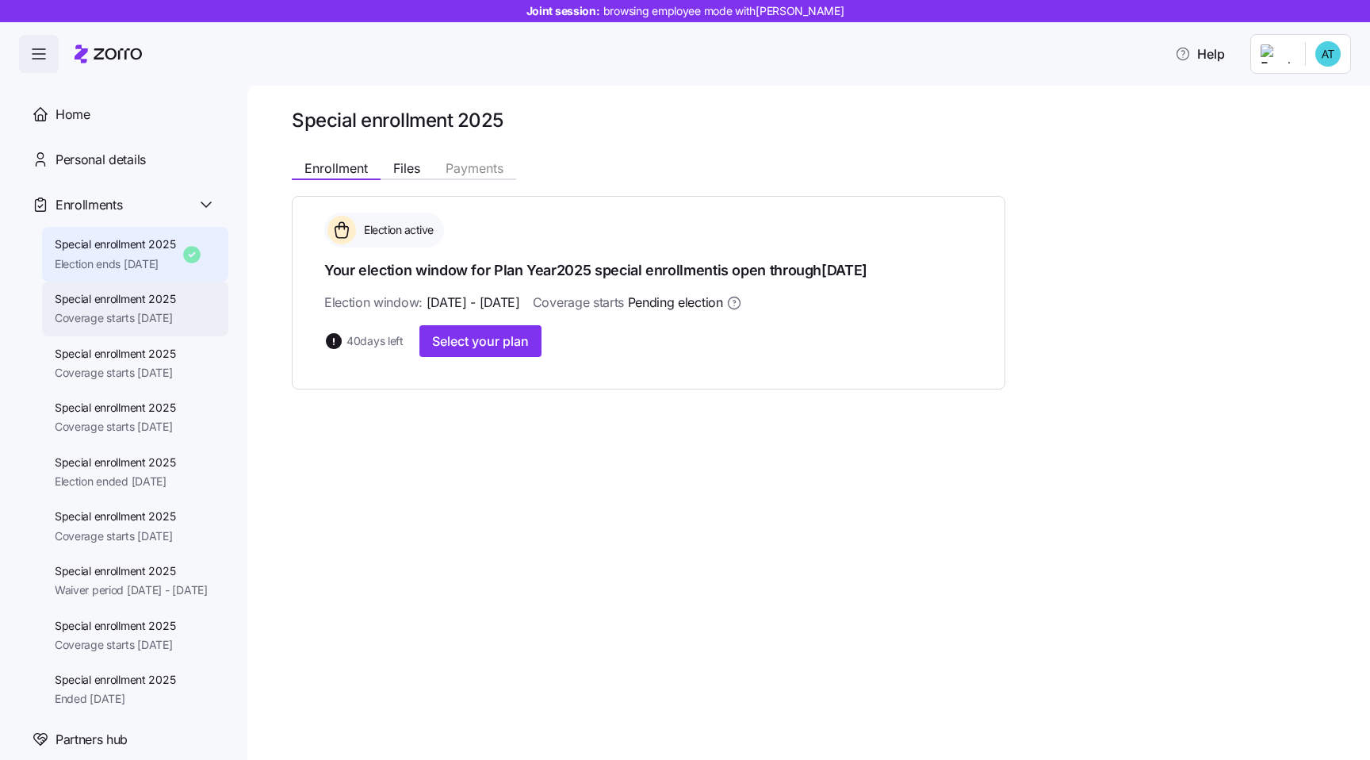
click at [175, 316] on span "Coverage starts 10/01/2025" at bounding box center [115, 318] width 121 height 16
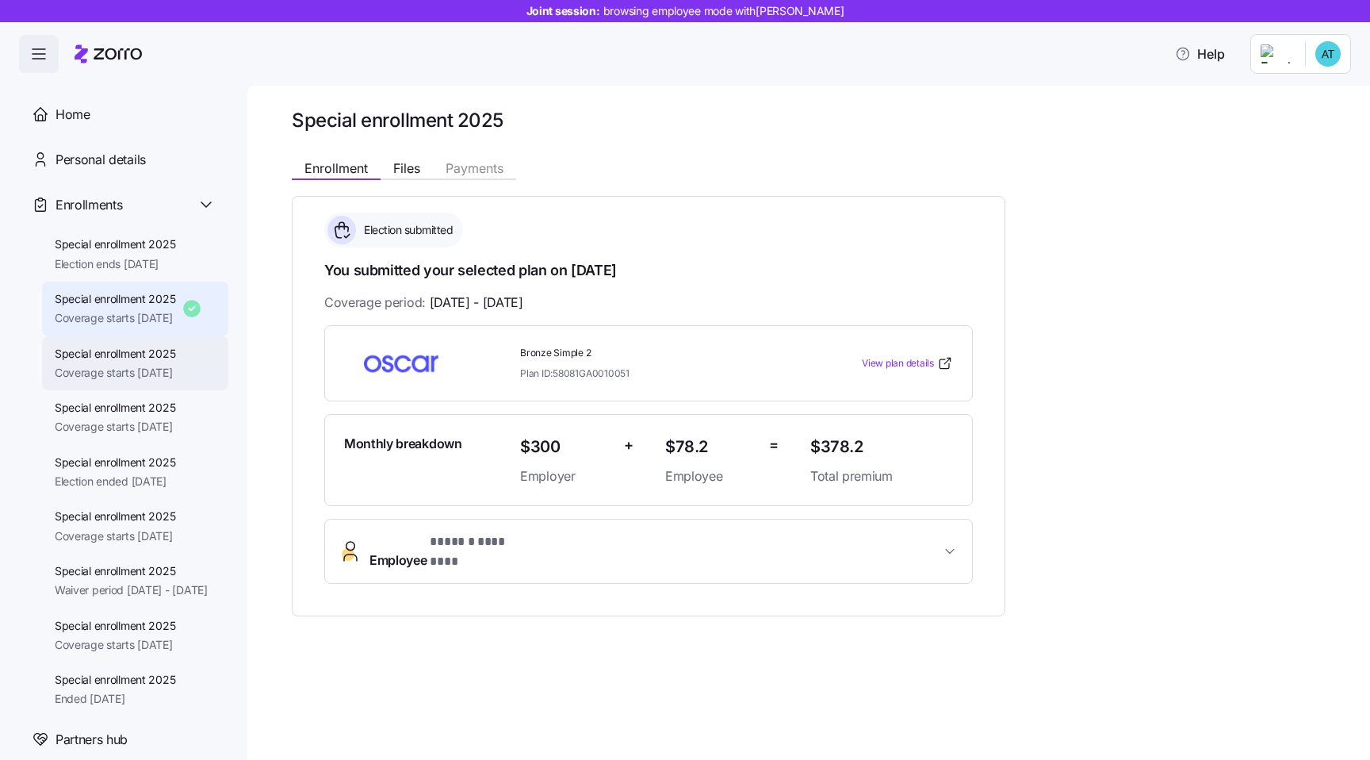
click at [169, 353] on span "Special enrollment 2025" at bounding box center [115, 354] width 121 height 16
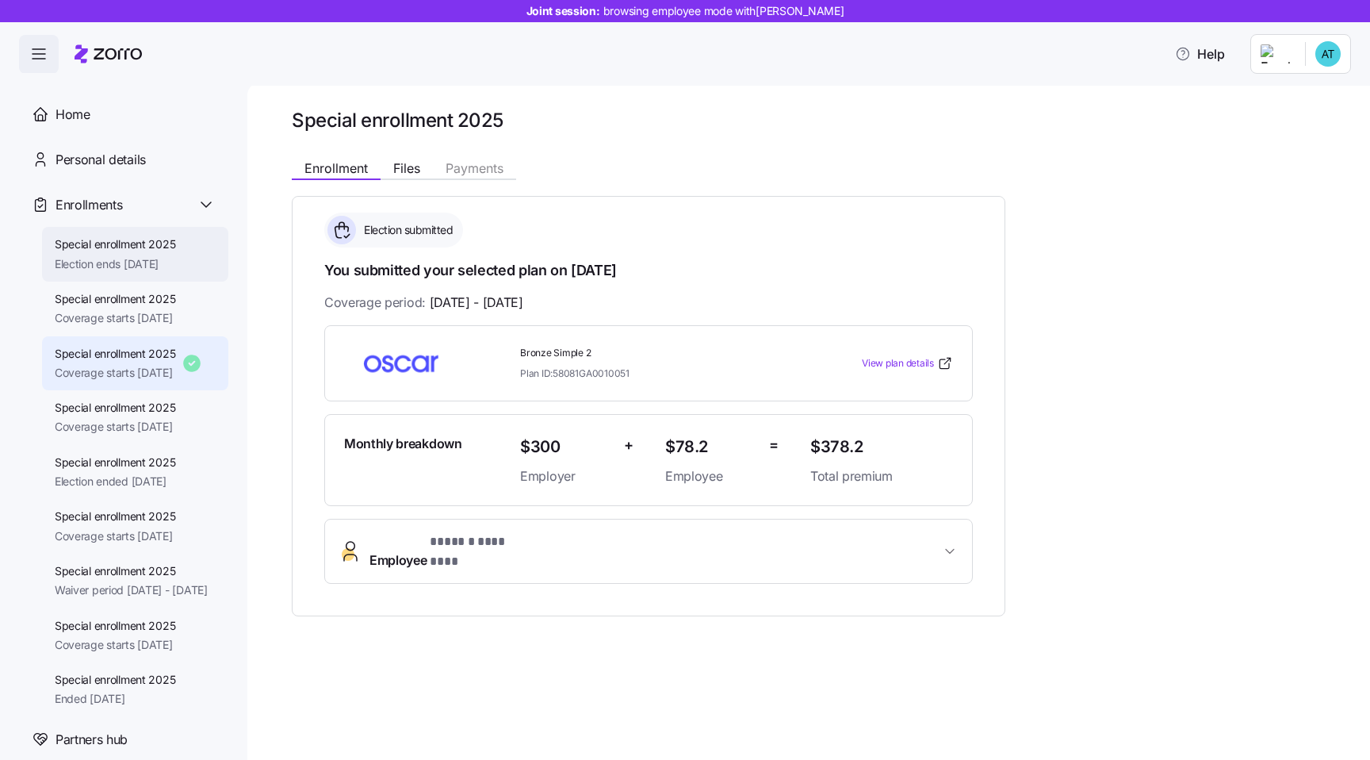
click at [176, 244] on span "Special enrollment 2025" at bounding box center [115, 244] width 121 height 16
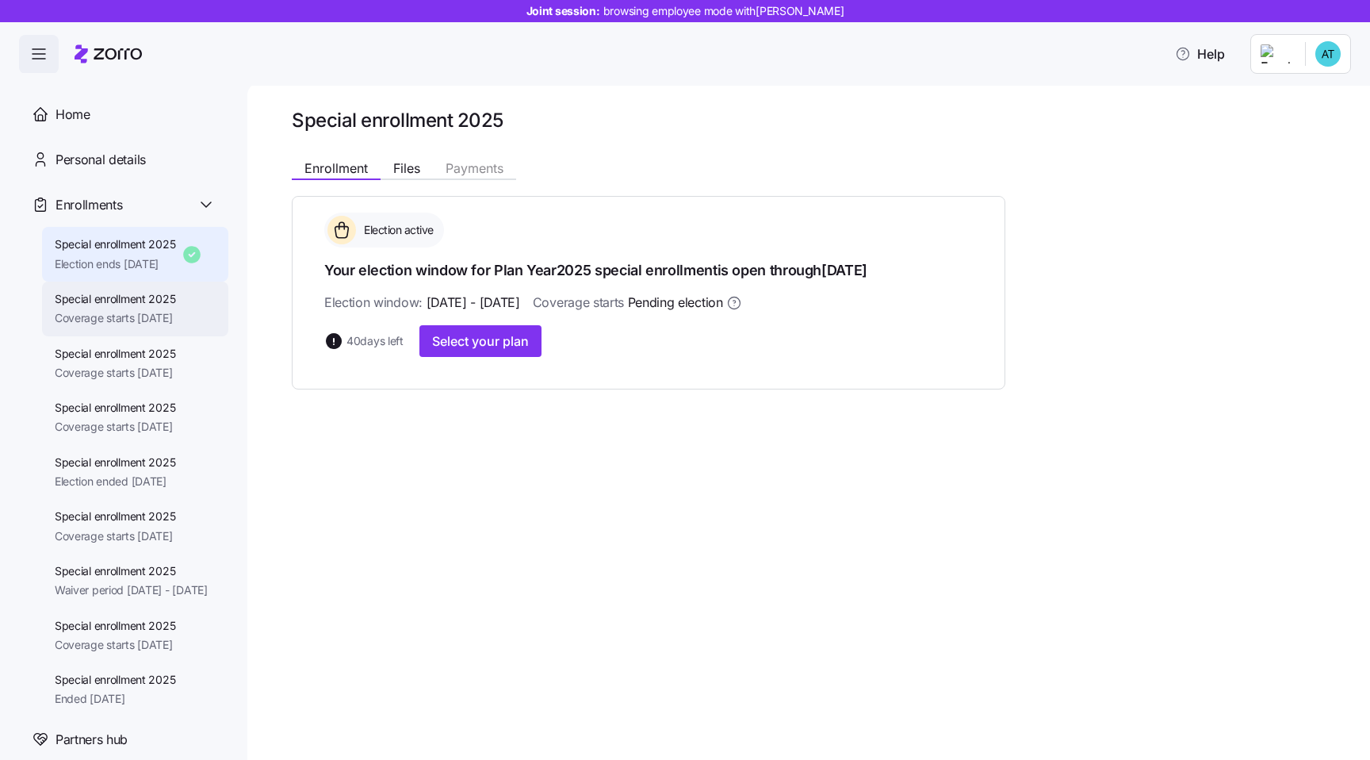
click at [128, 295] on span "Special enrollment 2025" at bounding box center [115, 299] width 121 height 16
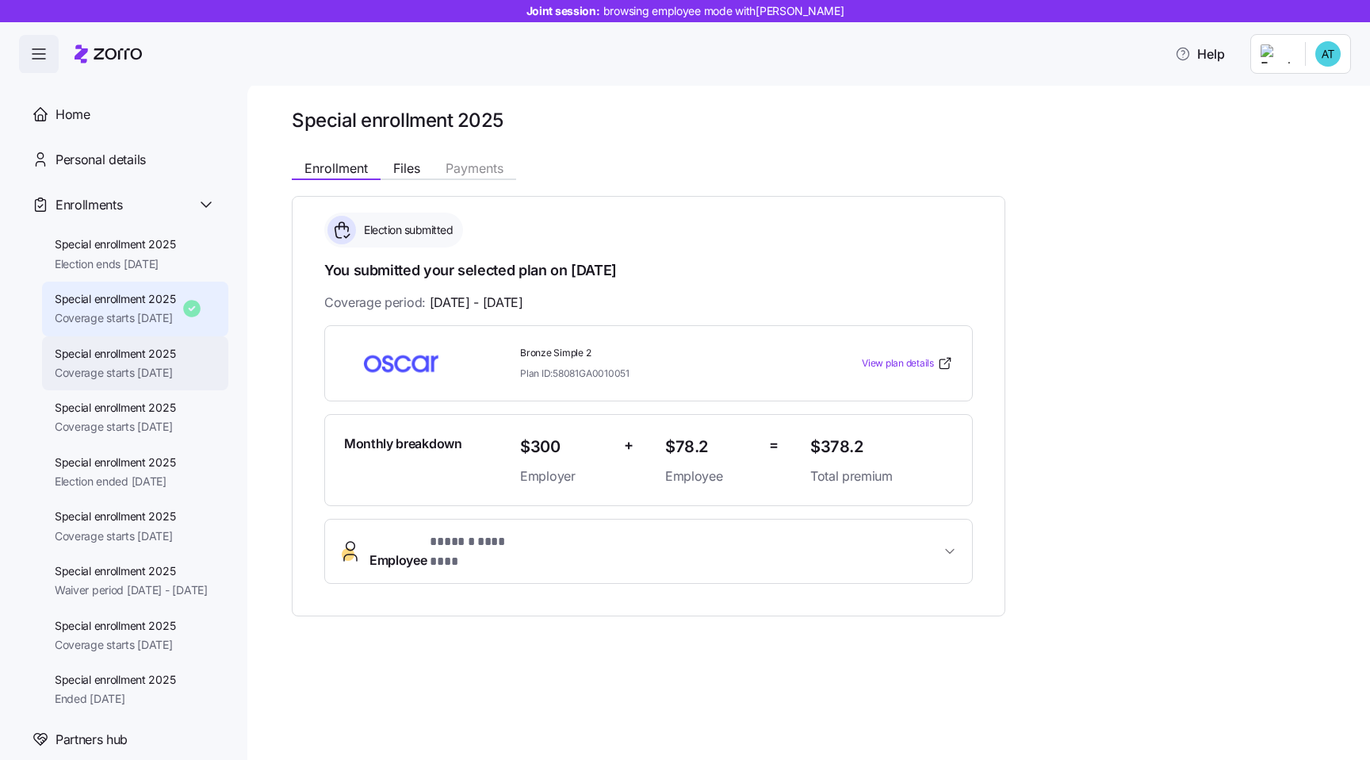
click at [163, 377] on span "Coverage starts 10/01/2025" at bounding box center [115, 373] width 121 height 16
click at [139, 407] on span "Special enrollment 2025" at bounding box center [115, 408] width 121 height 16
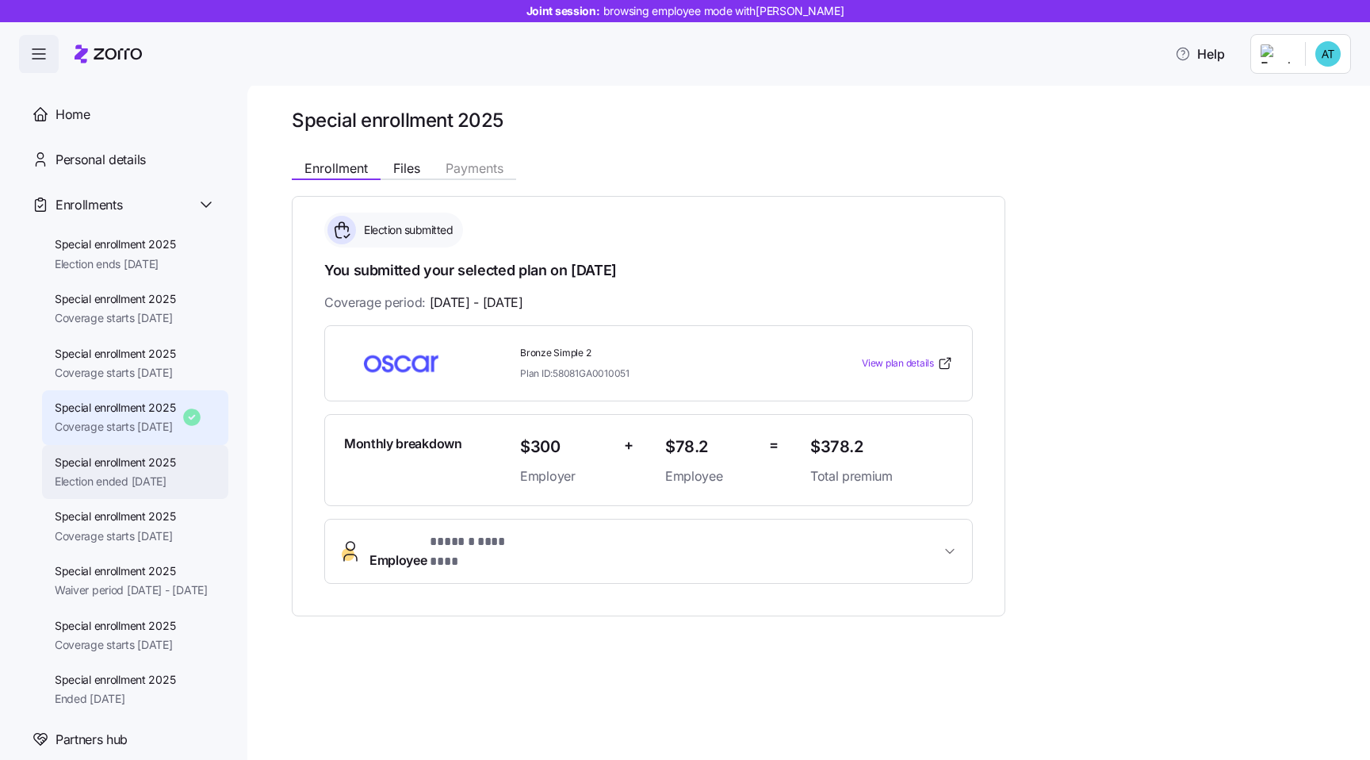
click at [174, 466] on span "Special enrollment 2025" at bounding box center [115, 462] width 121 height 16
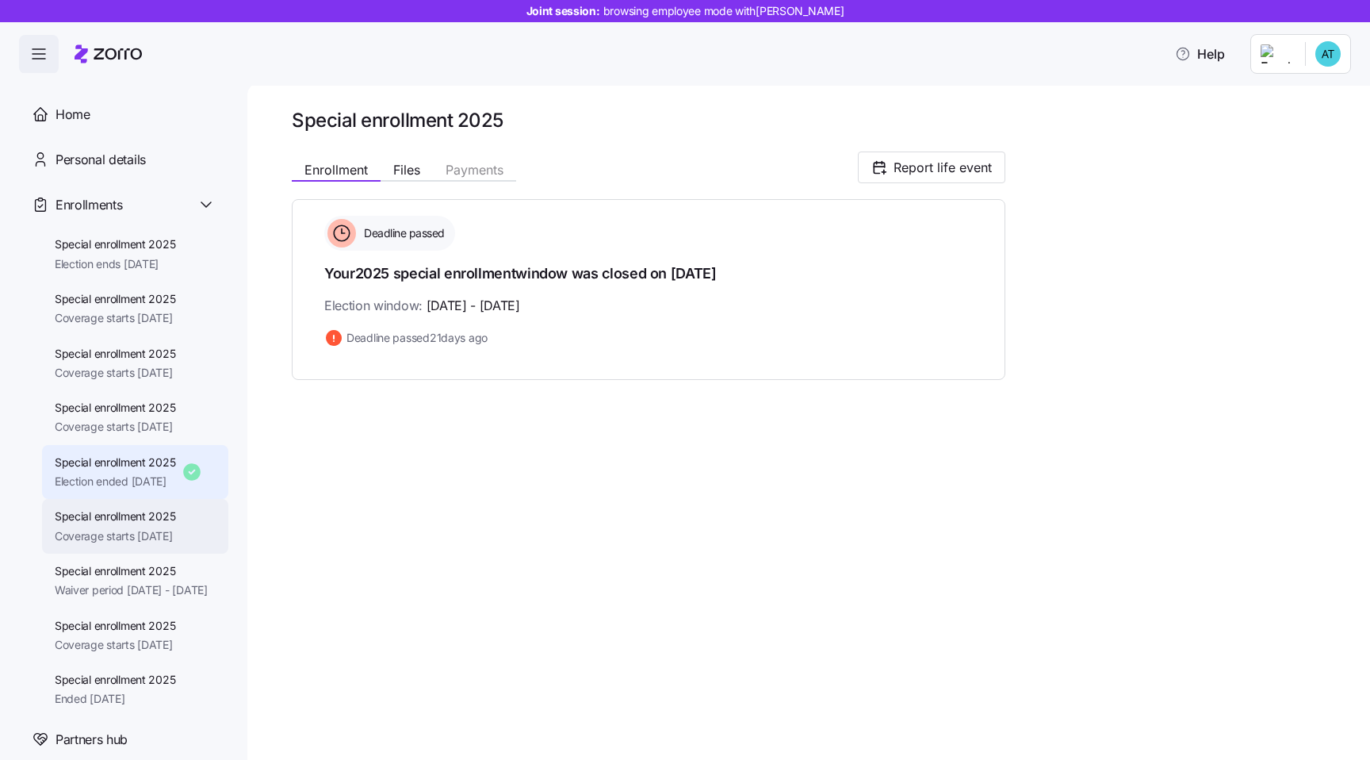
click at [189, 506] on div "Special enrollment 2025 Coverage starts 08/01/2025" at bounding box center [135, 526] width 186 height 55
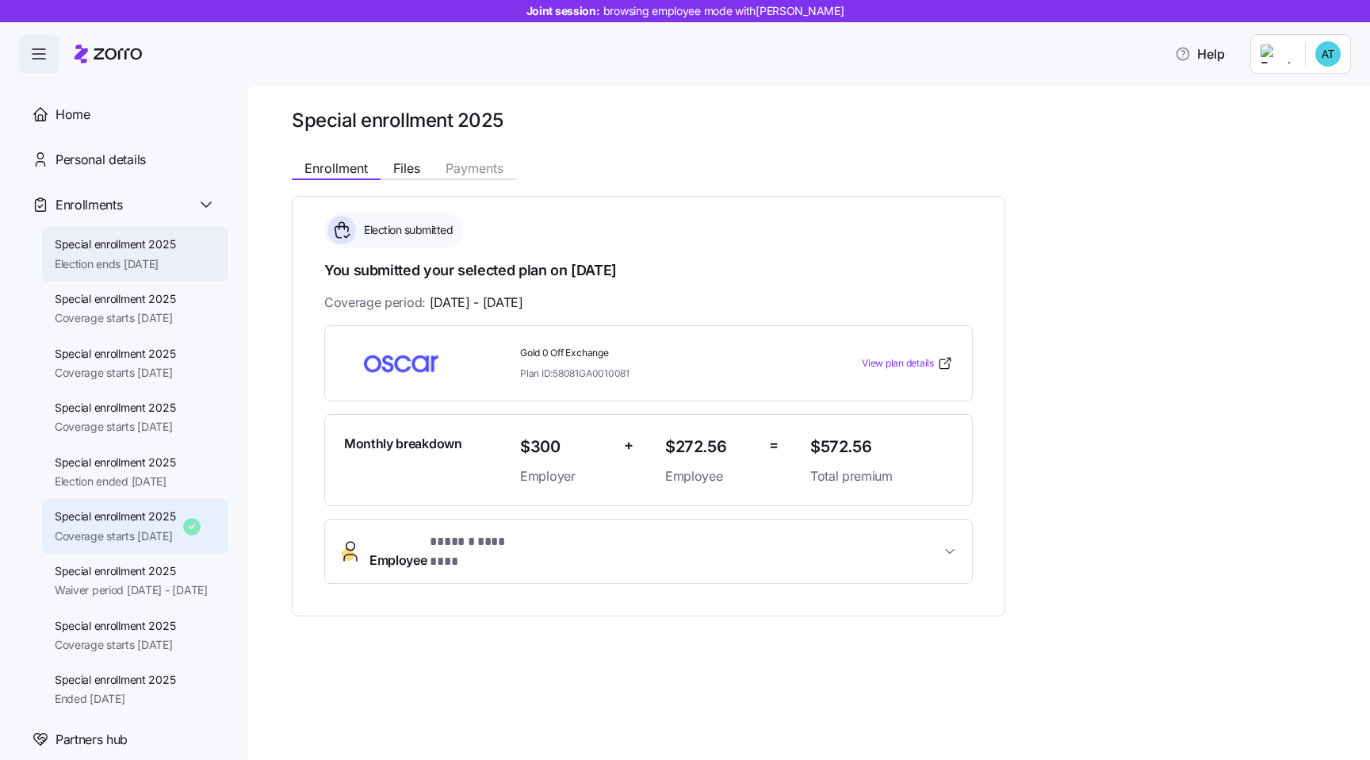
click at [189, 241] on div "Special enrollment 2025 Election ends 11/25/2025" at bounding box center [135, 254] width 186 height 55
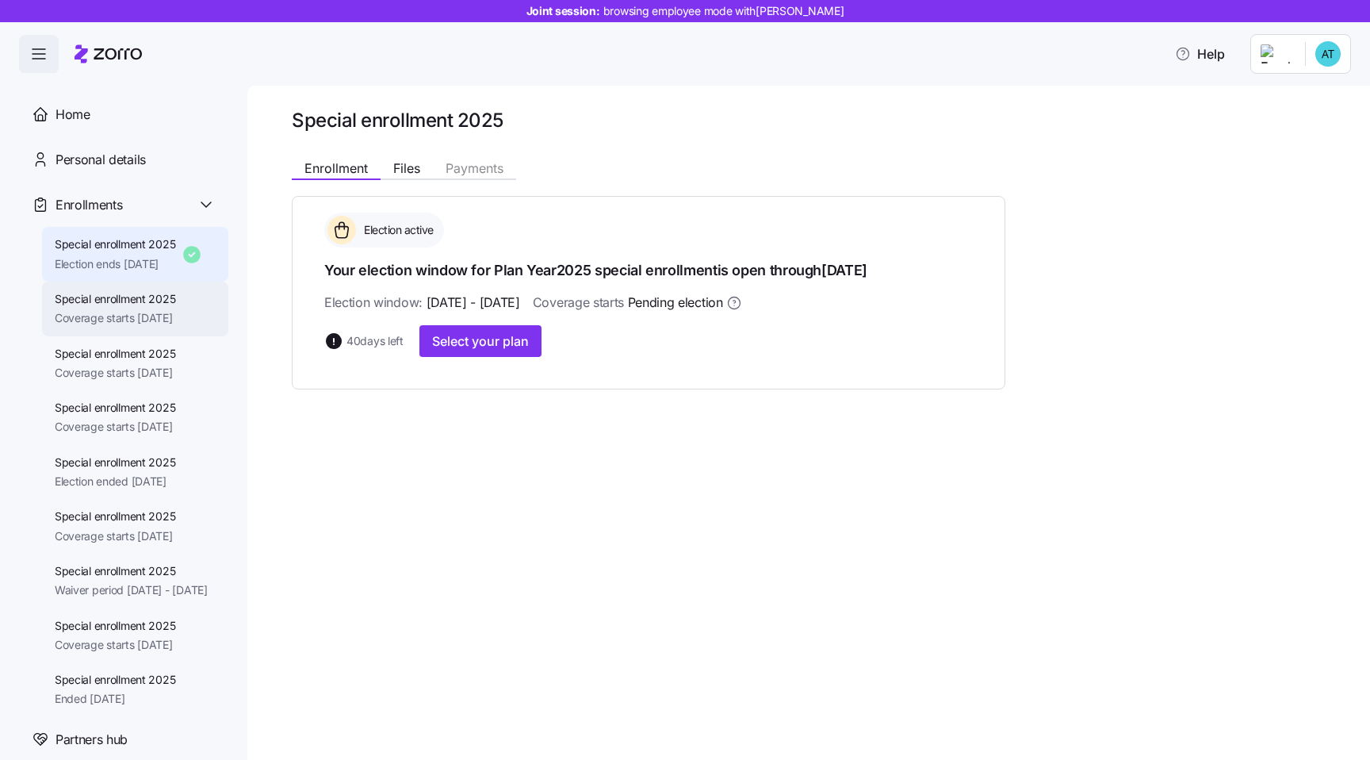
click at [171, 295] on span "Special enrollment 2025" at bounding box center [115, 299] width 121 height 16
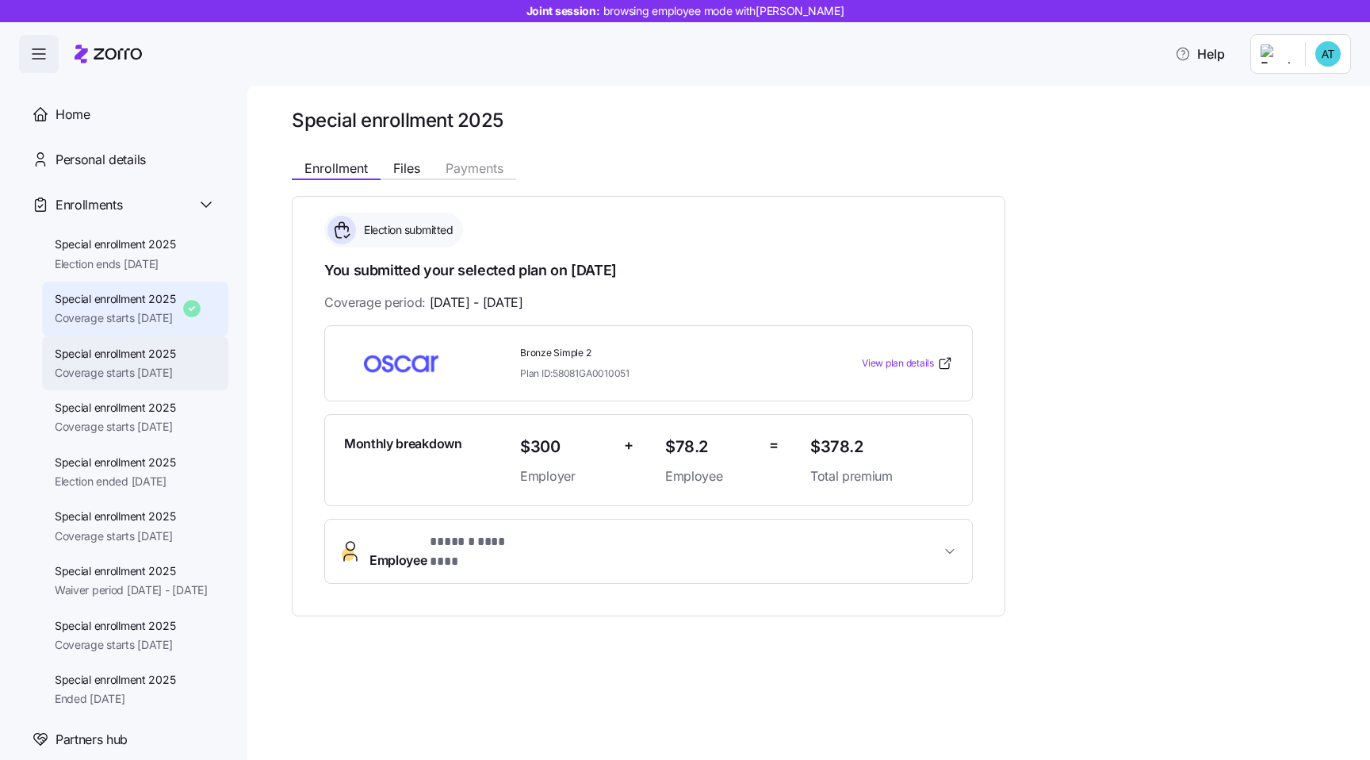
click at [127, 362] on div "Special enrollment 2025 Coverage starts 10/01/2025" at bounding box center [115, 364] width 121 height 36
click at [176, 412] on span "Special enrollment 2025" at bounding box center [115, 408] width 121 height 16
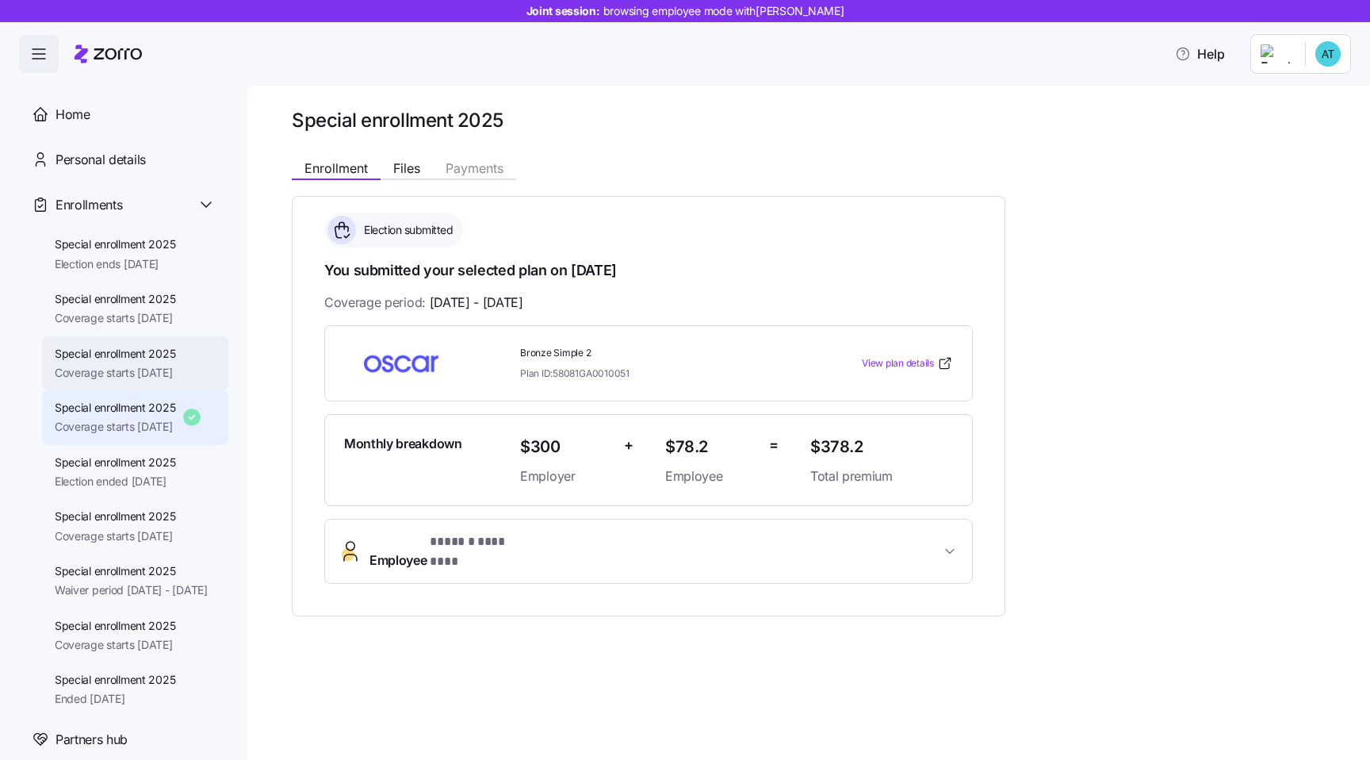
click at [194, 359] on div "Special enrollment 2025 Coverage starts 10/01/2025" at bounding box center [135, 363] width 186 height 55
click at [172, 425] on span "Coverage starts 09/01/2025" at bounding box center [115, 427] width 121 height 16
click at [176, 241] on div "Special enrollment 2025 Election ends 11/25/2025" at bounding box center [115, 254] width 121 height 36
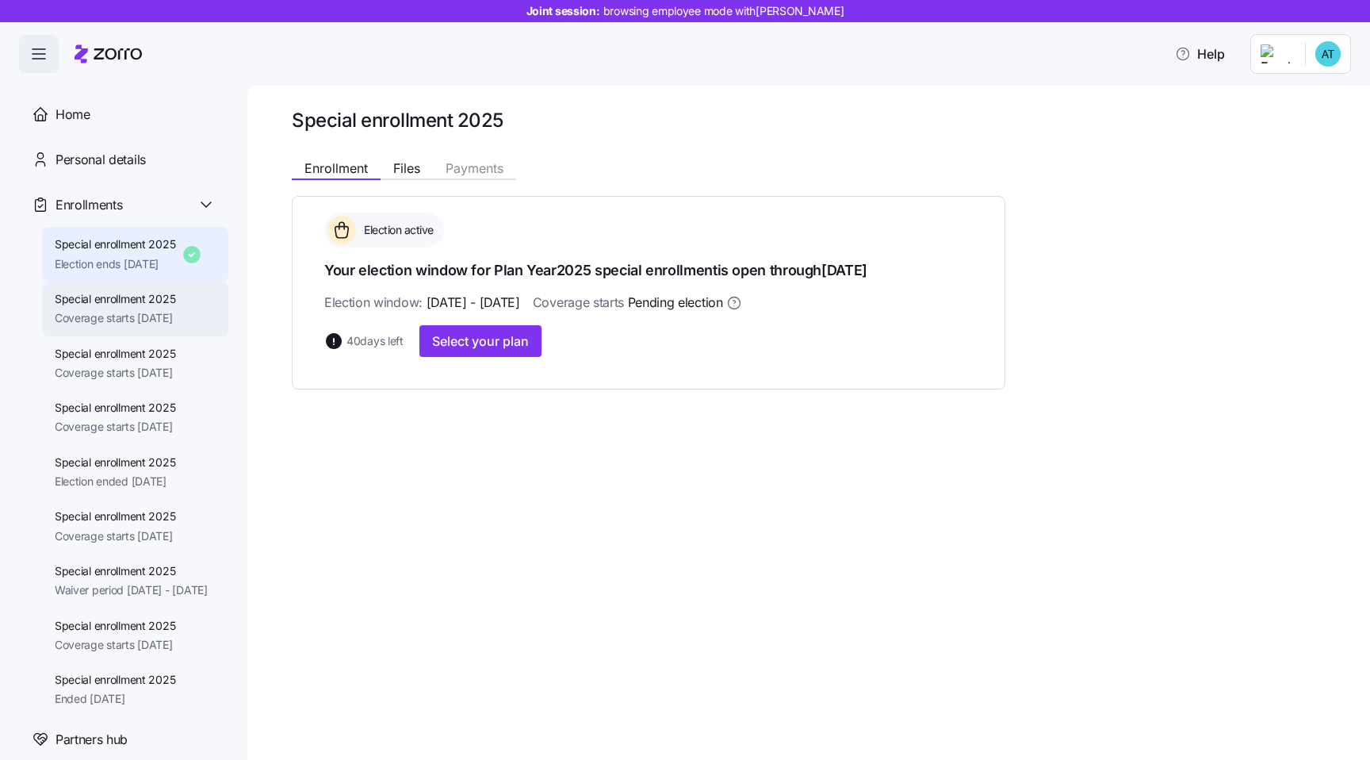
click at [204, 320] on div "Special enrollment 2025 Coverage starts 10/01/2025" at bounding box center [135, 309] width 186 height 55
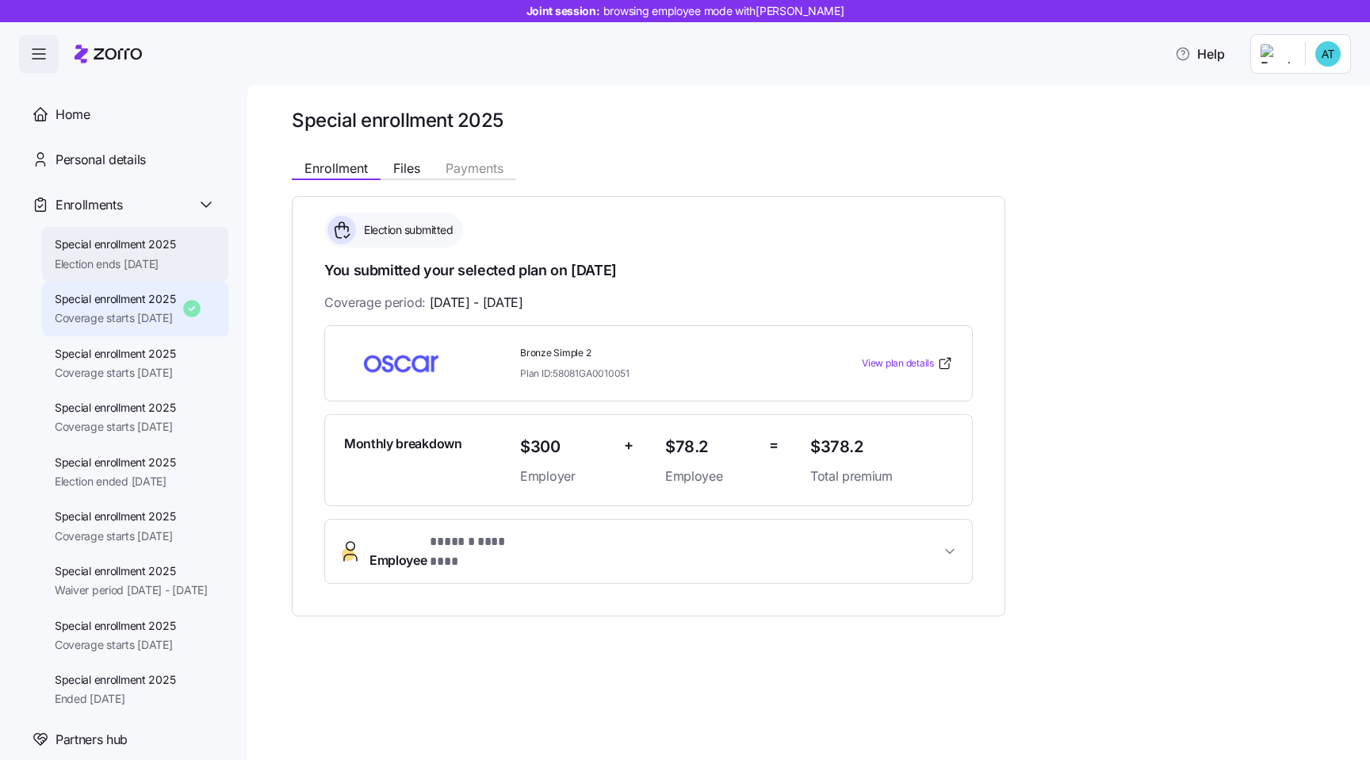
click at [156, 232] on div "Special enrollment 2025 Election ends 11/25/2025" at bounding box center [135, 254] width 186 height 55
click at [185, 265] on div "Special enrollment 2025 Election ends 11/25/2025" at bounding box center [135, 254] width 186 height 55
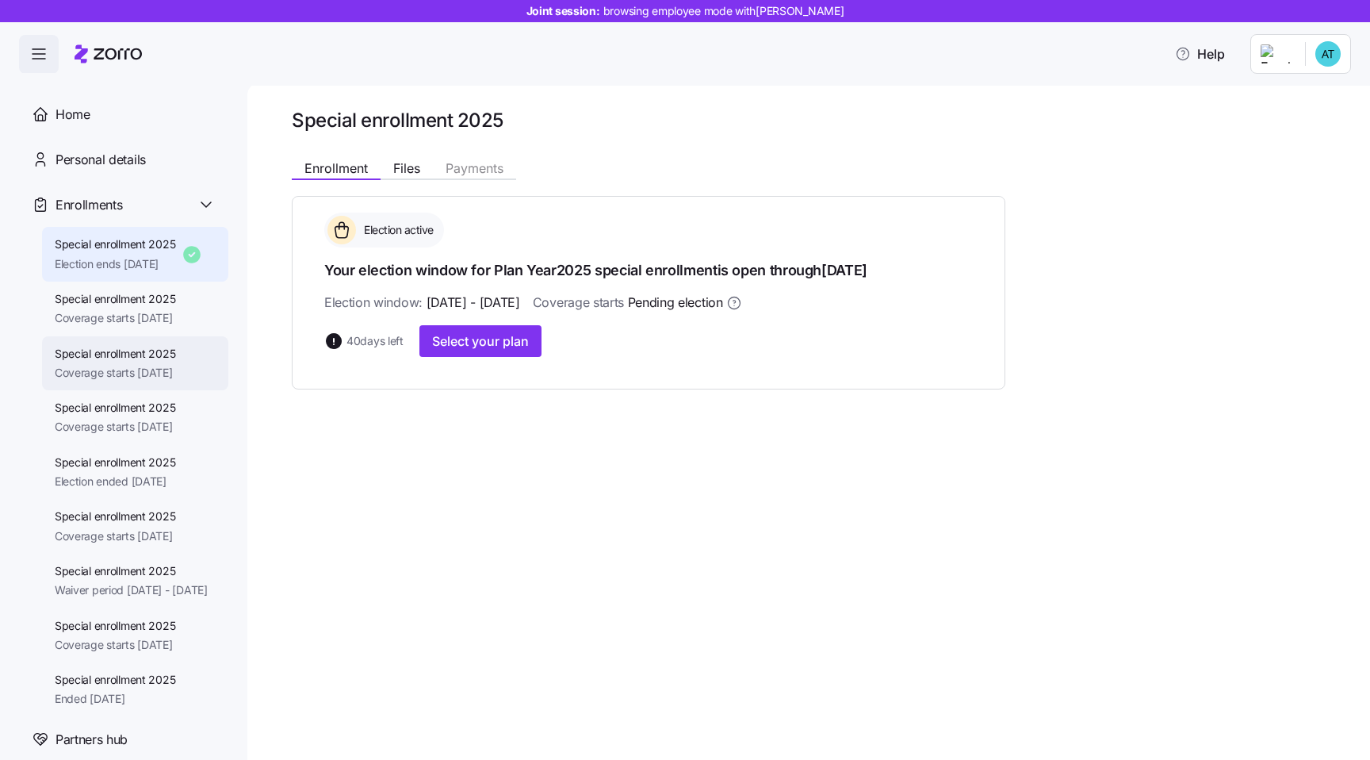
click at [148, 375] on span "Coverage starts 10/01/2025" at bounding box center [115, 373] width 121 height 16
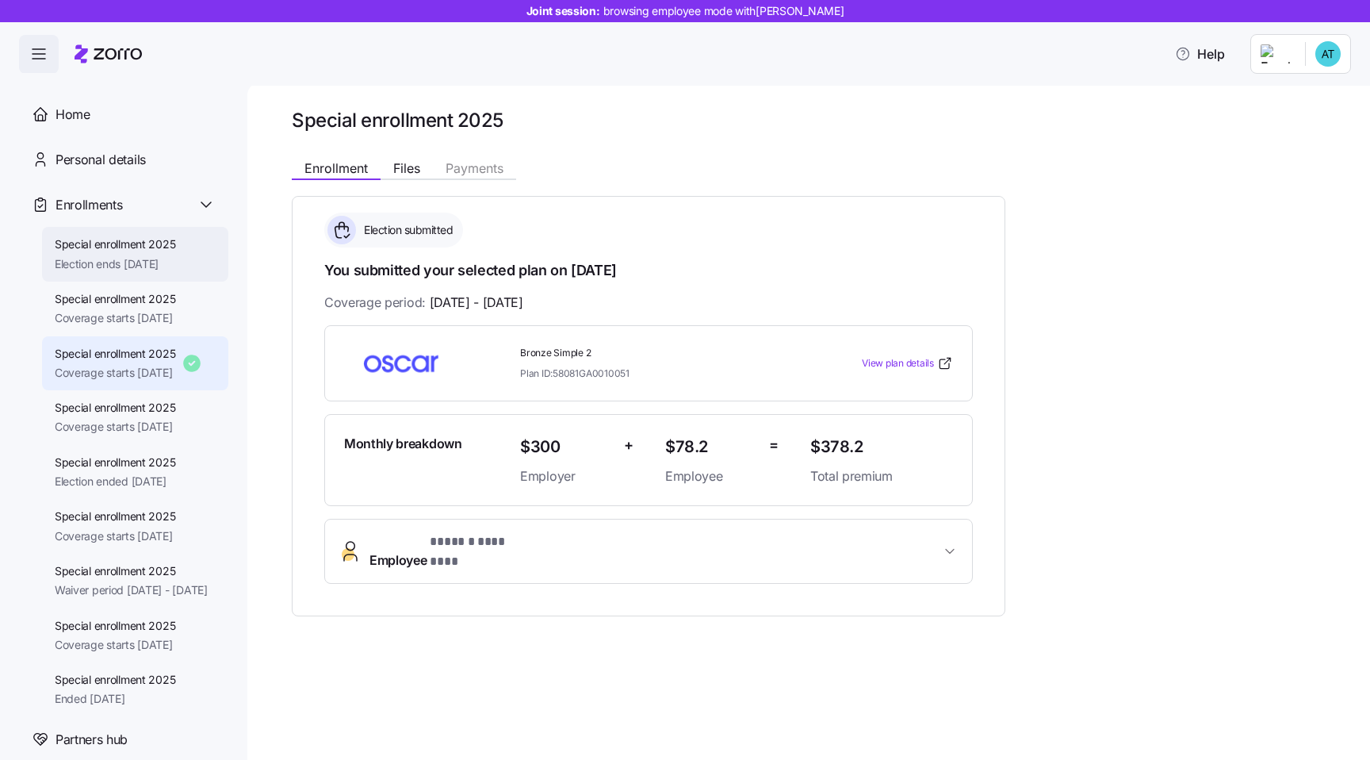
click at [145, 262] on span "Election ends 11/25/2025" at bounding box center [115, 264] width 121 height 16
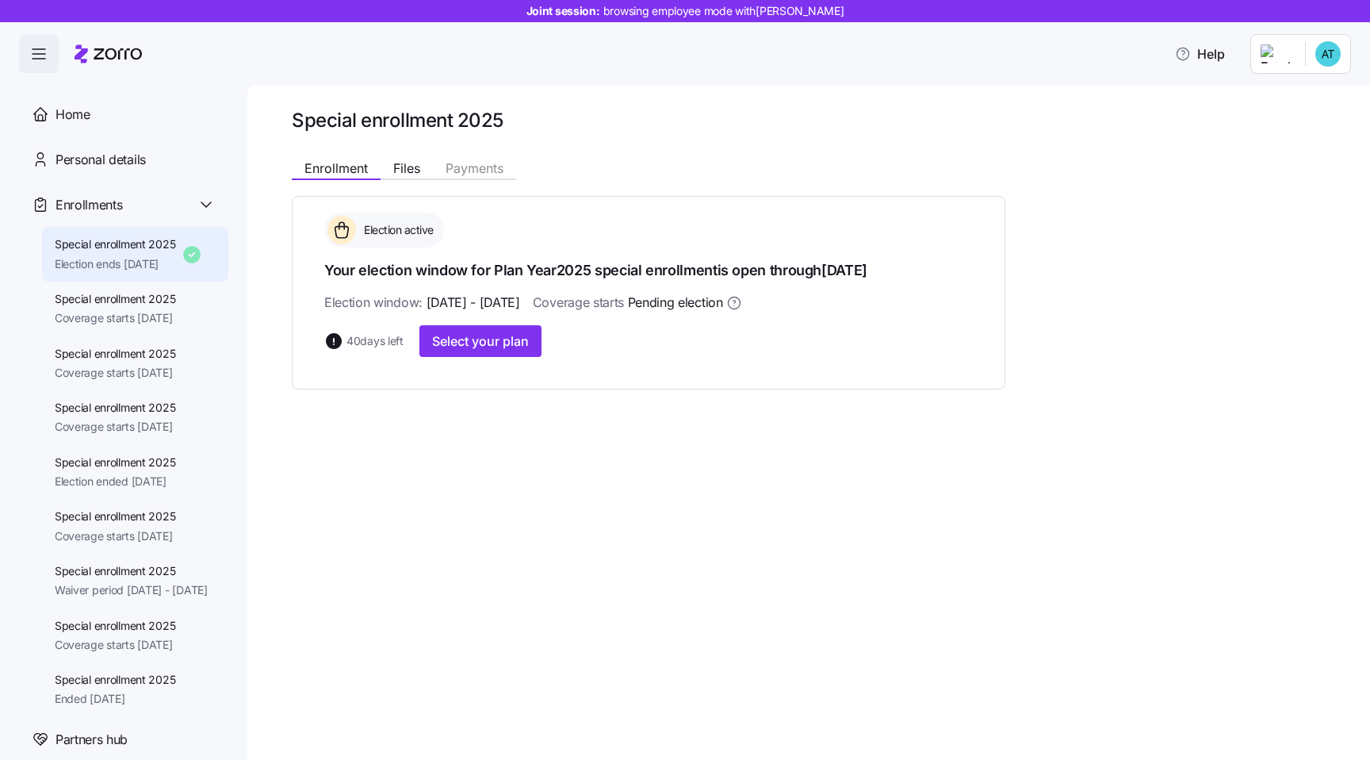
click at [1083, 145] on div "Special enrollment 2025 Enrollment Files Payments Election active Your election…" at bounding box center [820, 249] width 1056 height 282
click at [70, 111] on span "Home" at bounding box center [73, 115] width 35 height 20
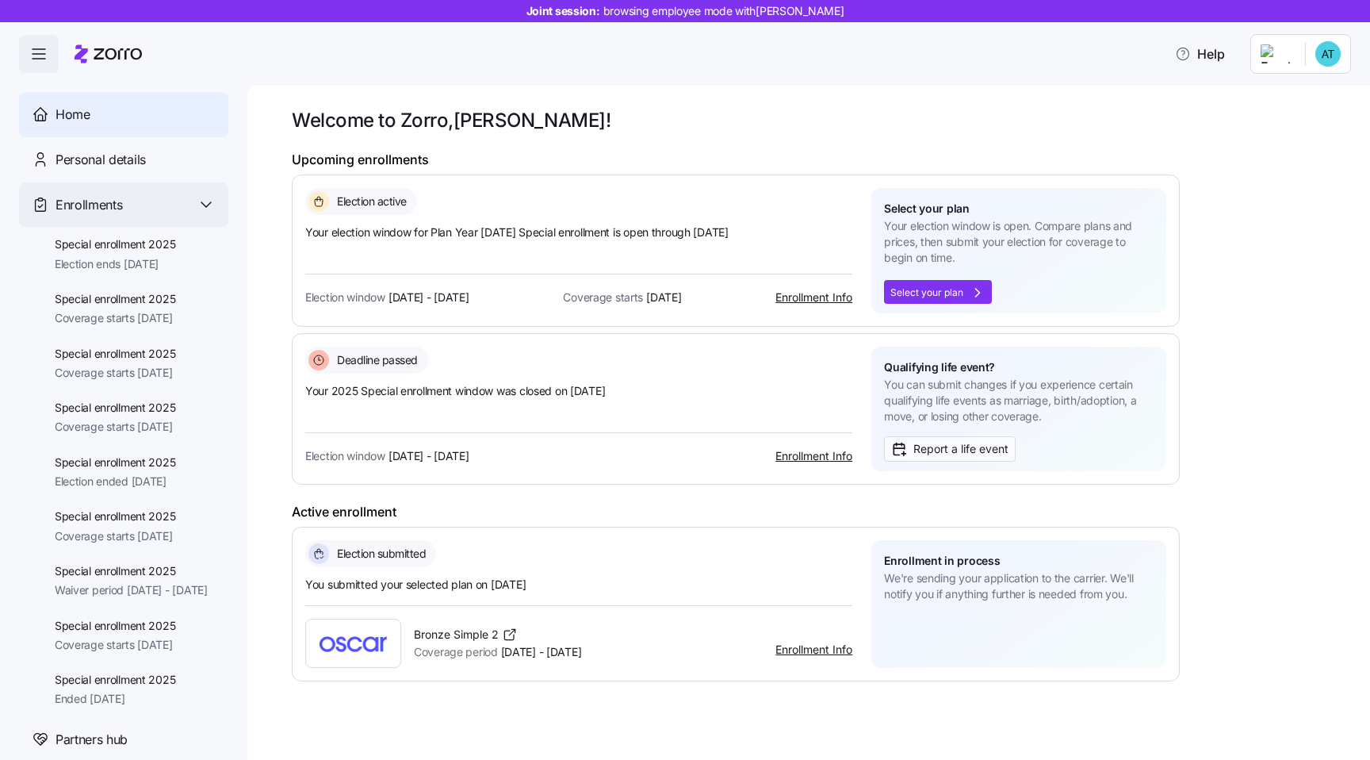
click at [193, 214] on div "Enrollments" at bounding box center [123, 204] width 209 height 45
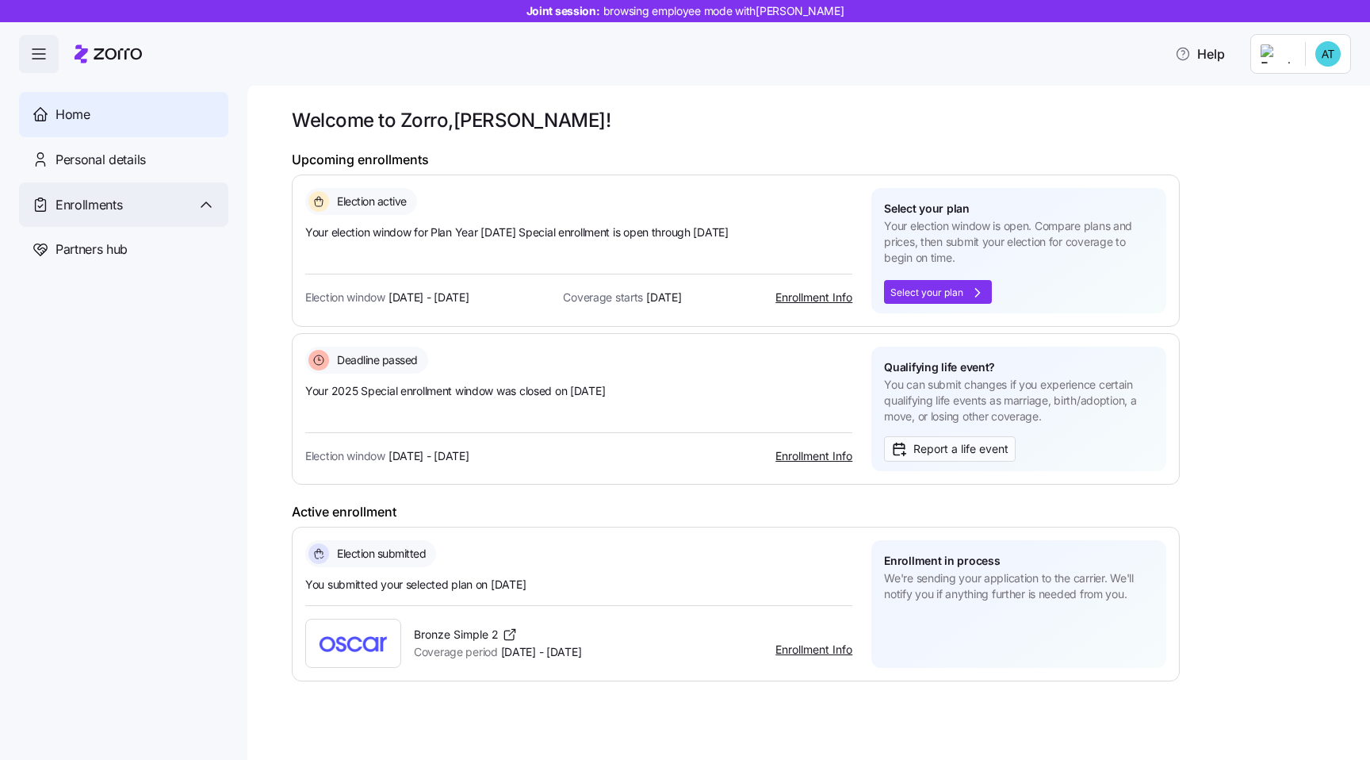
click at [193, 214] on div "Enrollments" at bounding box center [123, 204] width 209 height 45
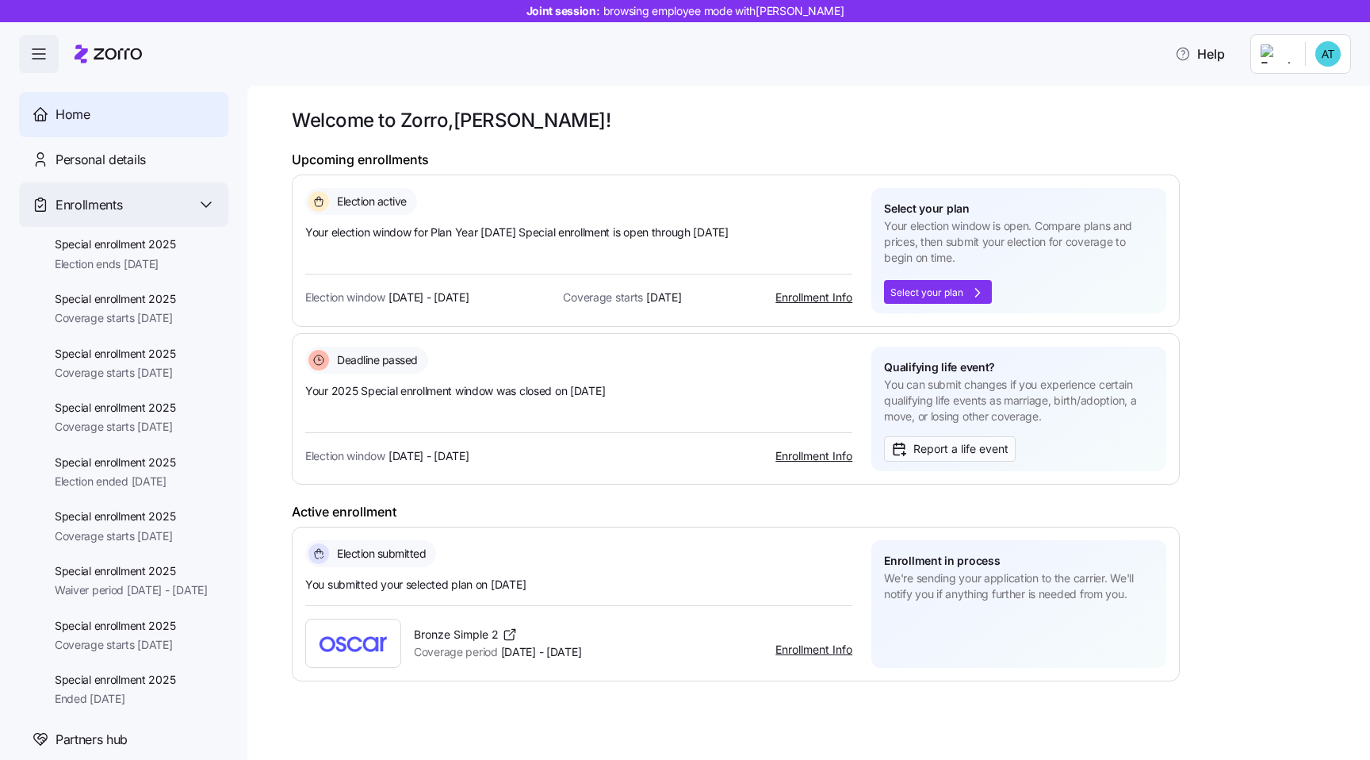
click at [193, 214] on div "Enrollments" at bounding box center [123, 204] width 209 height 45
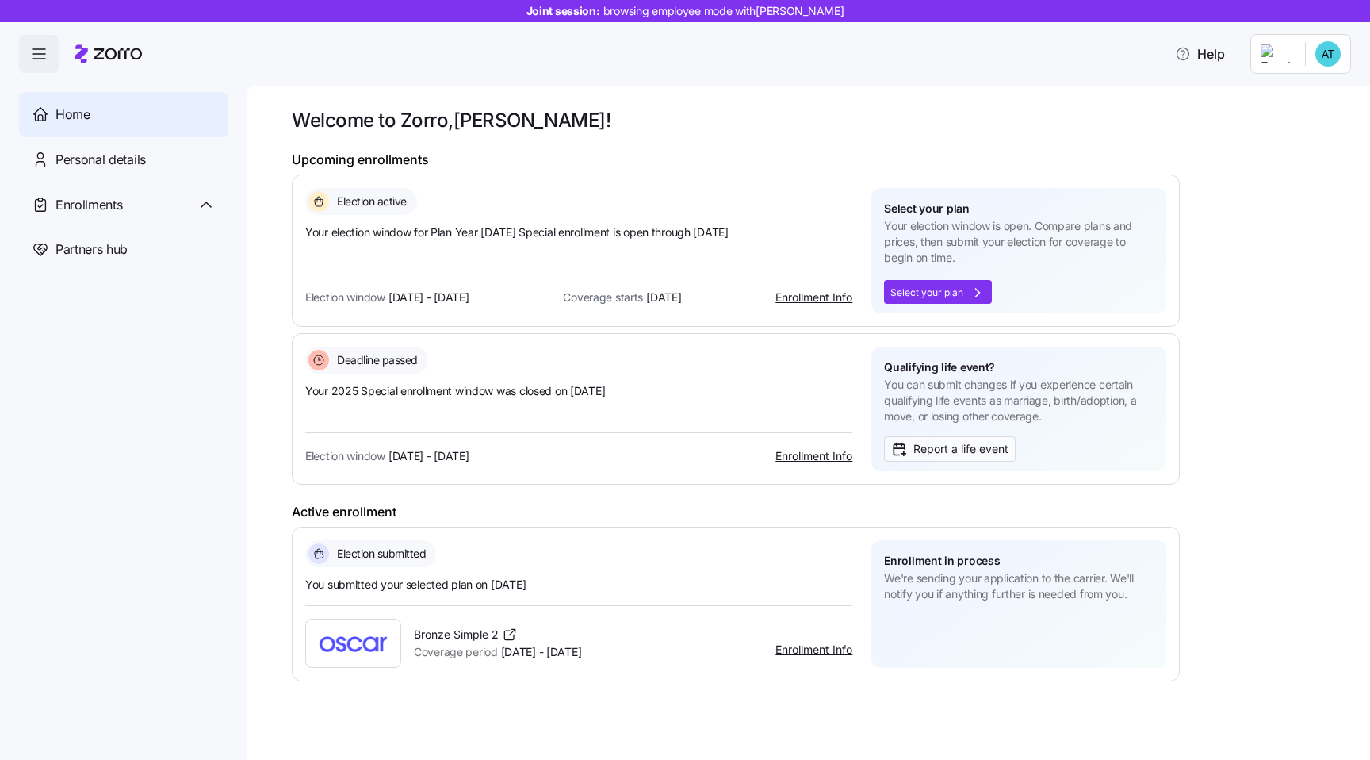
click at [576, 155] on h1 "Upcoming enrollments" at bounding box center [736, 159] width 888 height 17
click at [144, 196] on div "Enrollments" at bounding box center [136, 205] width 160 height 20
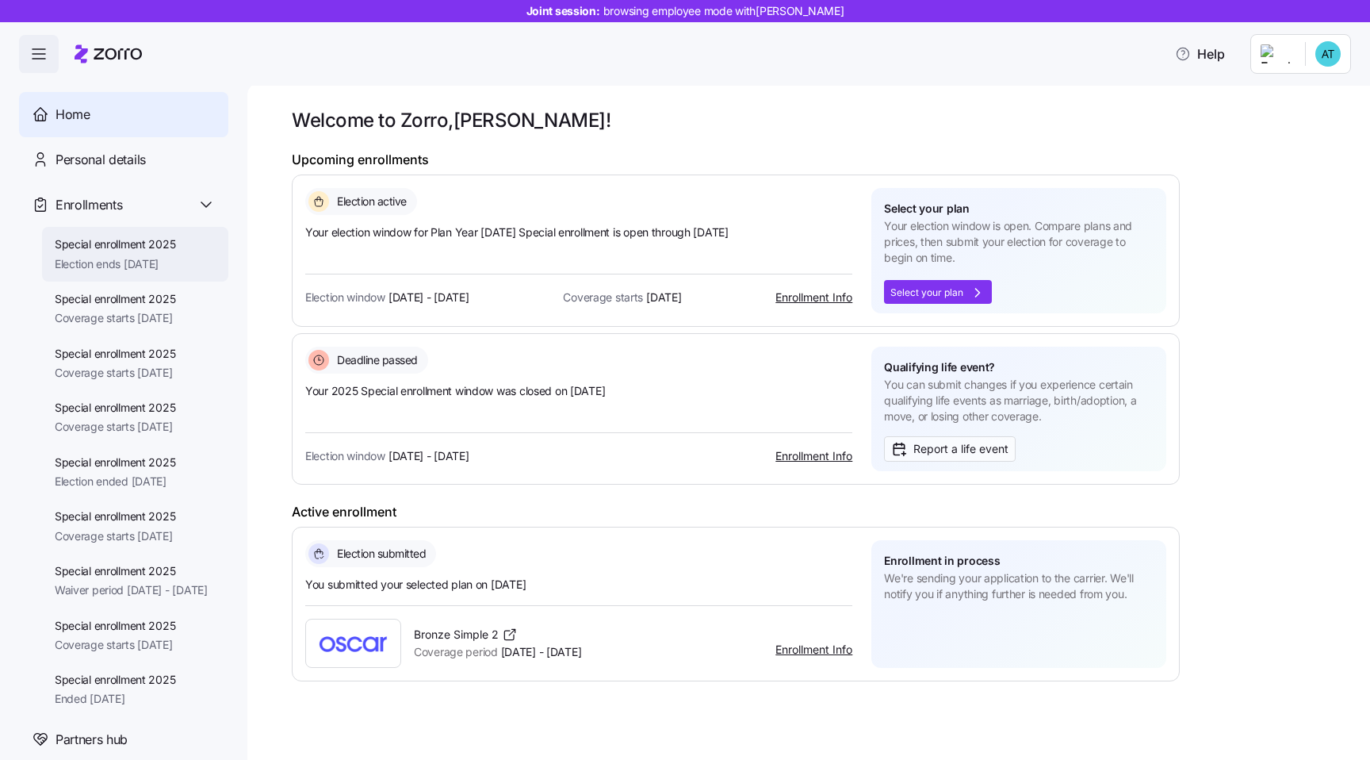
click at [190, 253] on div "Special enrollment 2025 Election ends 11/25/2025" at bounding box center [135, 254] width 186 height 55
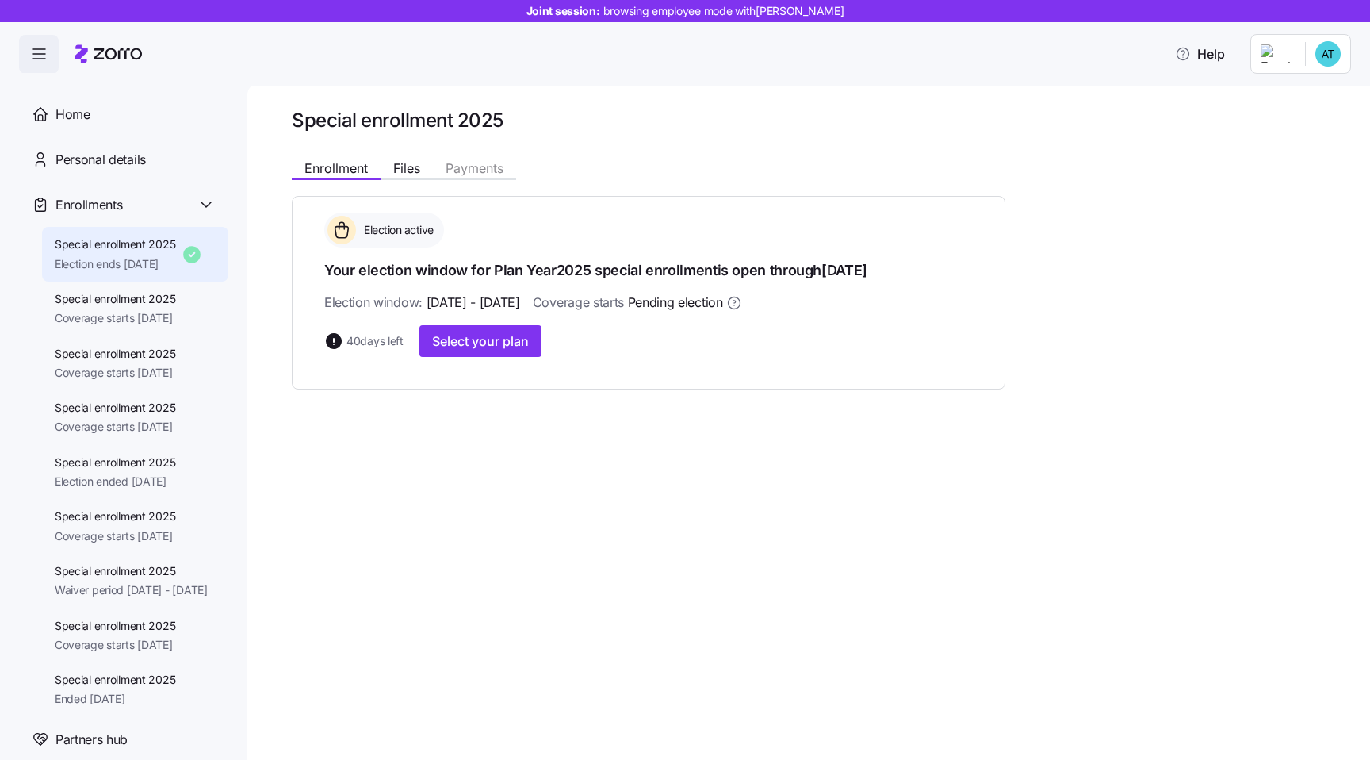
click at [409, 155] on div "Enrollment Files Payments" at bounding box center [649, 165] width 714 height 29
click at [397, 167] on span "Files" at bounding box center [406, 168] width 27 height 13
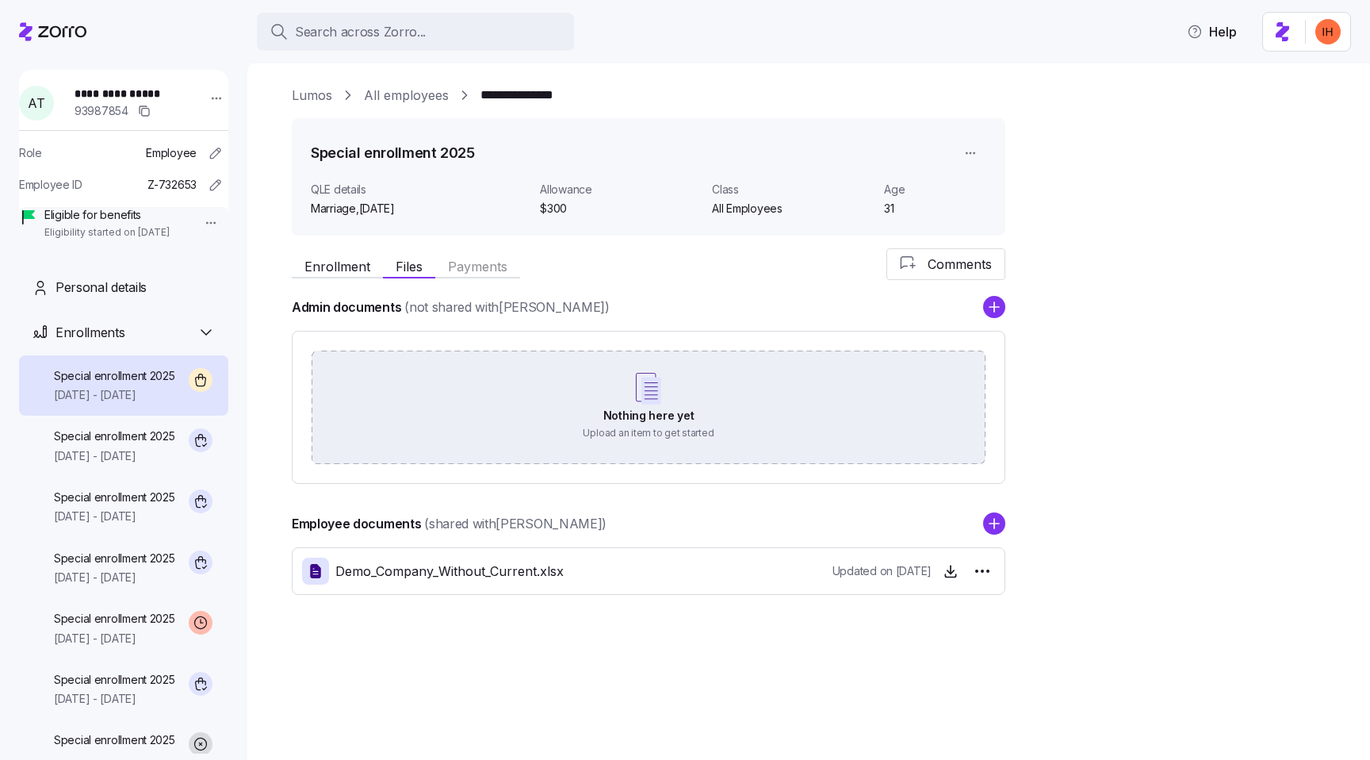
click at [634, 429] on div "Nothing here yet Upload an item to get started" at bounding box center [649, 406] width 674 height 111
